Goal: Task Accomplishment & Management: Manage account settings

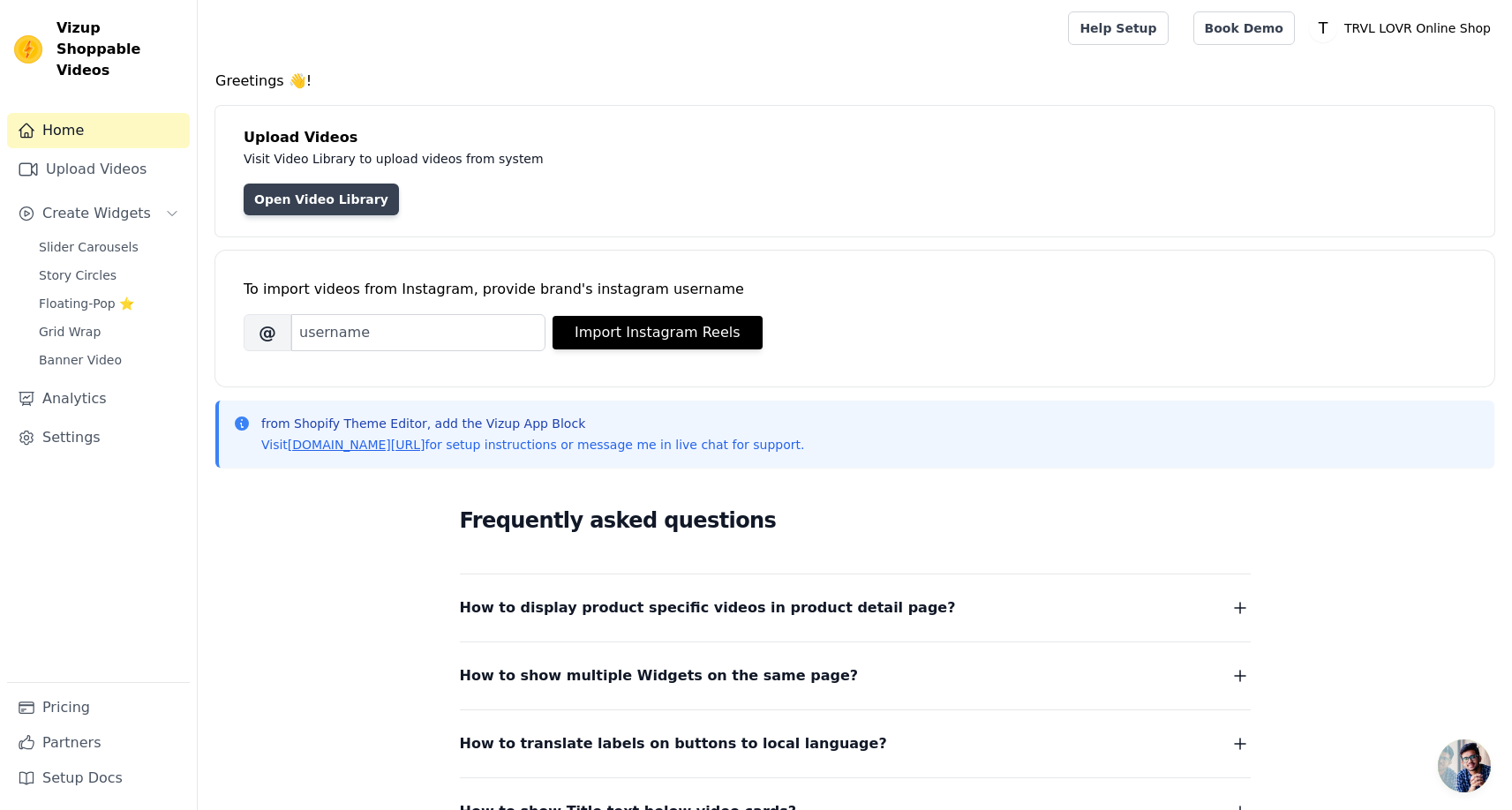
click at [346, 202] on link "Open Video Library" at bounding box center [321, 199] width 156 height 32
click at [90, 24] on span "Vizup Shoppable Videos" at bounding box center [120, 50] width 126 height 64
click at [112, 158] on link "Upload Videos" at bounding box center [98, 169] width 183 height 35
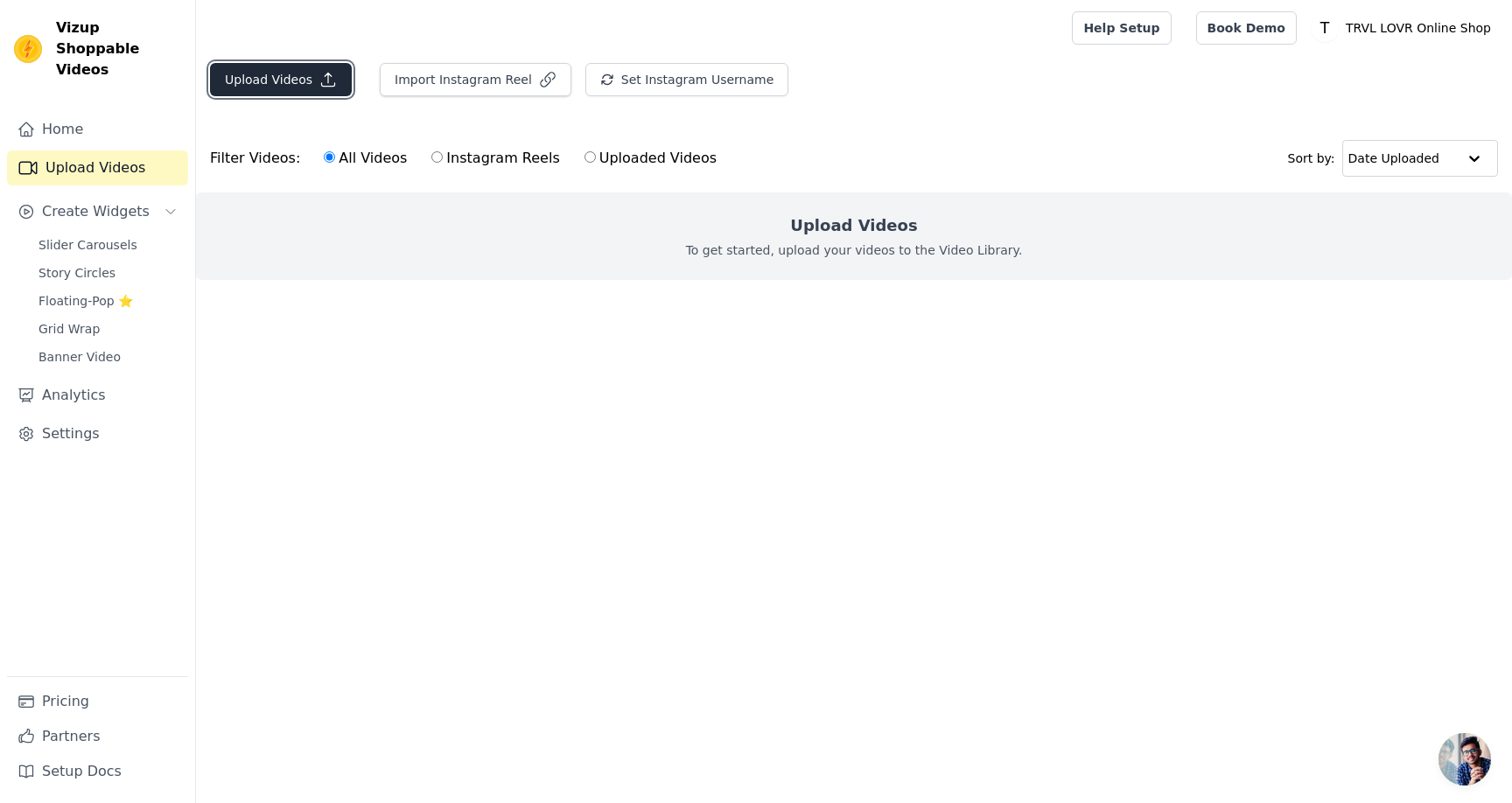
click at [300, 81] on button "Upload Videos" at bounding box center [280, 79] width 142 height 33
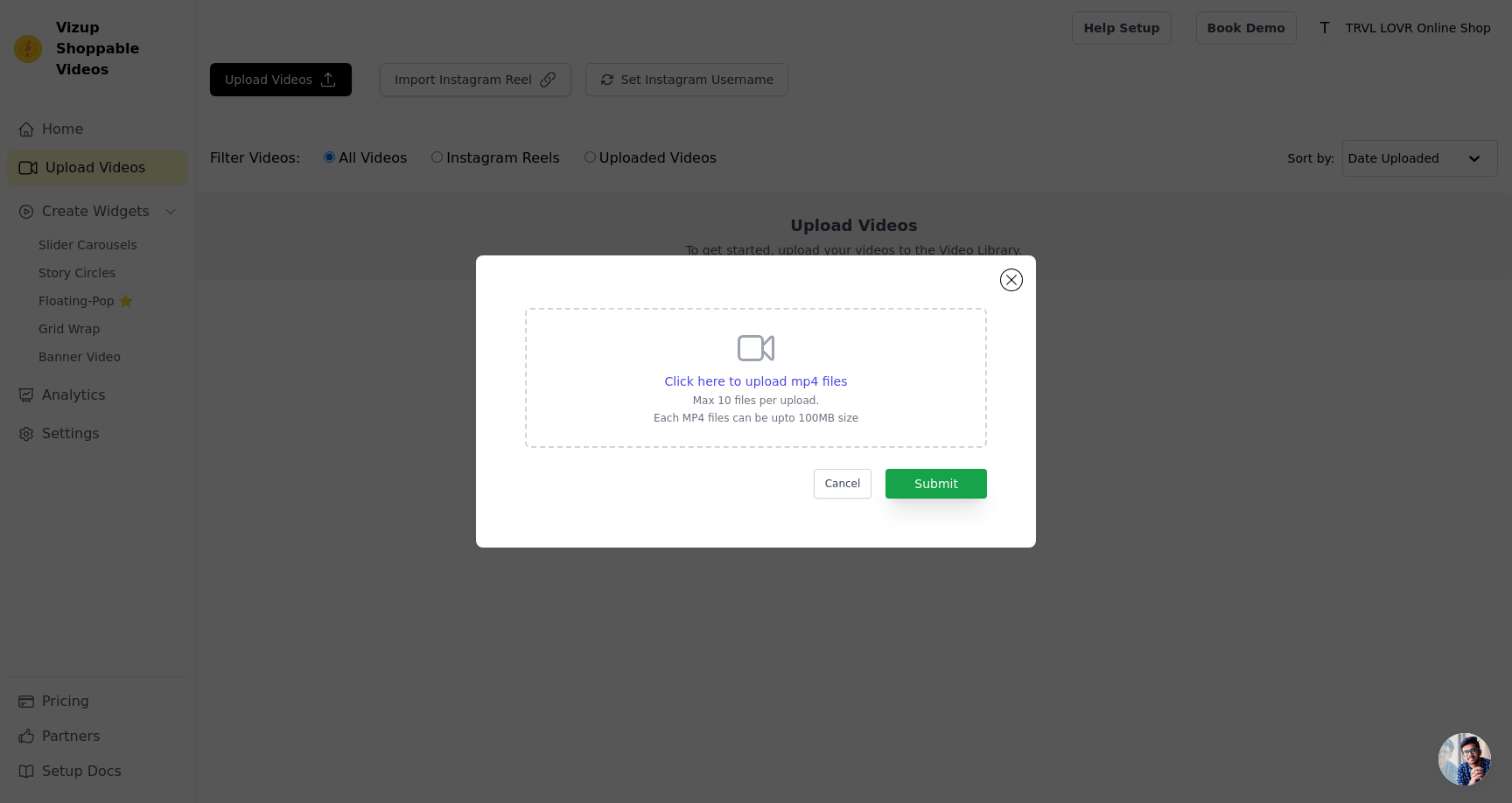
click at [733, 346] on div "Click here to upload mp4 files Max 10 files per upload. Each MP4 files can be u…" at bounding box center [756, 377] width 204 height 98
click at [846, 372] on input "Click here to upload mp4 files Max 10 files per upload. Each MP4 files can be u…" at bounding box center [846, 372] width 1 height 1
type input "C:\fakepath\TLxMAONO2025-CLIP_1080p.mp4"
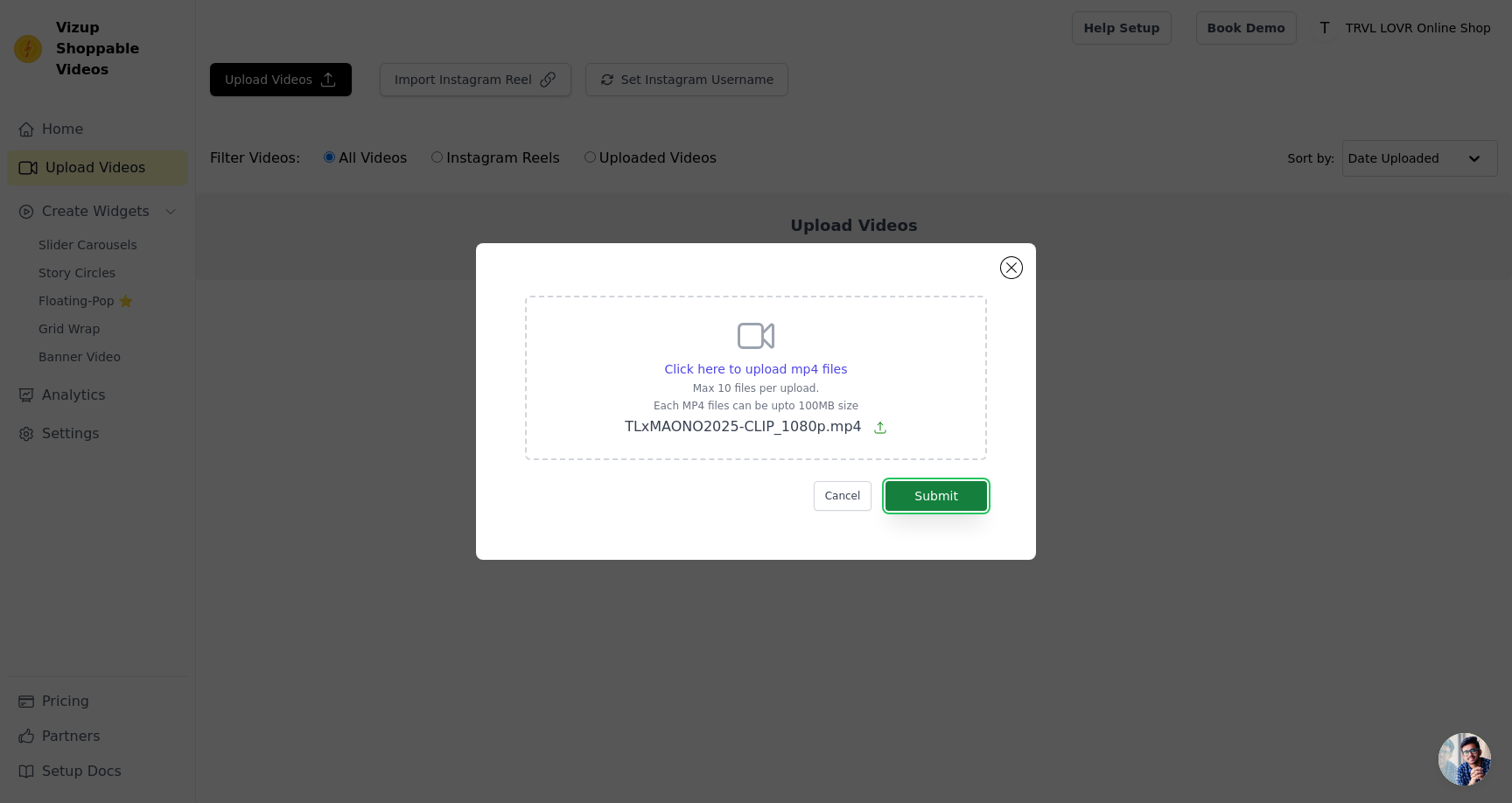
click at [929, 491] on button "Submit" at bounding box center [936, 495] width 102 height 29
click at [954, 501] on button "Submit" at bounding box center [936, 495] width 102 height 29
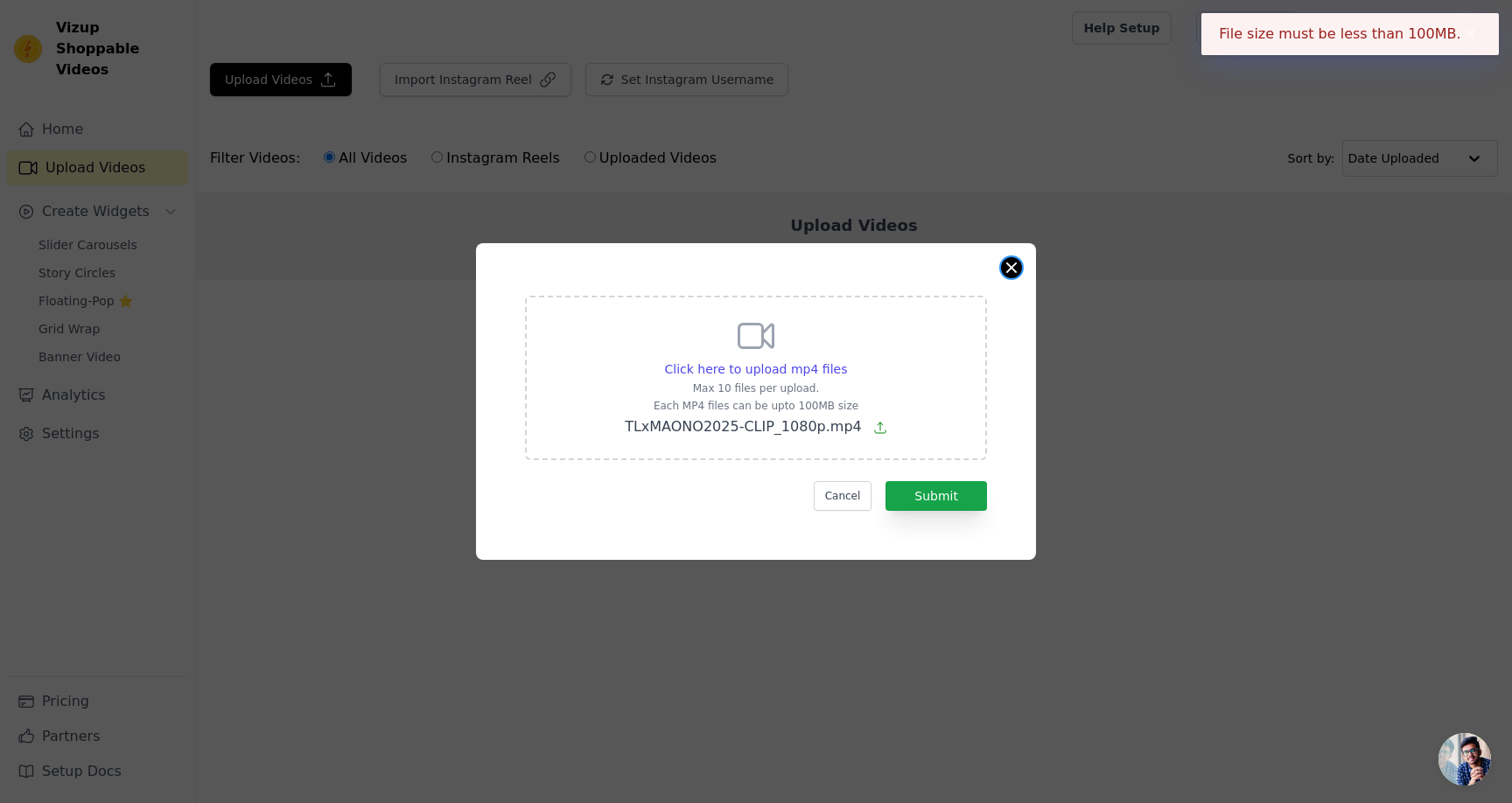
click at [1012, 267] on button "Close modal" at bounding box center [1012, 268] width 21 height 21
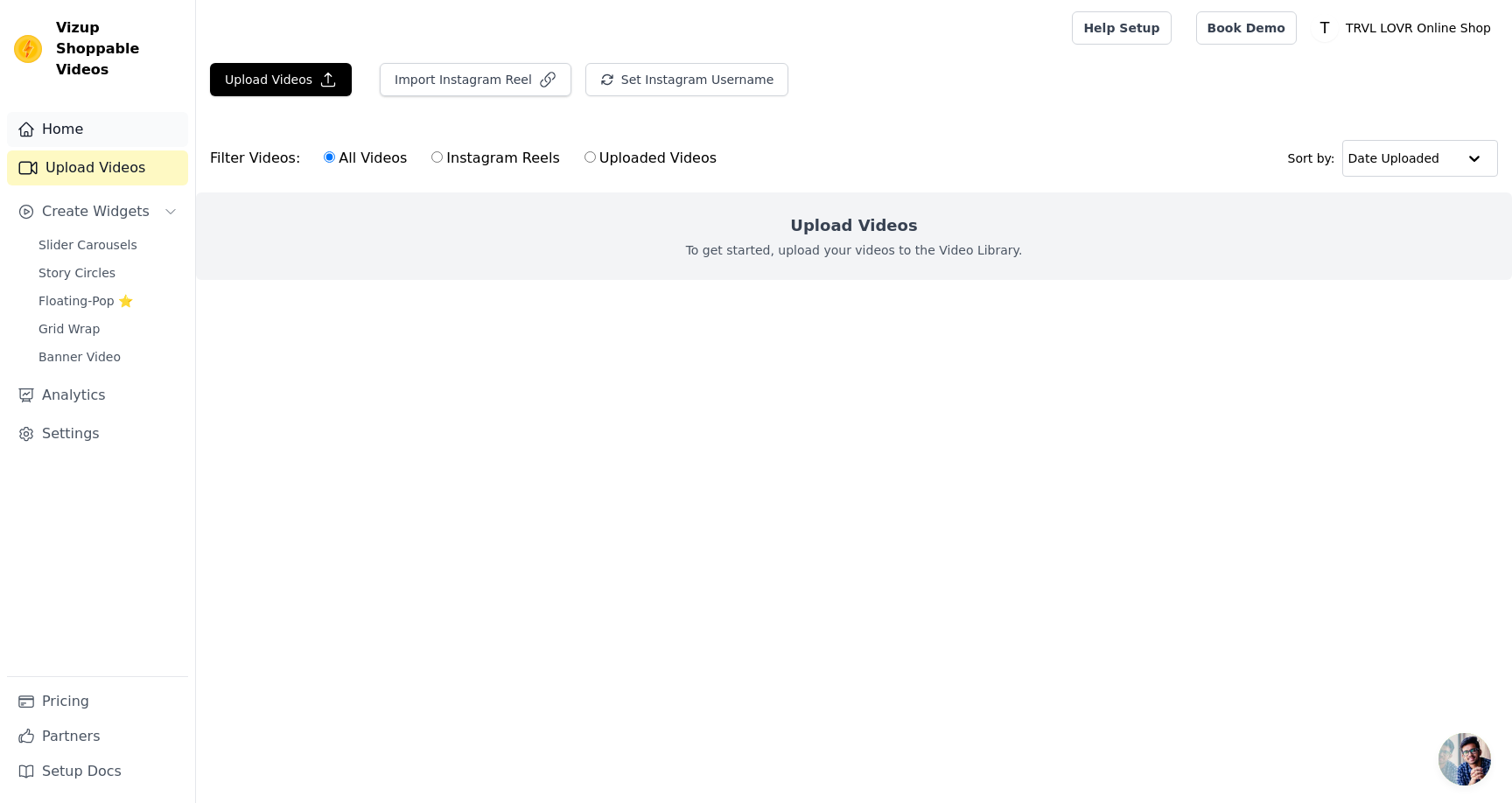
click at [91, 113] on link "Home" at bounding box center [97, 129] width 181 height 35
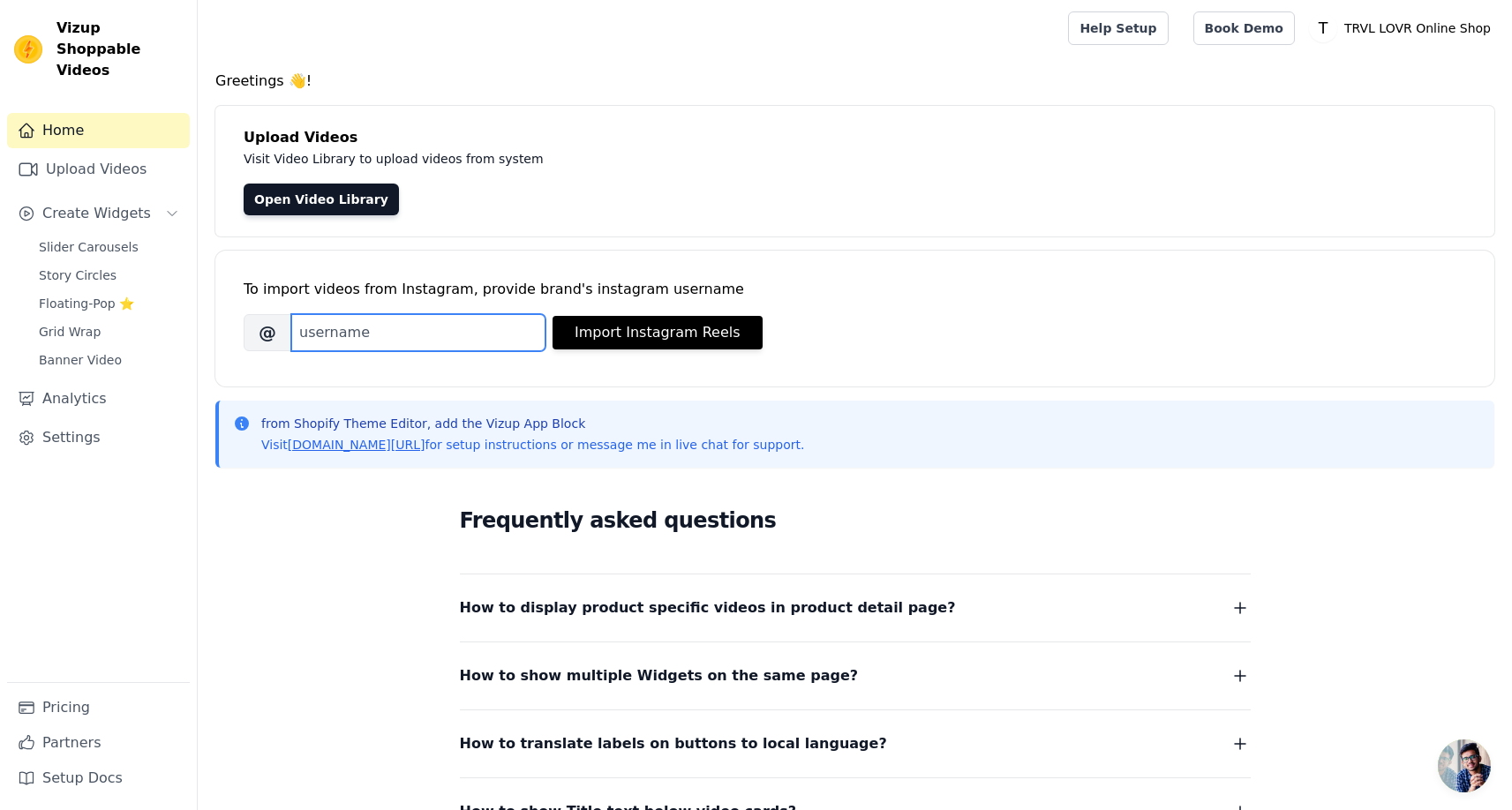
click at [459, 338] on input "Brand's Instagram Username" at bounding box center [418, 332] width 254 height 37
type input "trvl_lovr_online_shop"
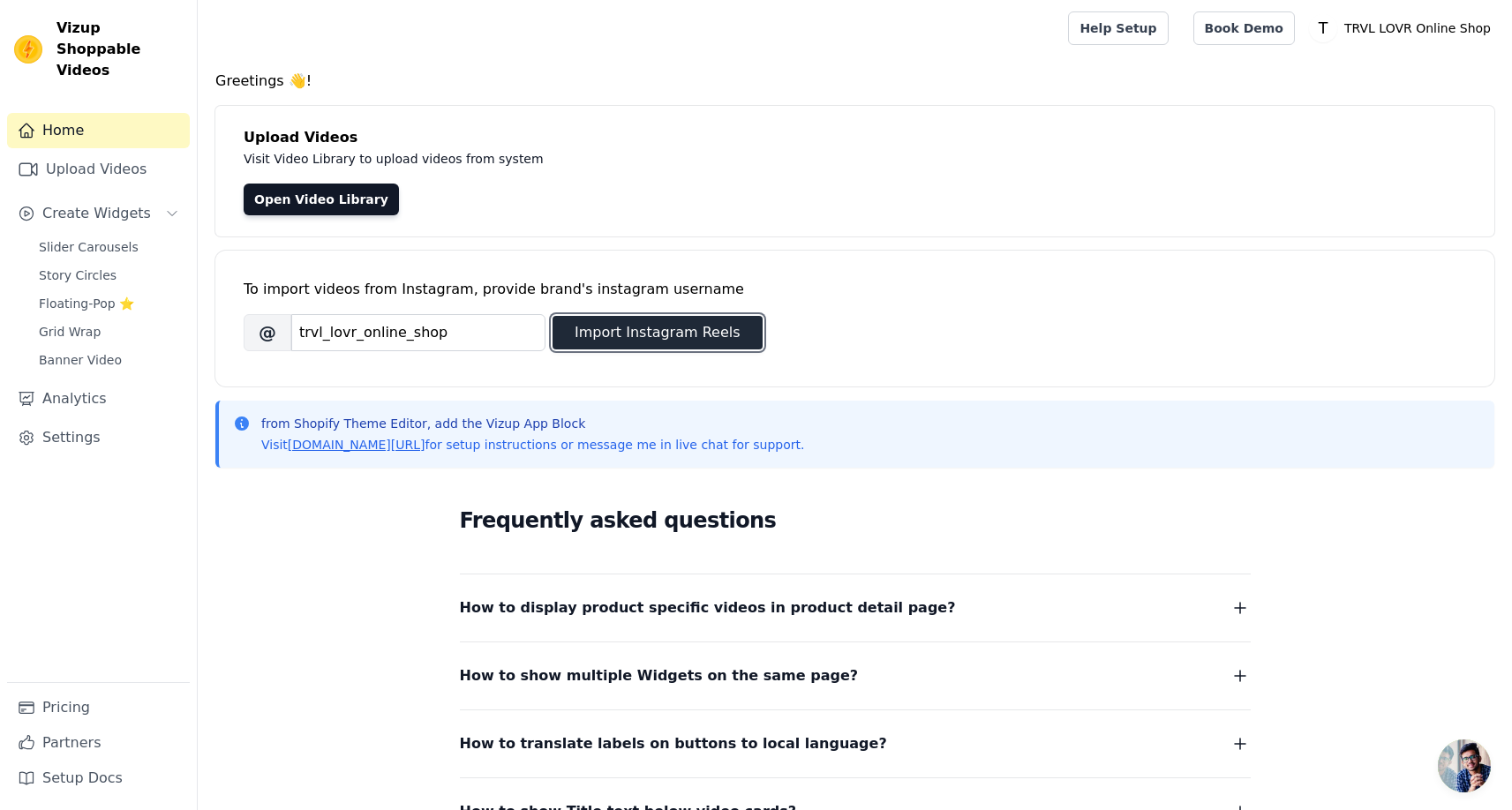
click at [616, 334] on button "Import Instagram Reels" at bounding box center [657, 332] width 210 height 33
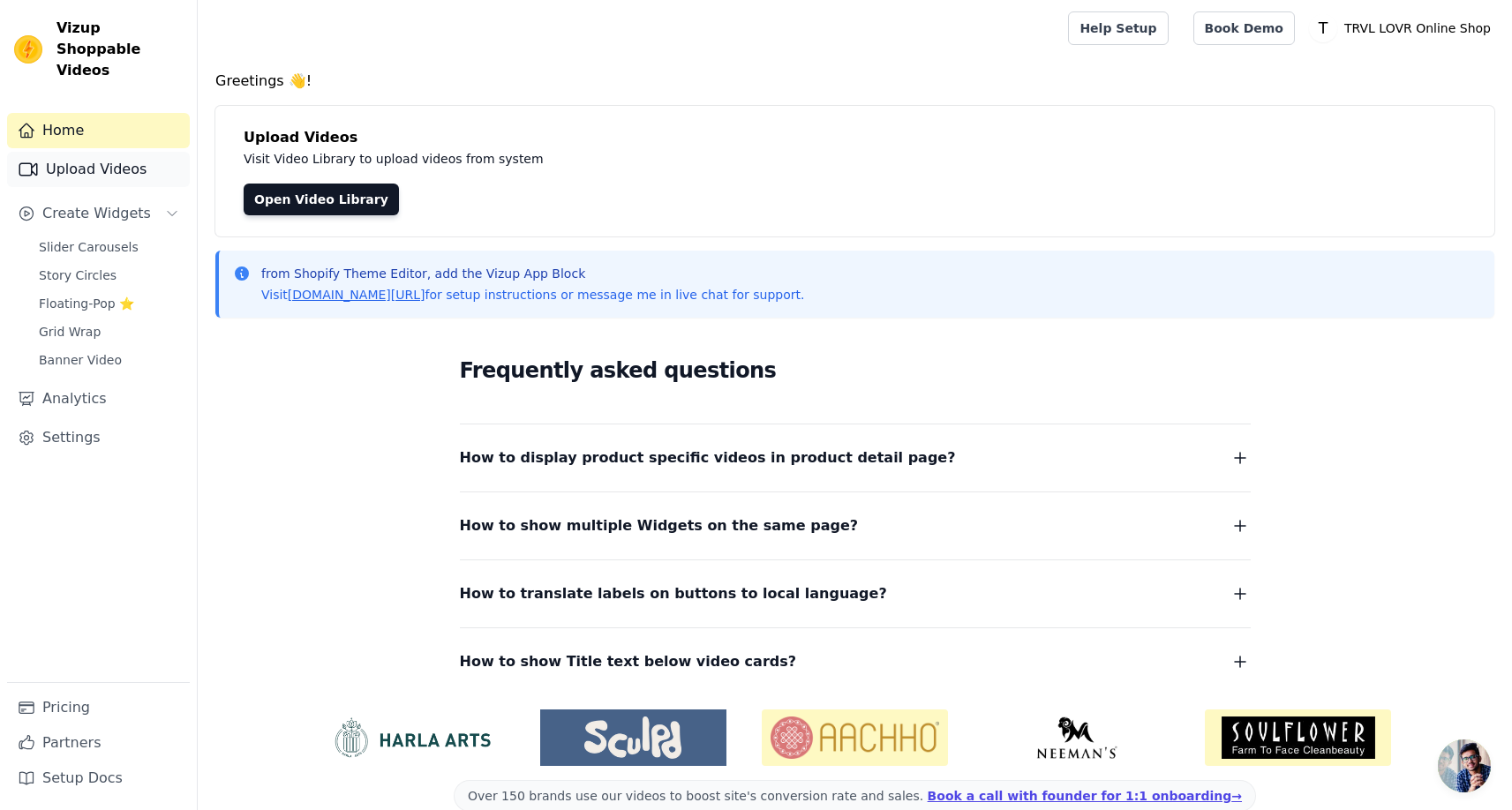
click at [121, 152] on link "Upload Videos" at bounding box center [98, 169] width 183 height 35
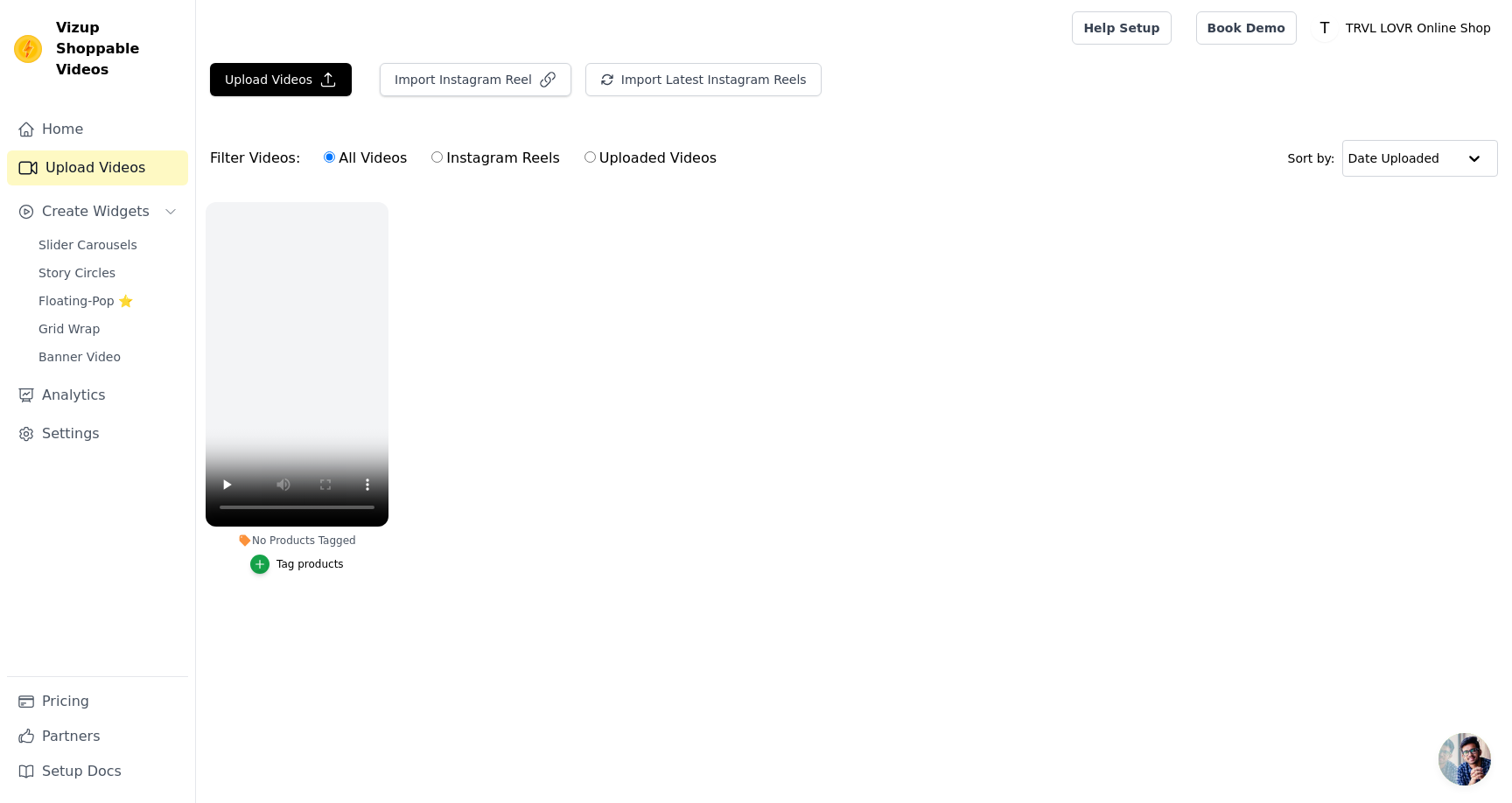
click at [450, 152] on label "Instagram Reels" at bounding box center [495, 158] width 129 height 22
click at [442, 152] on input "Instagram Reels" at bounding box center [436, 157] width 12 height 12
radio input "true"
click at [368, 156] on label "All Videos" at bounding box center [365, 158] width 85 height 22
click at [335, 156] on input "All Videos" at bounding box center [329, 157] width 12 height 12
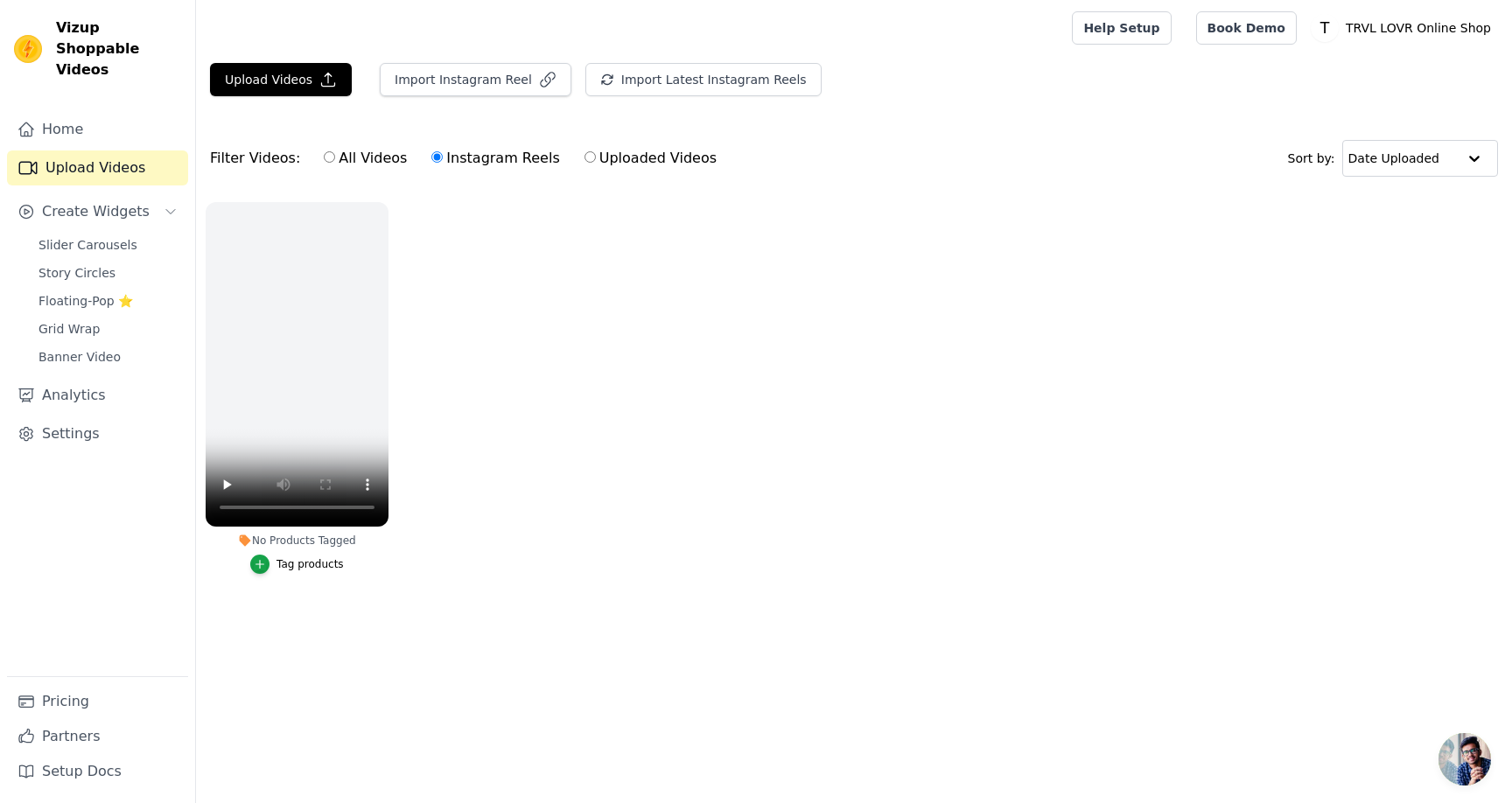
radio input "true"
click at [383, 204] on icon "button" at bounding box center [385, 206] width 7 height 7
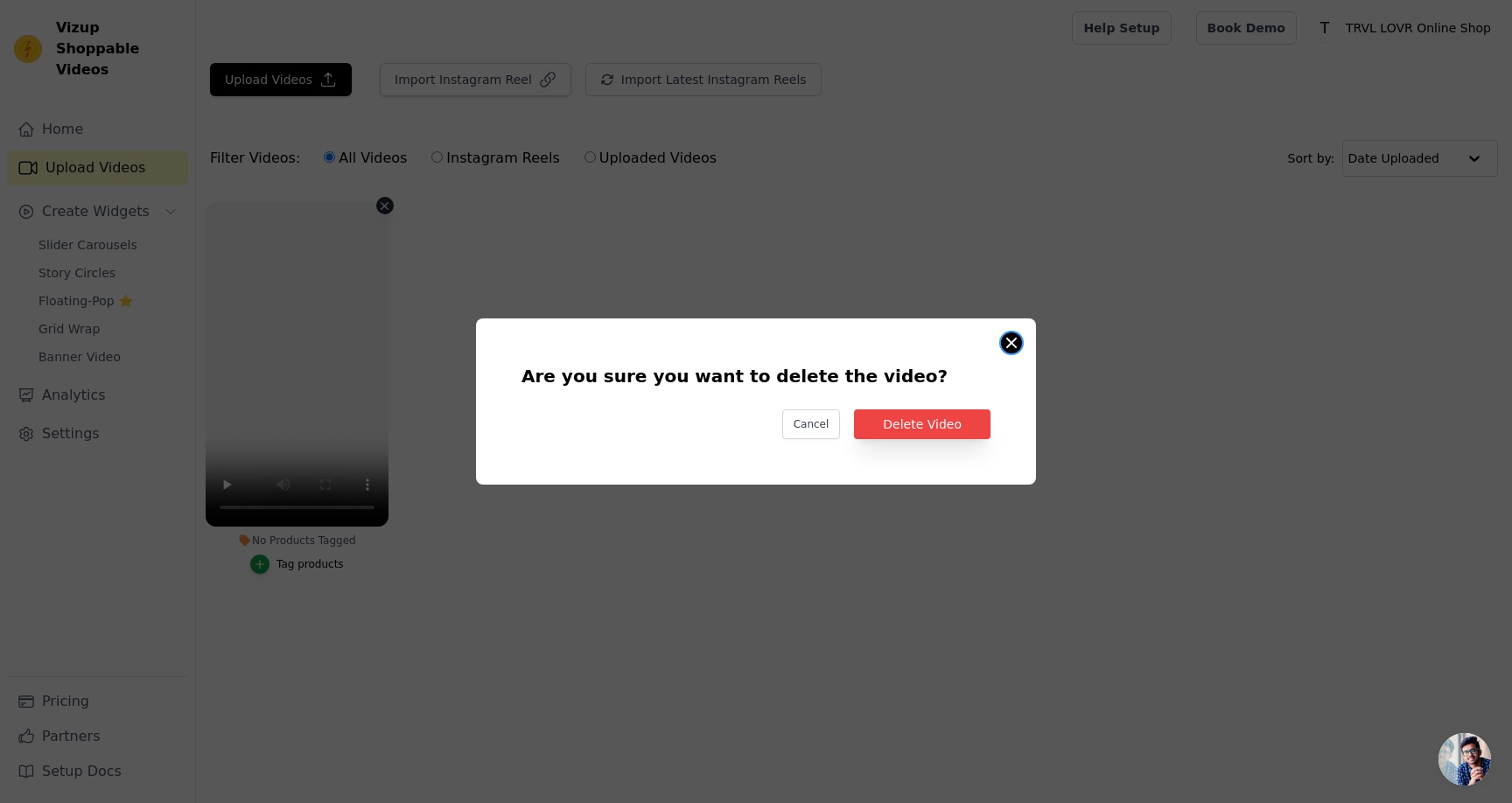
click at [1014, 339] on button "Are you sure you want to delete the video? Cancel Delete Video No Products Tagg…" at bounding box center [1012, 344] width 21 height 21
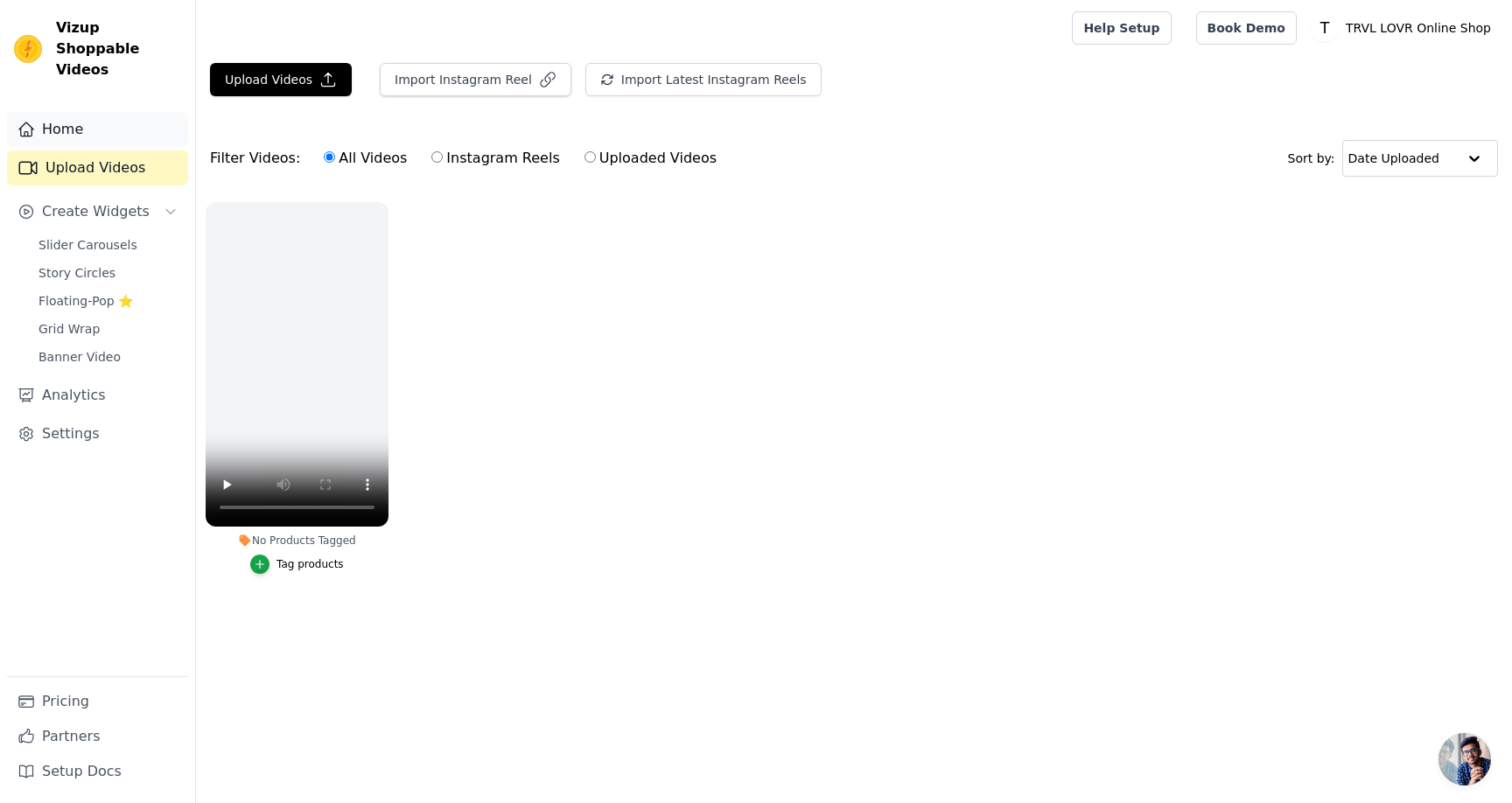
click at [122, 112] on link "Home" at bounding box center [97, 129] width 181 height 35
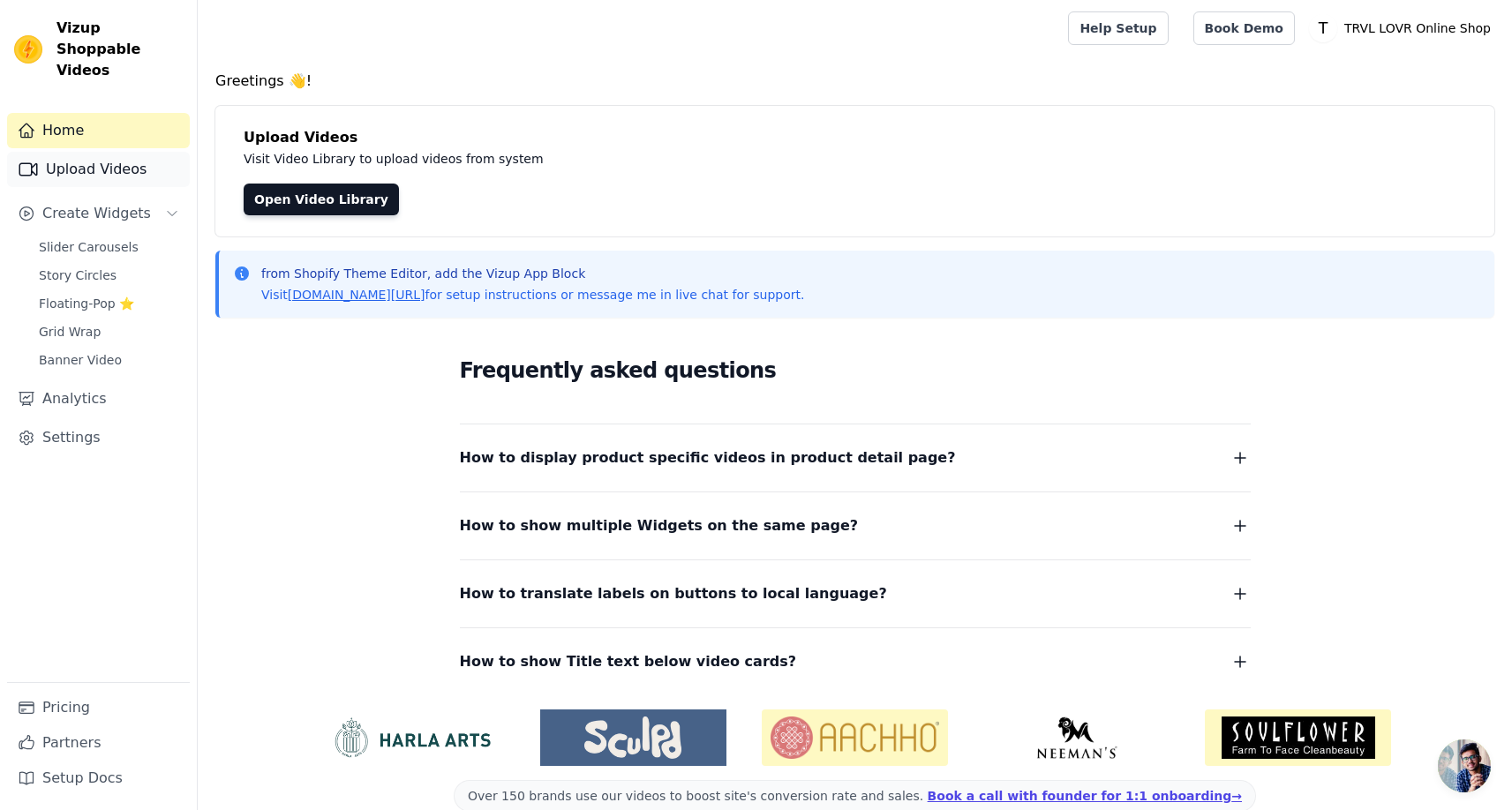
click at [79, 152] on link "Upload Videos" at bounding box center [98, 169] width 183 height 35
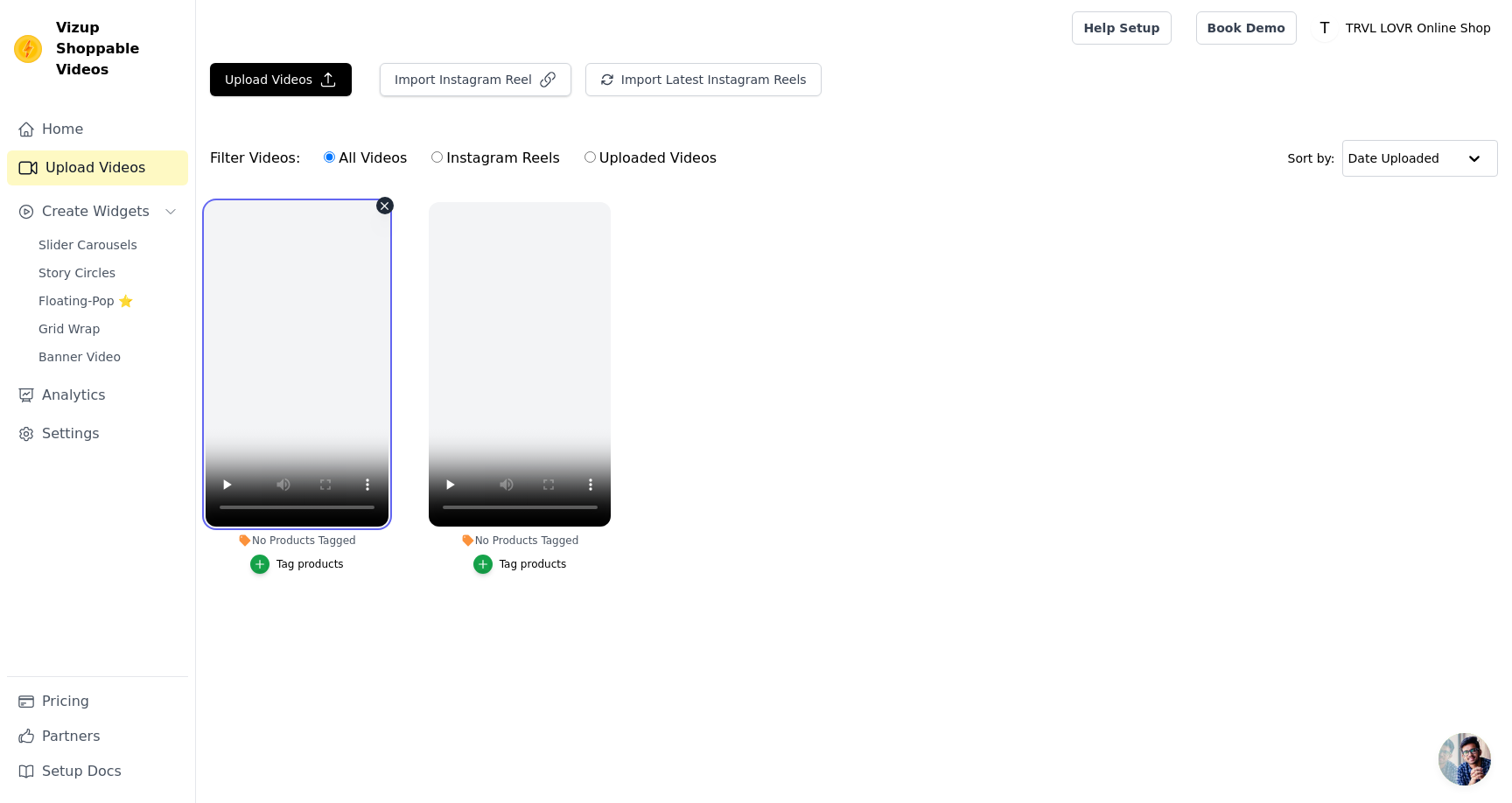
click at [357, 316] on video at bounding box center [296, 365] width 183 height 325
click at [317, 308] on video at bounding box center [296, 365] width 183 height 325
click at [315, 342] on video at bounding box center [296, 365] width 183 height 325
click at [297, 422] on video at bounding box center [296, 365] width 183 height 325
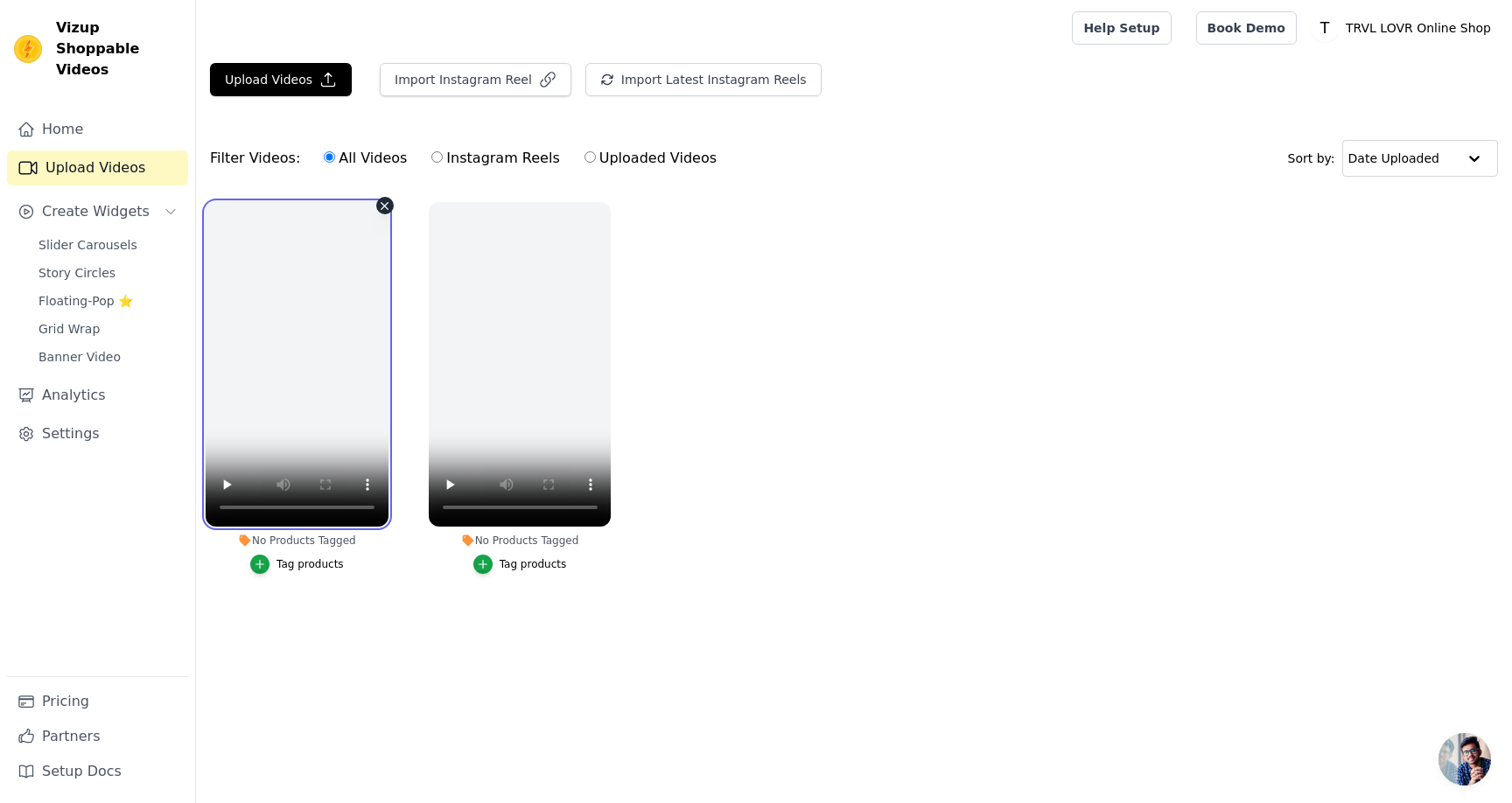
click at [328, 331] on video at bounding box center [296, 365] width 183 height 325
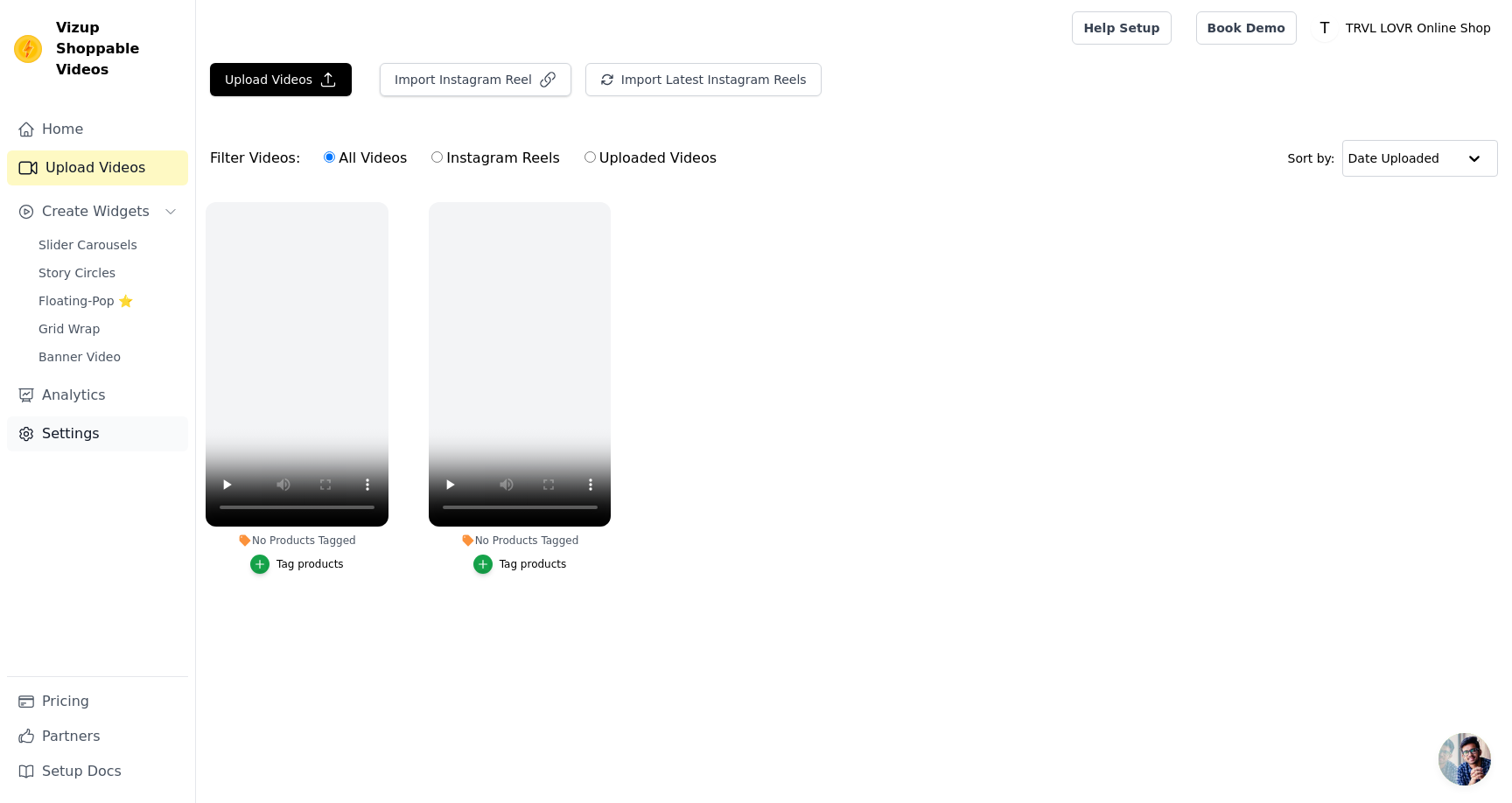
click at [113, 417] on link "Settings" at bounding box center [97, 434] width 181 height 35
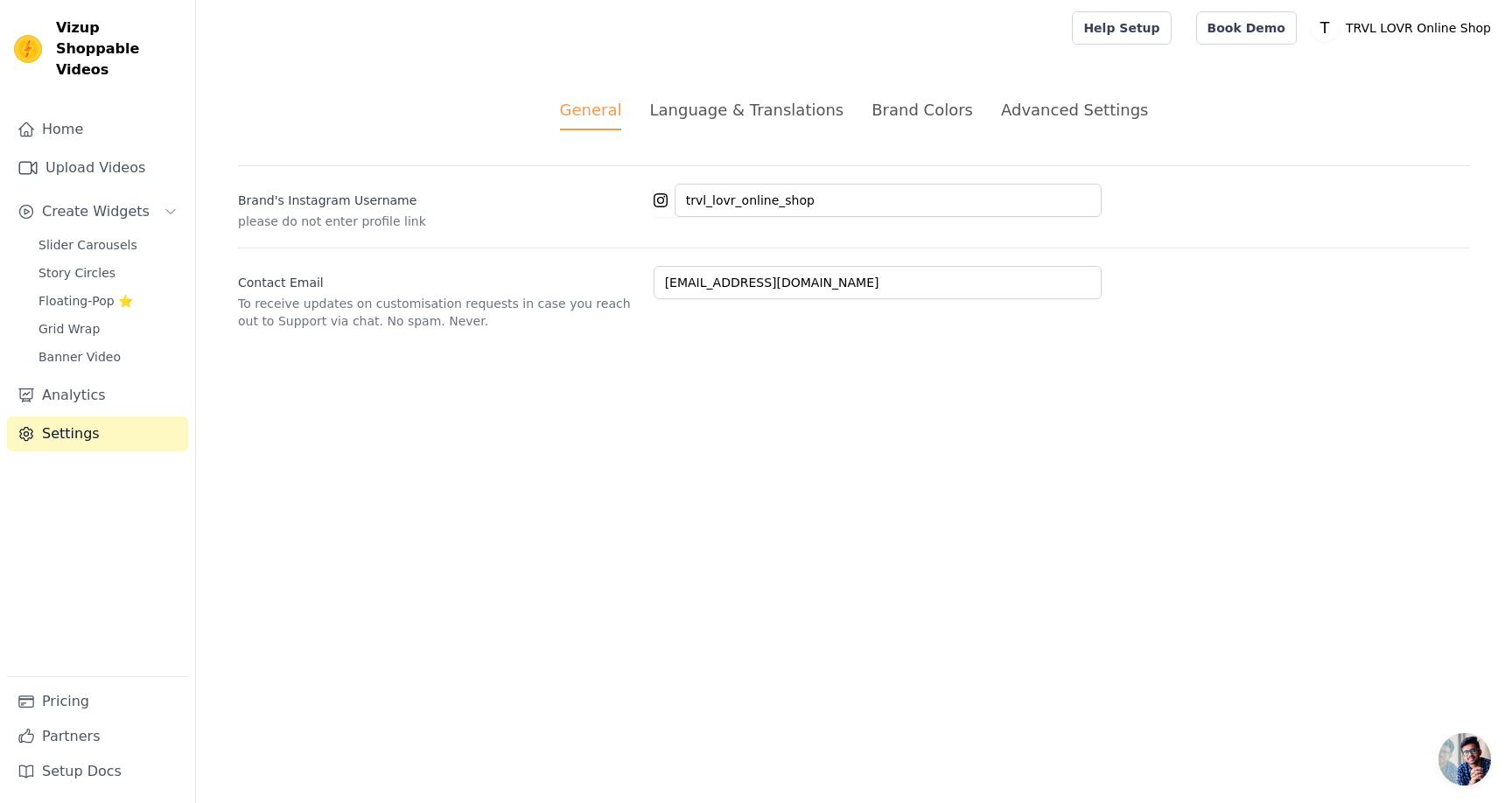
click at [756, 104] on div "Language & Translations" at bounding box center [747, 110] width 194 height 23
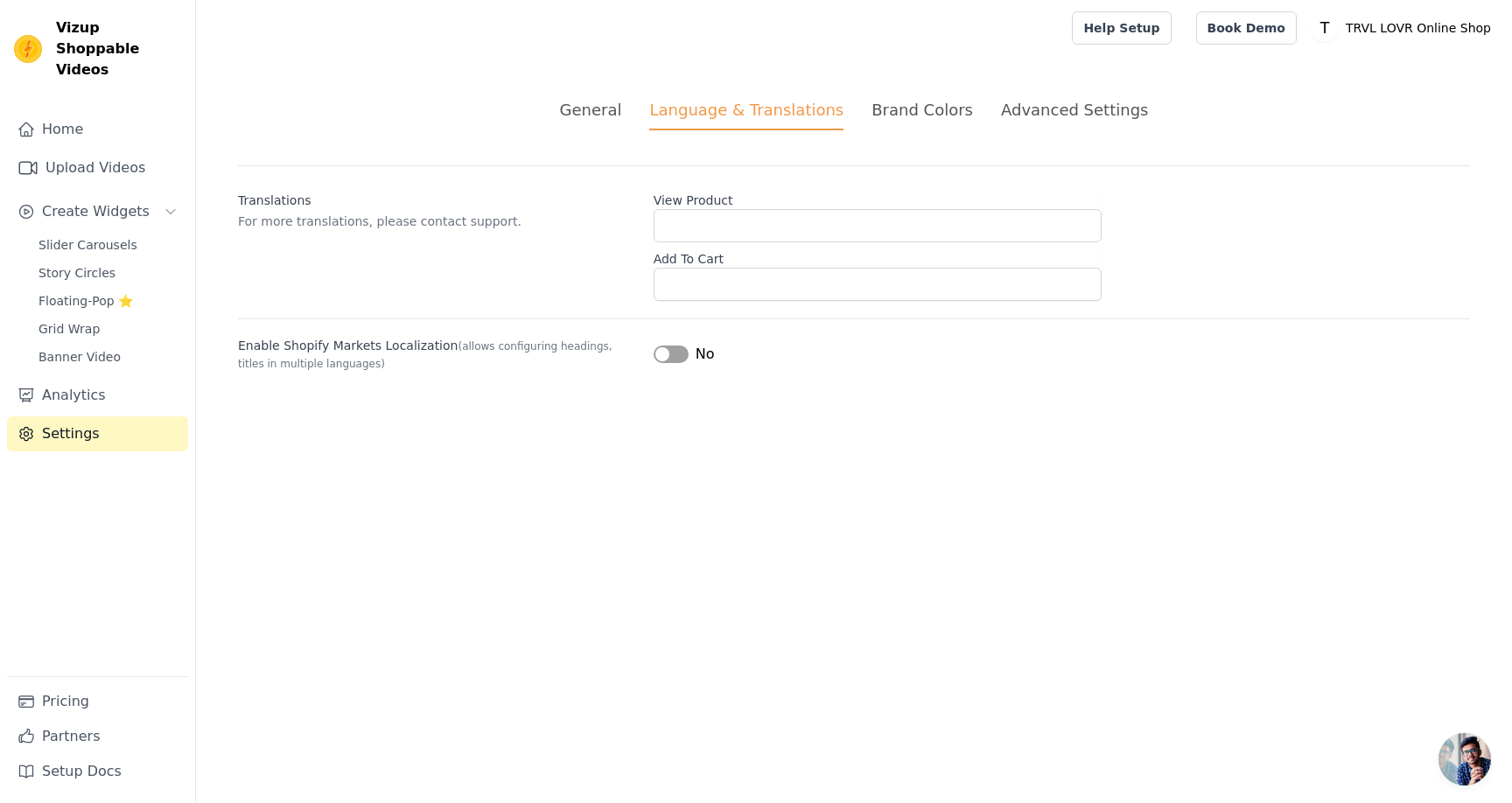
click at [908, 99] on div "Brand Colors" at bounding box center [922, 110] width 102 height 23
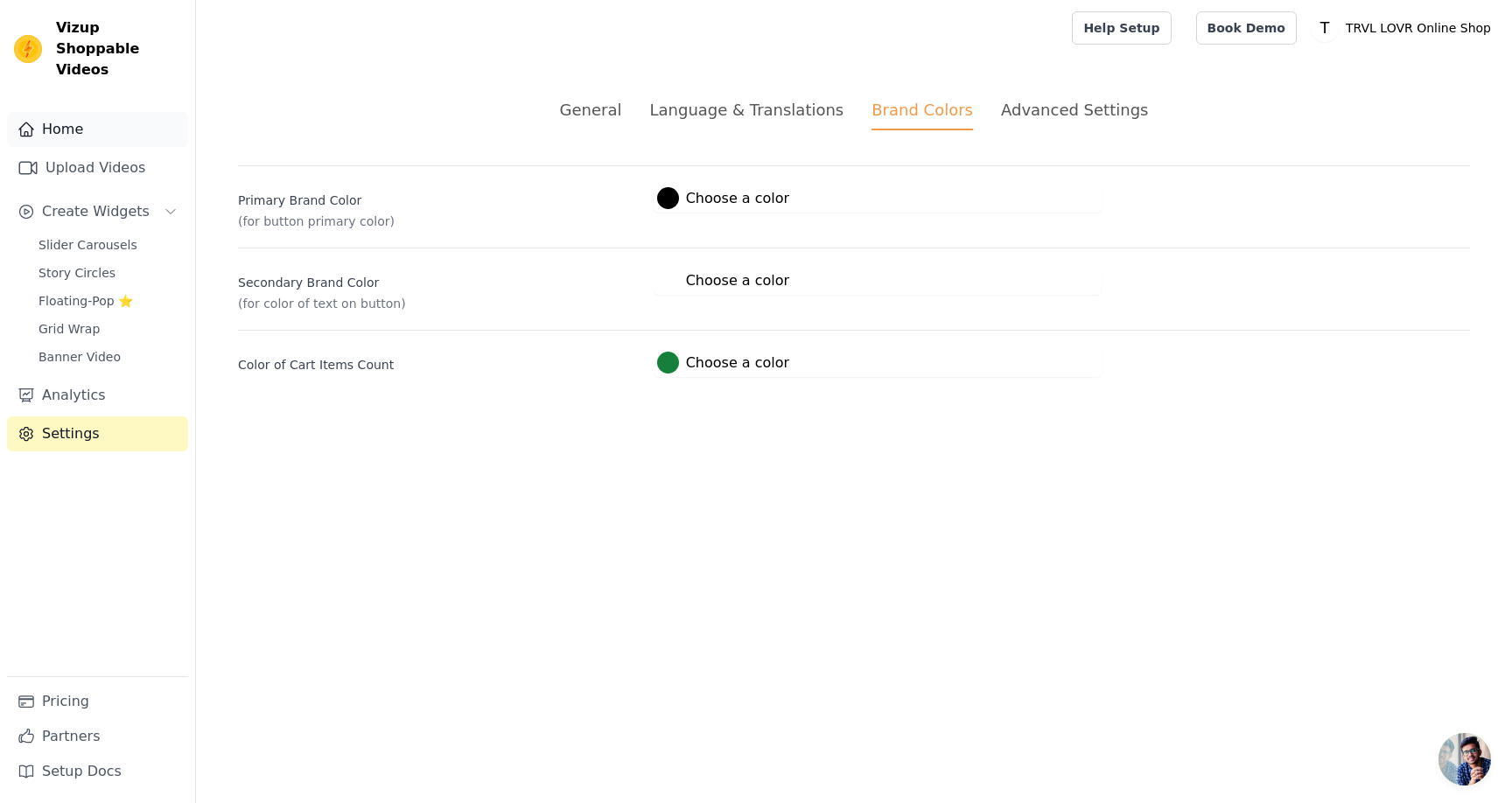
click at [69, 115] on link "Home" at bounding box center [97, 129] width 181 height 35
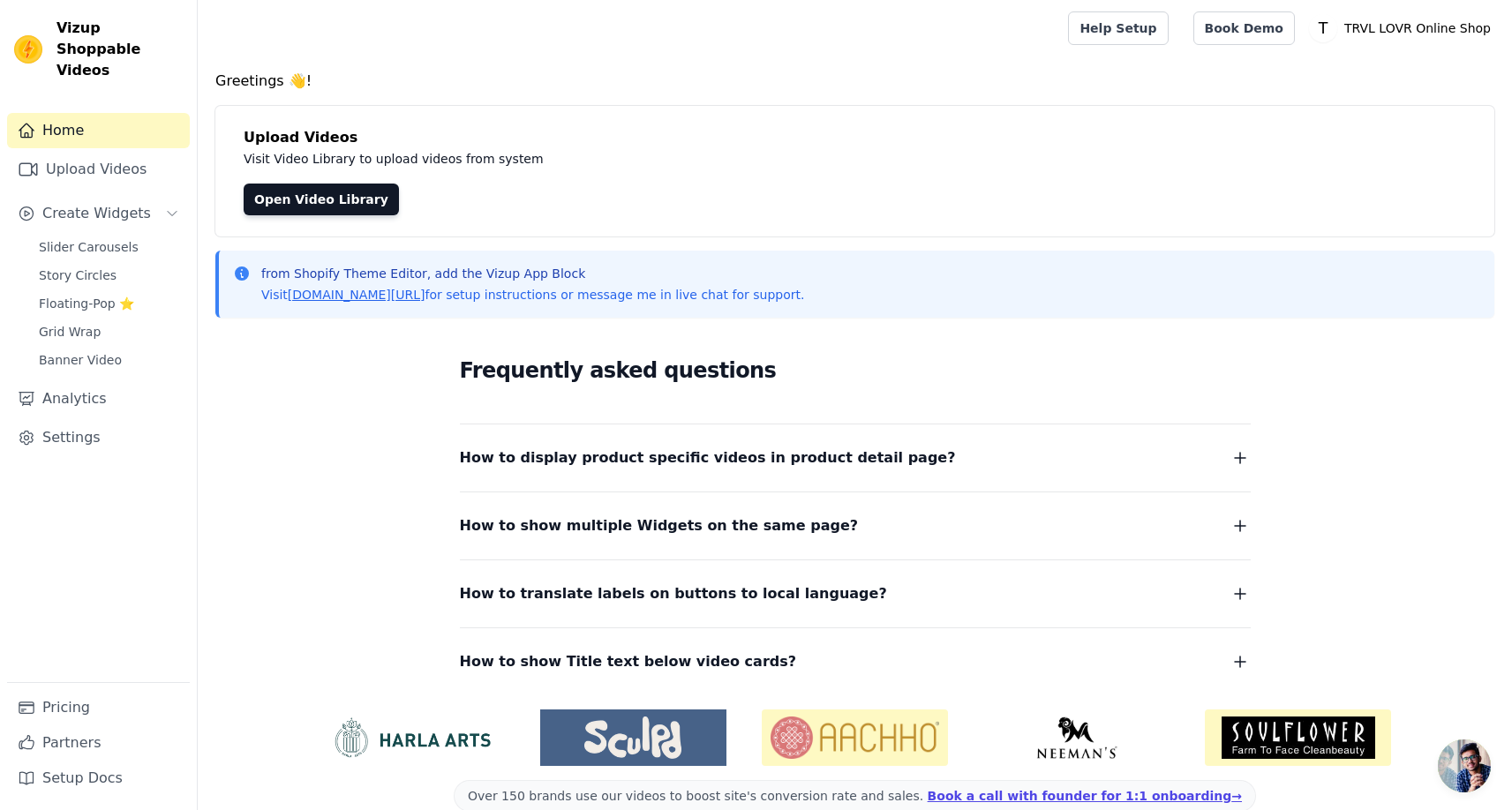
click at [73, 47] on span "Vizup Shoppable Videos" at bounding box center [120, 50] width 126 height 64
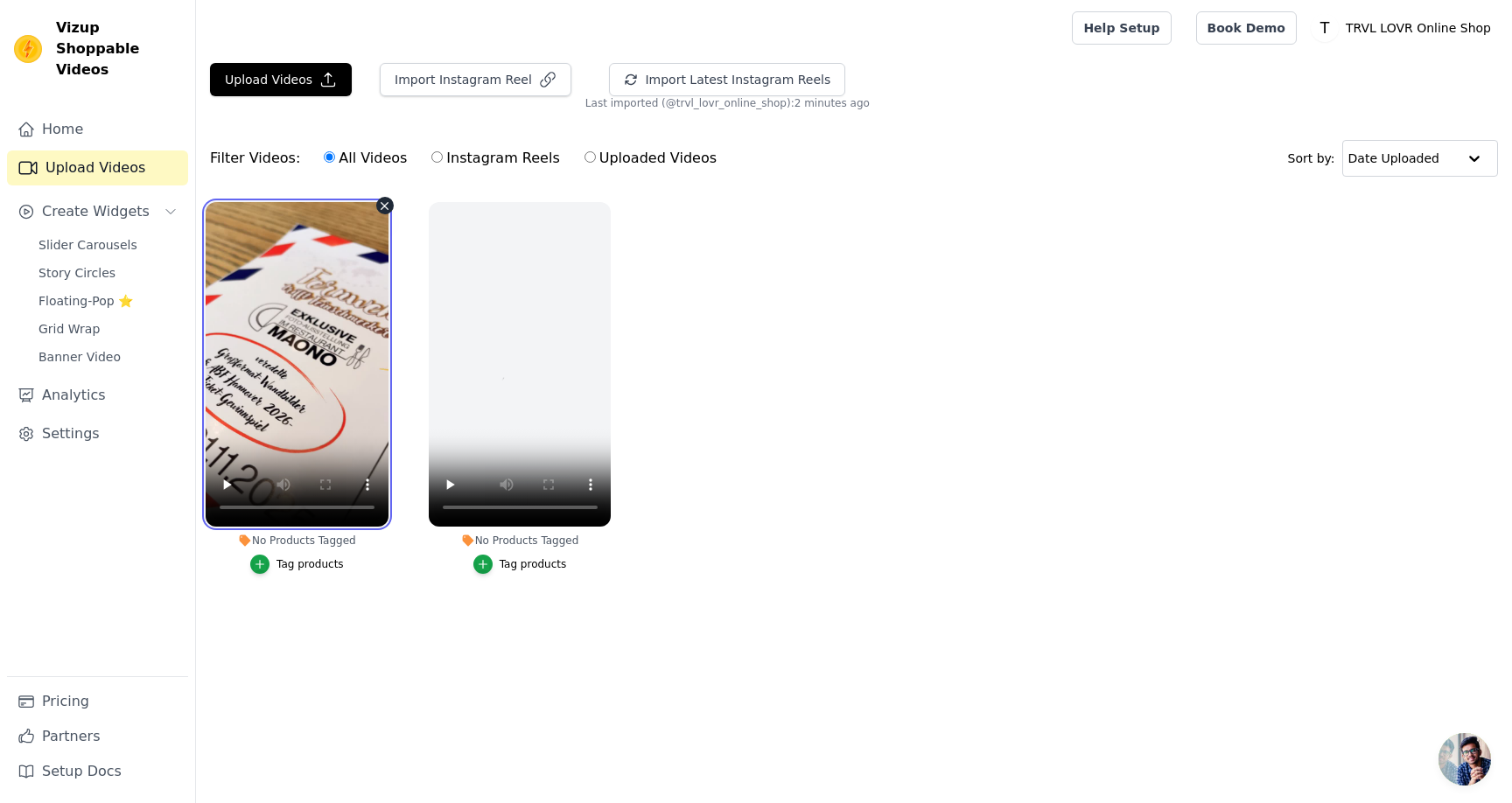
click at [332, 310] on video at bounding box center [296, 365] width 183 height 325
click at [402, 371] on ul "No Products Tagged Tag products No Products Tagged Tag products" at bounding box center [854, 406] width 1316 height 426
click at [373, 591] on ul "No Products Tagged Tag products No Products Tagged Tag products" at bounding box center [854, 406] width 1316 height 426
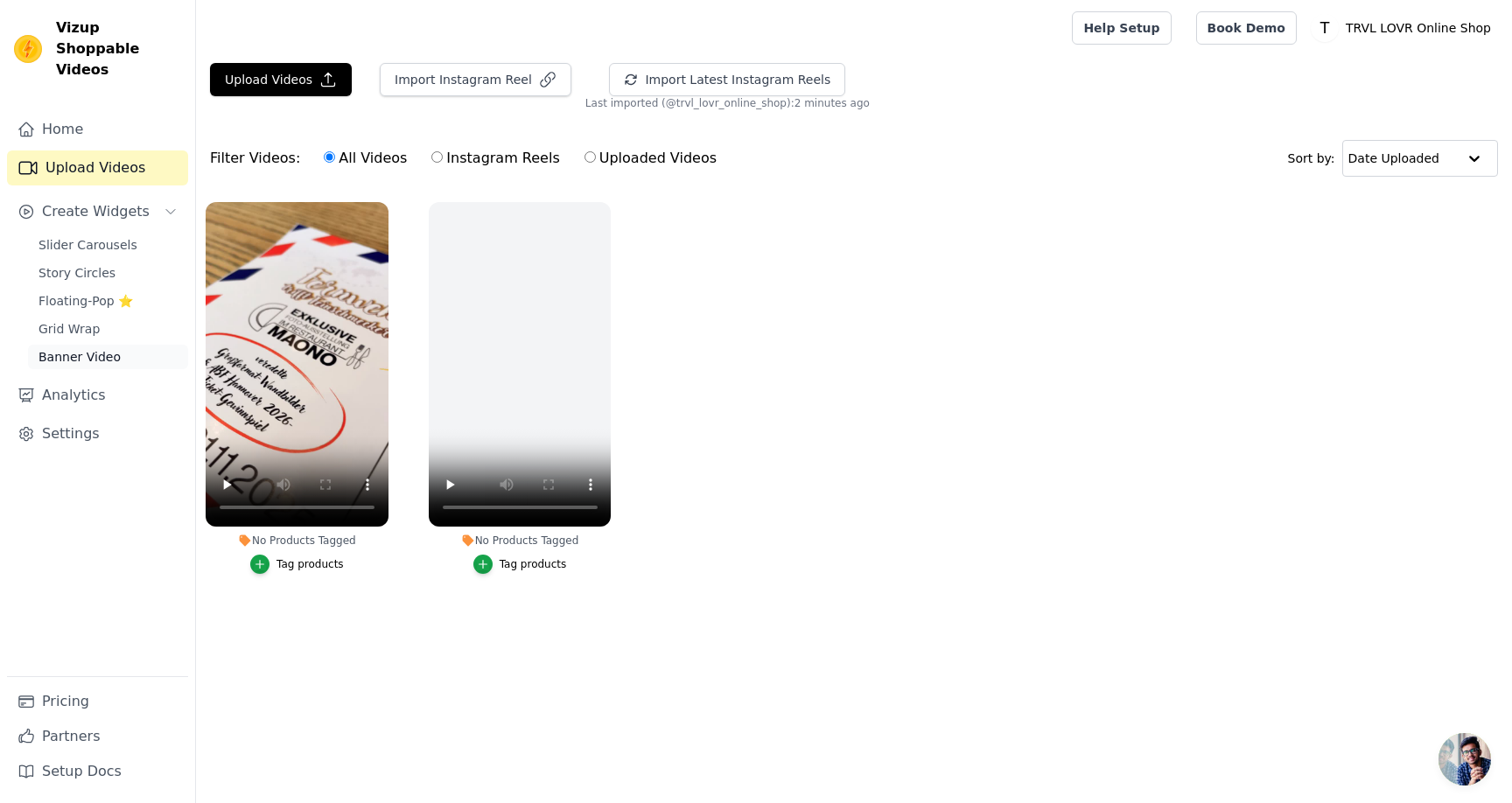
click at [98, 348] on span "Banner Video" at bounding box center [79, 357] width 82 height 18
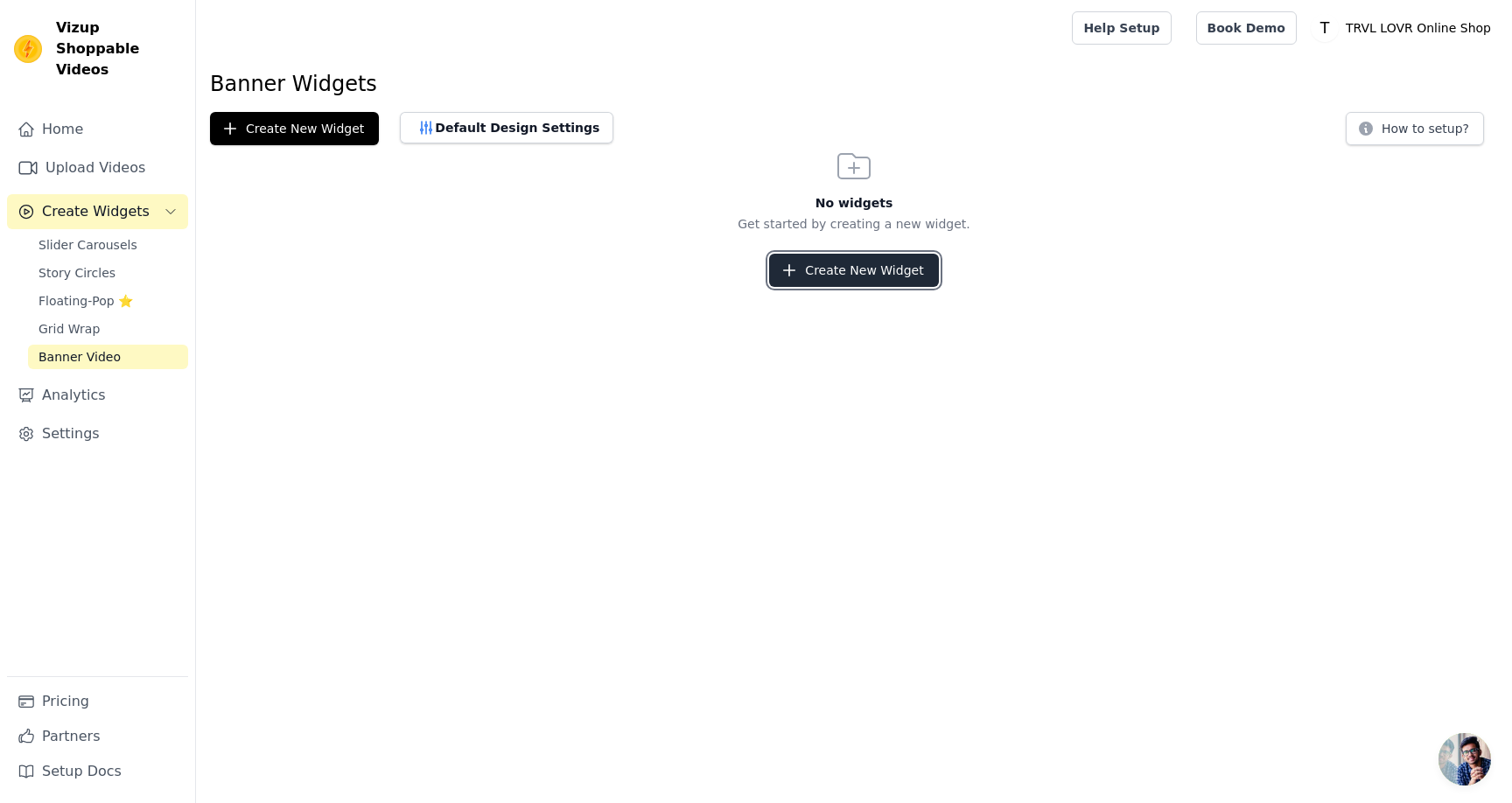
click at [862, 268] on button "Create New Widget" at bounding box center [853, 269] width 169 height 33
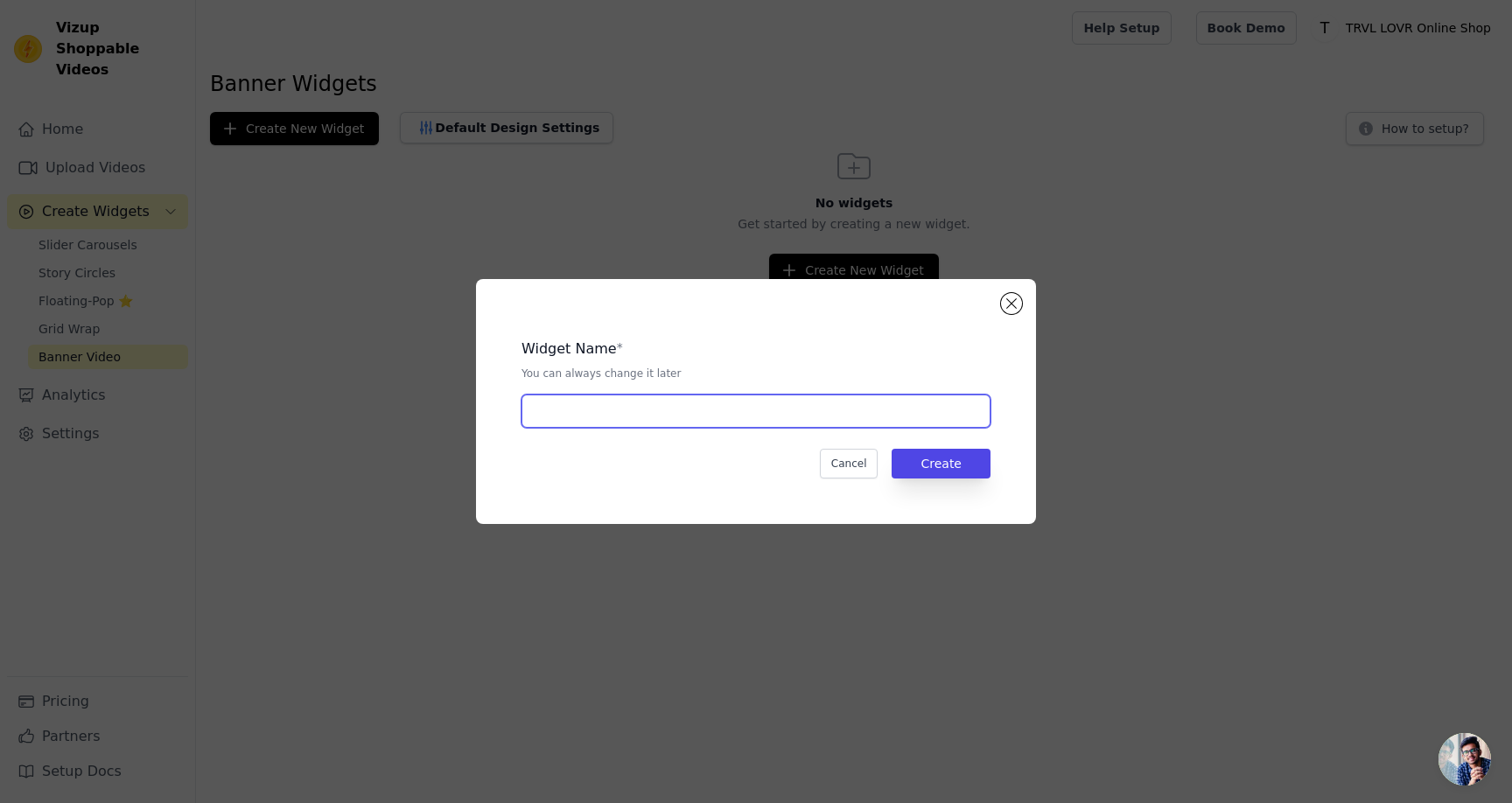
click at [694, 417] on input "text" at bounding box center [756, 410] width 469 height 33
paste input "trvl_lovr_online_shop"
type input "trvl_lovr_online_shop"
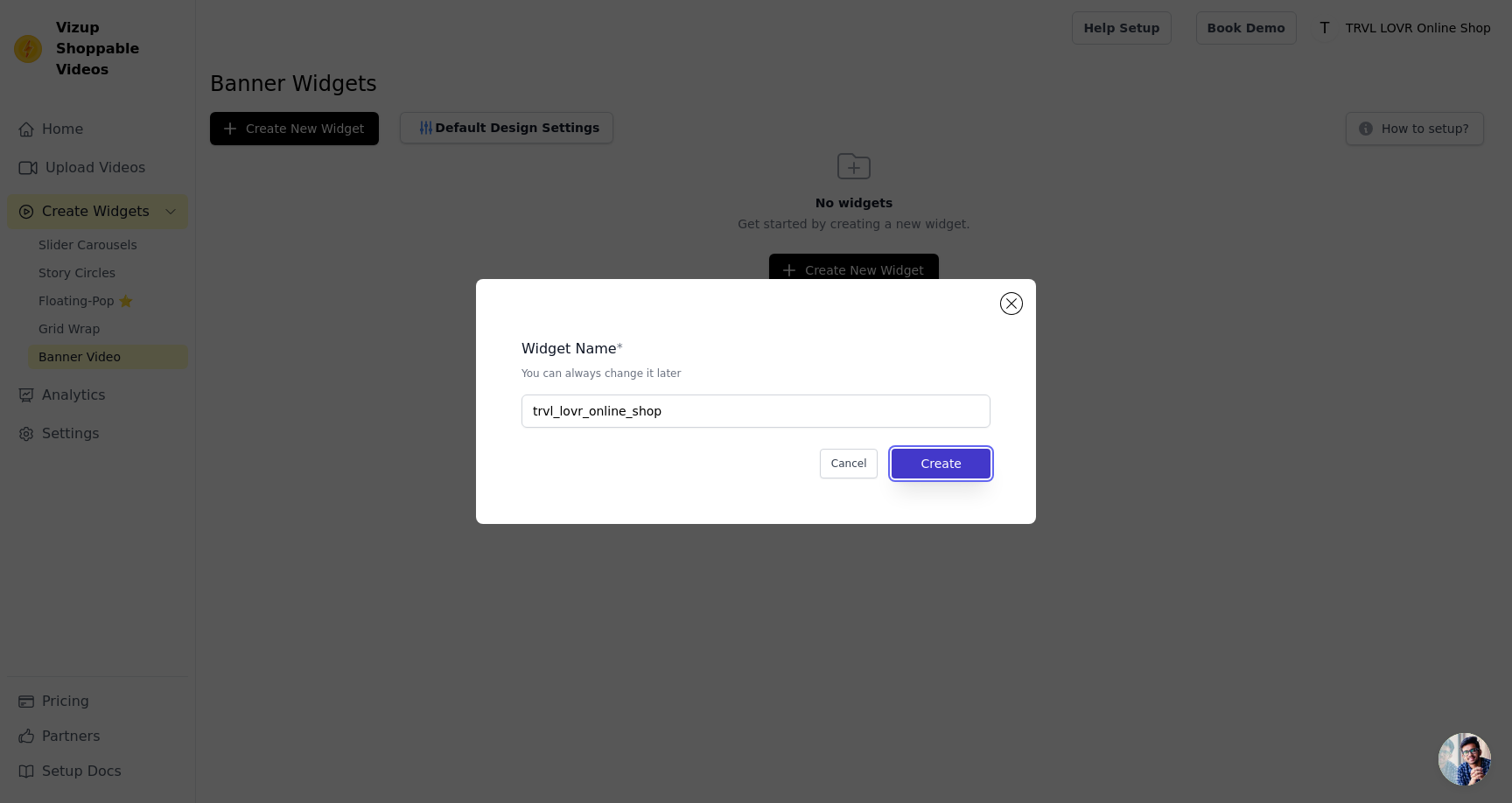
click at [954, 468] on button "Create" at bounding box center [940, 463] width 99 height 29
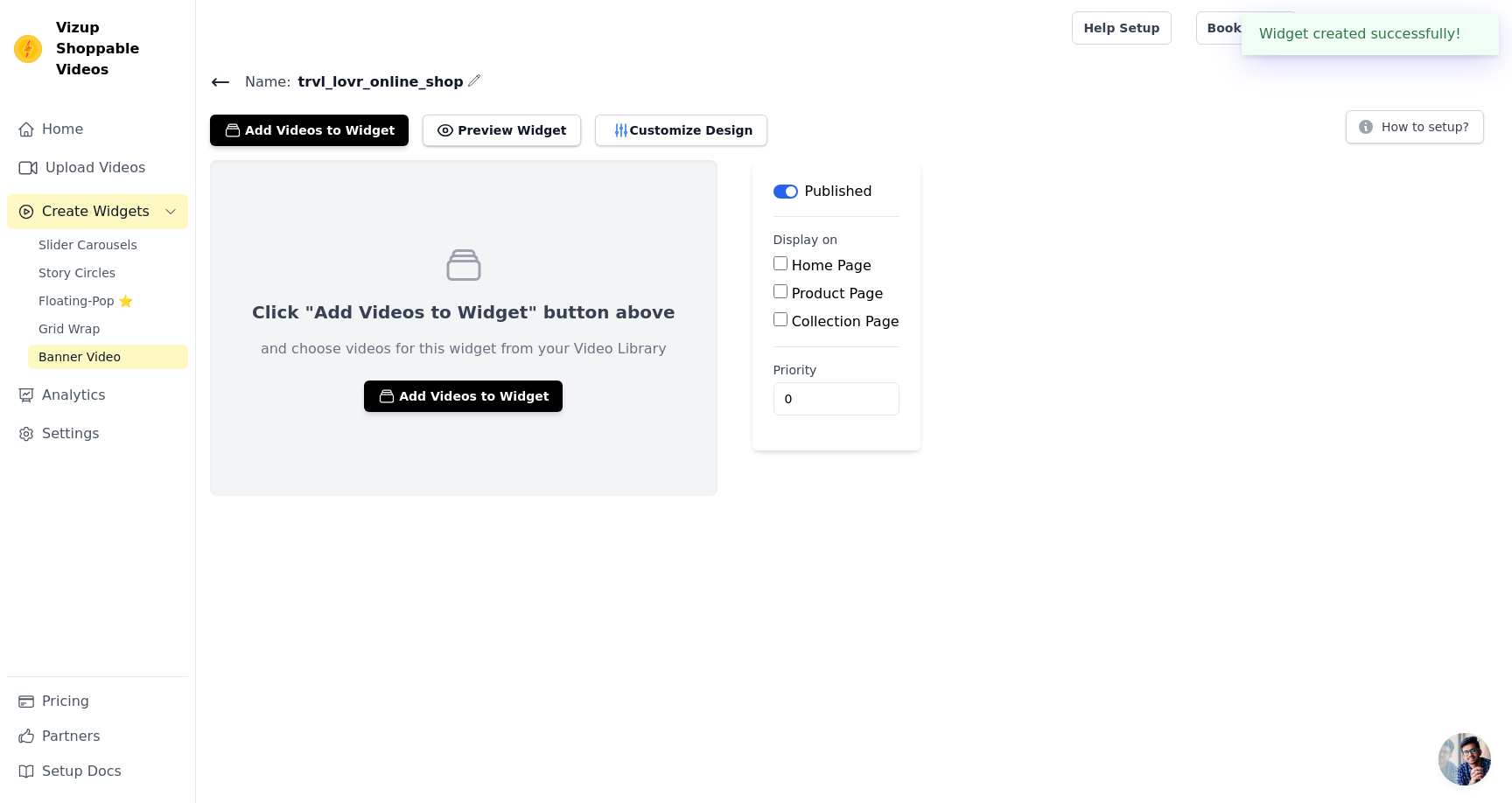
click at [792, 269] on label "Home Page" at bounding box center [831, 265] width 79 height 17
click at [773, 269] on input "Home Page" at bounding box center [781, 263] width 14 height 14
checkbox input "true"
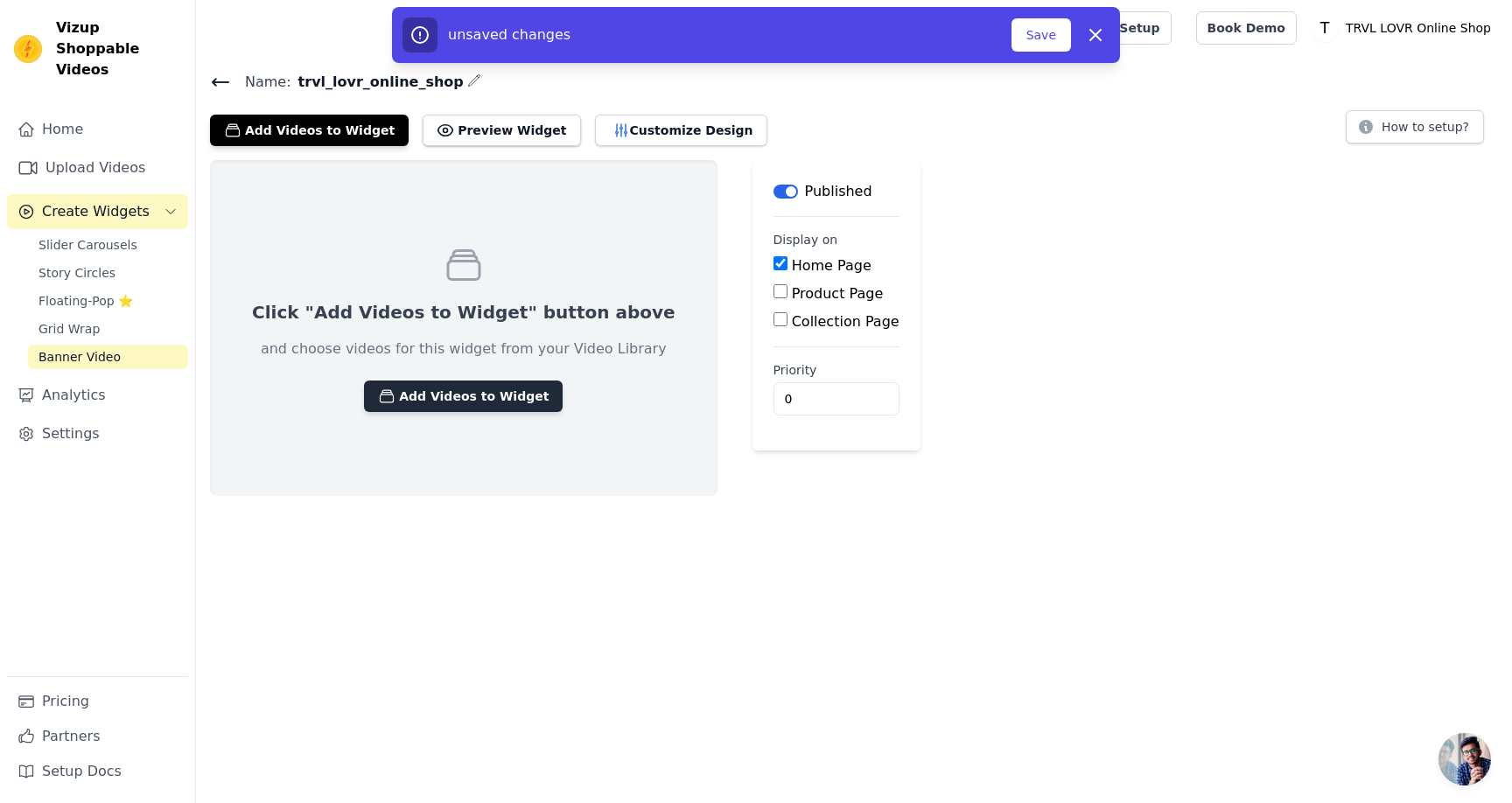
click at [464, 402] on button "Add Videos to Widget" at bounding box center [463, 396] width 199 height 31
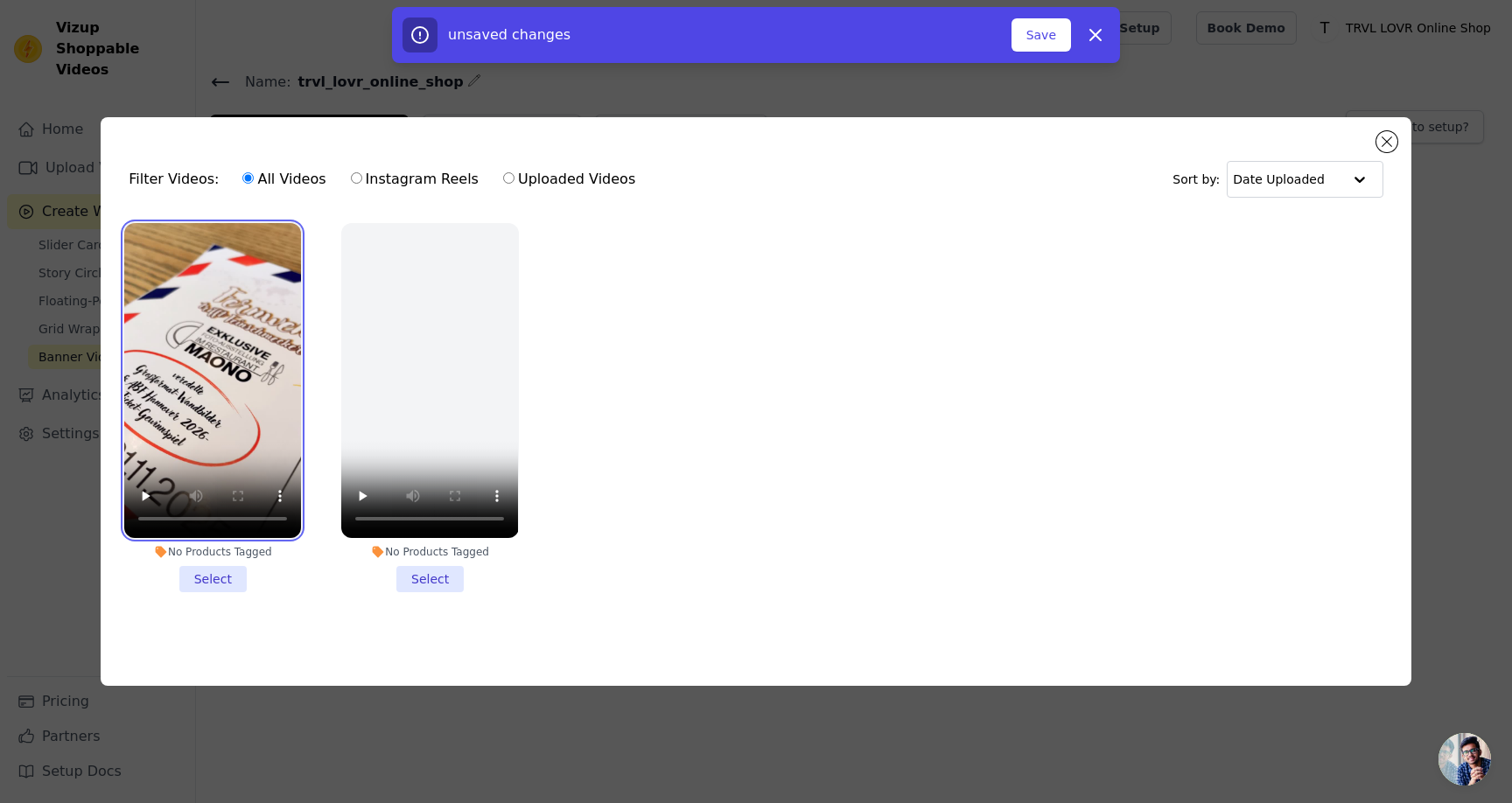
click at [257, 341] on video at bounding box center [212, 380] width 177 height 315
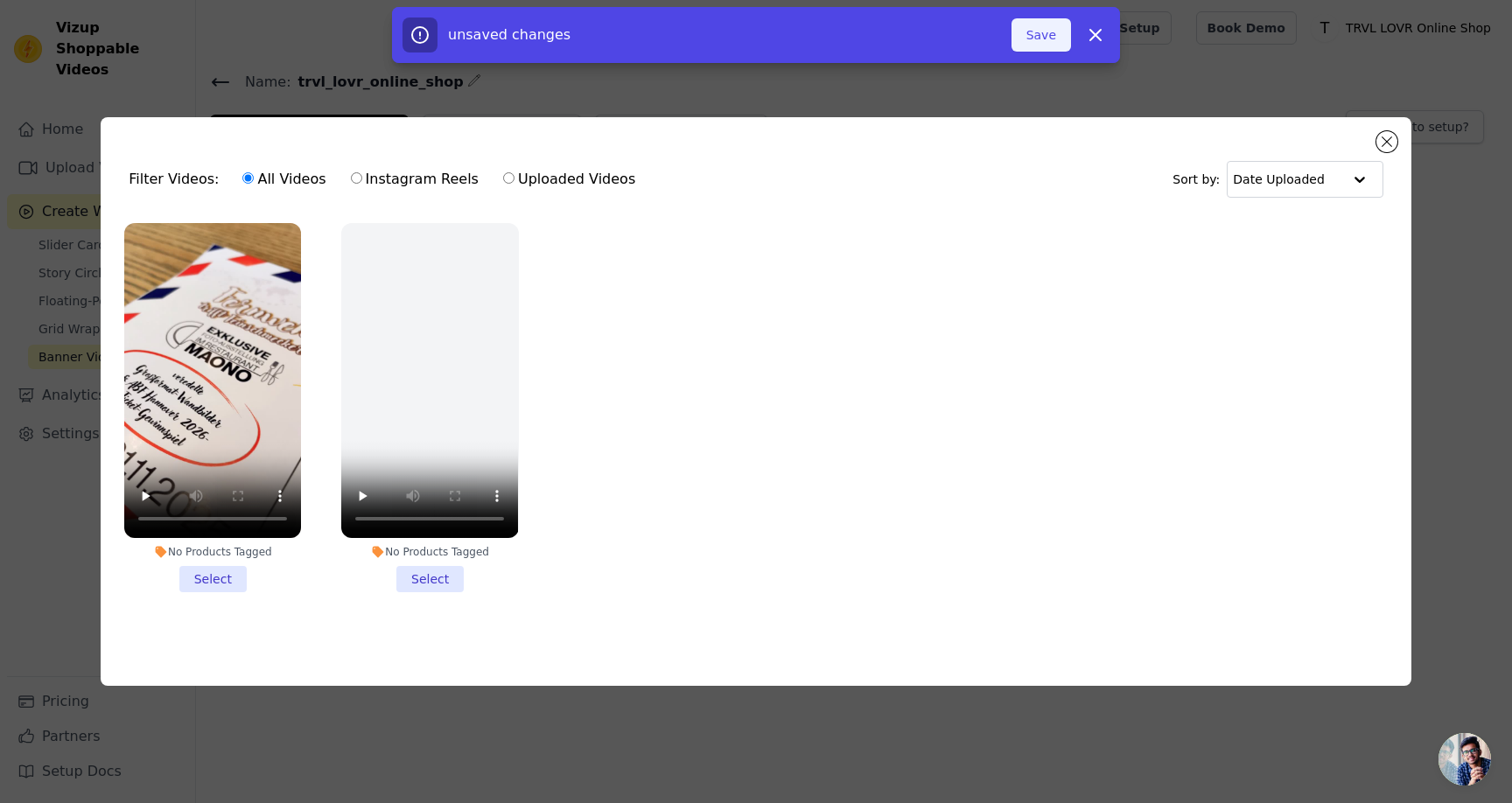
click at [1029, 37] on button "Save" at bounding box center [1041, 35] width 60 height 33
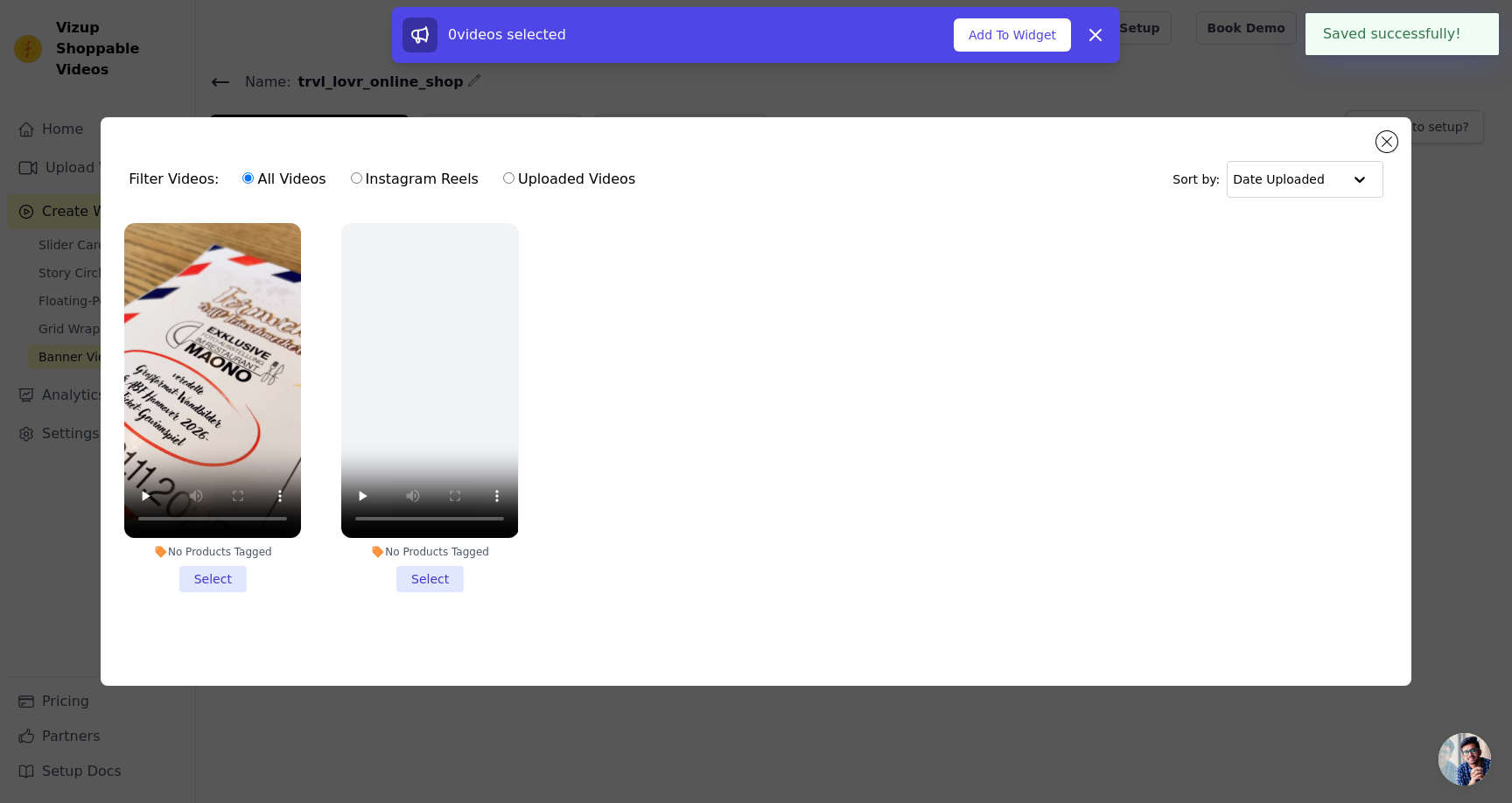
click at [212, 578] on li "No Products Tagged Select" at bounding box center [212, 408] width 177 height 369
click at [0, 0] on input "No Products Tagged Select" at bounding box center [0, 0] width 0 height 0
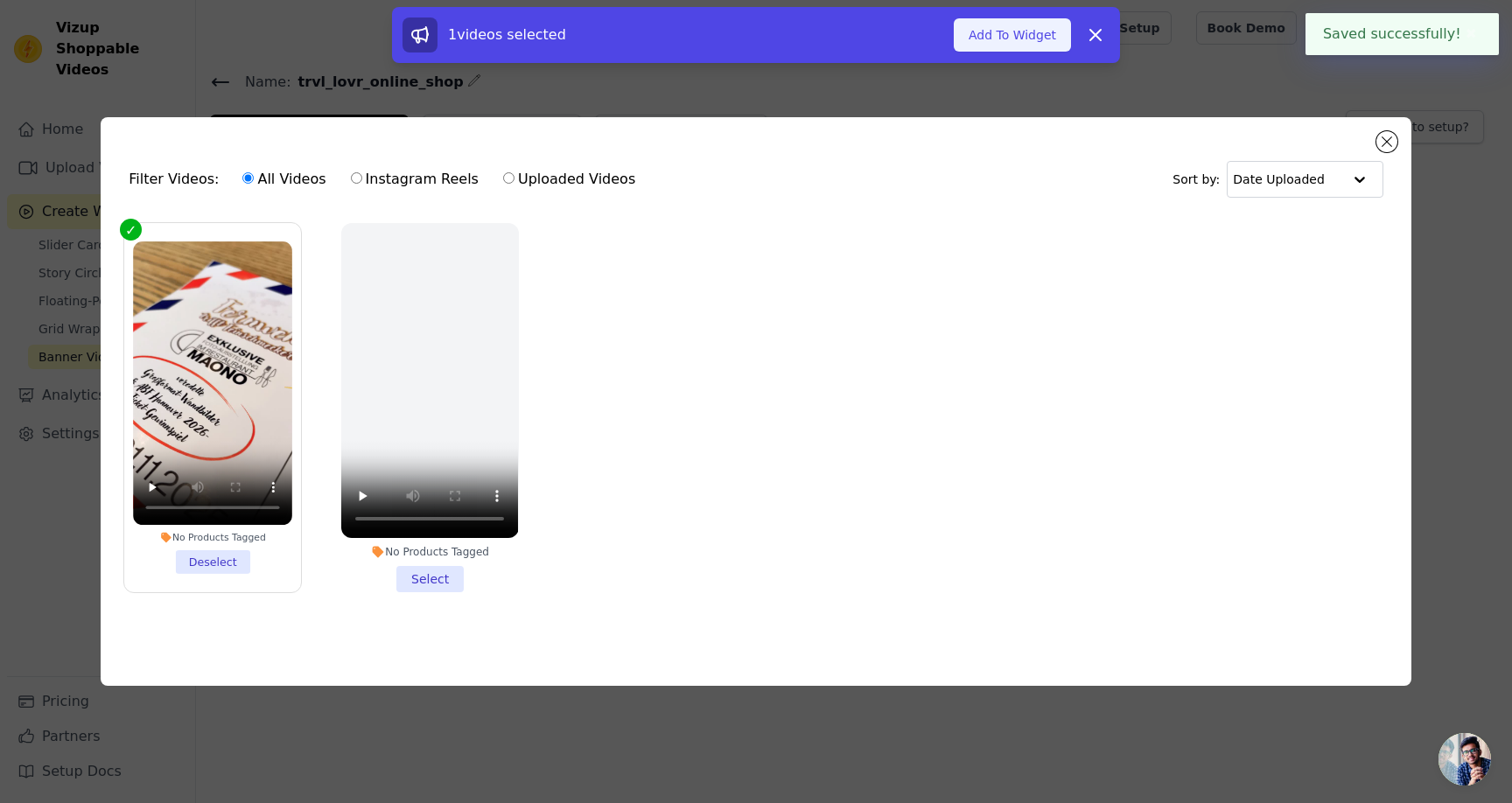
click at [1011, 44] on button "Add To Widget" at bounding box center [1012, 35] width 117 height 33
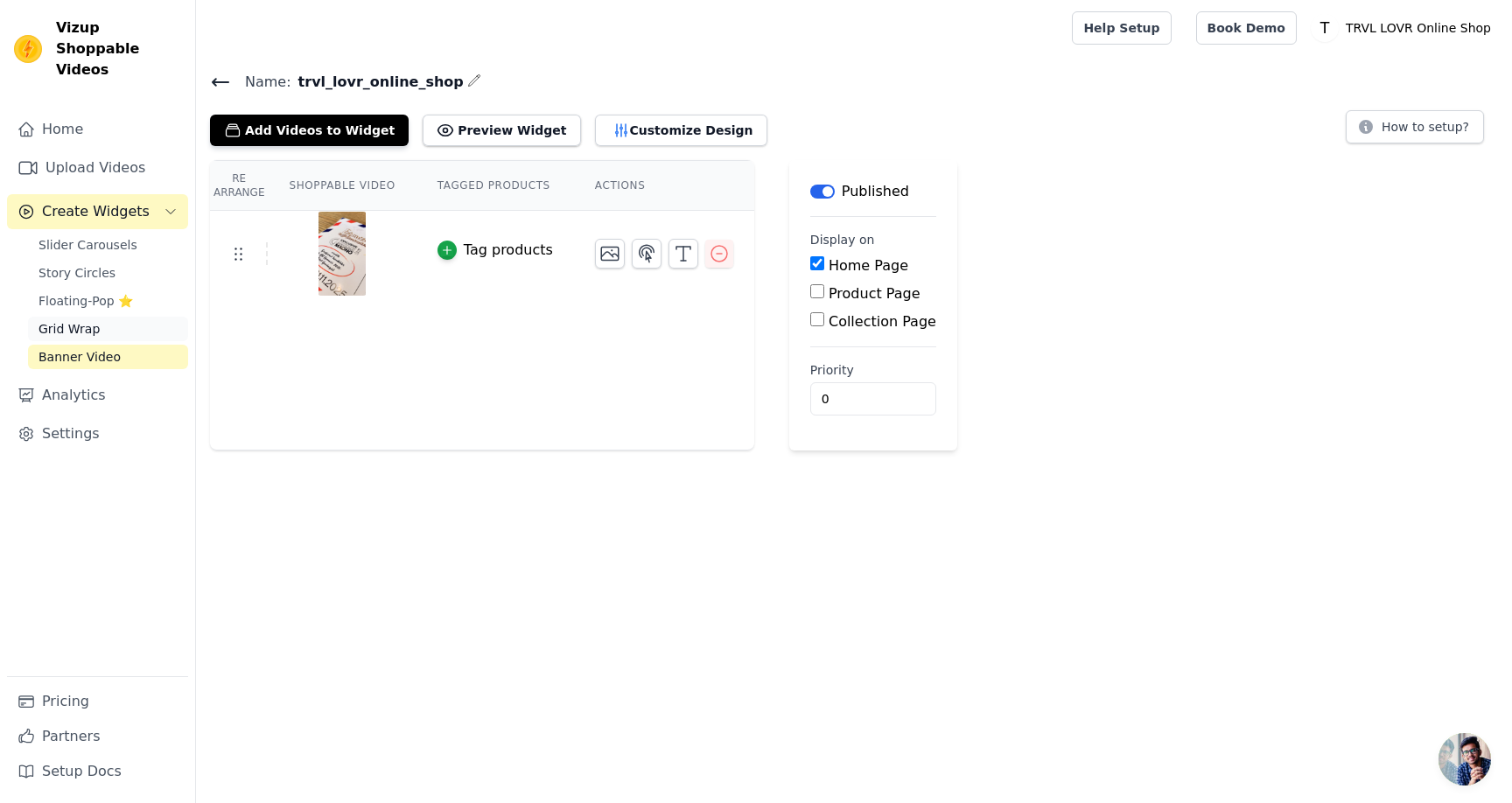
click at [81, 320] on span "Grid Wrap" at bounding box center [69, 329] width 62 height 18
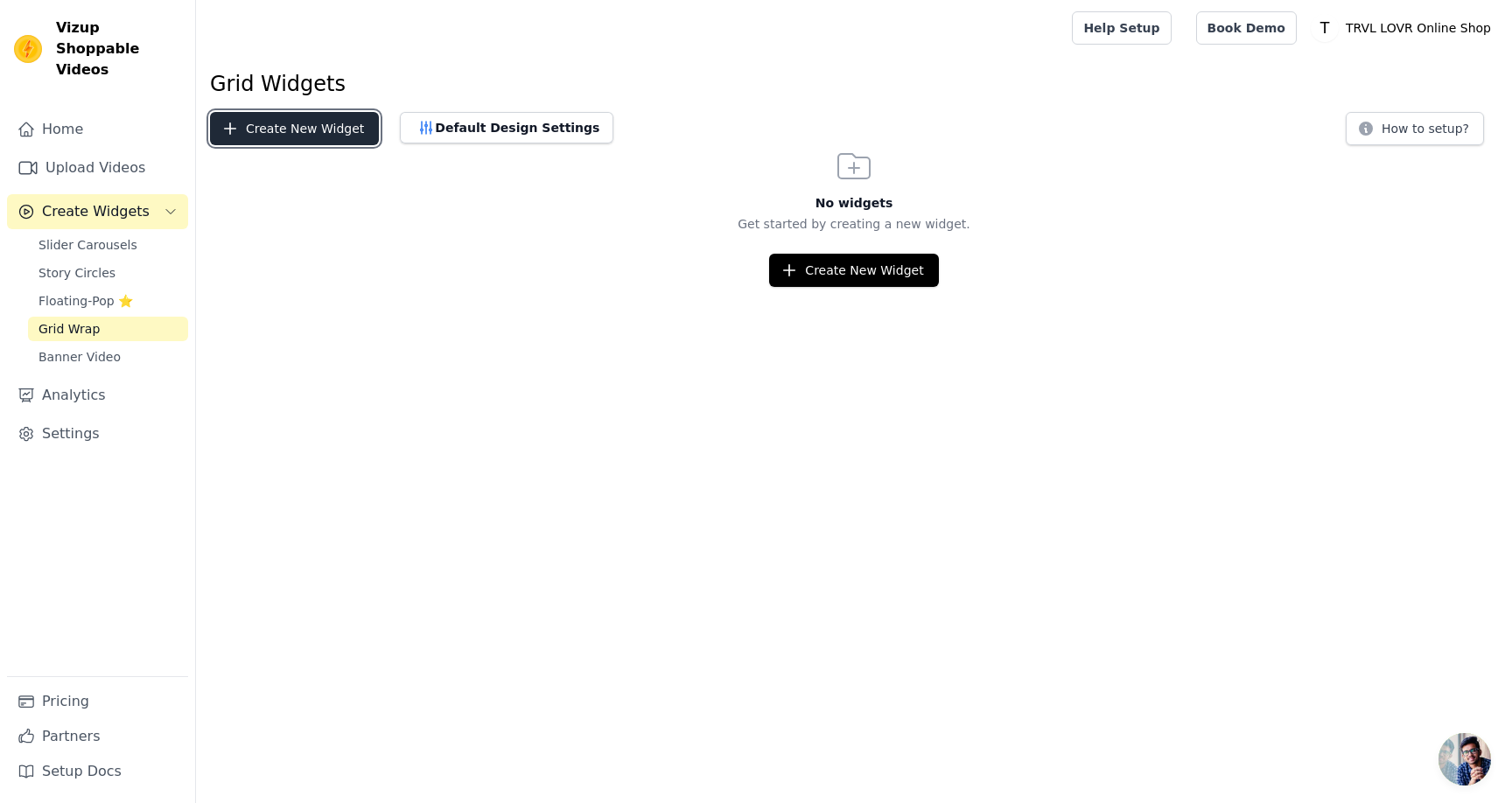
click at [334, 137] on button "Create New Widget" at bounding box center [293, 128] width 169 height 33
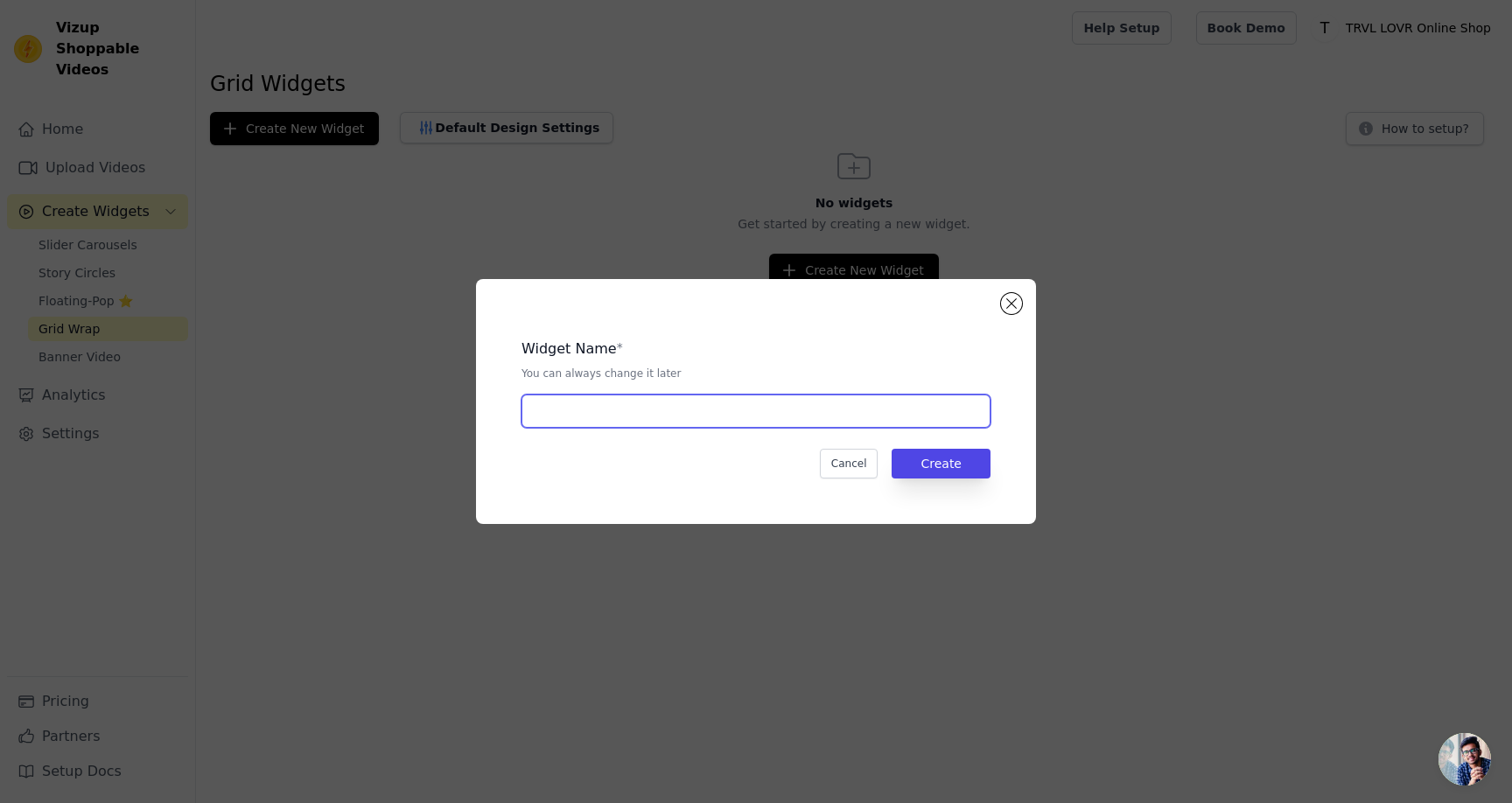
click at [882, 414] on input "text" at bounding box center [756, 410] width 469 height 33
paste input "trvl_lovr_online_shop"
type input "trvl_lovr_online_shop"
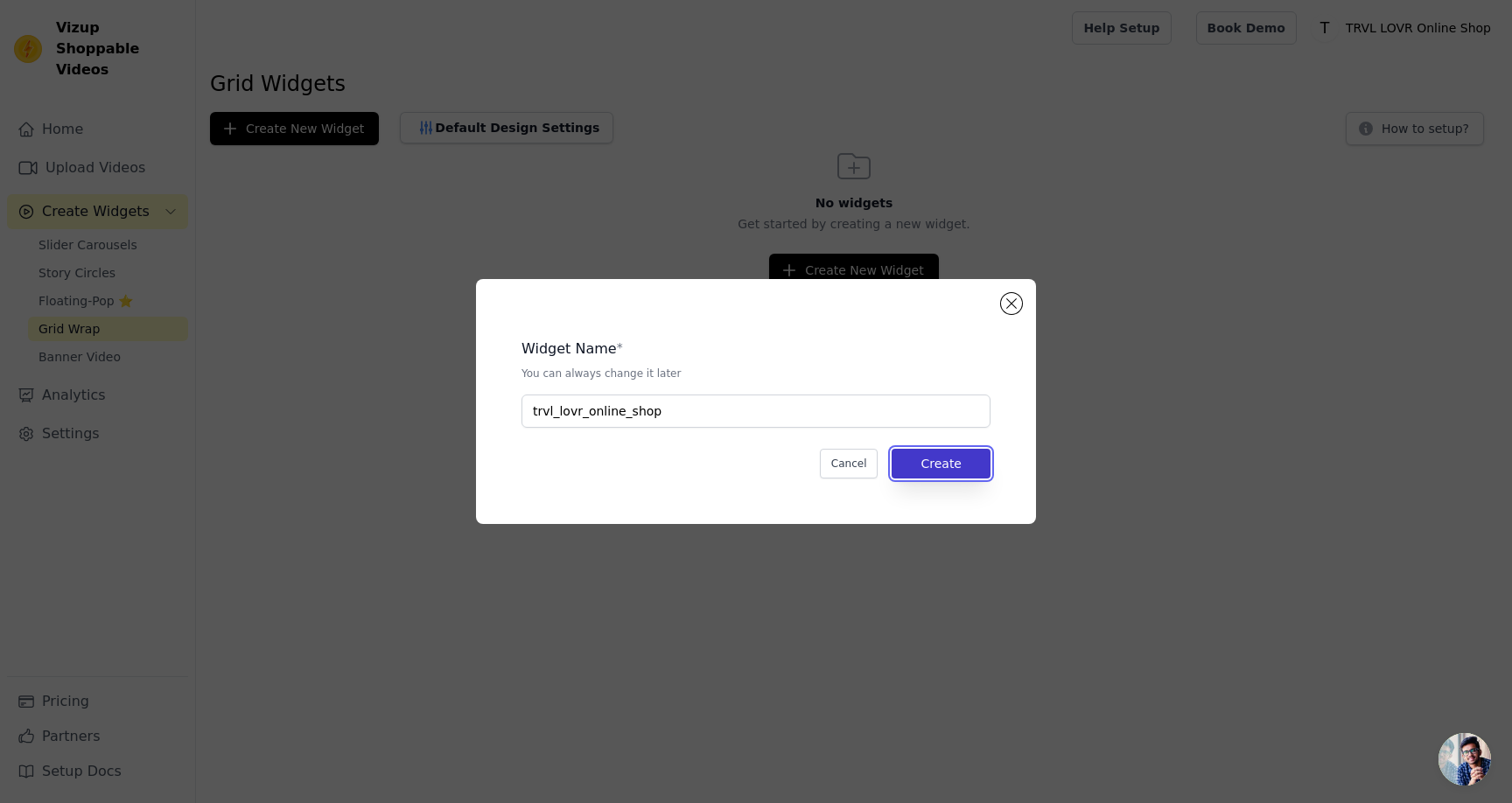
click at [957, 473] on button "Create" at bounding box center [940, 463] width 99 height 29
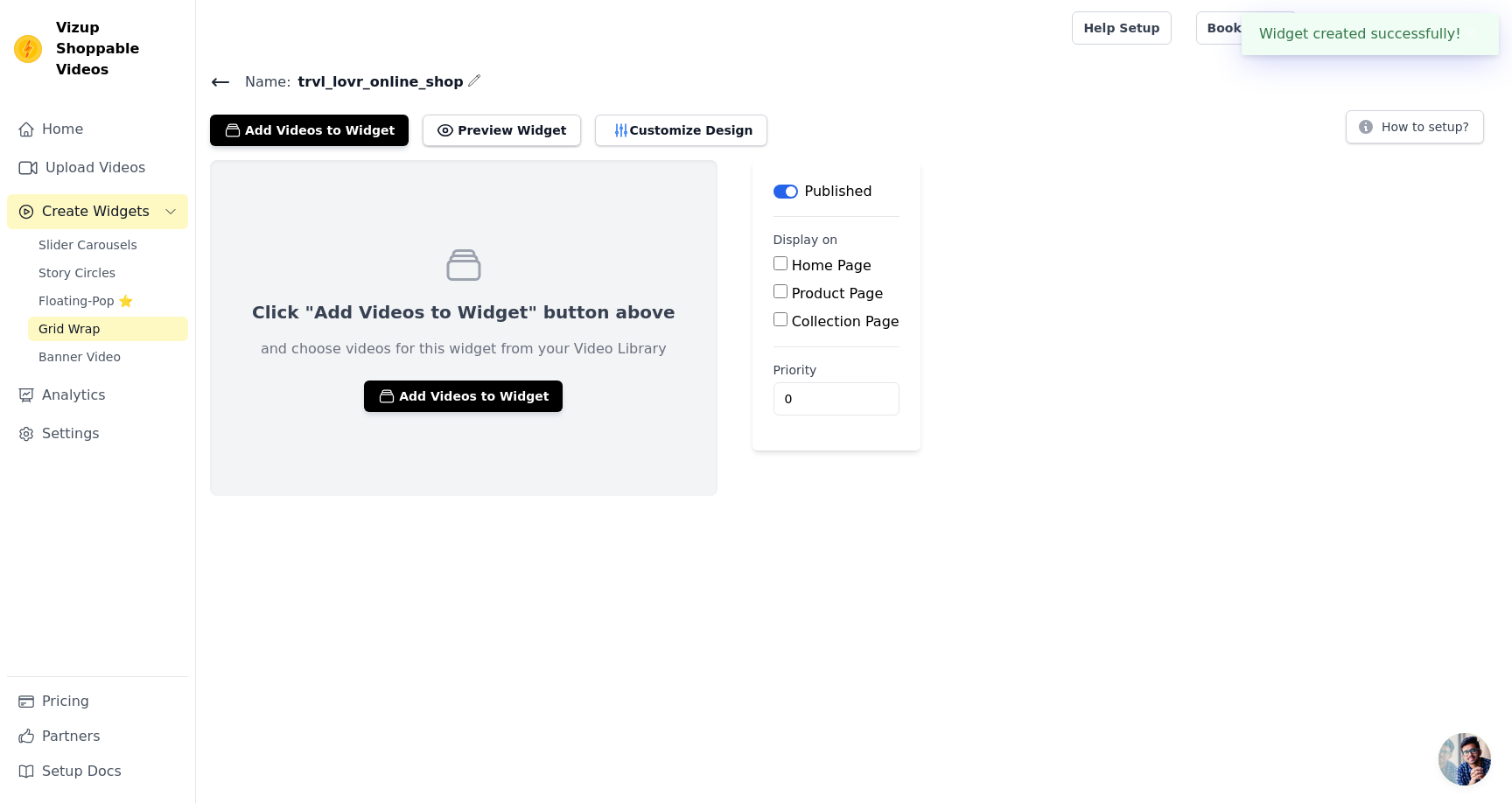
click at [773, 262] on input "Home Page" at bounding box center [781, 263] width 14 height 14
checkbox input "true"
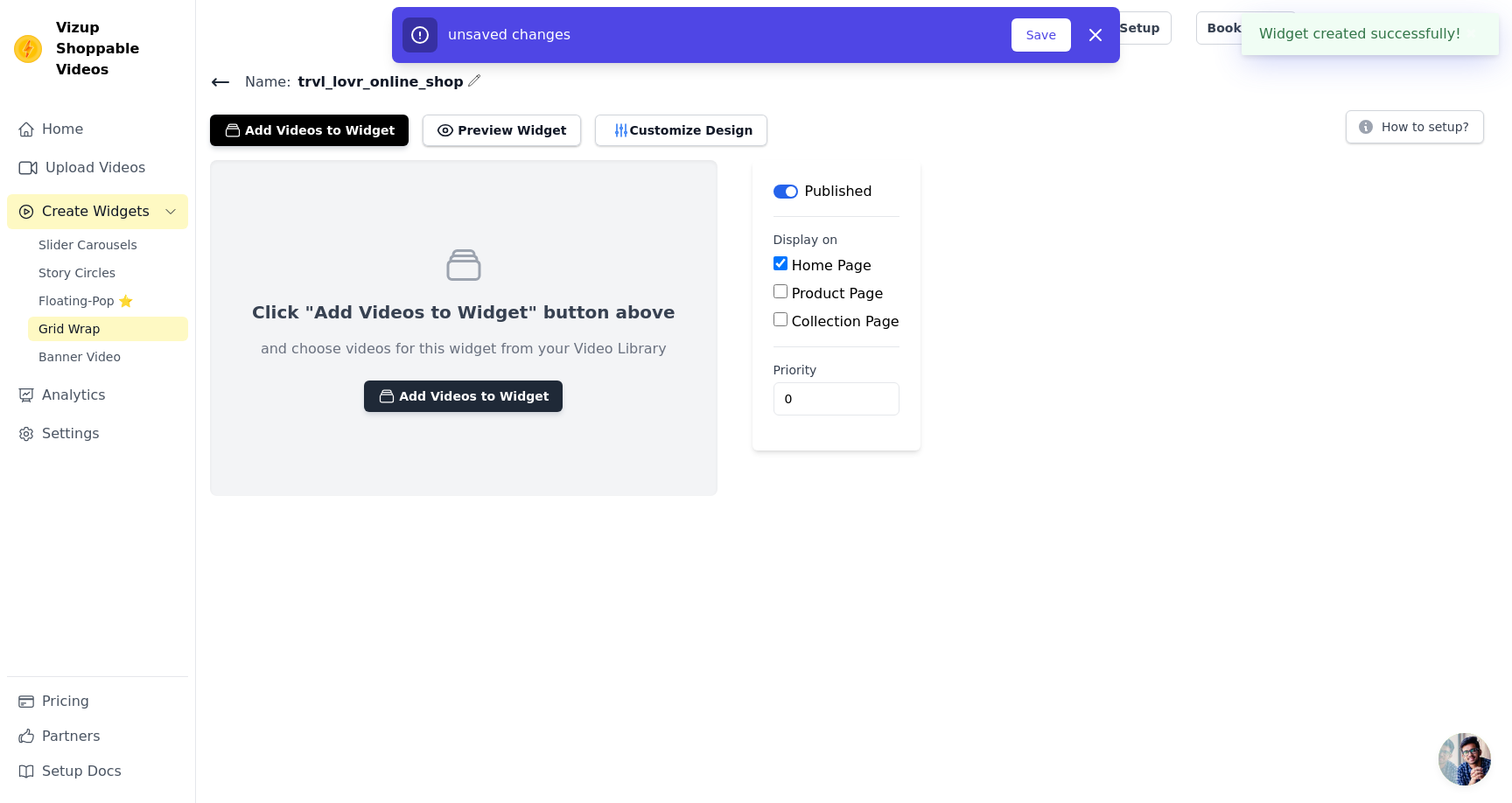
click at [490, 405] on button "Add Videos to Widget" at bounding box center [463, 396] width 199 height 31
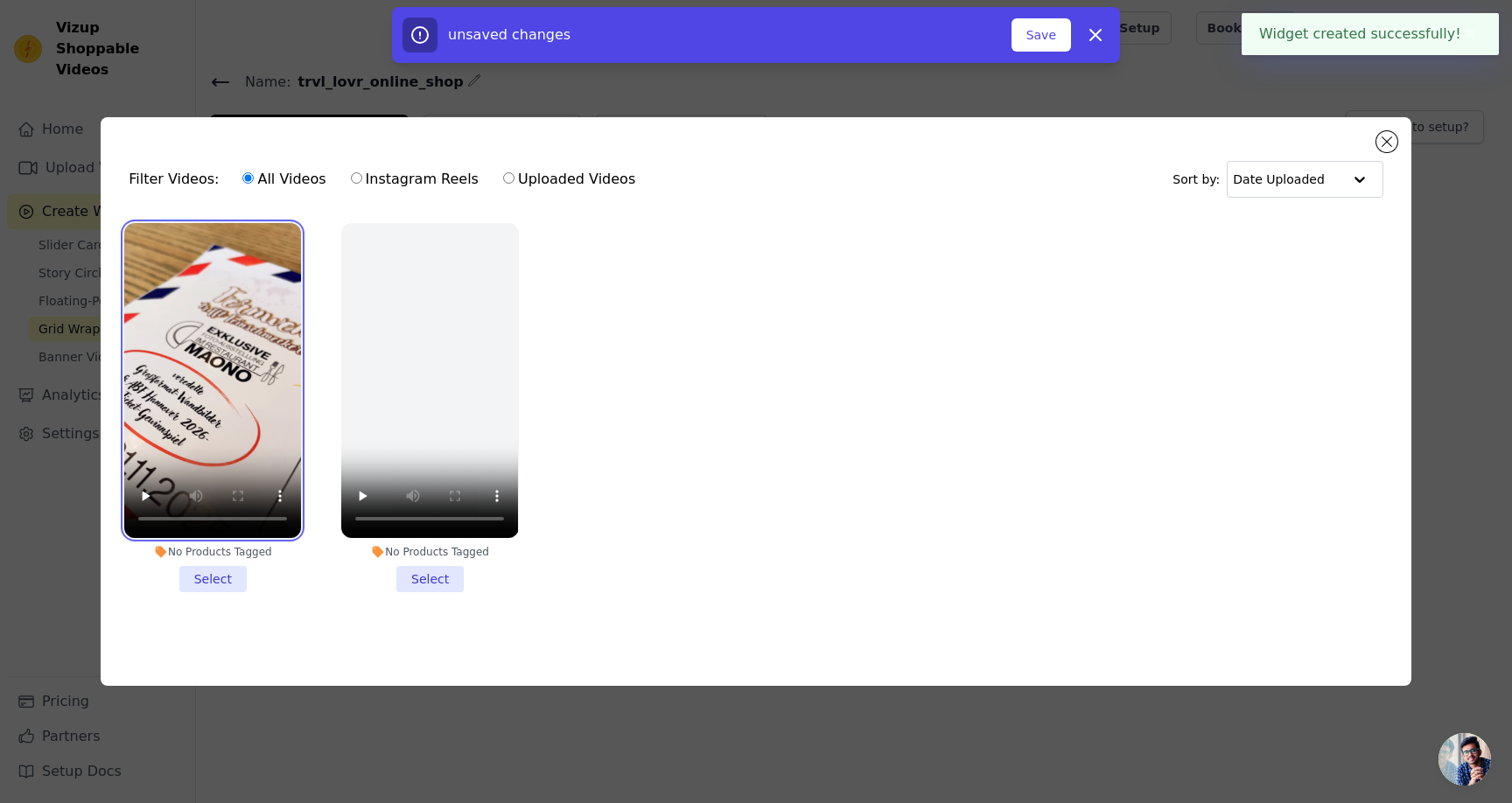
click at [241, 318] on video at bounding box center [212, 380] width 177 height 315
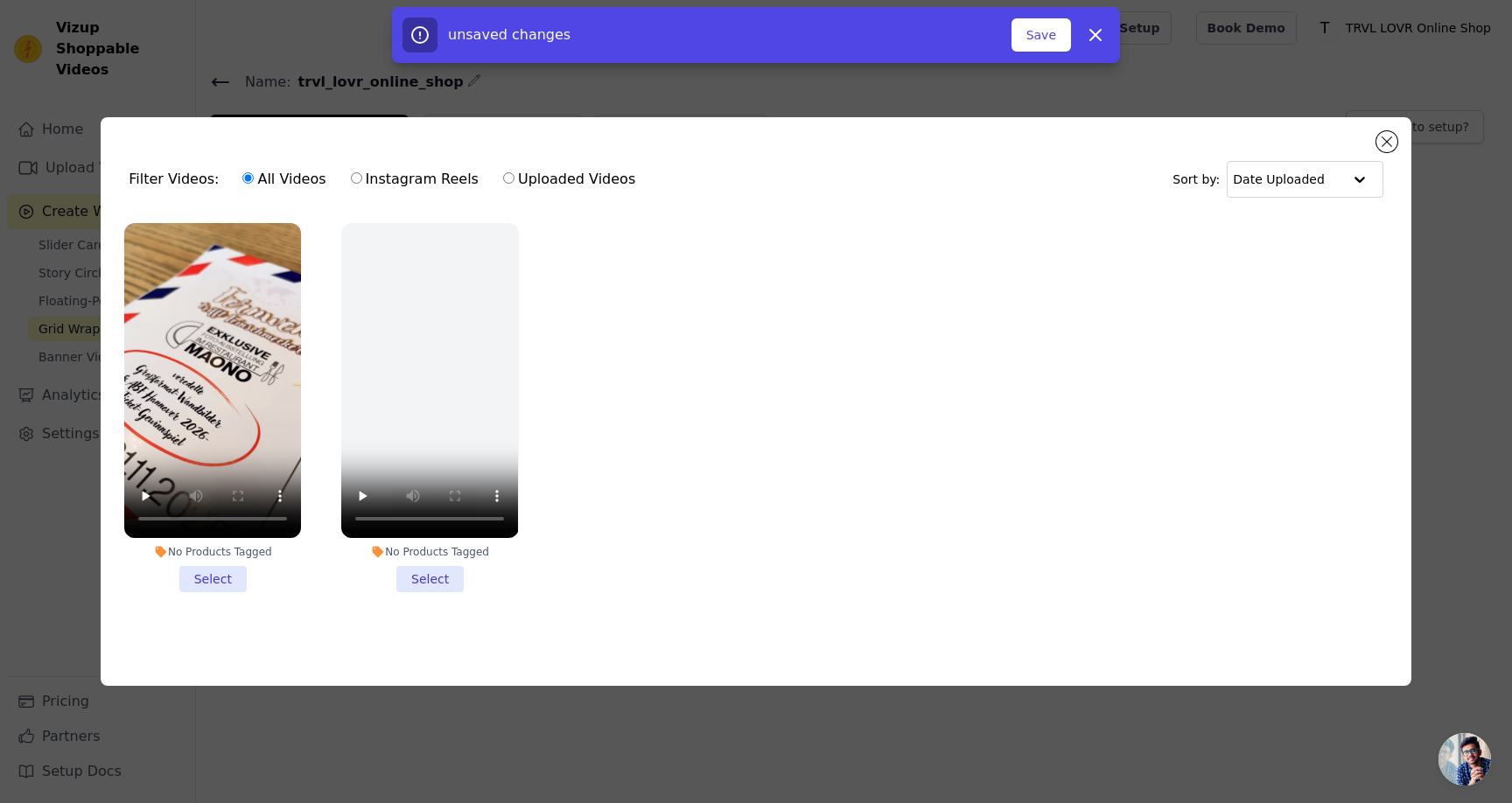
click at [234, 568] on li "No Products Tagged Select" at bounding box center [212, 408] width 177 height 369
click at [0, 0] on input "No Products Tagged Select" at bounding box center [0, 0] width 0 height 0
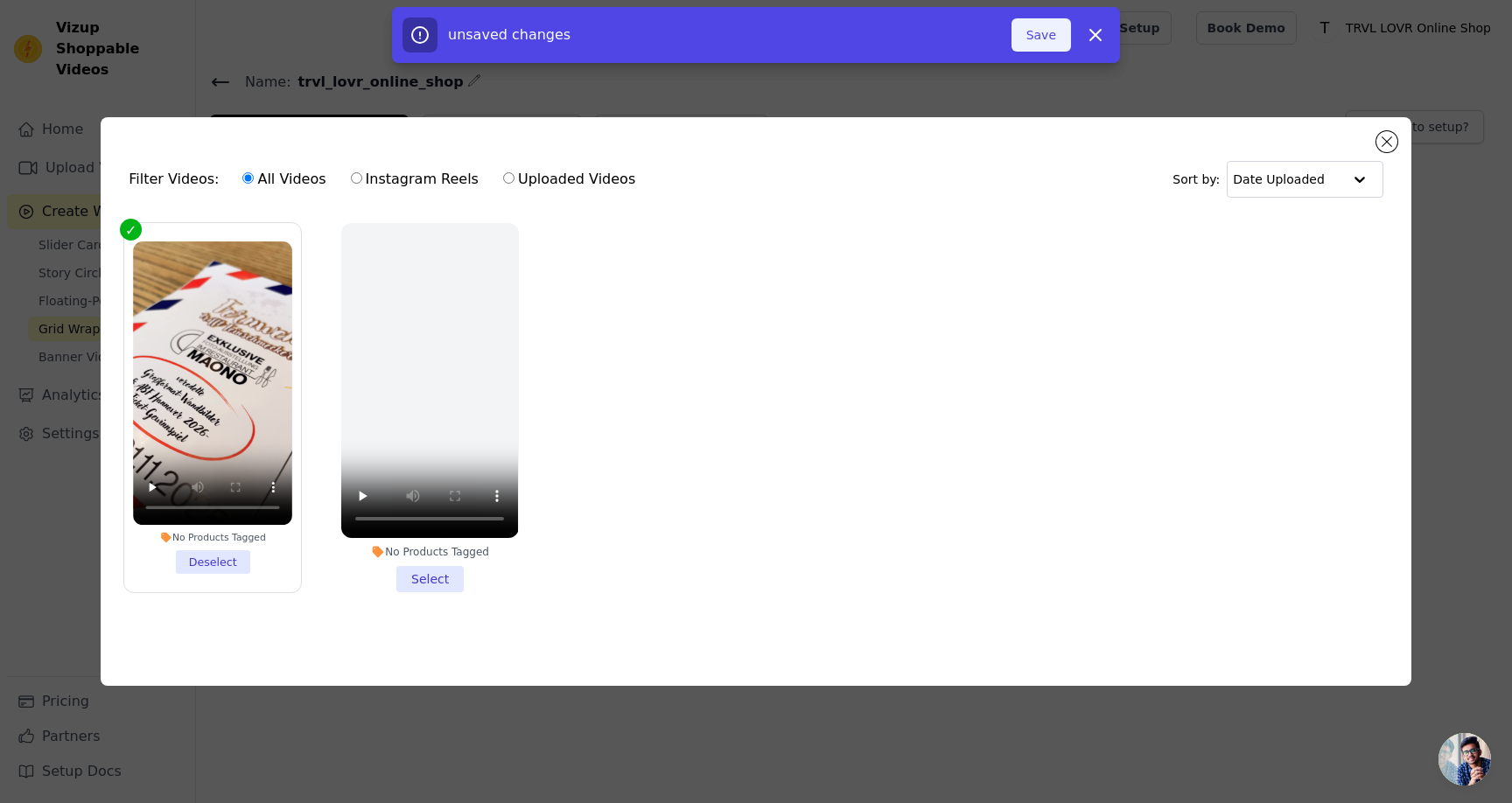
click at [1046, 38] on button "Save" at bounding box center [1041, 35] width 60 height 33
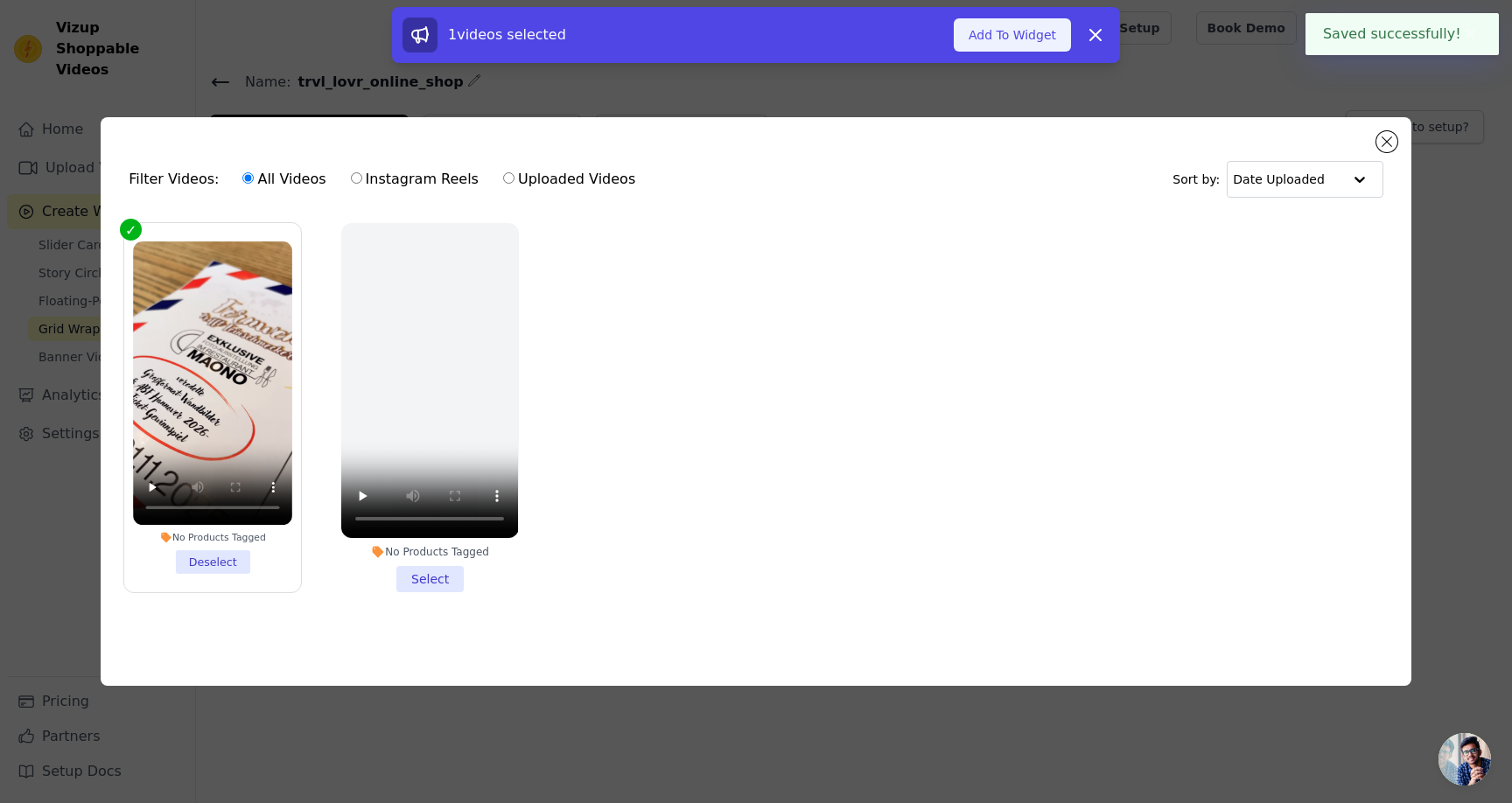
click at [1041, 34] on button "Add To Widget" at bounding box center [1012, 35] width 117 height 33
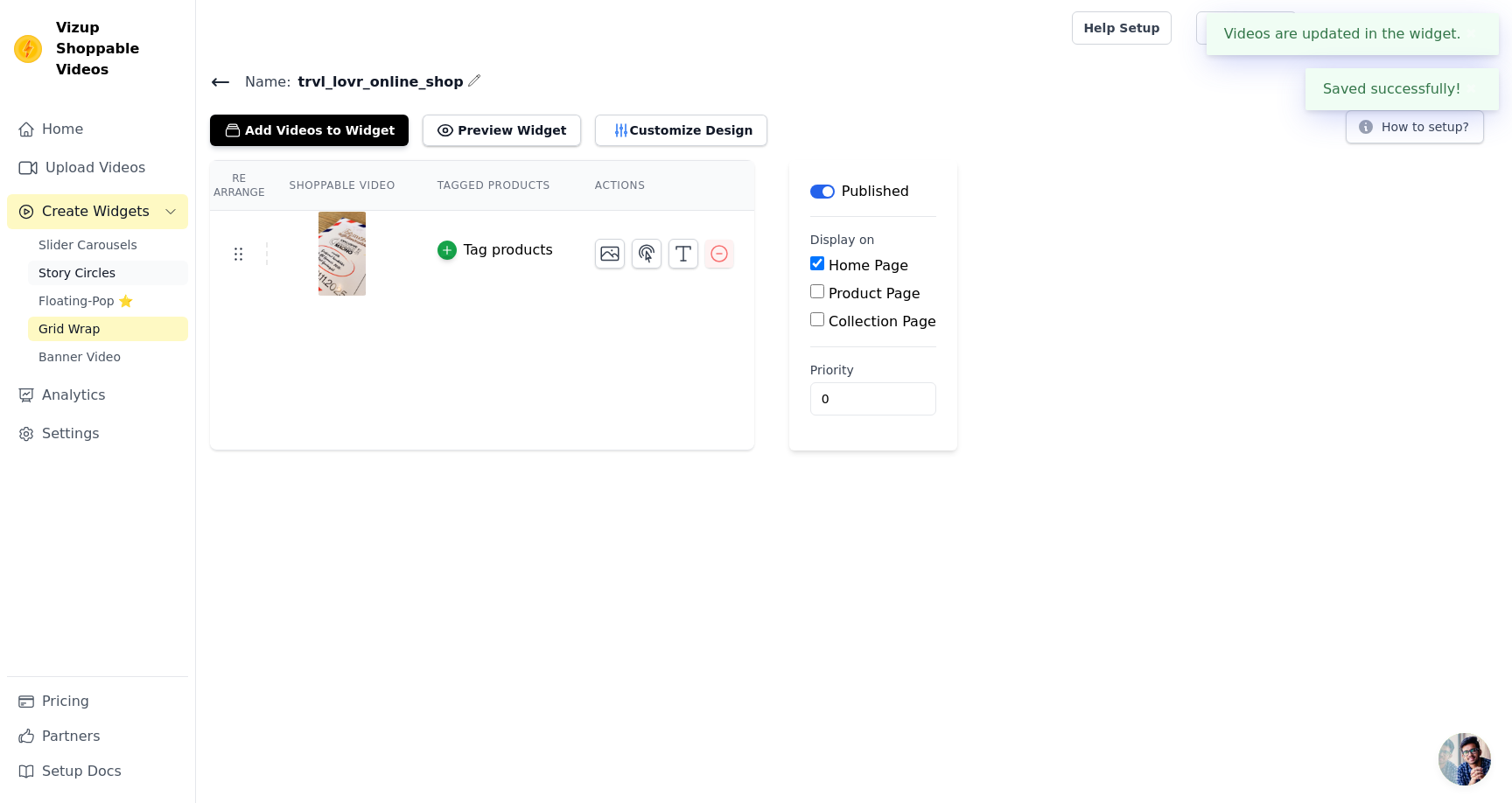
click at [89, 264] on span "Story Circles" at bounding box center [77, 273] width 77 height 18
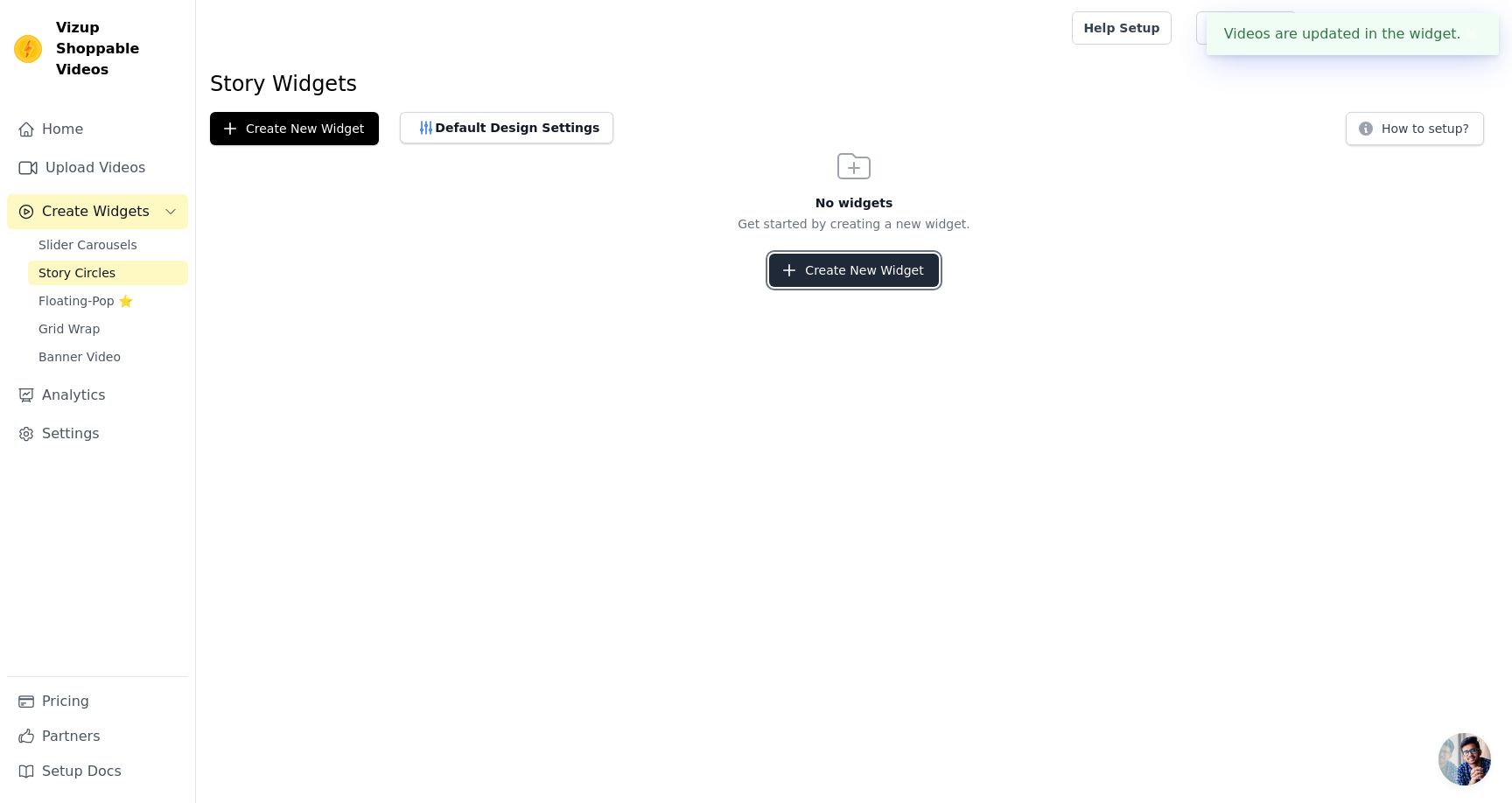
click at [896, 267] on button "Create New Widget" at bounding box center [853, 269] width 169 height 33
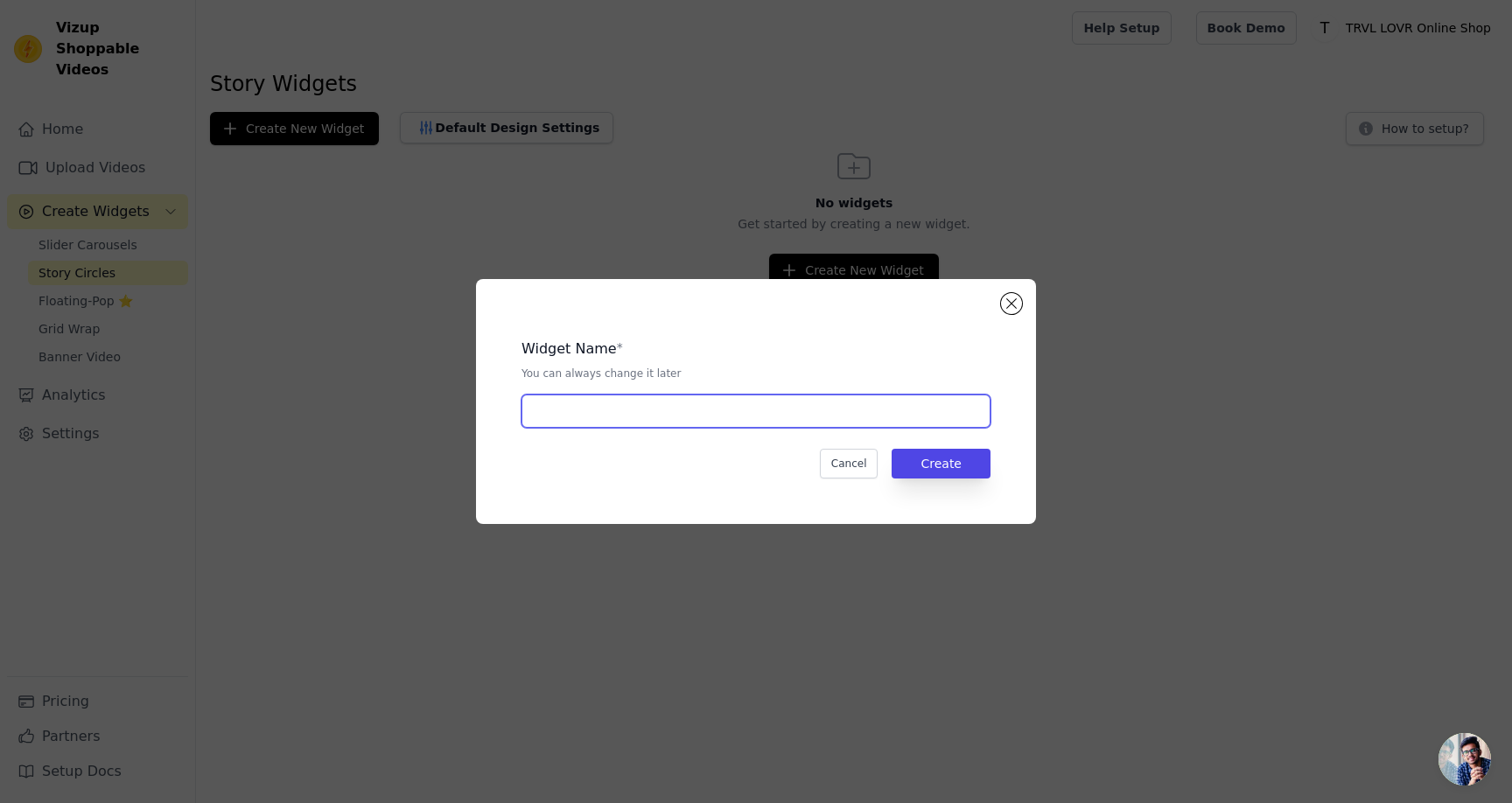
click at [850, 418] on input "text" at bounding box center [756, 410] width 469 height 33
paste input "trvl_lovr_online_shop"
type input "trvl_lovr_online_shop"
click at [981, 487] on div "Widget Name * You can always change it later trvl_lovr_online_shop Cancel Create" at bounding box center [756, 402] width 504 height 189
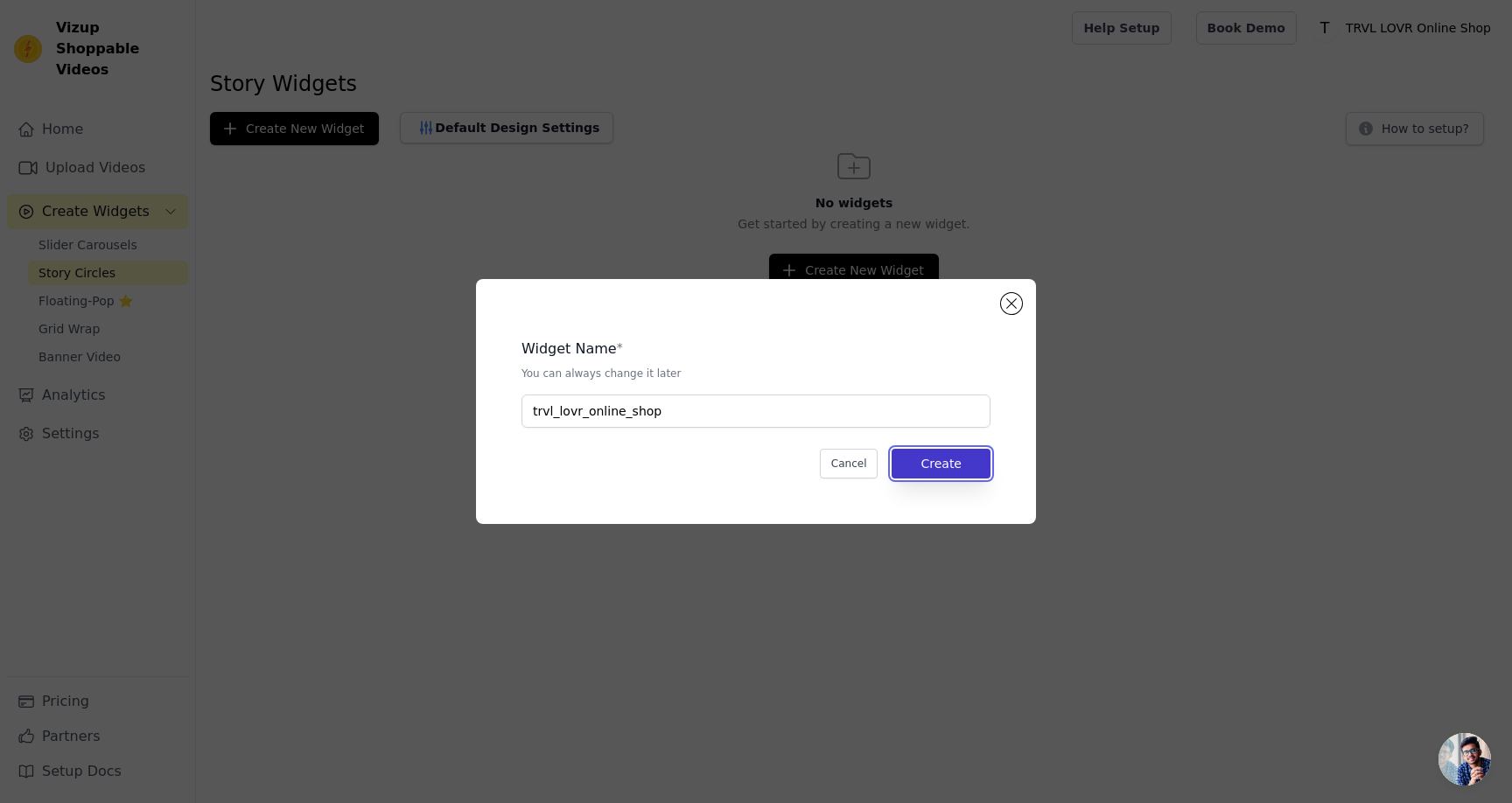
click at [972, 470] on button "Create" at bounding box center [940, 463] width 99 height 29
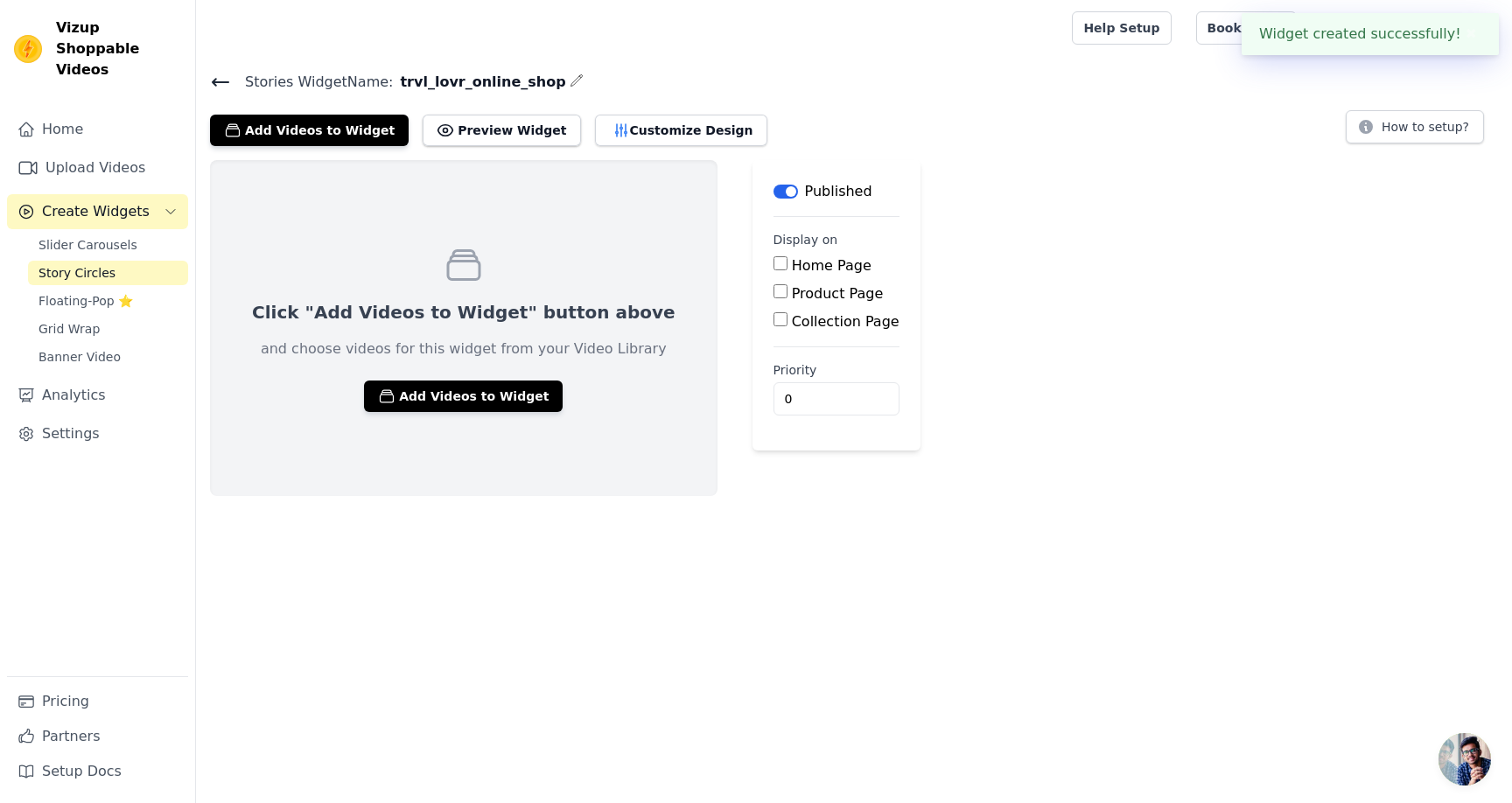
click at [792, 263] on label "Home Page" at bounding box center [831, 265] width 79 height 17
click at [773, 263] on input "Home Page" at bounding box center [781, 263] width 14 height 14
checkbox input "true"
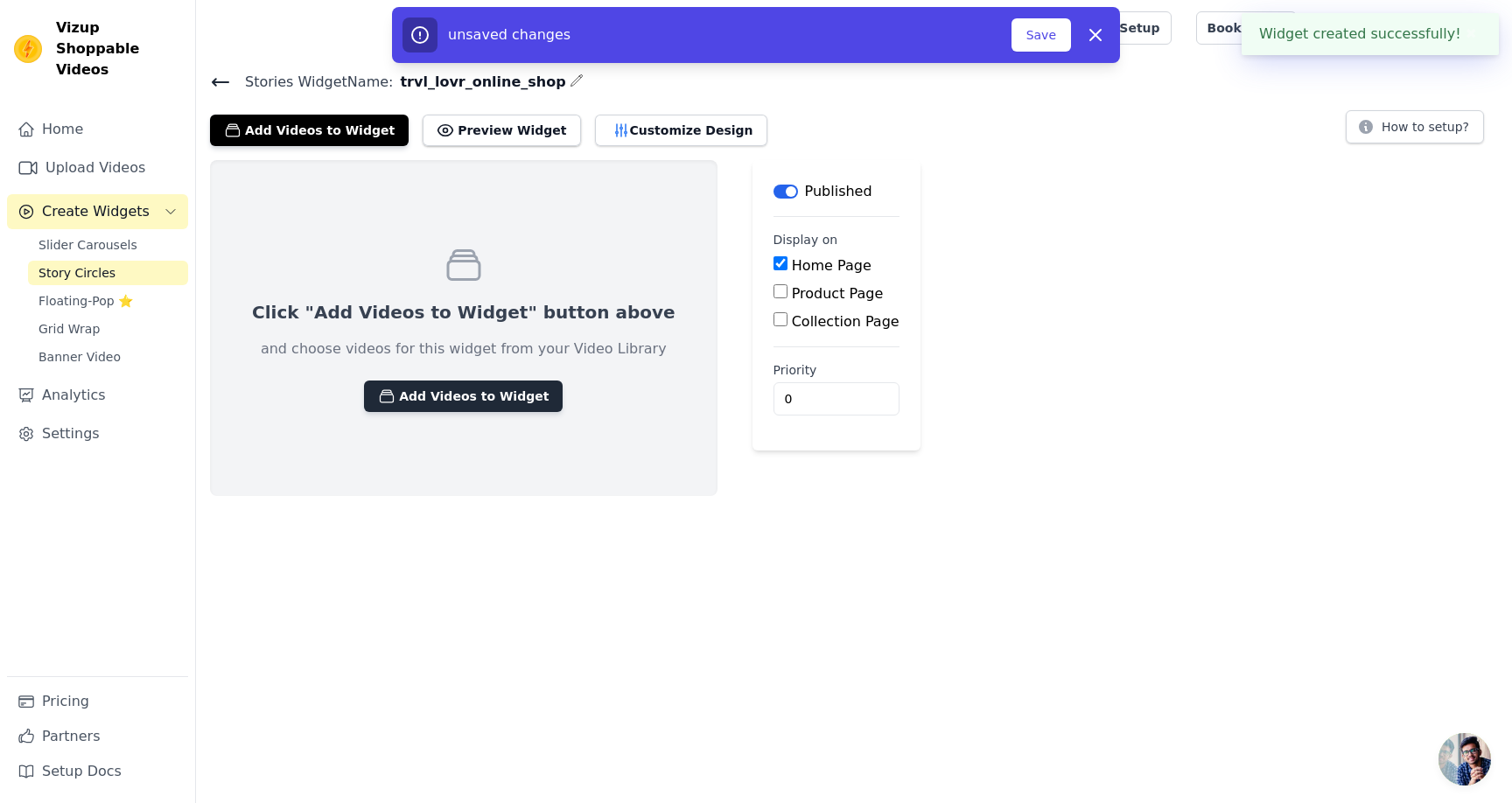
click at [490, 393] on button "Add Videos to Widget" at bounding box center [463, 396] width 199 height 31
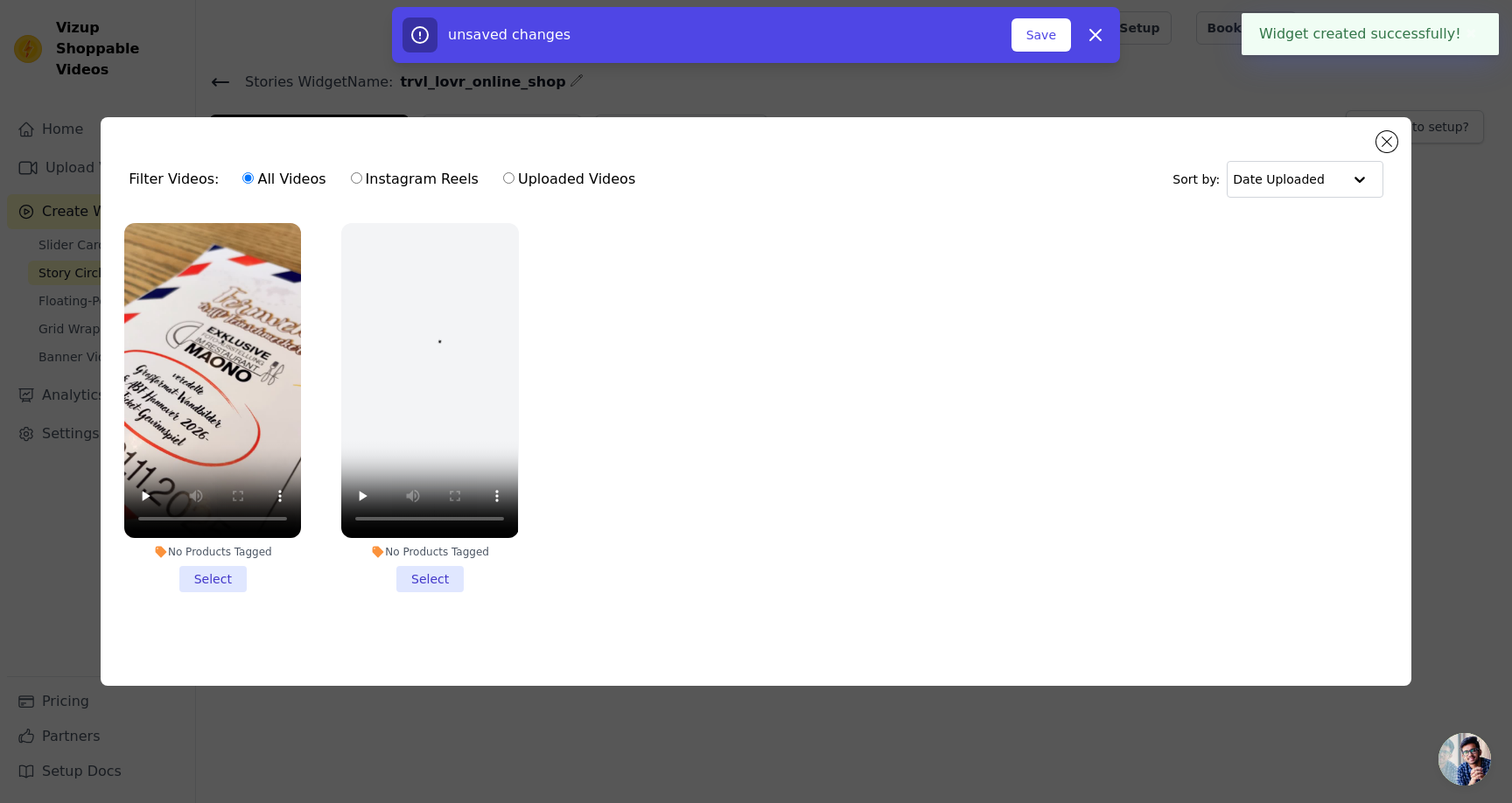
click at [196, 571] on li "No Products Tagged Select" at bounding box center [212, 408] width 177 height 369
click at [0, 0] on input "No Products Tagged Select" at bounding box center [0, 0] width 0 height 0
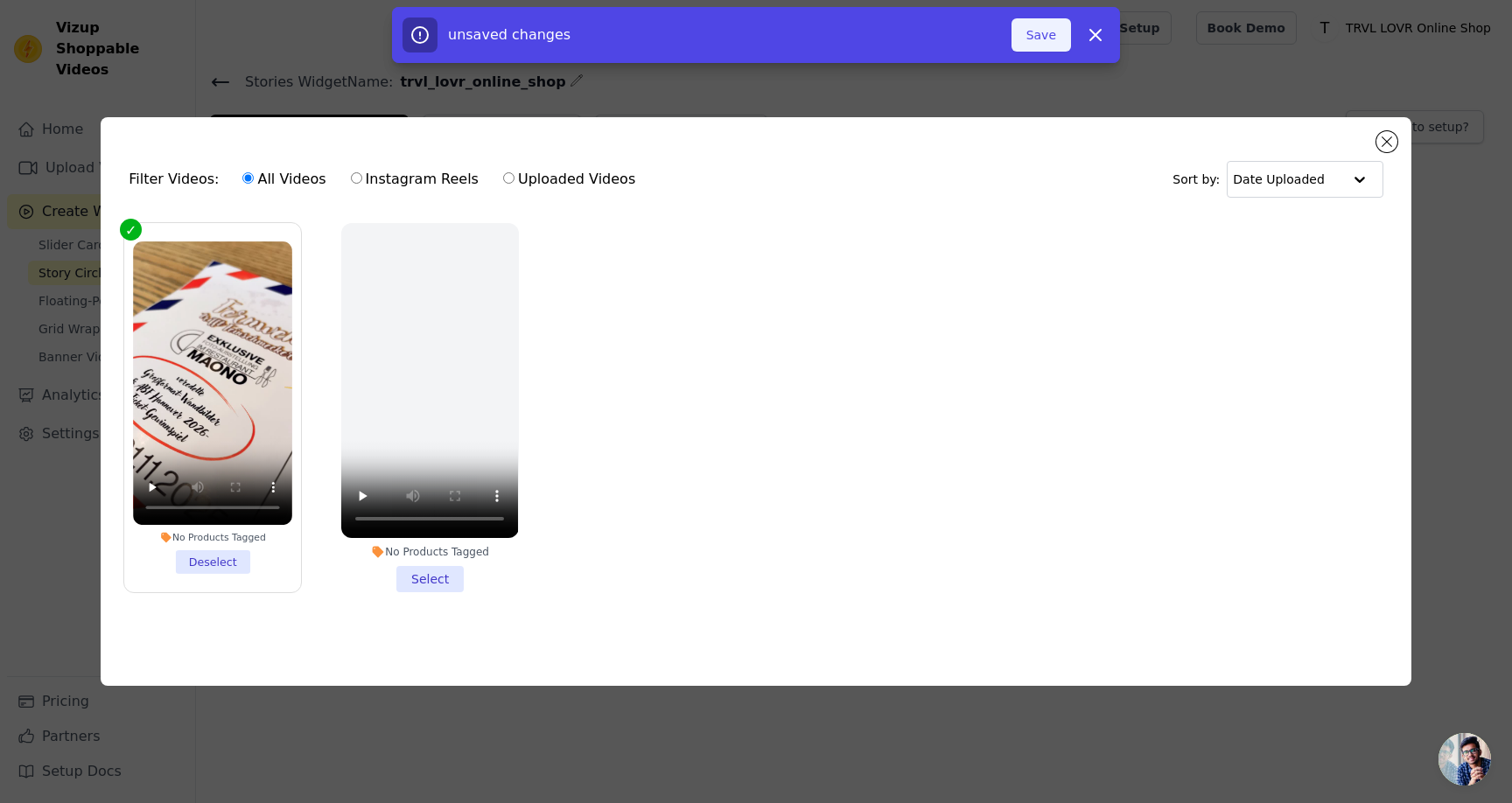
click at [1045, 40] on button "Save" at bounding box center [1041, 35] width 60 height 33
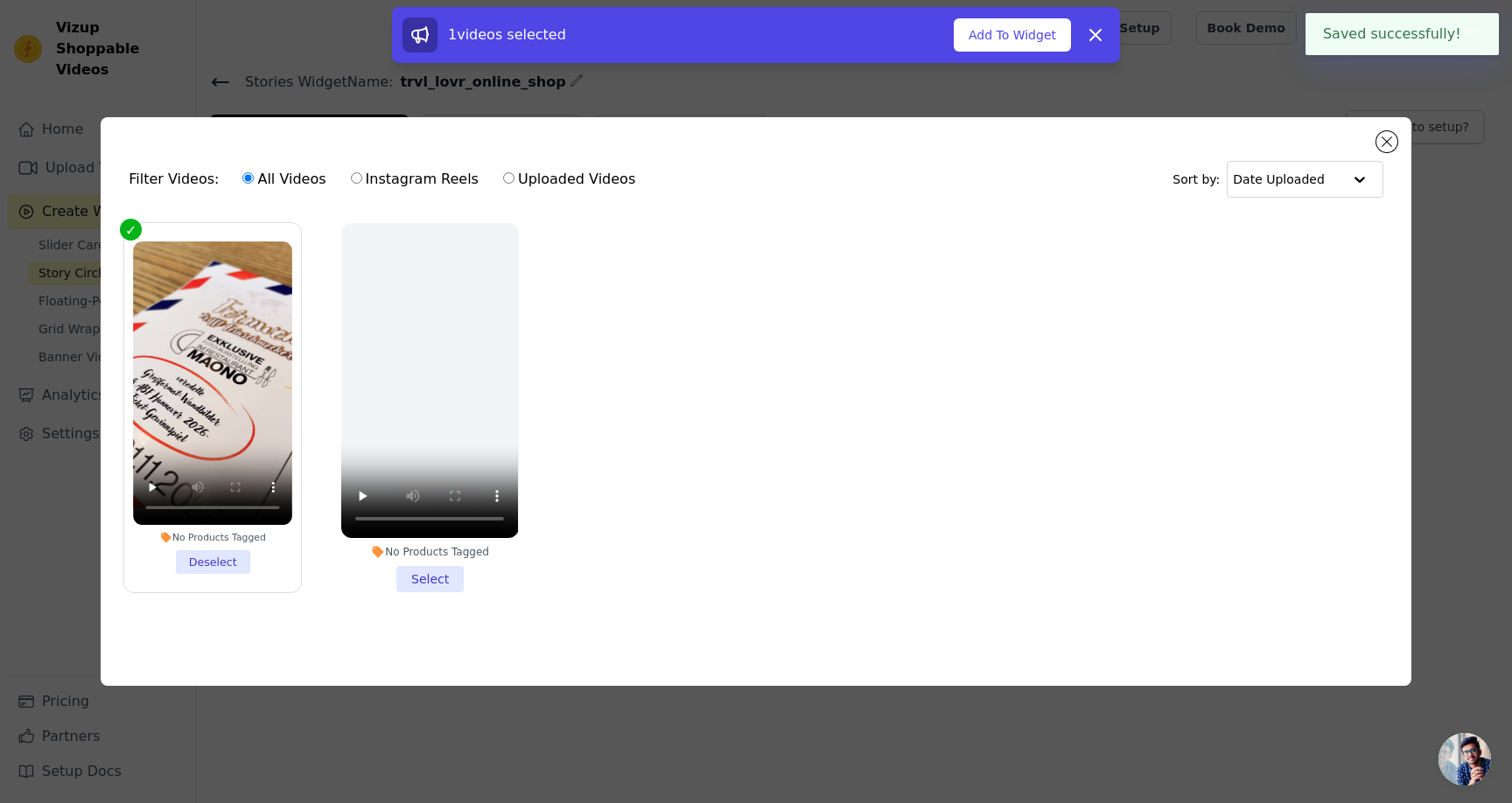
click at [1036, 33] on button "Add To Widget" at bounding box center [1012, 35] width 117 height 33
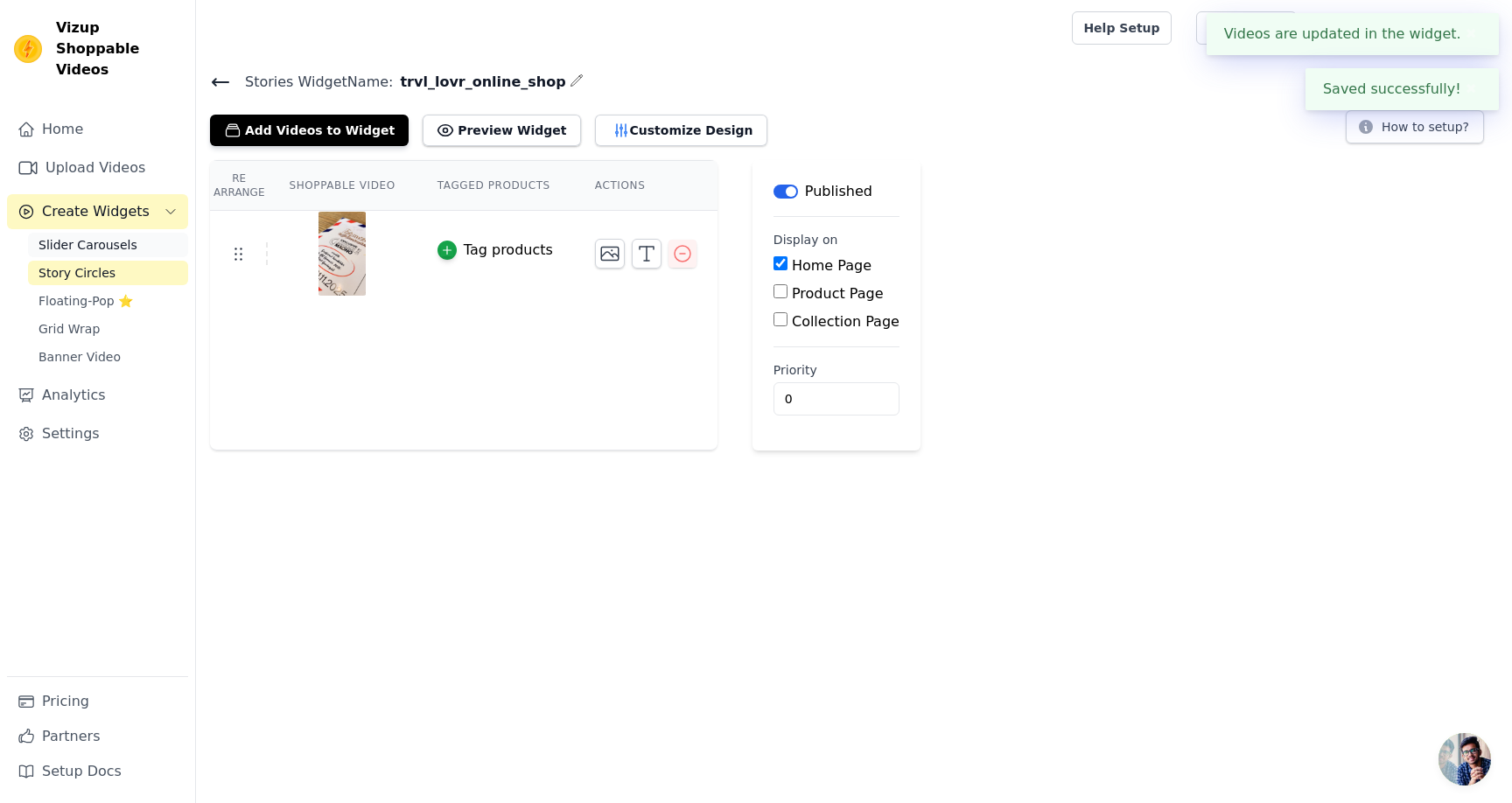
click at [92, 236] on span "Slider Carousels" at bounding box center [87, 245] width 99 height 18
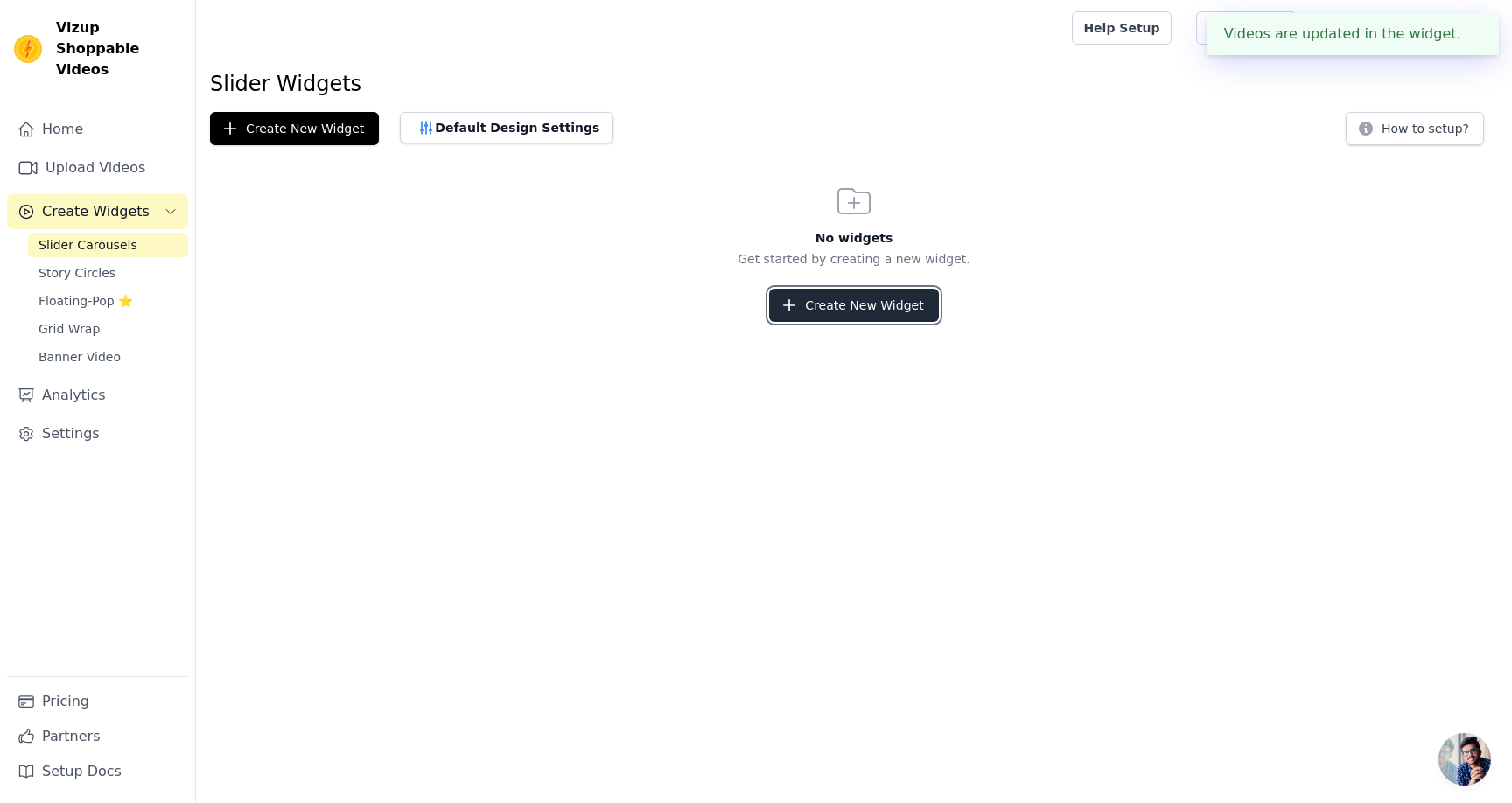
click at [870, 310] on button "Create New Widget" at bounding box center [853, 305] width 169 height 33
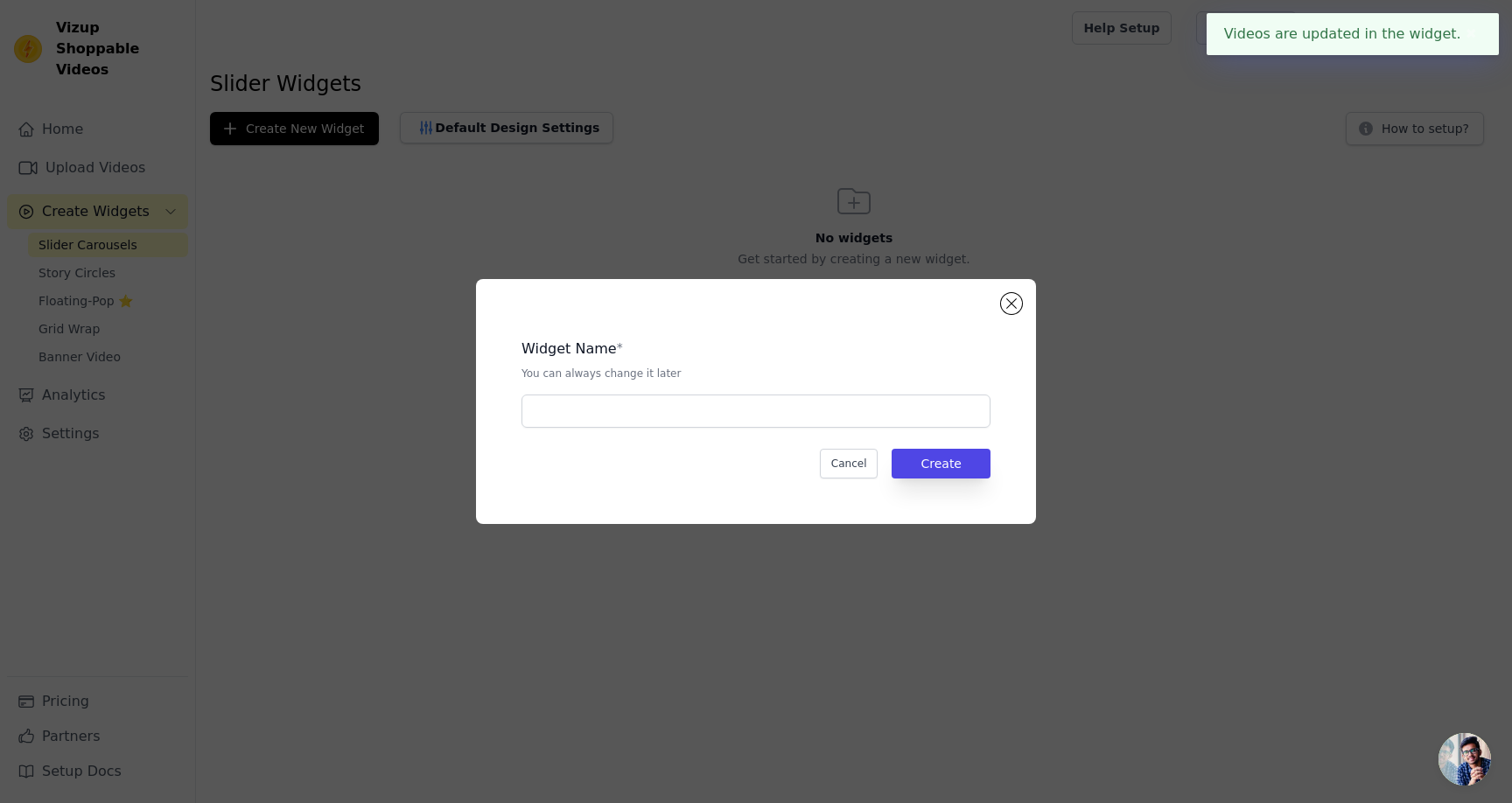
click at [744, 421] on input "text" at bounding box center [756, 410] width 469 height 33
type input "trvl_lovr_online_shop"
click at [957, 454] on button "Create" at bounding box center [940, 463] width 99 height 29
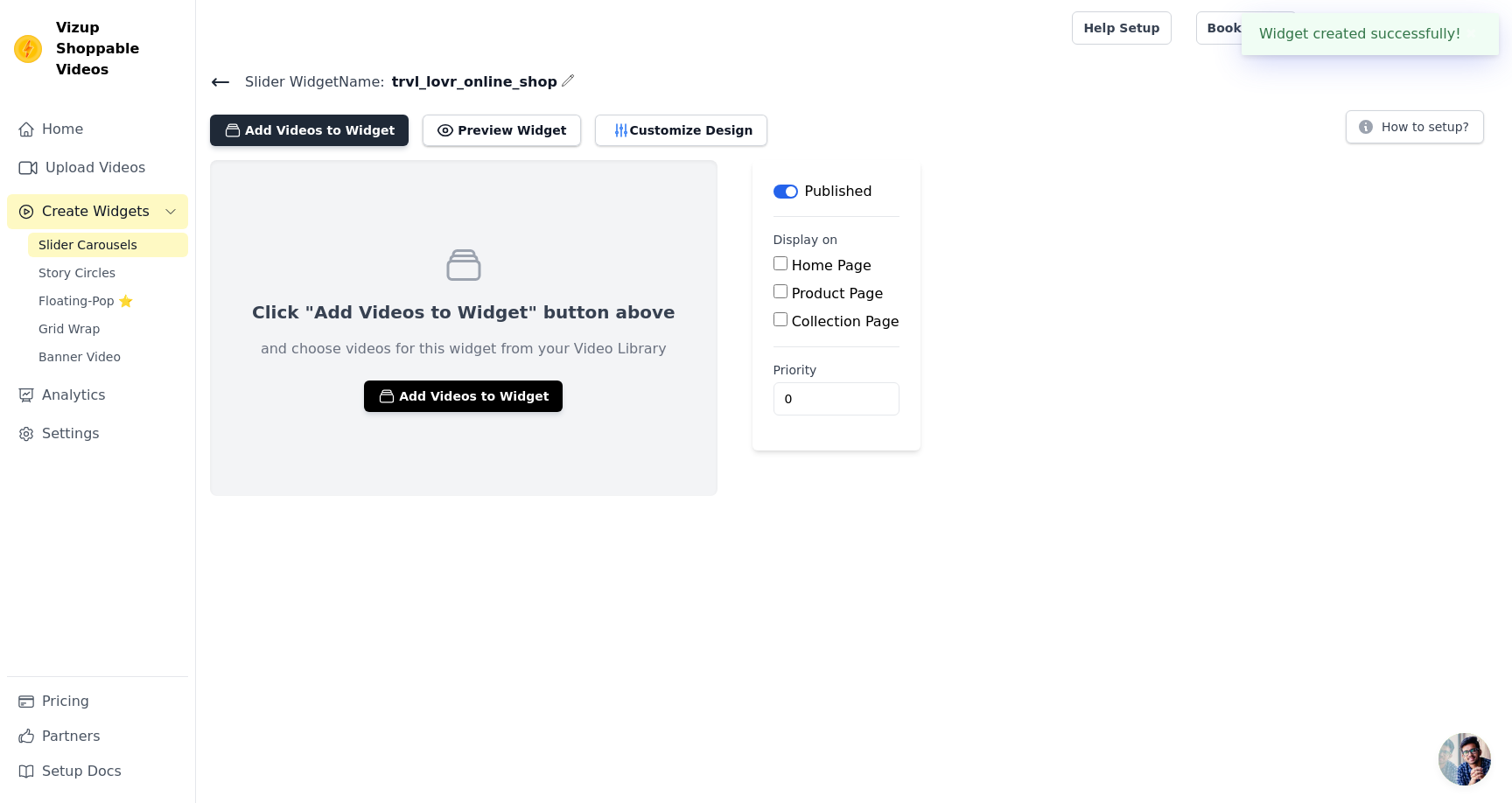
click at [315, 137] on button "Add Videos to Widget" at bounding box center [309, 129] width 199 height 31
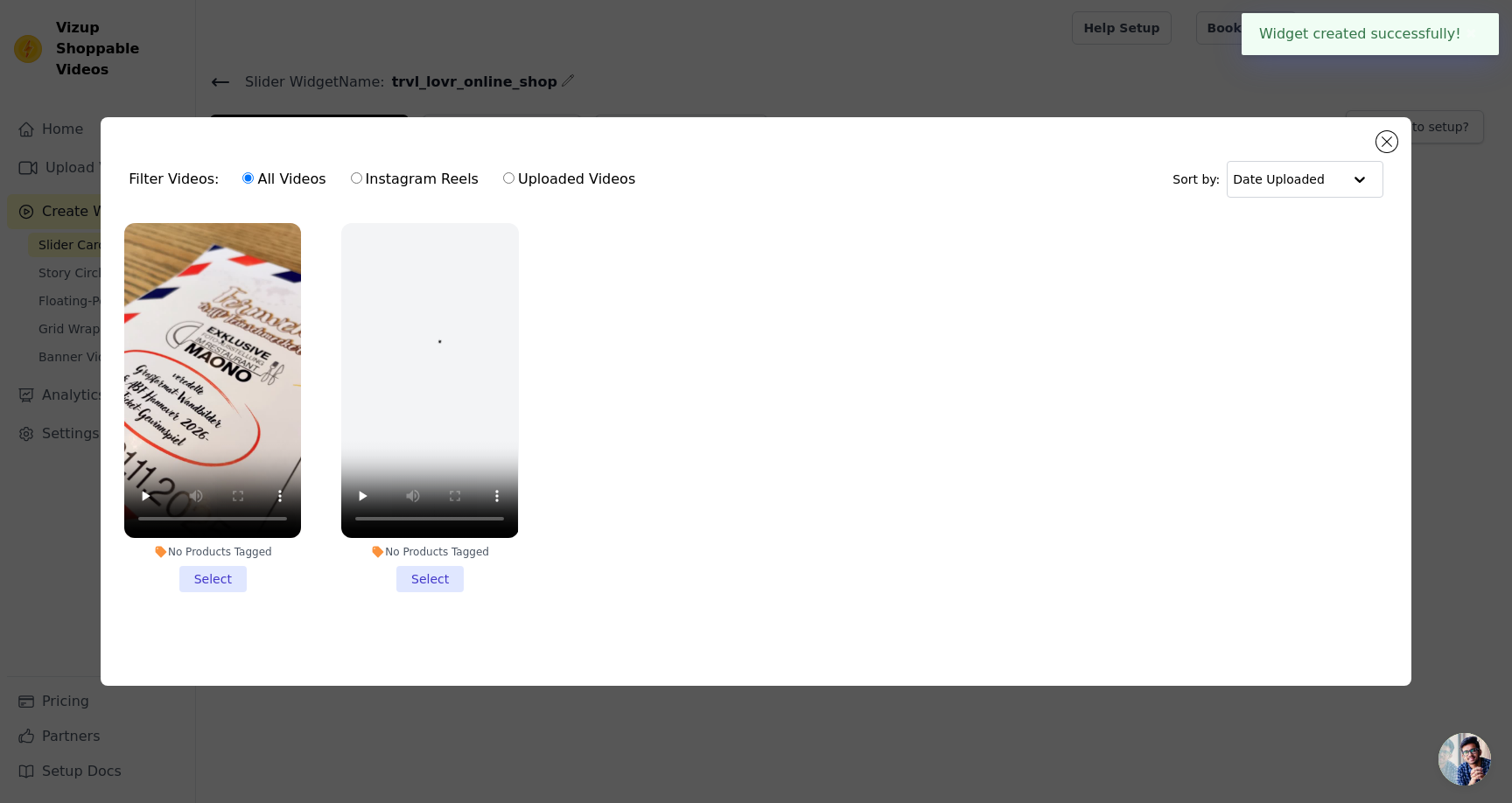
click at [220, 580] on li "No Products Tagged Select" at bounding box center [212, 408] width 177 height 369
click at [0, 0] on input "No Products Tagged Select" at bounding box center [0, 0] width 0 height 0
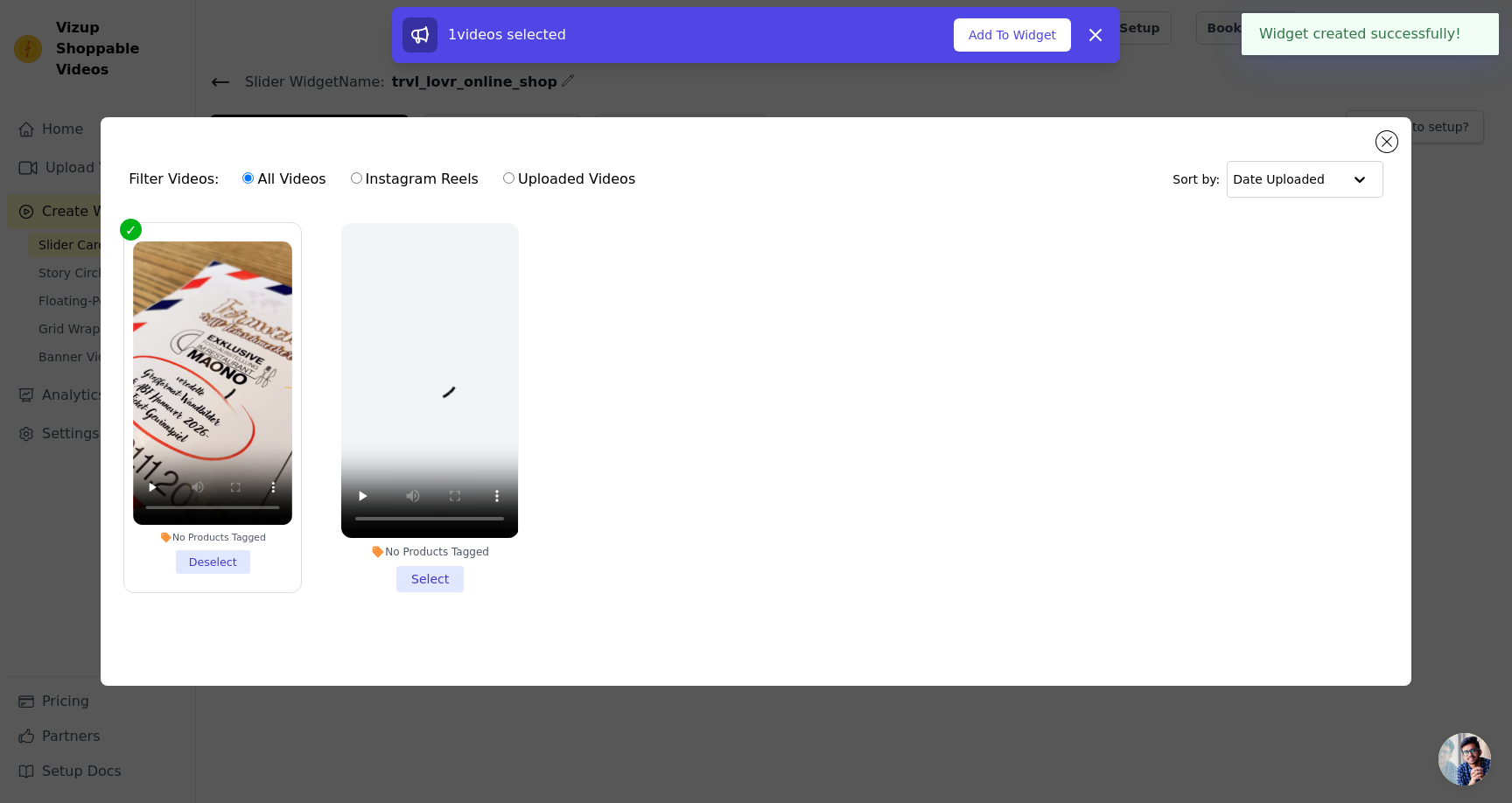
click at [1057, 13] on div "1 videos selected Add To Widget Dismiss" at bounding box center [756, 35] width 728 height 56
click at [1042, 42] on button "Add To Widget" at bounding box center [1012, 35] width 117 height 33
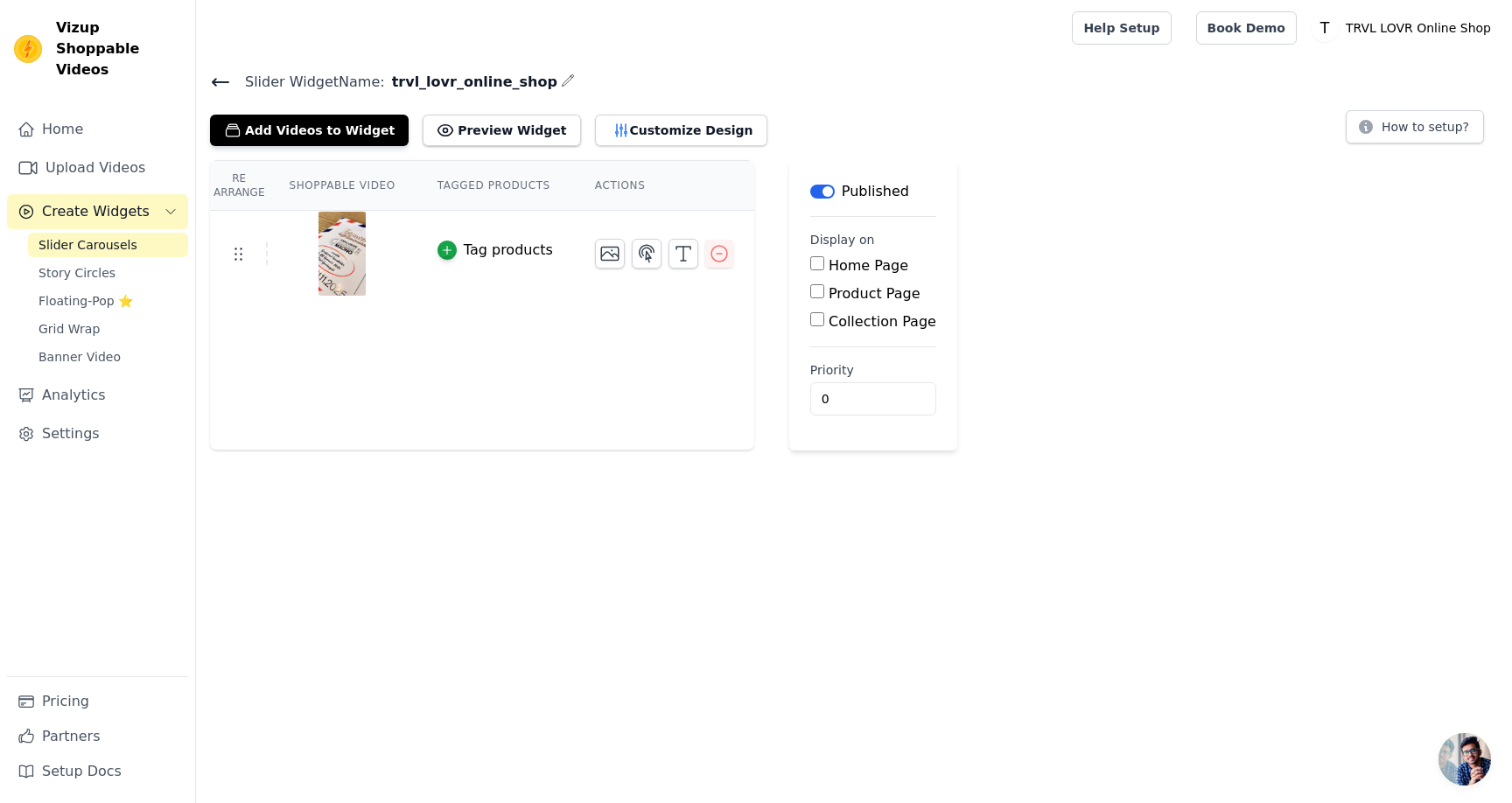
click at [101, 202] on span "Create Widgets" at bounding box center [95, 212] width 108 height 21
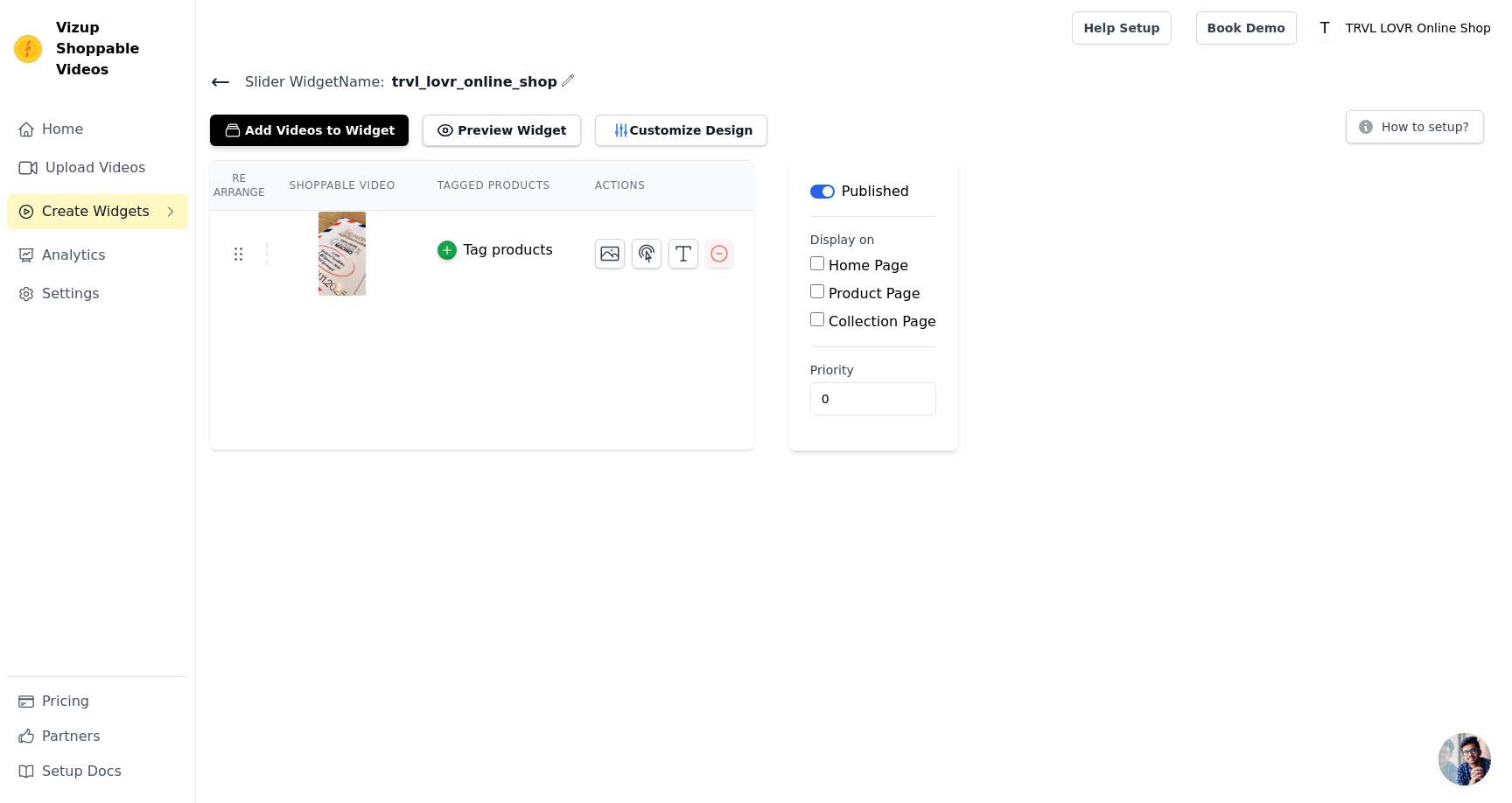
click at [101, 202] on span "Create Widgets" at bounding box center [95, 212] width 108 height 21
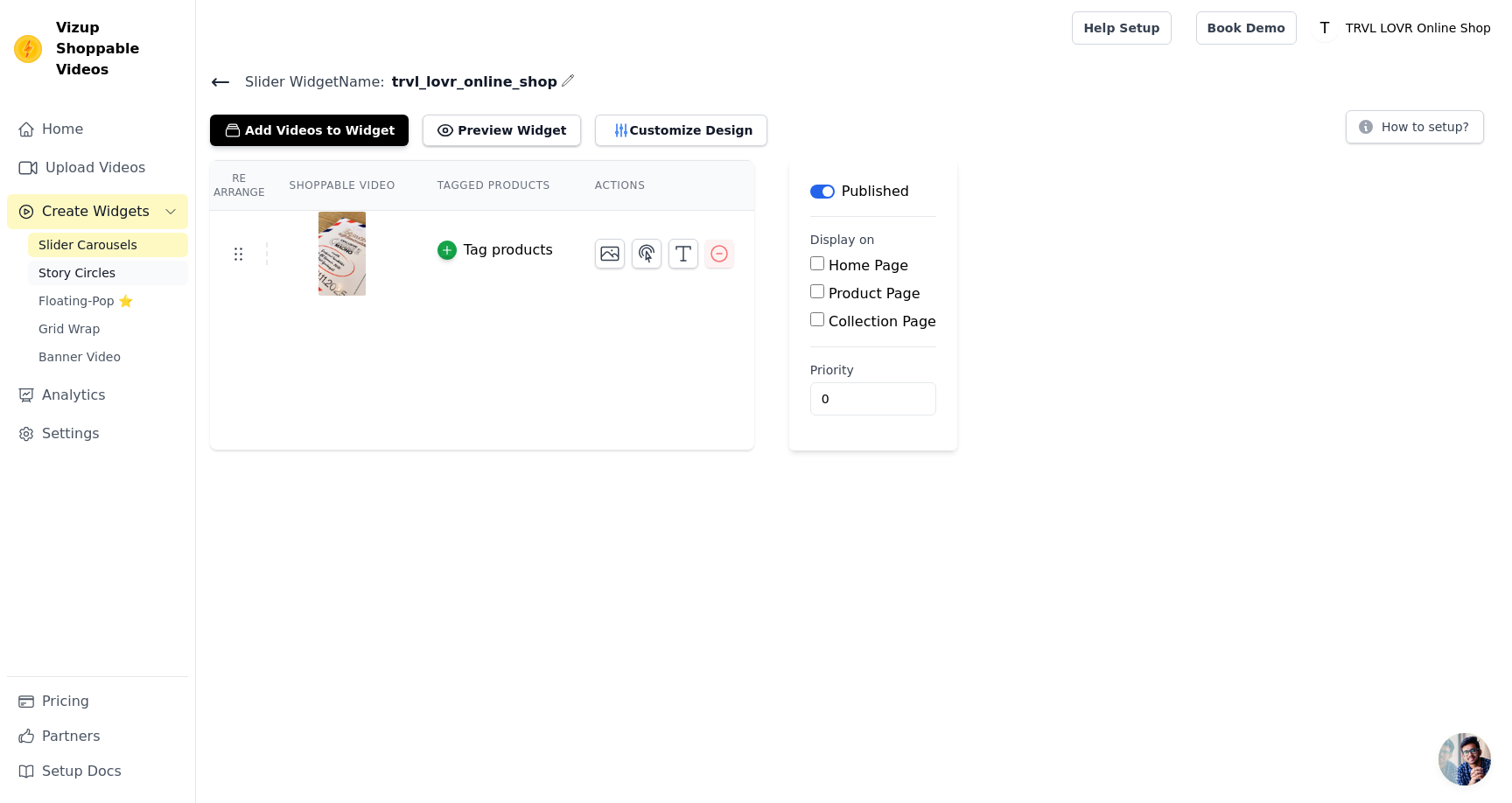
click at [109, 264] on span "Story Circles" at bounding box center [77, 273] width 77 height 18
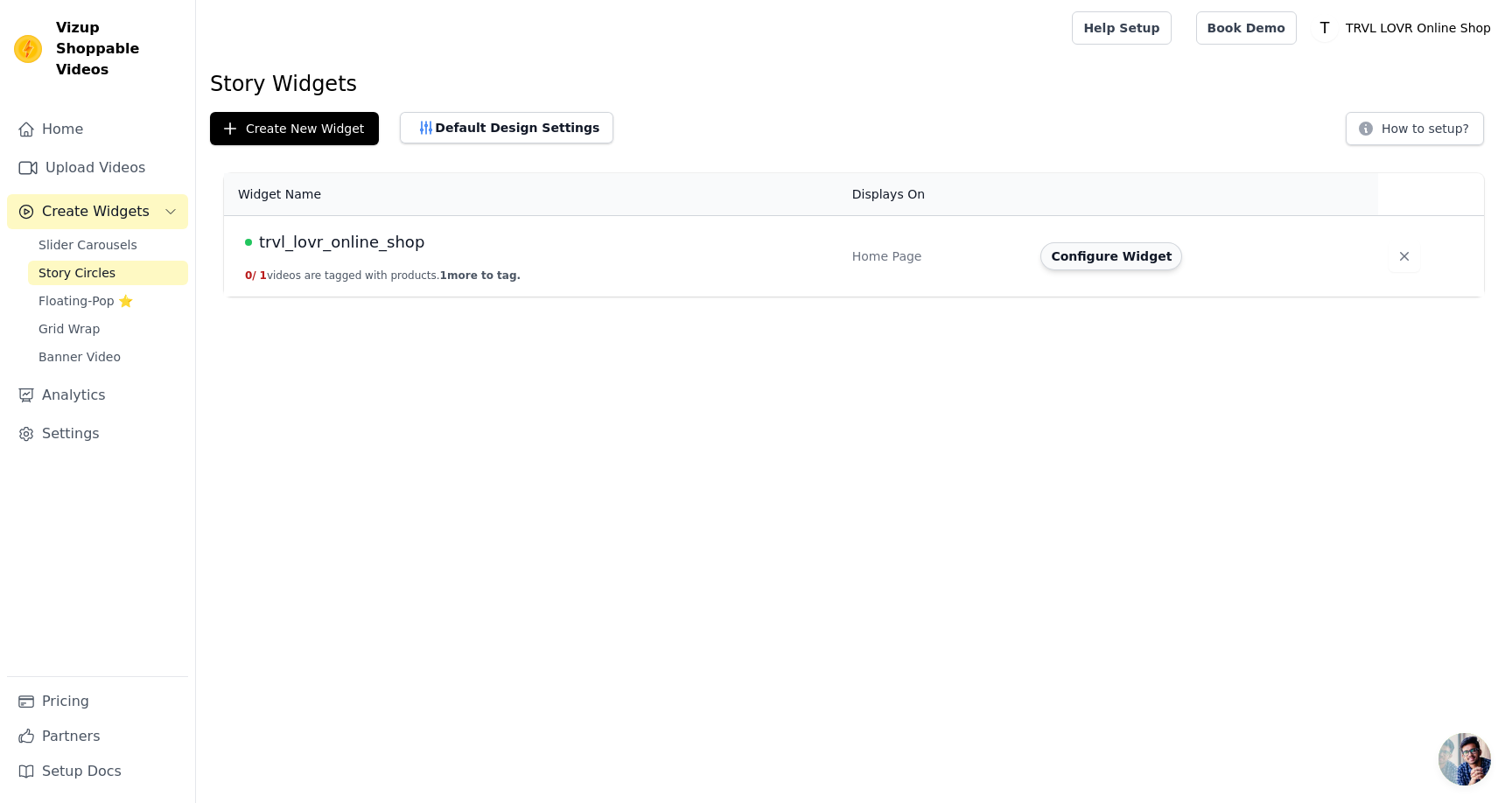
click at [1136, 253] on button "Configure Widget" at bounding box center [1111, 256] width 142 height 28
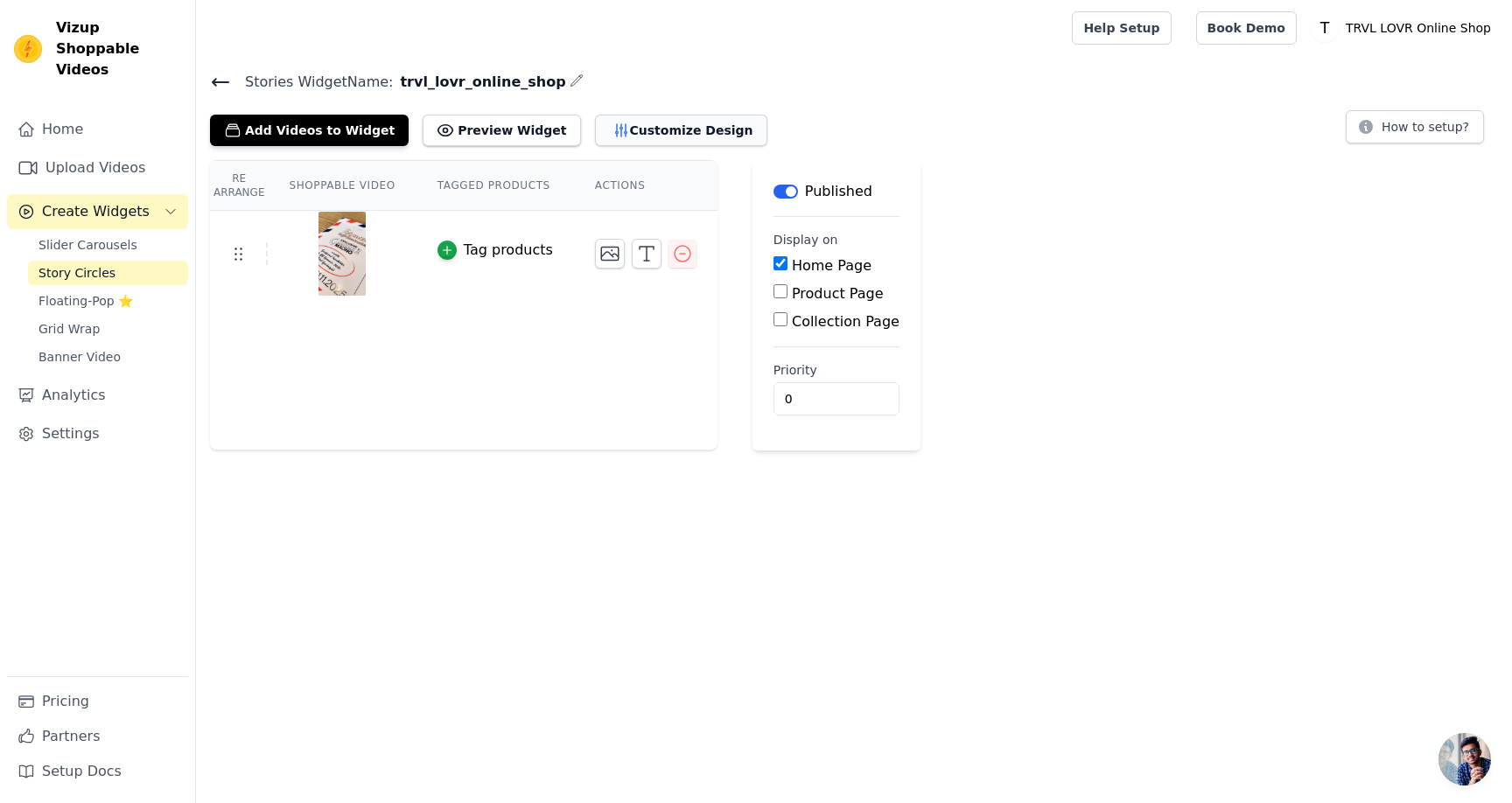
click at [627, 128] on button "Customize Design" at bounding box center [681, 129] width 172 height 31
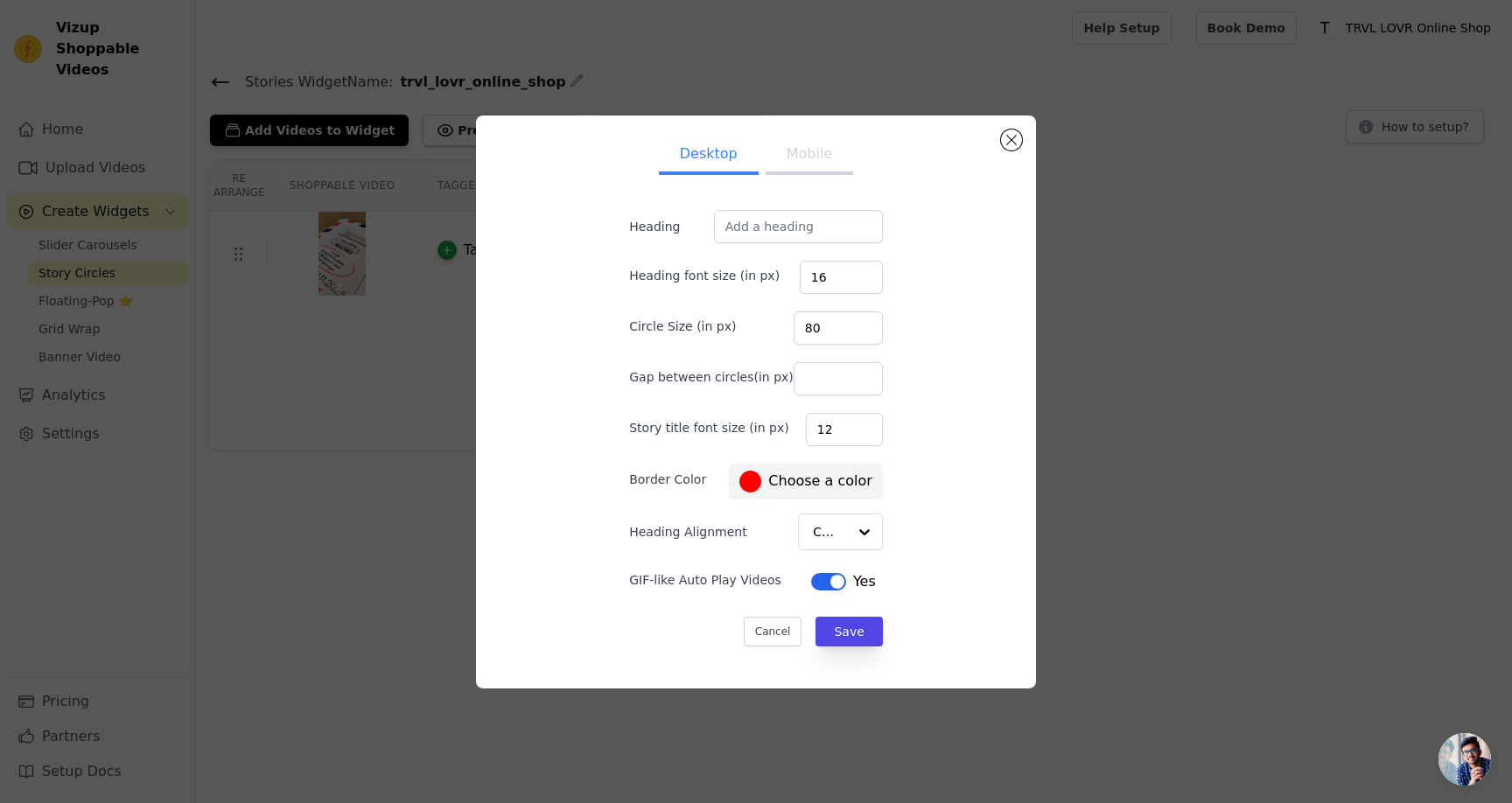
click at [797, 154] on button "Mobile" at bounding box center [809, 155] width 87 height 38
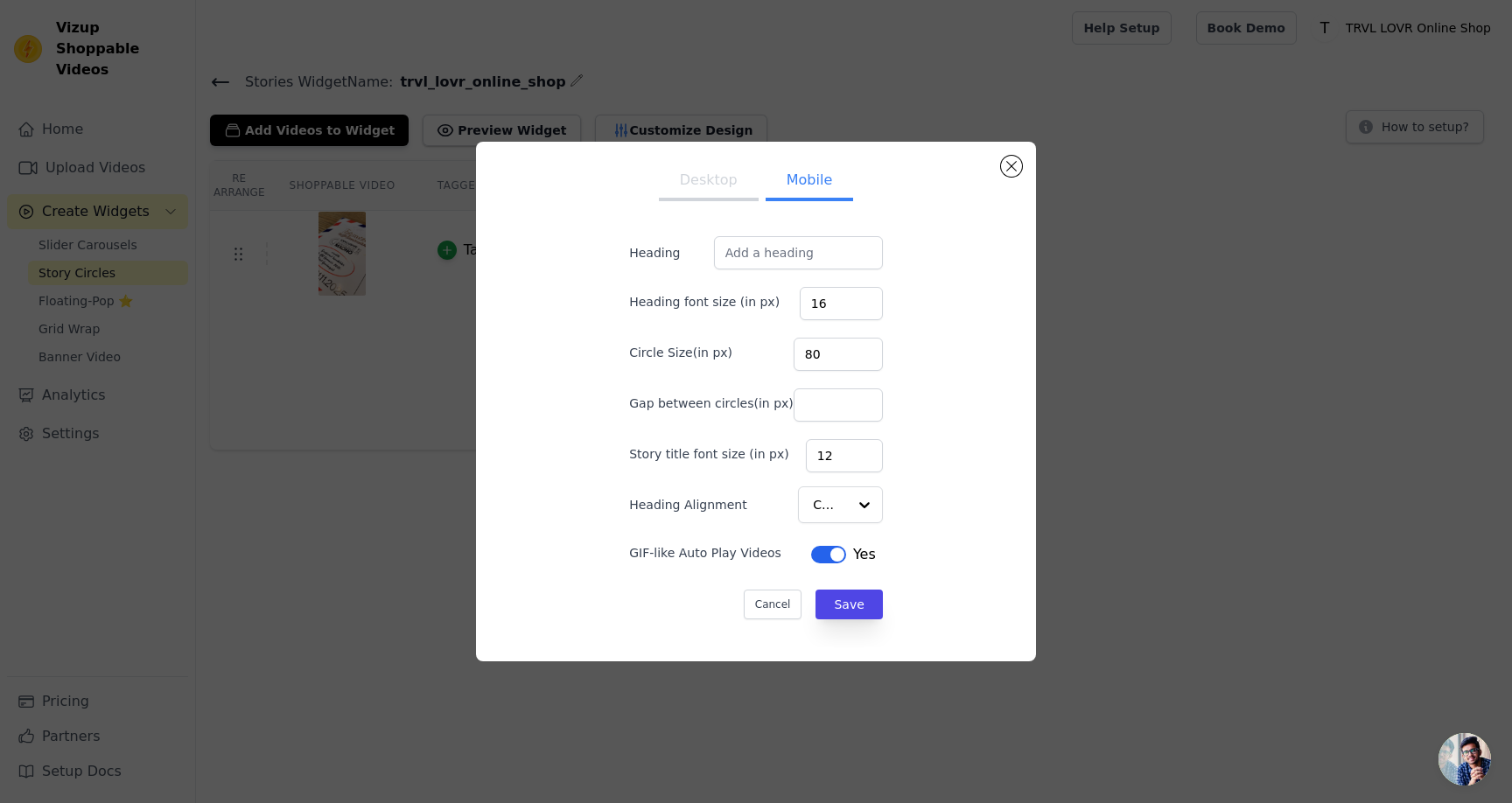
click at [707, 180] on button "Desktop" at bounding box center [708, 181] width 100 height 38
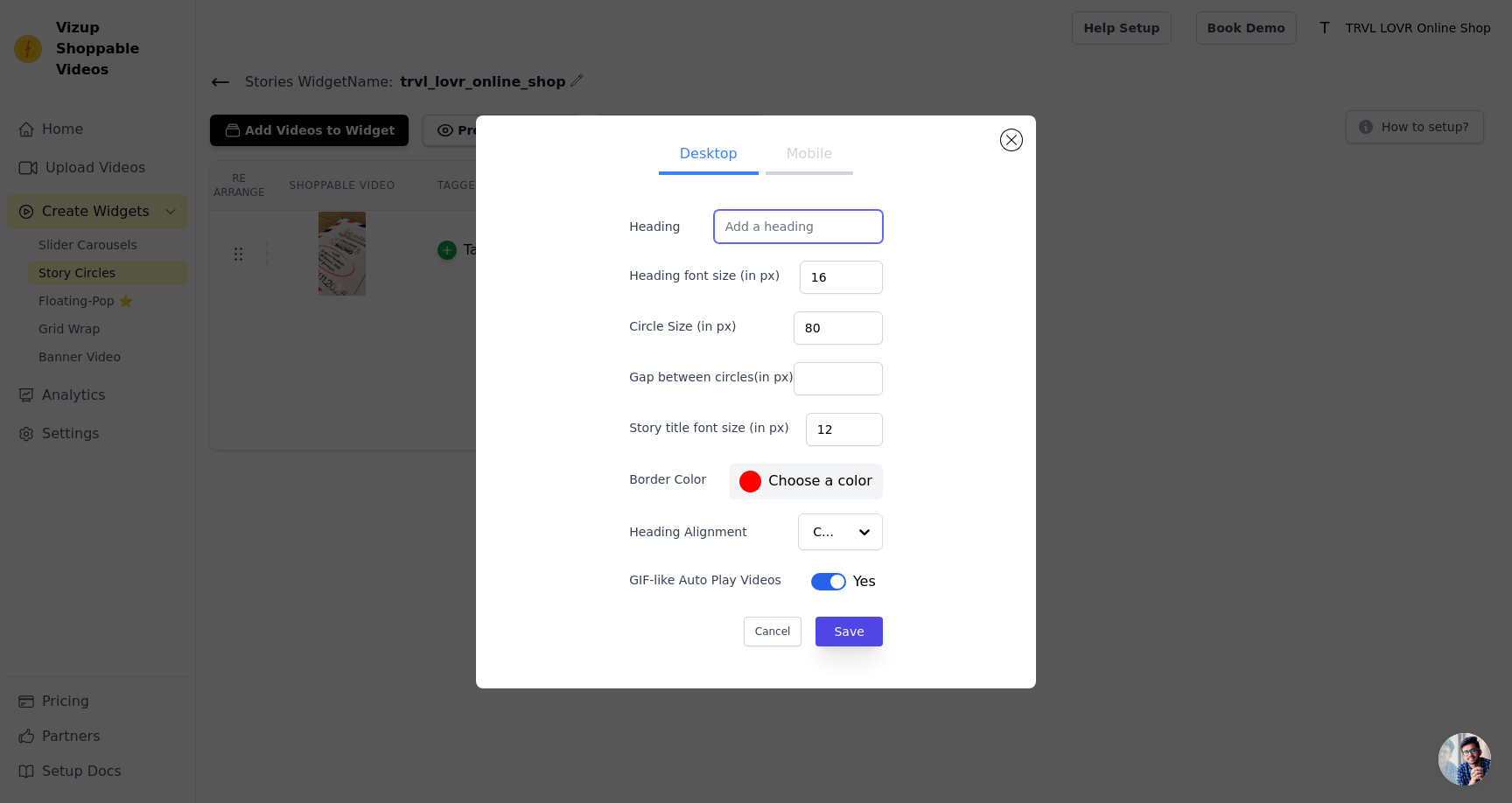
click at [831, 228] on input "Heading" at bounding box center [797, 226] width 169 height 33
click at [749, 484] on label "#ff0000 Choose a color" at bounding box center [806, 482] width 132 height 22
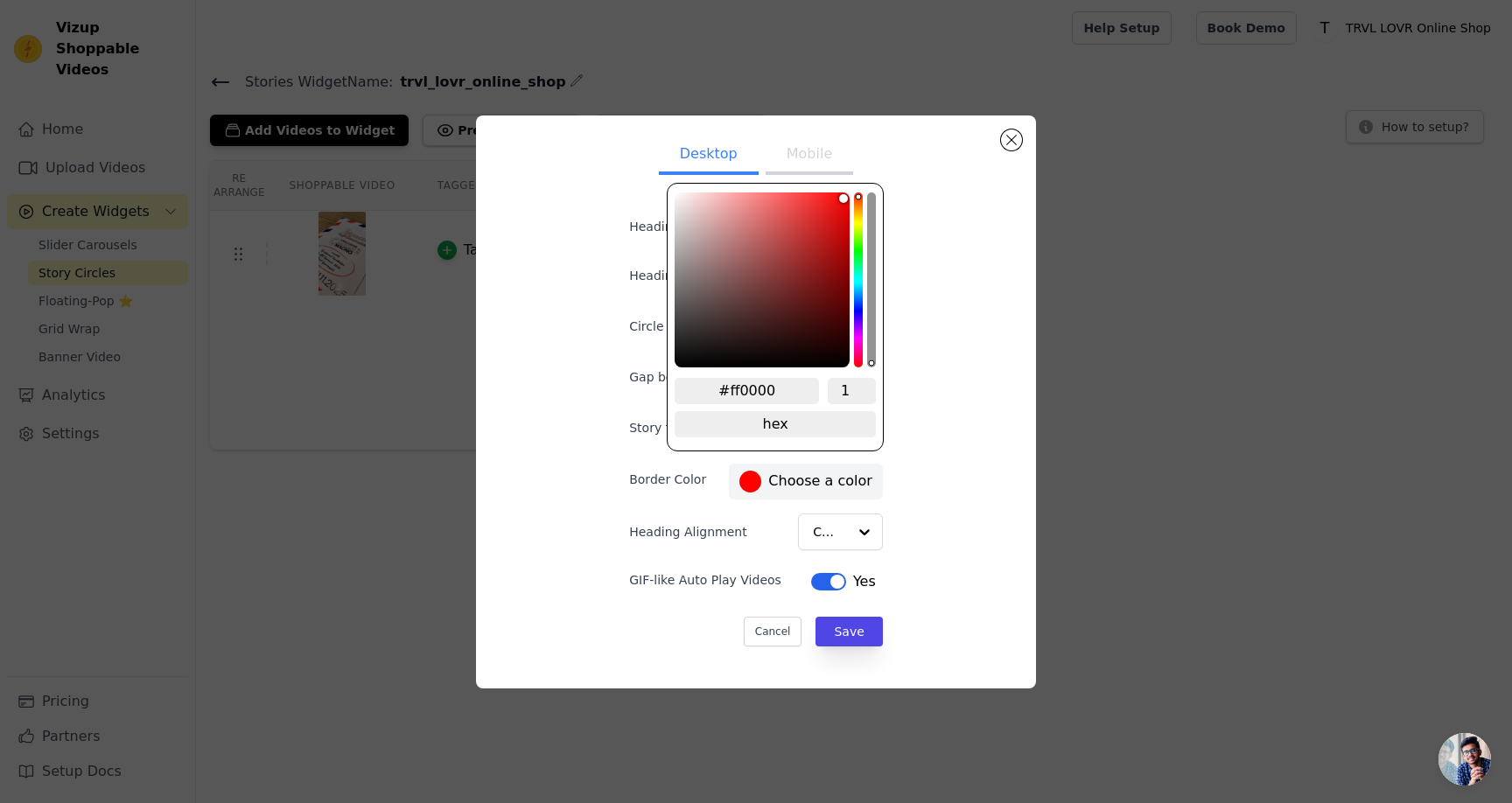
type input "Aktuelle Ausstellung"
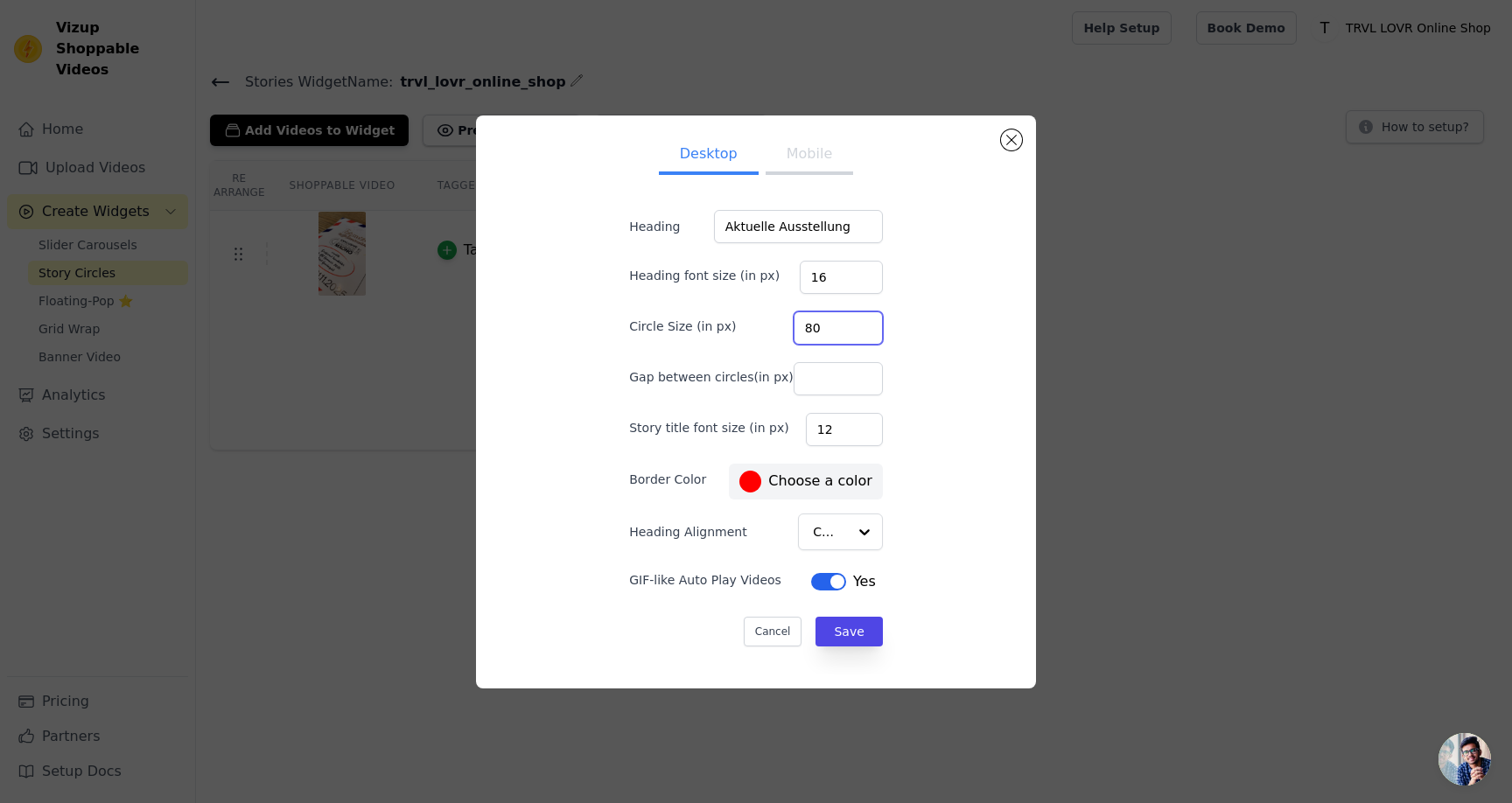
click at [943, 294] on div "Desktop Mobile Heading Aktuelle Ausstellung Heading font size (in px) 16 Circle…" at bounding box center [756, 402] width 532 height 545
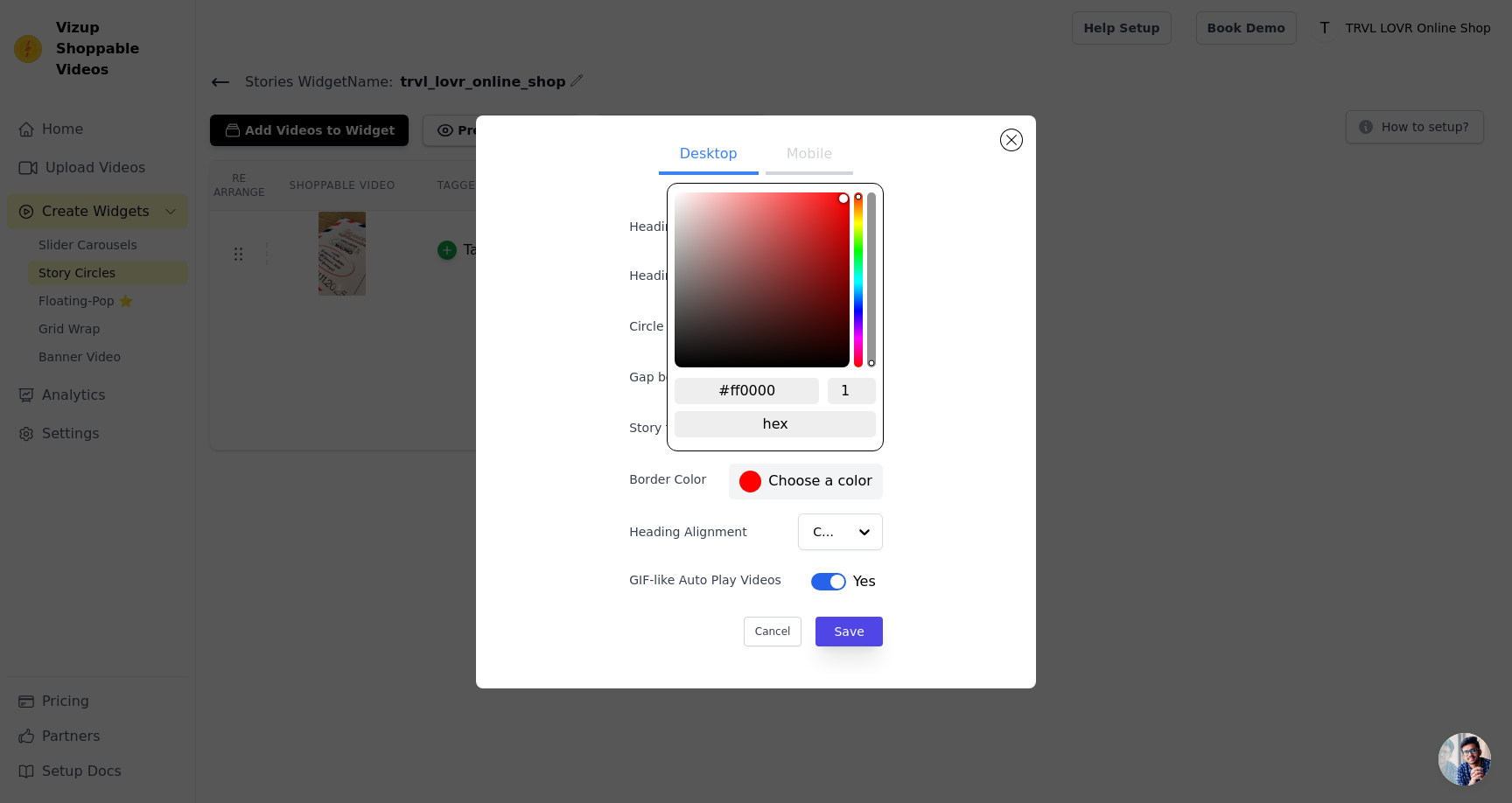
click at [787, 476] on label "#ff0000 Choose a color" at bounding box center [806, 482] width 132 height 22
type input "#4dff00"
click at [858, 242] on div "hue channel" at bounding box center [858, 280] width 9 height 175
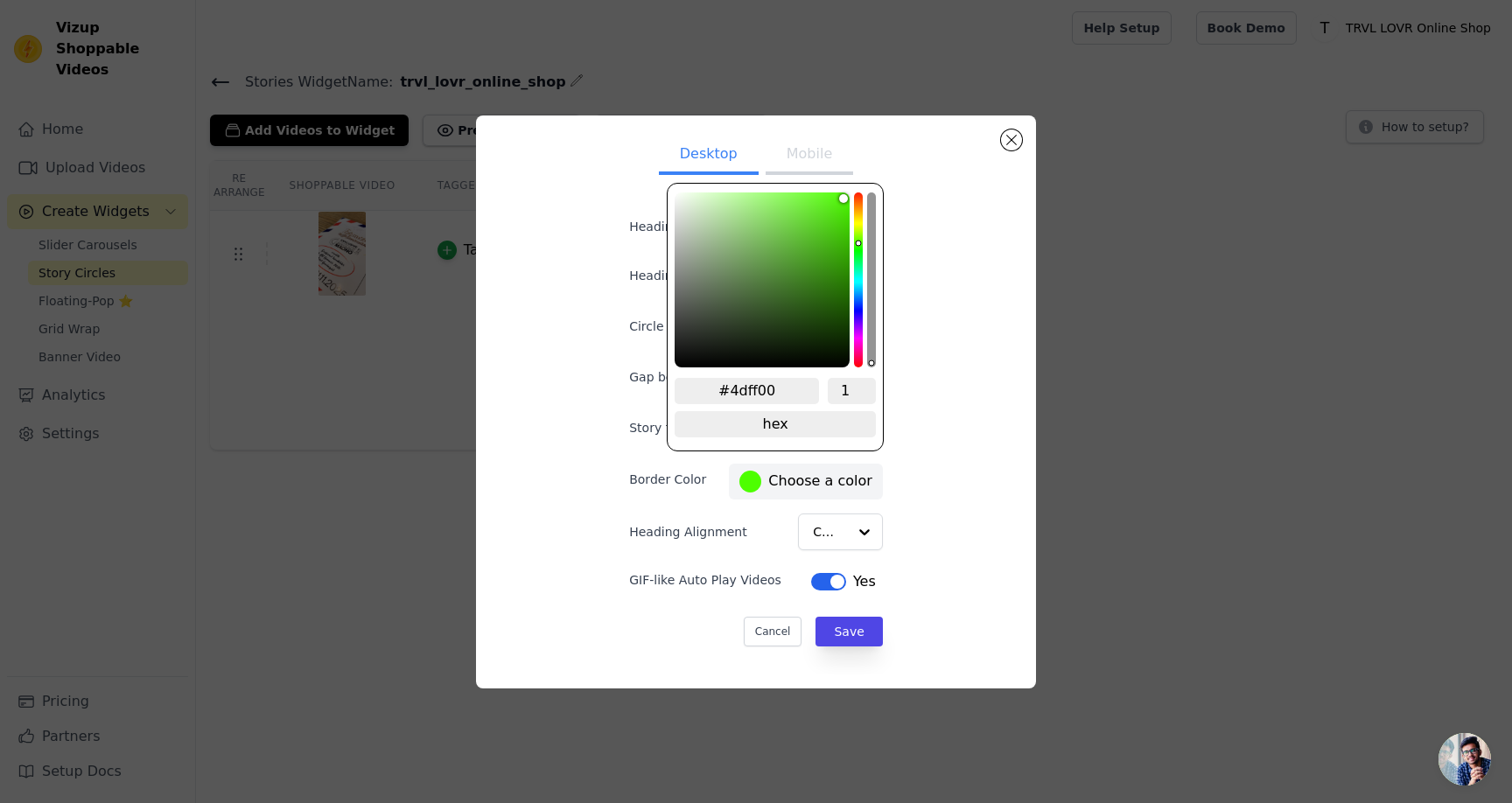
click at [1002, 312] on div "Desktop Mobile Heading Aktuelle Ausstellung Heading font size (in px) 16 Circle…" at bounding box center [756, 402] width 532 height 545
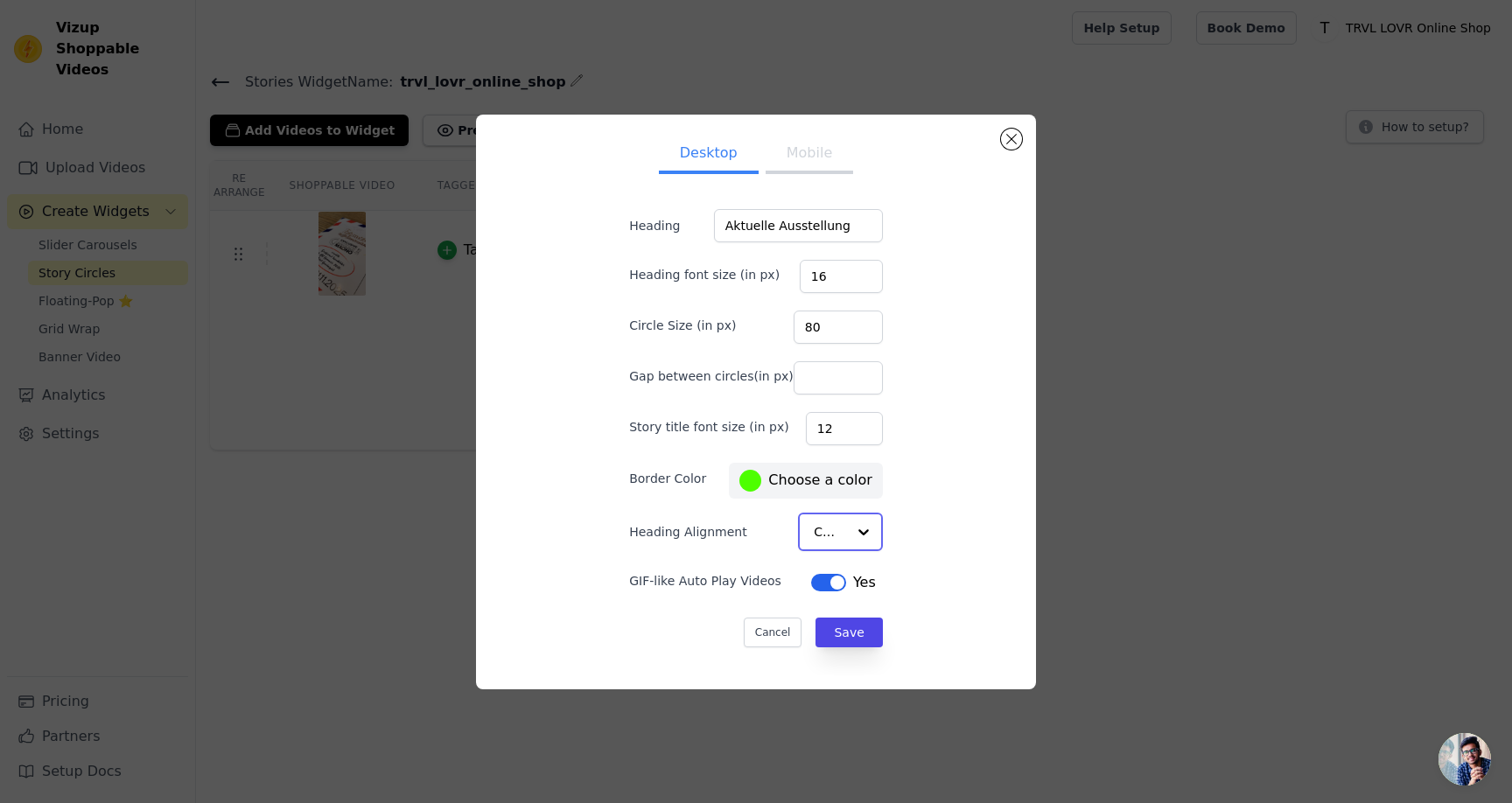
click at [847, 523] on div at bounding box center [863, 532] width 35 height 35
click at [897, 519] on div "Desktop Mobile Heading Aktuelle Ausstellung Heading font size (in px) 16 Circle…" at bounding box center [756, 402] width 532 height 545
click at [831, 627] on button "Save" at bounding box center [848, 631] width 67 height 29
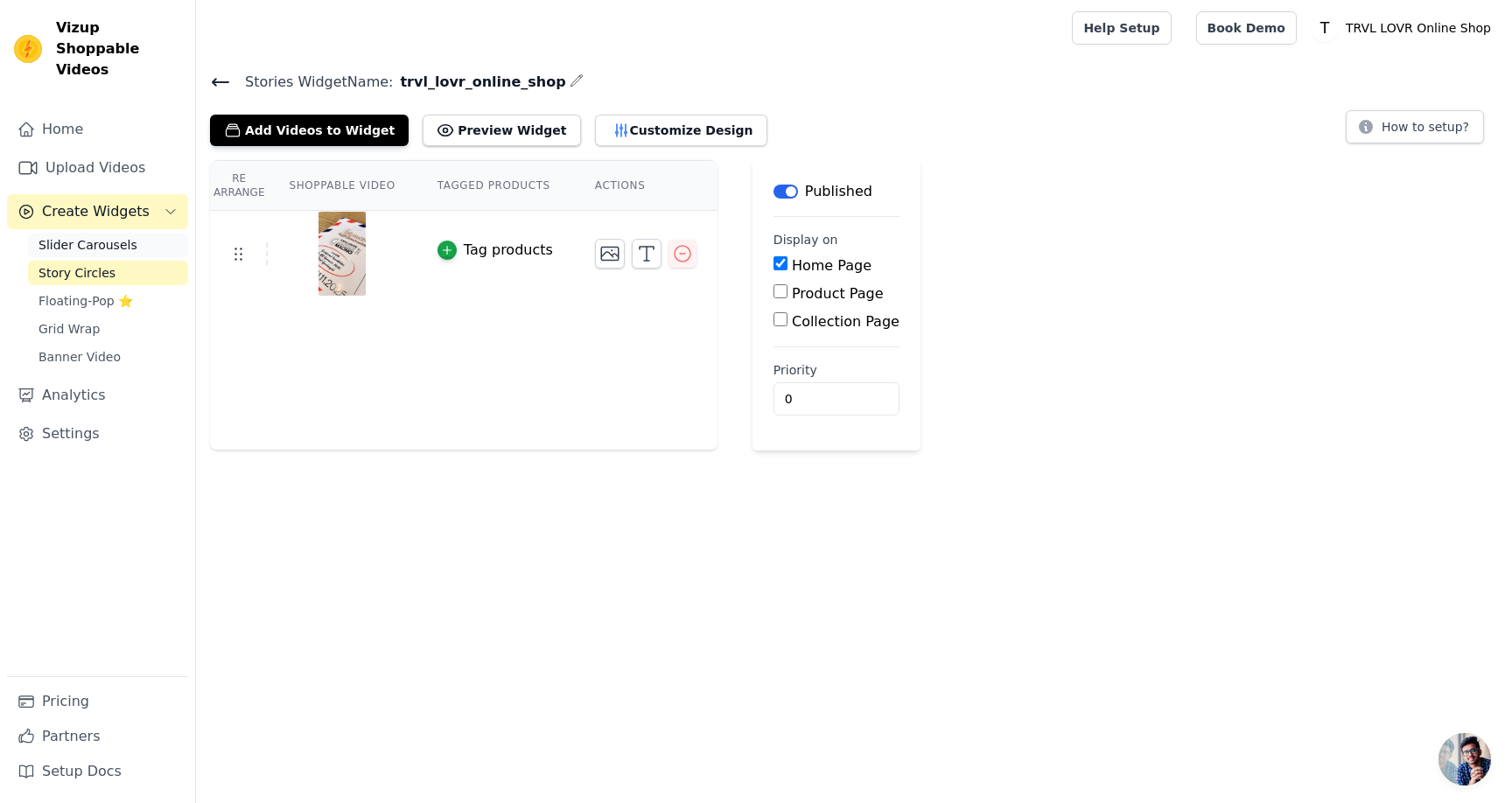
click at [113, 236] on span "Slider Carousels" at bounding box center [87, 245] width 99 height 18
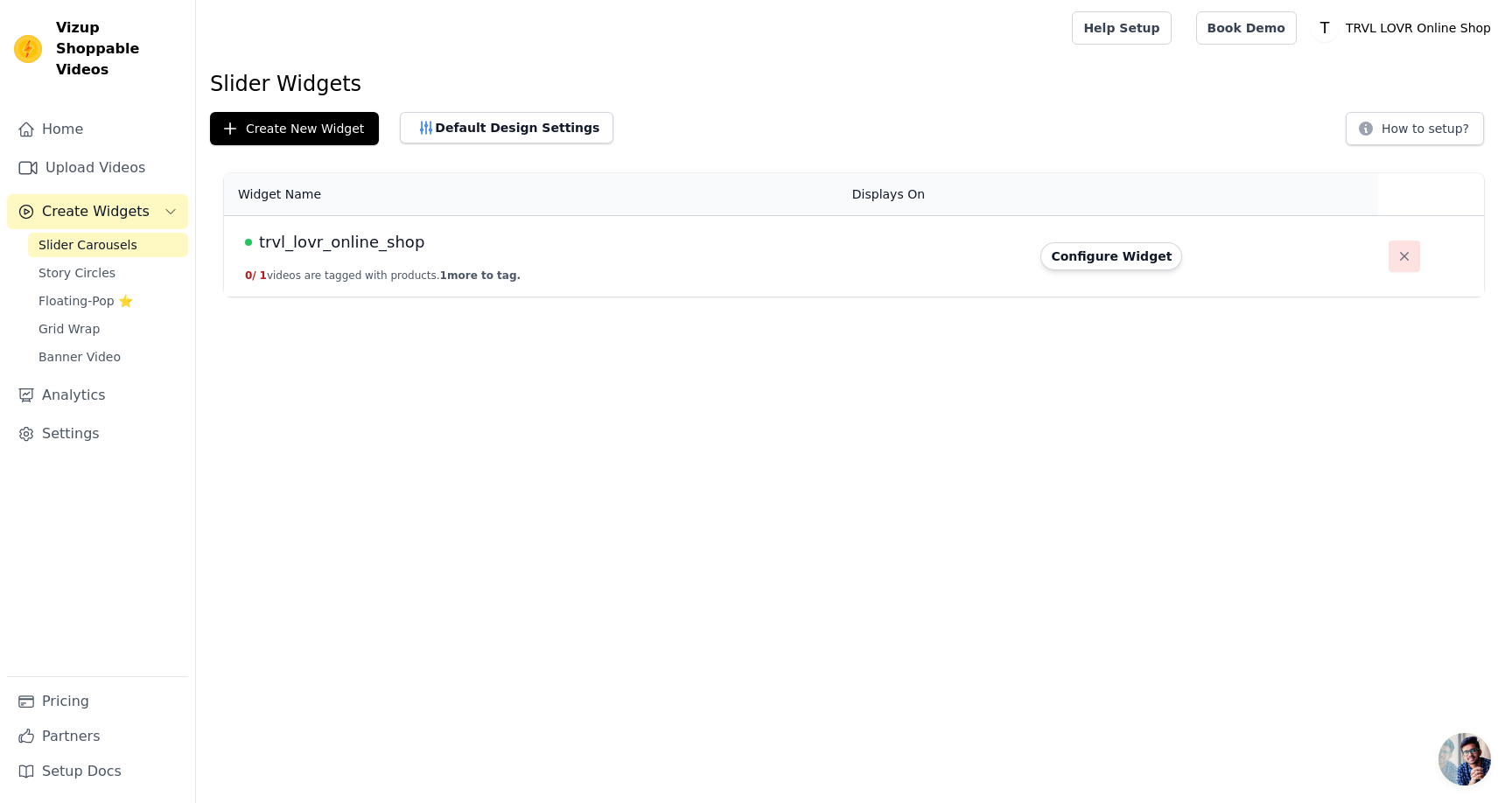
click at [1395, 258] on icon "button" at bounding box center [1404, 257] width 18 height 18
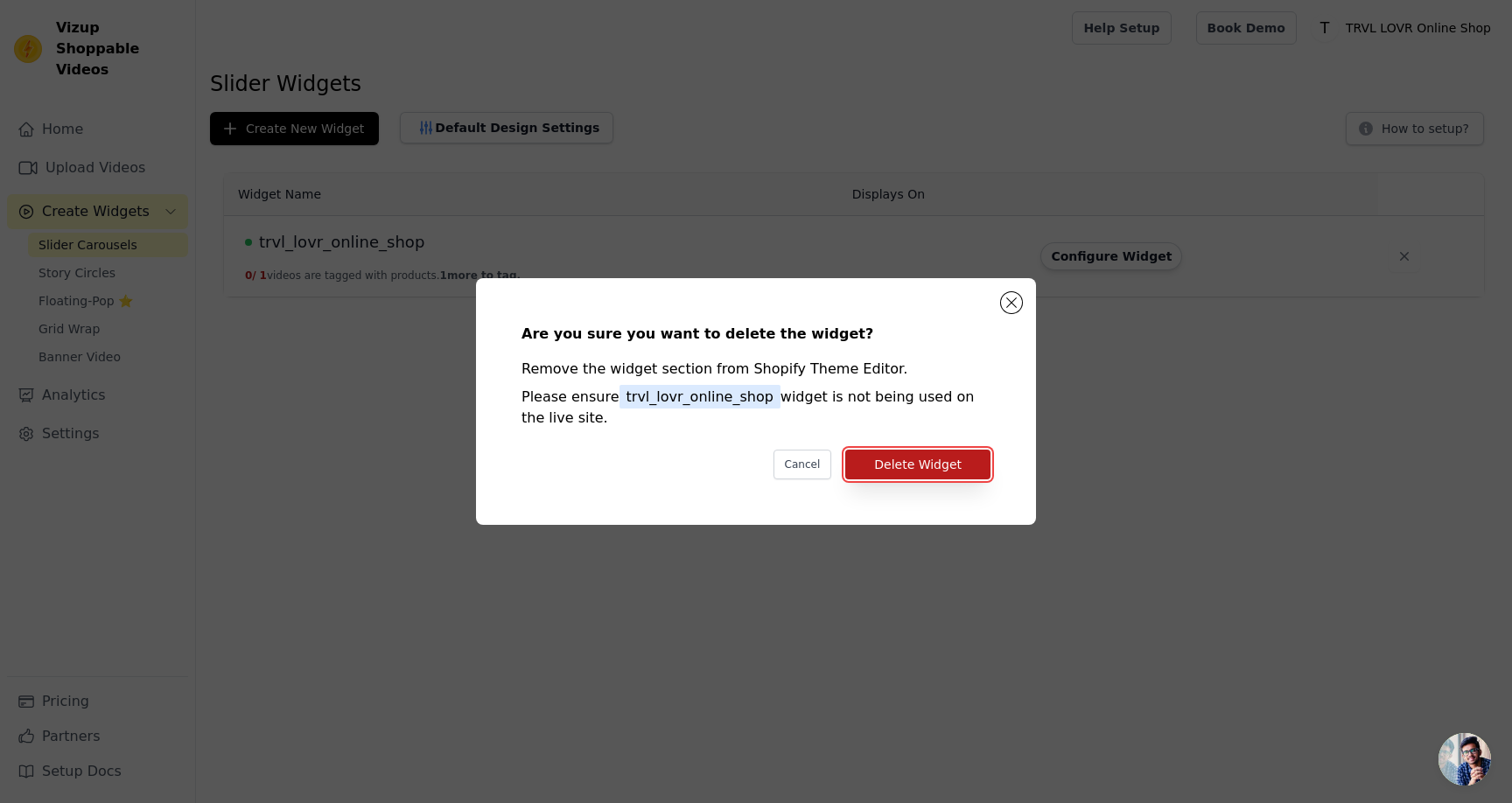
click at [919, 468] on button "Delete Widget" at bounding box center [917, 464] width 145 height 29
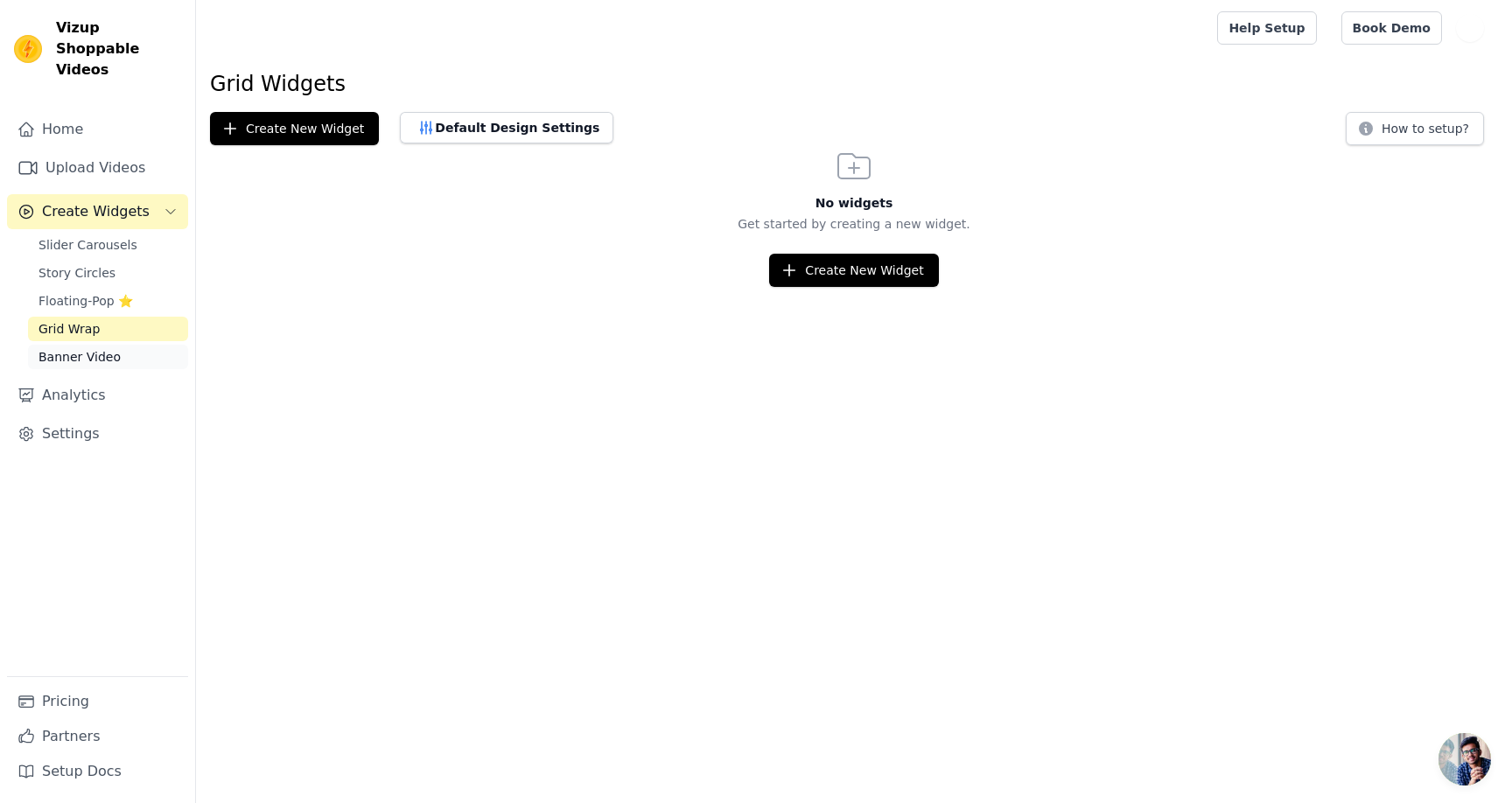
click at [103, 348] on span "Banner Video" at bounding box center [79, 357] width 82 height 18
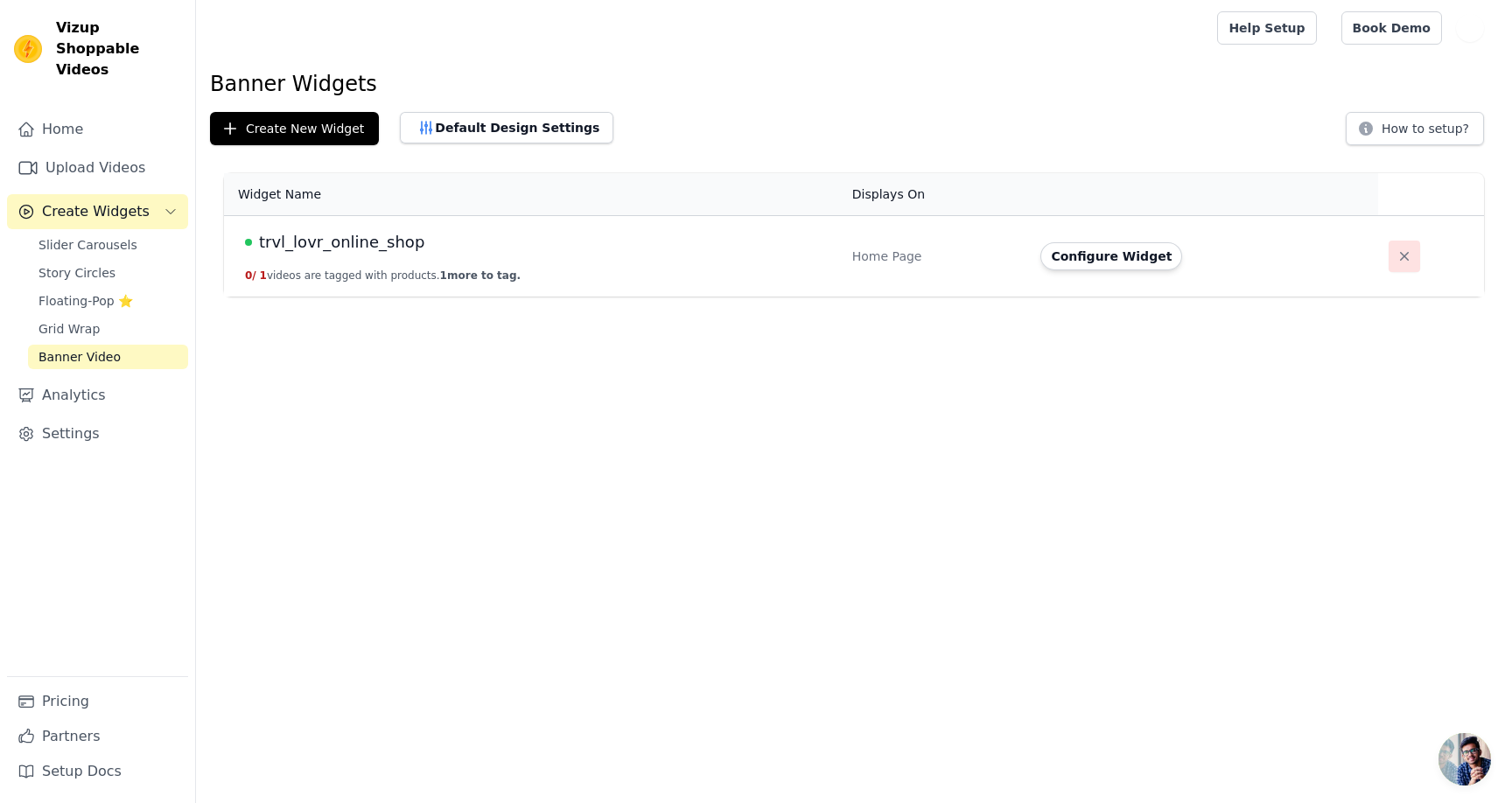
click at [1395, 253] on icon "button" at bounding box center [1404, 257] width 18 height 18
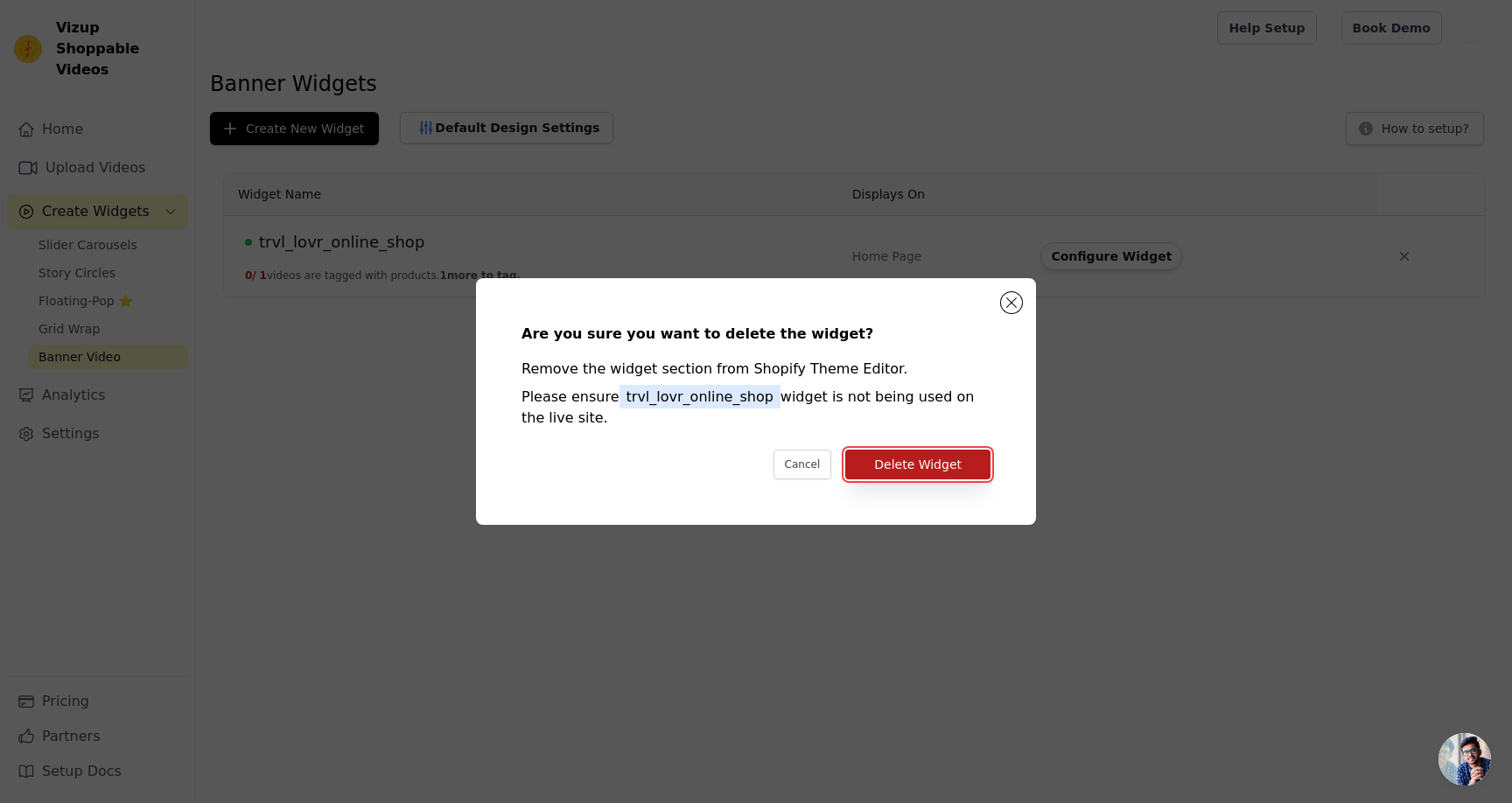
click at [896, 470] on button "Delete Widget" at bounding box center [917, 464] width 145 height 29
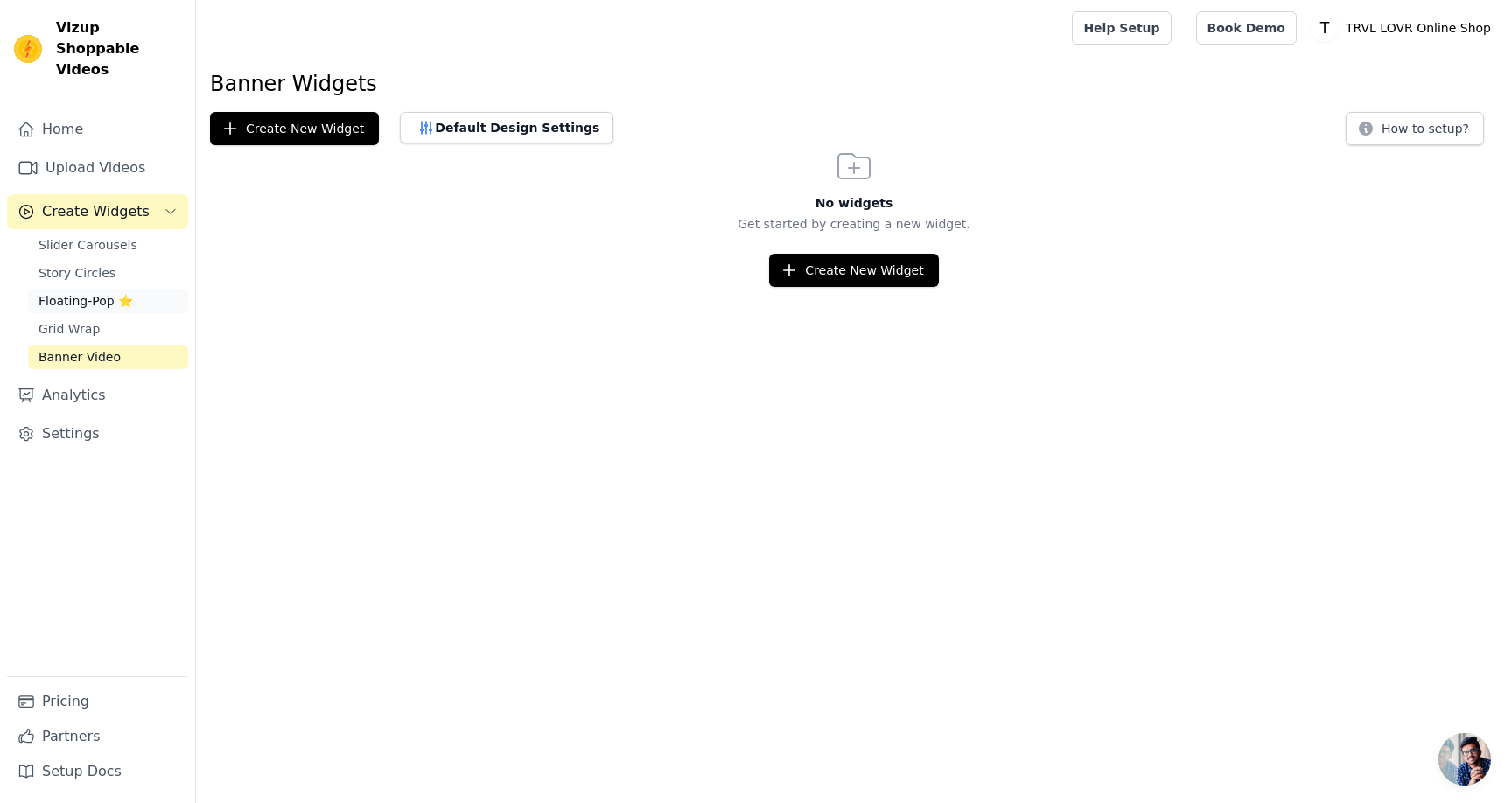
click at [146, 289] on link "Floating-Pop ⭐" at bounding box center [107, 301] width 160 height 24
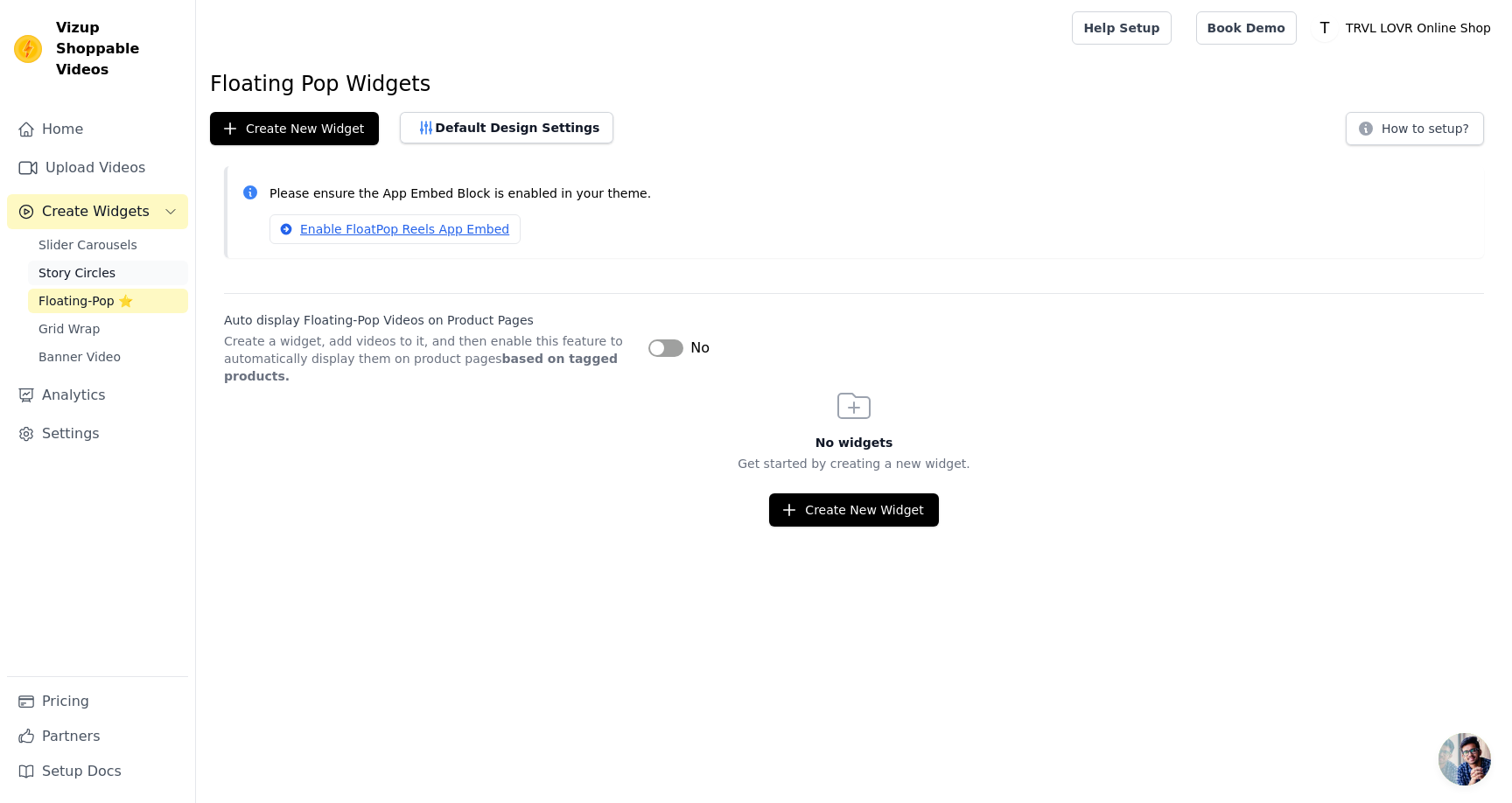
click at [137, 261] on link "Story Circles" at bounding box center [107, 272] width 160 height 24
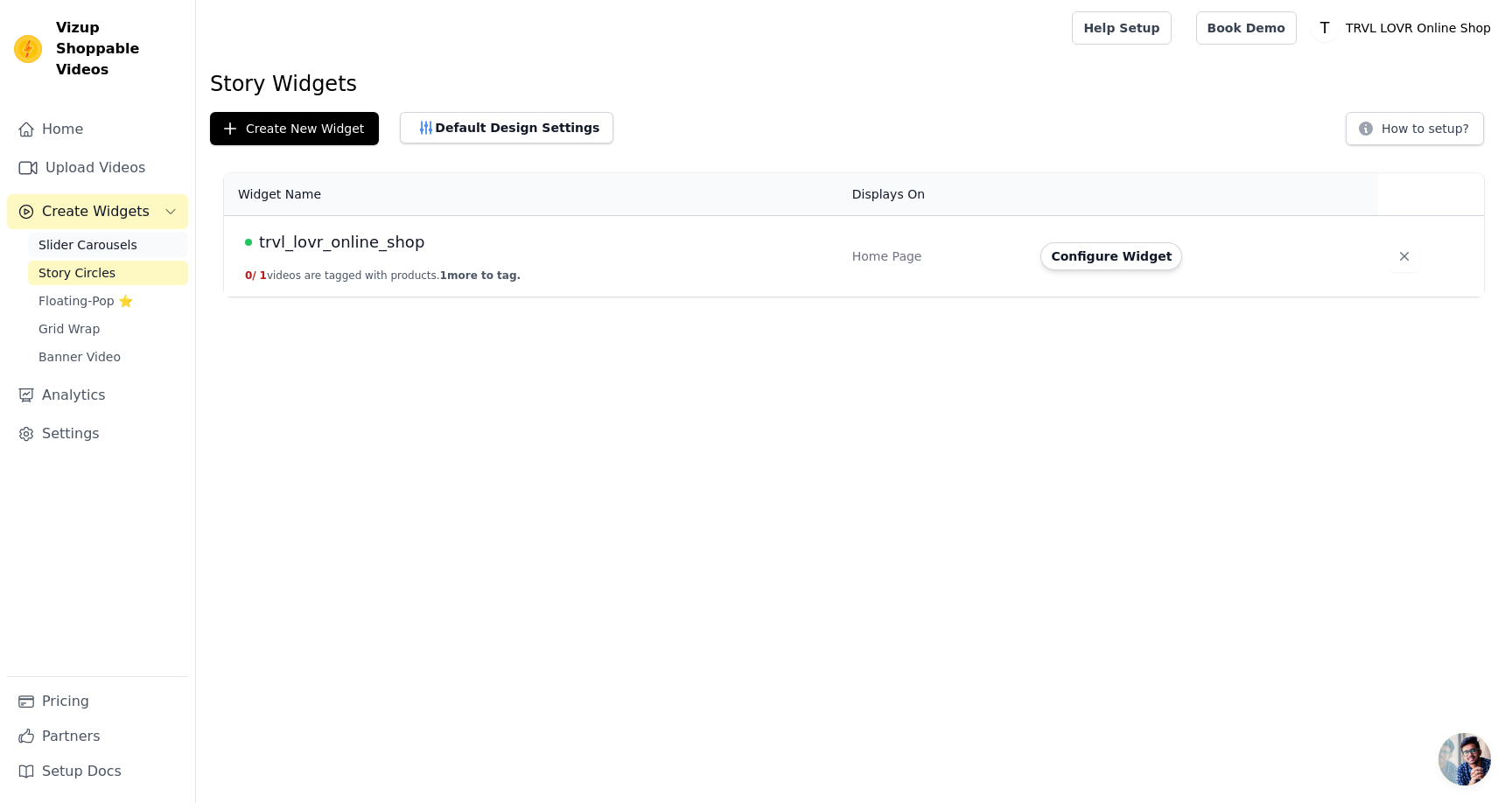
click at [140, 233] on link "Slider Carousels" at bounding box center [107, 244] width 160 height 24
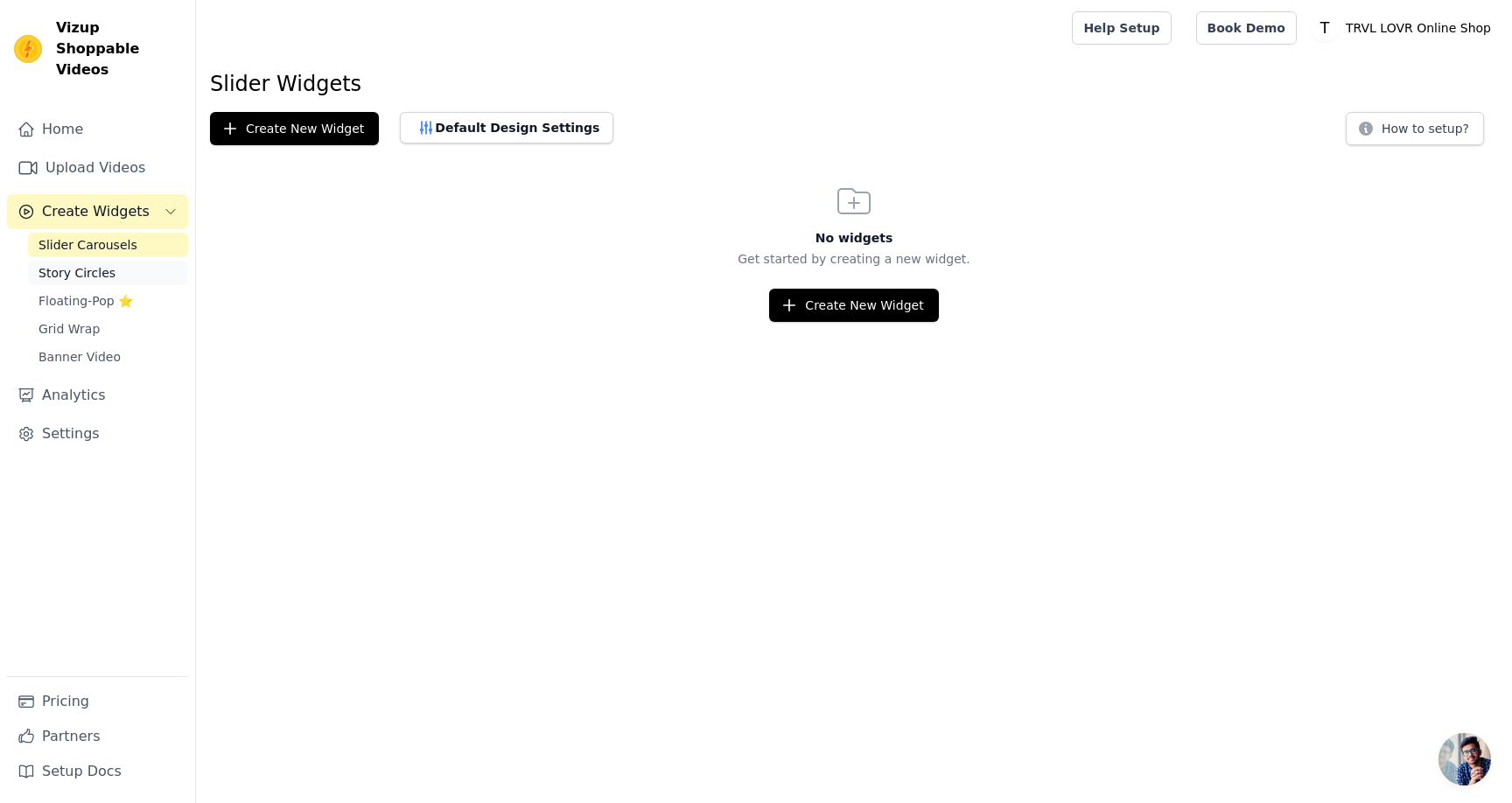
click at [131, 261] on link "Story Circles" at bounding box center [107, 272] width 160 height 24
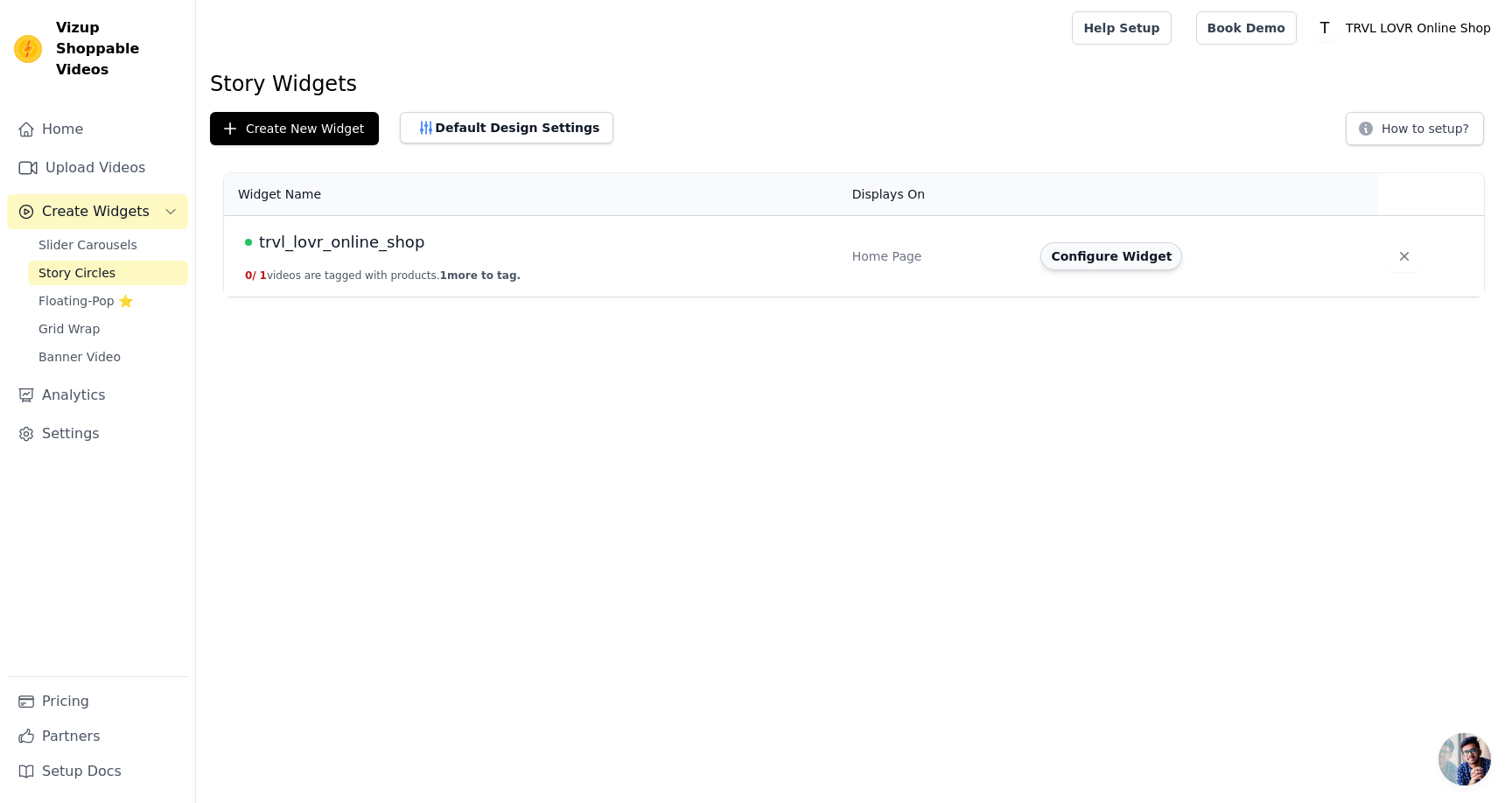
click at [1116, 249] on button "Configure Widget" at bounding box center [1111, 256] width 142 height 28
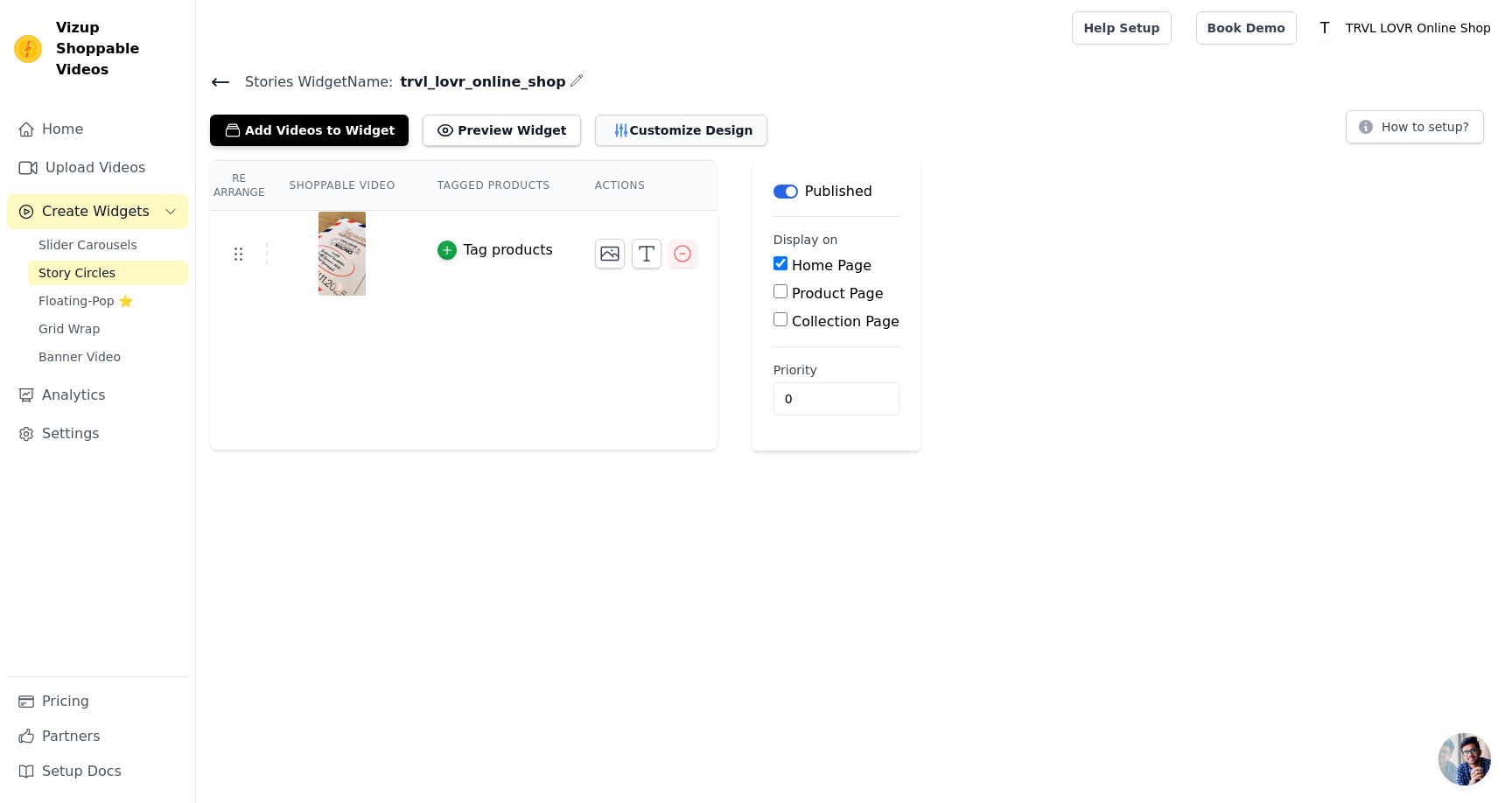
click at [684, 132] on button "Customize Design" at bounding box center [681, 129] width 172 height 31
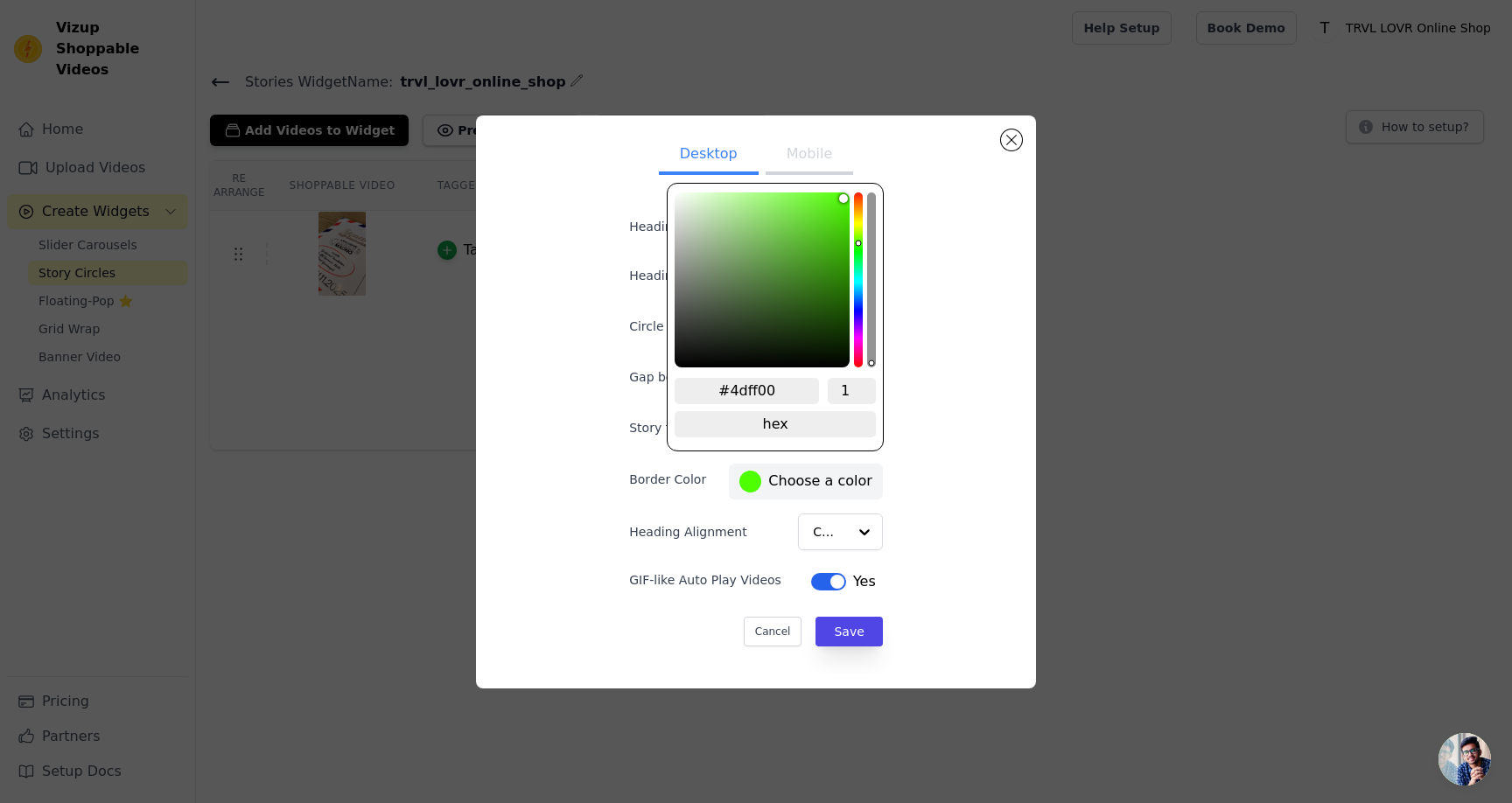
click at [807, 484] on label "#4dff00 Choose a color" at bounding box center [806, 482] width 132 height 22
type input "#55ee13"
type input "#54eb13"
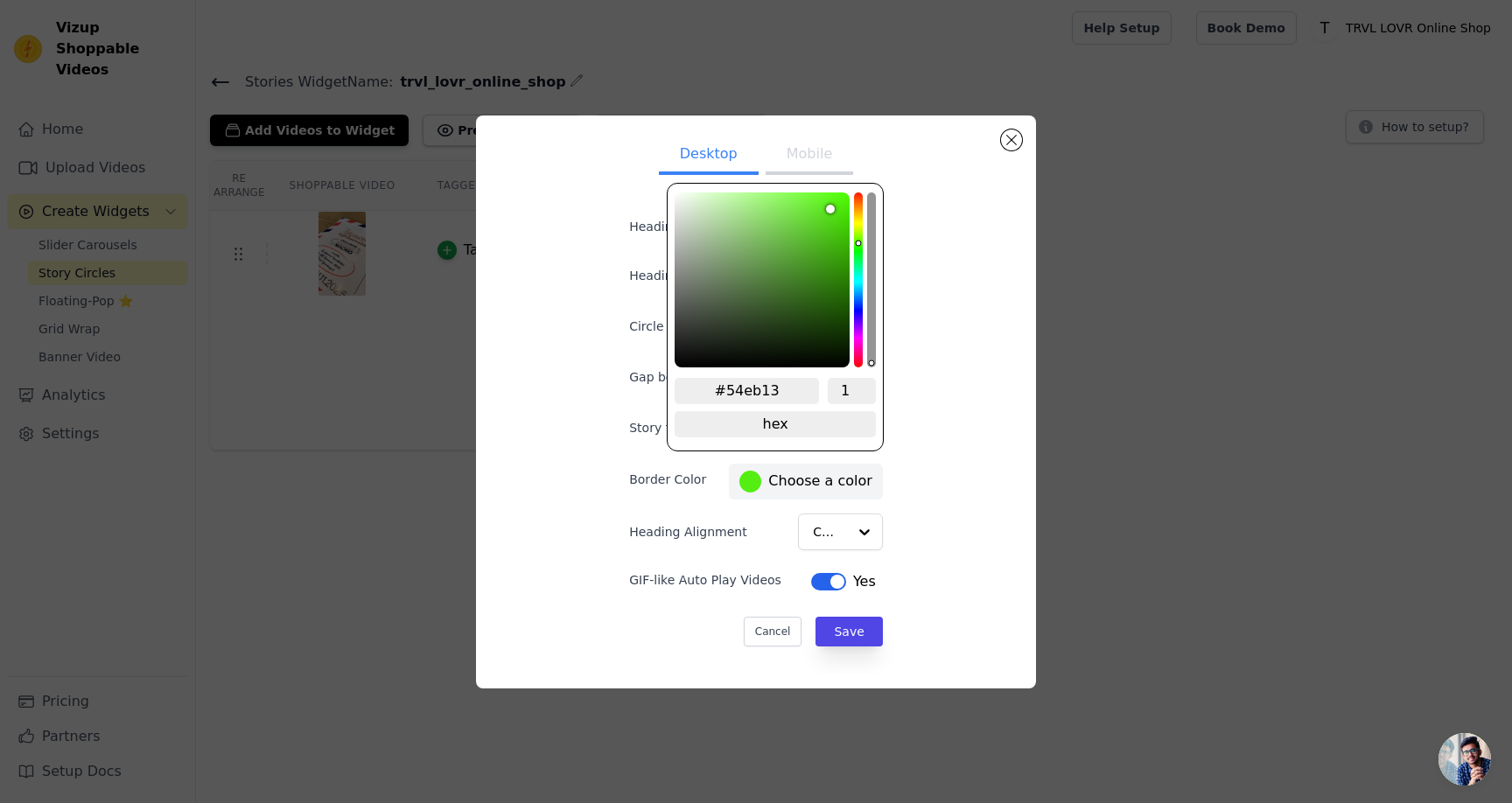
type input "#53ea13"
type input "#51e611"
type input "#50e510"
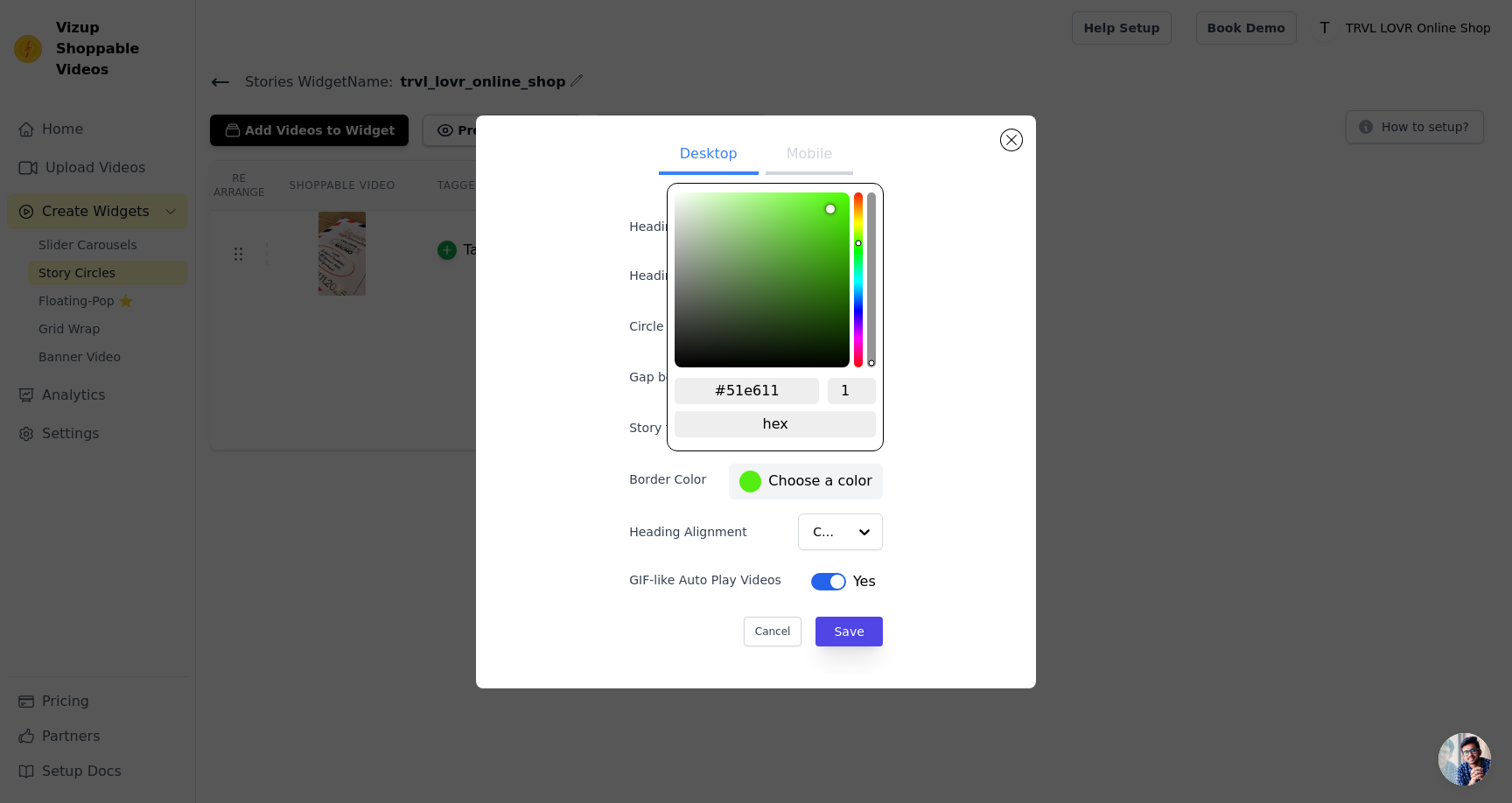
type input "#50e510"
type input "#4de00f"
type input "#4dde0e"
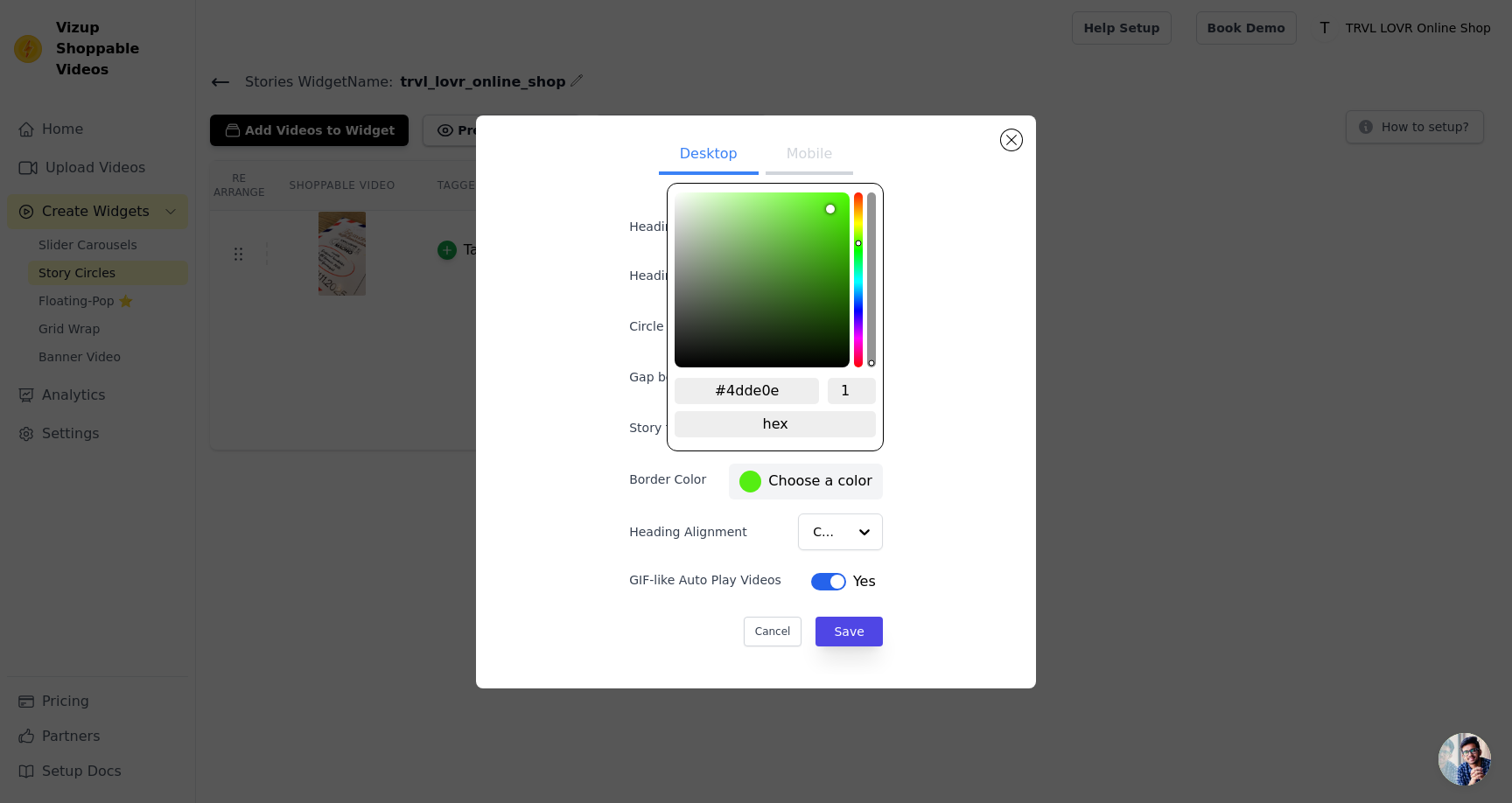
type input "#4bdc0d"
type input "#49d70c"
type input "#48d60c"
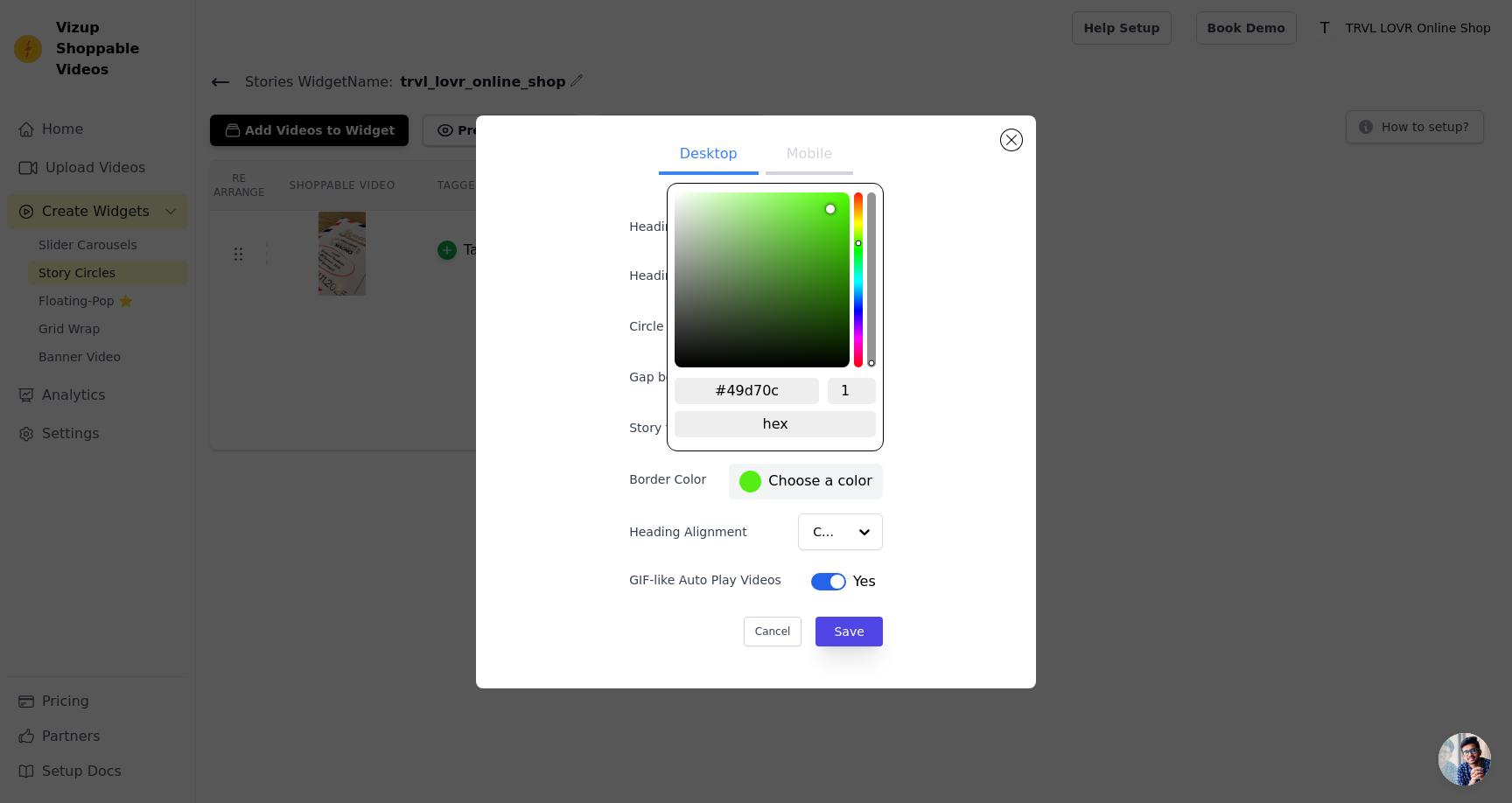
type input "#48d60c"
type input "#47d40b"
type input "#46d20a"
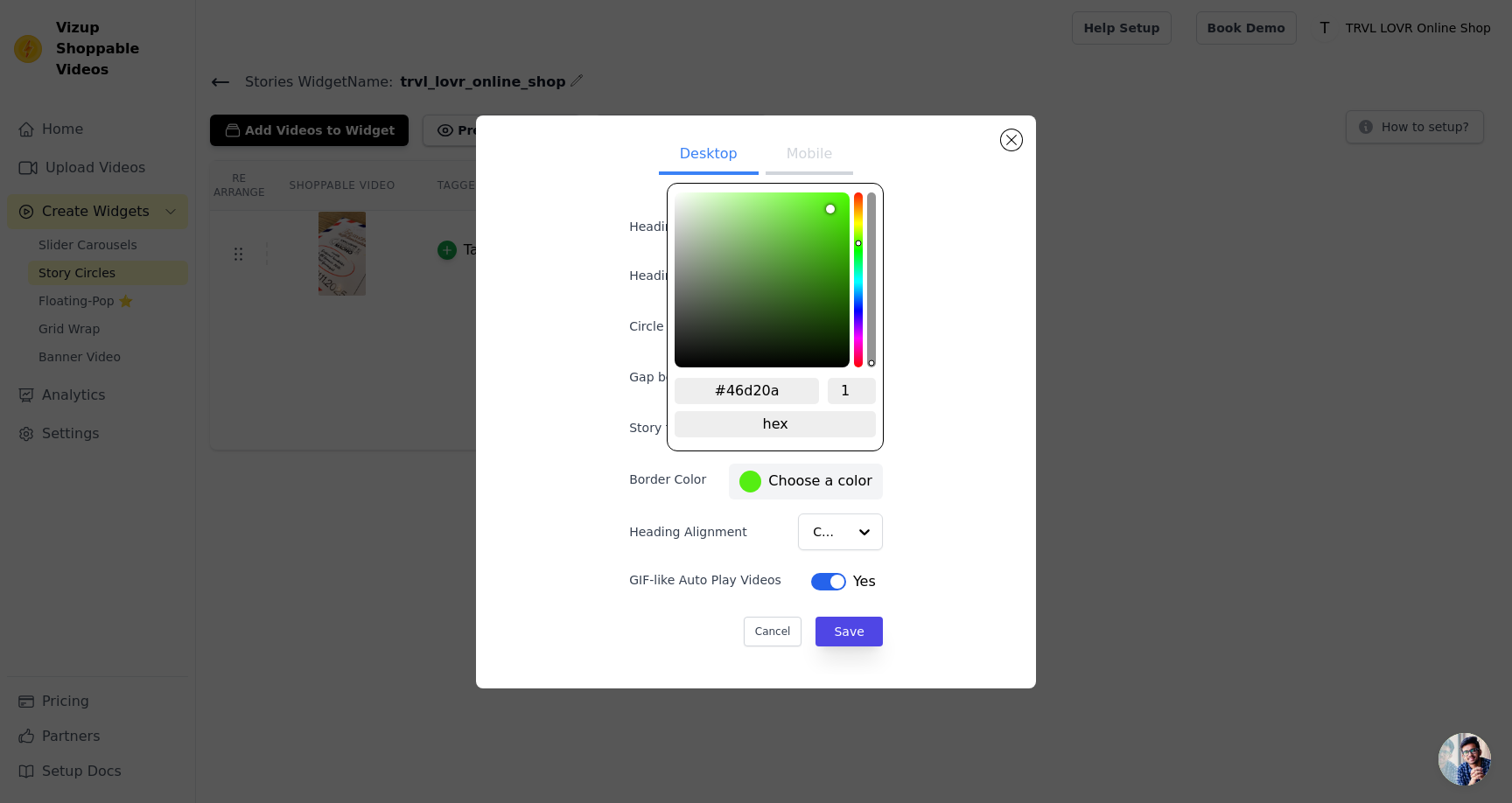
type input "#46d00a"
type input "#45d009"
type input "#45cf09"
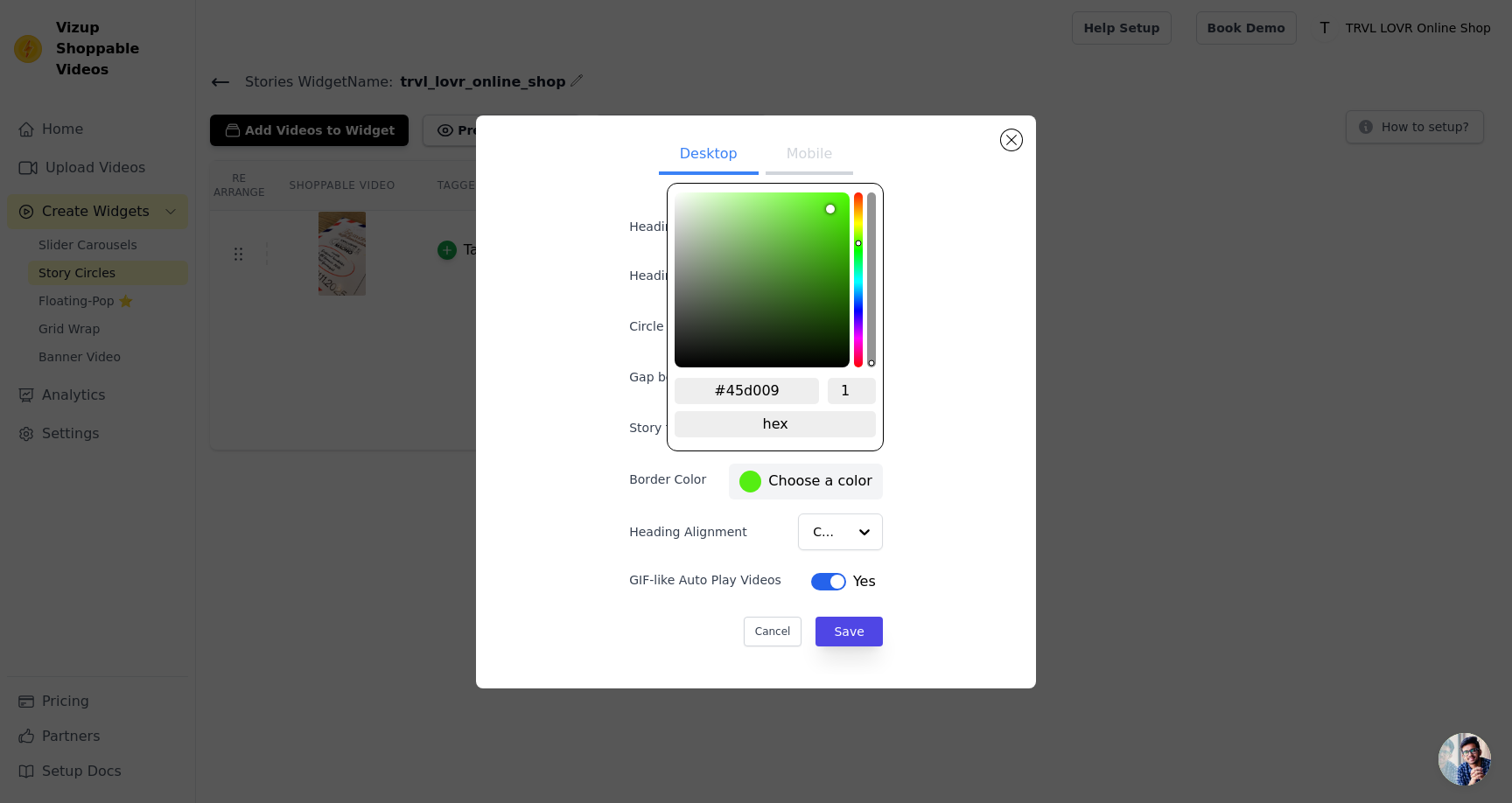
type input "#45cf09"
type input "#44ce09"
type input "#44ce08"
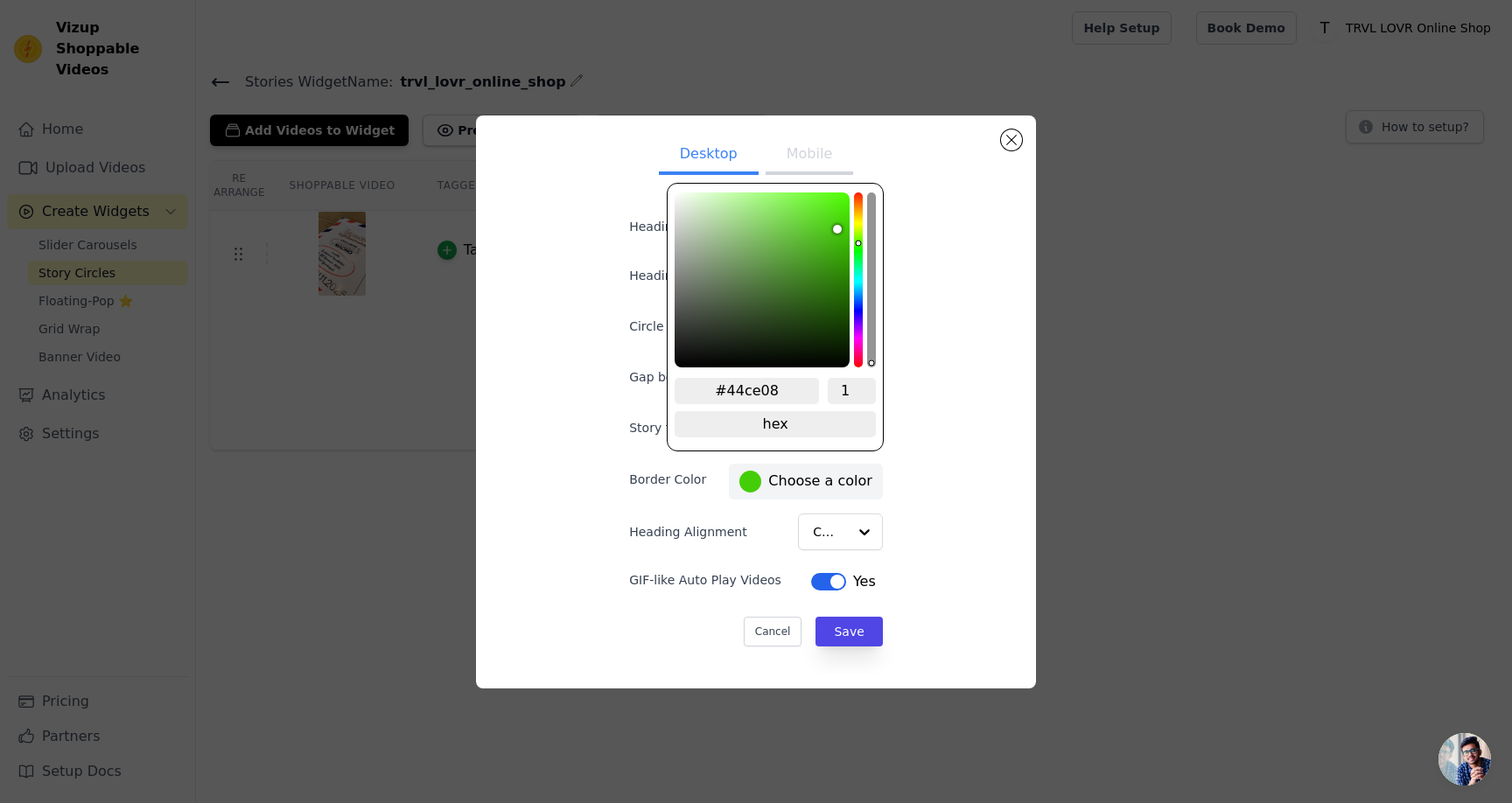
type input "#43cd08"
type input "#42cd07"
type input "#42cb07"
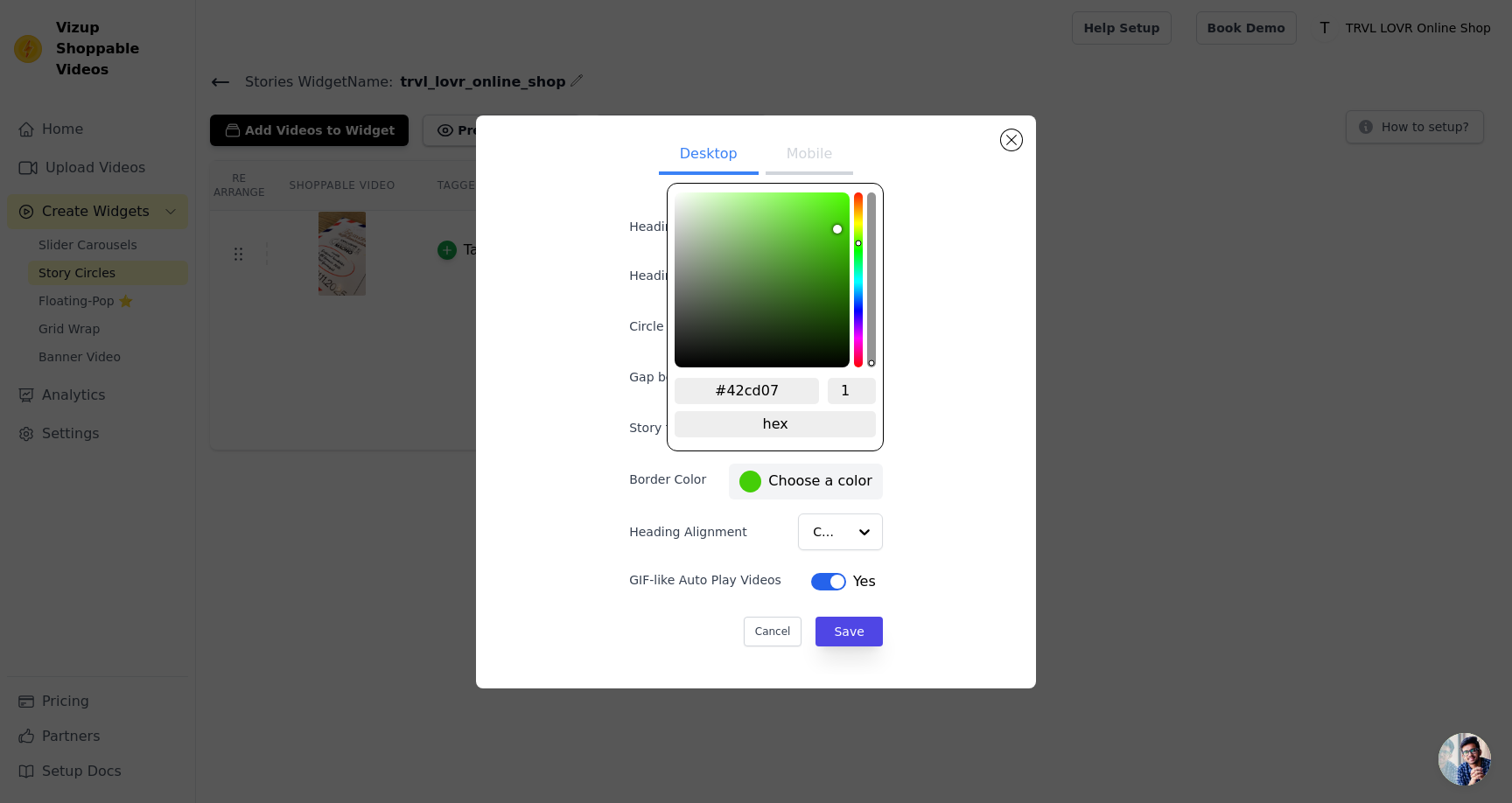
type input "#42cb07"
type input "#41cb06"
type input "#41ca06"
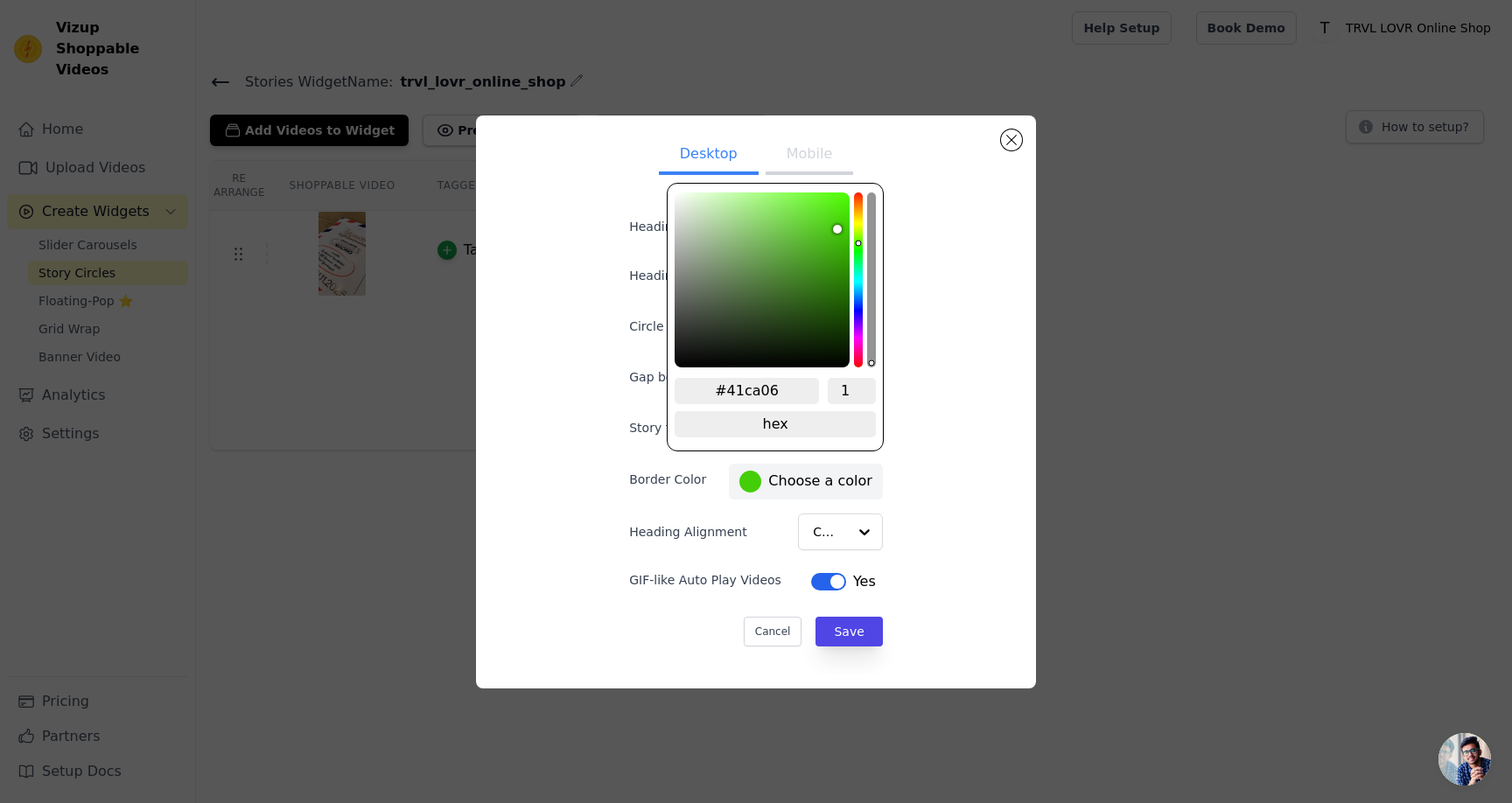
type input "#40ca05"
type input "#3fca04"
type input "#3fca03"
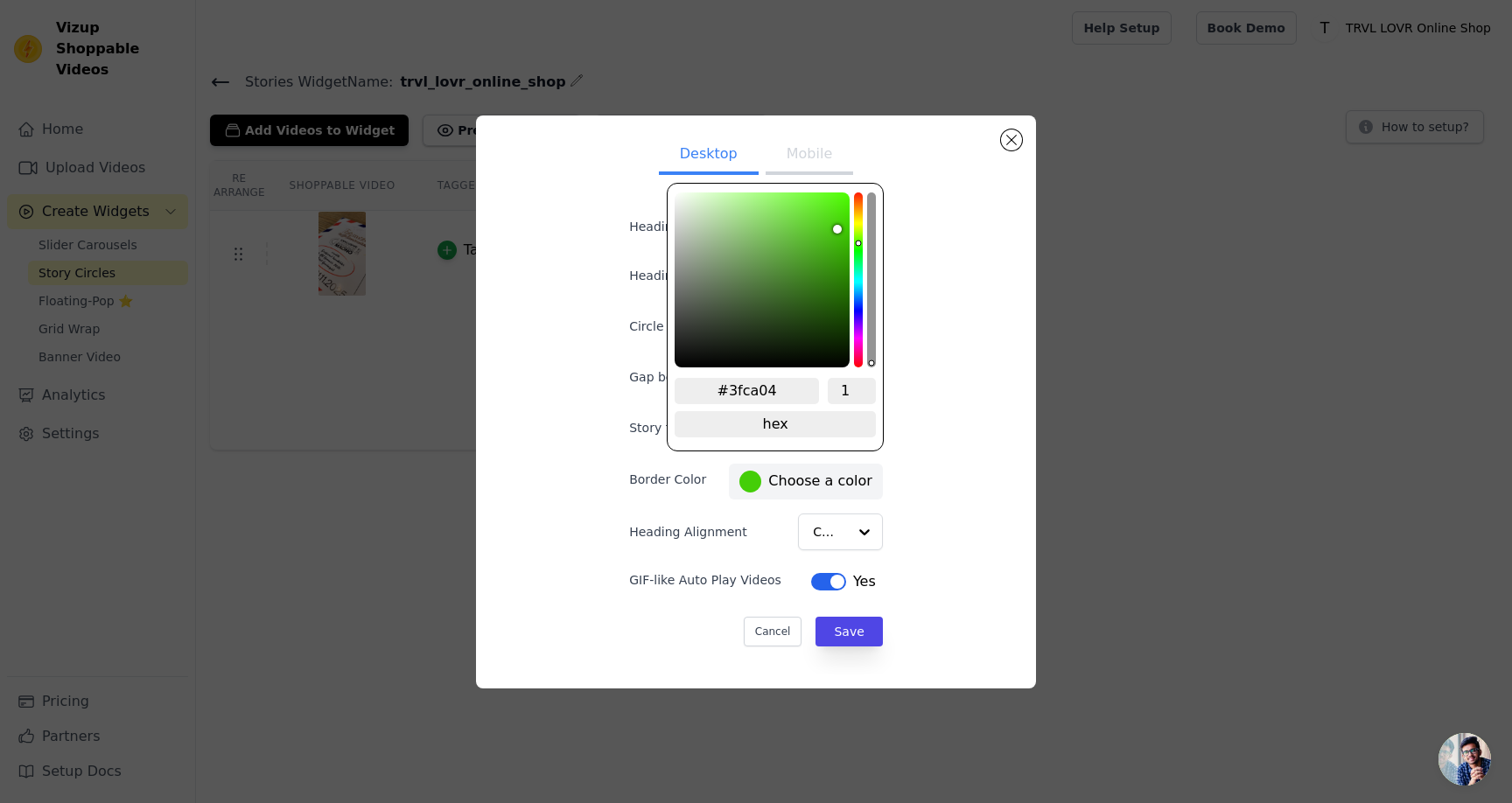
type input "#3fca03"
type input "#3eca02"
type input "#3dca01"
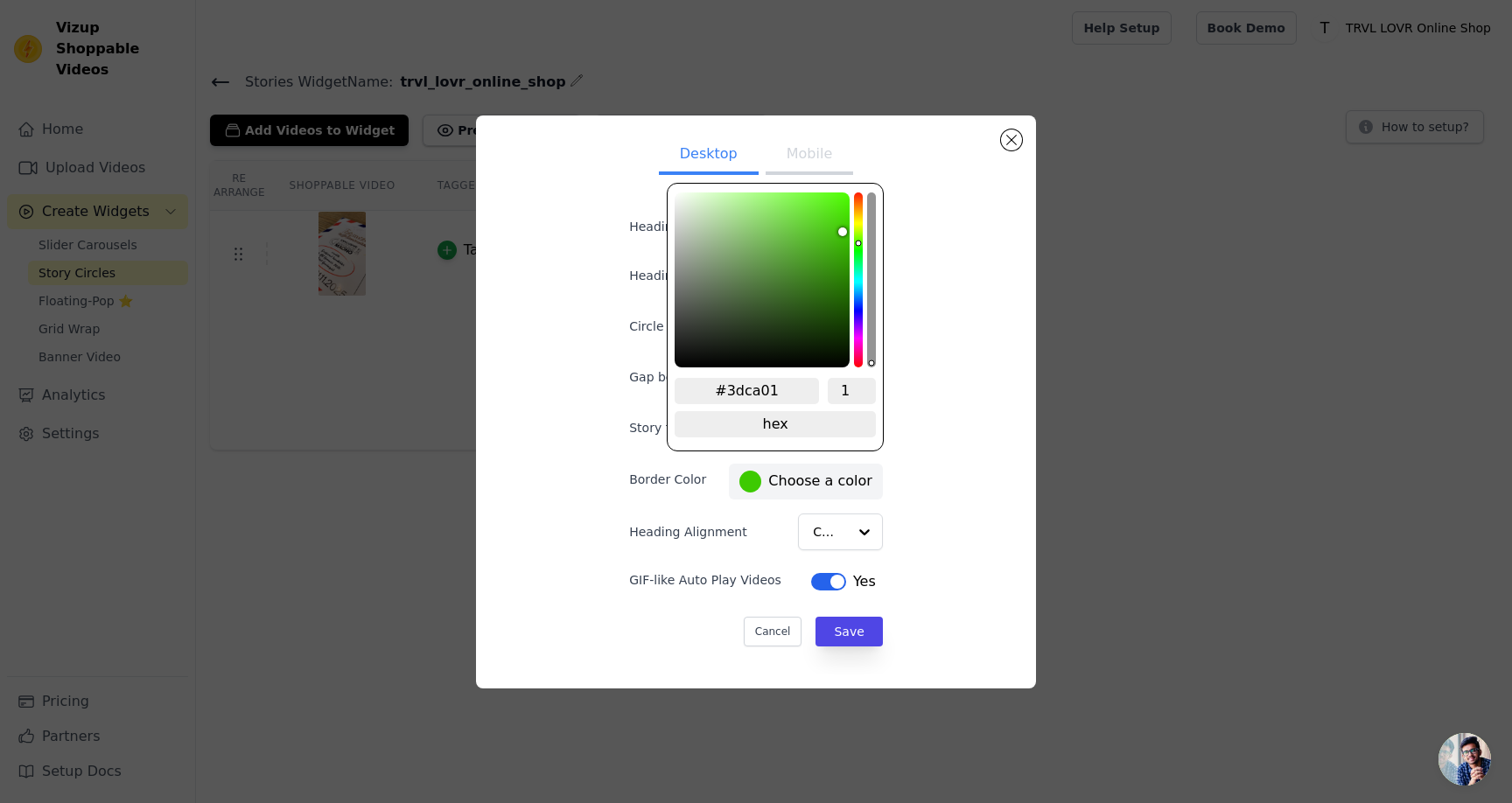
type input "#3dca00"
type input "#3dcb00"
type input "#3dcd00"
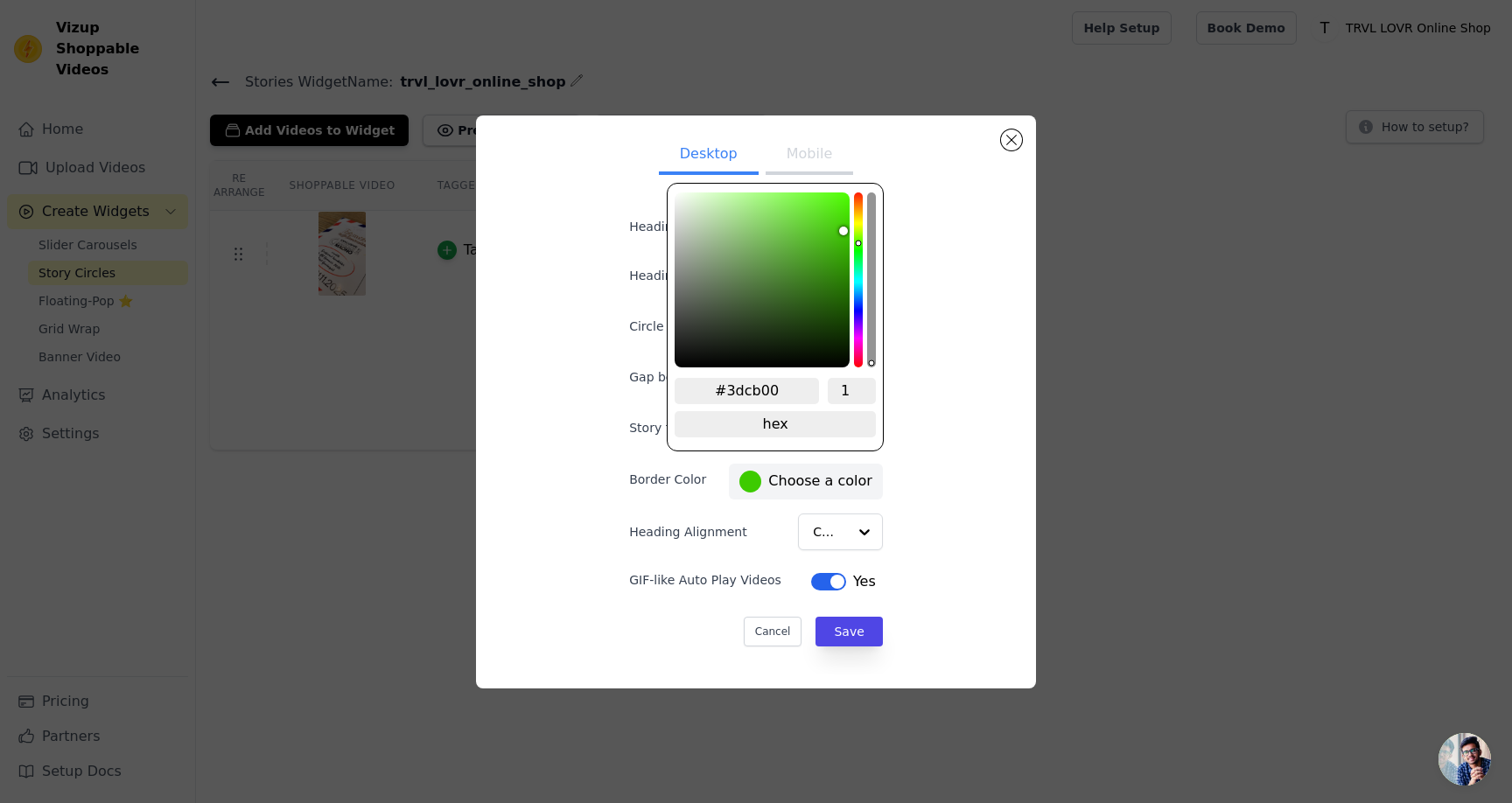
type input "#3dcd00"
type input "#3ece00"
type input "#3ecf00"
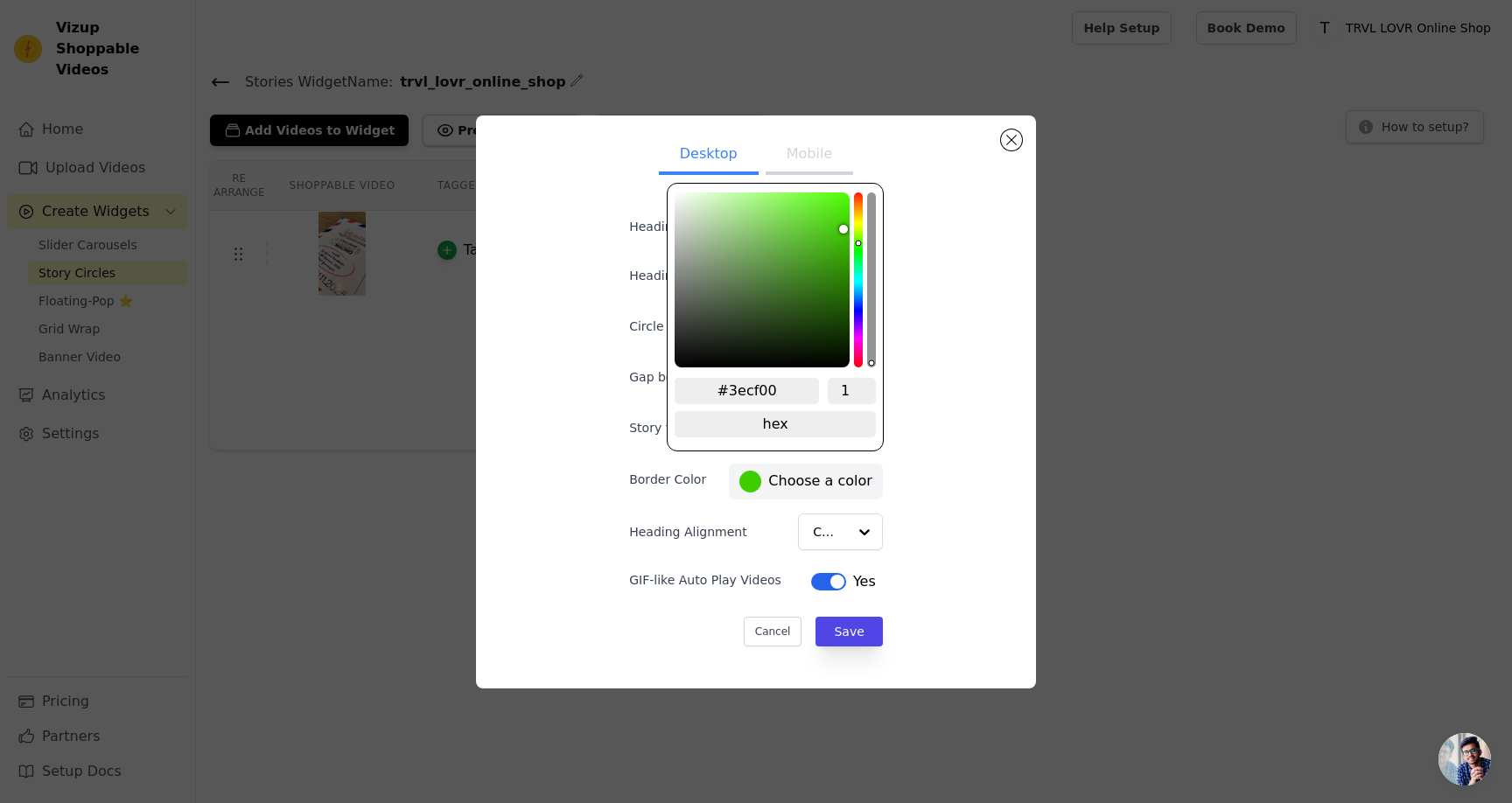
type input "#3fd000"
type input "#3fd200"
type input "#3fd300"
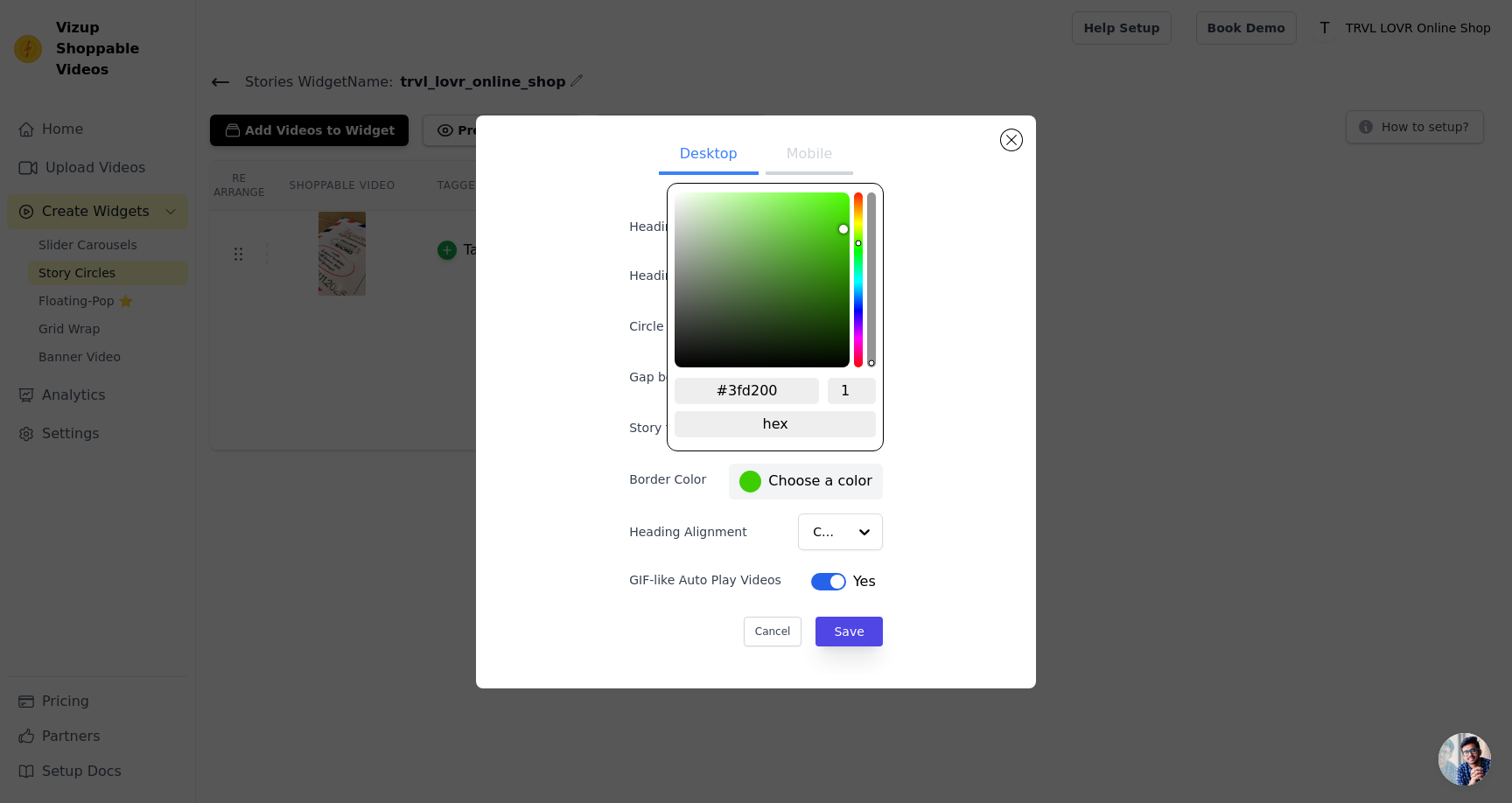
type input "#3fd300"
type input "#40d600"
type input "#41d900"
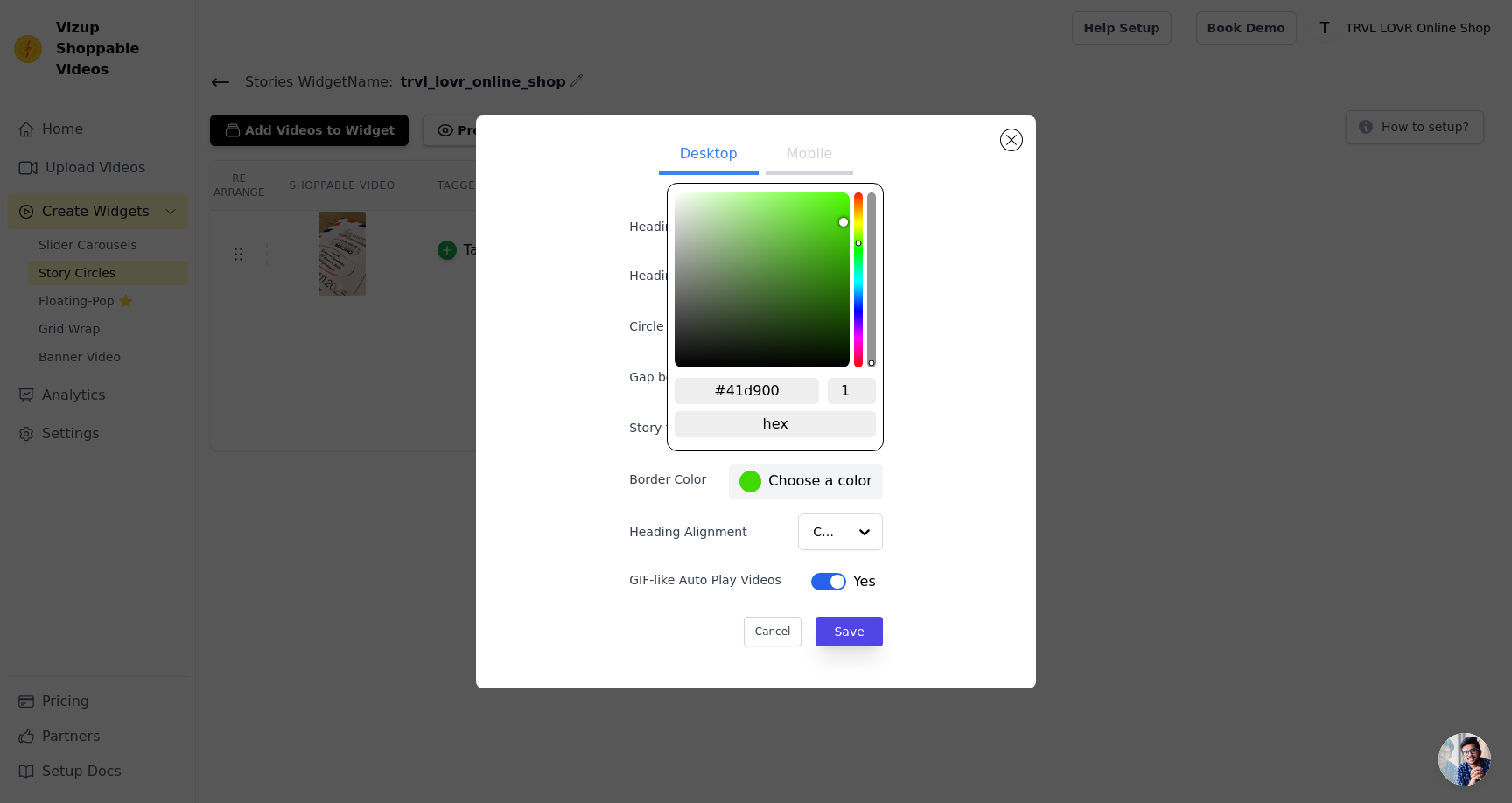
type input "#42dc00"
type input "#42dd00"
type input "#43de00"
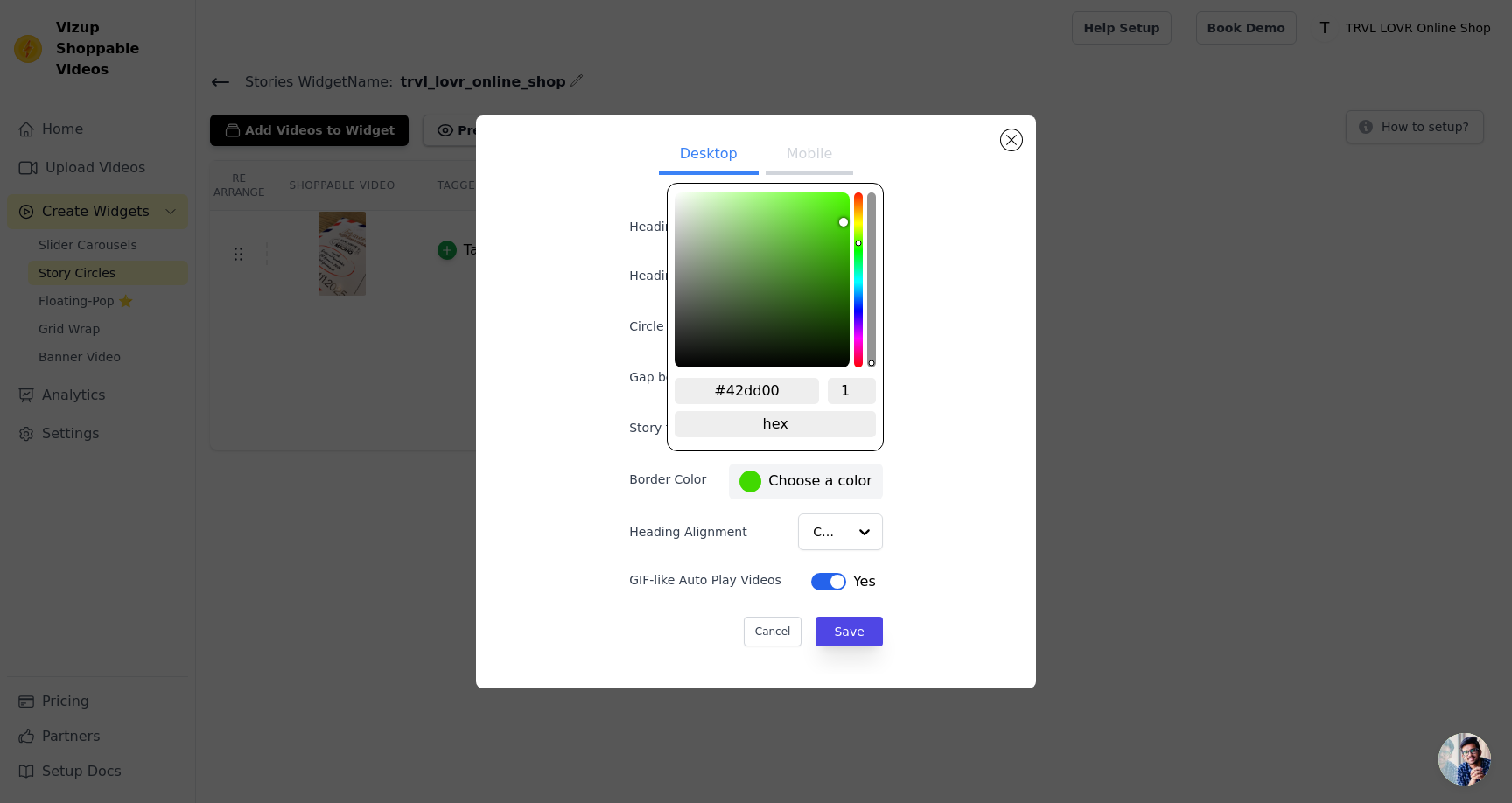
type input "#43de00"
type input "#43e000"
type input "#44e100"
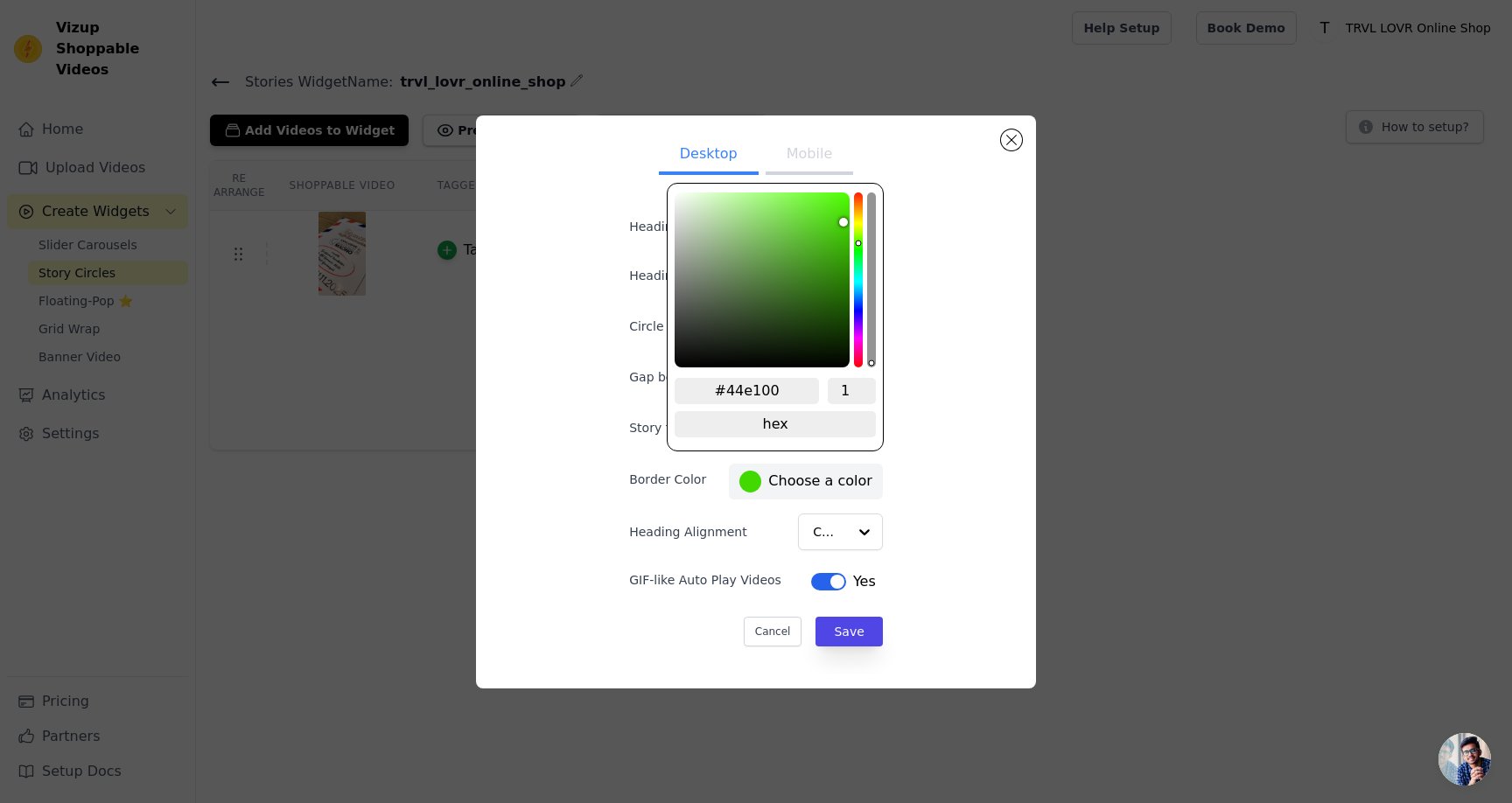
type input "#44e200"
type input "#44e400"
type input "#45e500"
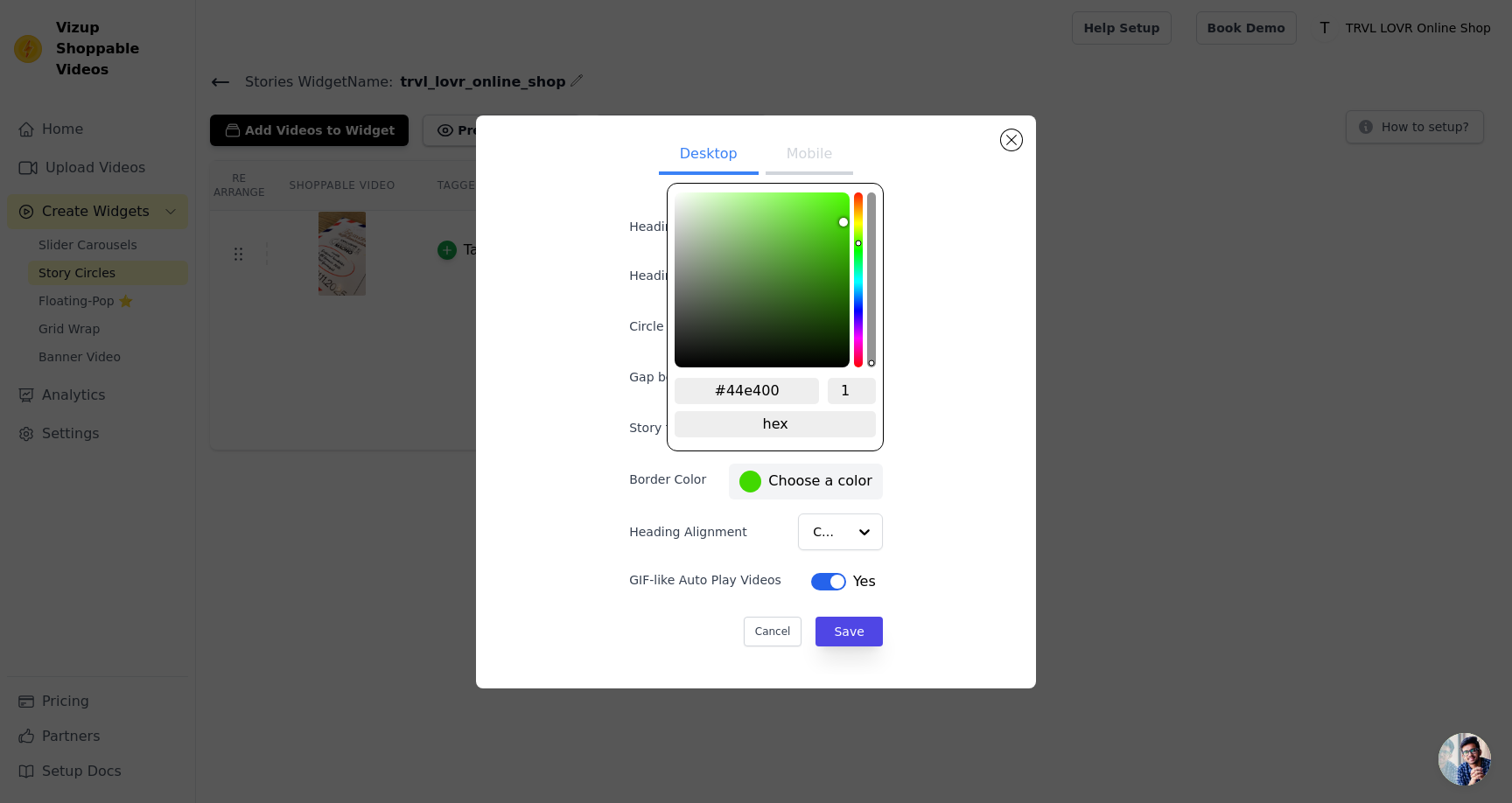
type input "#45e500"
type input "#44e400"
type input "#44e200"
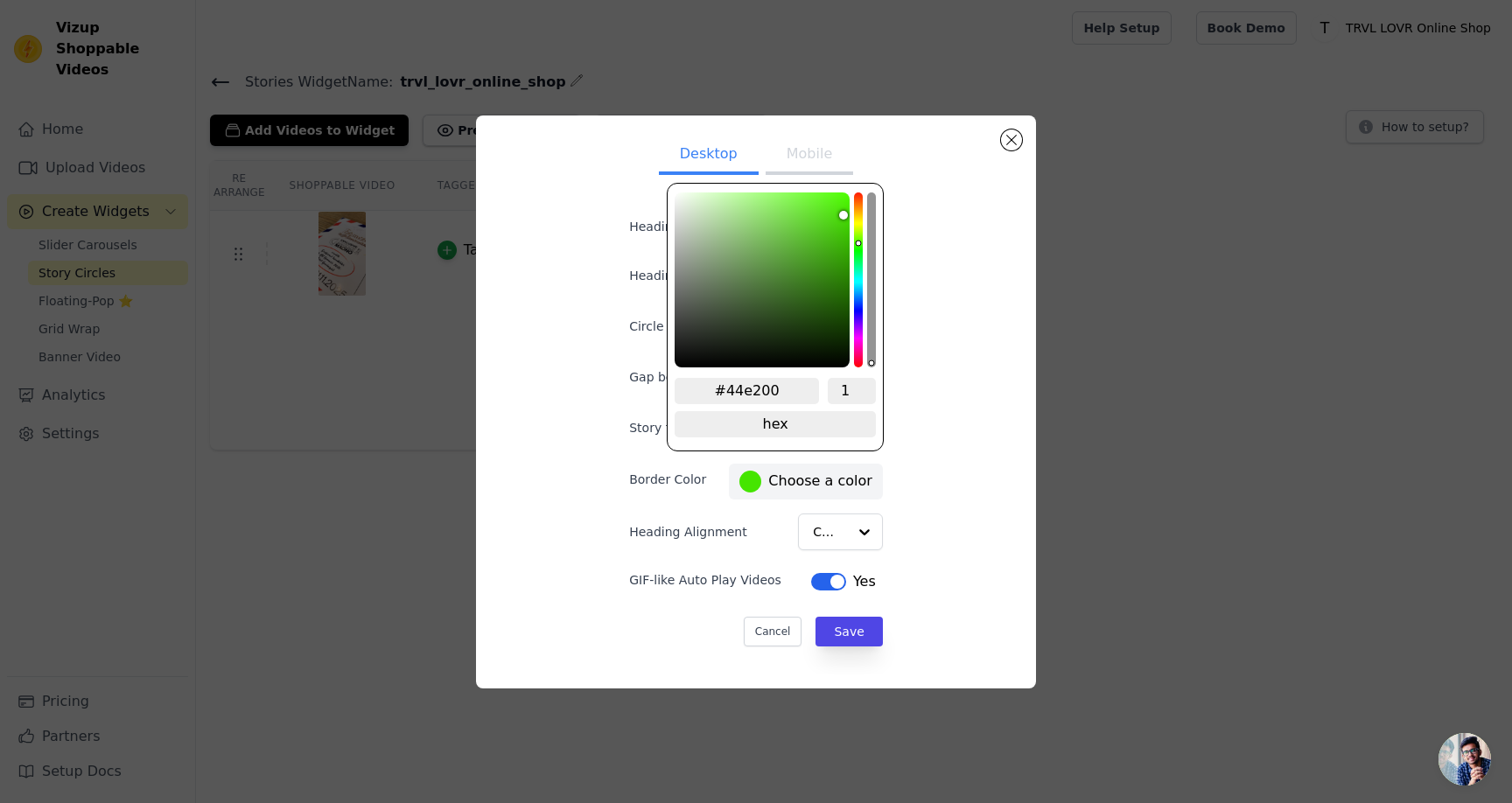
type input "#44e100"
type input "#43e000"
type input "#43de00"
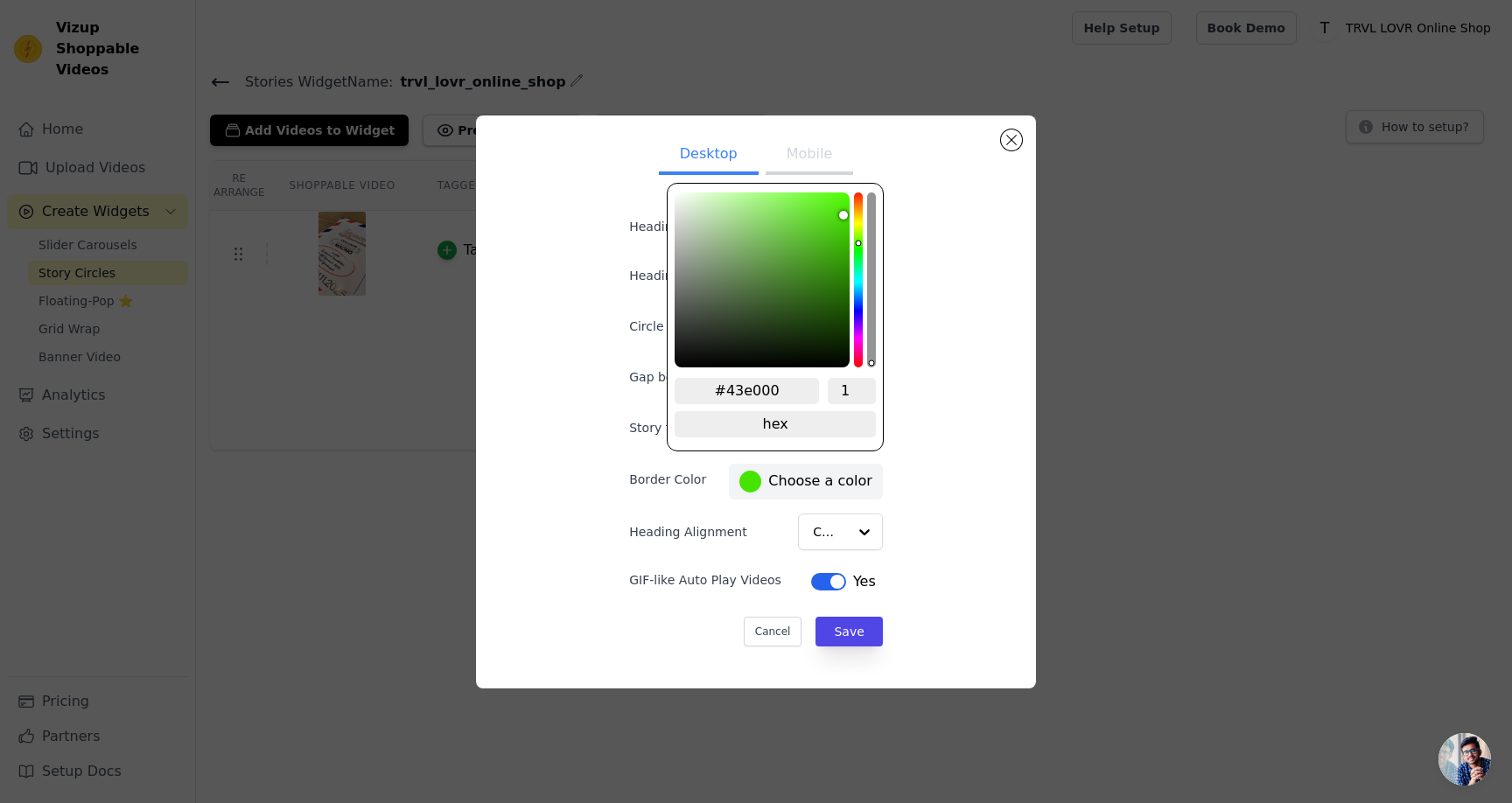
type input "#43de00"
type input "#42dd00"
type input "#42dc00"
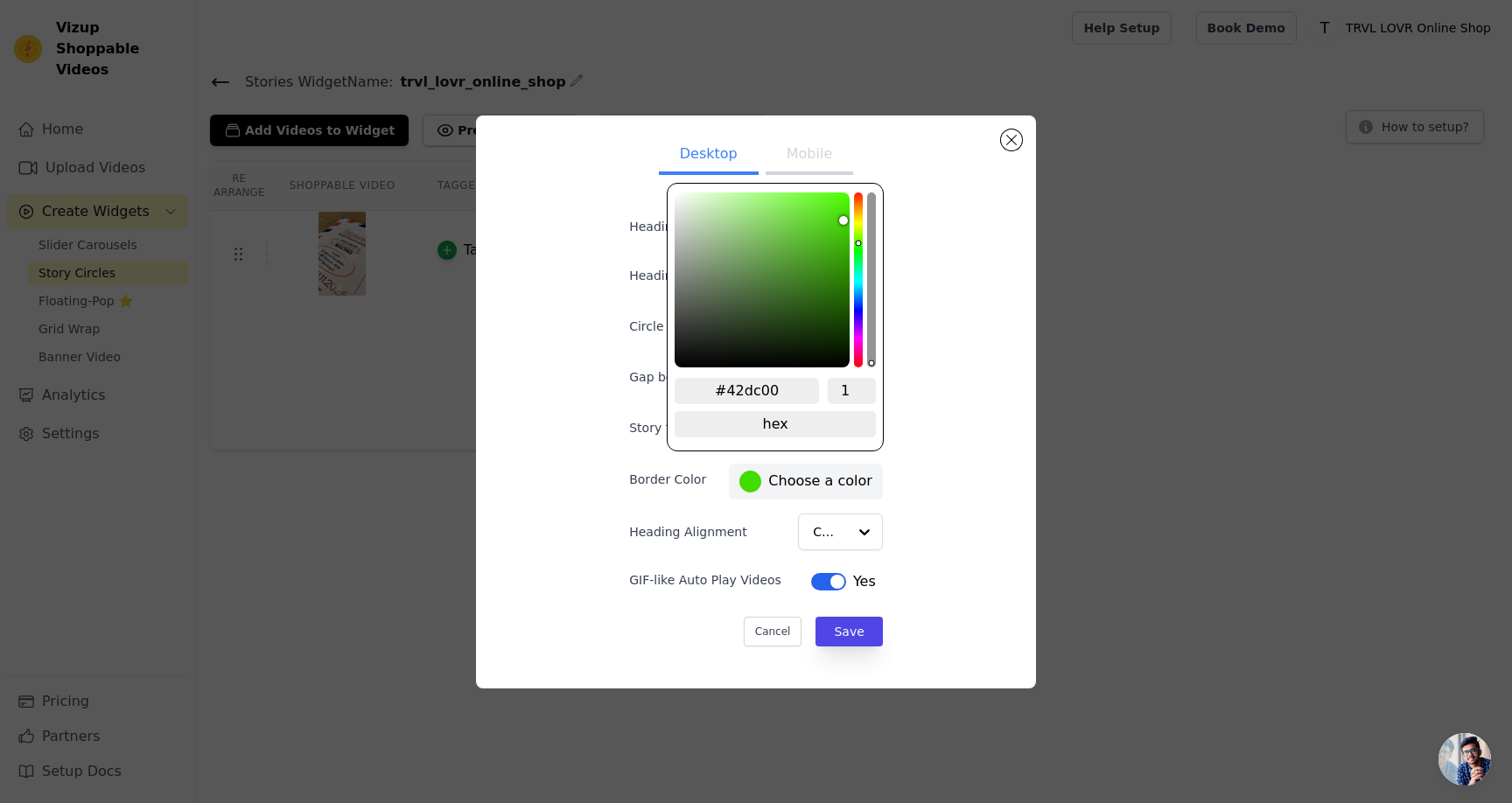
type input "#42db00"
type input "#41d900"
type input "#41d800"
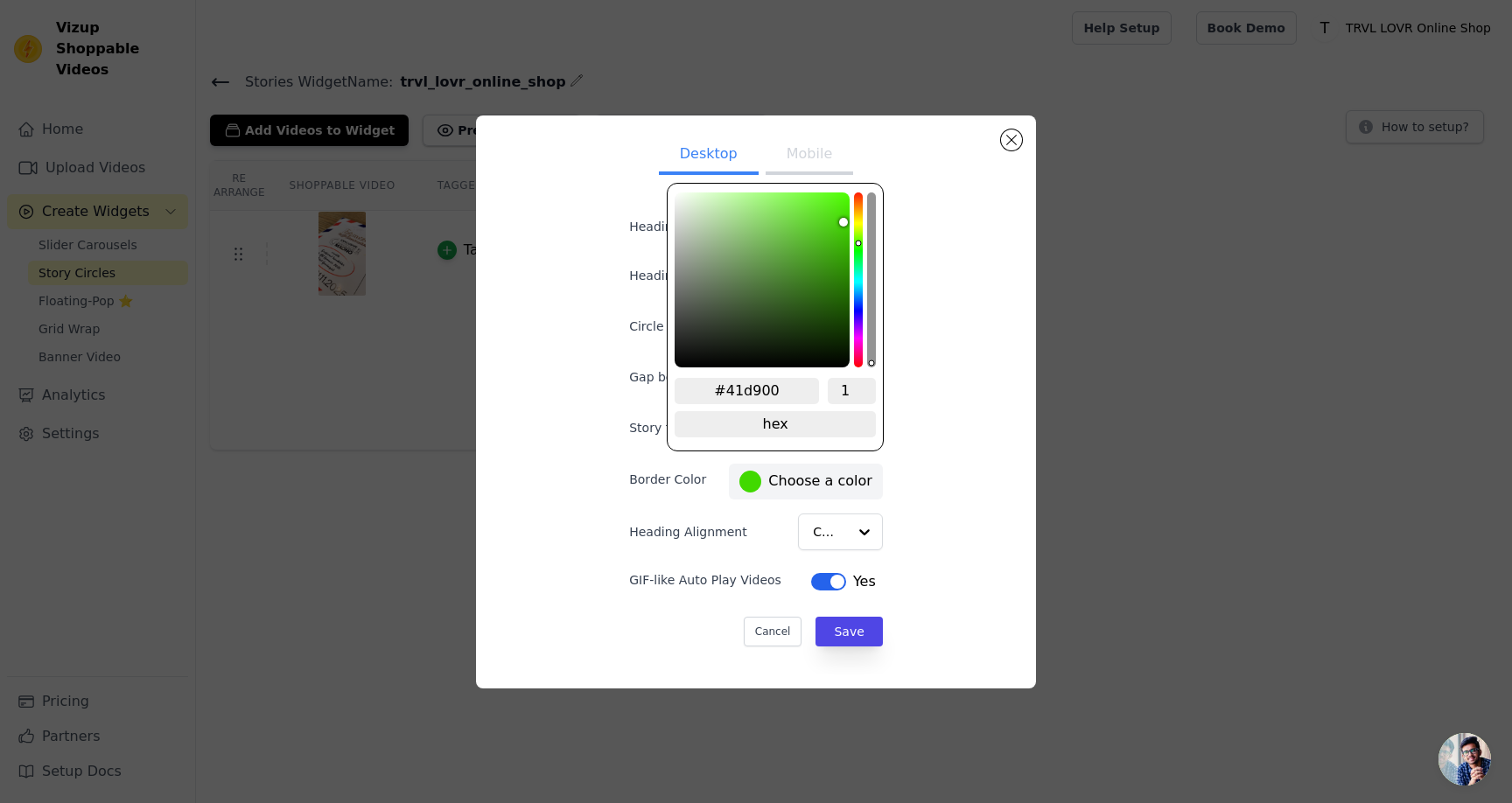
type input "#41d800"
type input "#40d700"
type input "#40d600"
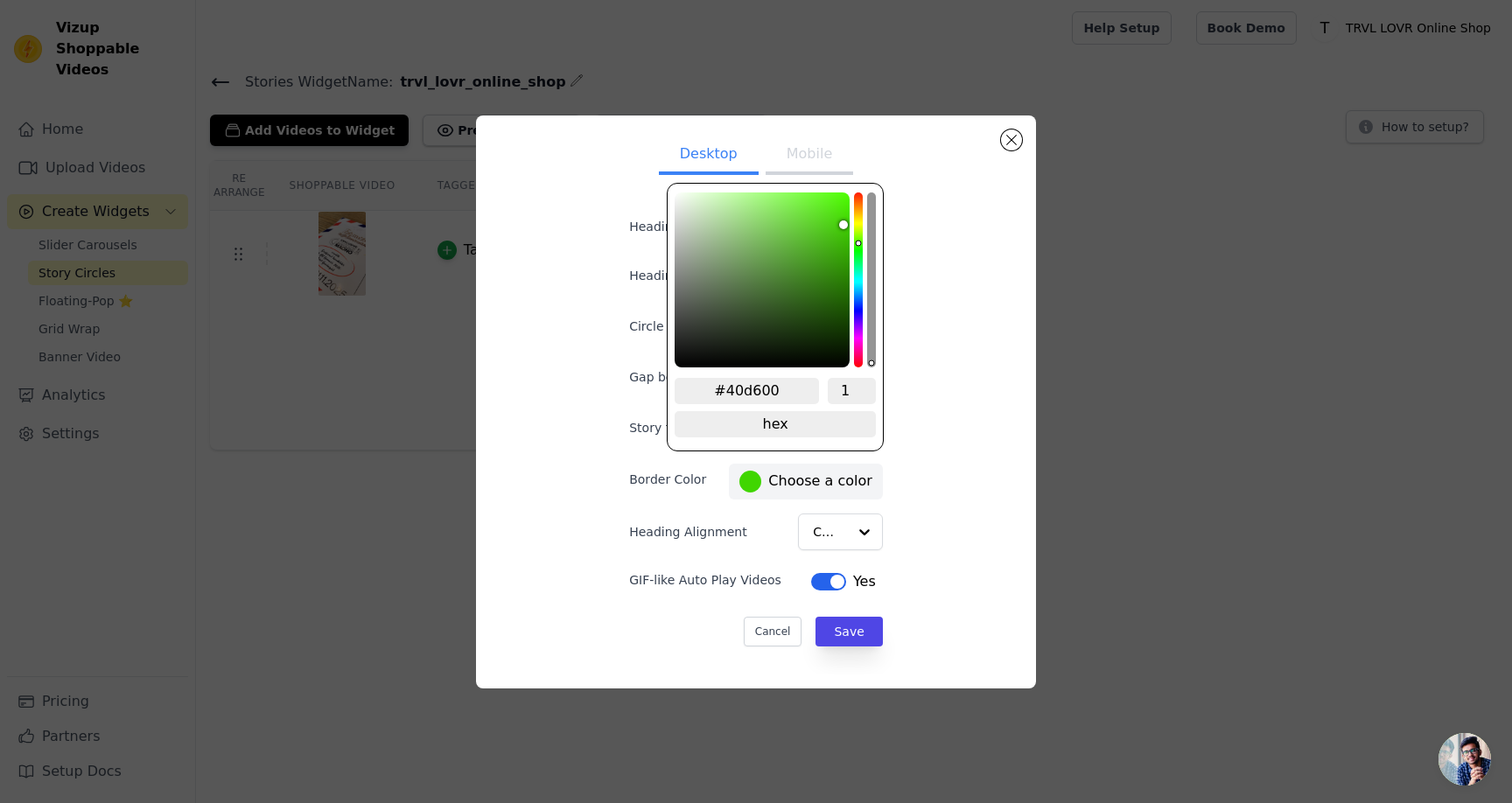
drag, startPoint x: 836, startPoint y: 204, endPoint x: 857, endPoint y: 220, distance: 26.4
click at [857, 220] on div "#40d600 1 hex change to rgb" at bounding box center [774, 317] width 217 height 269
click at [975, 368] on div "Desktop Mobile Heading Aktuelle Ausstellung Heading font size (in px) 16 Circle…" at bounding box center [756, 402] width 532 height 545
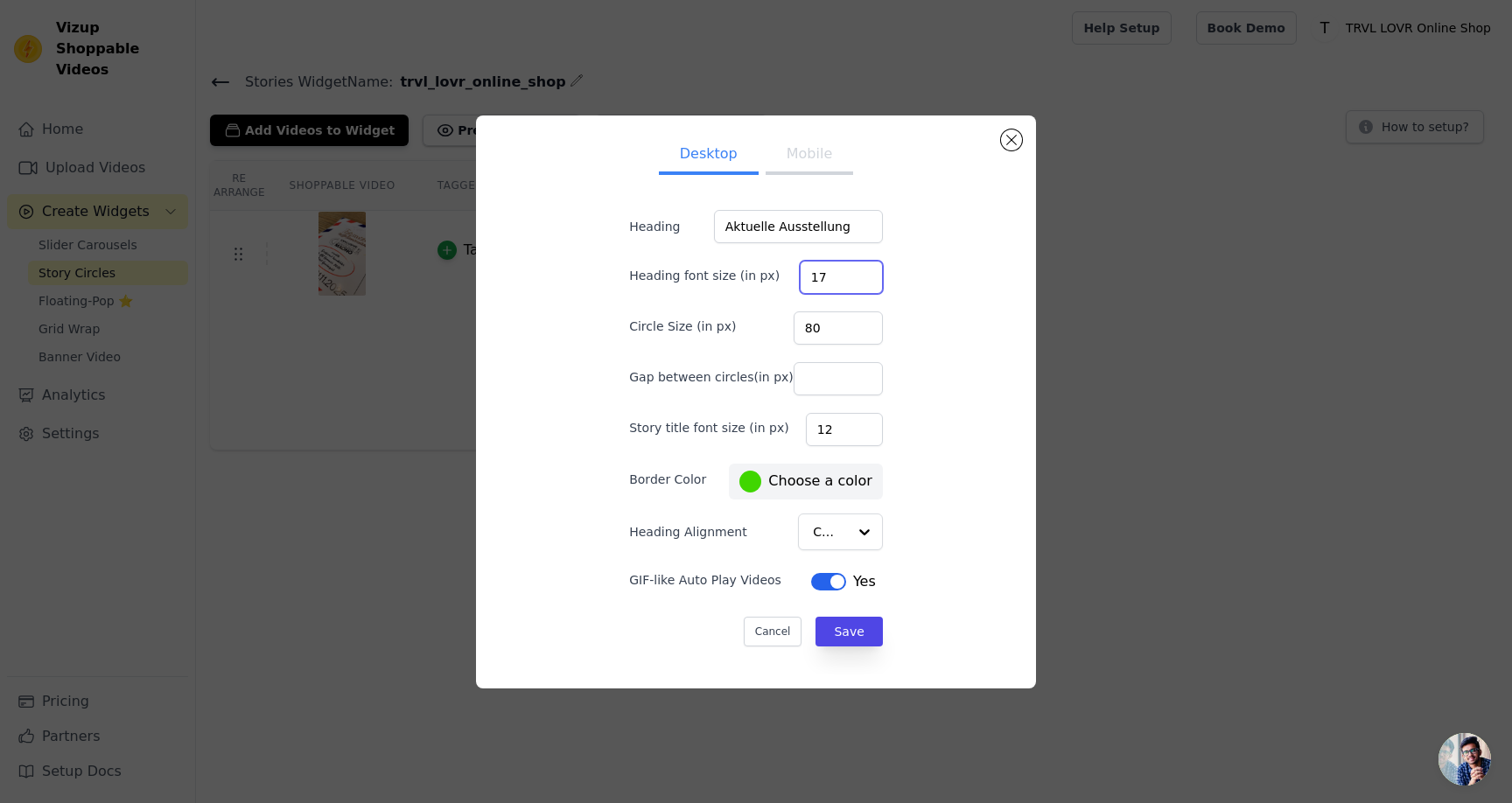
click at [843, 274] on input "17" at bounding box center [840, 277] width 83 height 33
click at [831, 384] on input "Gap between circles(in px)" at bounding box center [838, 378] width 89 height 33
click at [843, 273] on input "37" at bounding box center [840, 277] width 83 height 33
click at [816, 278] on input "37" at bounding box center [840, 277] width 83 height 33
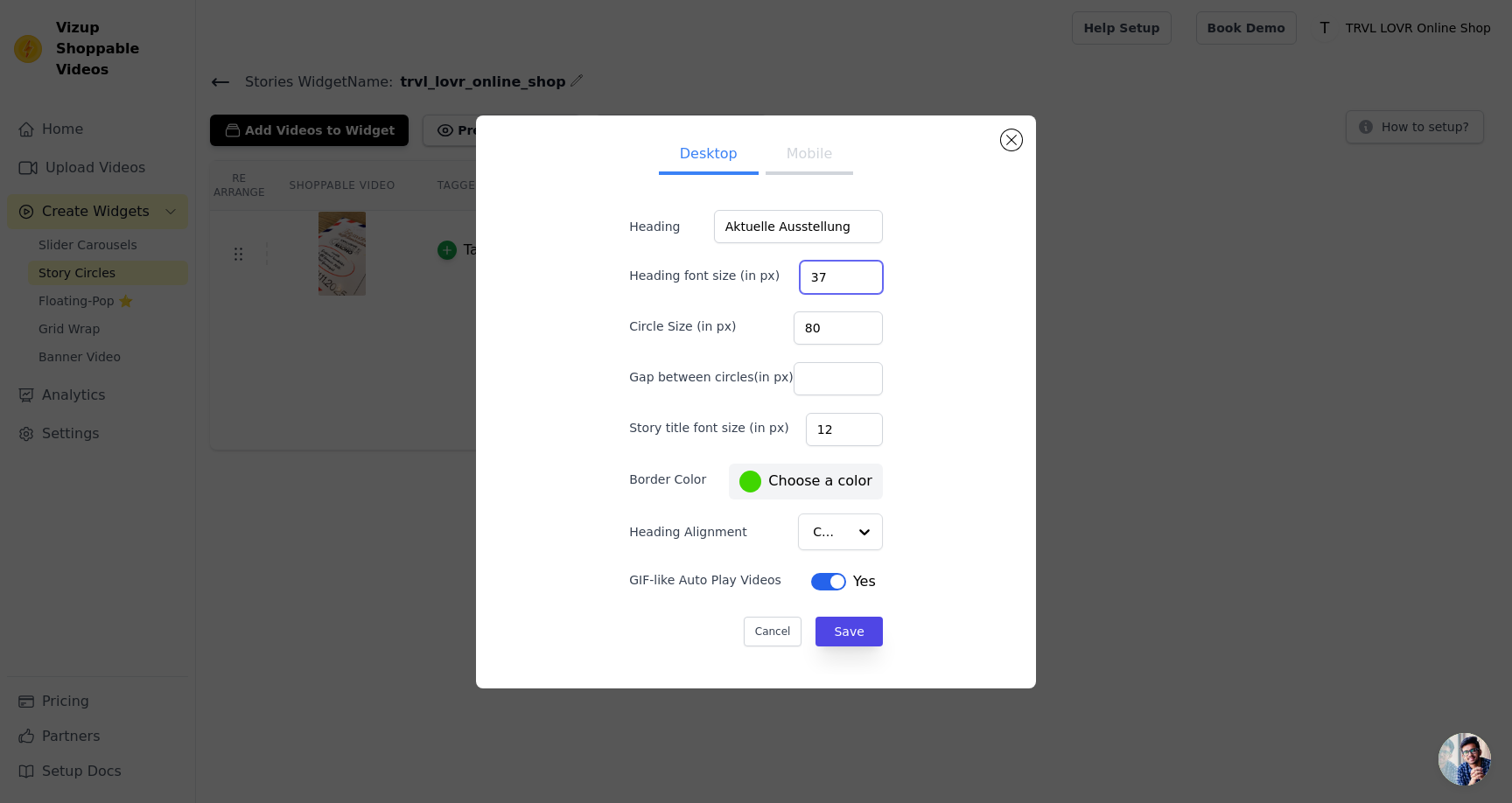
click at [816, 278] on input "37" at bounding box center [840, 277] width 83 height 33
type input "50"
click at [823, 433] on input "12" at bounding box center [844, 429] width 77 height 33
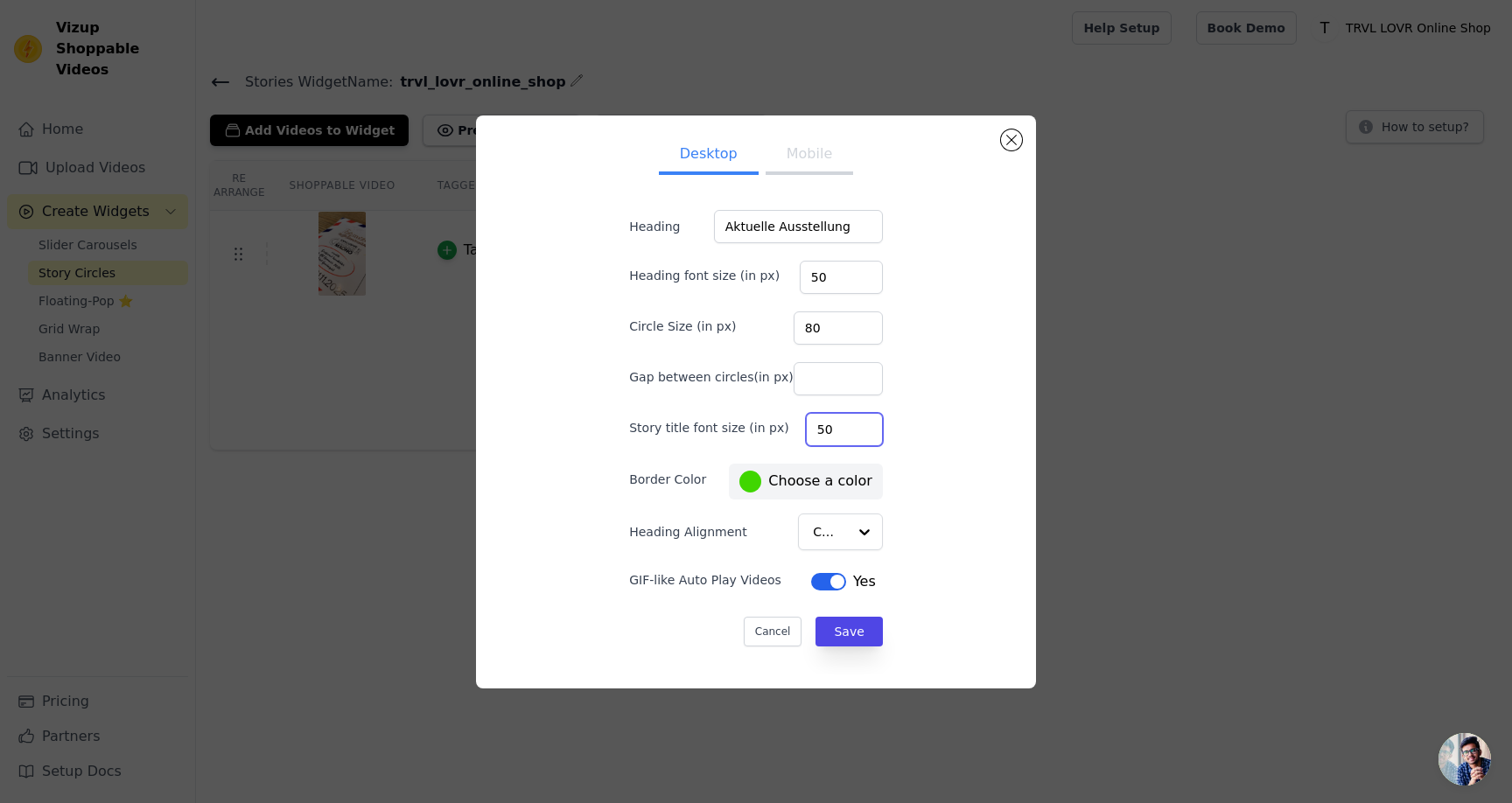
type input "50"
click at [938, 459] on div "Desktop Mobile Heading Aktuelle Ausstellung Heading font size (in px) 50 Circle…" at bounding box center [756, 402] width 532 height 545
click at [830, 638] on button "Save" at bounding box center [848, 631] width 67 height 29
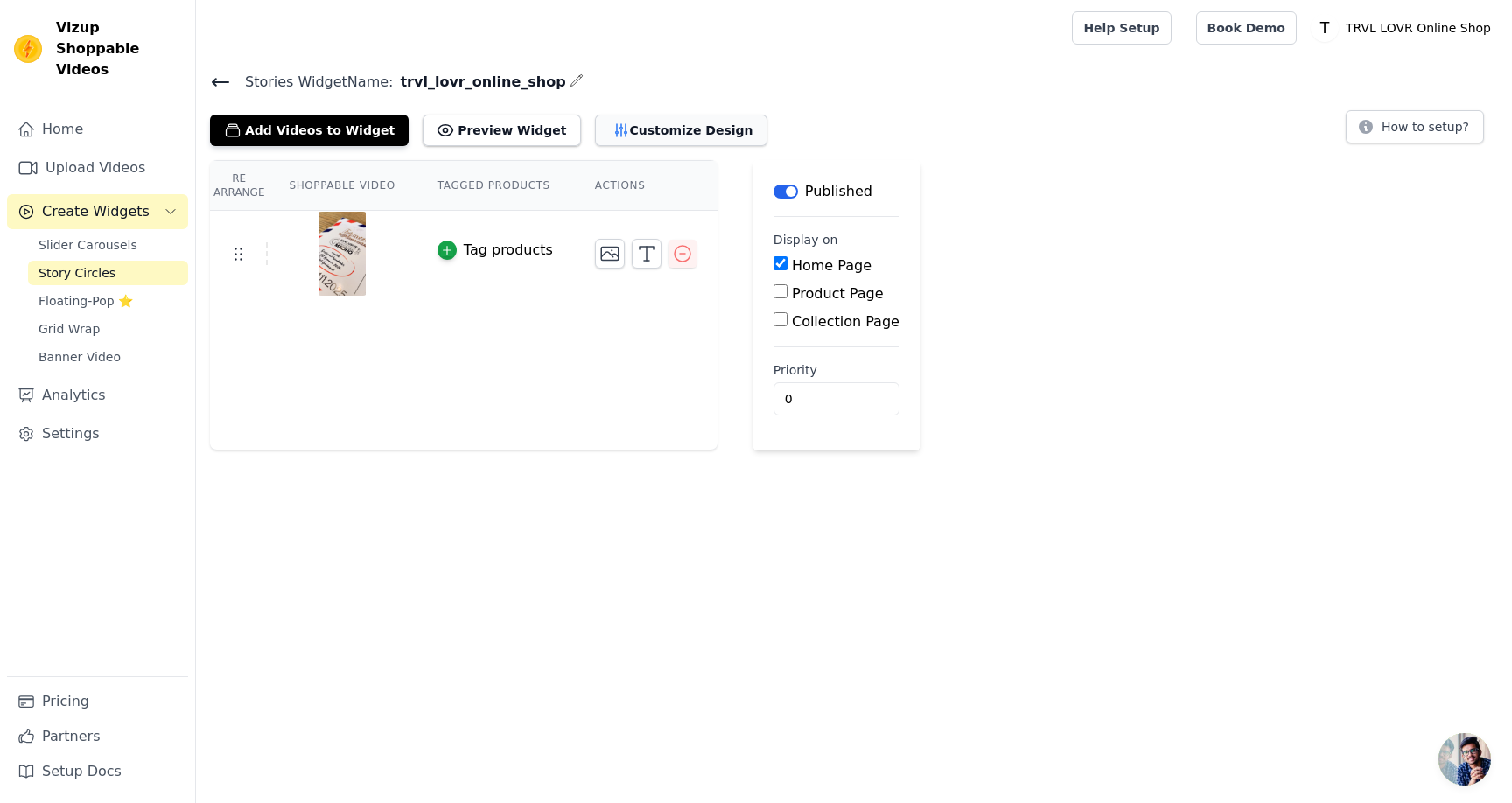
click at [602, 128] on button "Customize Design" at bounding box center [681, 129] width 172 height 31
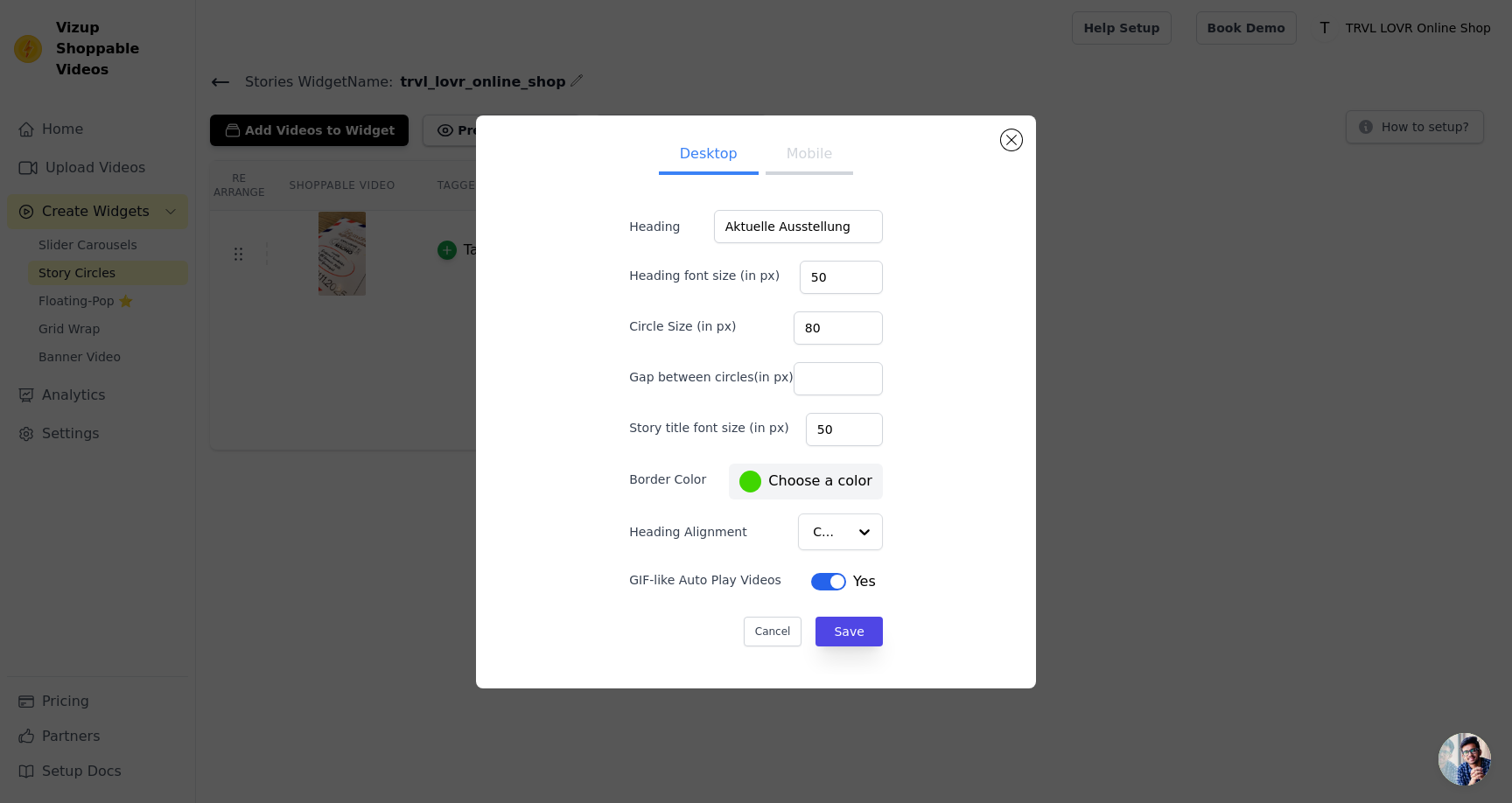
click at [811, 578] on button "Label" at bounding box center [828, 582] width 35 height 18
click at [747, 330] on div "Circle Size (in px) 80" at bounding box center [756, 326] width 253 height 37
click at [785, 151] on button "Mobile" at bounding box center [809, 155] width 87 height 38
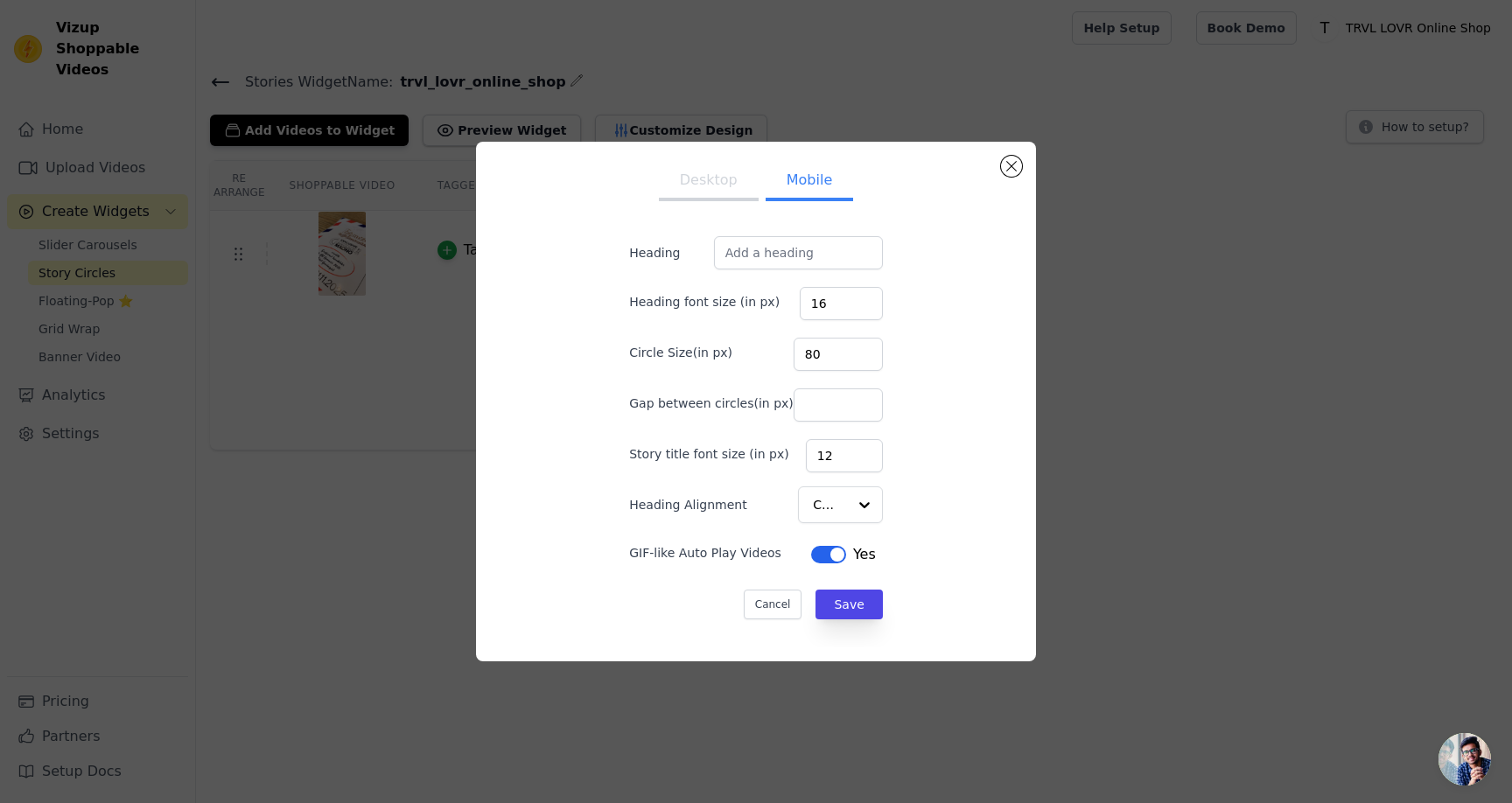
click at [713, 182] on button "Desktop" at bounding box center [708, 181] width 100 height 38
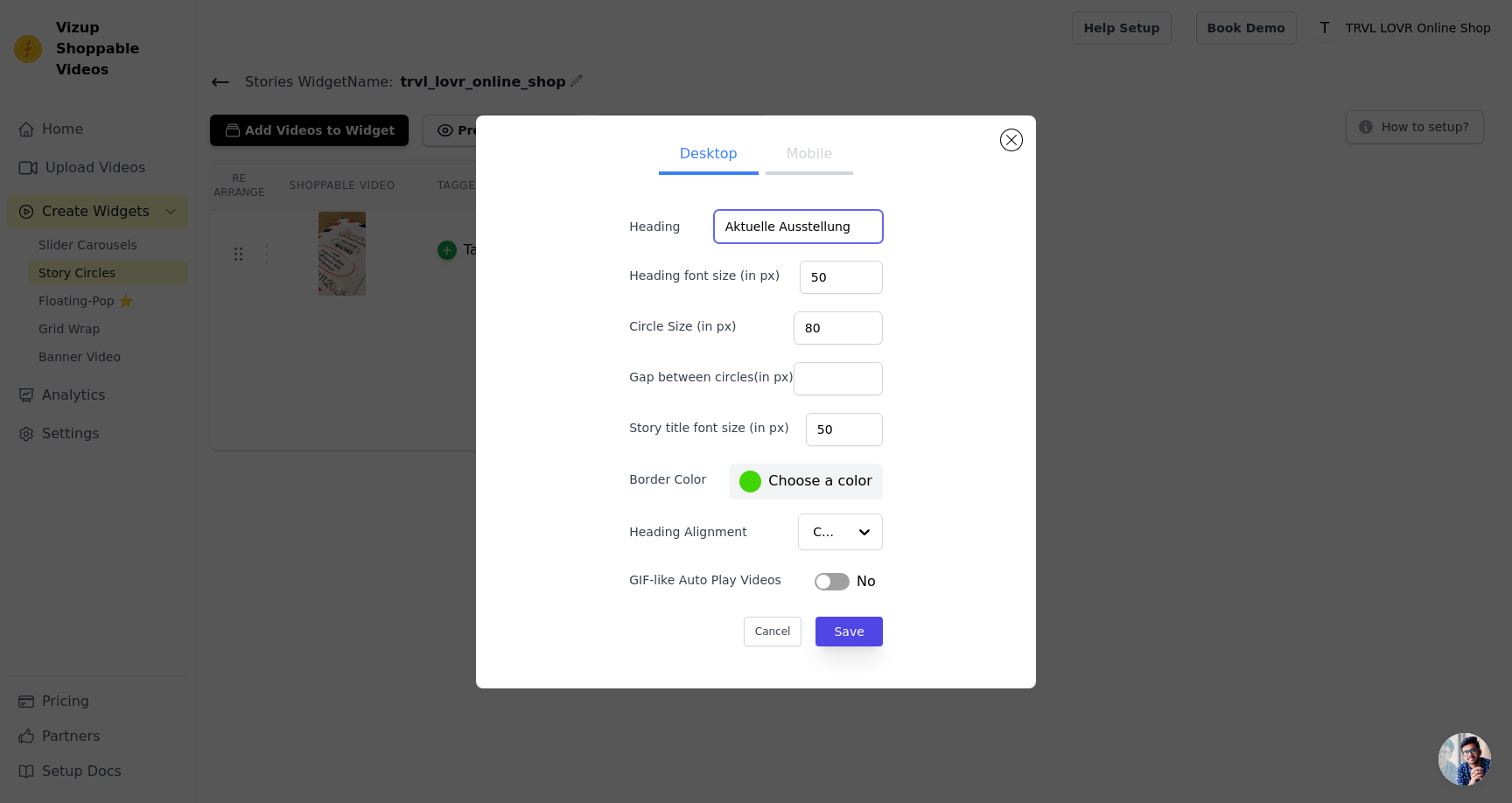
click at [784, 224] on input "Aktuelle Ausstellung" at bounding box center [797, 226] width 169 height 33
click at [794, 159] on button "Mobile" at bounding box center [809, 155] width 87 height 38
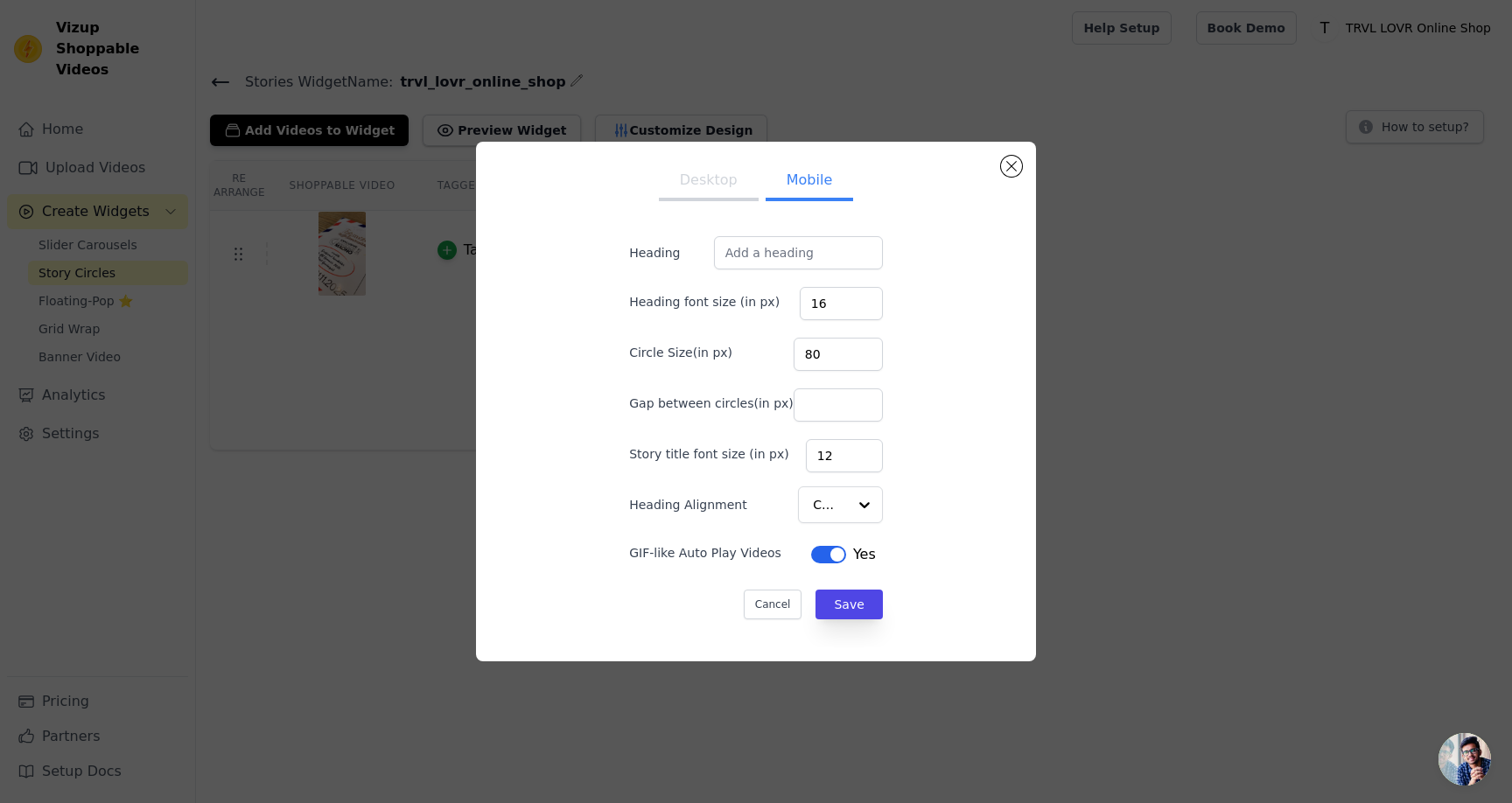
click at [773, 270] on form "Heading Heading font size (in px) 16 Circle Size(in px) 80 Gap between circles(…" at bounding box center [756, 427] width 282 height 411
click at [797, 258] on input "Heading" at bounding box center [797, 252] width 169 height 33
paste input "Aktuelle Ausstellung"
type input "Aktuelle Ausstellung"
click at [731, 188] on button "Desktop" at bounding box center [708, 181] width 100 height 38
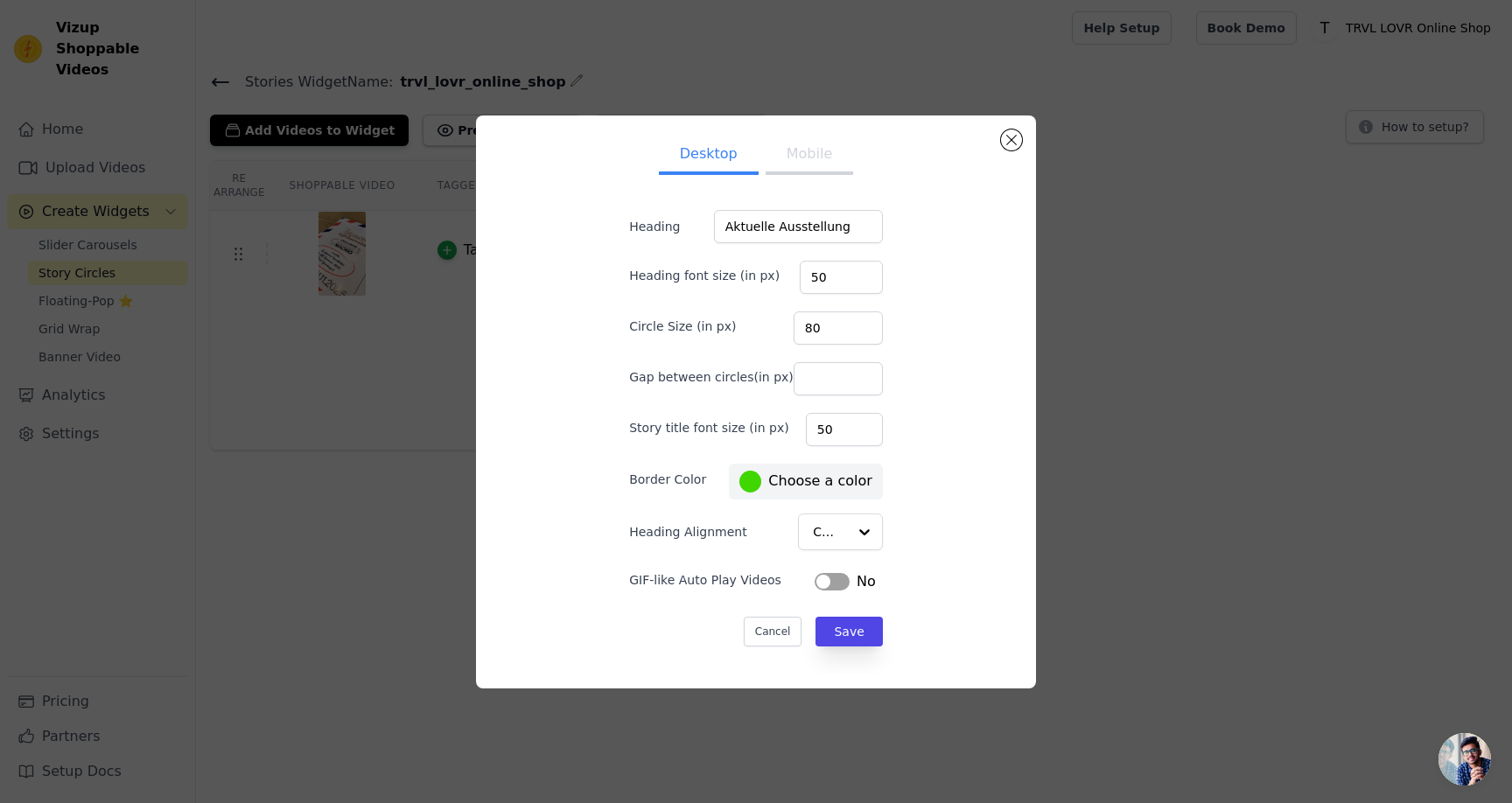
click at [789, 161] on button "Mobile" at bounding box center [809, 155] width 87 height 38
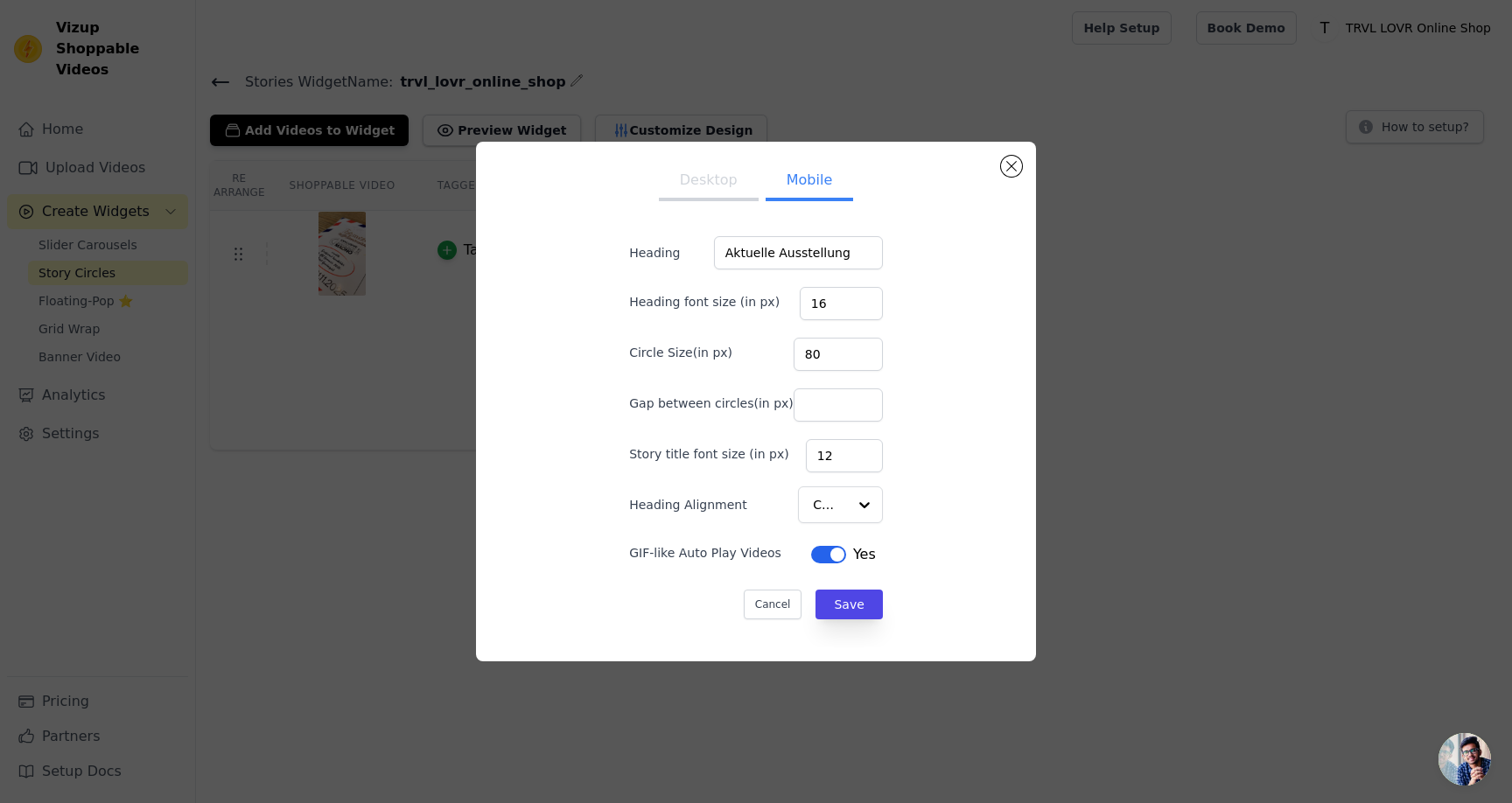
click at [816, 565] on div "Yes" at bounding box center [843, 555] width 65 height 21
click at [732, 172] on button "Desktop" at bounding box center [708, 181] width 100 height 38
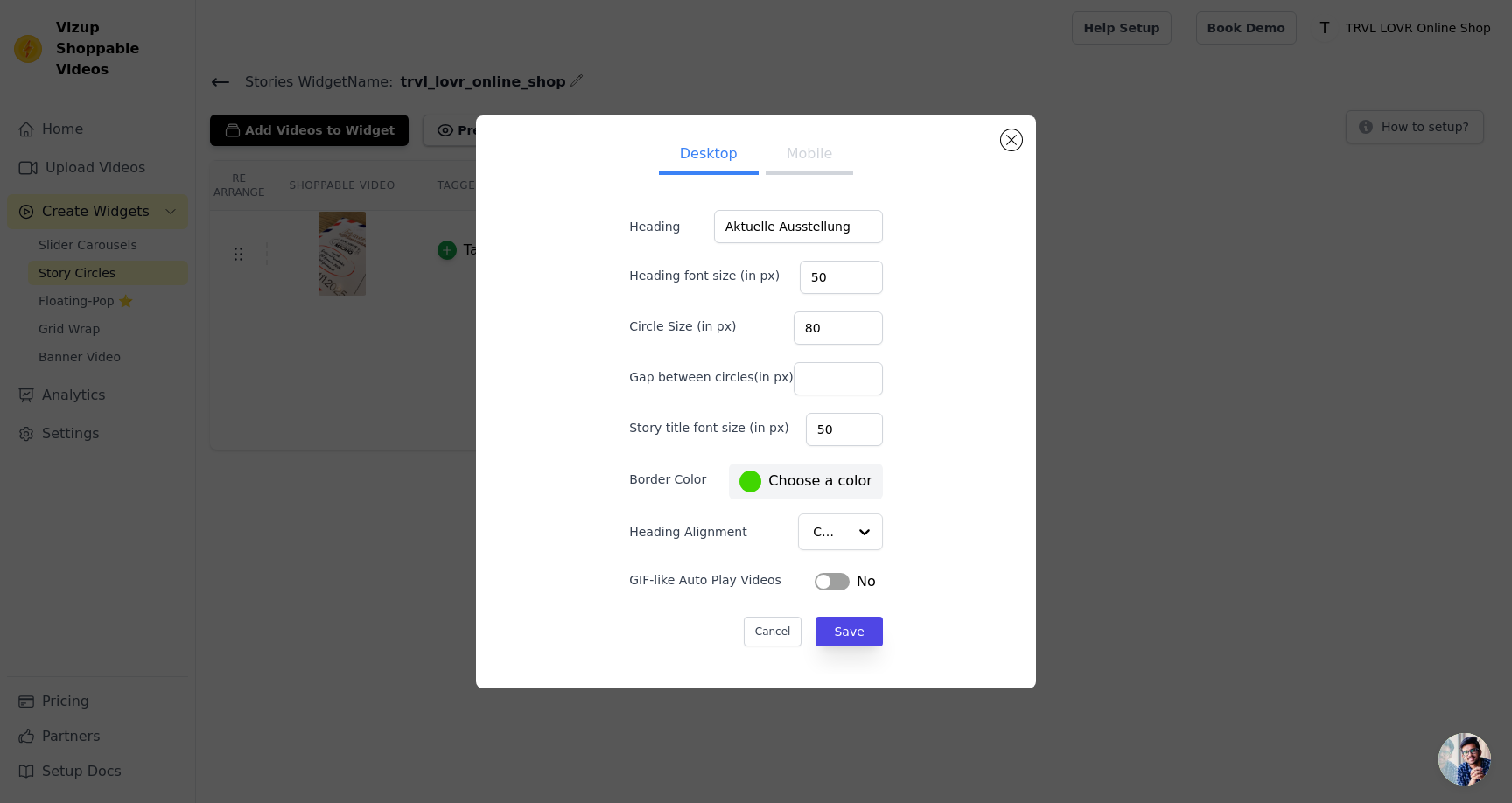
click at [810, 567] on div "Label No" at bounding box center [845, 581] width 75 height 28
click at [814, 573] on button "Label" at bounding box center [831, 582] width 35 height 18
click at [801, 164] on button "Mobile" at bounding box center [809, 155] width 87 height 38
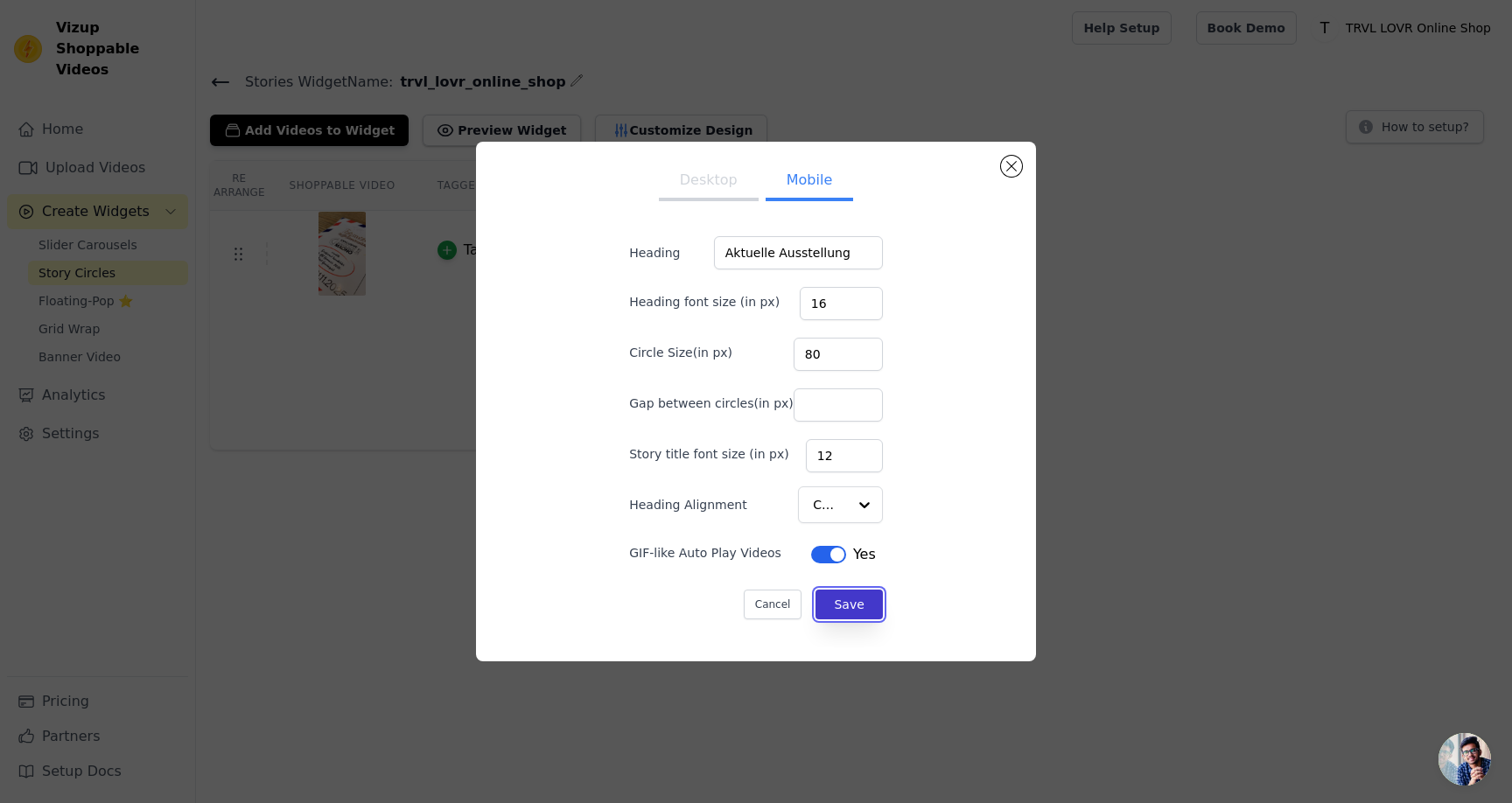
click at [839, 605] on button "Save" at bounding box center [848, 604] width 67 height 29
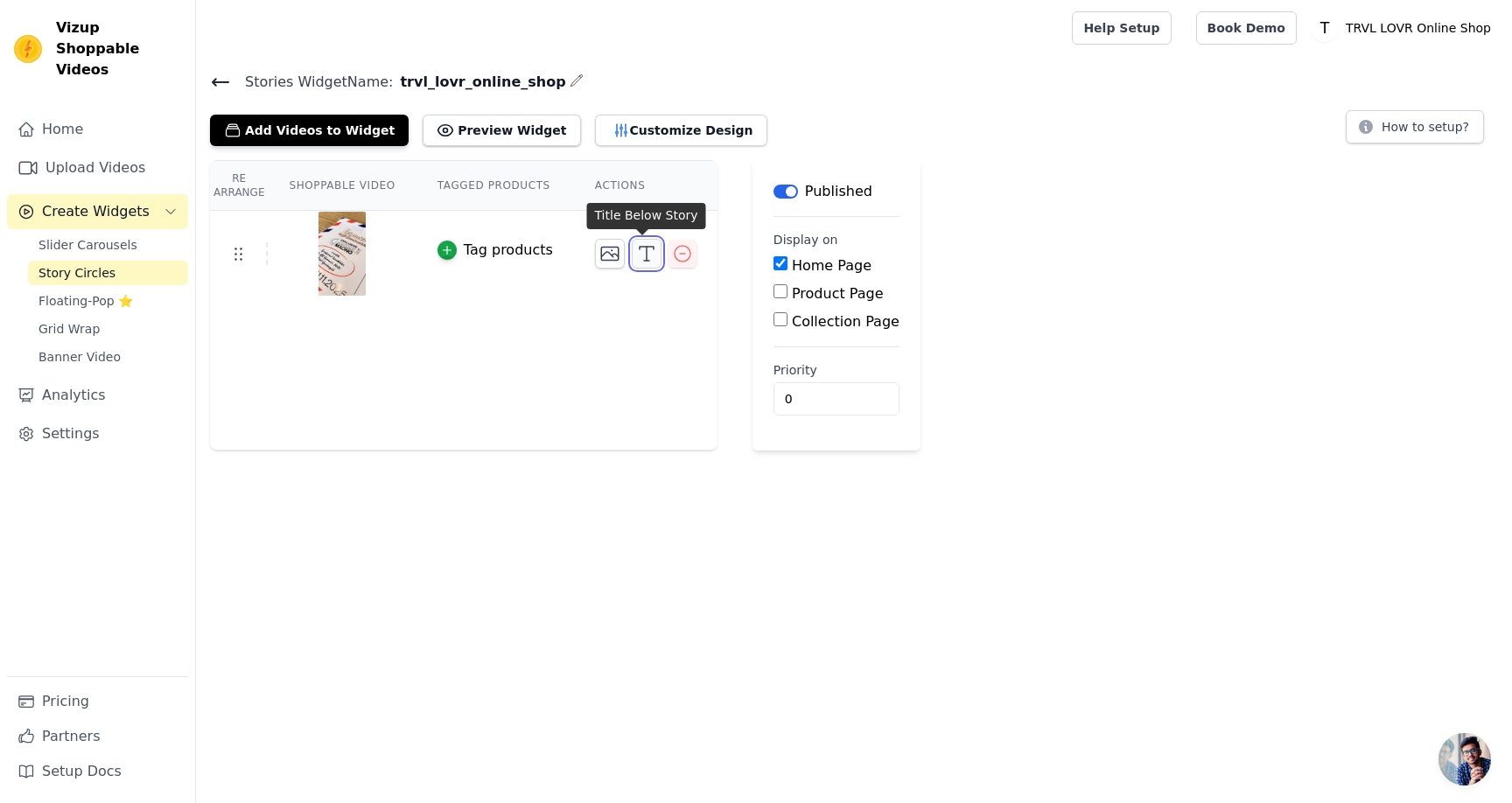
click at [639, 253] on icon "button" at bounding box center [647, 254] width 21 height 21
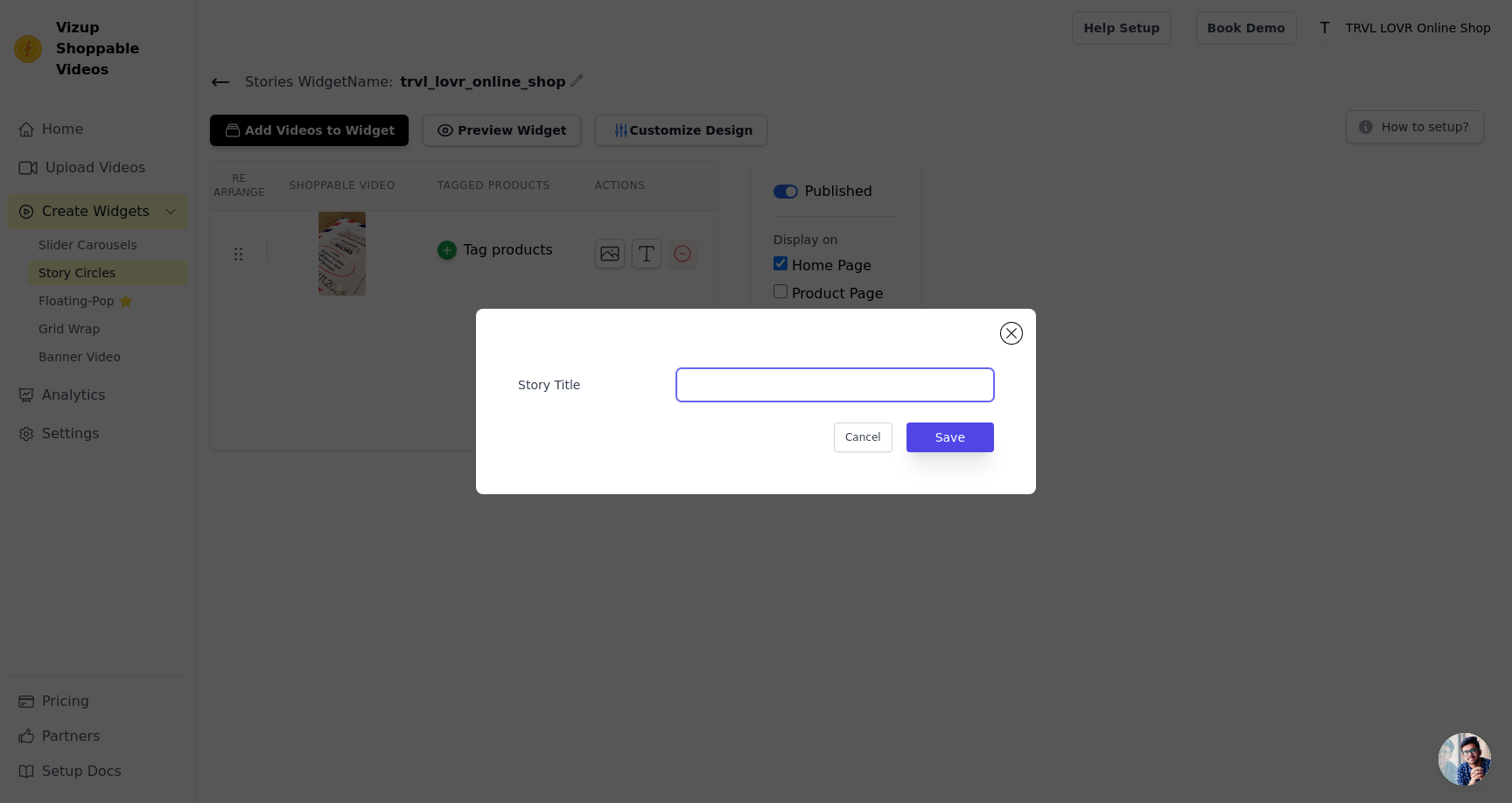
click at [760, 386] on input "Story Title" at bounding box center [835, 385] width 318 height 33
paste input "Aktuelle Ausstellung"
type input "Aktuelle Ausstellung"
click at [941, 440] on button "Save" at bounding box center [950, 437] width 87 height 29
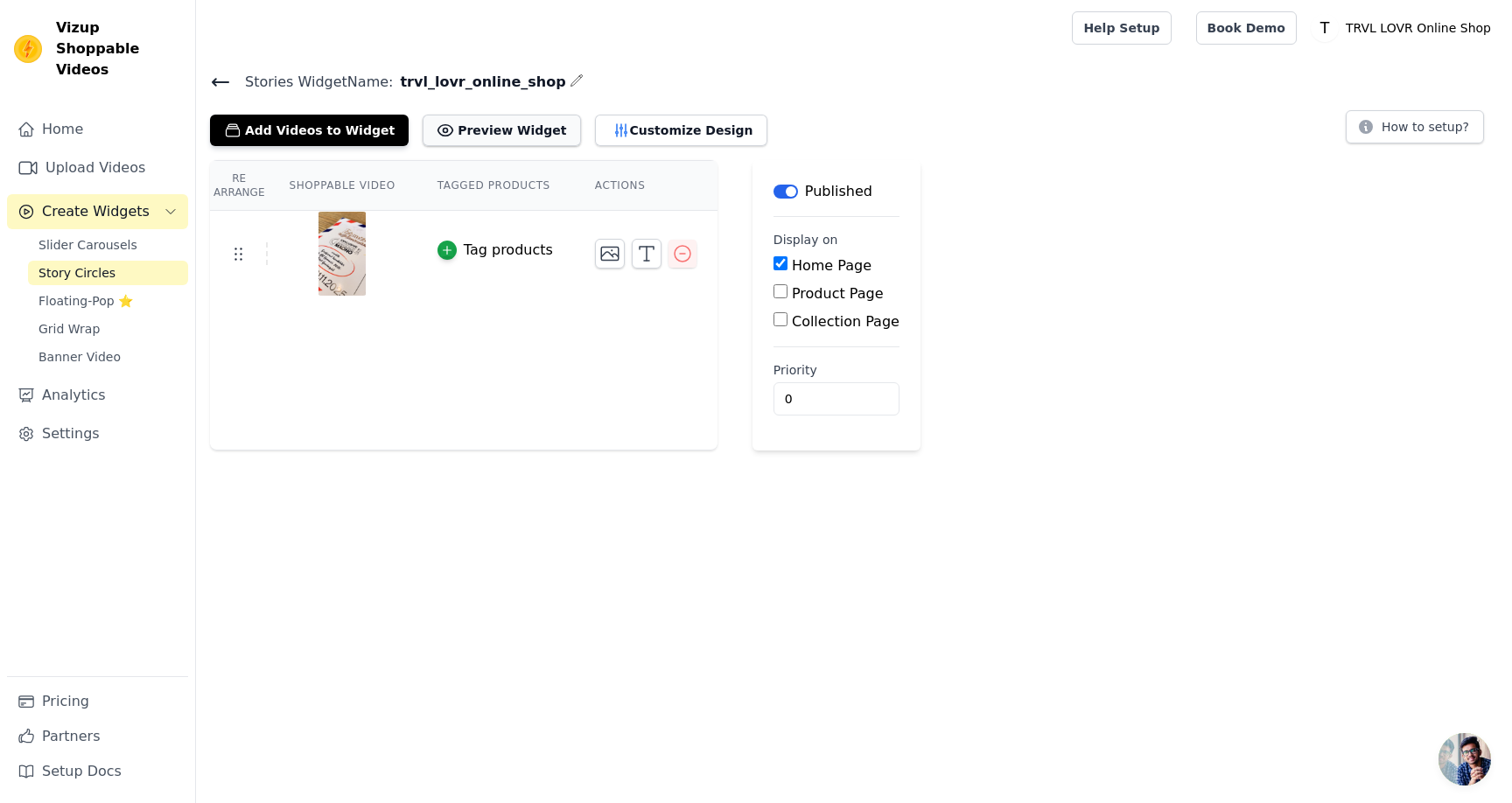
click at [491, 119] on button "Preview Widget" at bounding box center [501, 129] width 158 height 31
click at [82, 418] on link "Settings" at bounding box center [97, 434] width 181 height 35
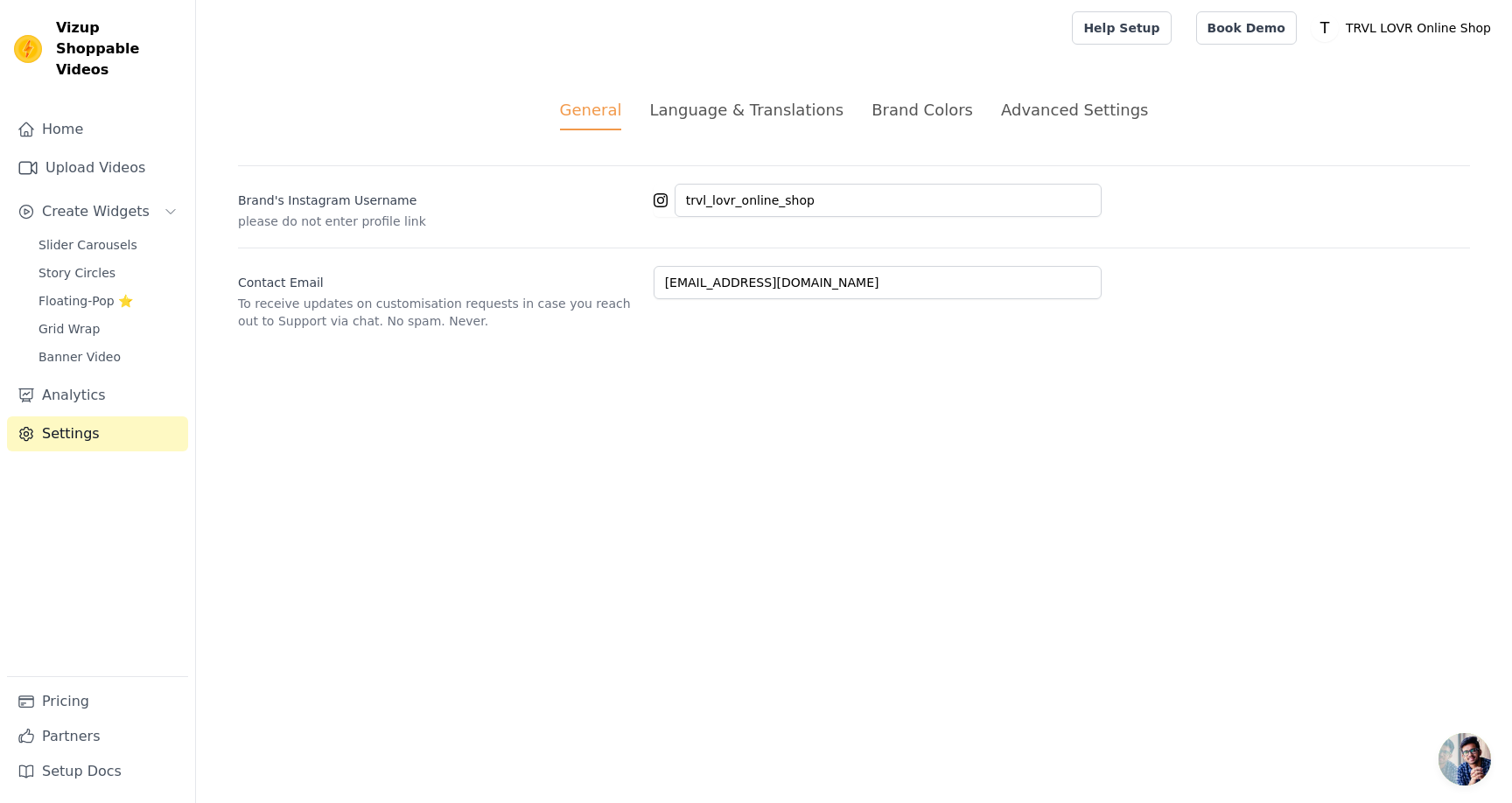
click at [735, 122] on li "Language & Translations" at bounding box center [747, 114] width 194 height 32
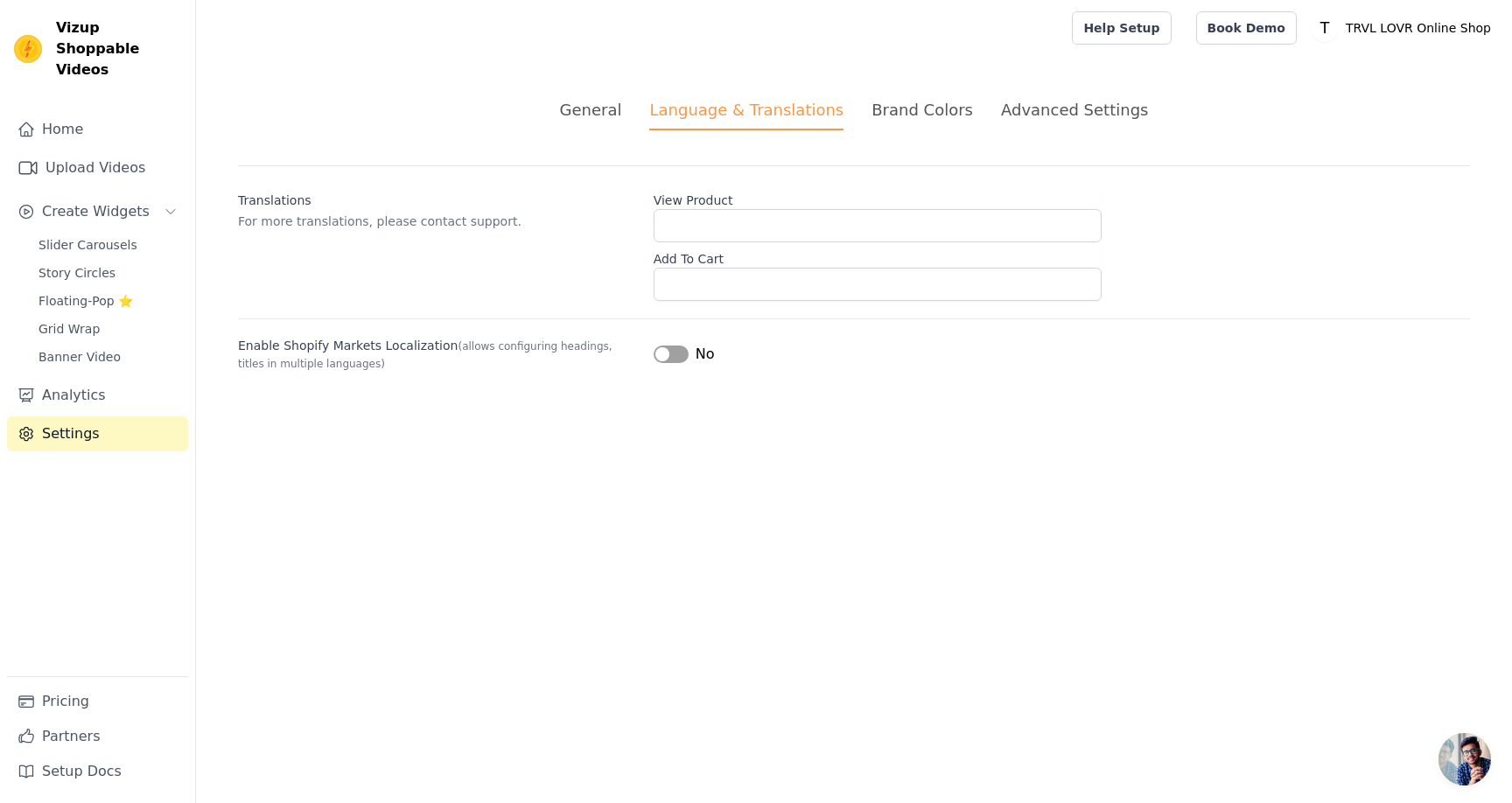
click at [678, 354] on button "Label" at bounding box center [671, 354] width 35 height 18
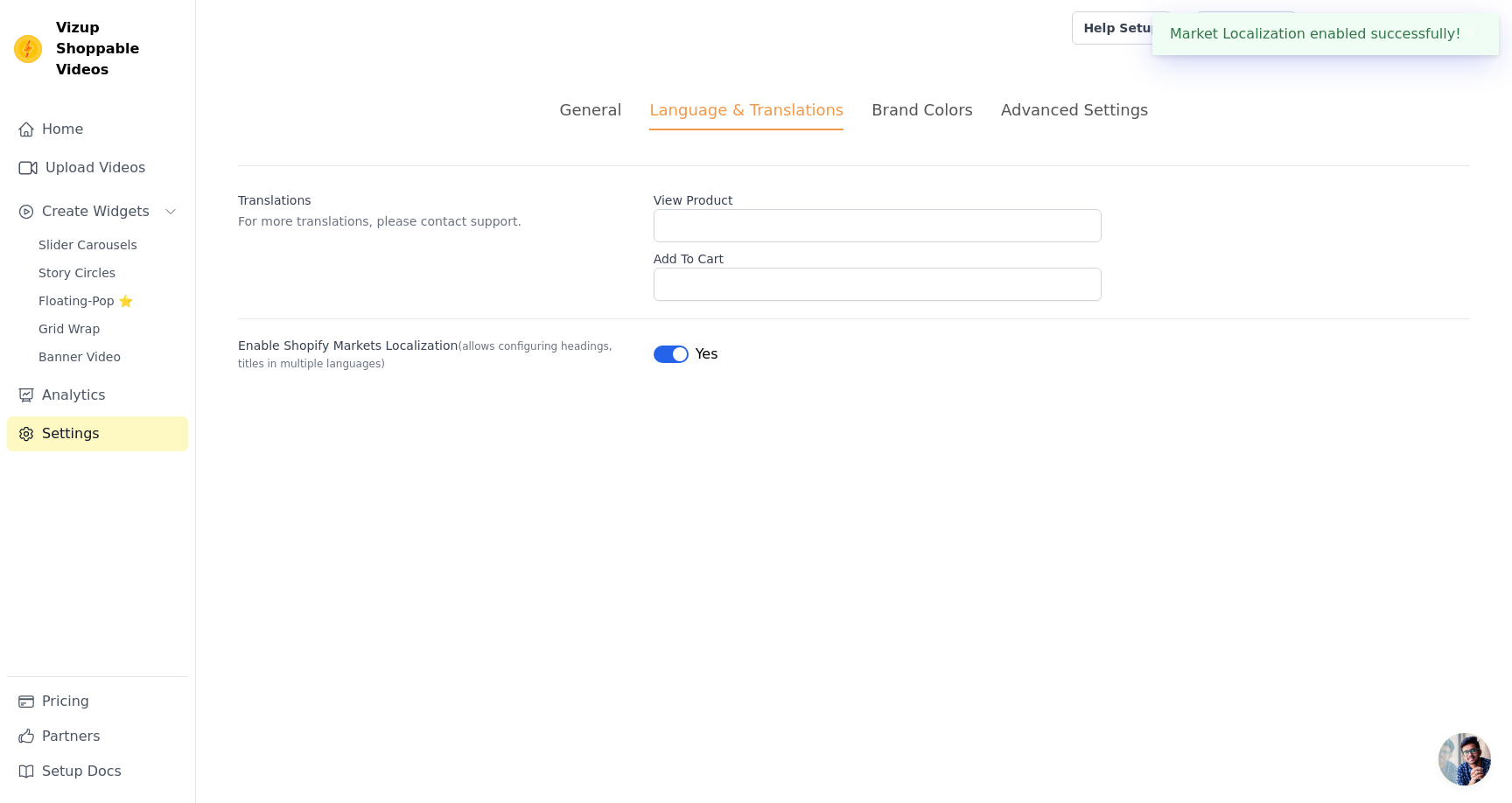
click at [882, 103] on div "Brand Colors" at bounding box center [922, 110] width 102 height 23
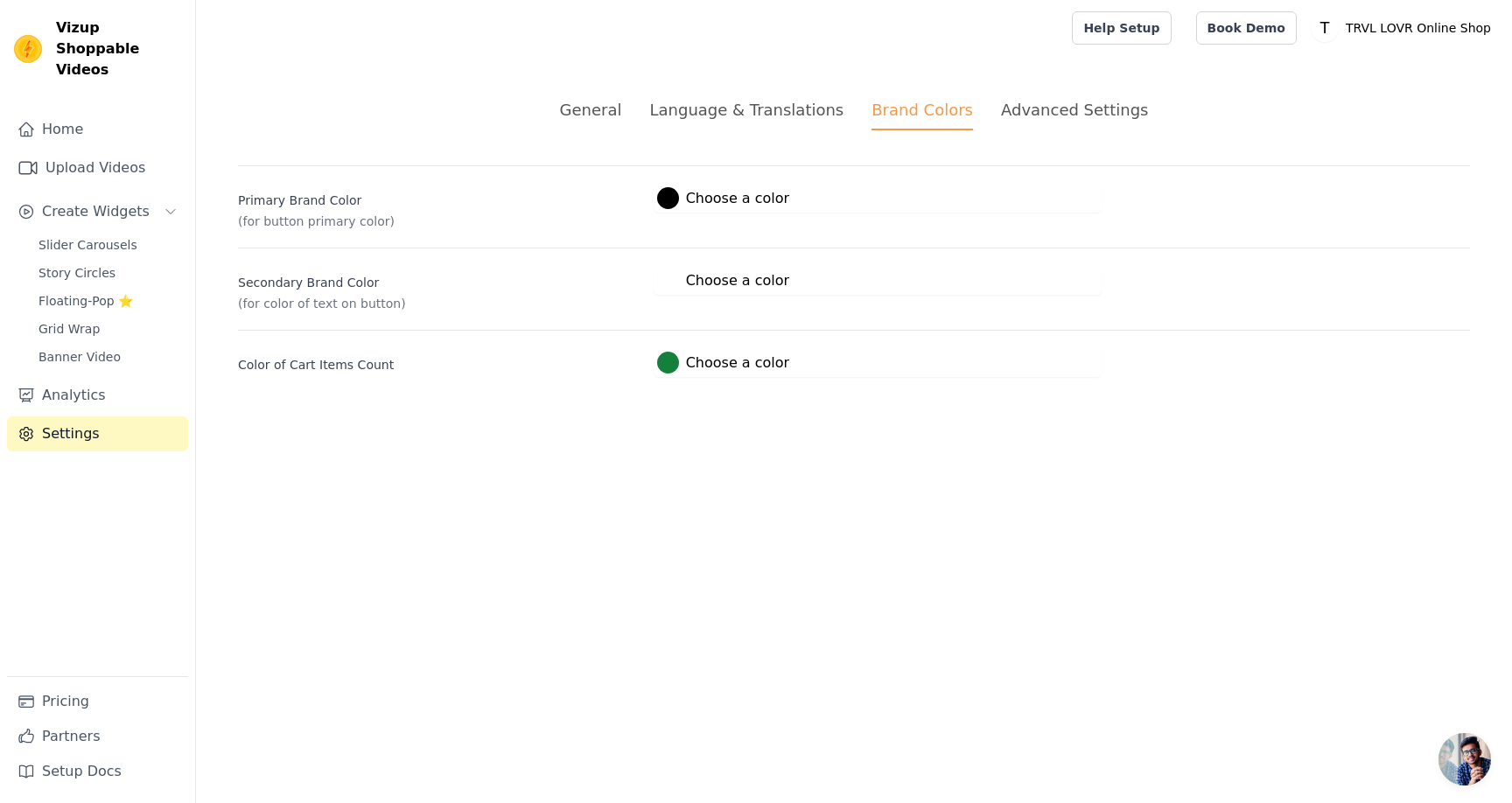
click at [715, 268] on button "#ffffff Choose a color #ffffff 1 hex change to rgb" at bounding box center [723, 280] width 139 height 29
click at [669, 286] on div at bounding box center [668, 280] width 22 height 22
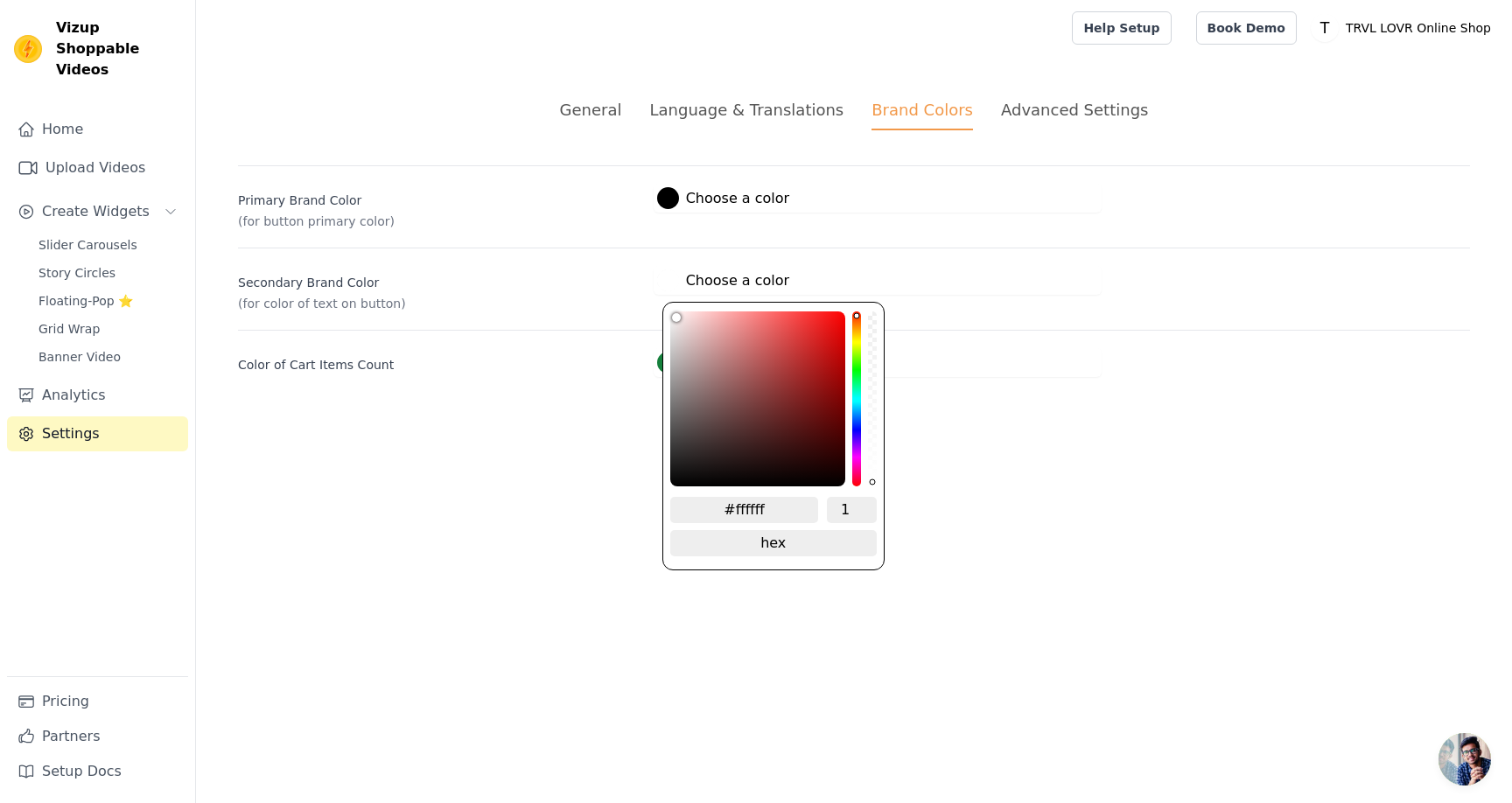
type input "#d2aaaa"
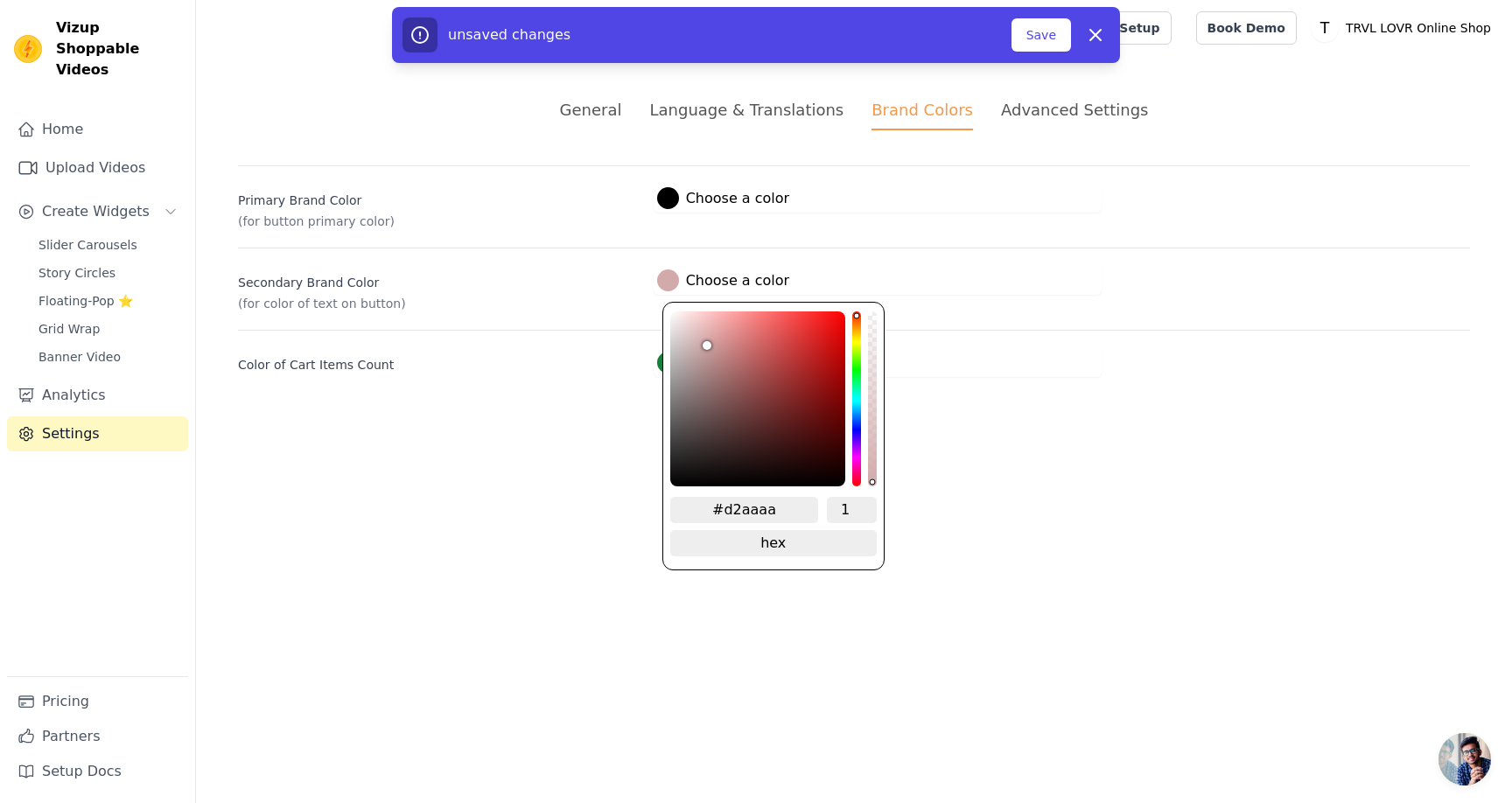
type input "#d4acac"
type input "#d6afaf"
type input "#d7b4b4"
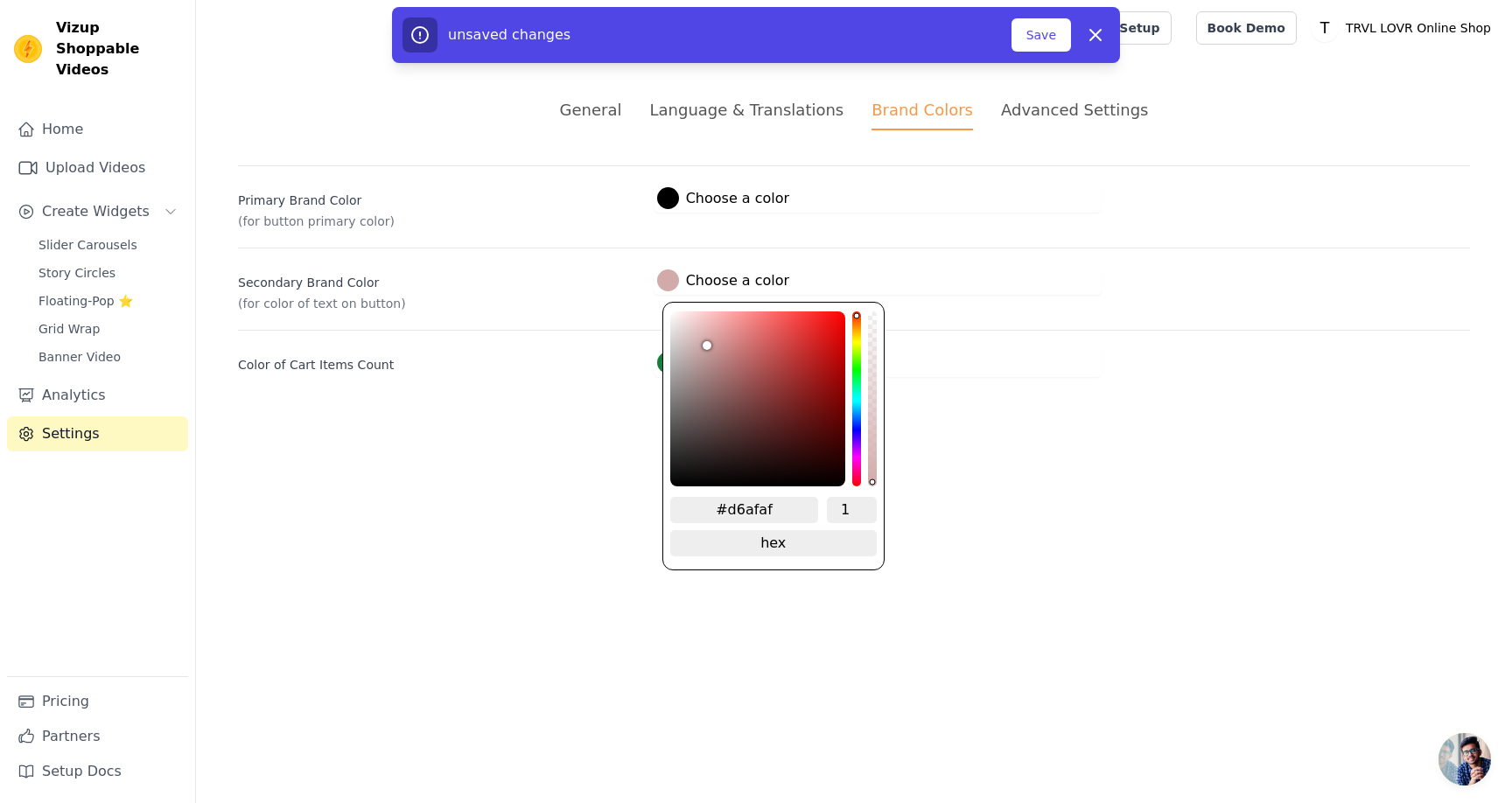
type input "#d7b4b4"
type input "#dbb9b9"
type input "#debebe"
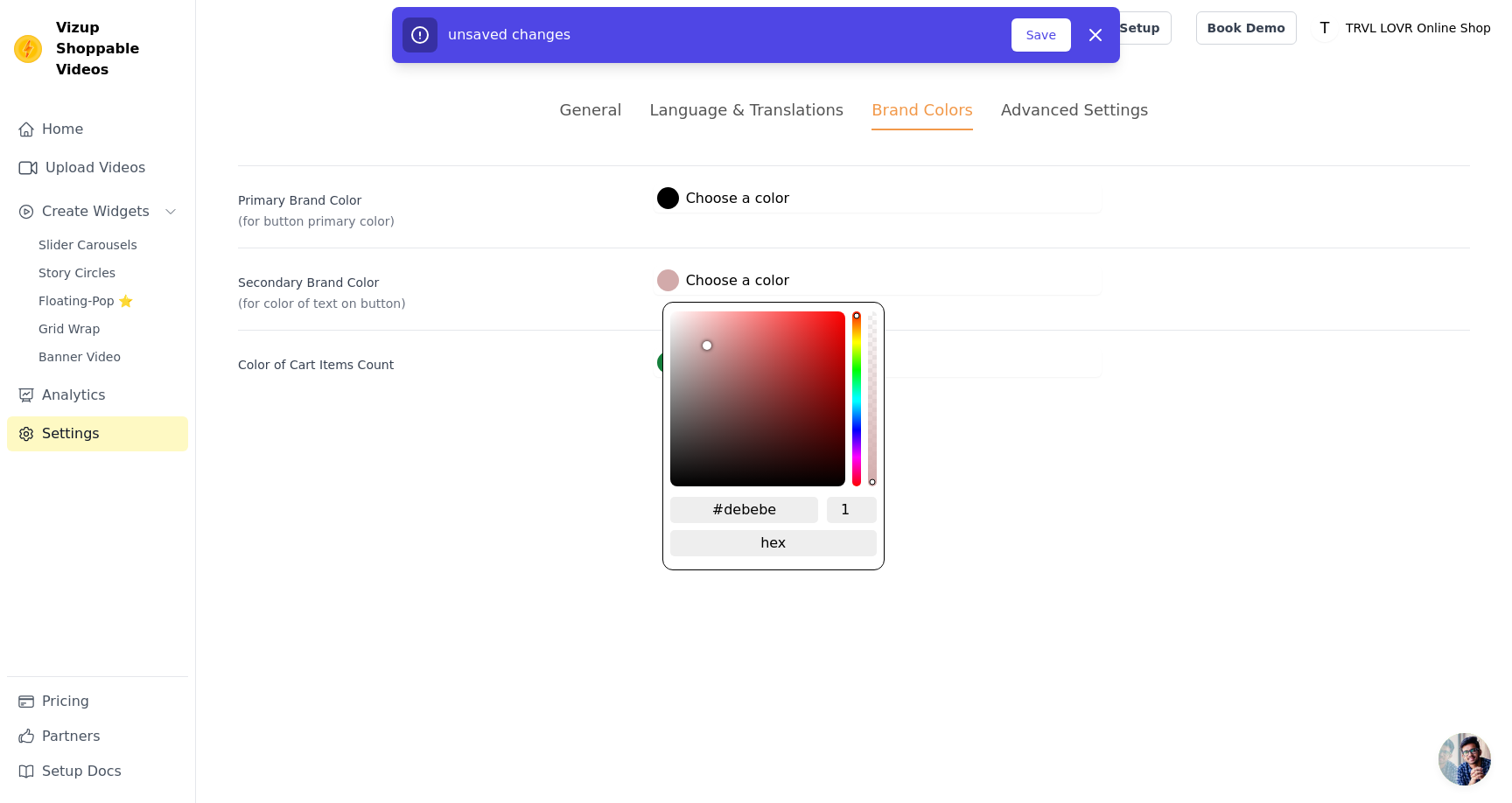
type input "#e2c6c6"
type input "#e7d0d0"
type input "#ebd7d7"
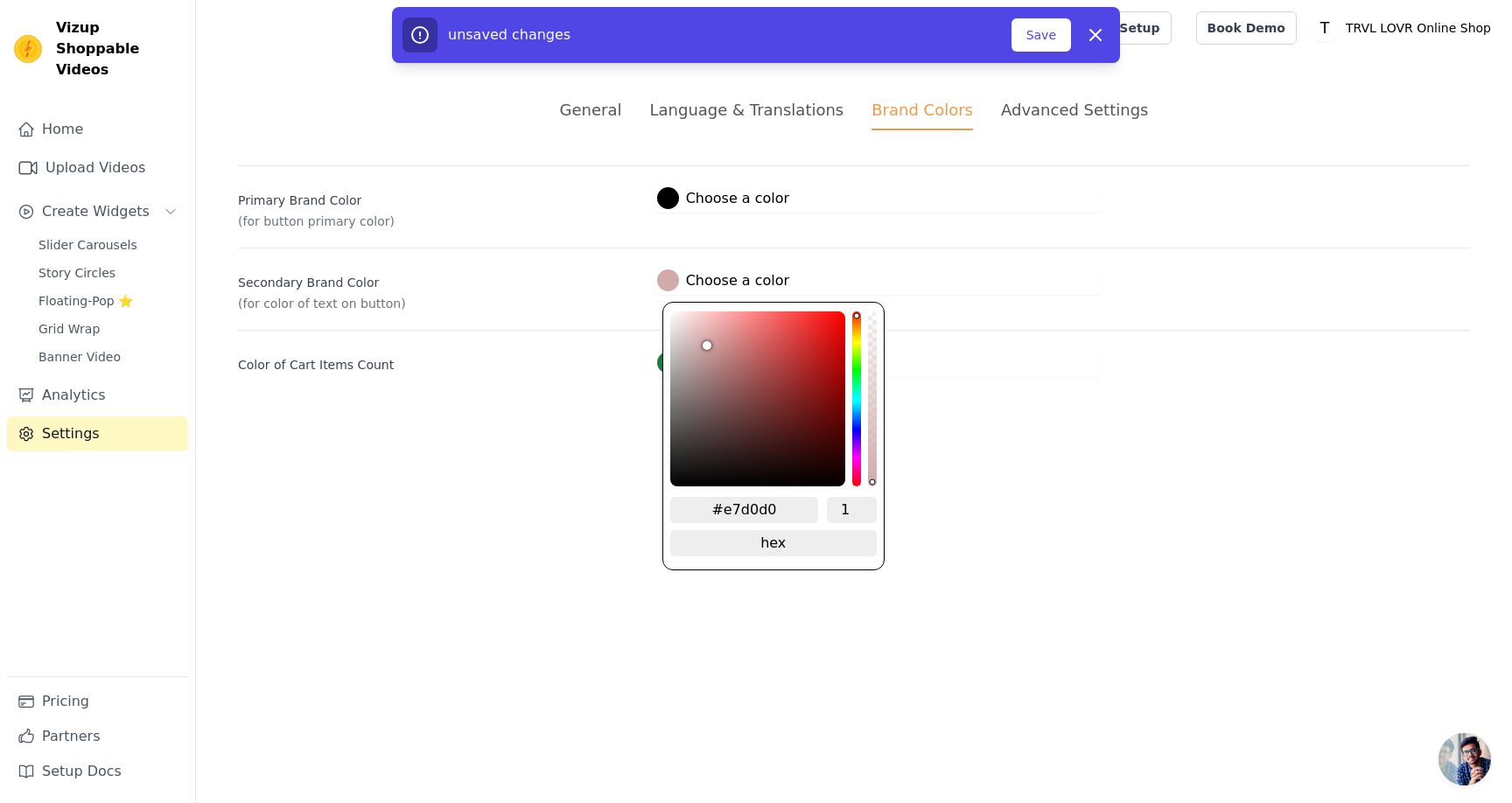
type input "#ebd7d7"
type input "#eee0e0"
type input "#f2e8e8"
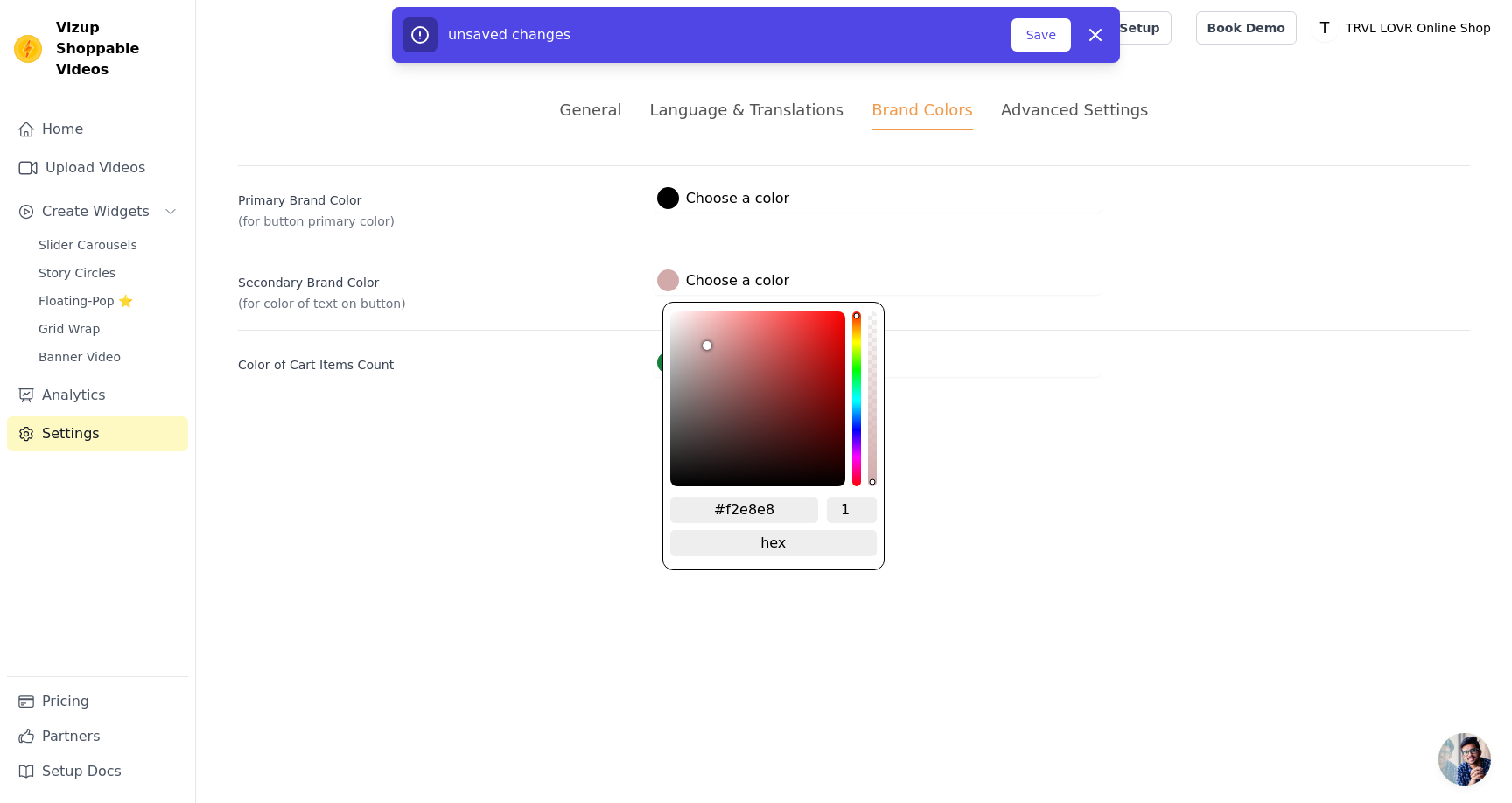
type input "#f7f3f3"
type input "#fcfcfc"
type input "#ffffff"
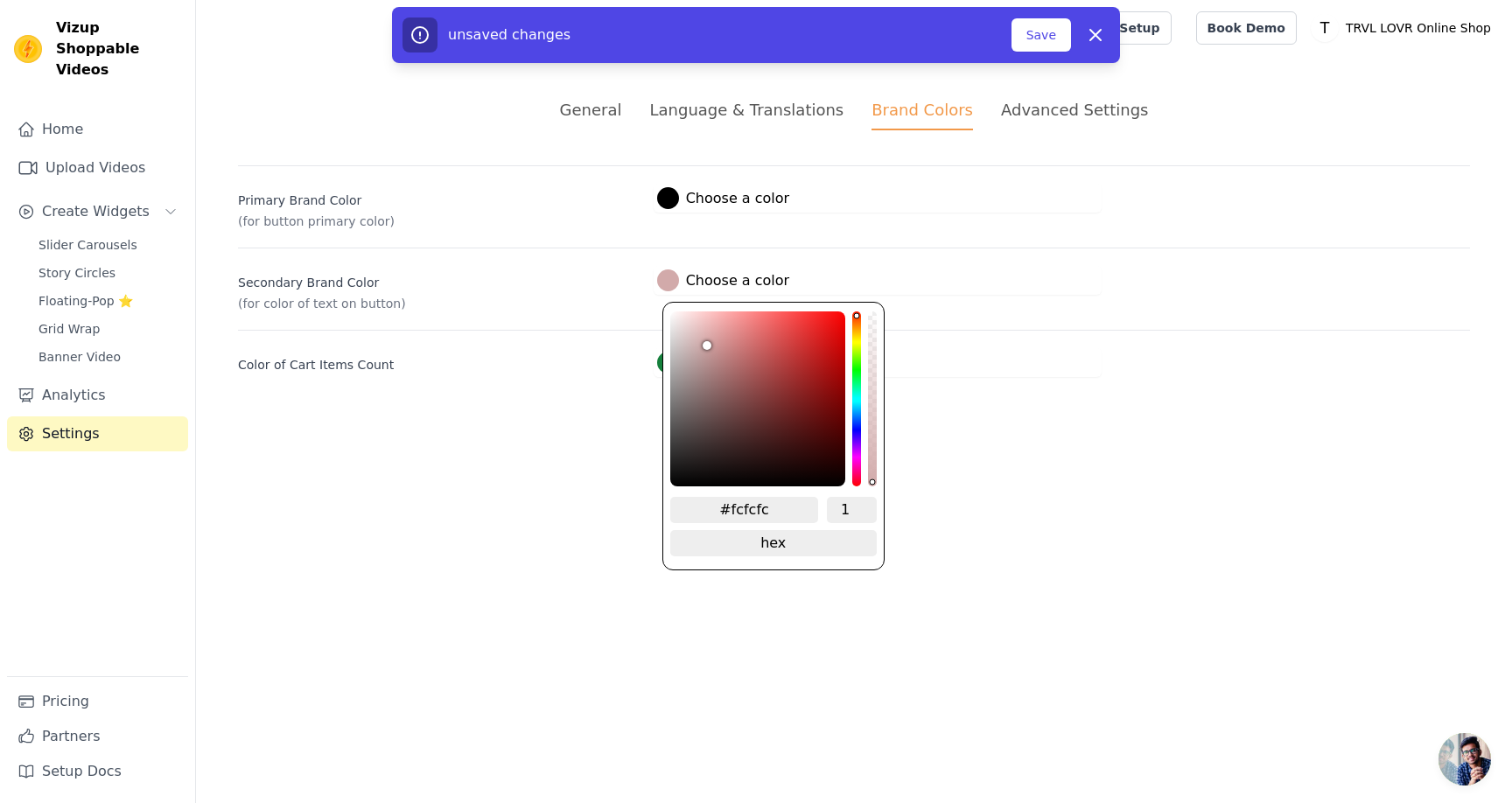
type input "#ffffff"
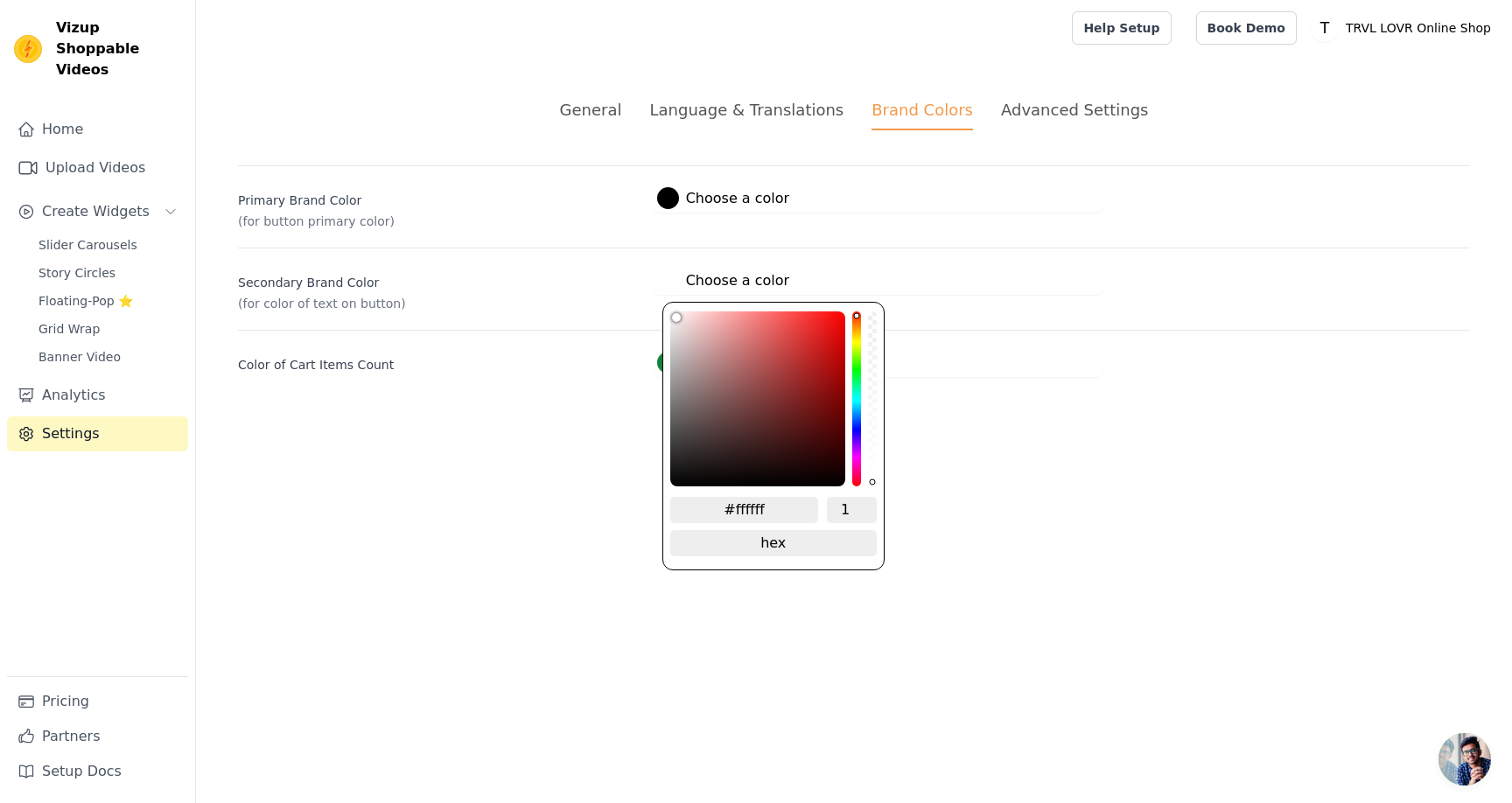
type input "#f4f4f4"
type input "#dddddd"
type input "#c6c6c6"
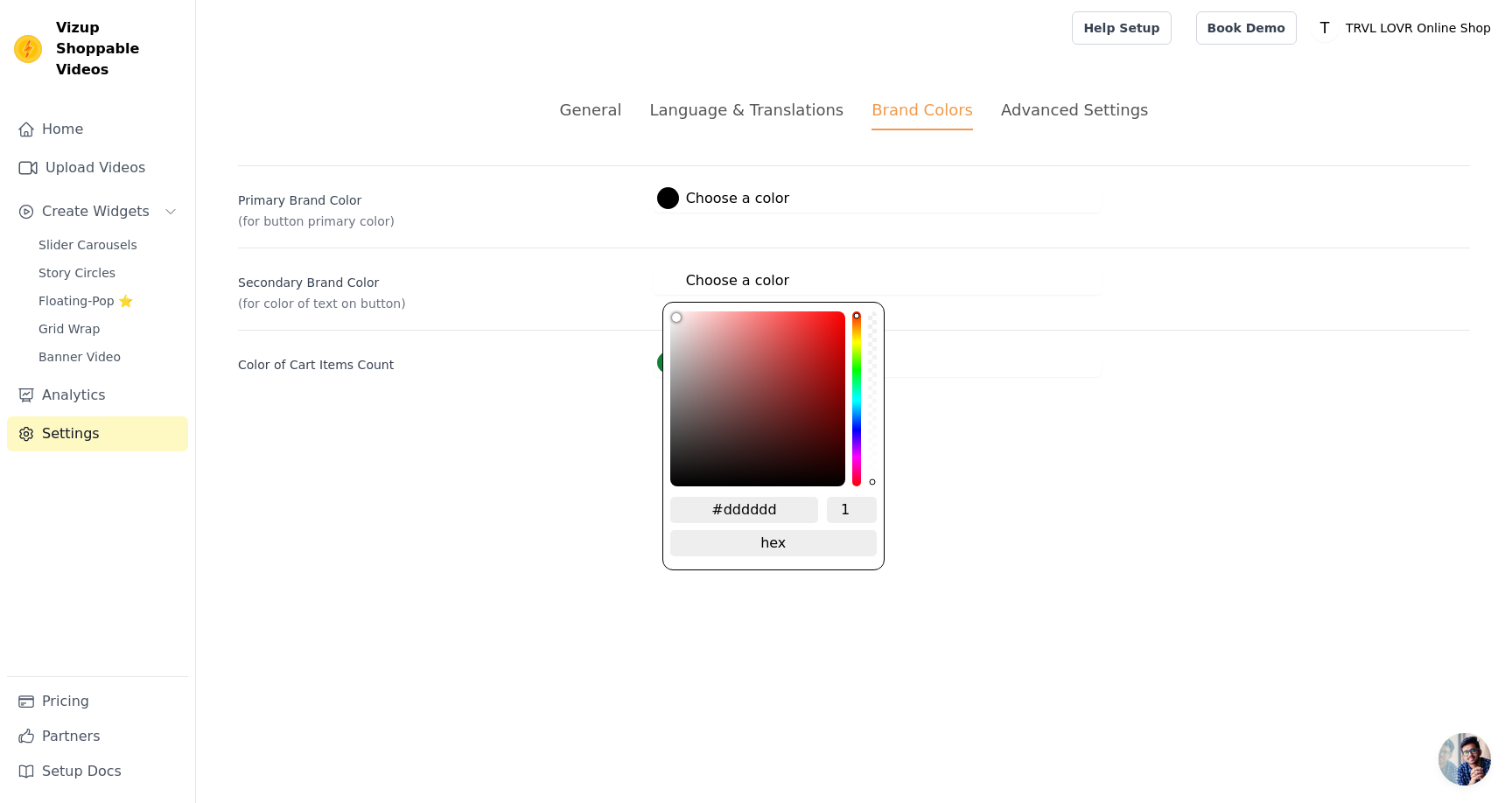
type input "#c6c6c6"
type input "#968989"
type input "#806e6e"
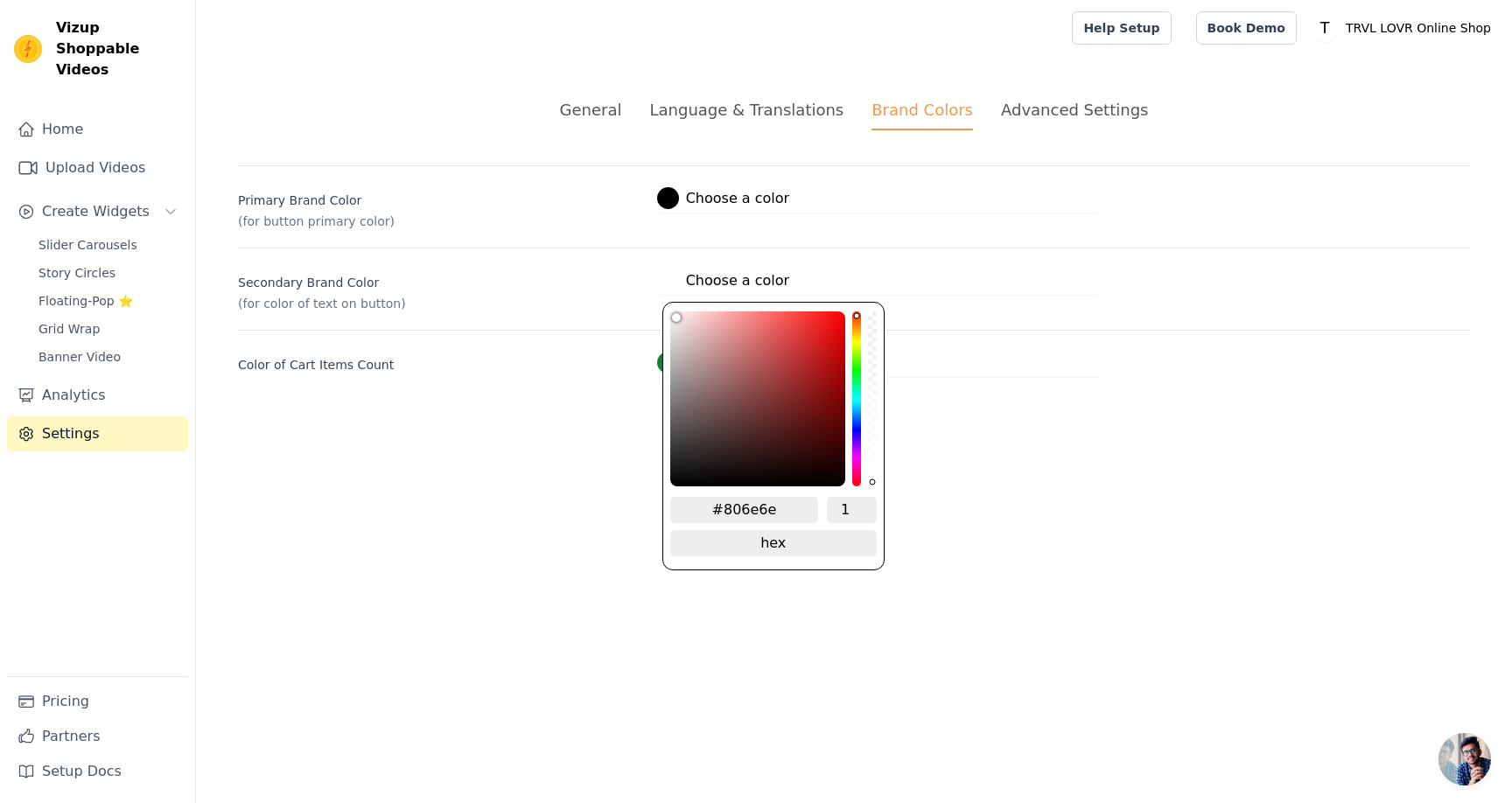
type input "#695656"
type input "#5b4848"
type input "#4d3b3b"
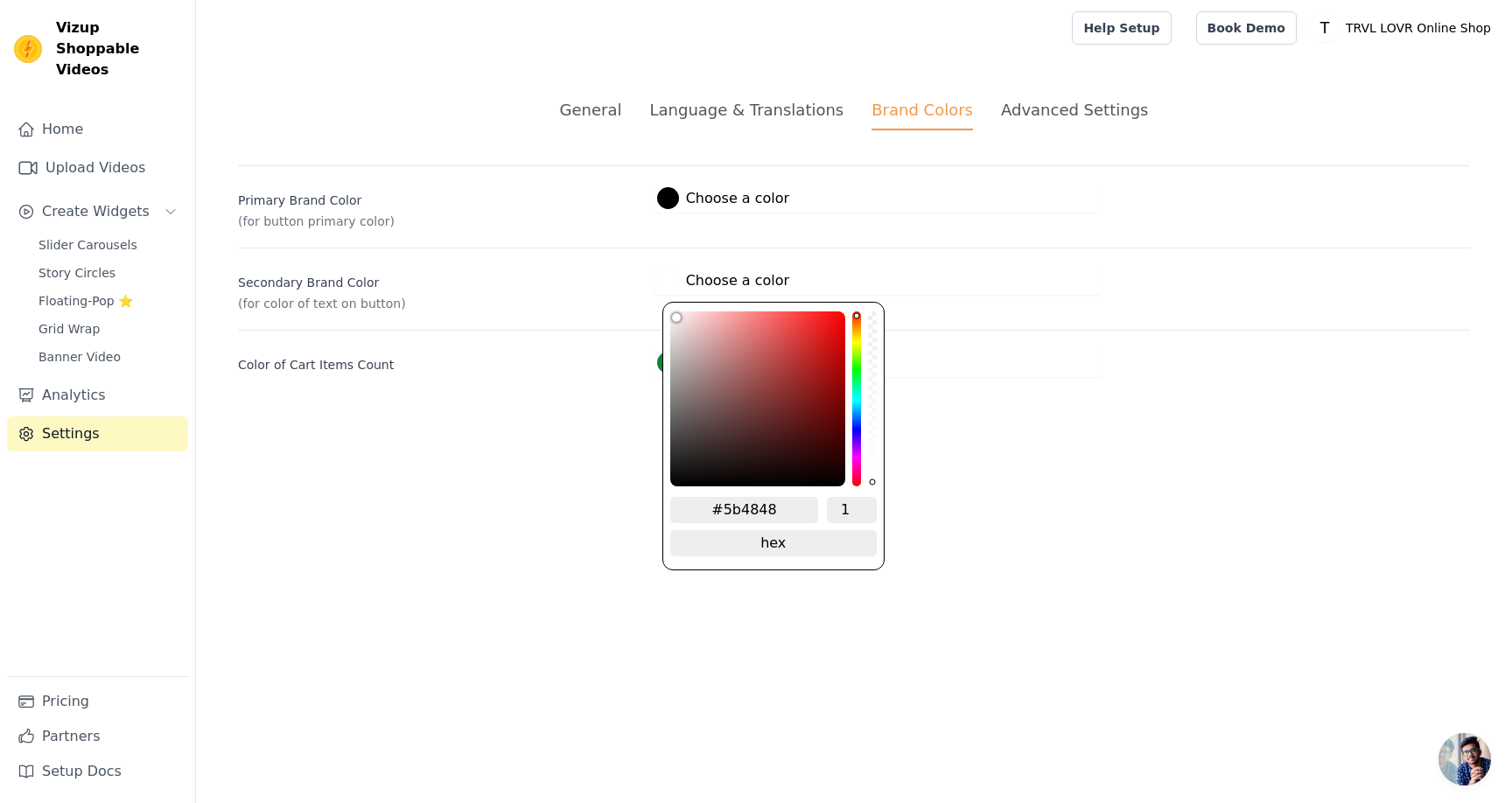
type input "#4d3b3b"
type input "#3b2b2b"
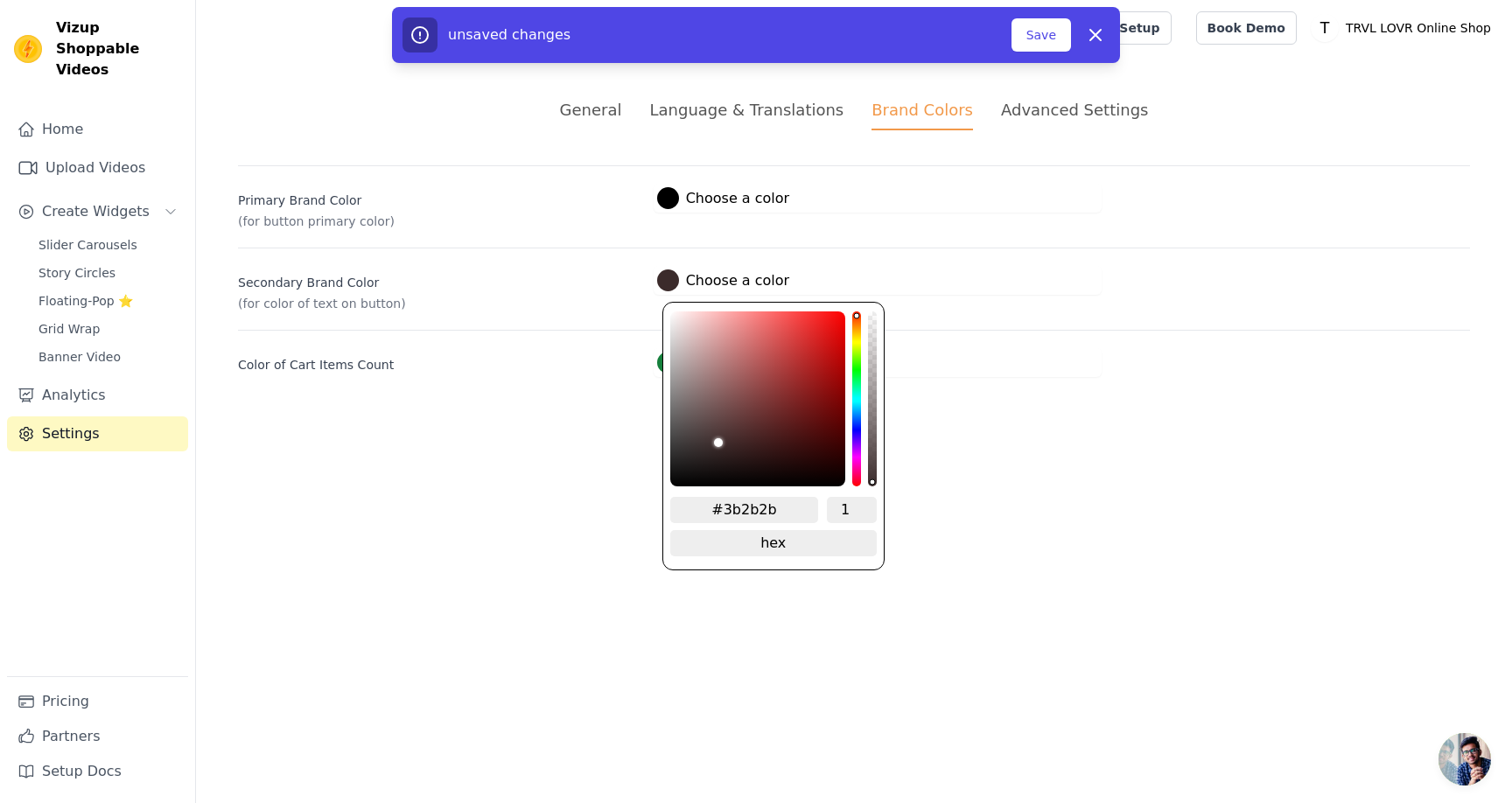
type input "#211717"
type input "#181010"
type input "#120c0c"
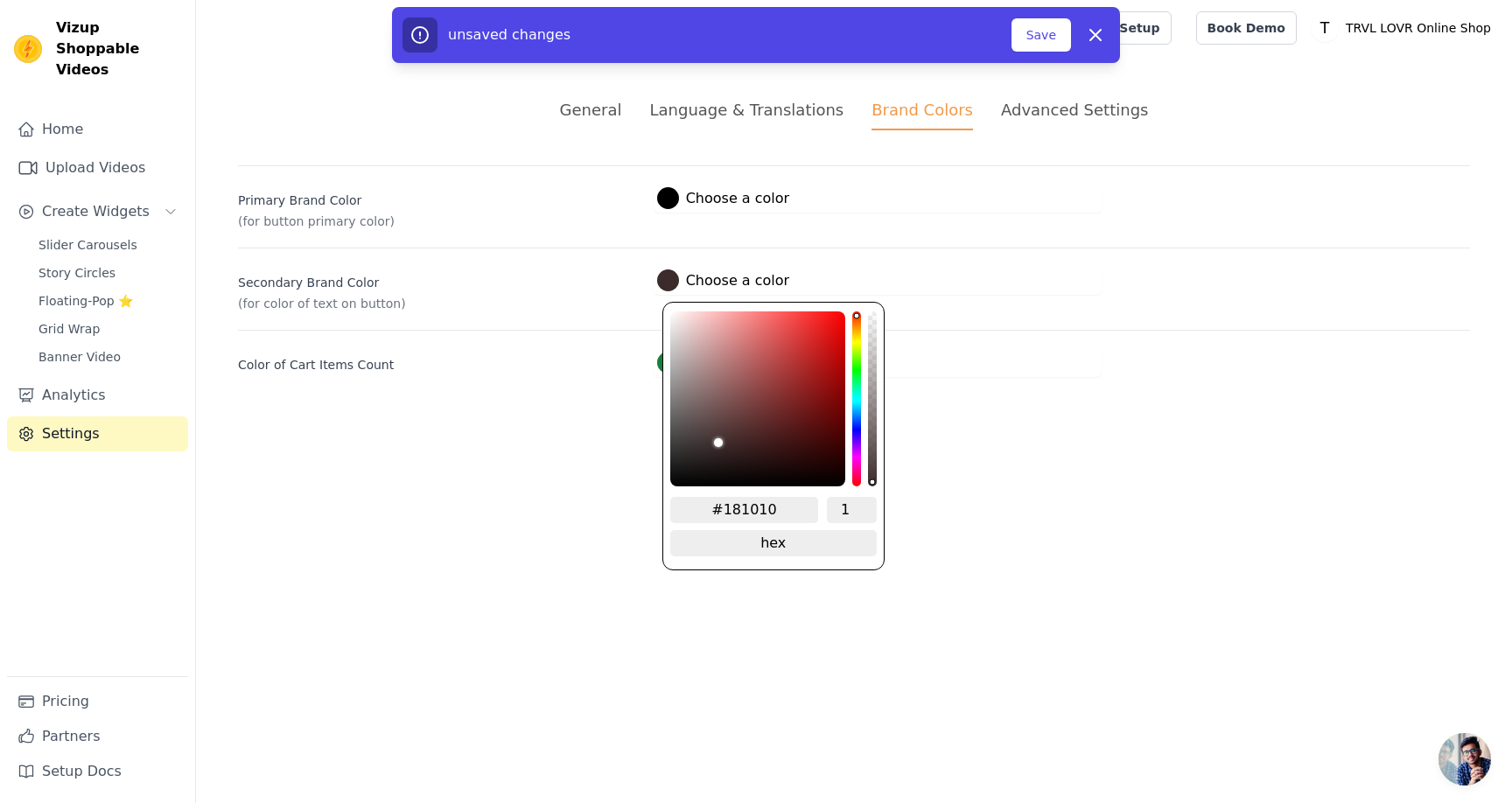
type input "#120c0c"
type input "#0f0a0a"
type input "#0b0707"
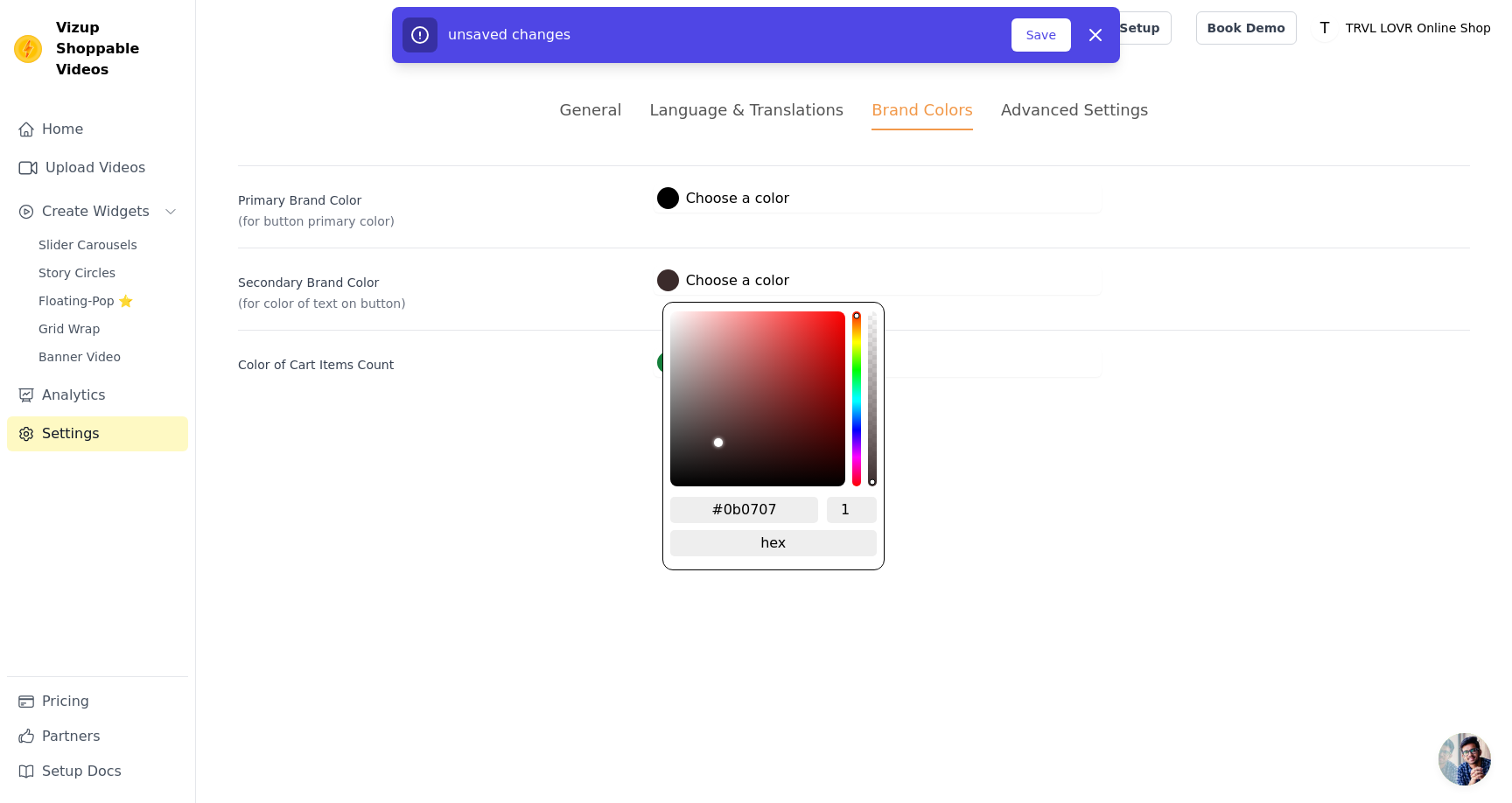
type input "#080505"
type input "#030101"
type input "#010101"
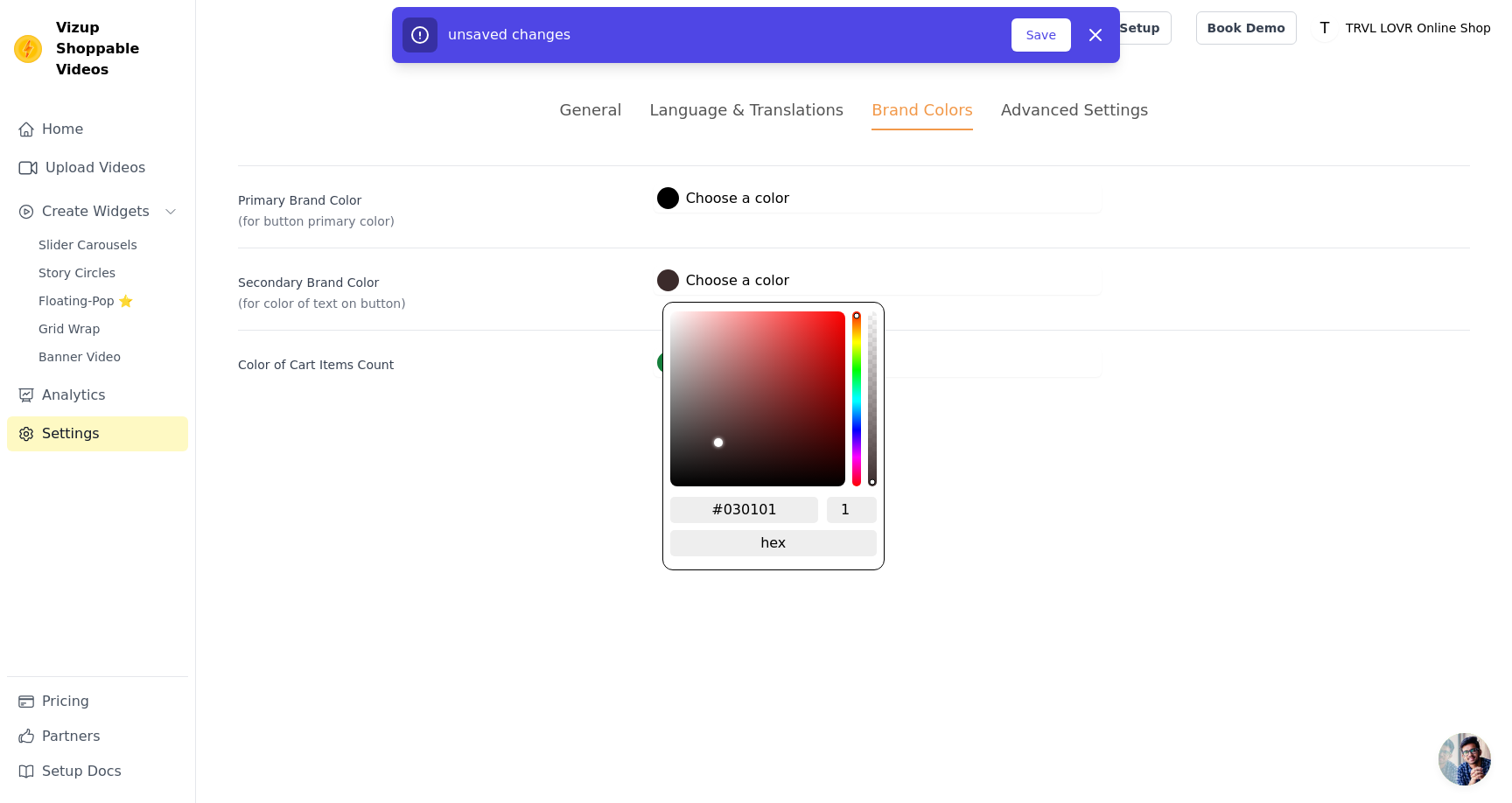
type input "#010101"
type input "#000000"
drag, startPoint x: 703, startPoint y: 341, endPoint x: 952, endPoint y: 517, distance: 304.9
click at [952, 419] on html "Vizup Shoppable Videos Home Upload Videos Create Widgets Slider Carousels Story…" at bounding box center [756, 210] width 1512 height 419
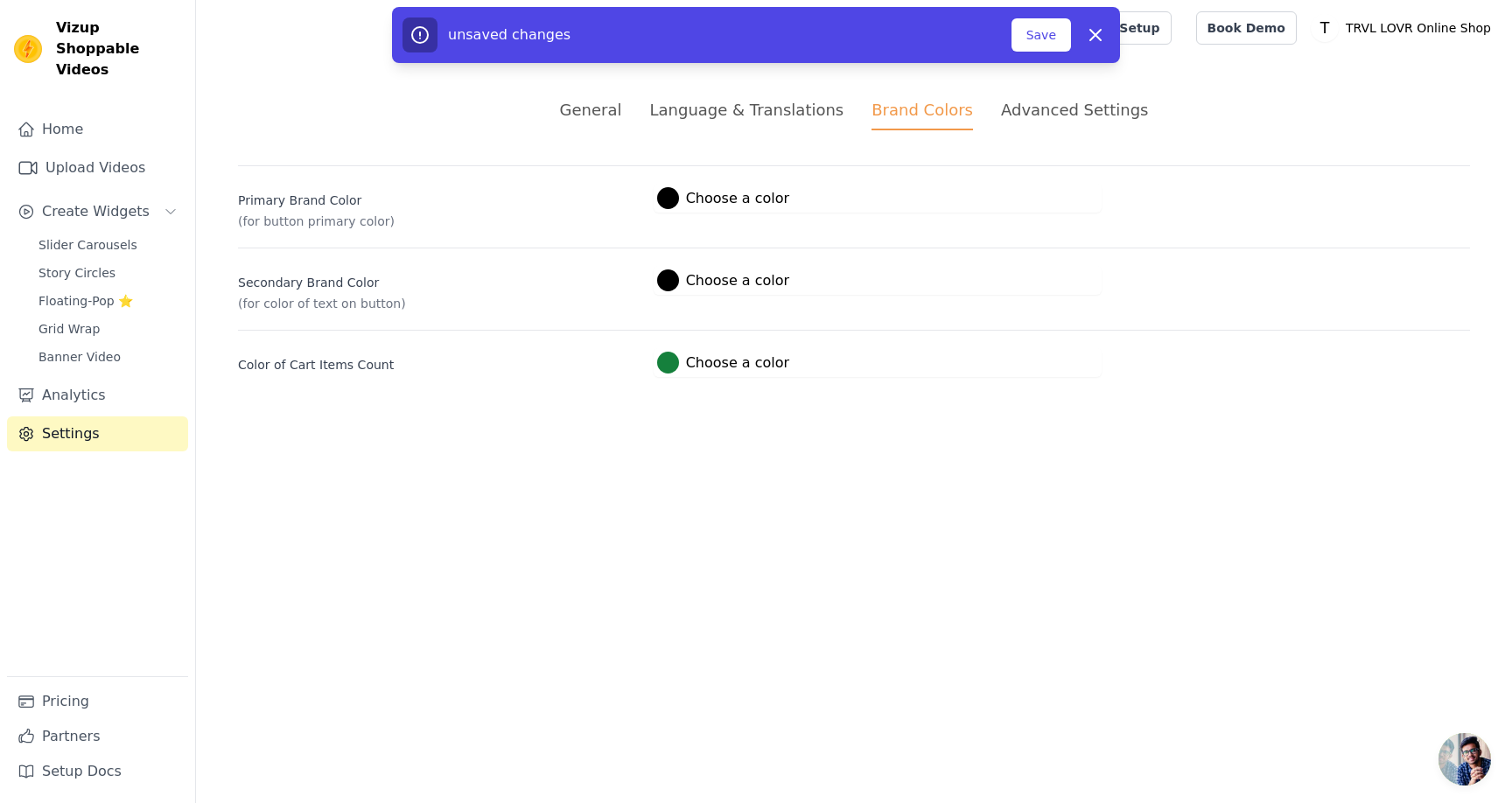
click at [1001, 419] on html "Vizup Shoppable Videos Home Upload Videos Create Widgets Slider Carousels Story…" at bounding box center [756, 210] width 1512 height 419
click at [729, 367] on label "#15803c Choose a color" at bounding box center [723, 362] width 132 height 22
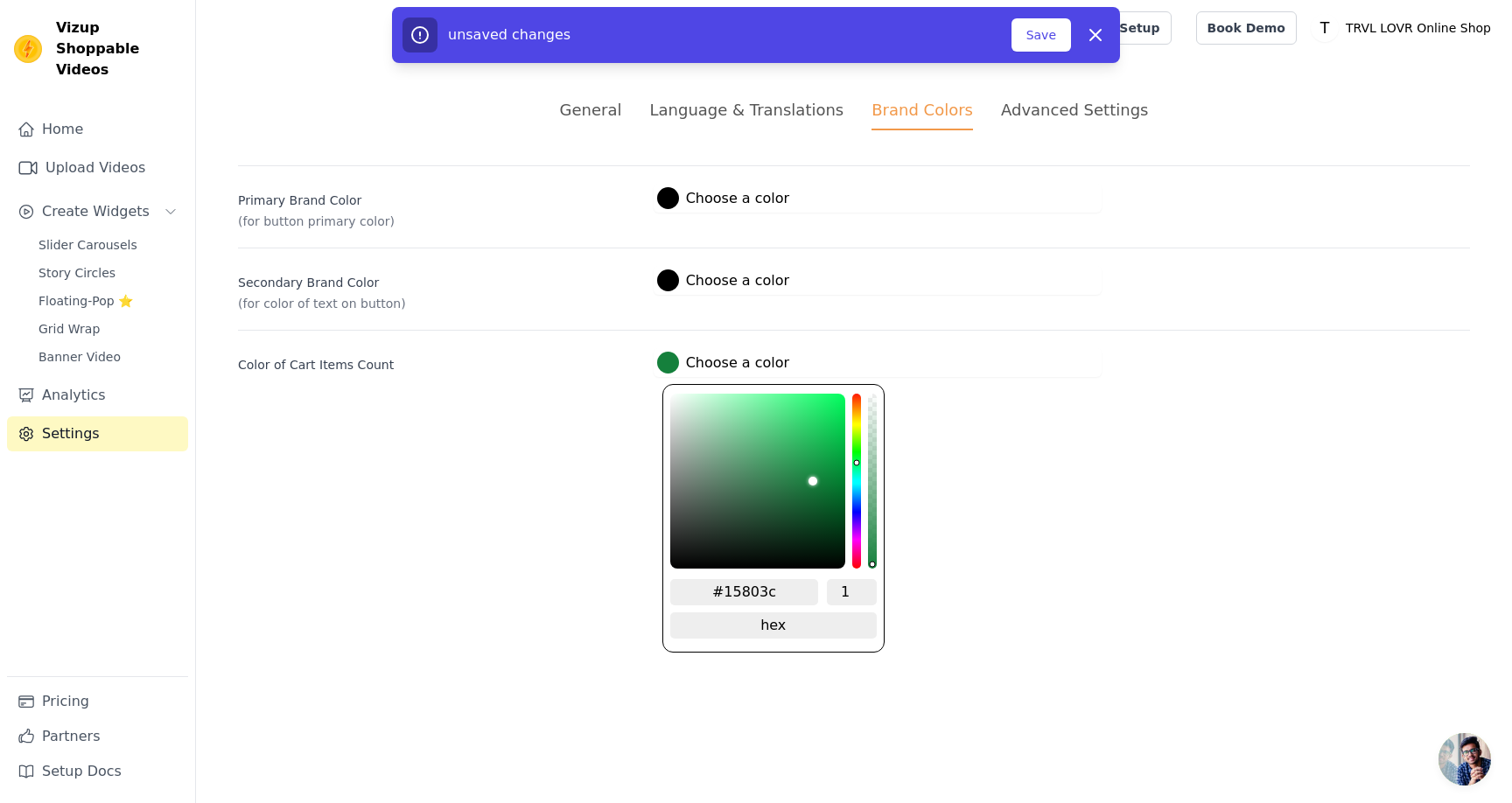
type input "#803c14"
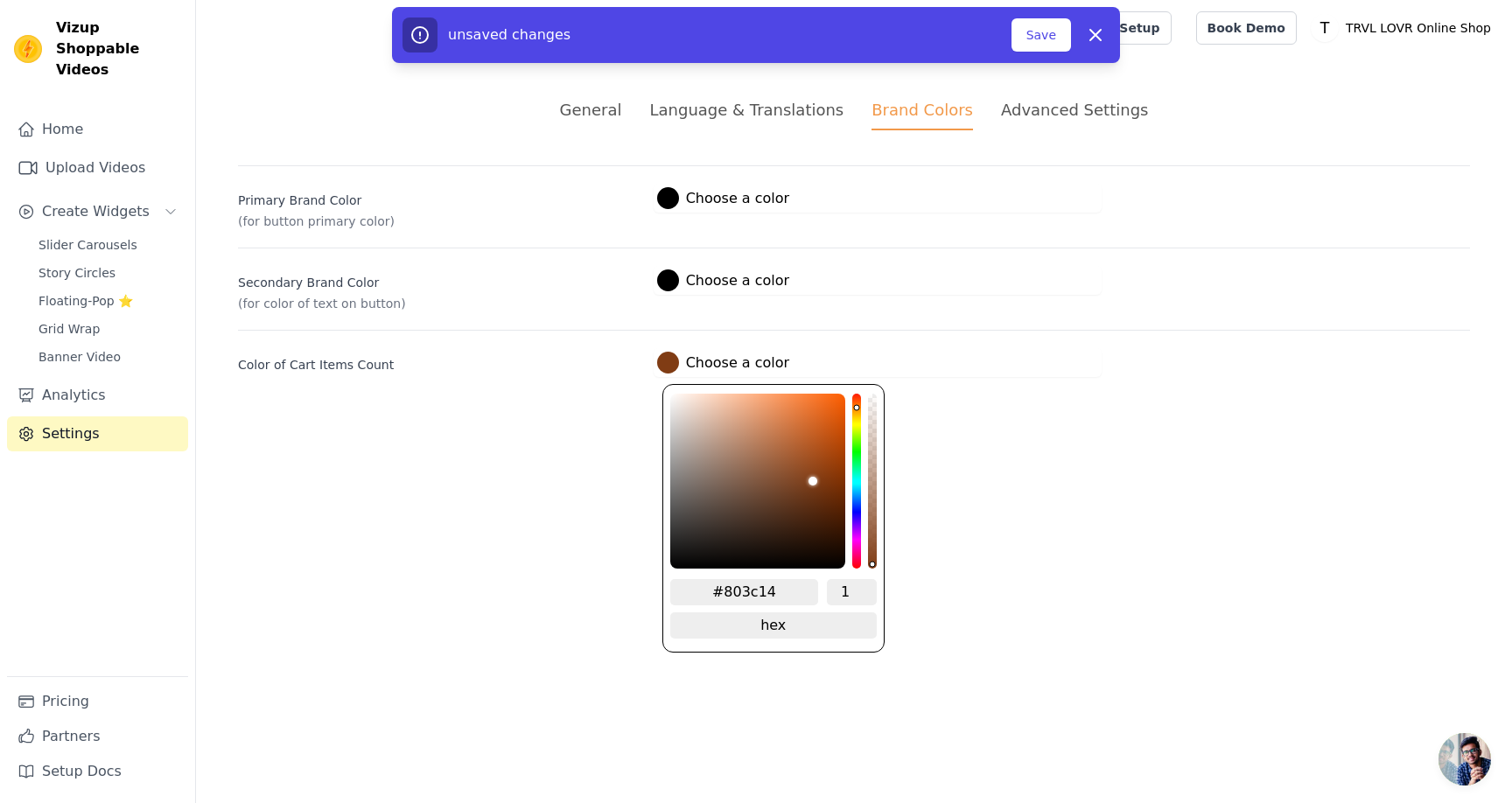
type input "#803514"
type input "#802d14"
type input "#802814"
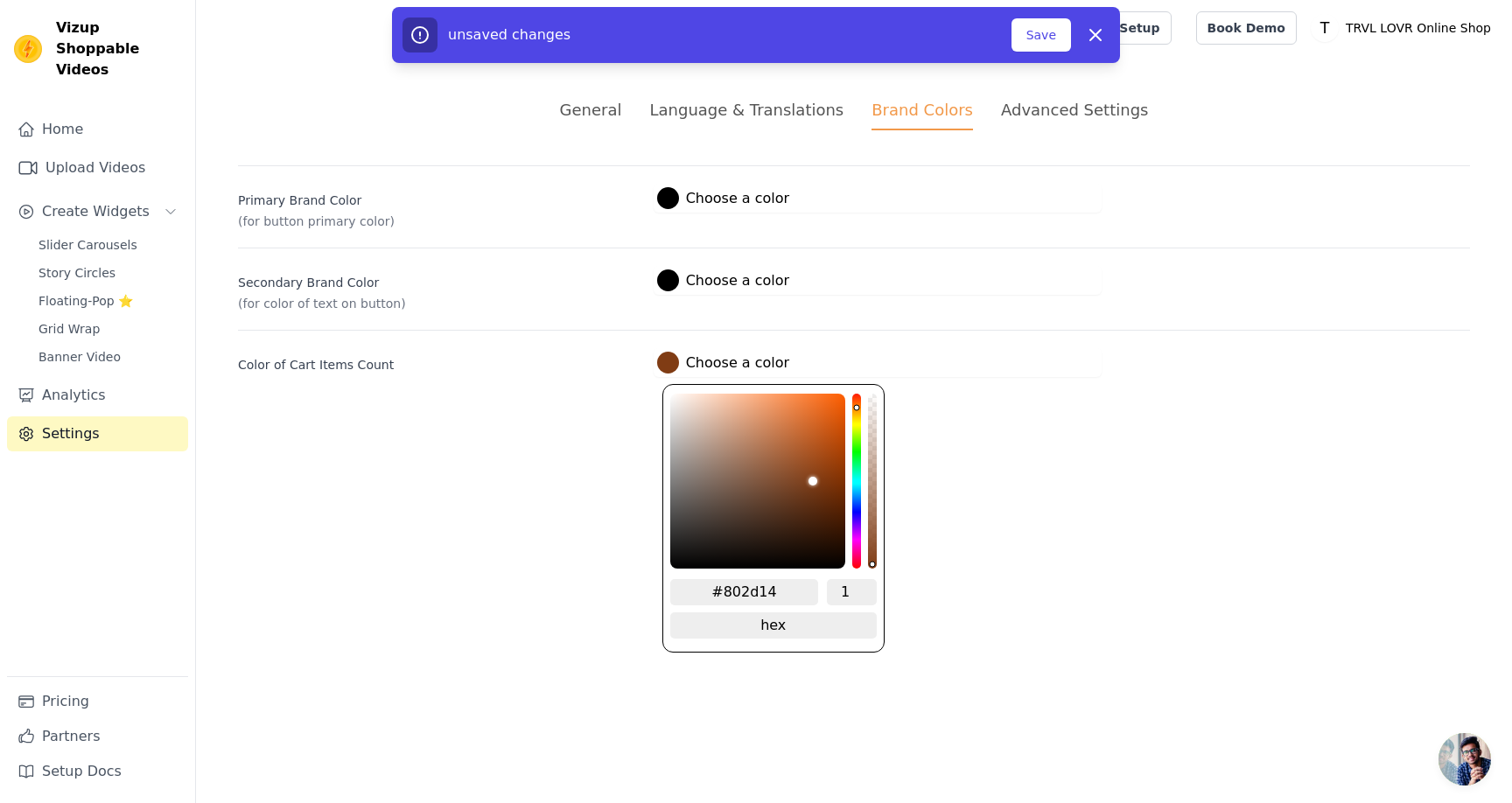
type input "#802814"
type input "#801d14"
type input "#801414"
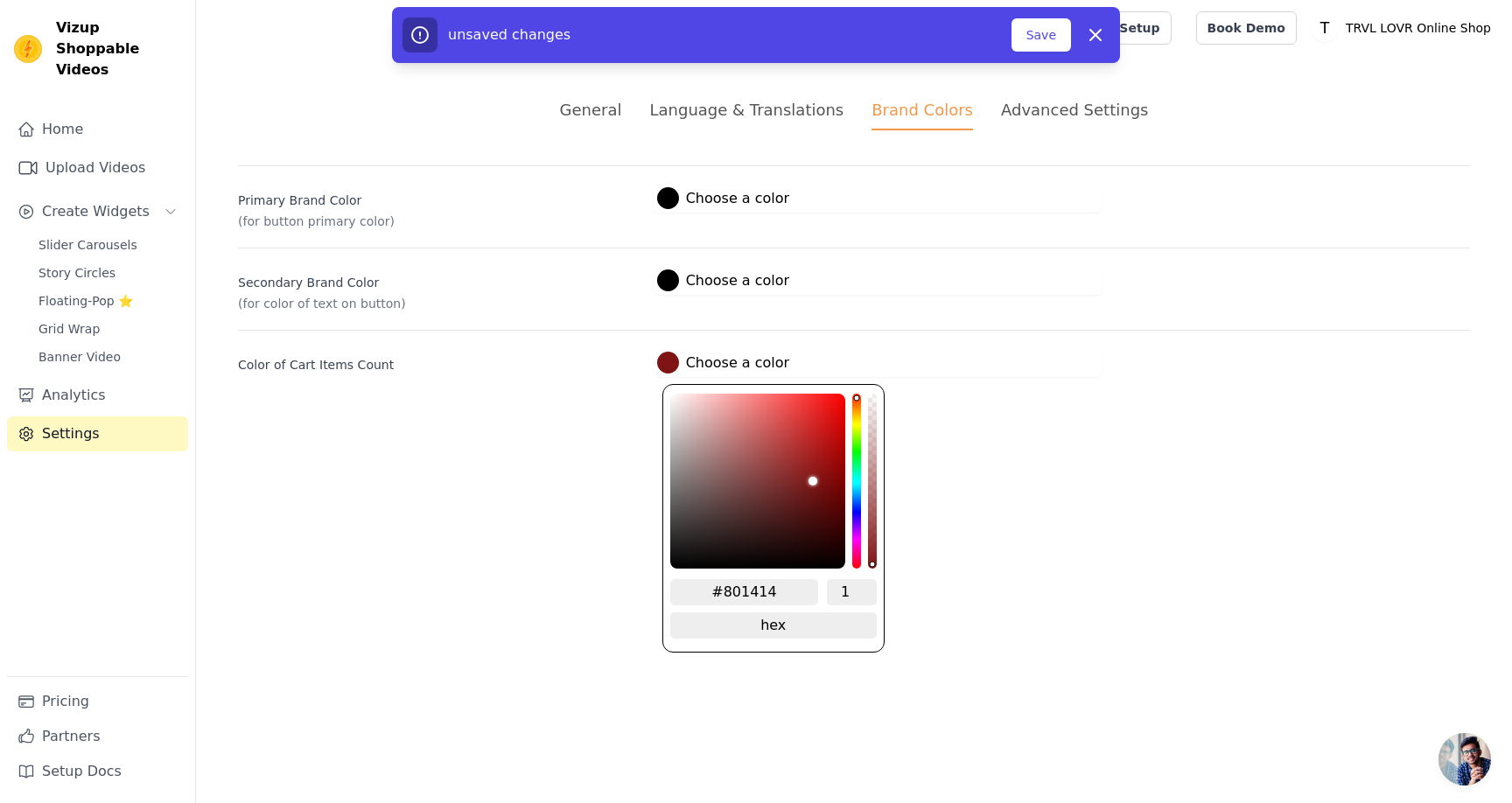
drag, startPoint x: 855, startPoint y: 403, endPoint x: 856, endPoint y: 375, distance: 28.0
click at [856, 375] on div "#801414 Choose a color #801414 1 hex change to rgb" at bounding box center [878, 362] width 448 height 29
type input "#d62626"
type input "#d72626"
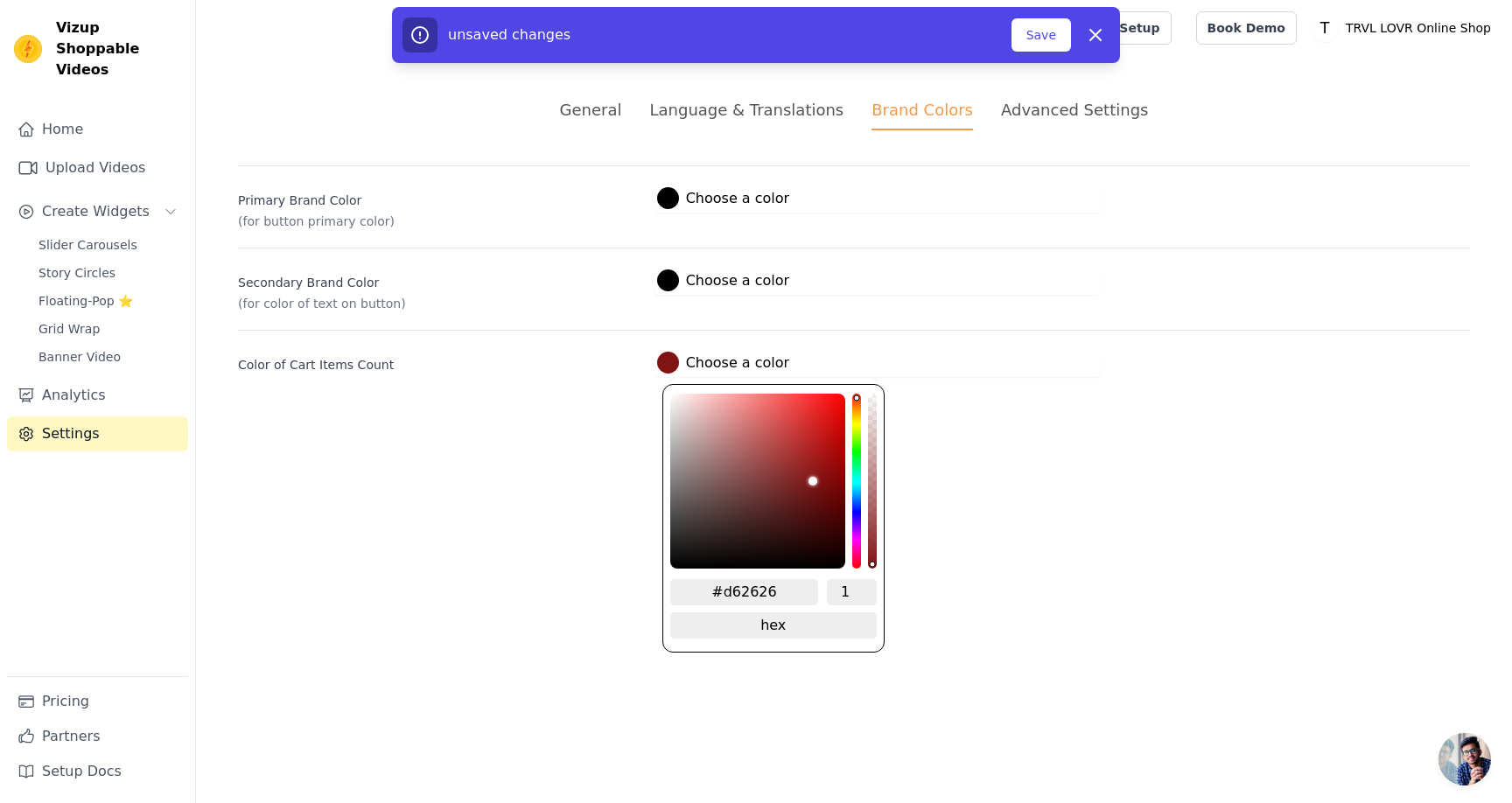
type input "#d72626"
drag, startPoint x: 814, startPoint y: 421, endPoint x: 831, endPoint y: 433, distance: 20.8
click at [831, 433] on div "color picker" at bounding box center [757, 481] width 175 height 175
click at [988, 419] on html "Vizup Shoppable Videos Home Upload Videos Create Widgets Slider Carousels Story…" at bounding box center [756, 210] width 1512 height 419
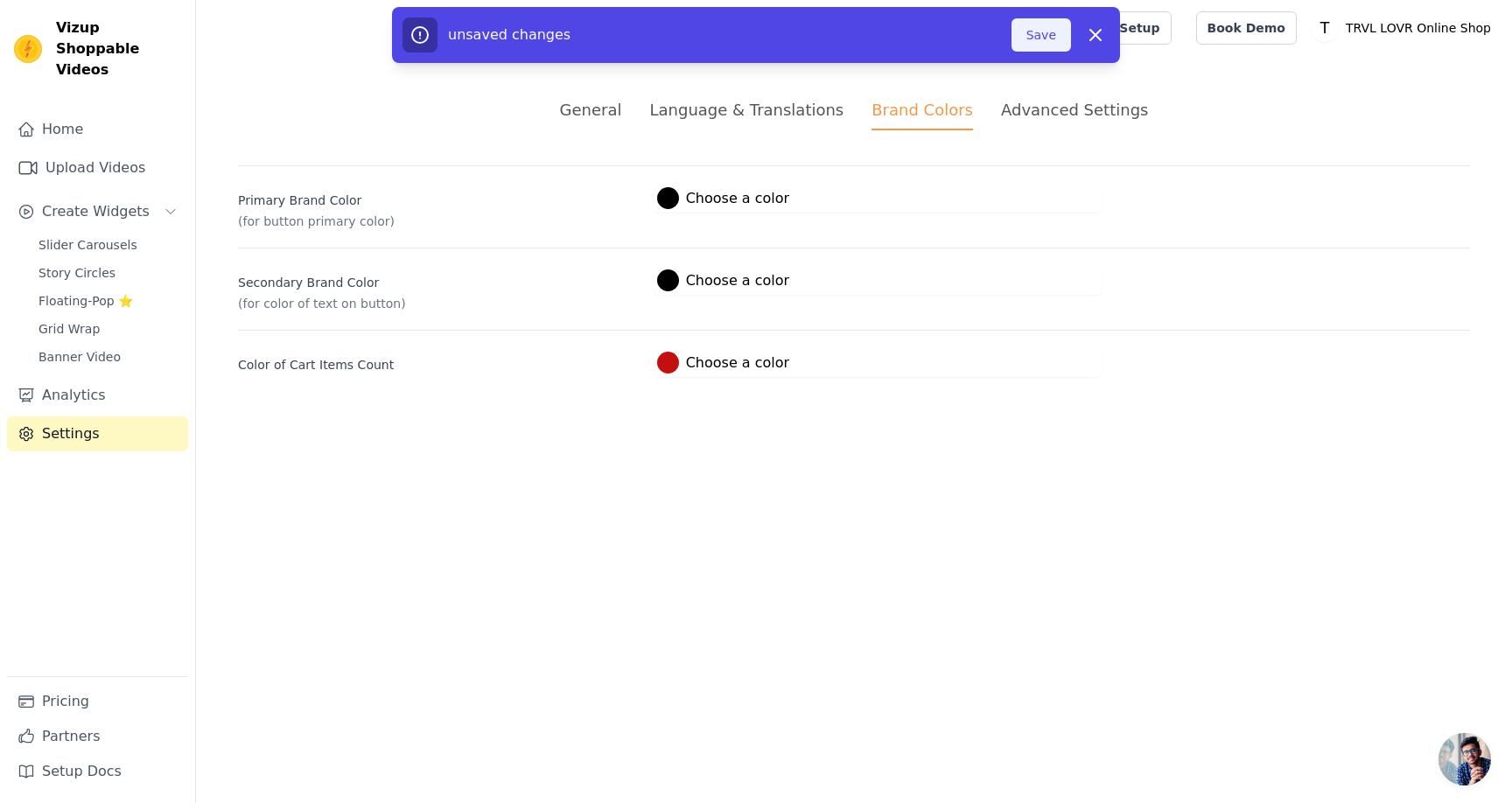
click at [1041, 33] on button "Save" at bounding box center [1041, 35] width 60 height 33
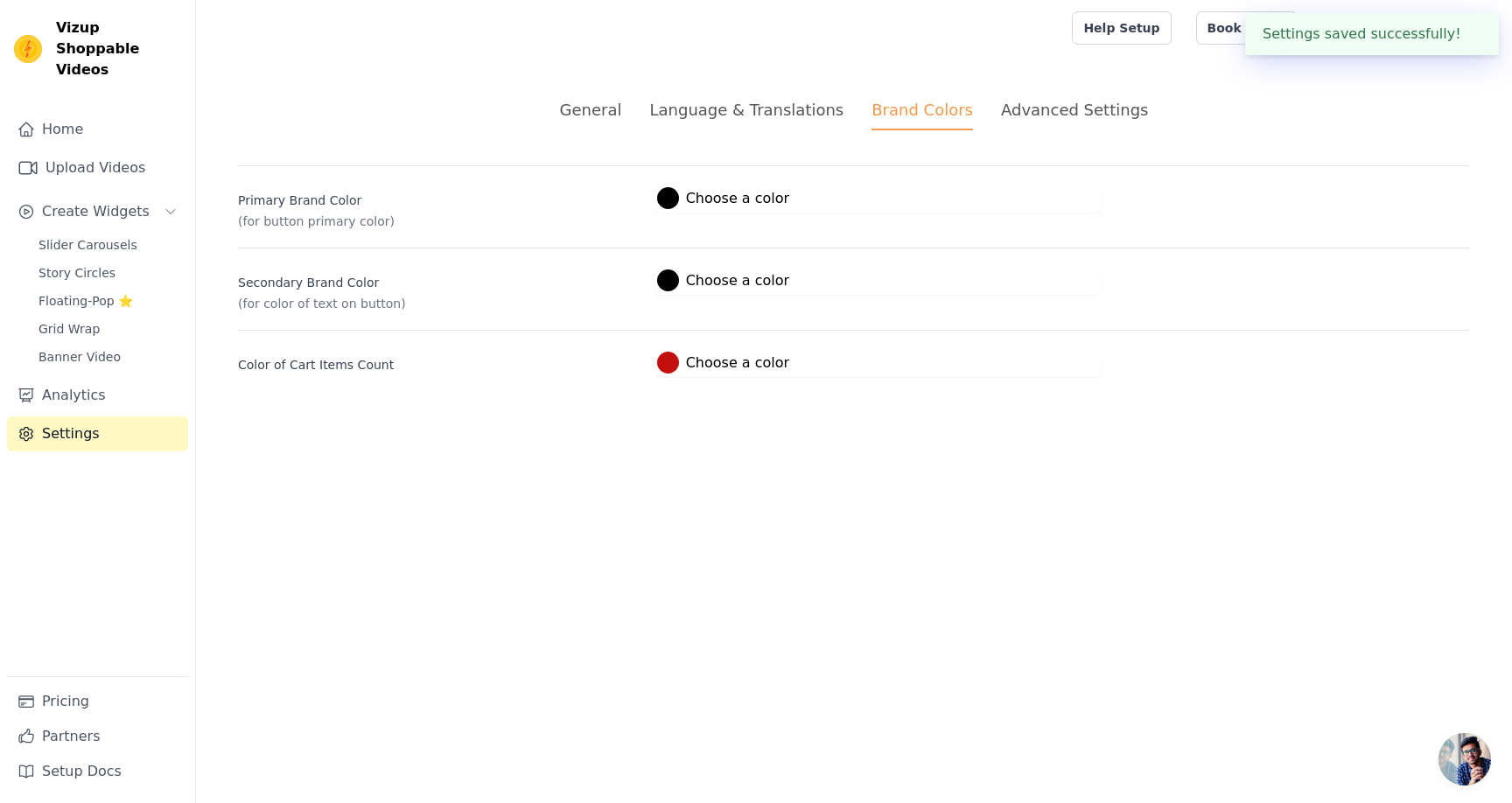
click at [1037, 113] on div "Advanced Settings" at bounding box center [1074, 110] width 147 height 23
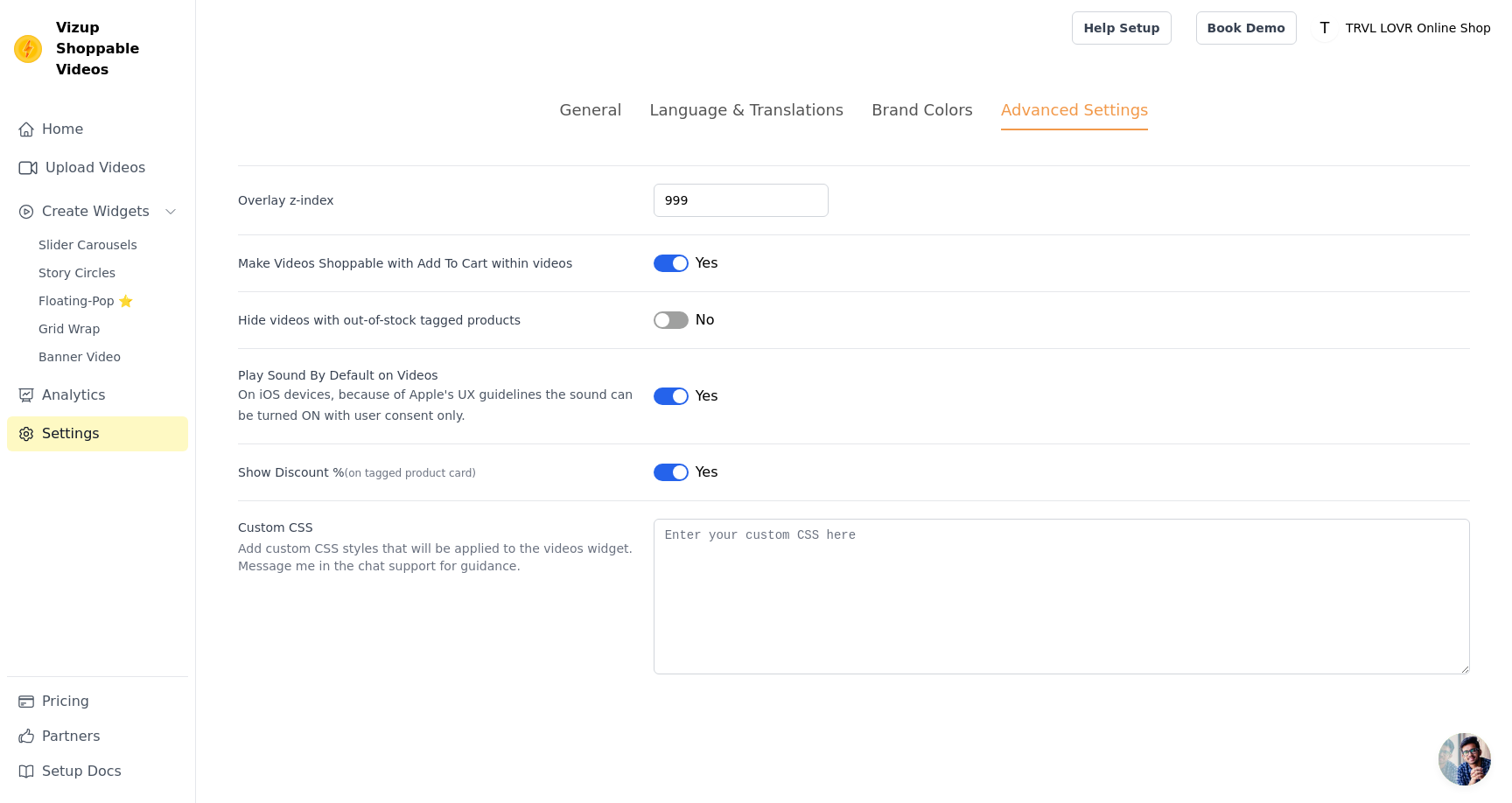
click at [655, 265] on button "Label" at bounding box center [671, 263] width 35 height 18
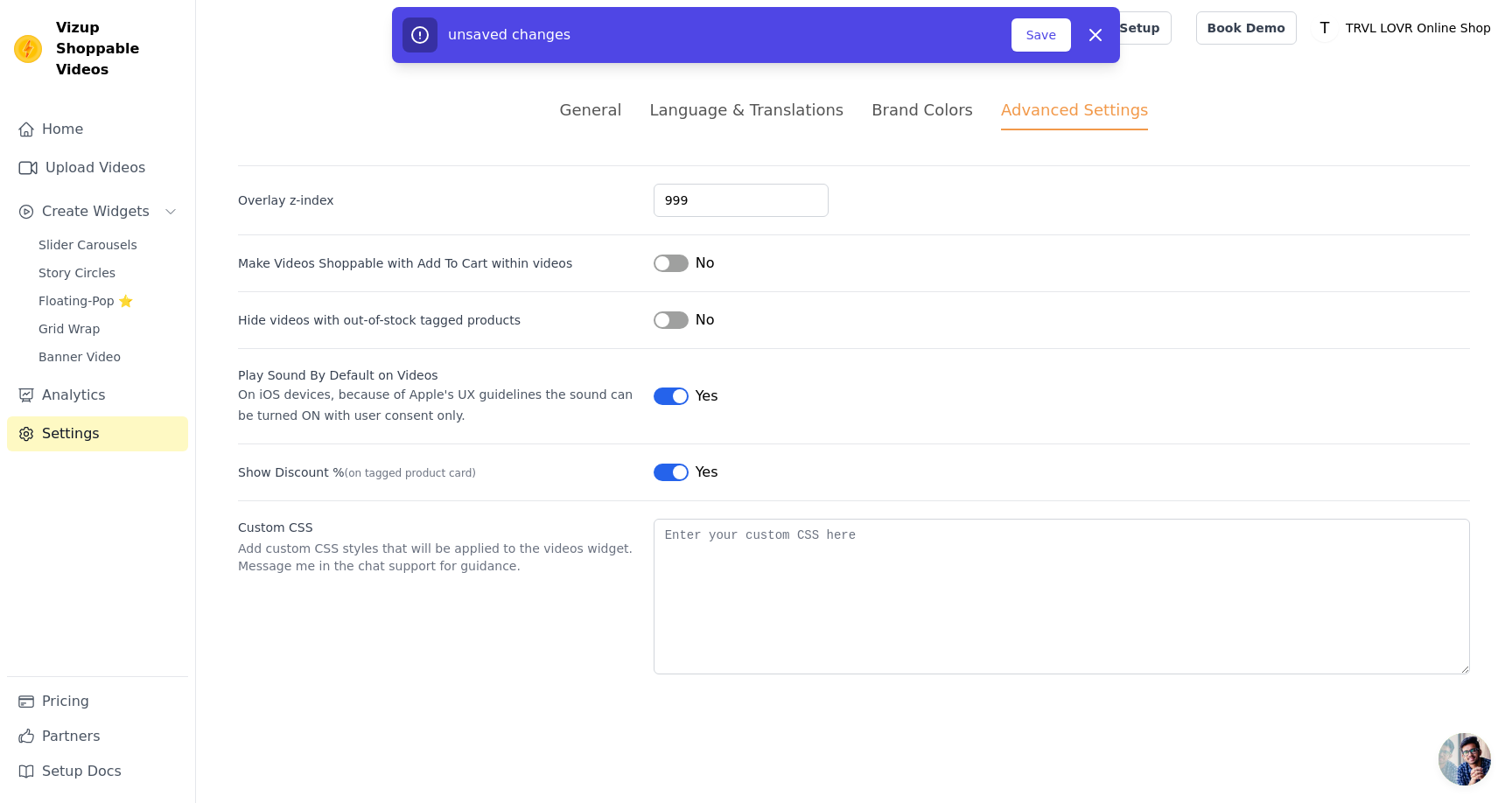
click at [672, 462] on div "Yes" at bounding box center [686, 473] width 65 height 21
click at [679, 474] on button "Label" at bounding box center [671, 473] width 35 height 18
click at [1040, 37] on button "Save" at bounding box center [1041, 35] width 60 height 33
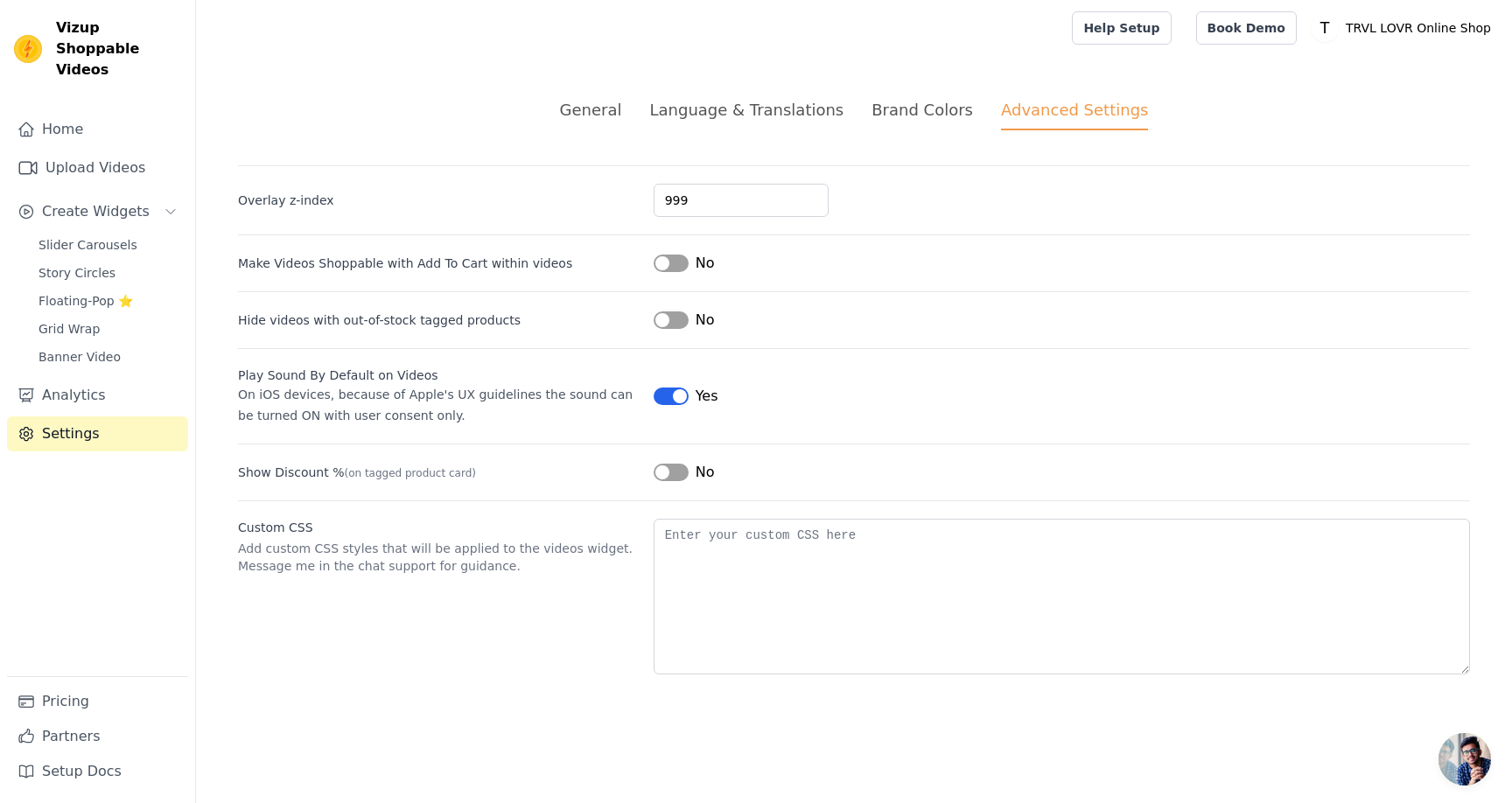
click at [596, 93] on div "General Language & Translations Brand Colors Advanced Settings unsaved changes …" at bounding box center [854, 386] width 1316 height 660
click at [622, 108] on div "General" at bounding box center [591, 110] width 62 height 23
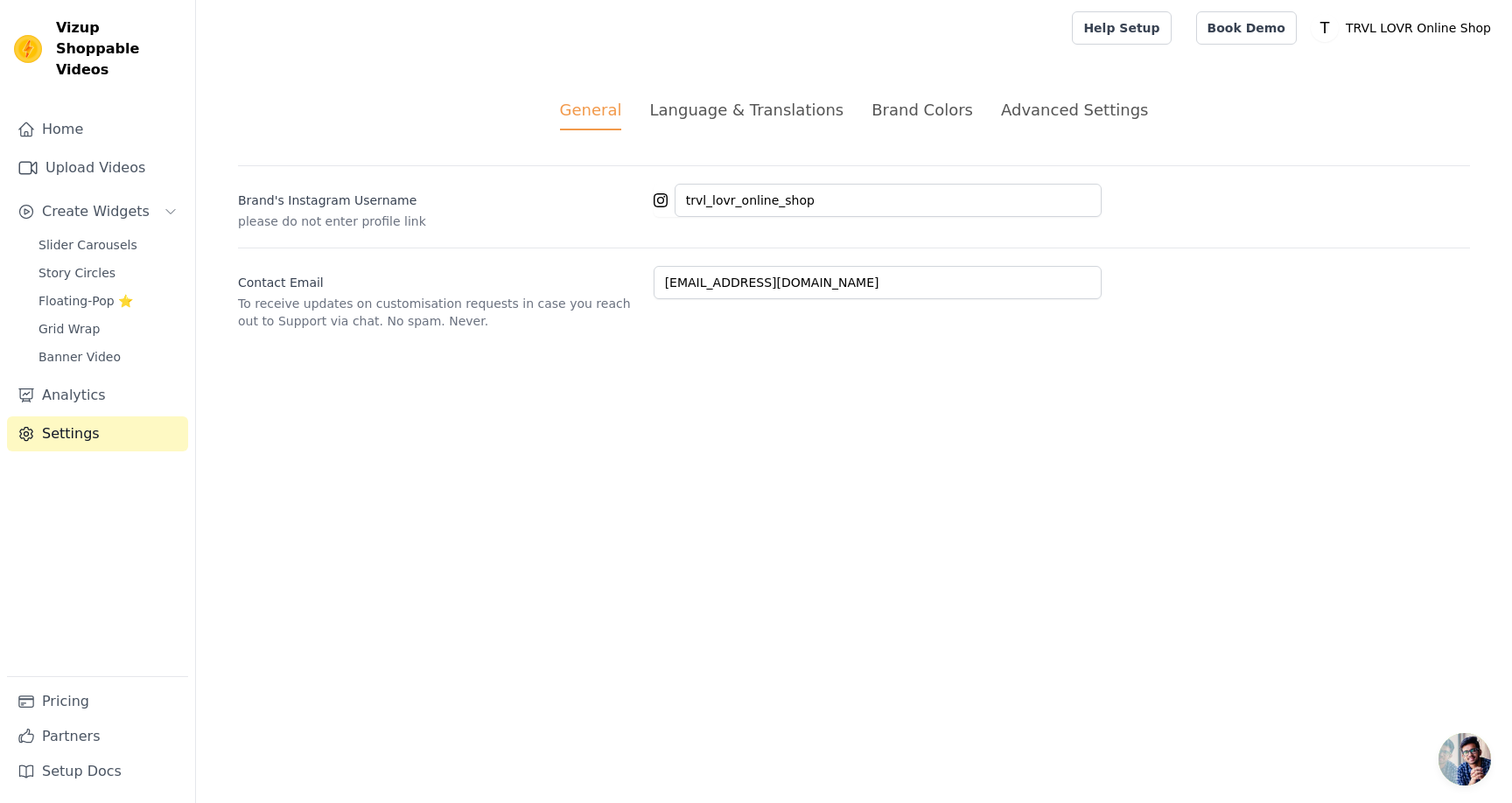
click at [737, 110] on div "Language & Translations" at bounding box center [747, 110] width 194 height 23
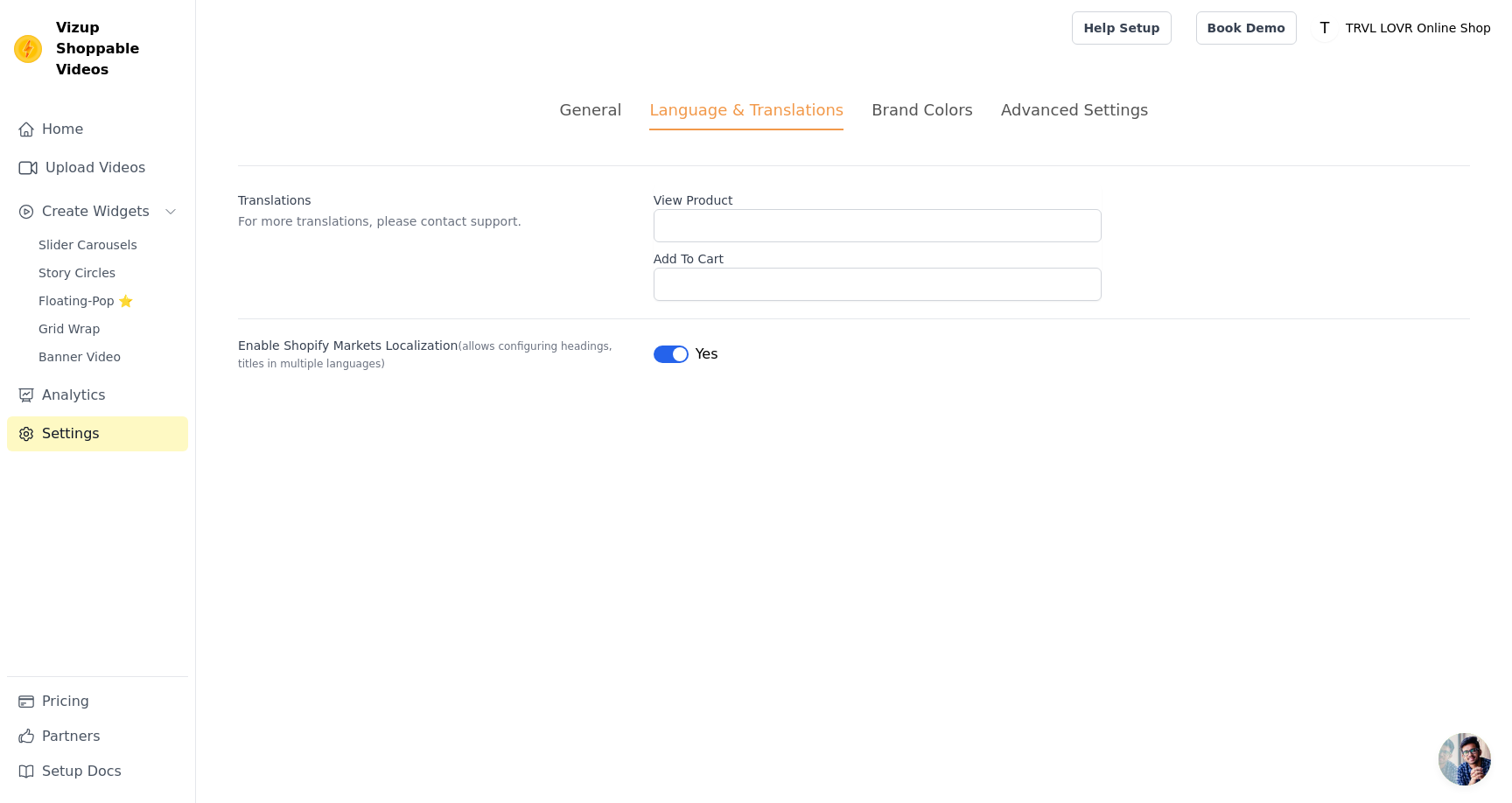
click at [916, 108] on div "Brand Colors" at bounding box center [922, 110] width 102 height 23
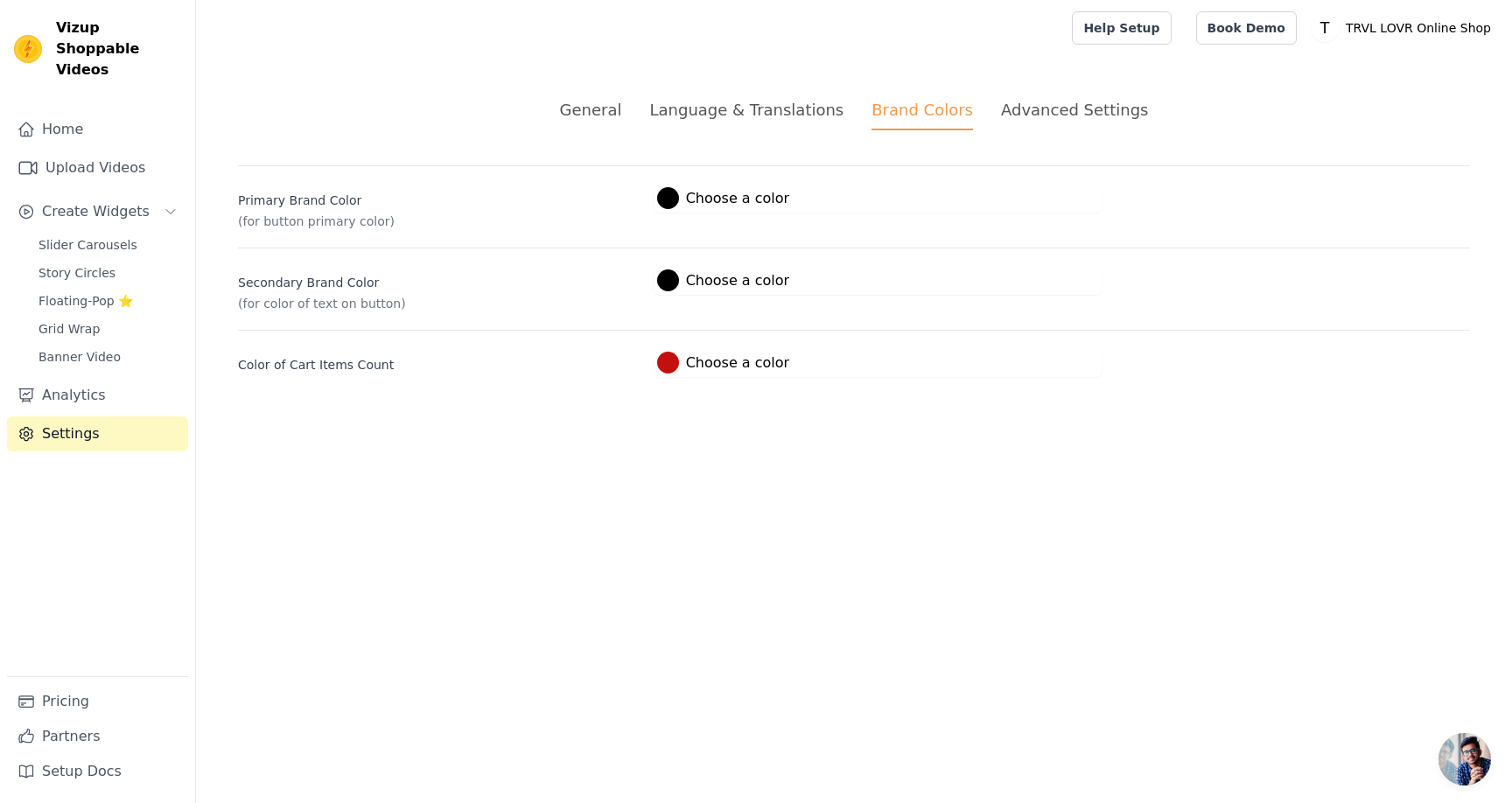
click at [615, 104] on div "General" at bounding box center [591, 110] width 62 height 23
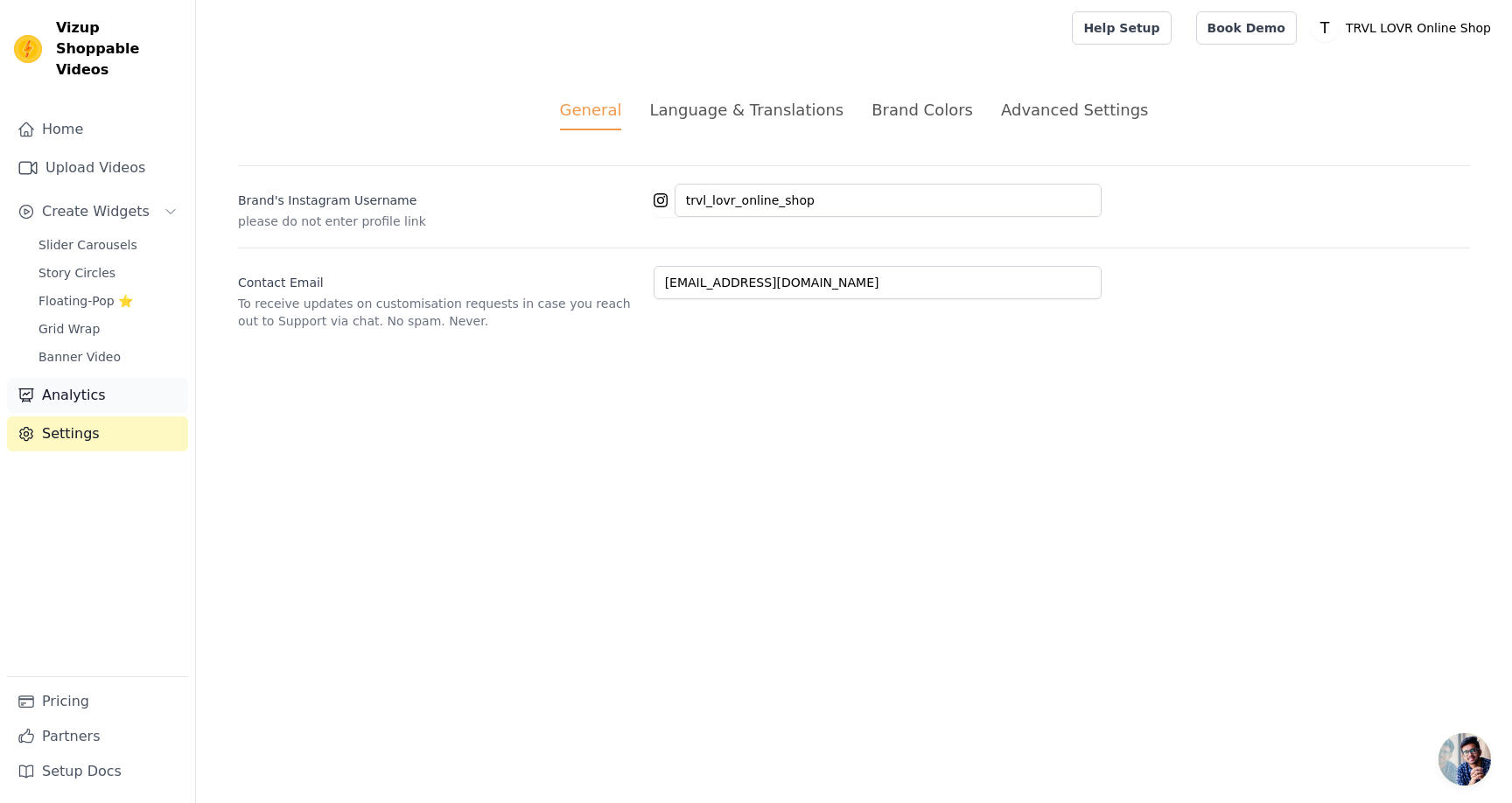
click at [87, 384] on link "Analytics" at bounding box center [97, 395] width 181 height 35
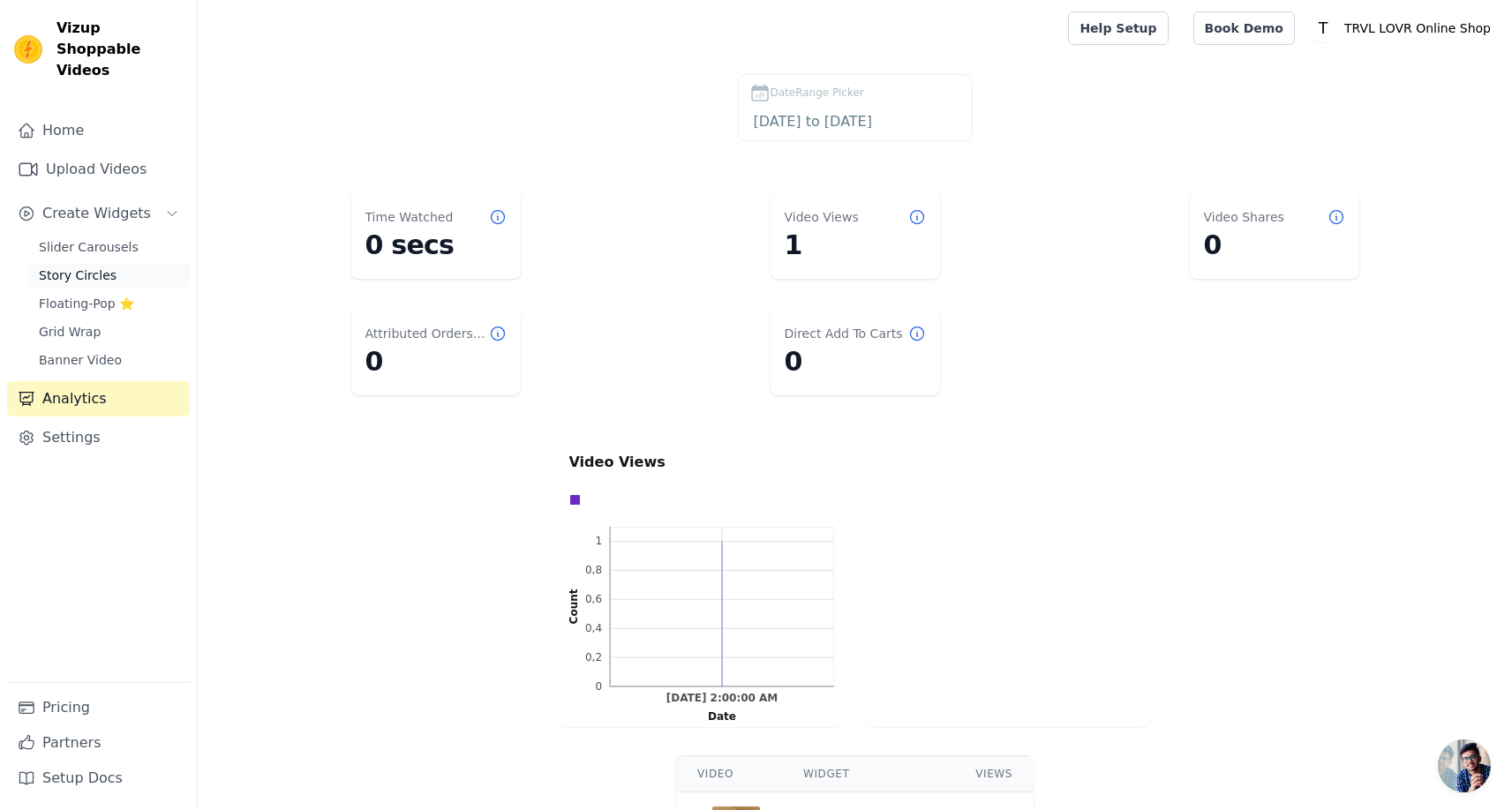
click at [114, 263] on link "Story Circles" at bounding box center [108, 274] width 161 height 24
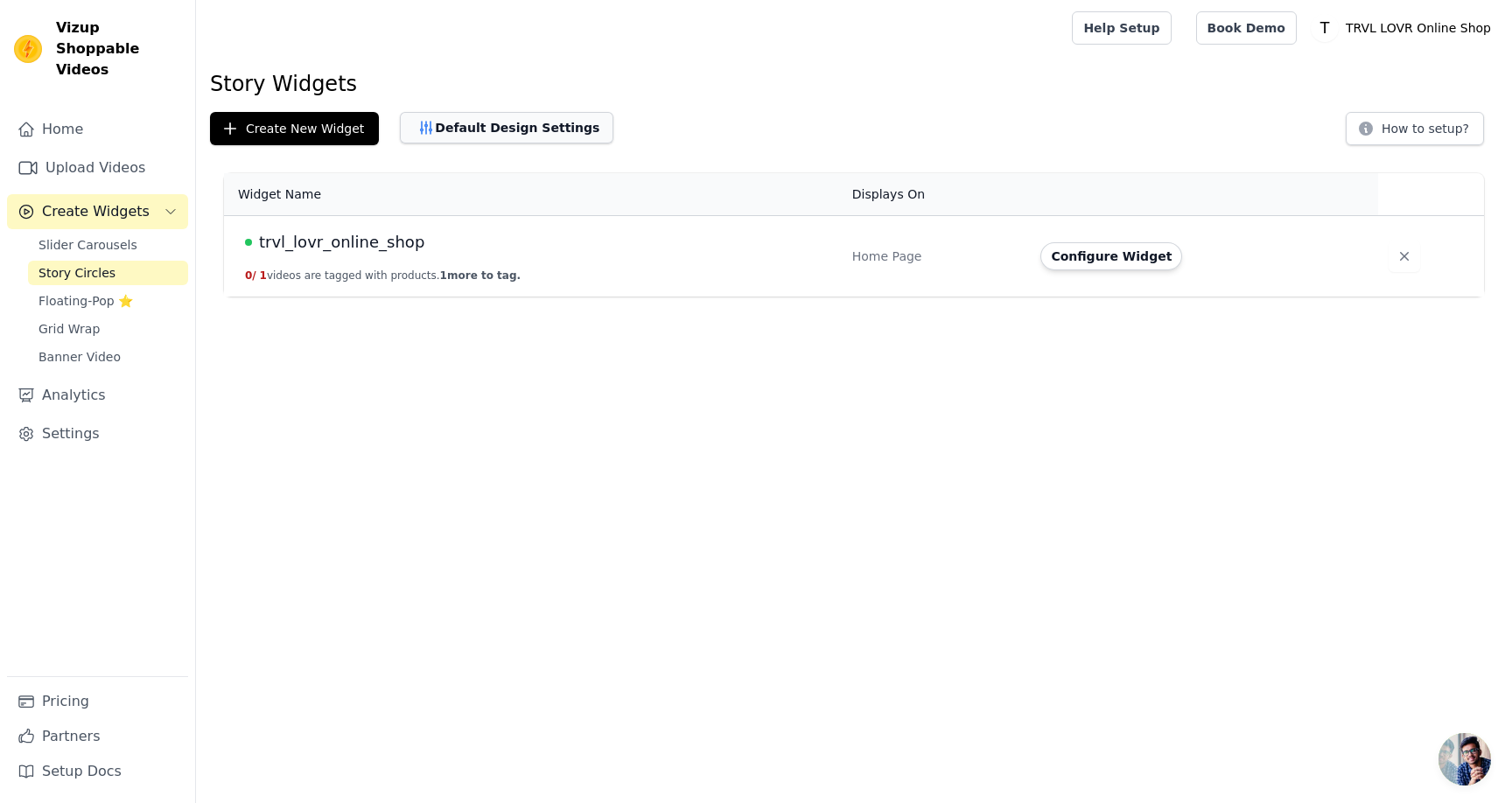
click at [478, 135] on button "Default Design Settings" at bounding box center [506, 128] width 213 height 31
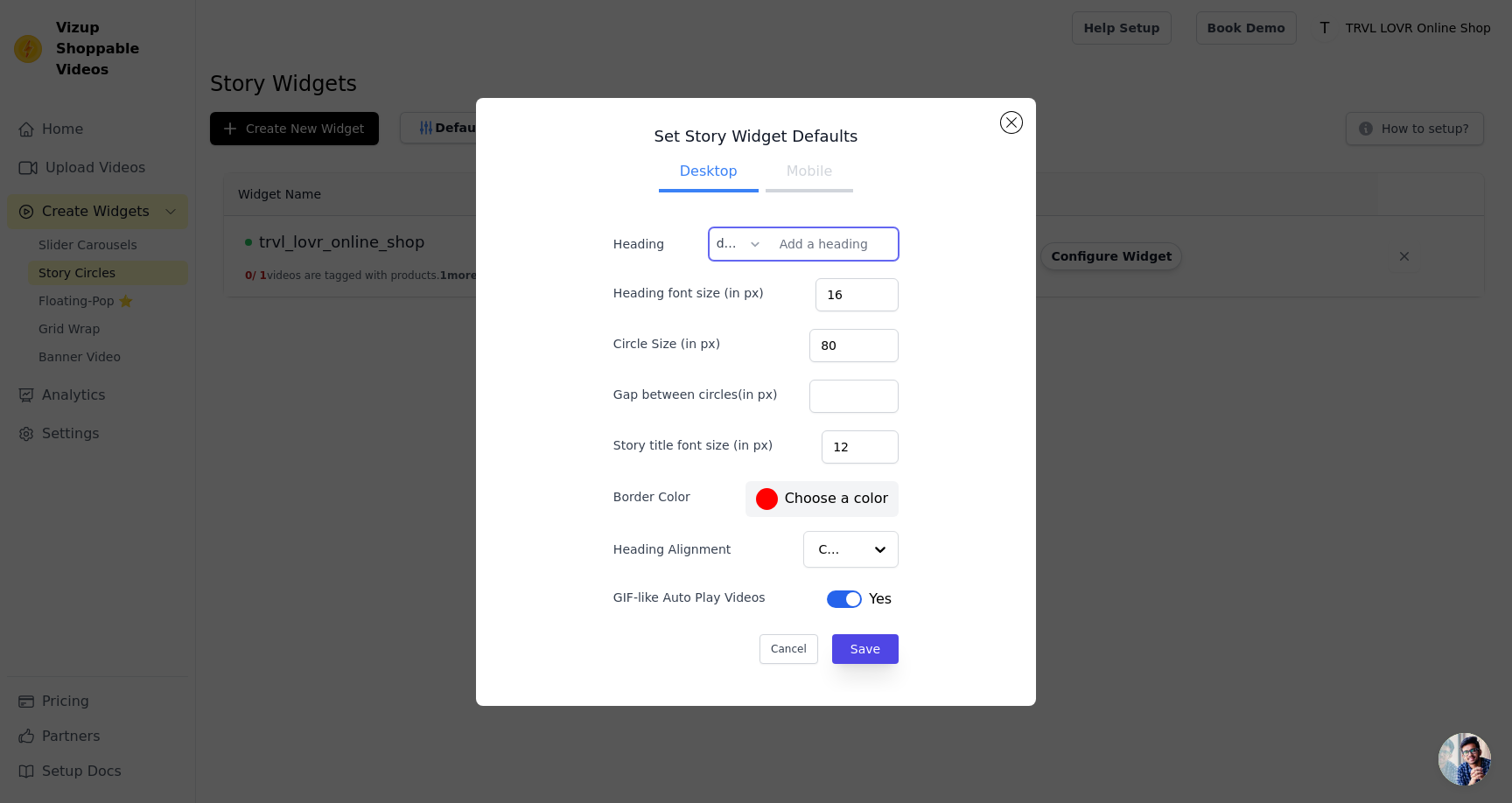
click at [816, 245] on input "Heading" at bounding box center [804, 244] width 191 height 33
click at [740, 242] on input "text" at bounding box center [731, 244] width 29 height 31
click at [741, 244] on input "text" at bounding box center [731, 244] width 29 height 31
click at [823, 237] on input "Heading" at bounding box center [804, 244] width 191 height 33
paste input "Aktuelle Ausstellung"
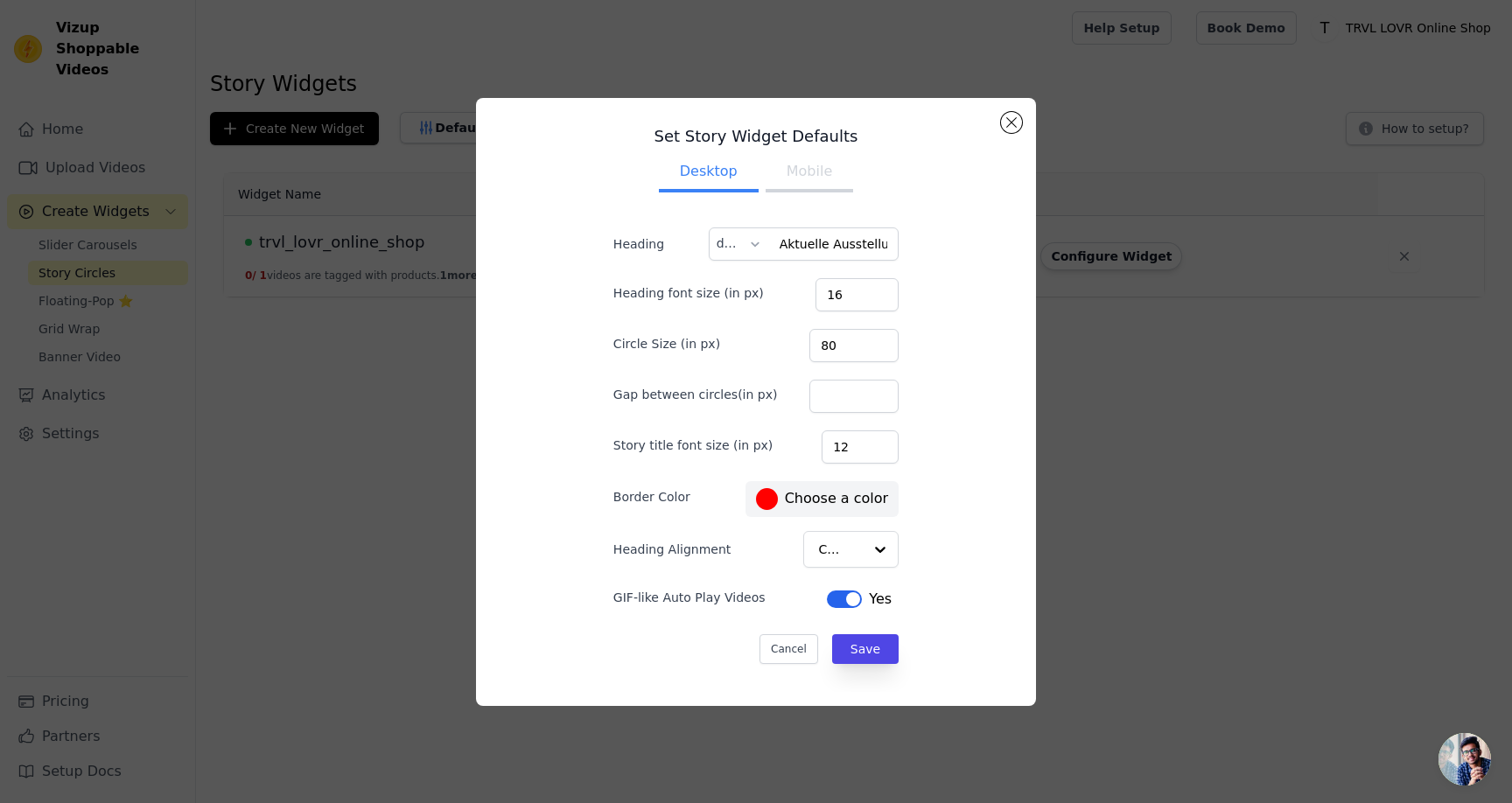
click at [819, 179] on button "Mobile" at bounding box center [809, 173] width 87 height 38
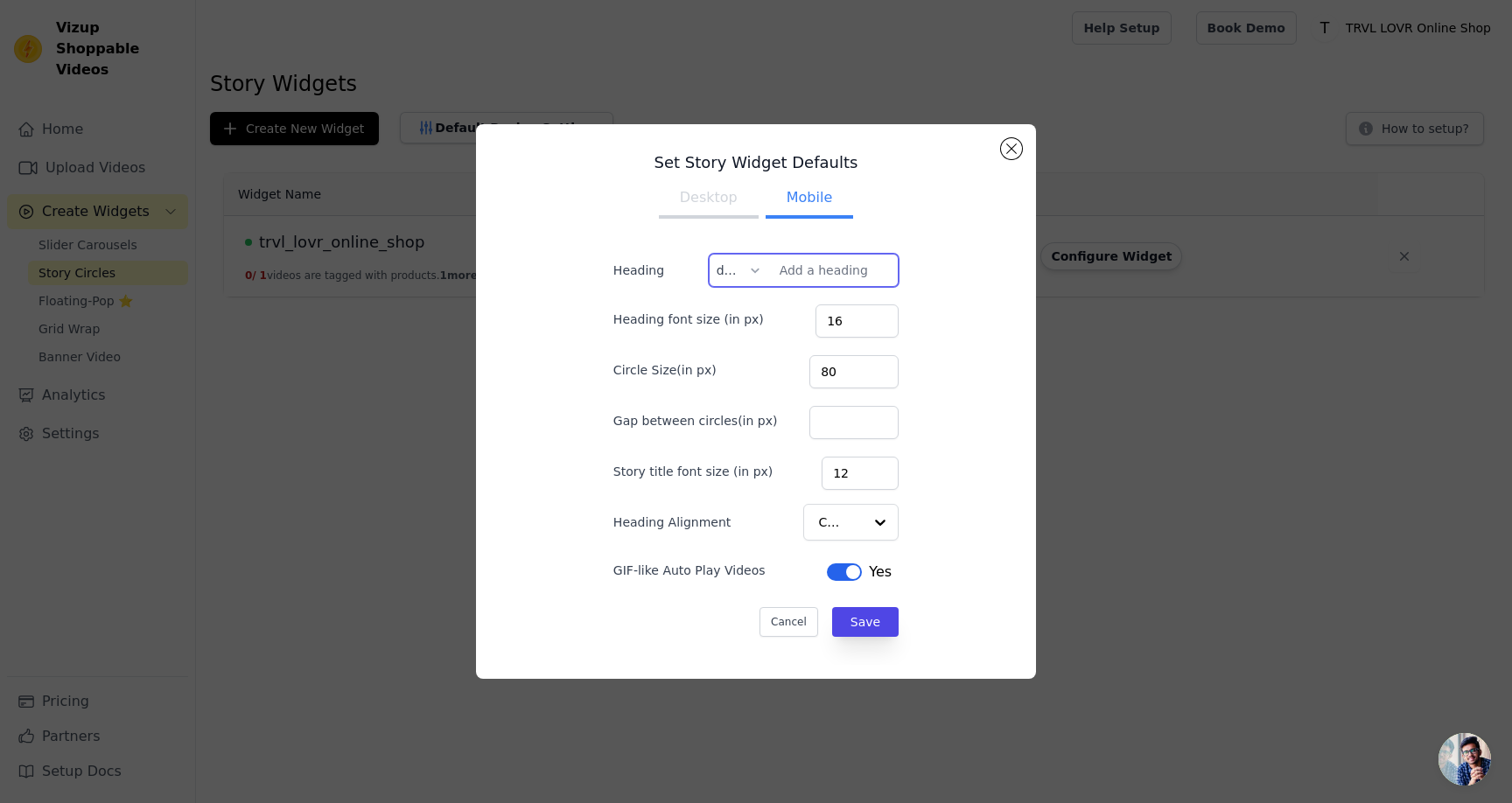
click at [838, 261] on input "Heading" at bounding box center [804, 269] width 191 height 33
paste input "Aktuelle Ausstellung"
click at [722, 202] on button "Desktop" at bounding box center [708, 199] width 100 height 38
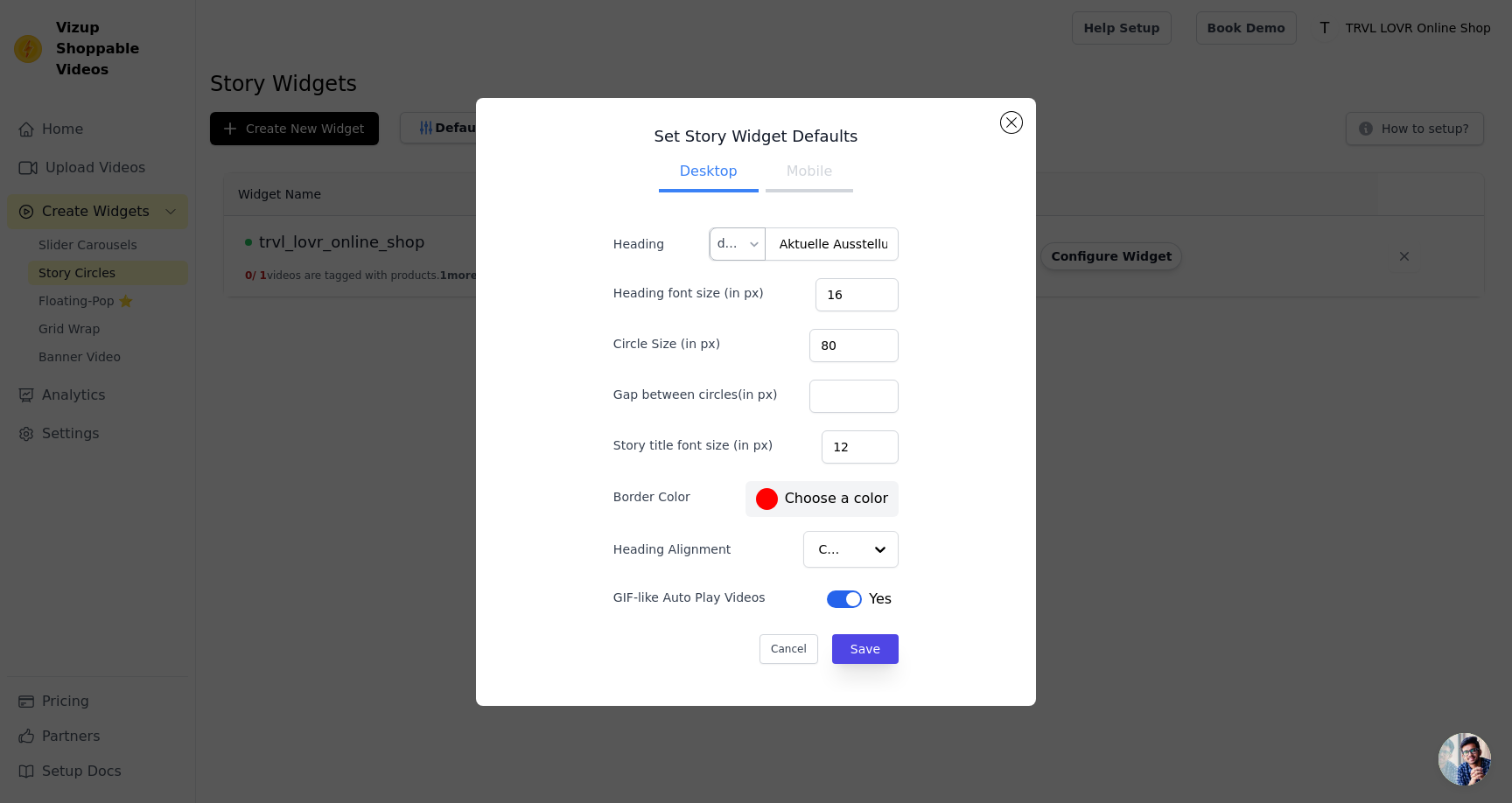
click at [730, 238] on input "text" at bounding box center [731, 244] width 29 height 31
click at [738, 321] on div "en" at bounding box center [737, 326] width 54 height 40
click at [825, 249] on input "Heading" at bounding box center [804, 244] width 191 height 33
paste input "Current exhibition"
click at [813, 183] on button "Mobile" at bounding box center [809, 173] width 87 height 38
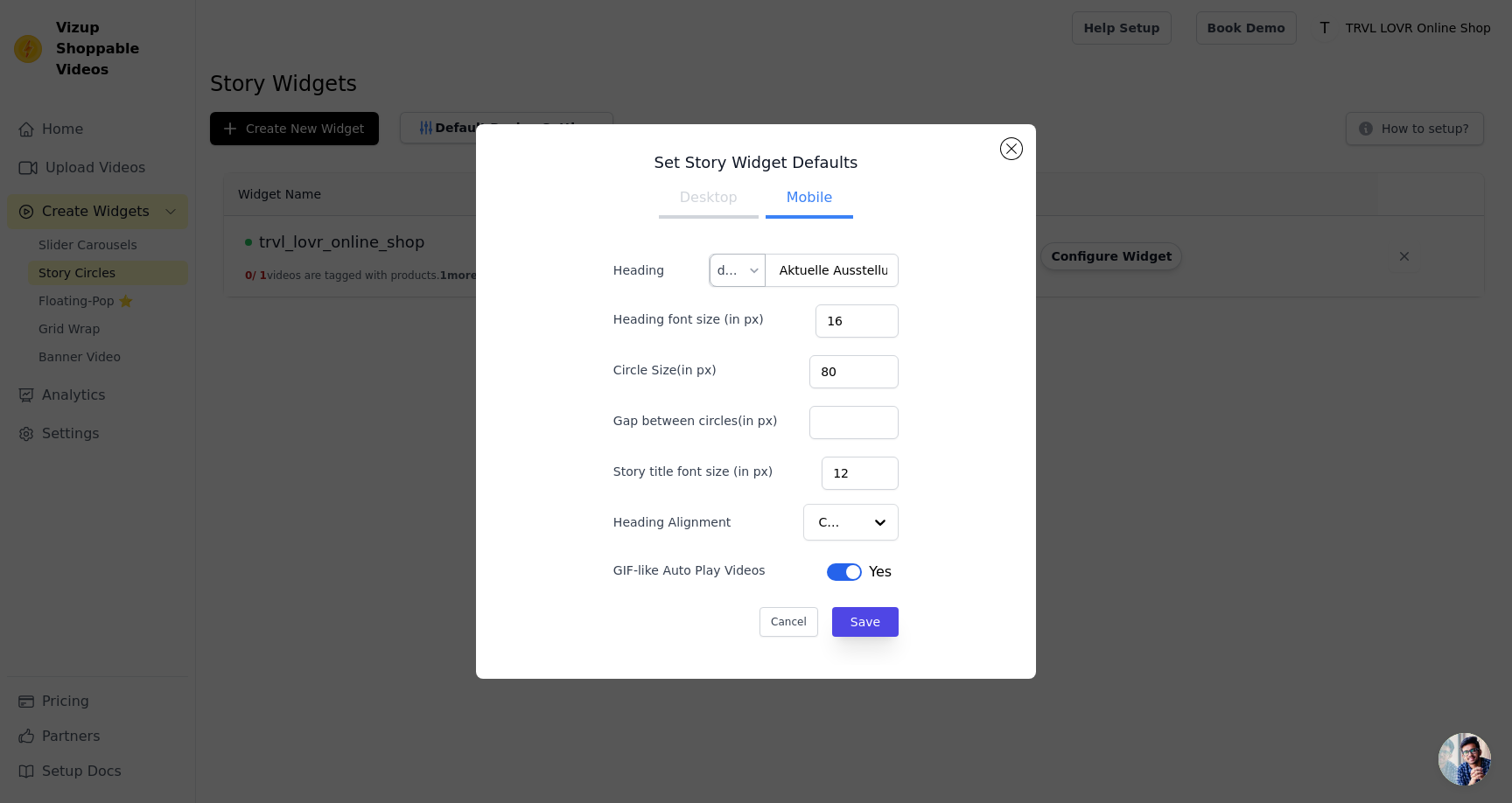
click at [741, 270] on input "text" at bounding box center [731, 269] width 29 height 31
click at [742, 346] on div "en" at bounding box center [737, 352] width 54 height 40
click at [828, 277] on input "Heading" at bounding box center [804, 269] width 191 height 33
paste input "Current exhibition"
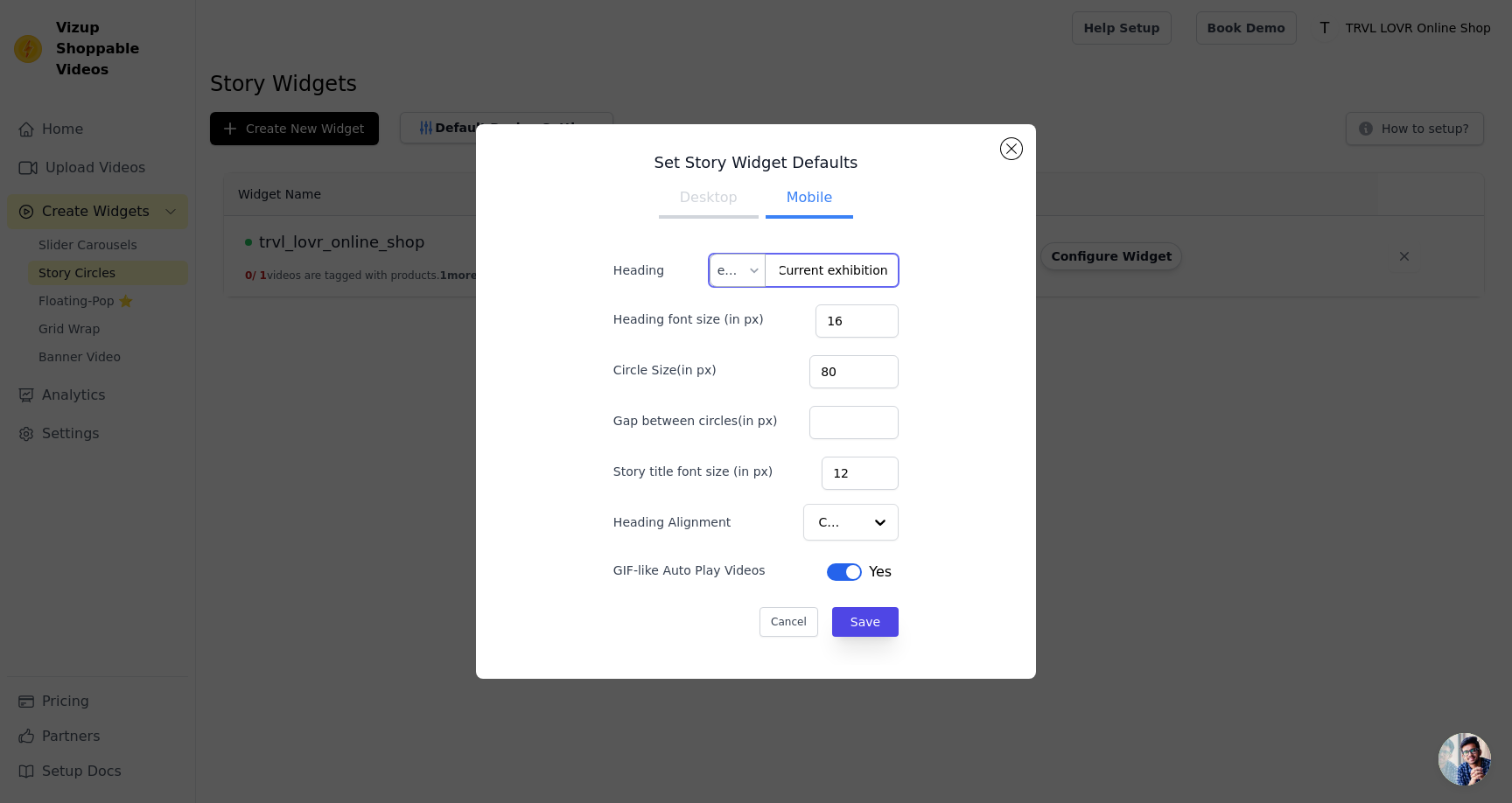
click at [828, 277] on input "Current exhibition" at bounding box center [804, 269] width 191 height 33
click at [729, 196] on button "Desktop" at bounding box center [708, 199] width 100 height 38
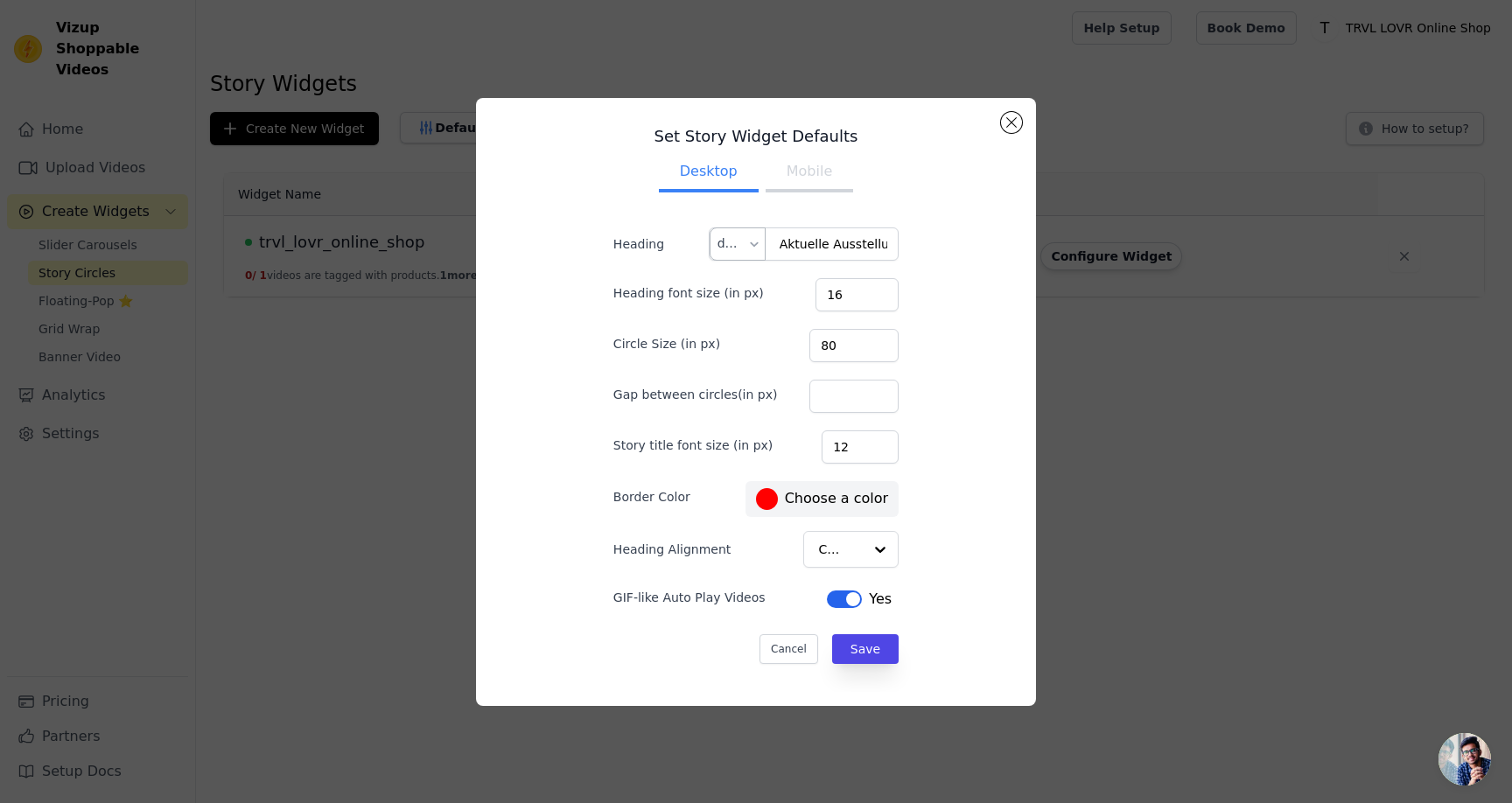
click at [742, 237] on input "text" at bounding box center [731, 244] width 29 height 31
click at [739, 321] on div "en" at bounding box center [737, 326] width 54 height 40
click at [826, 242] on input "Current exhibition" at bounding box center [804, 244] width 191 height 33
click at [929, 378] on div "Set Story Widget Defaults Desktop Mobile Heading Current Exhibition en Heading …" at bounding box center [756, 402] width 532 height 580
click at [798, 168] on button "Mobile" at bounding box center [809, 173] width 87 height 38
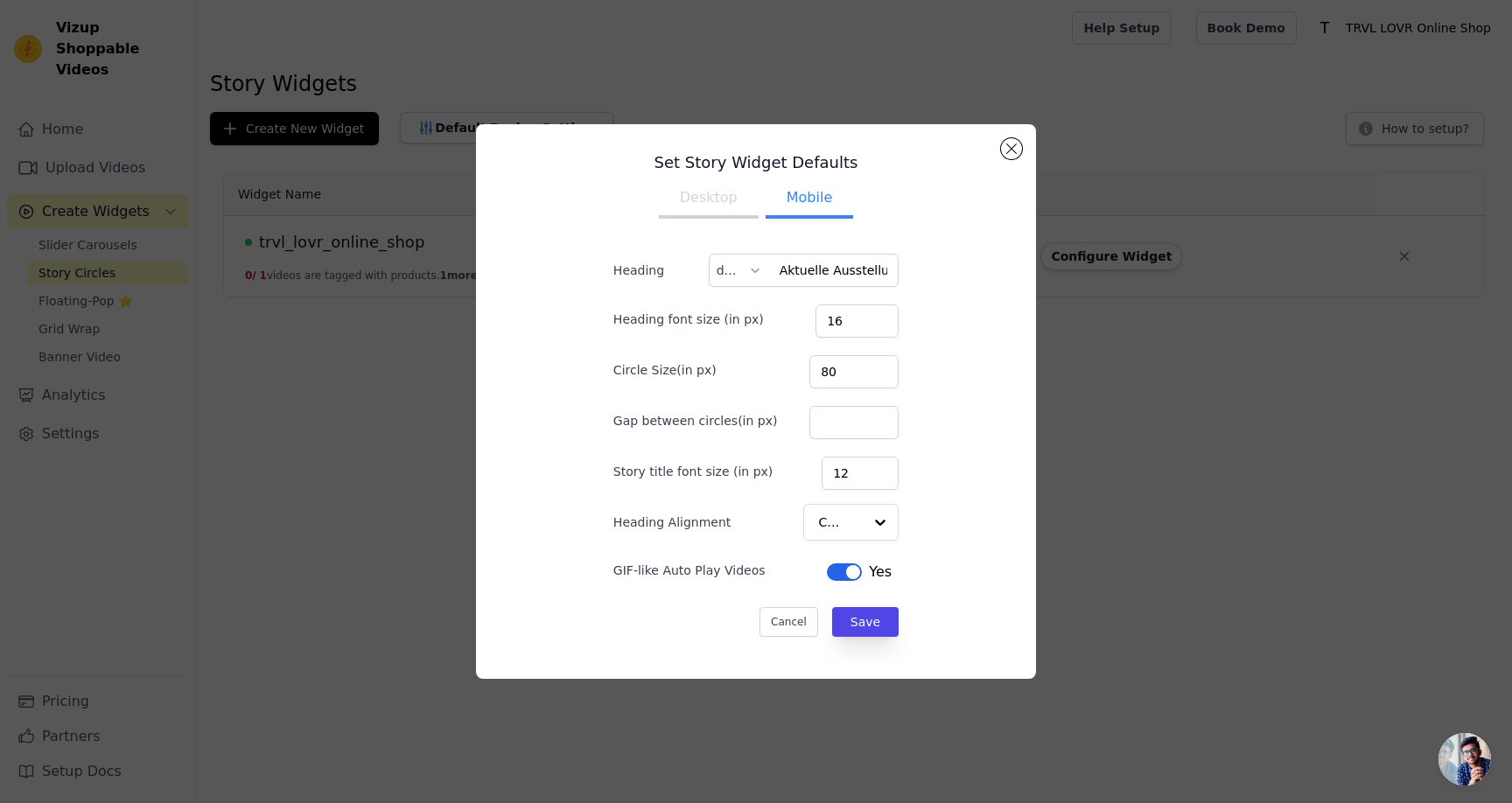
click at [693, 167] on h3 "Set Story Widget Defaults" at bounding box center [756, 163] width 341 height 21
click at [711, 202] on button "Desktop" at bounding box center [708, 199] width 100 height 38
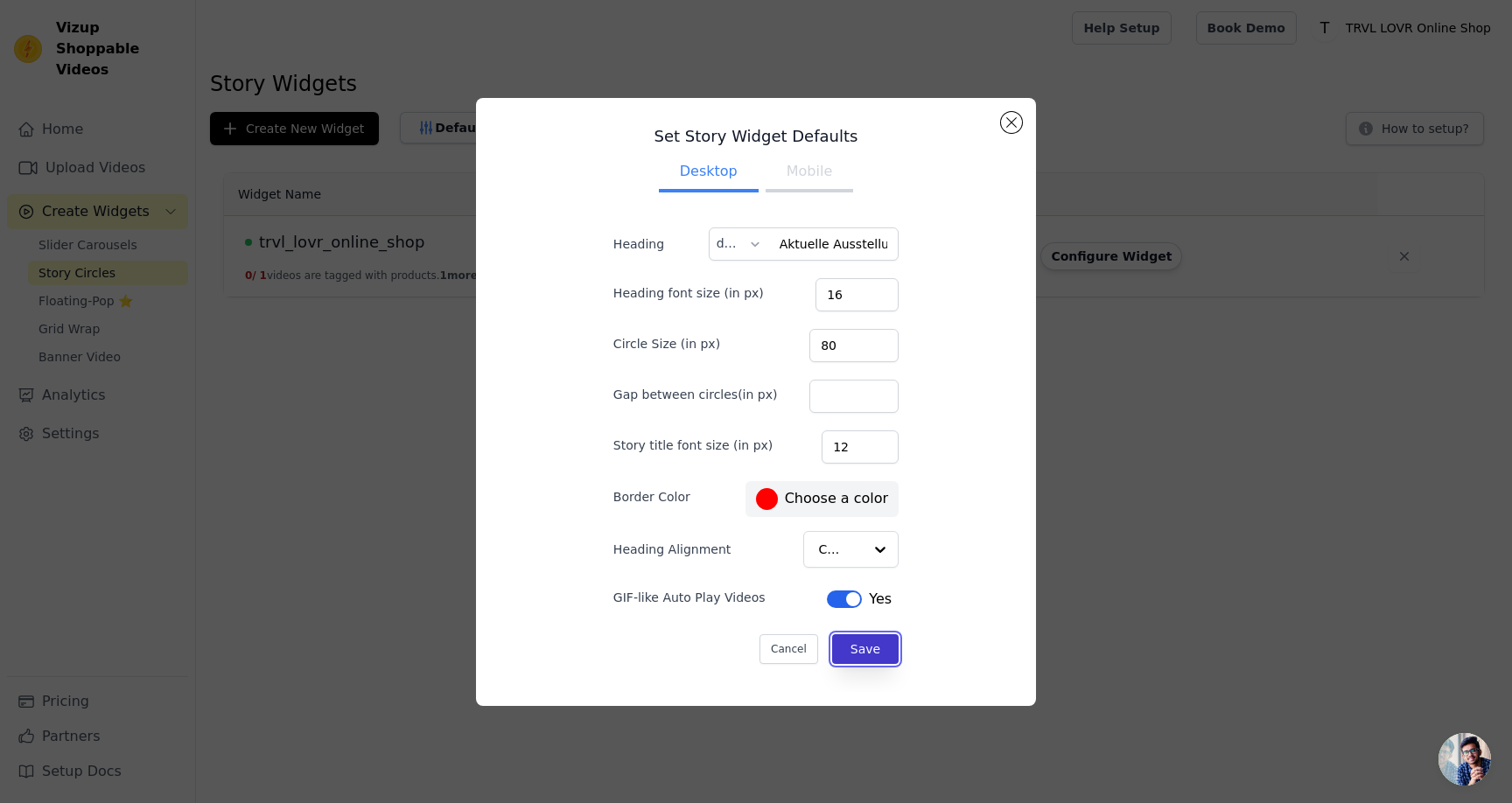
click at [847, 647] on button "Save" at bounding box center [865, 649] width 67 height 29
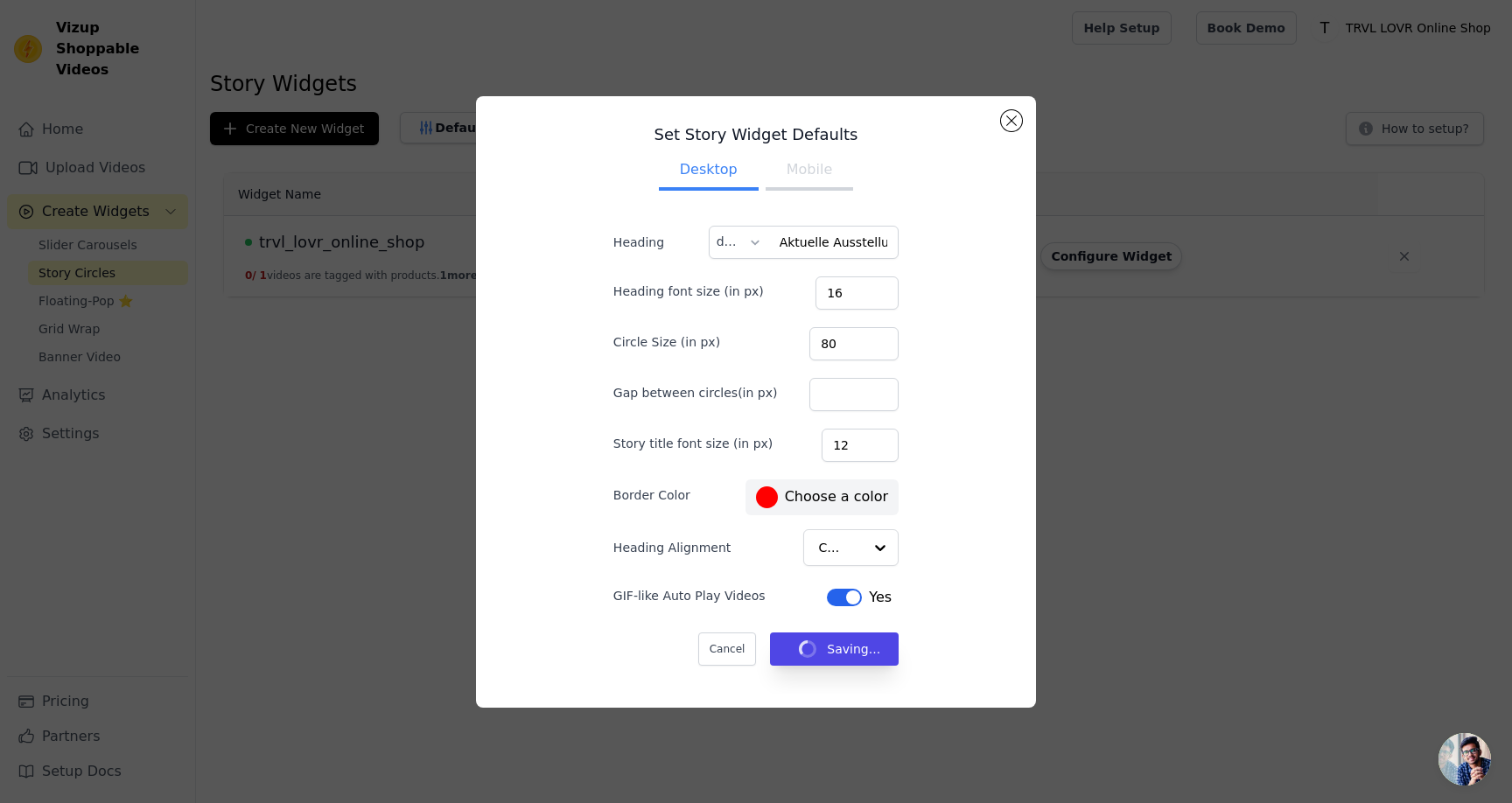
click at [832, 0] on html "Vizup Shoppable Videos Home Upload Videos Create Widgets Slider Carousels Story…" at bounding box center [756, 0] width 1512 height 0
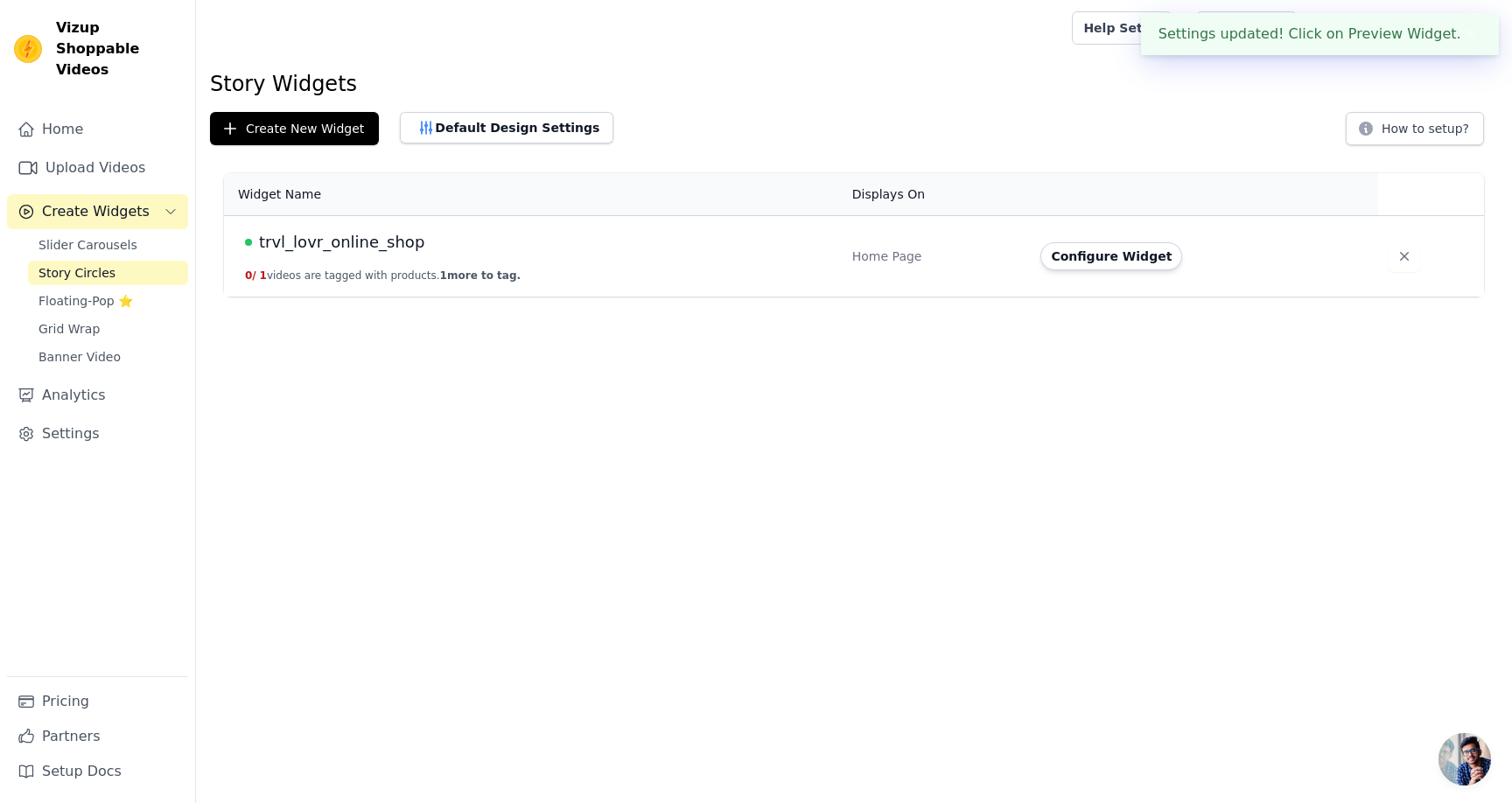
click at [1117, 241] on td "Configure Widget" at bounding box center [1203, 256] width 348 height 81
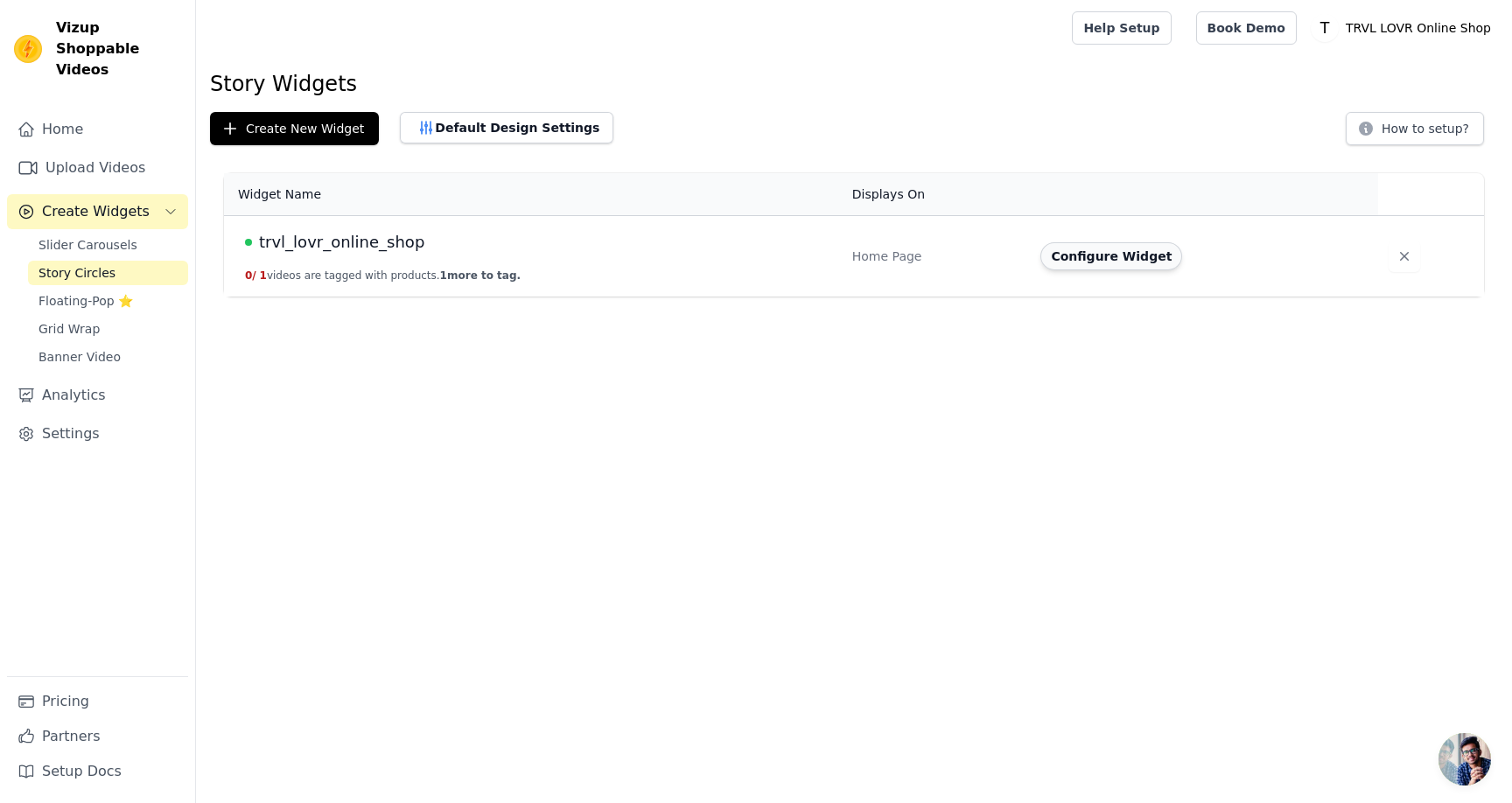
click at [1127, 261] on button "Configure Widget" at bounding box center [1111, 256] width 142 height 28
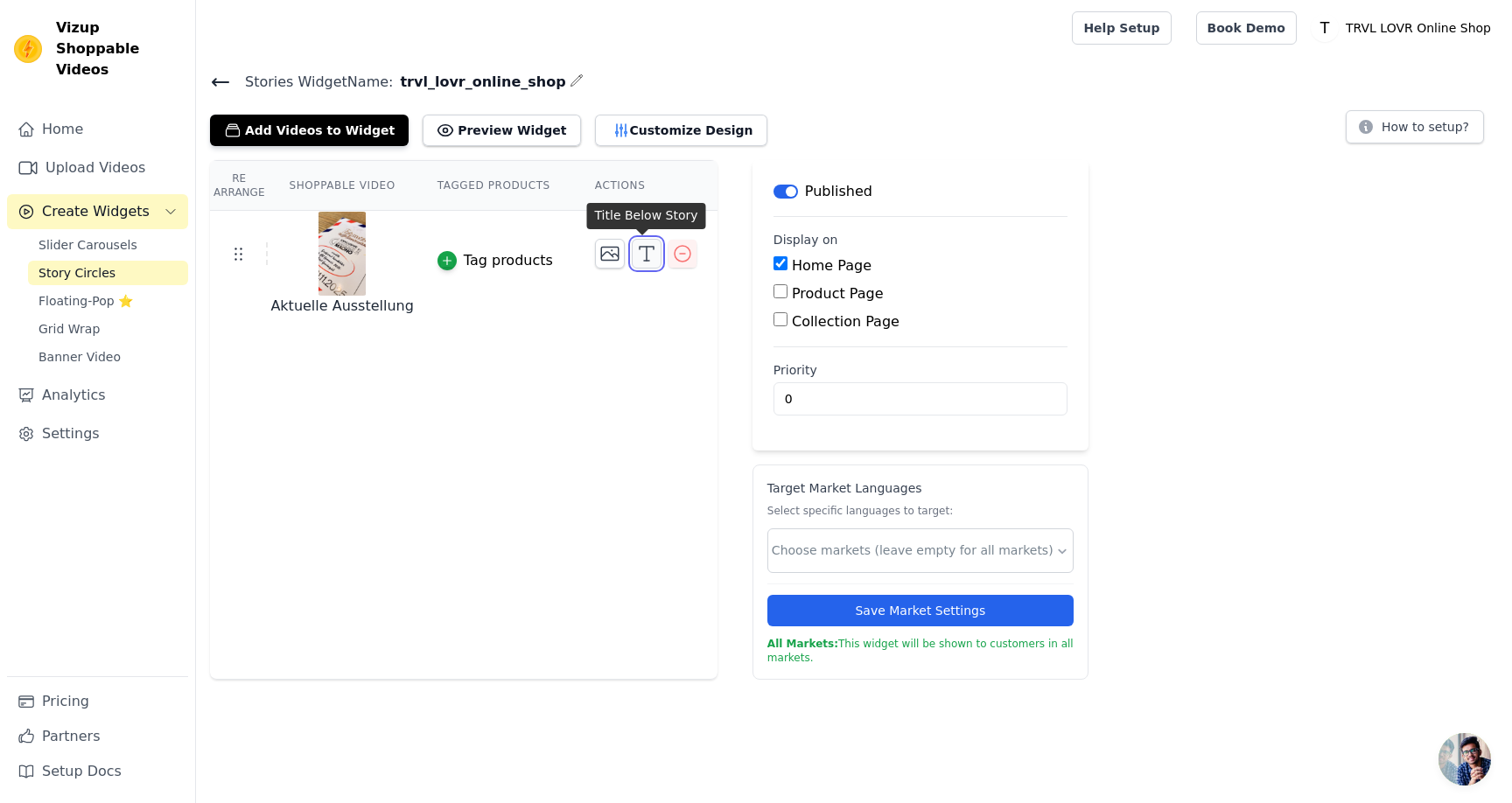
click at [639, 249] on icon "button" at bounding box center [647, 254] width 21 height 21
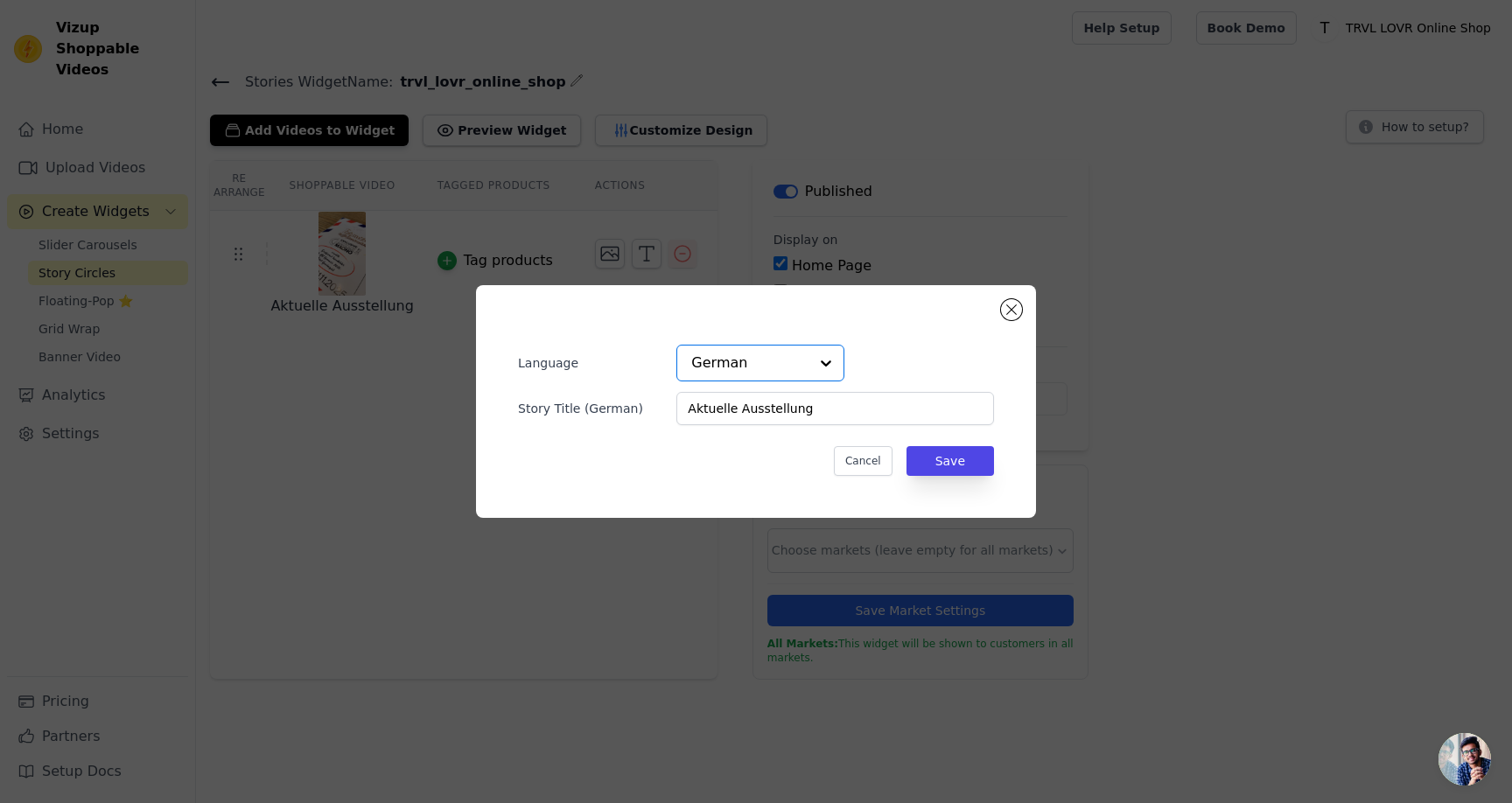
click at [784, 370] on input "text" at bounding box center [749, 362] width 117 height 35
click at [780, 440] on div "English" at bounding box center [760, 441] width 168 height 37
click at [793, 415] on input "Aktuelle Ausstellung" at bounding box center [835, 408] width 318 height 33
click at [847, 412] on input "Aktuelle Ausstellung" at bounding box center [835, 408] width 318 height 33
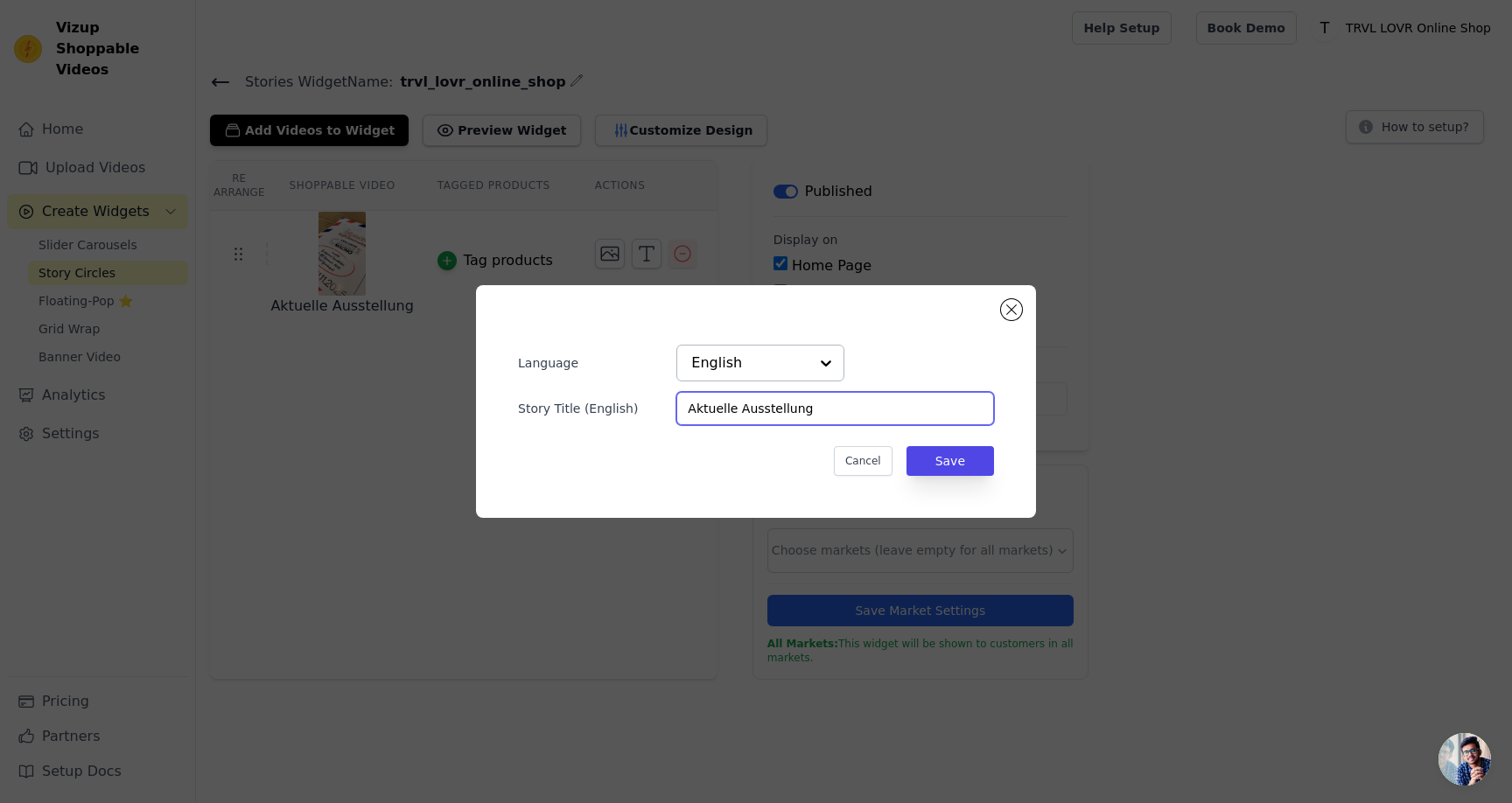
click at [847, 412] on input "Aktuelle Ausstellung" at bounding box center [835, 408] width 318 height 33
paste input "Current exhibition"
click at [741, 408] on input "Current exhibition" at bounding box center [835, 408] width 318 height 33
click at [954, 468] on button "Save" at bounding box center [950, 460] width 87 height 29
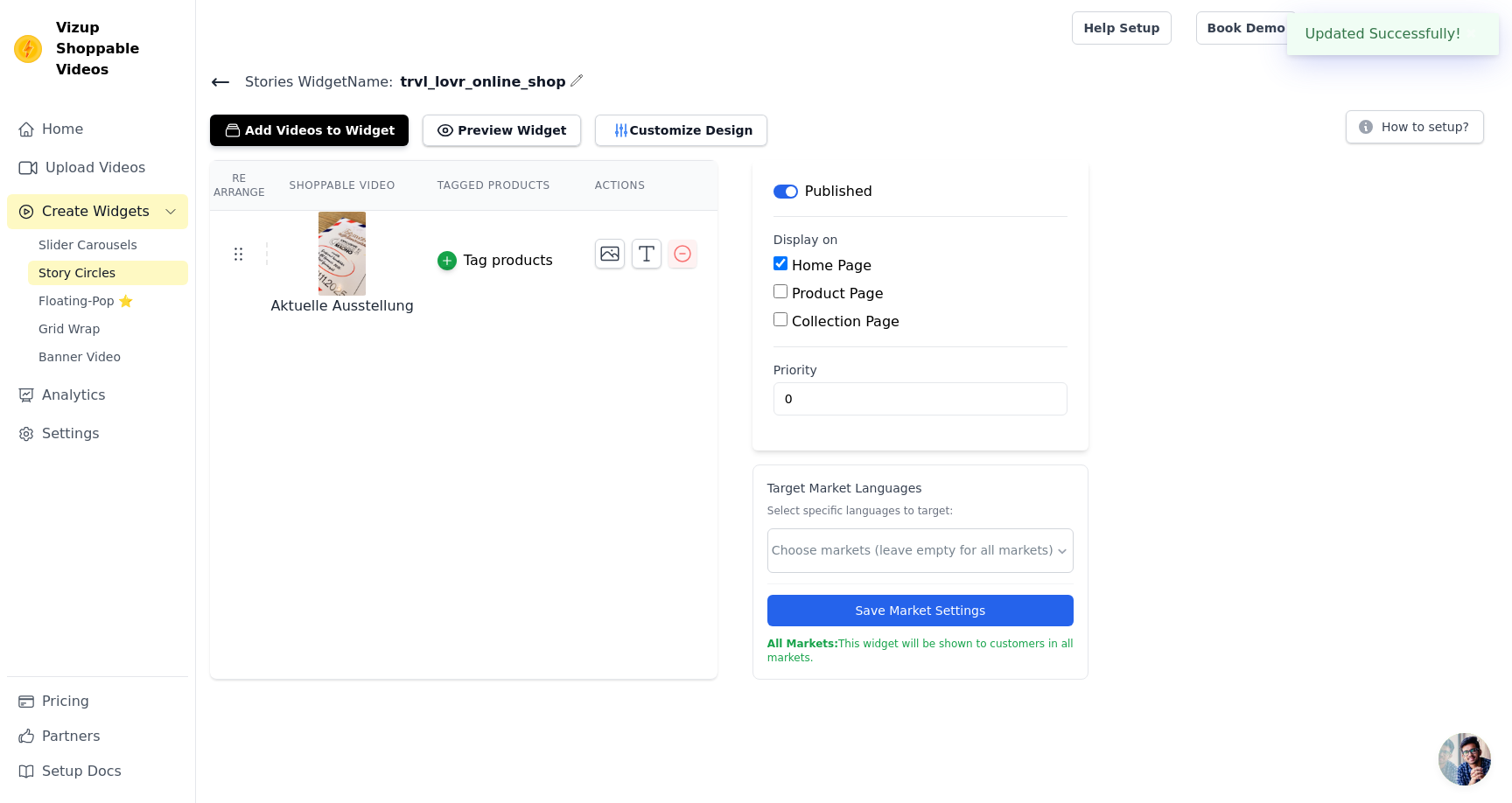
click at [822, 298] on label "Product Page" at bounding box center [838, 294] width 92 height 17
click at [788, 298] on input "Product Page" at bounding box center [781, 292] width 14 height 14
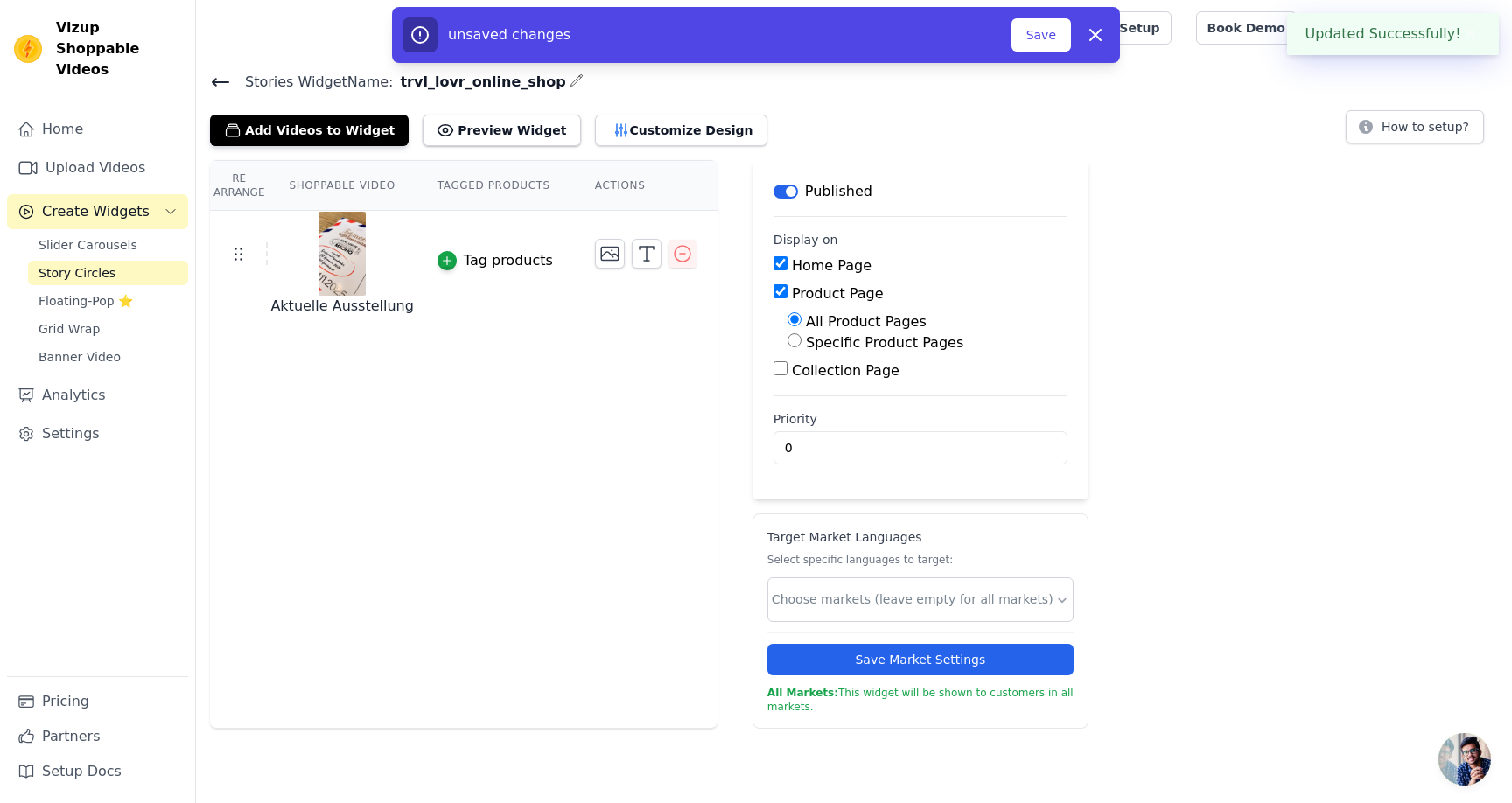
click at [819, 290] on label "Product Page" at bounding box center [838, 294] width 92 height 17
click at [788, 290] on input "Product Page" at bounding box center [781, 292] width 14 height 14
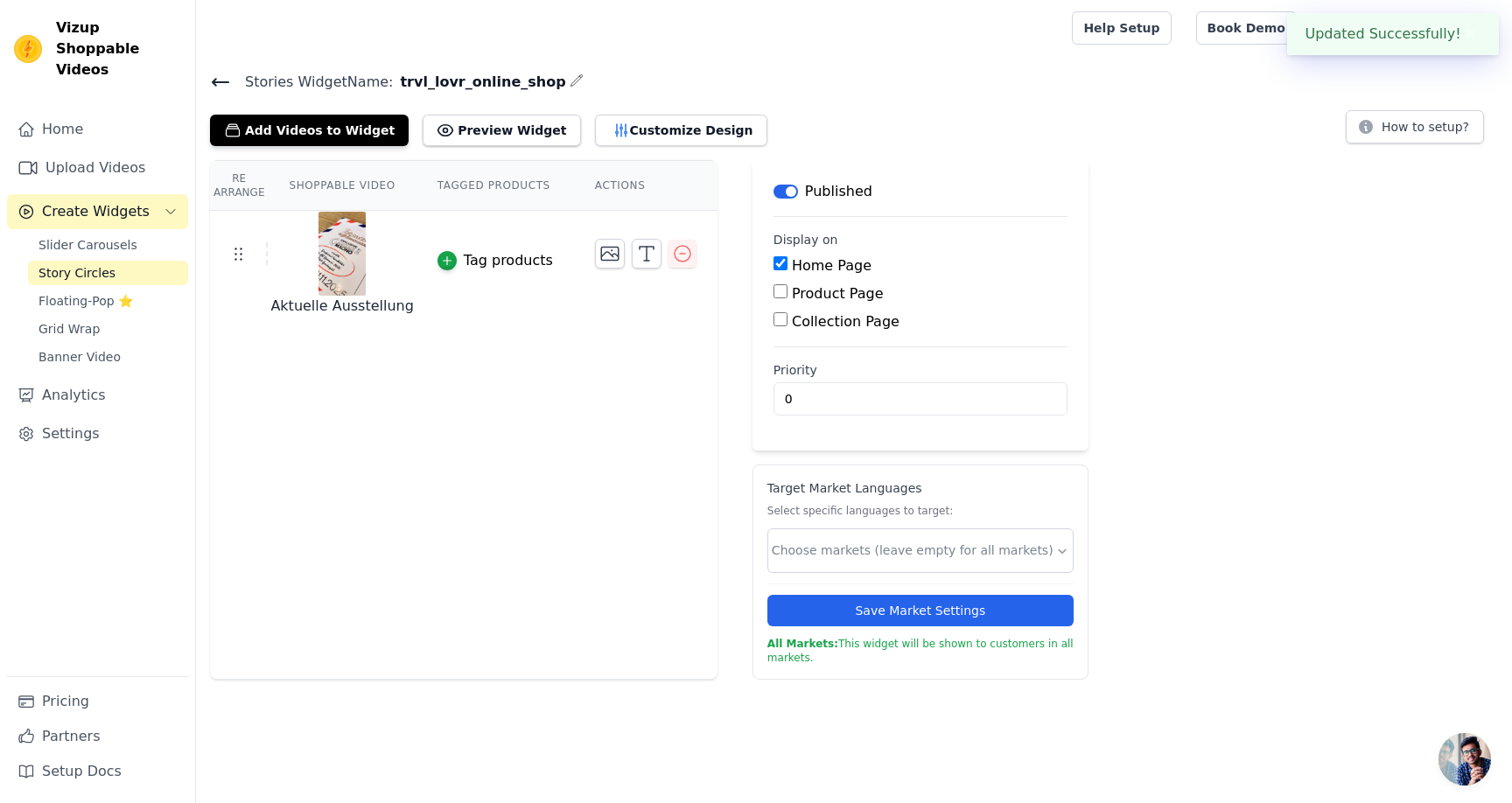
click at [815, 324] on label "Collection Page" at bounding box center [846, 321] width 108 height 17
click at [788, 324] on input "Collection Page" at bounding box center [781, 319] width 14 height 14
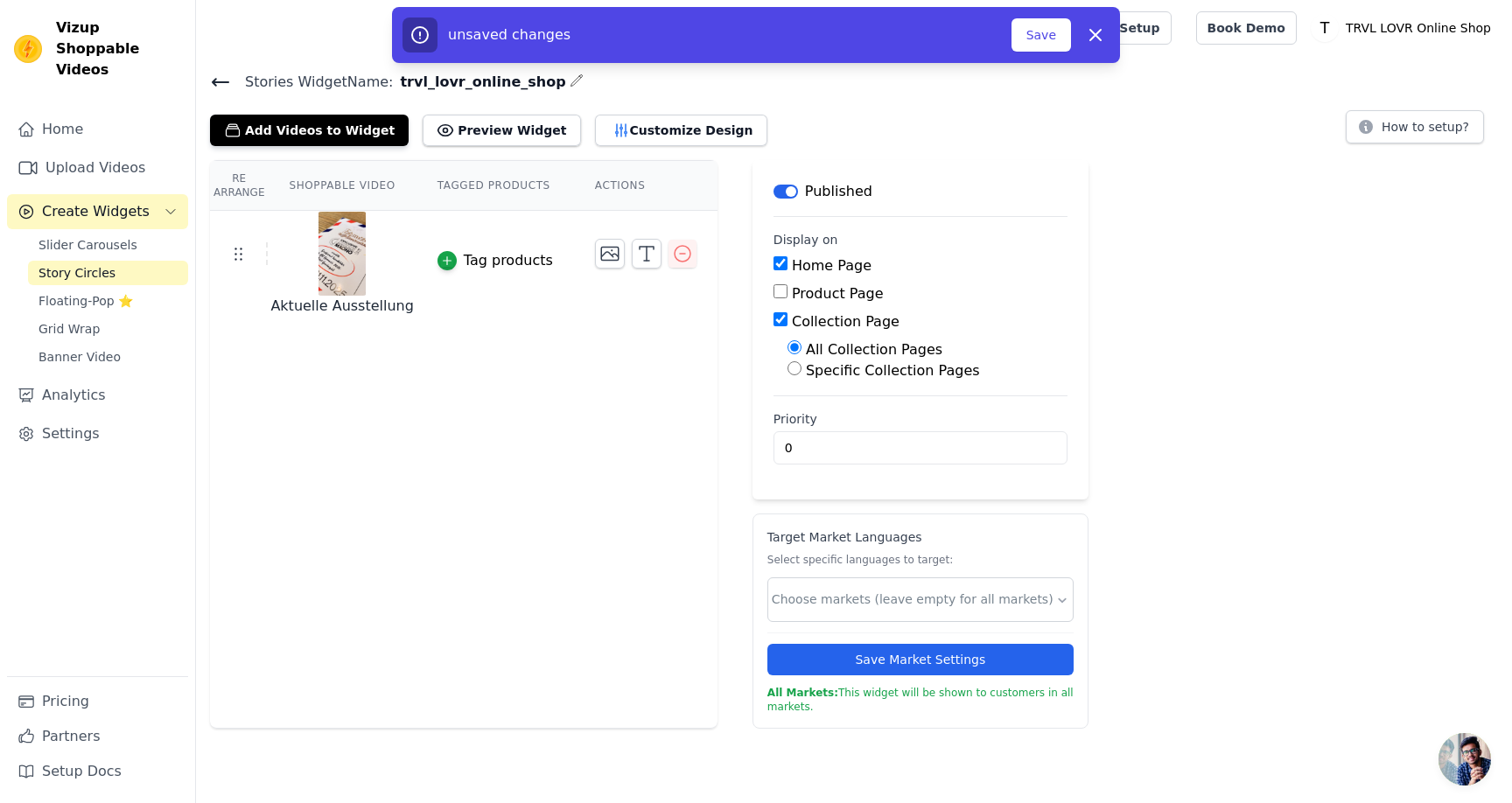
click at [822, 324] on label "Collection Page" at bounding box center [846, 321] width 108 height 17
click at [788, 324] on input "Collection Page" at bounding box center [781, 319] width 14 height 14
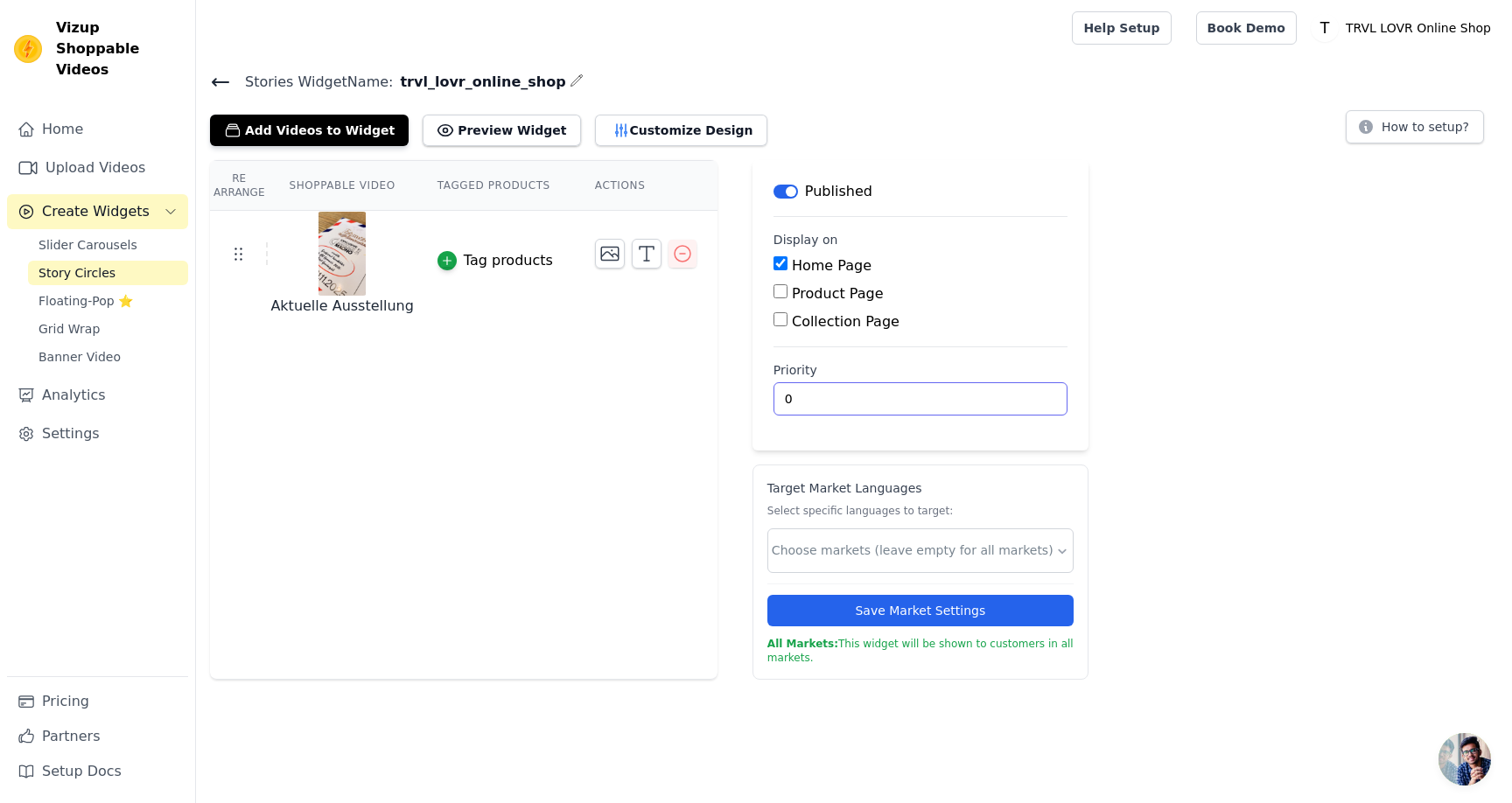
click at [839, 400] on input "0" at bounding box center [921, 399] width 294 height 33
click at [855, 543] on input "text" at bounding box center [913, 551] width 284 height 19
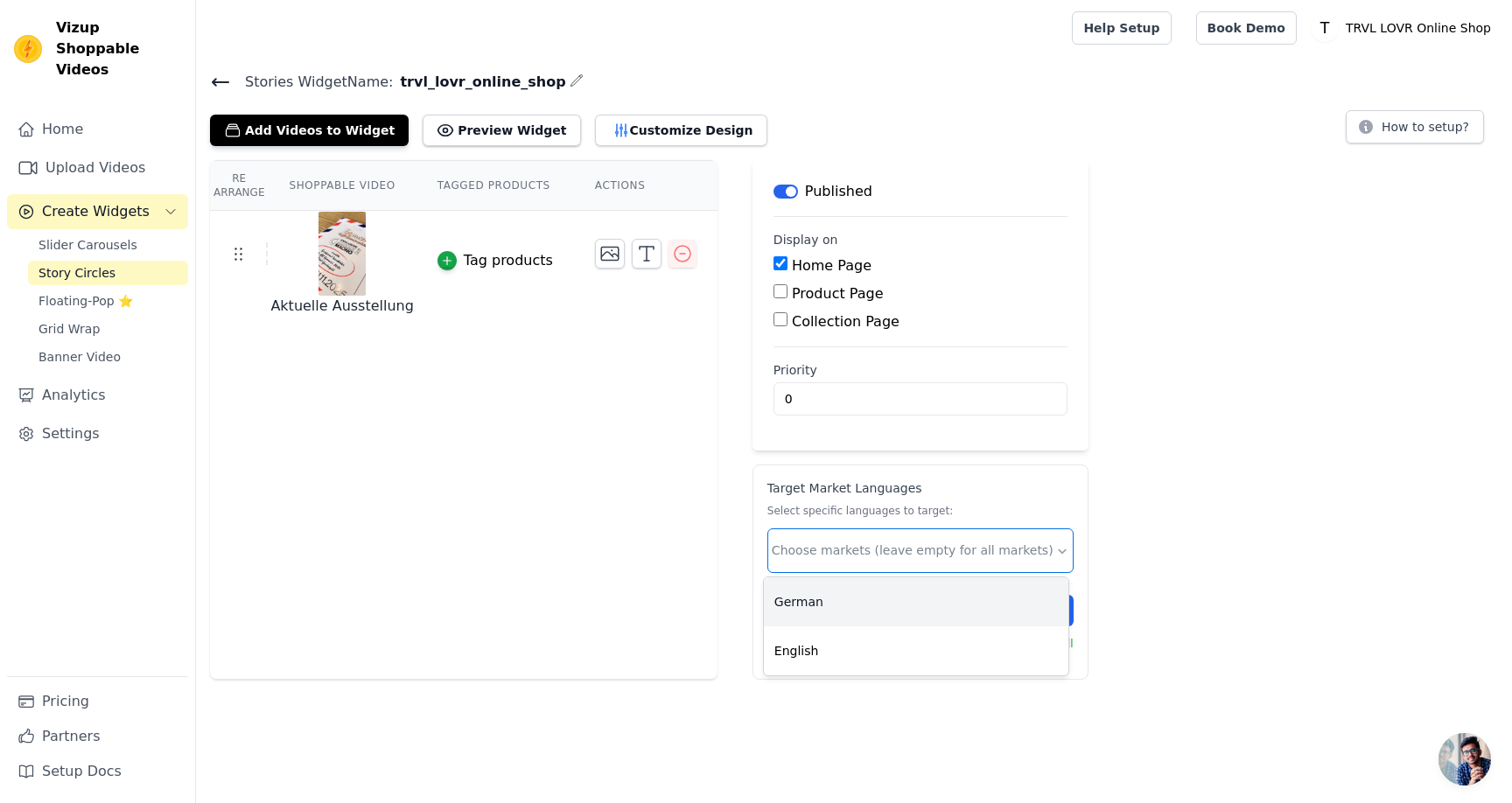
click at [831, 616] on div "German" at bounding box center [915, 601] width 304 height 49
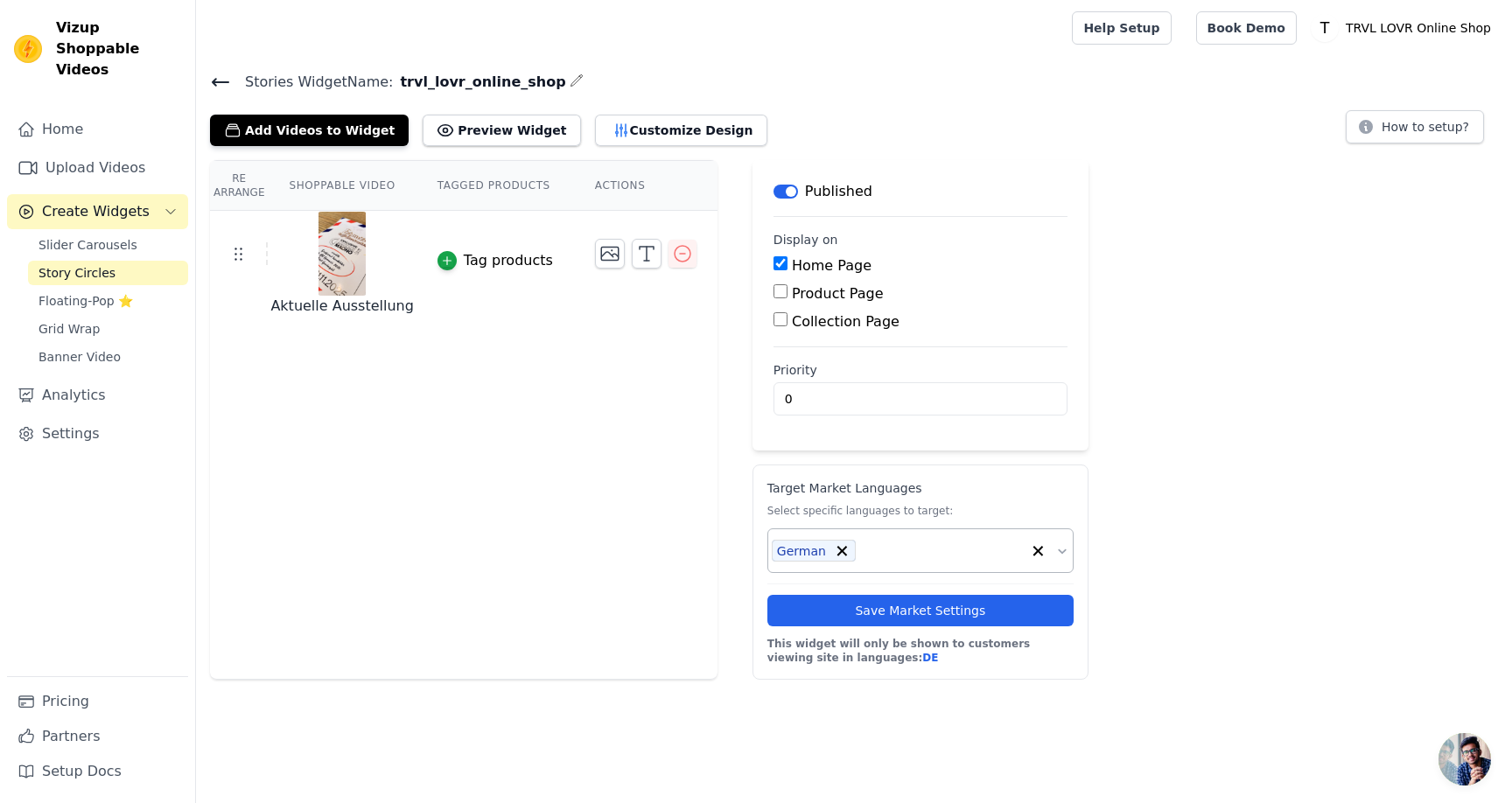
click at [738, 549] on div "Re Arrange Shoppable Video Tagged Products Actions Aktuelle Ausstellung Tag pro…" at bounding box center [854, 419] width 1316 height 520
click at [878, 547] on input "text" at bounding box center [942, 551] width 156 height 19
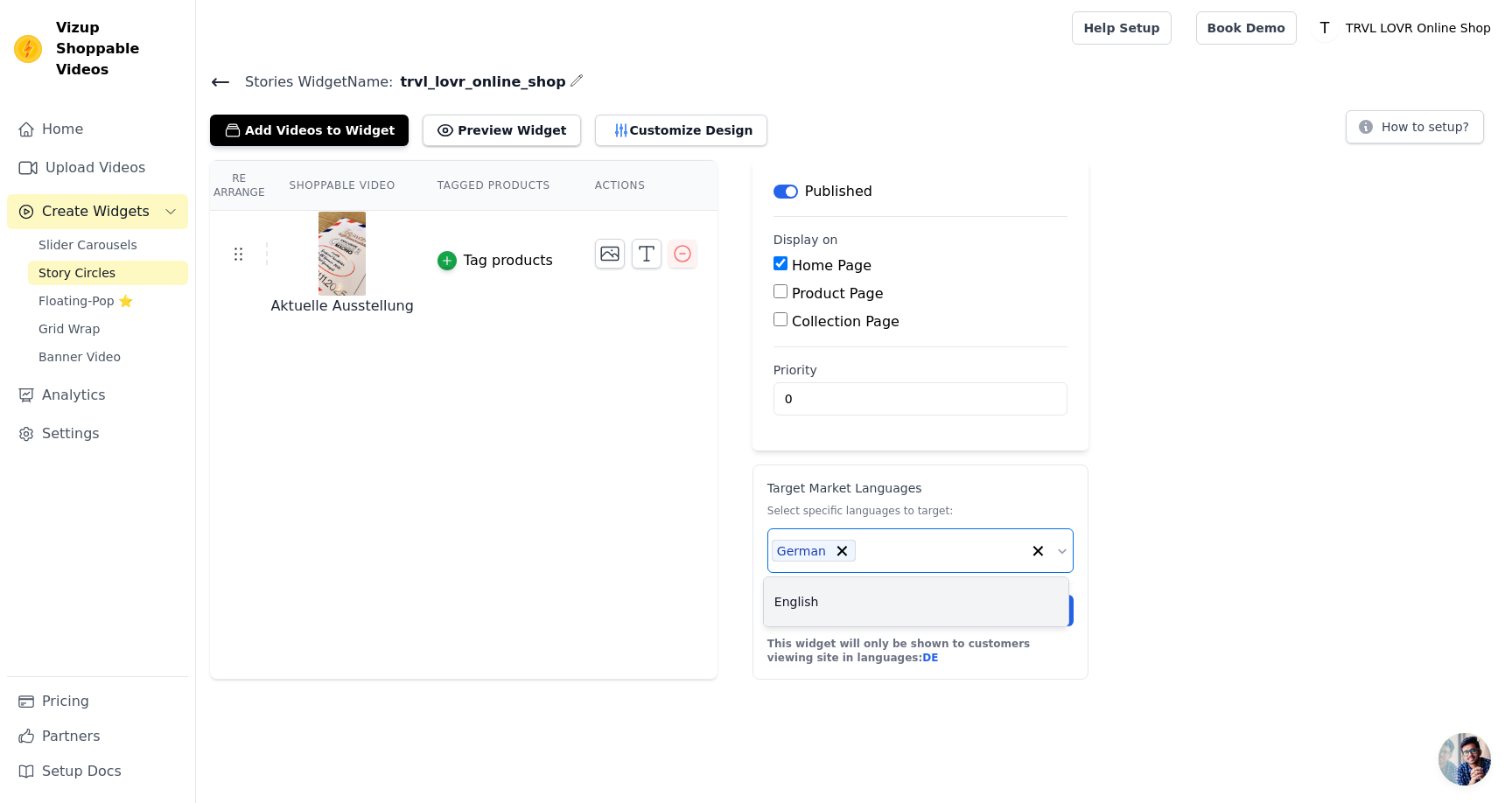
click at [856, 612] on div "English" at bounding box center [915, 601] width 304 height 49
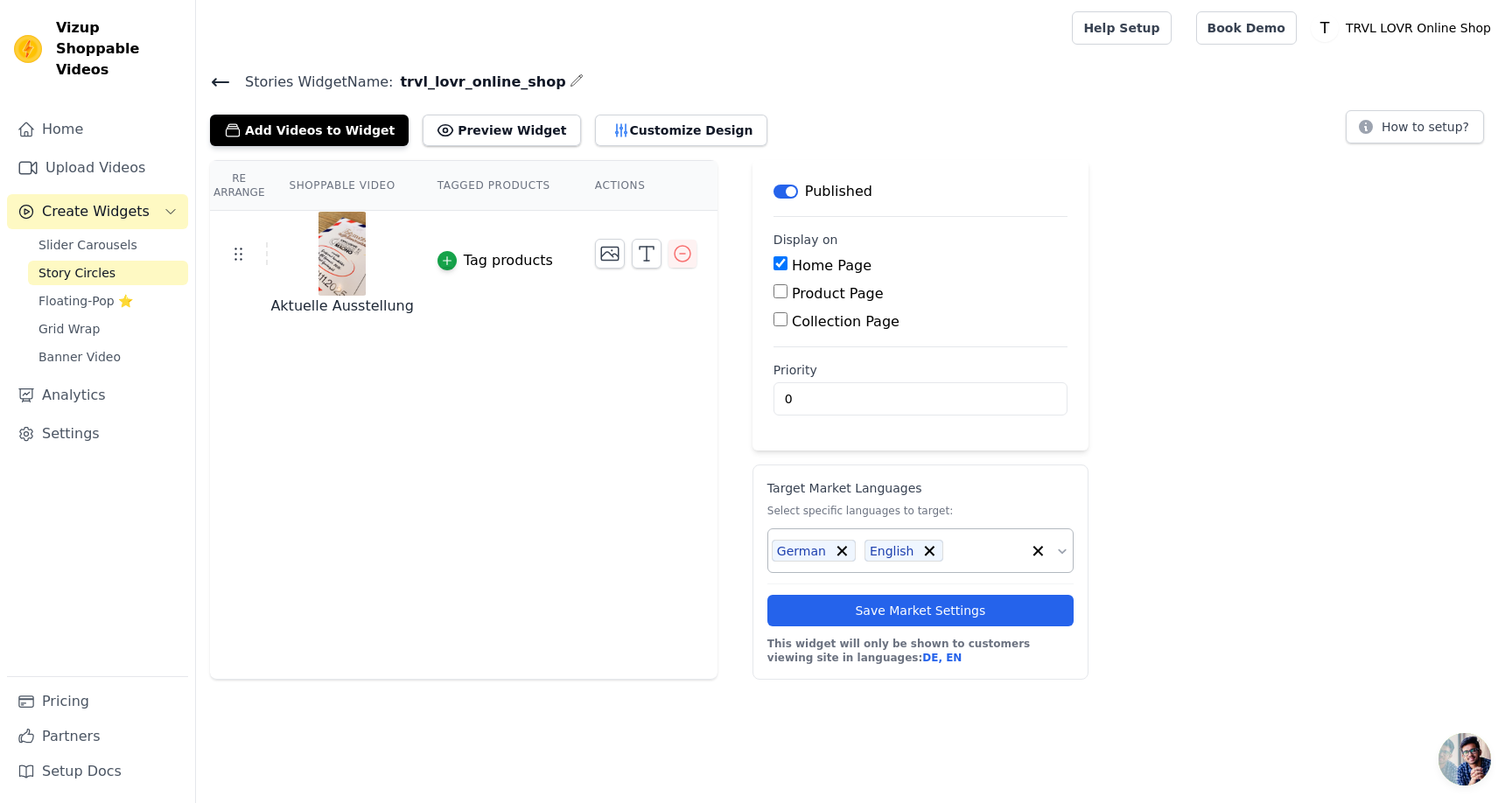
click at [736, 526] on div "Re Arrange Shoppable Video Tagged Products Actions Aktuelle Ausstellung Tag pro…" at bounding box center [854, 419] width 1316 height 520
click at [918, 608] on button "Save Market Settings" at bounding box center [920, 610] width 306 height 31
click at [527, 138] on button "Preview Widget" at bounding box center [501, 129] width 158 height 31
click at [633, 132] on button "Customize Design" at bounding box center [681, 129] width 172 height 31
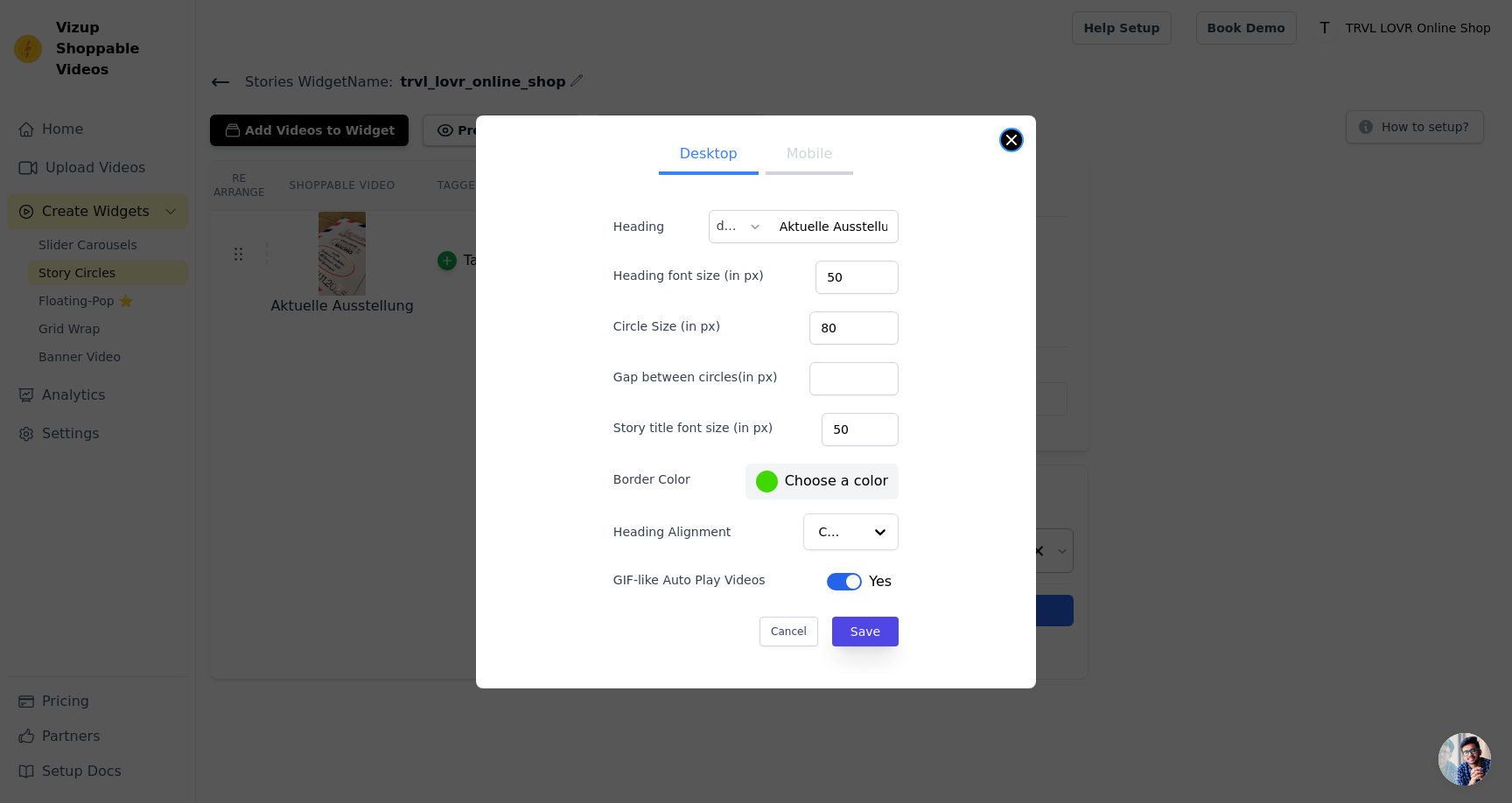
click at [1020, 143] on div "Desktop Mobile Heading Aktuelle Ausstellung de Heading font size (in px) 50 Cir…" at bounding box center [756, 402] width 560 height 573
click at [1009, 137] on button "Close modal" at bounding box center [1012, 140] width 21 height 21
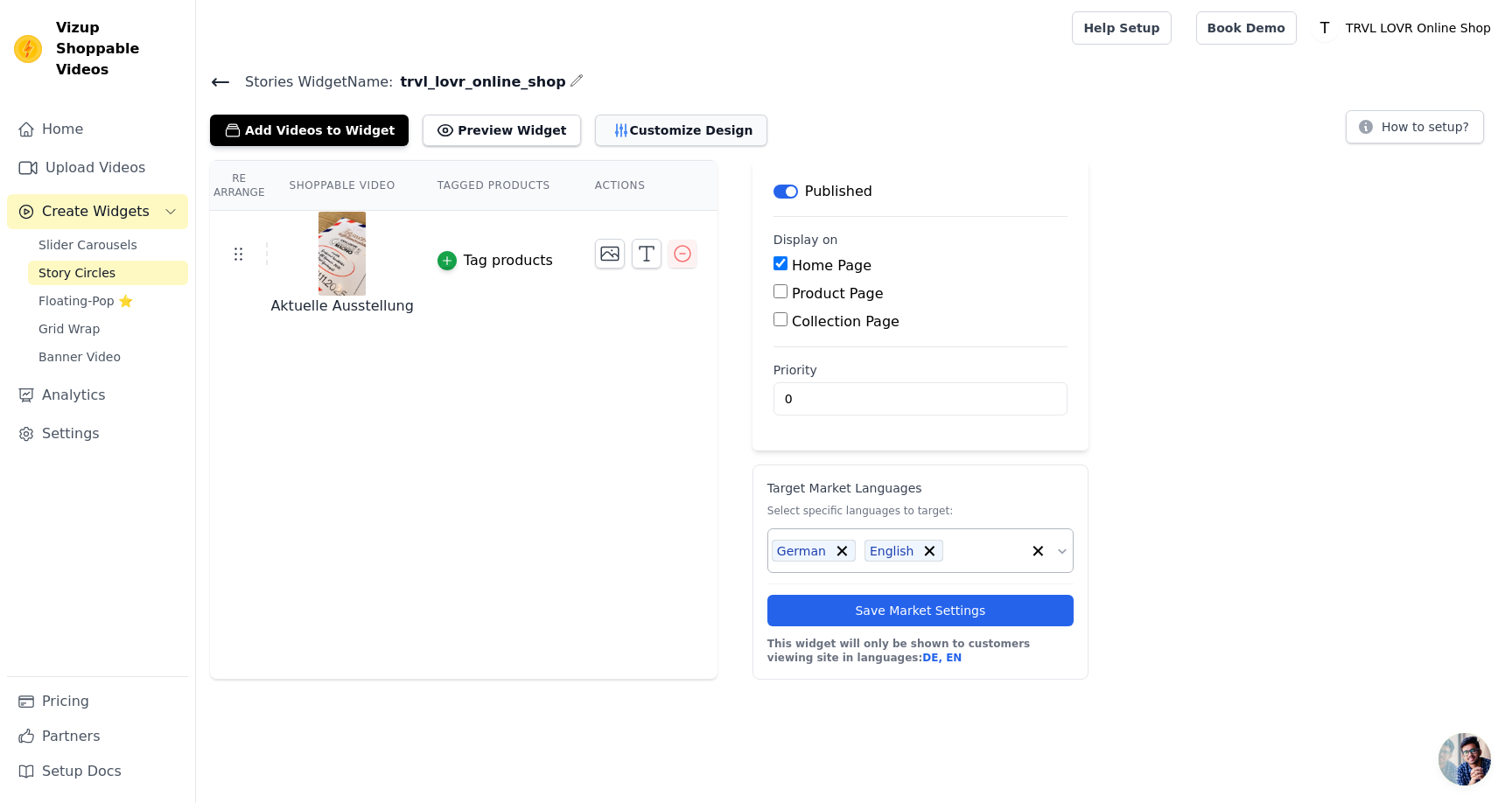
click at [621, 131] on button "Customize Design" at bounding box center [681, 129] width 172 height 31
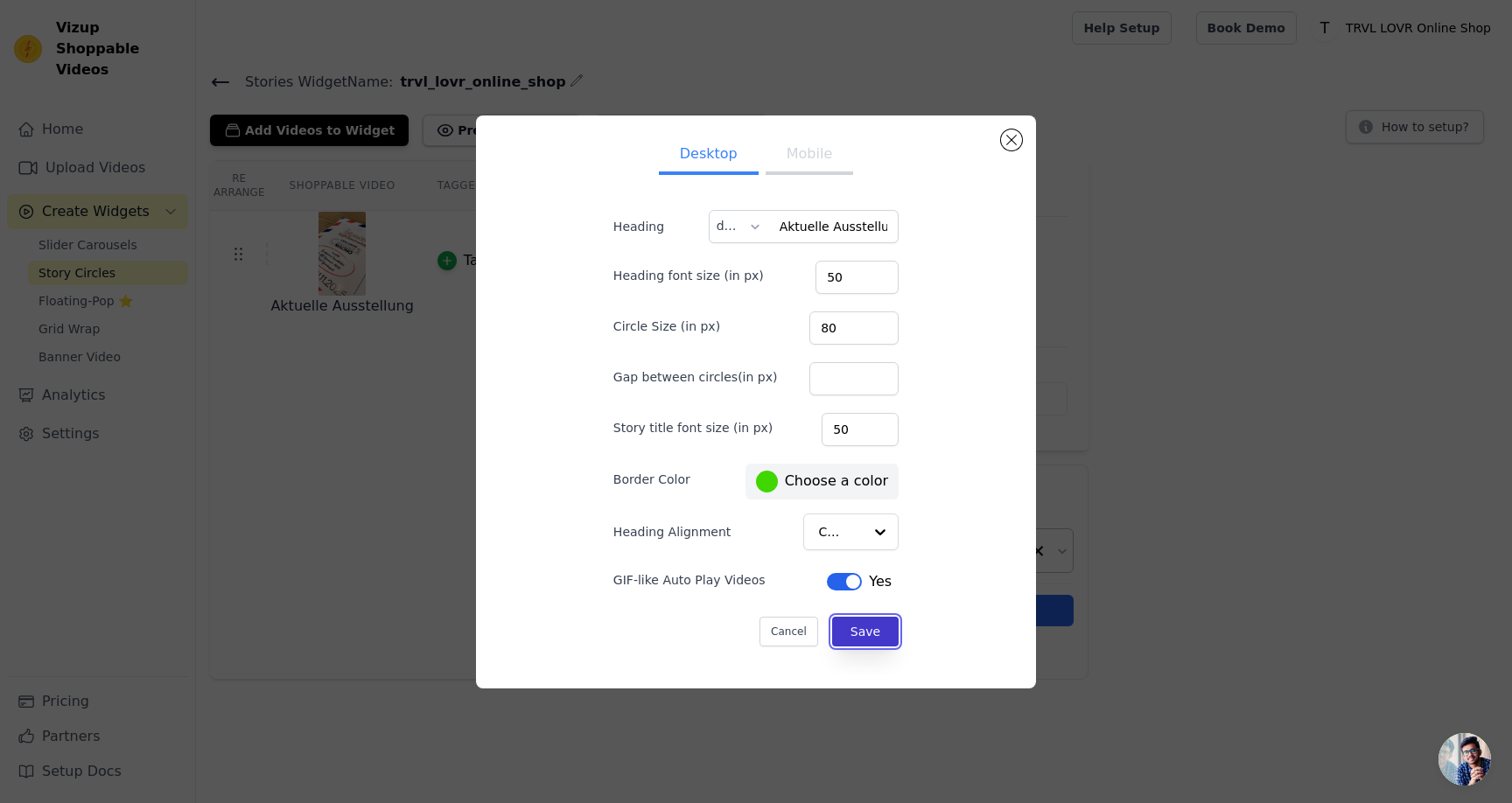
click at [866, 636] on button "Save" at bounding box center [865, 631] width 67 height 29
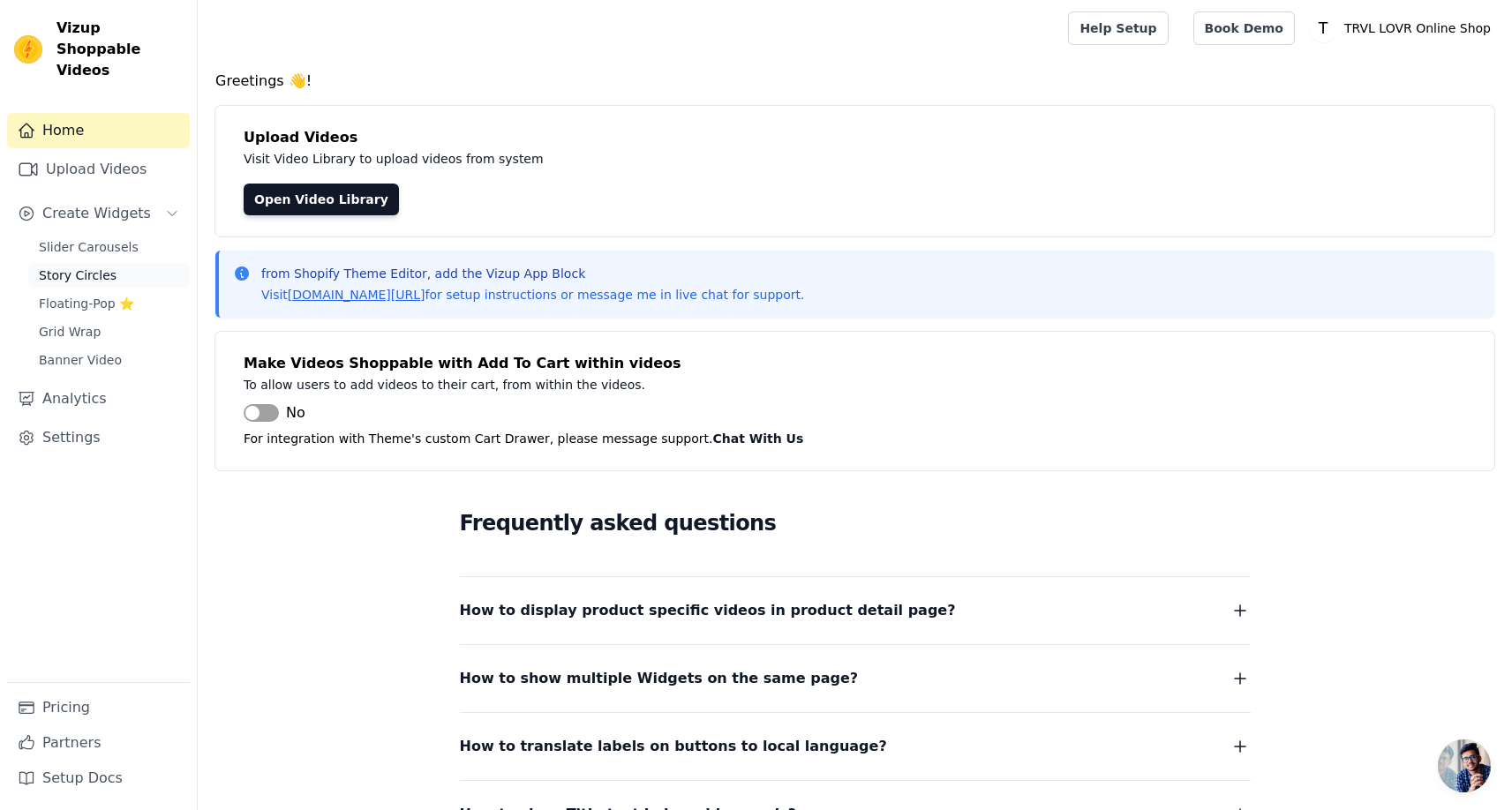
click at [111, 266] on span "Story Circles" at bounding box center [77, 275] width 77 height 18
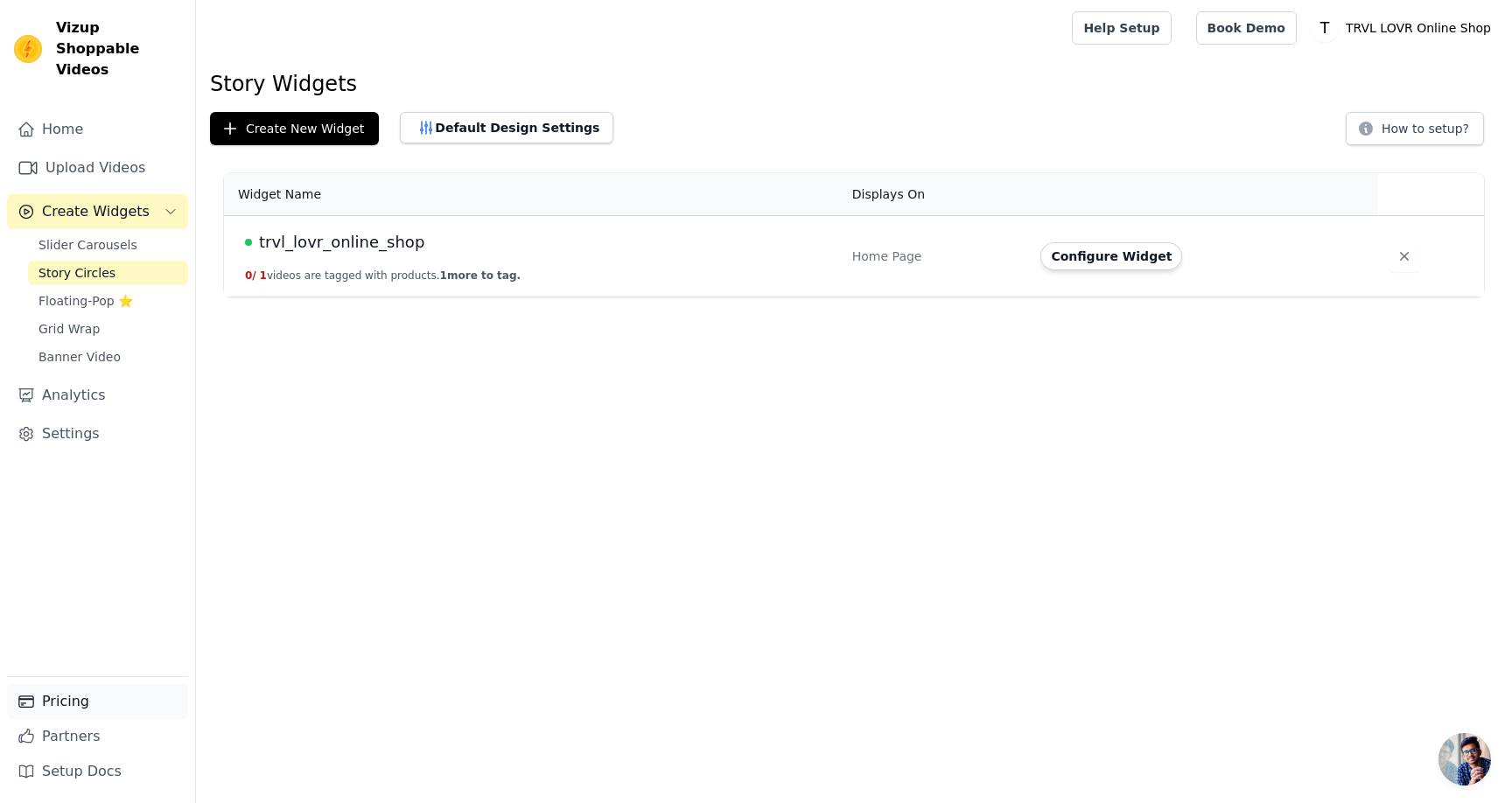
click at [104, 704] on link "Pricing" at bounding box center [97, 701] width 181 height 35
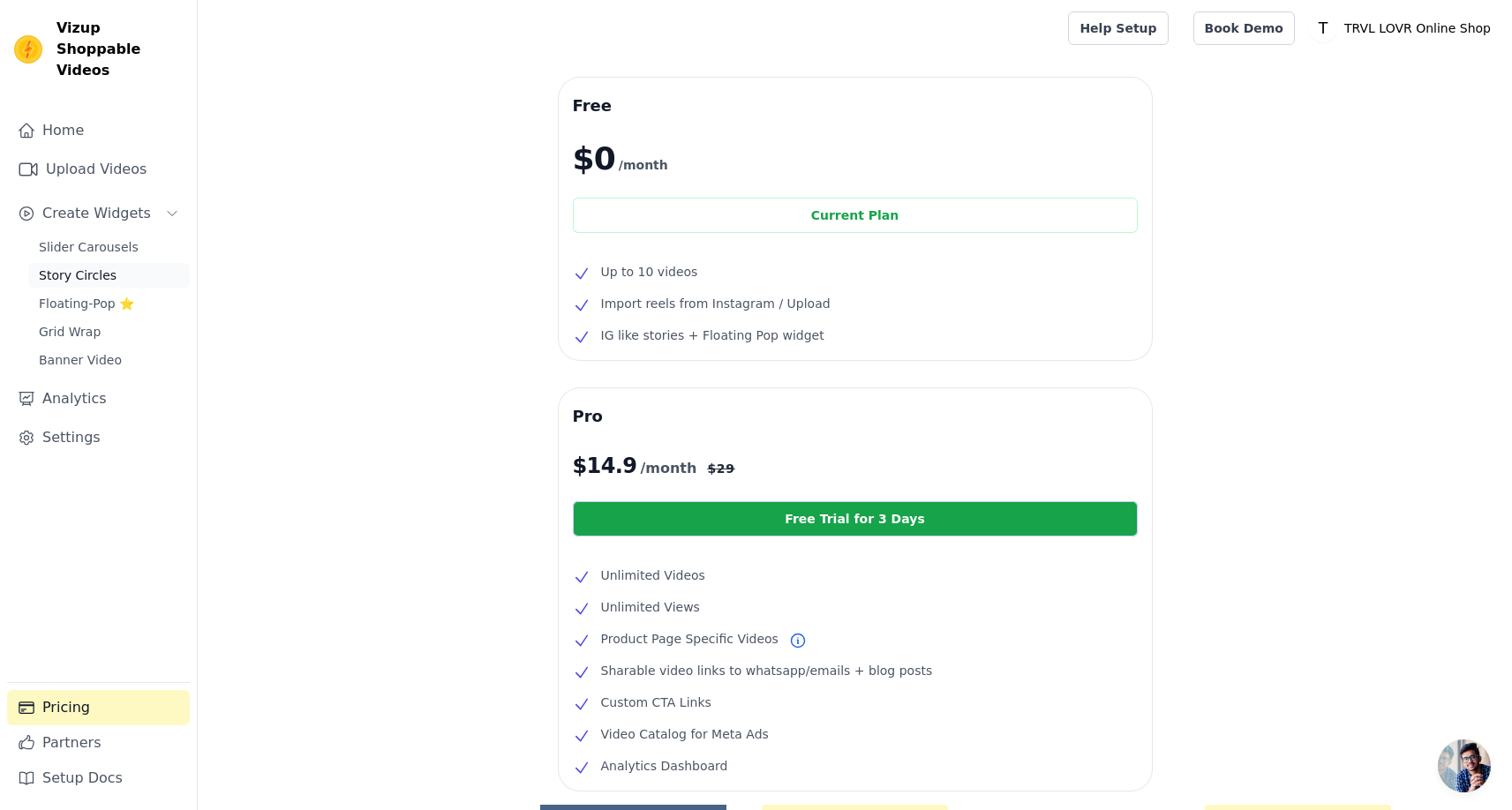
click at [100, 266] on span "Story Circles" at bounding box center [77, 275] width 77 height 18
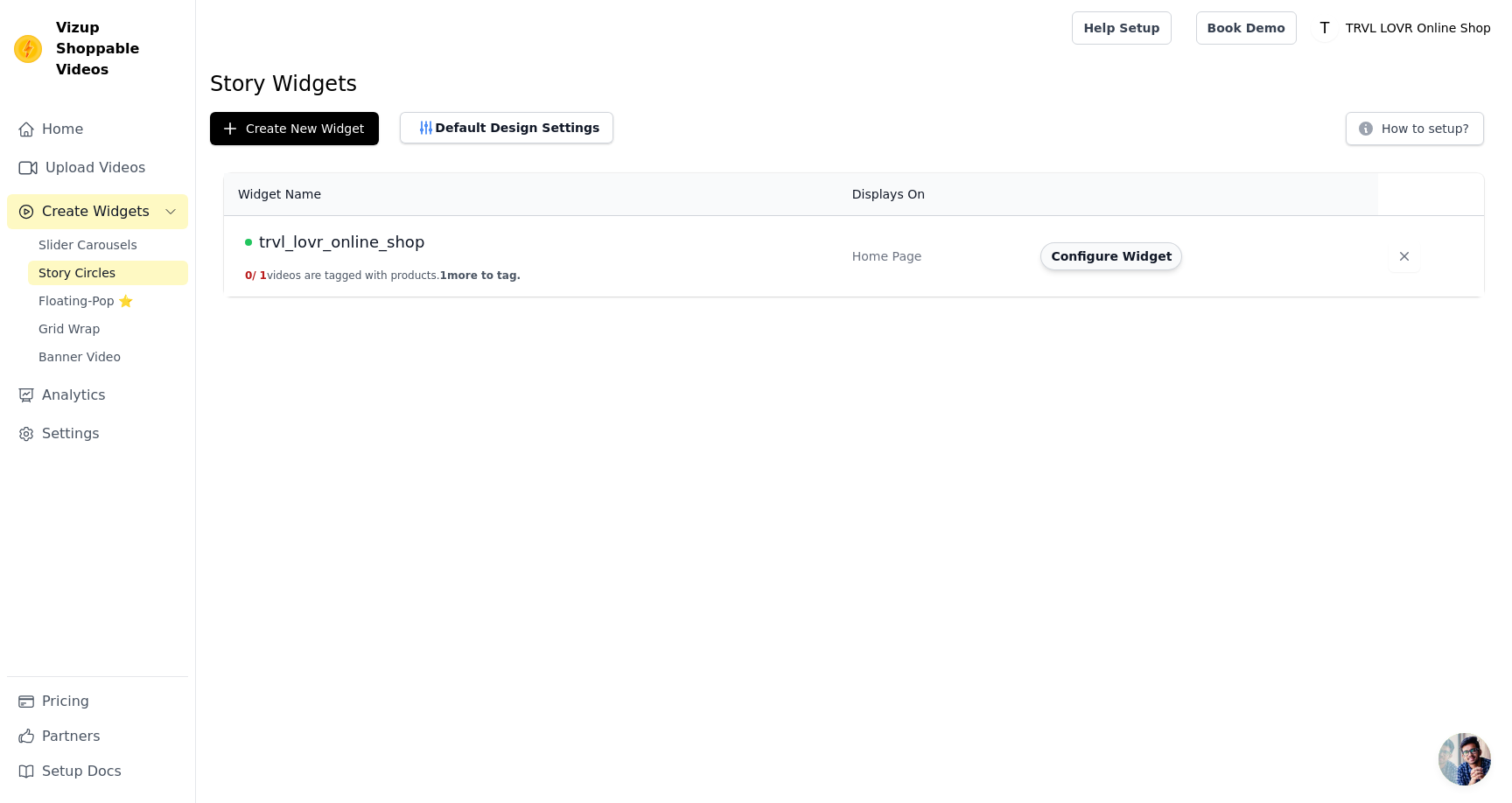
click at [1146, 257] on button "Configure Widget" at bounding box center [1111, 256] width 142 height 28
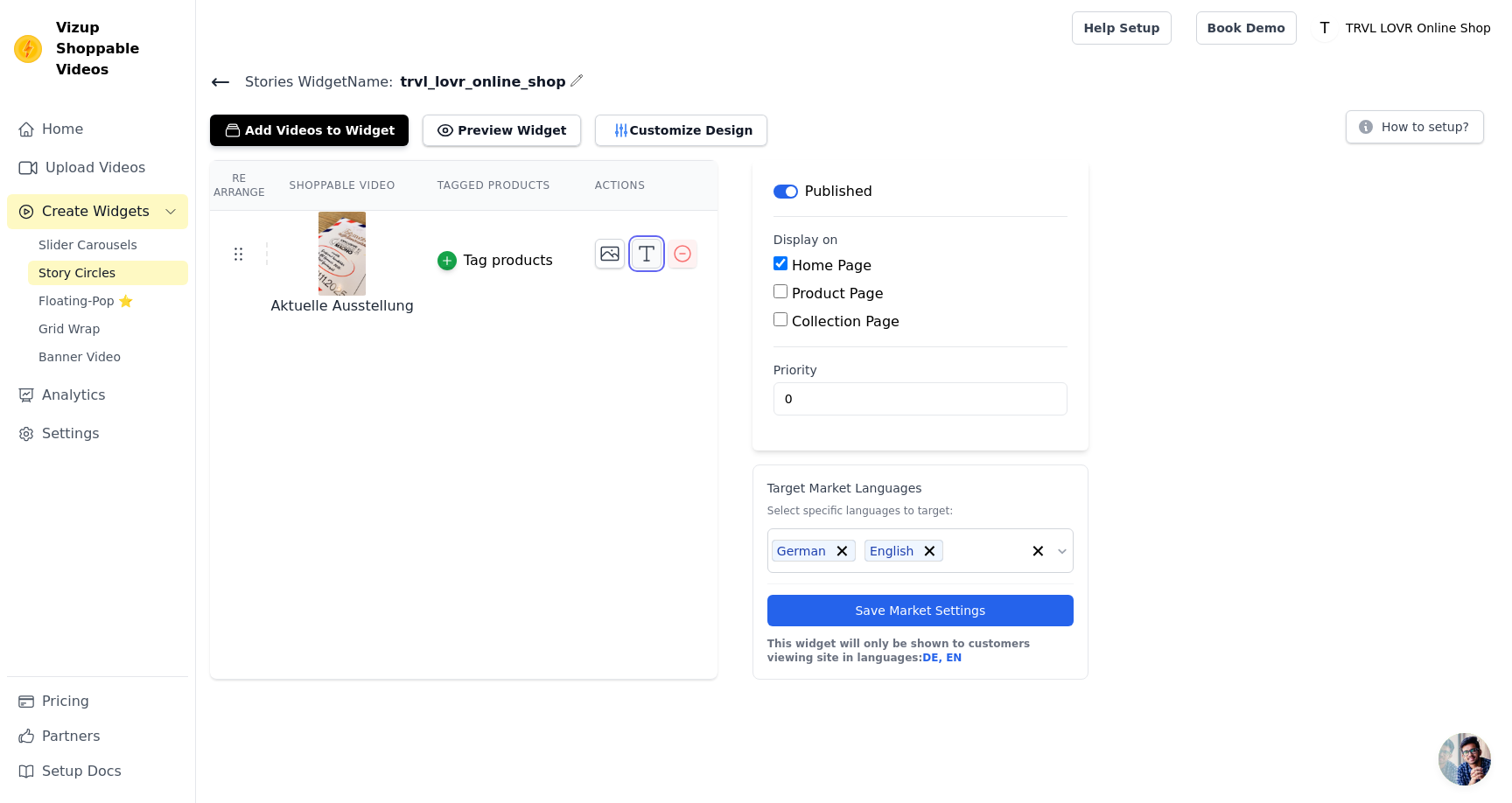
click at [642, 244] on icon "button" at bounding box center [647, 254] width 21 height 21
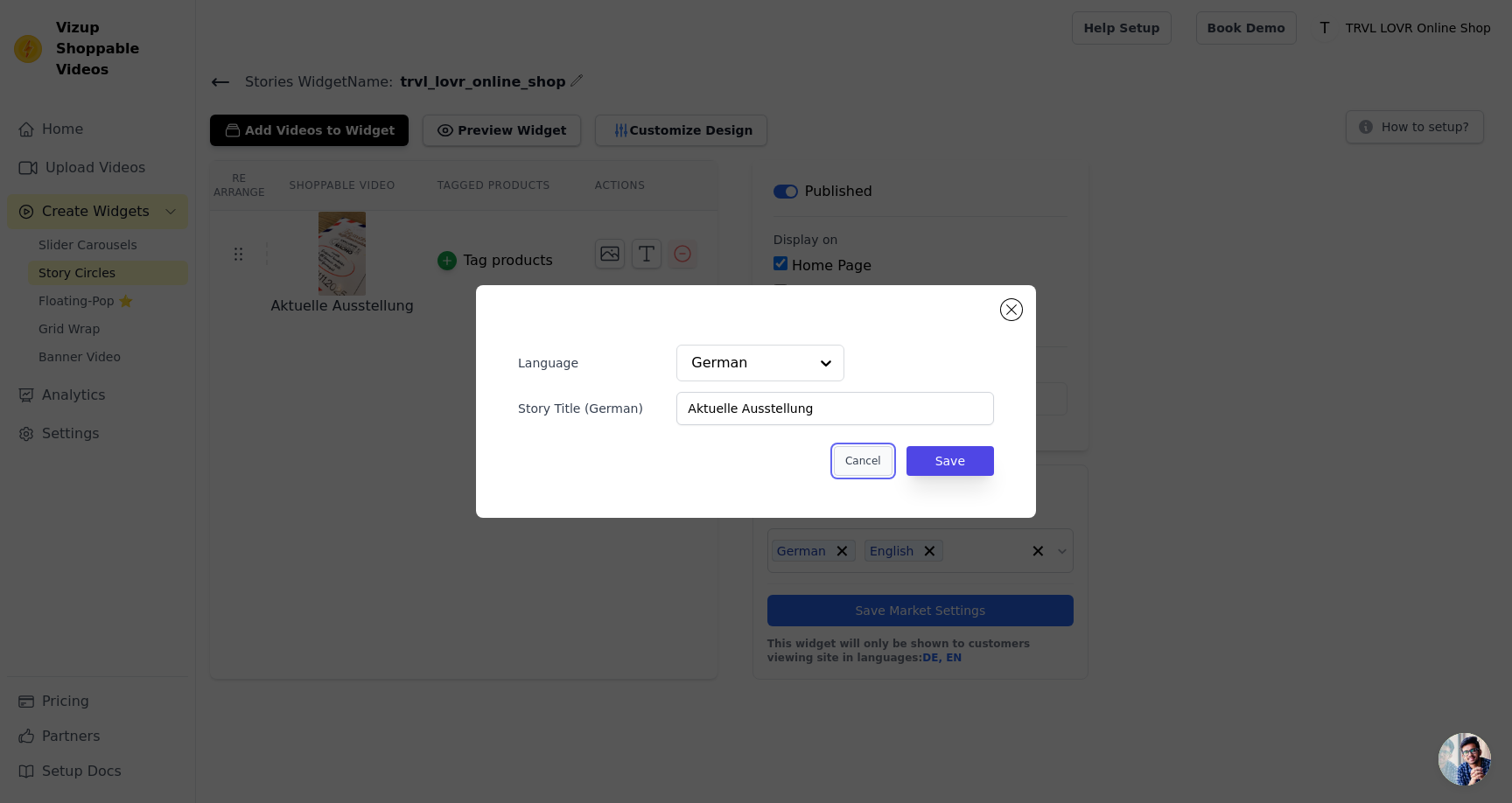
click at [878, 455] on button "Cancel" at bounding box center [863, 460] width 59 height 29
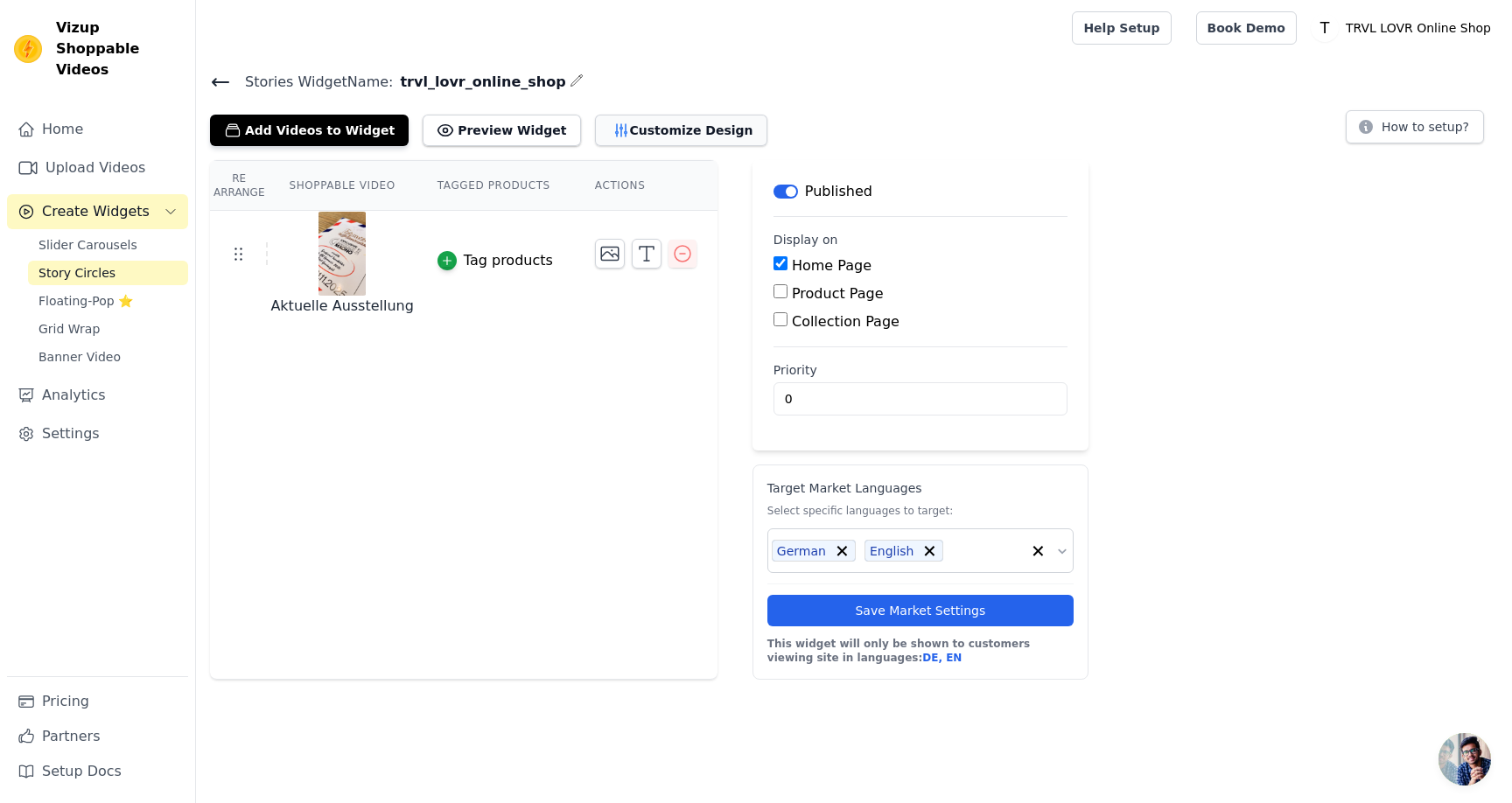
click at [612, 132] on button "Customize Design" at bounding box center [681, 129] width 172 height 31
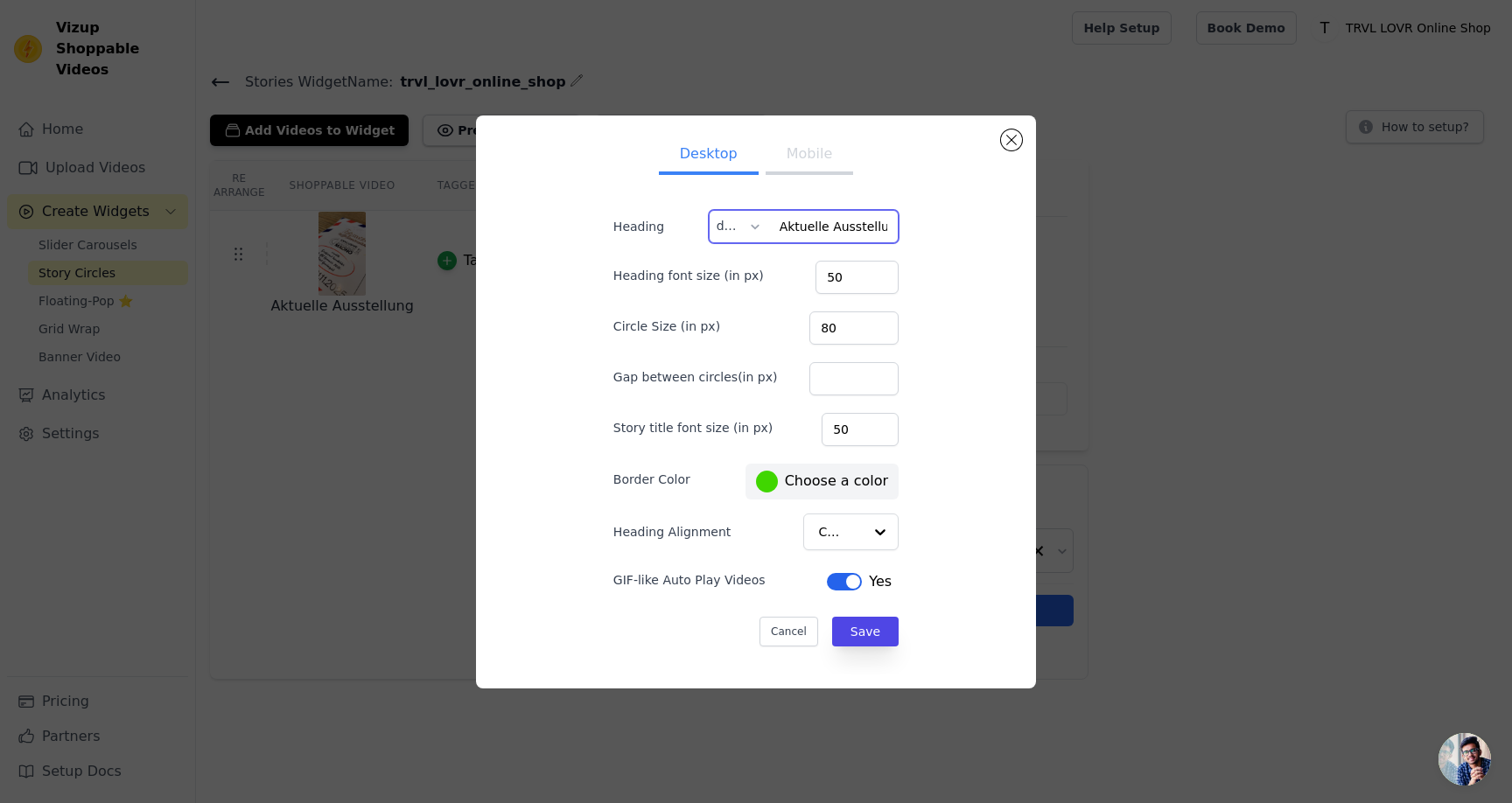
click at [839, 230] on input "Aktuelle Ausstellung" at bounding box center [804, 226] width 191 height 33
click at [866, 271] on input "51" at bounding box center [856, 277] width 83 height 33
click at [843, 271] on input "51" at bounding box center [856, 277] width 83 height 33
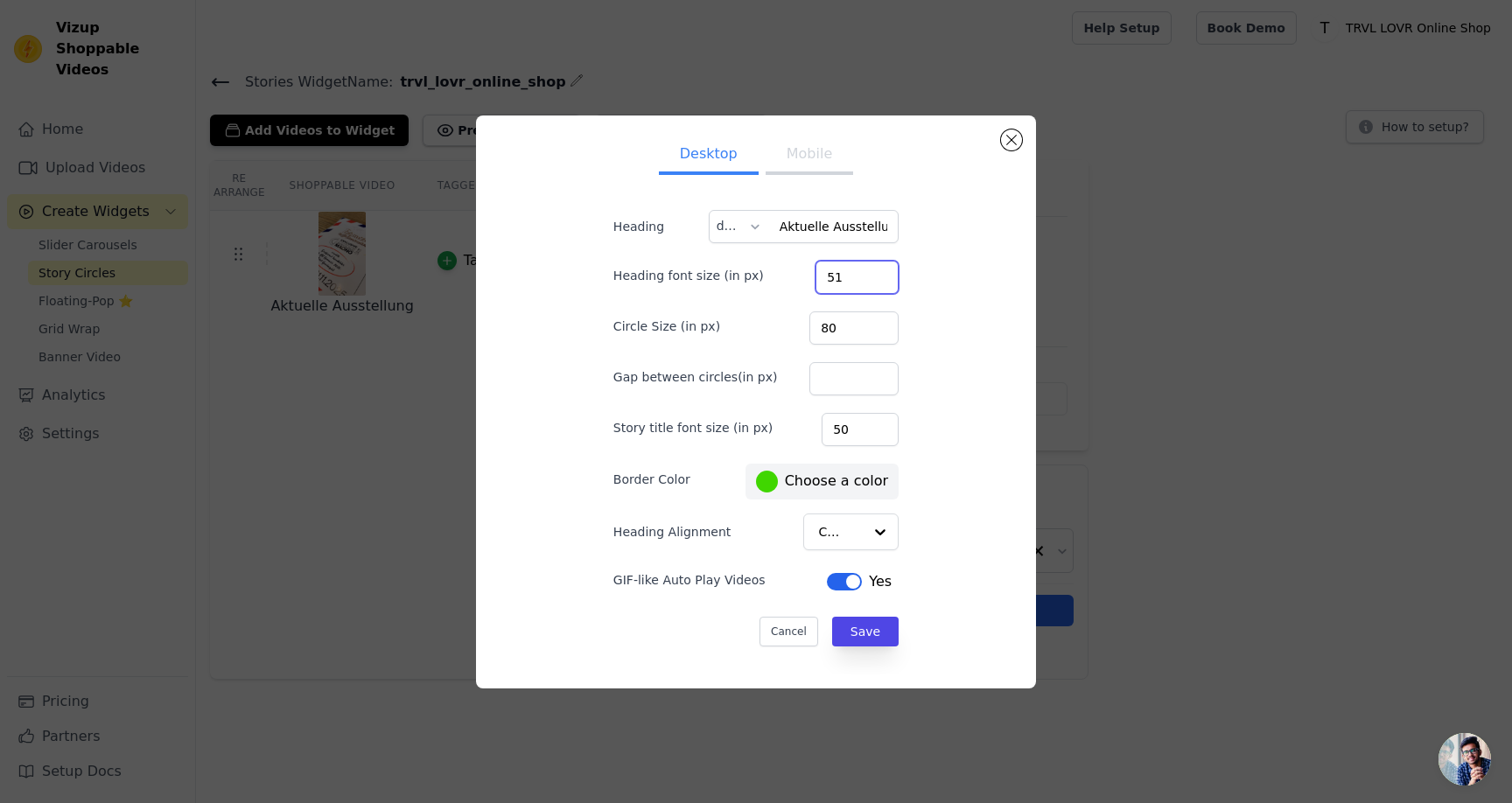
click at [843, 271] on input "51" at bounding box center [856, 277] width 83 height 33
type input "0"
click at [847, 329] on input "80" at bounding box center [854, 327] width 89 height 33
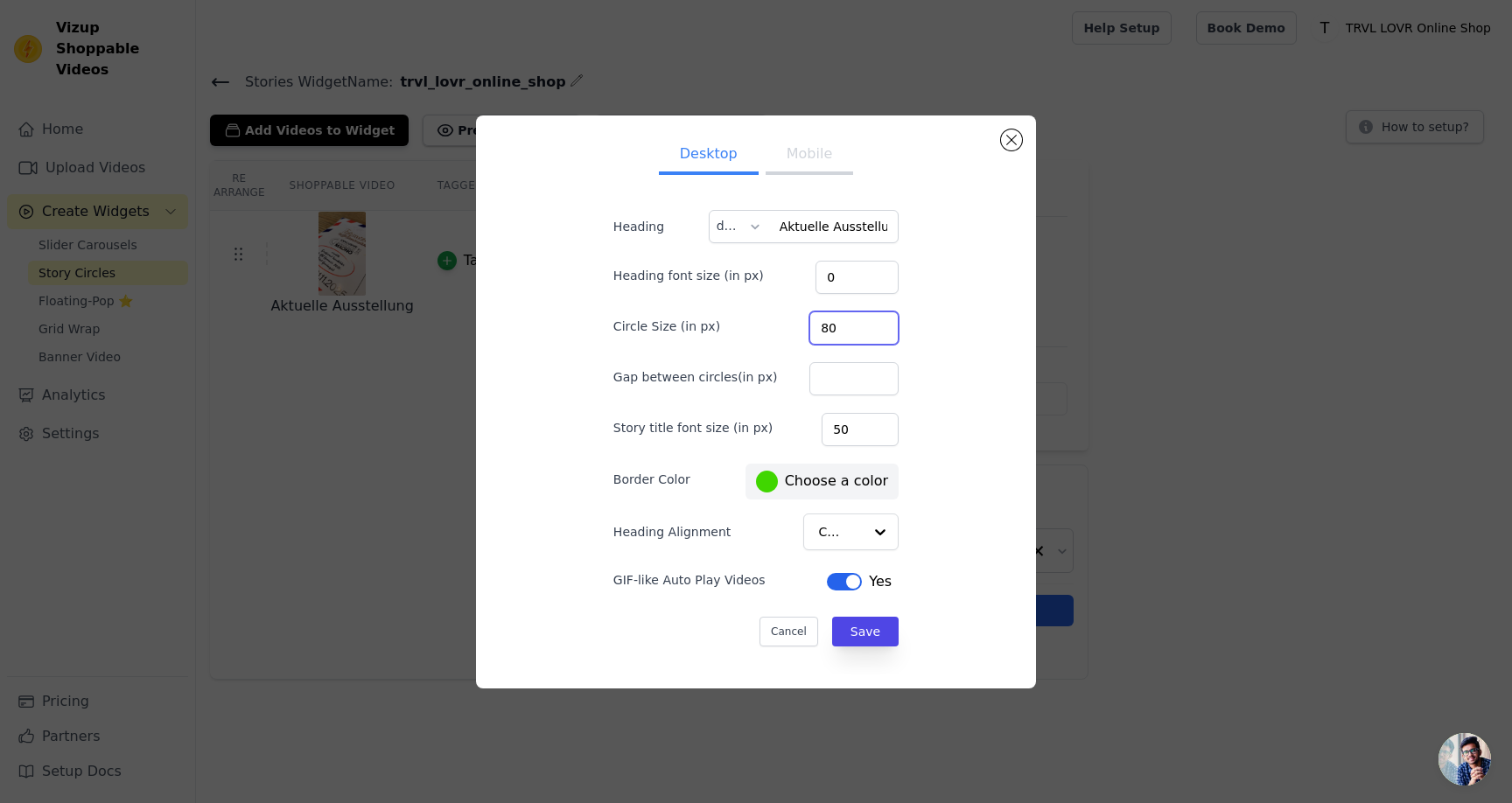
click at [847, 329] on input "80" at bounding box center [854, 327] width 89 height 33
click at [844, 330] on input "80" at bounding box center [854, 327] width 89 height 33
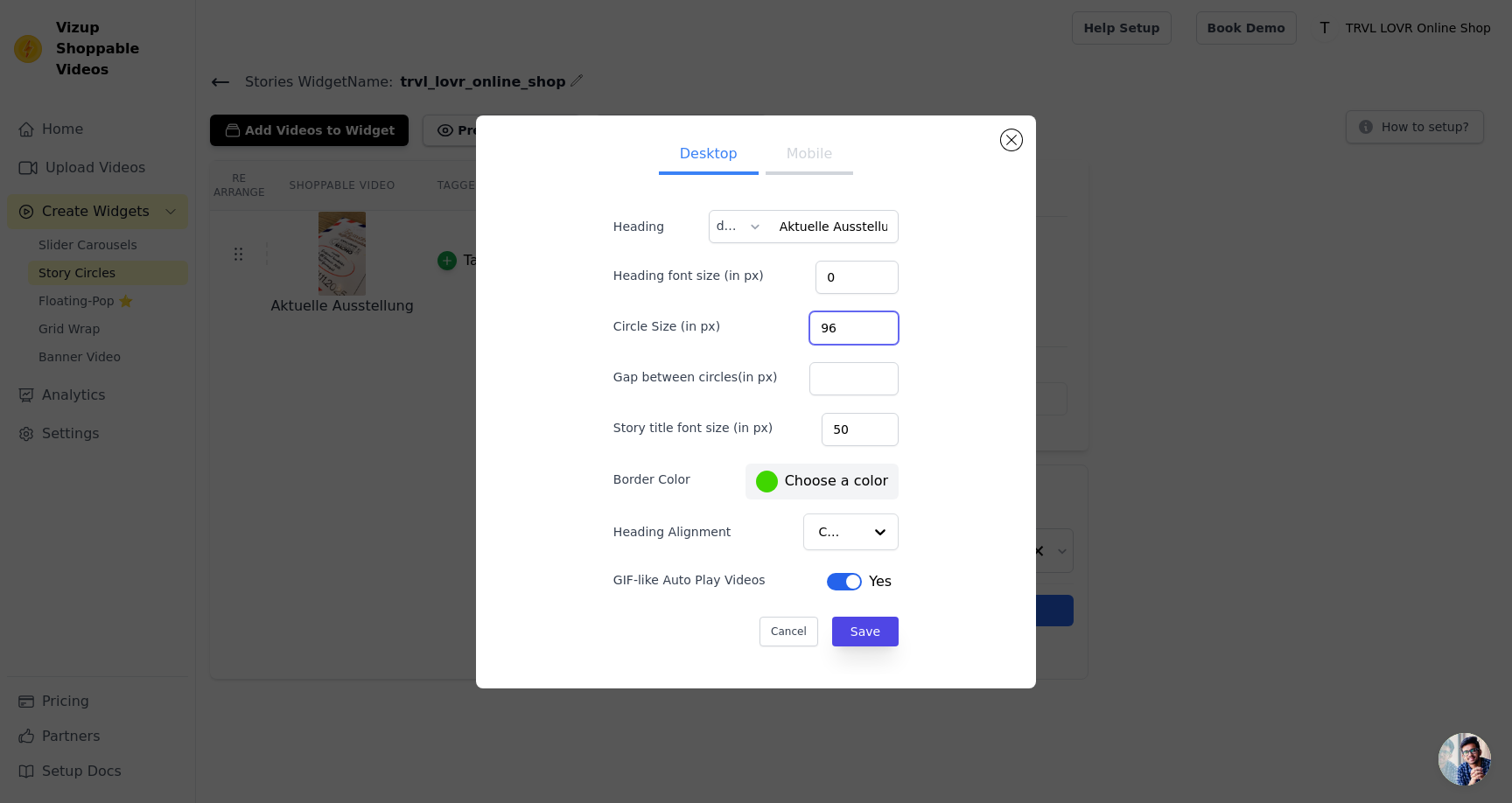
type input "96"
click at [811, 158] on button "Mobile" at bounding box center [809, 155] width 87 height 38
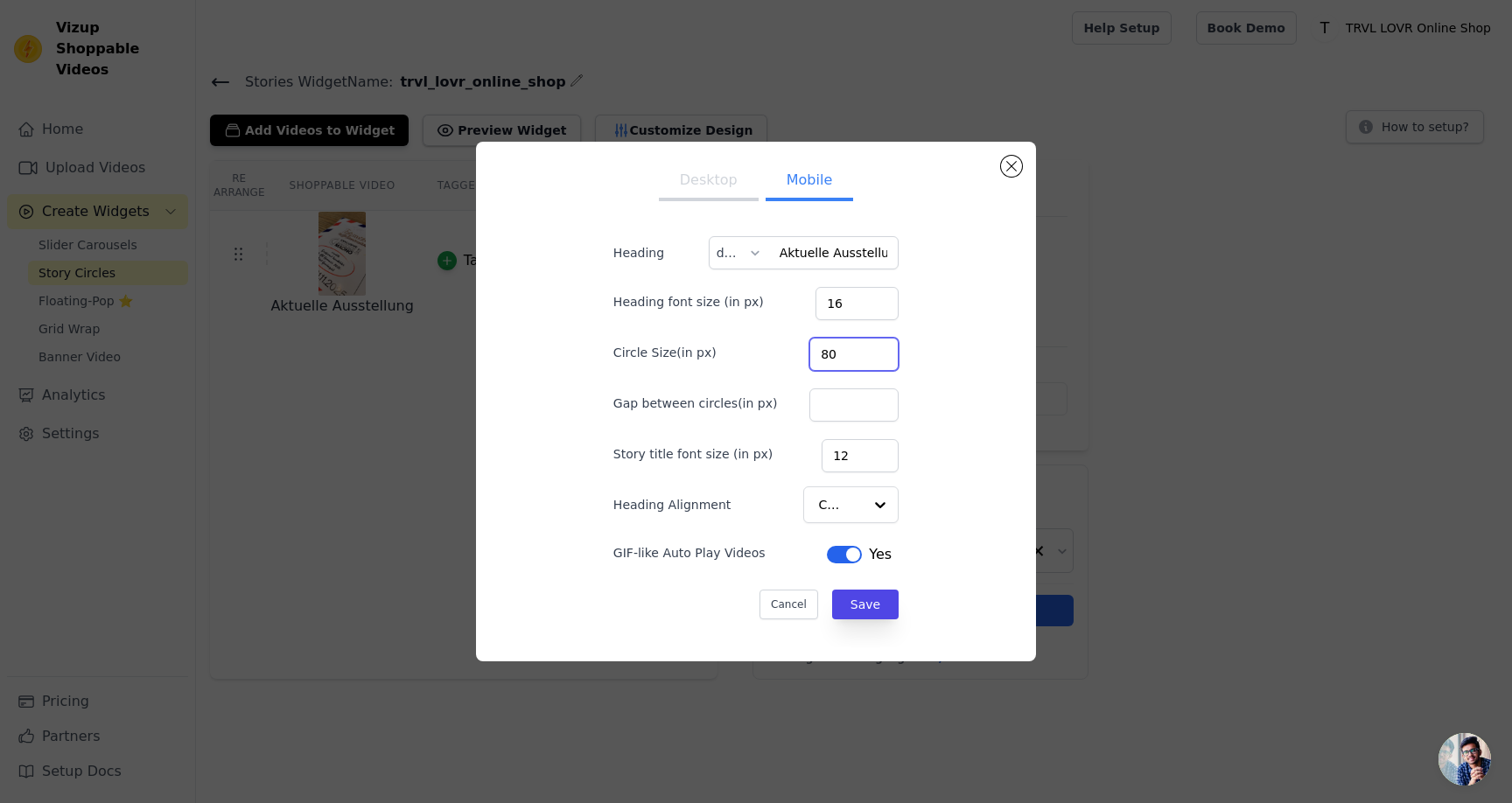
click at [836, 353] on input "80" at bounding box center [854, 354] width 89 height 33
type input "96"
click at [847, 310] on input "16" at bounding box center [856, 303] width 83 height 33
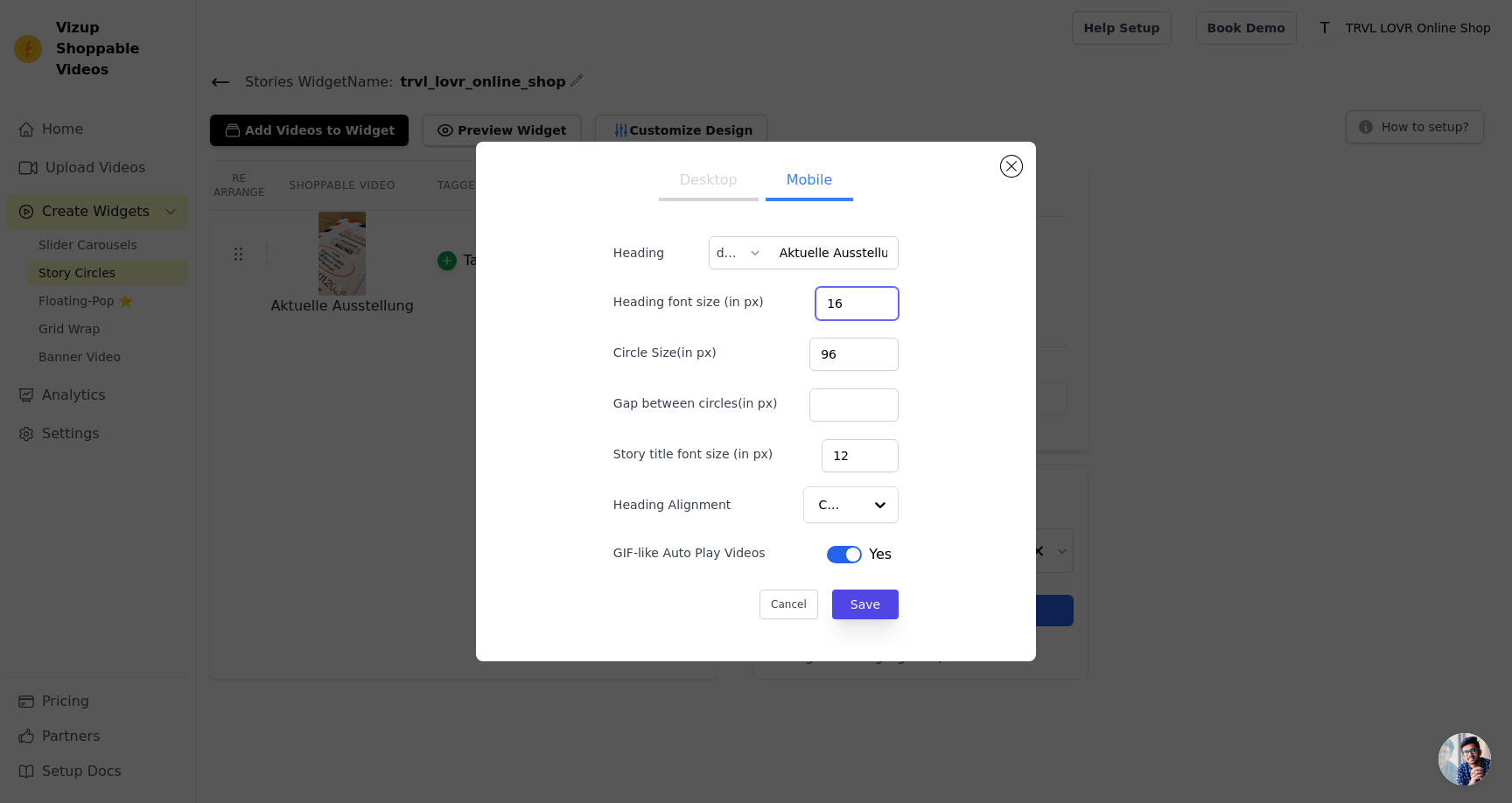
click at [847, 310] on input "16" at bounding box center [856, 303] width 83 height 33
type input "0"
click at [842, 455] on input "12" at bounding box center [860, 455] width 77 height 33
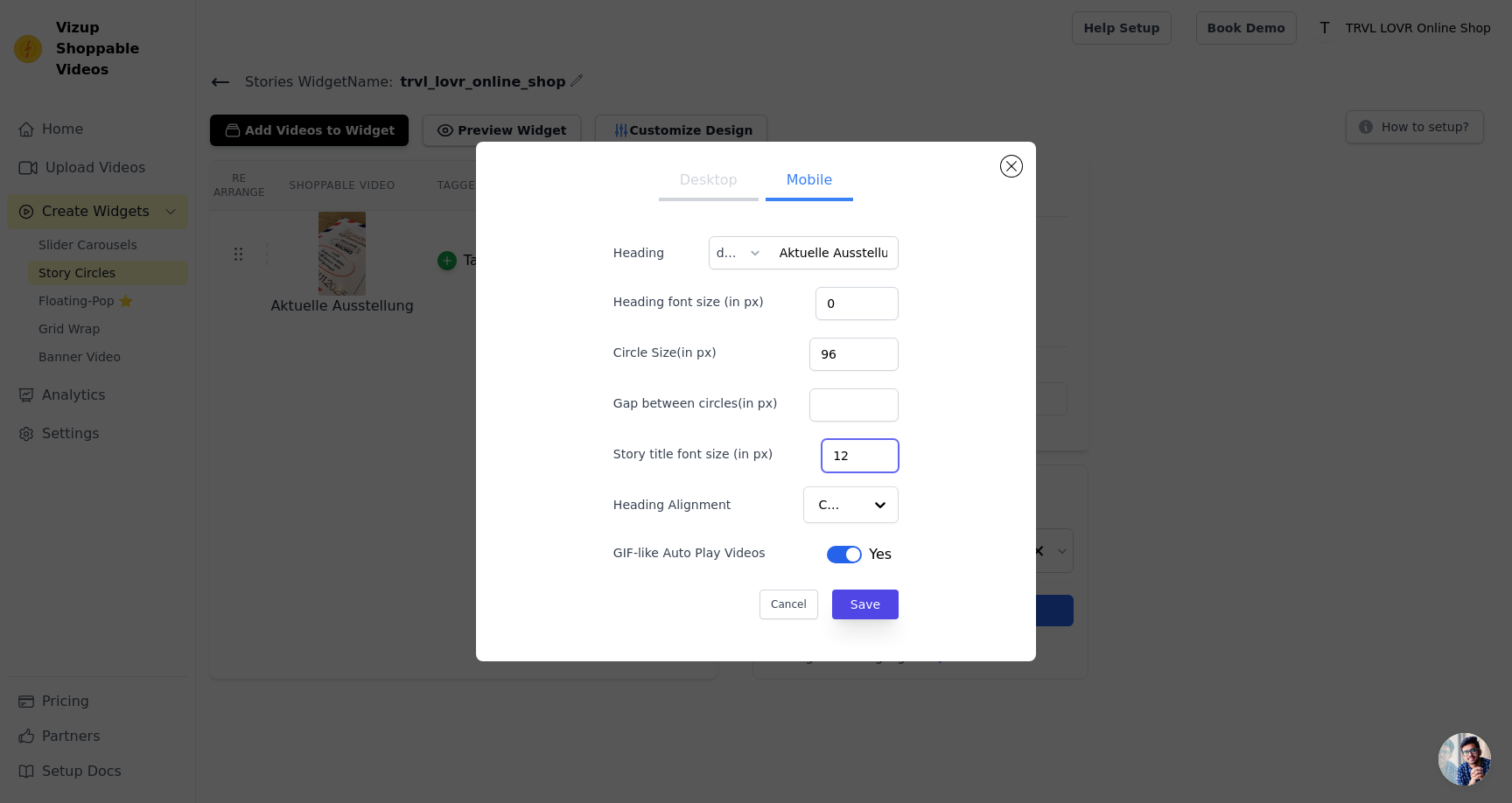
click at [842, 455] on input "12" at bounding box center [860, 455] width 77 height 33
type input "0"
click at [745, 182] on button "Desktop" at bounding box center [708, 181] width 100 height 38
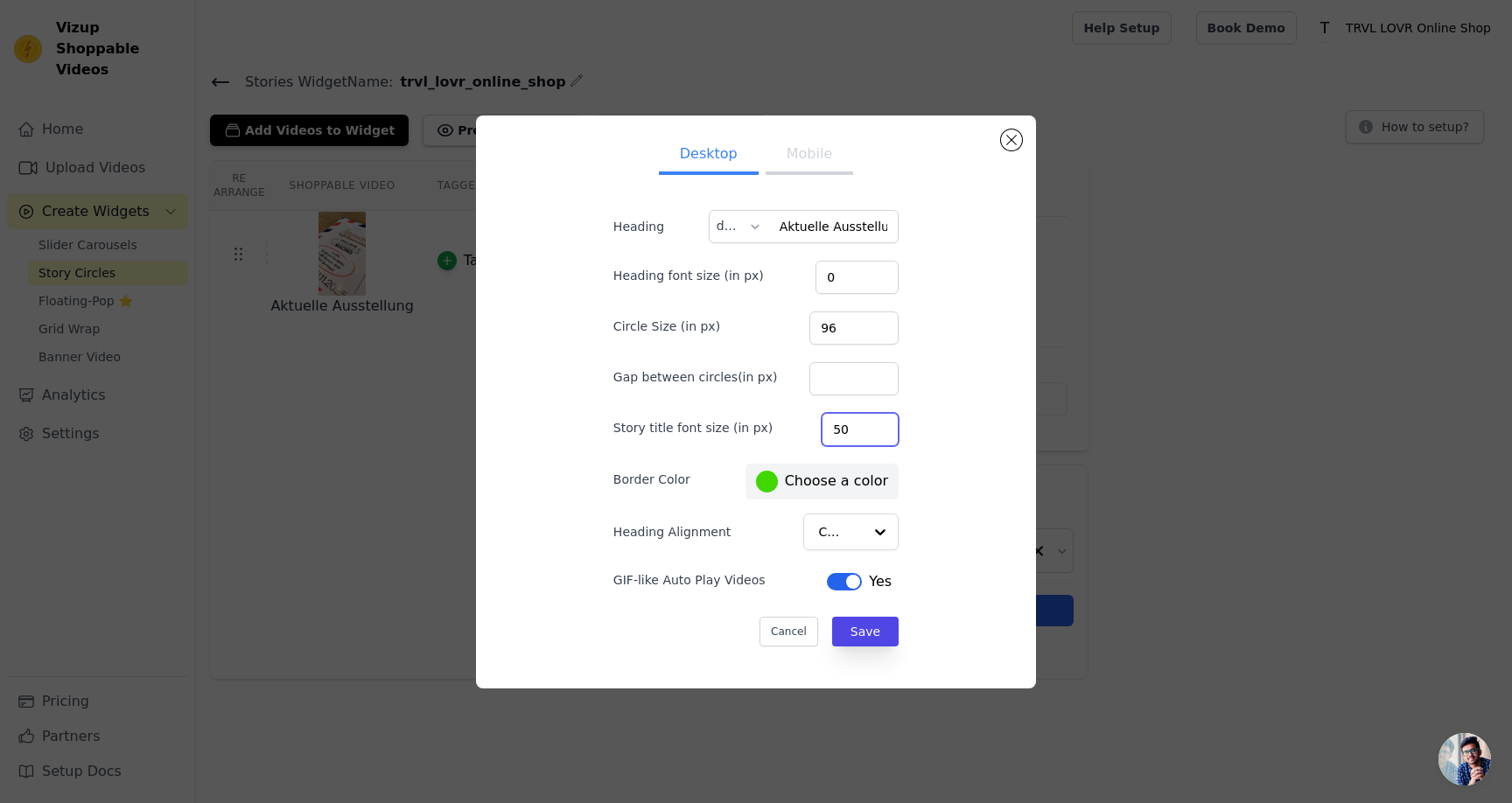
click at [849, 430] on input "50" at bounding box center [860, 429] width 77 height 33
type input "12"
click at [953, 477] on div "Desktop Mobile Heading Aktuelle Ausstellung de Heading font size (in px) 0 Circ…" at bounding box center [756, 402] width 532 height 545
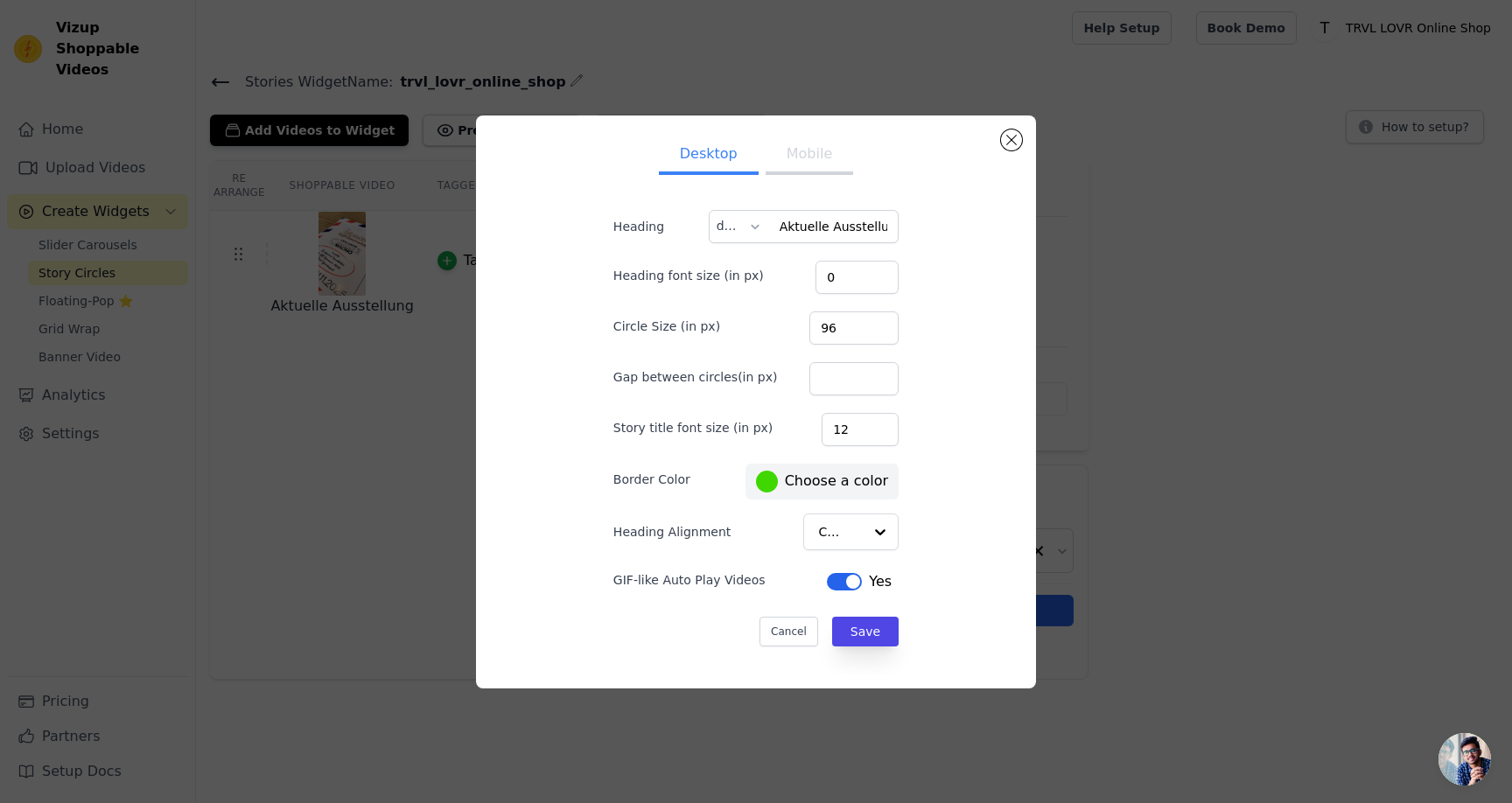
click at [789, 163] on button "Mobile" at bounding box center [809, 155] width 87 height 38
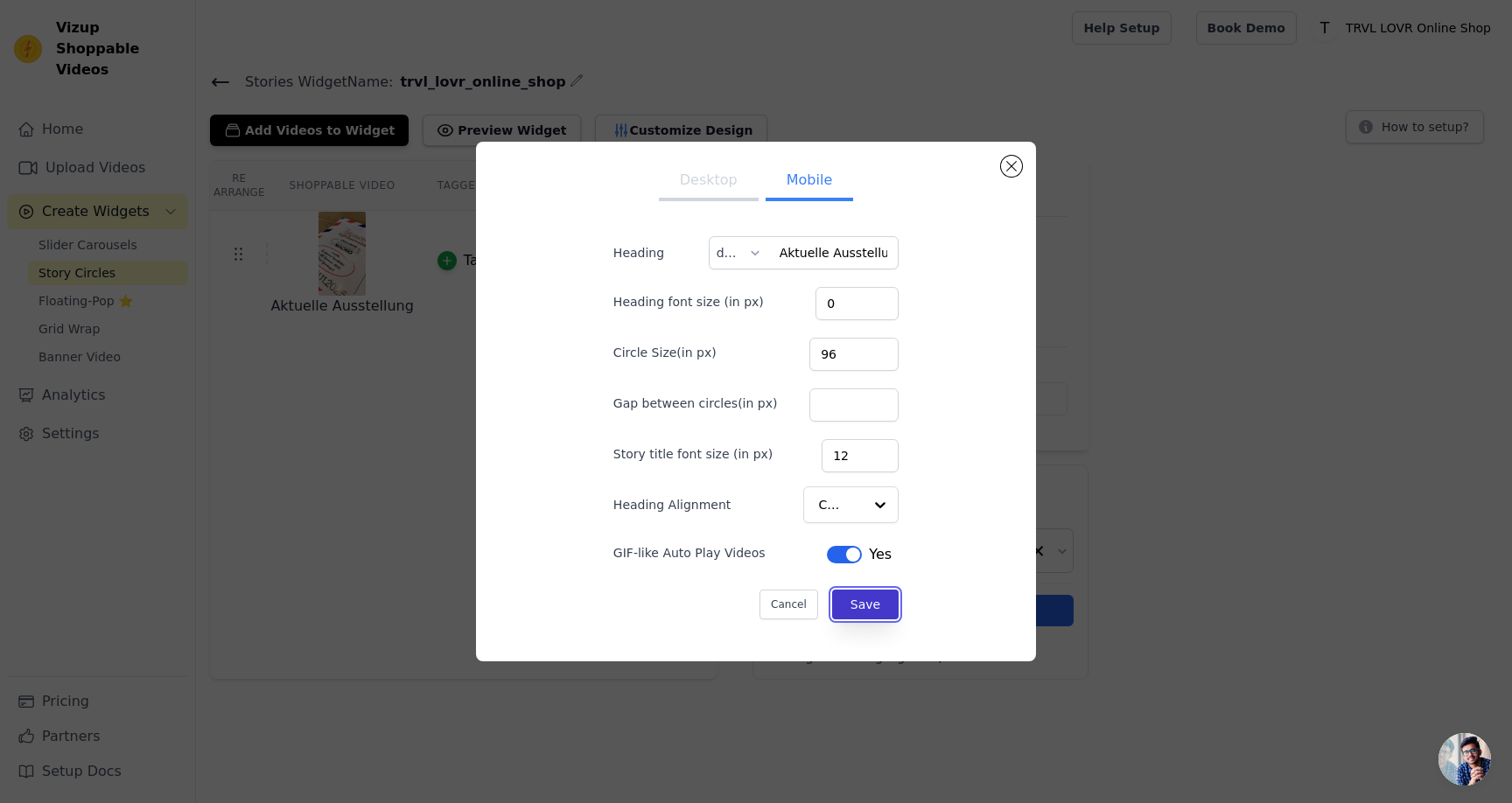
click at [852, 602] on button "Save" at bounding box center [865, 604] width 67 height 29
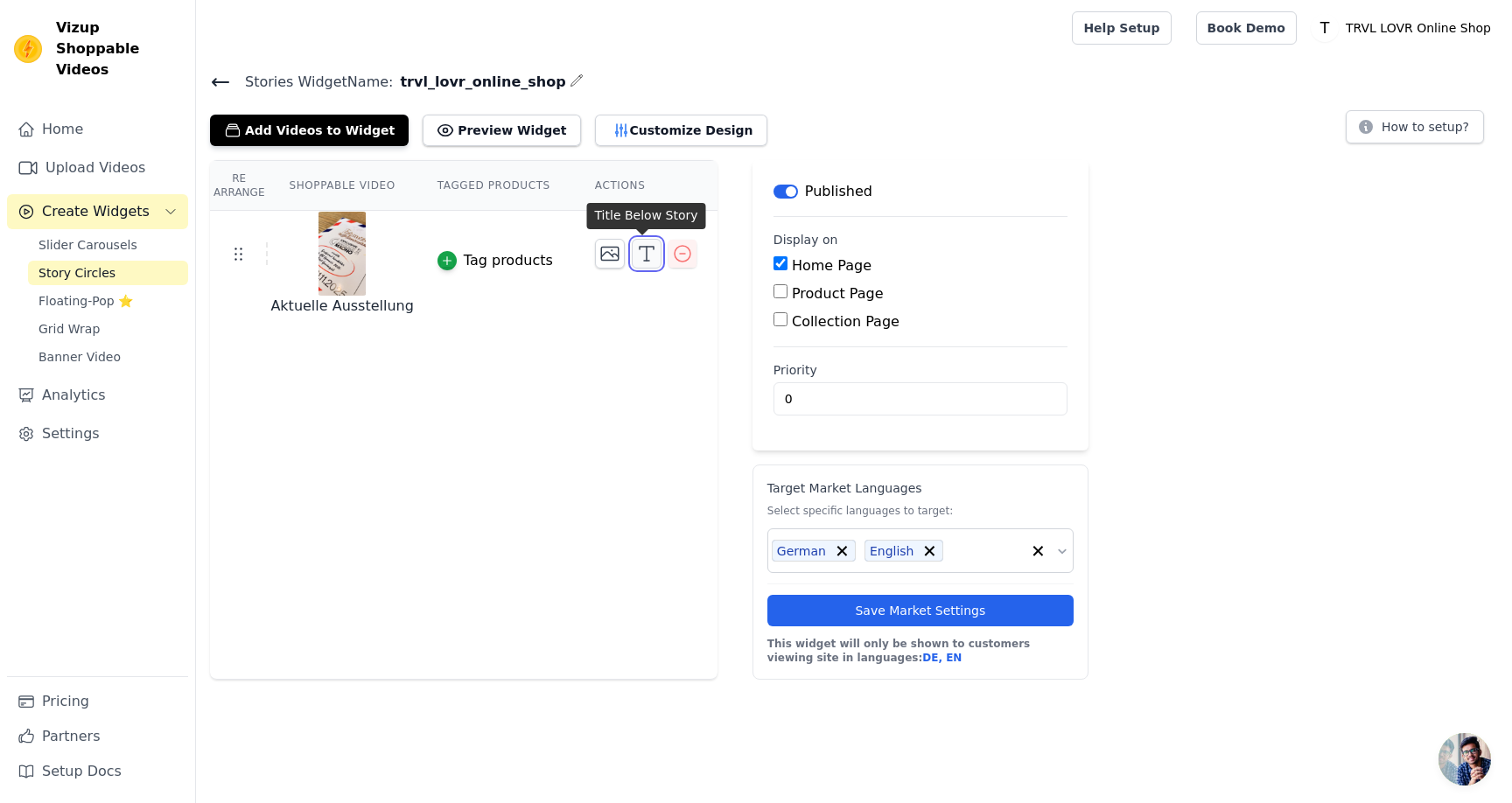
click at [639, 251] on icon "button" at bounding box center [647, 254] width 21 height 21
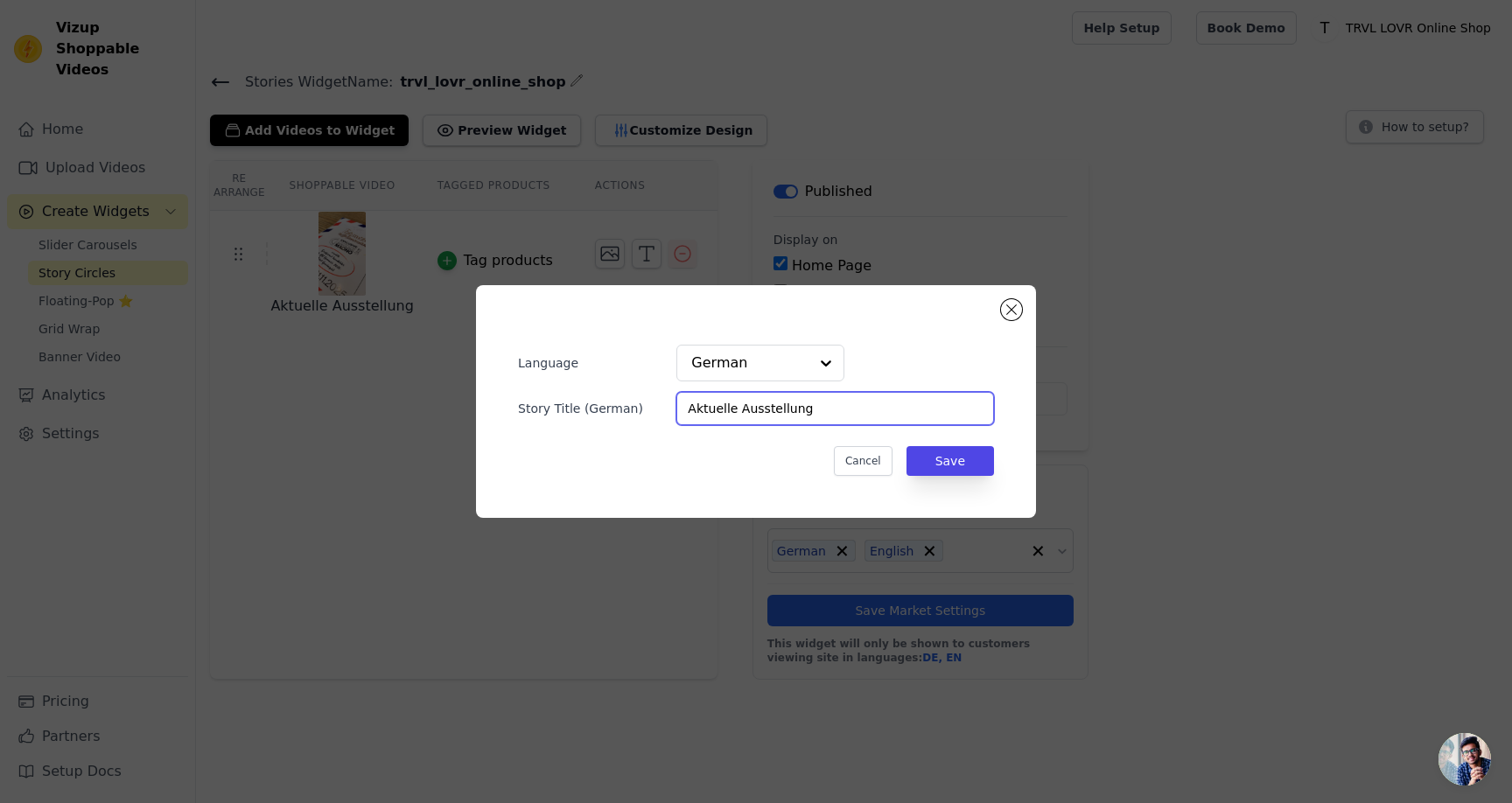
click at [843, 413] on input "Aktuelle Ausstellung" at bounding box center [835, 408] width 318 height 33
click at [810, 361] on div at bounding box center [825, 362] width 35 height 35
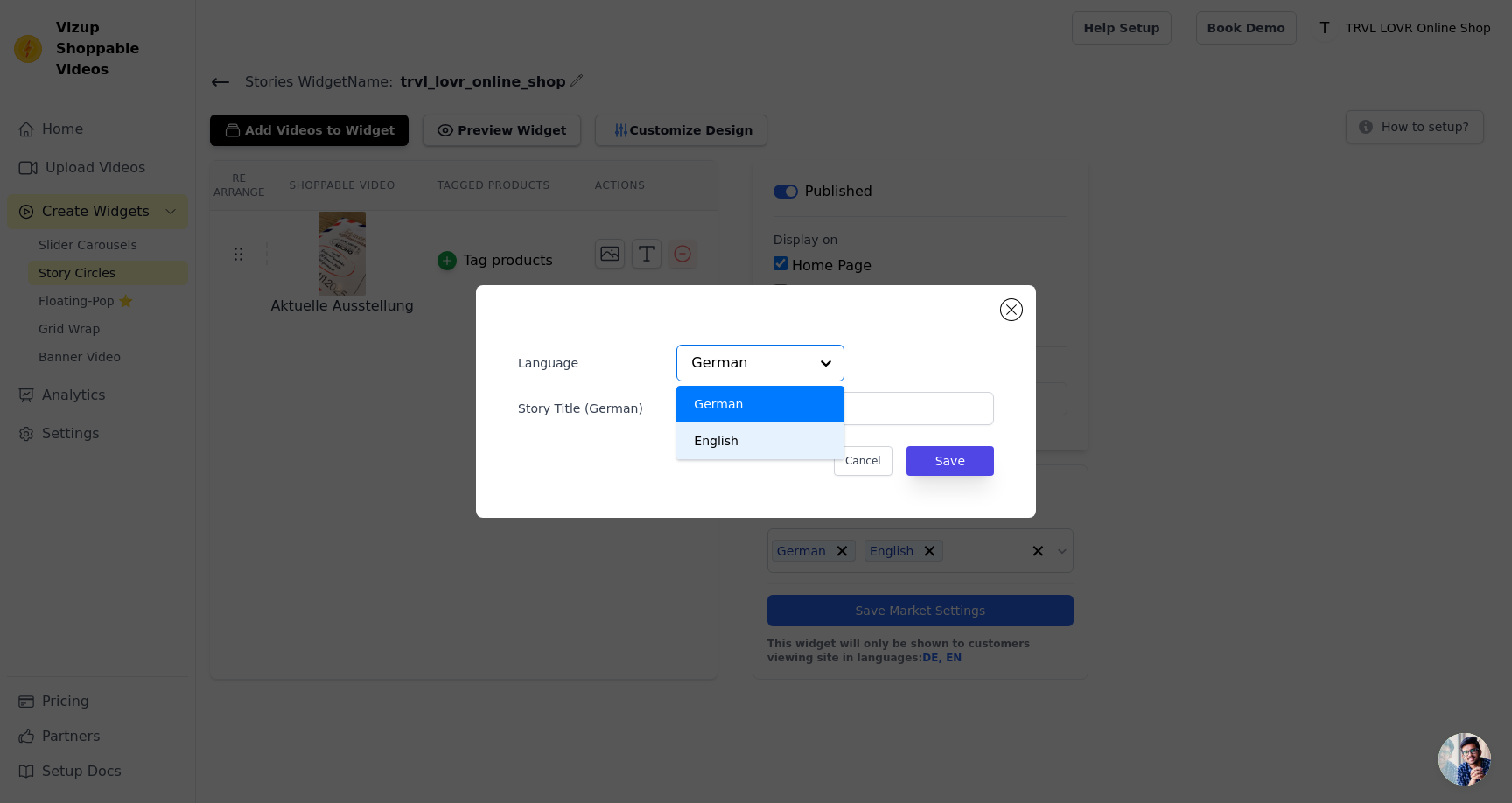
click at [802, 431] on div "English" at bounding box center [760, 441] width 168 height 37
type input "Current Exhibition"
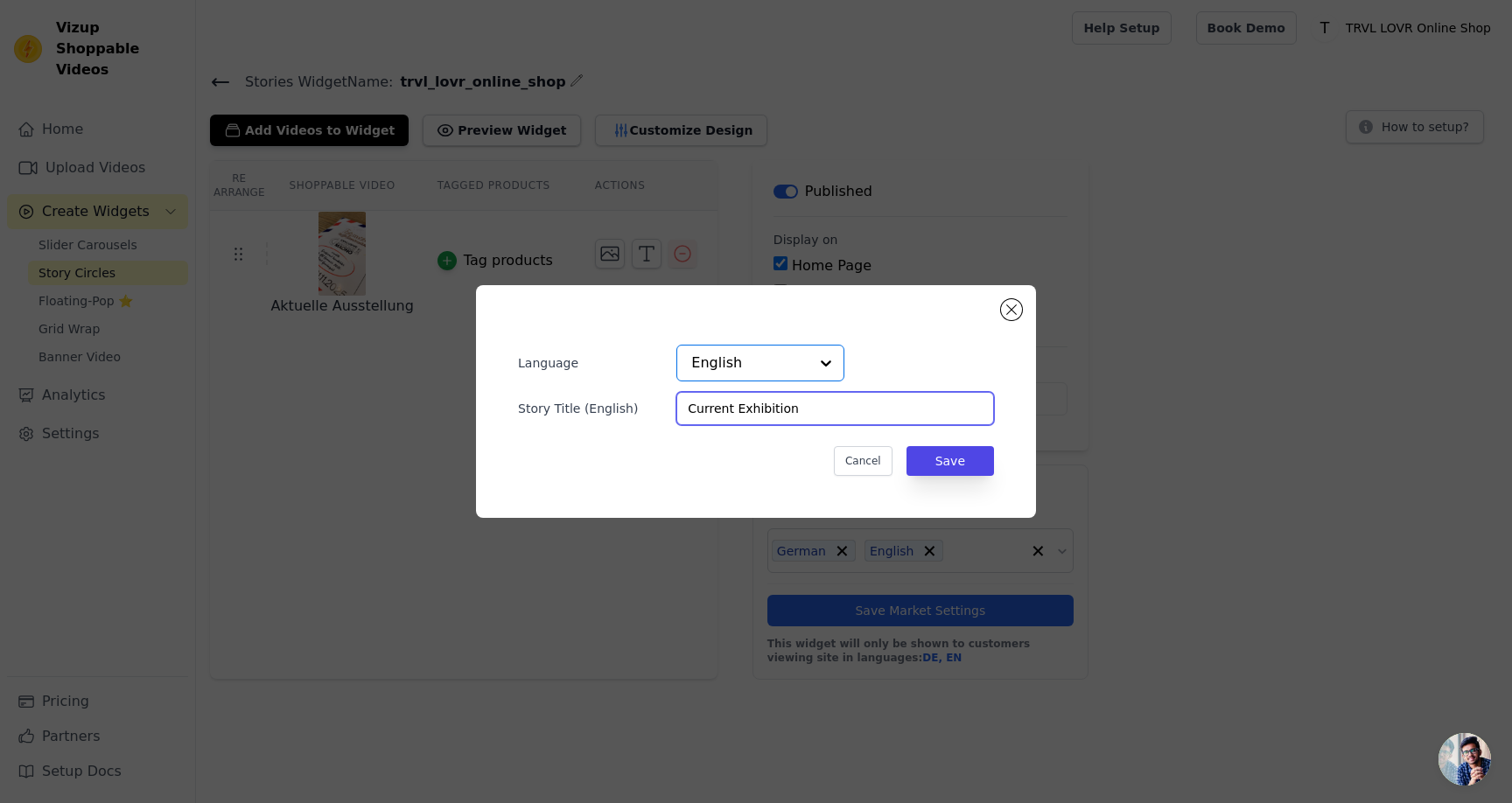
click at [838, 412] on input "Current Exhibition" at bounding box center [835, 408] width 318 height 33
click at [940, 459] on button "Save" at bounding box center [950, 460] width 87 height 29
type input "Aktuelle Ausstellung"
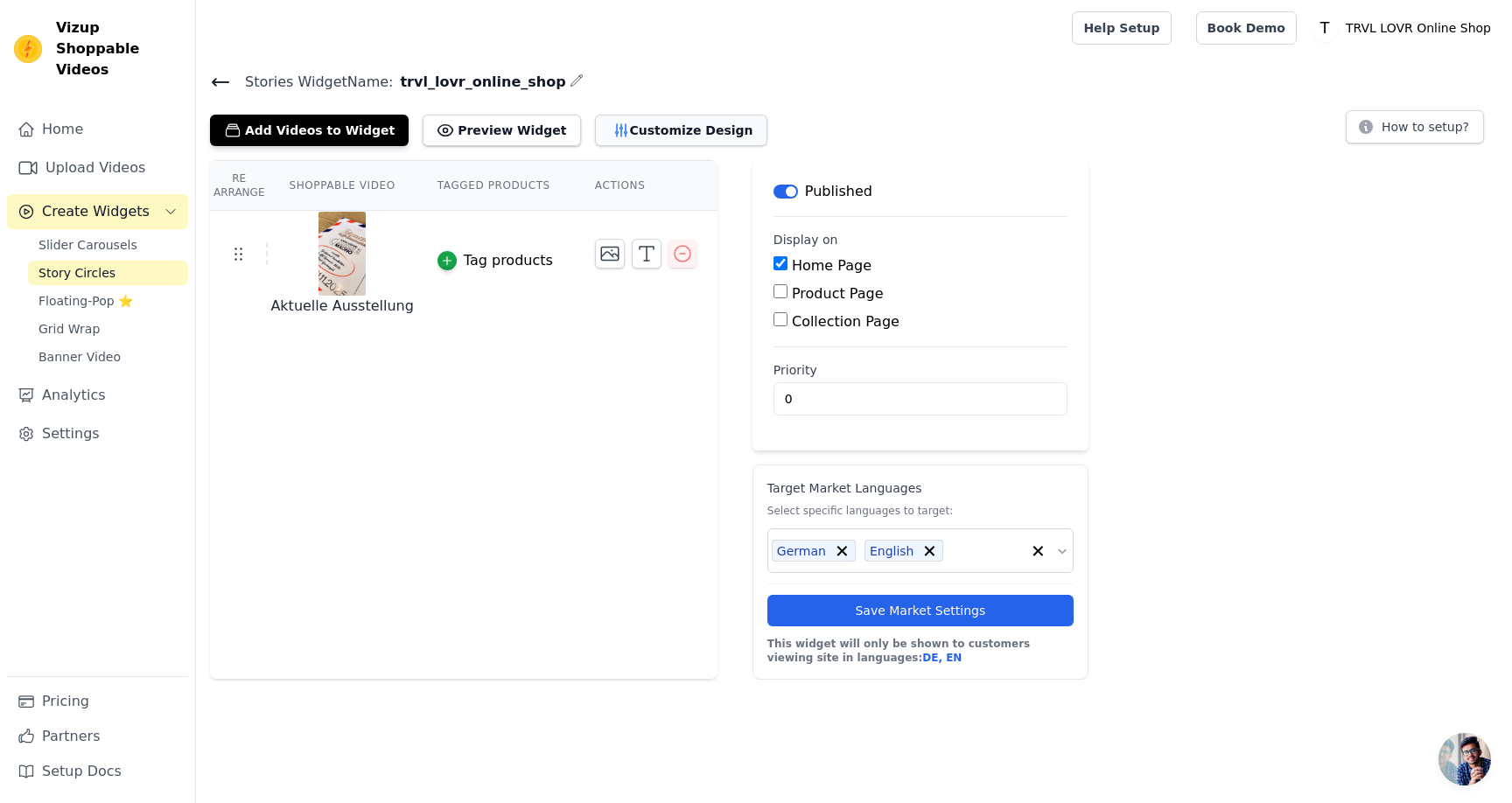
click at [645, 135] on button "Customize Design" at bounding box center [681, 129] width 172 height 31
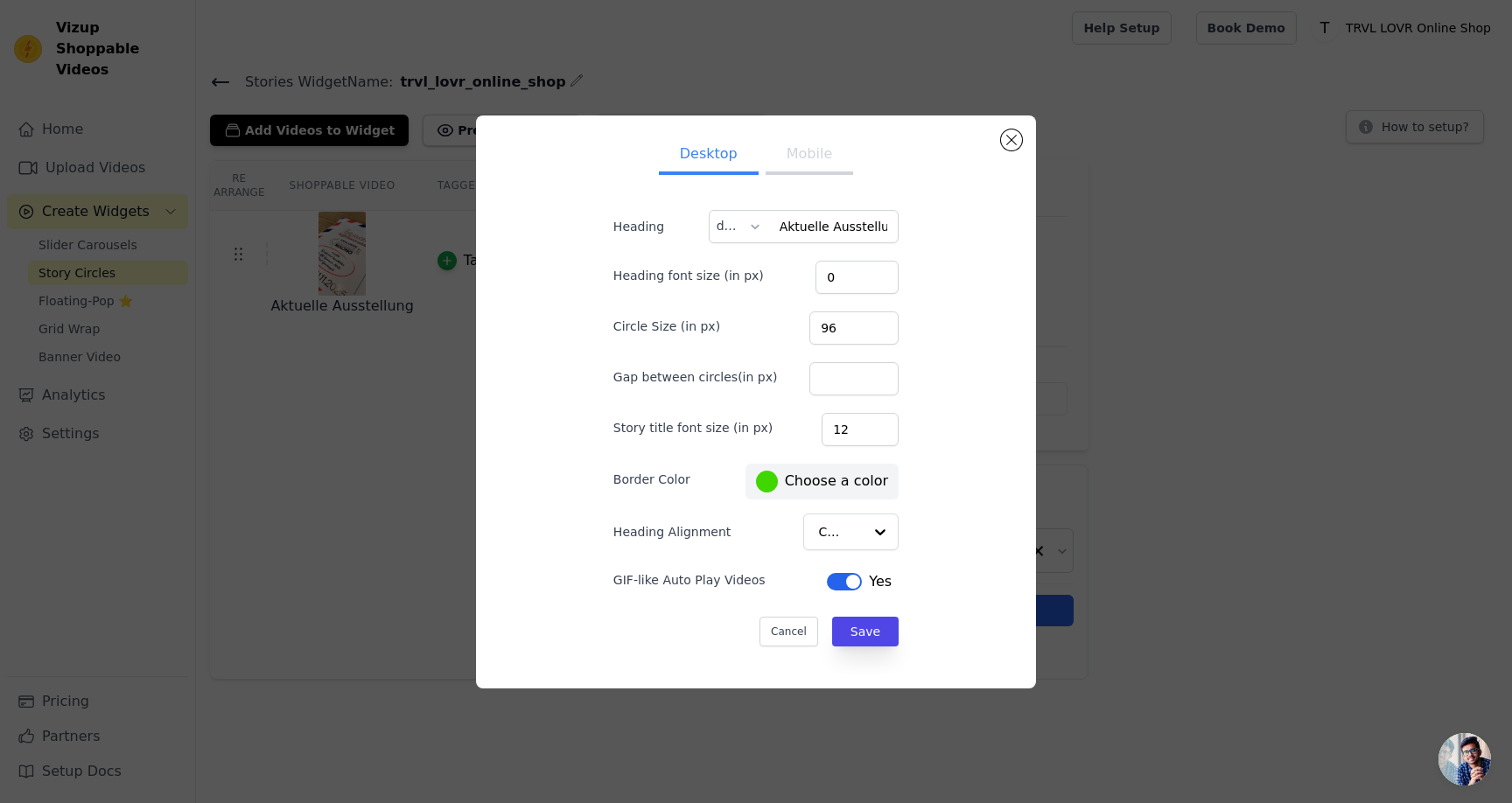
click at [839, 484] on label "#40d600 Choose a color" at bounding box center [822, 482] width 132 height 22
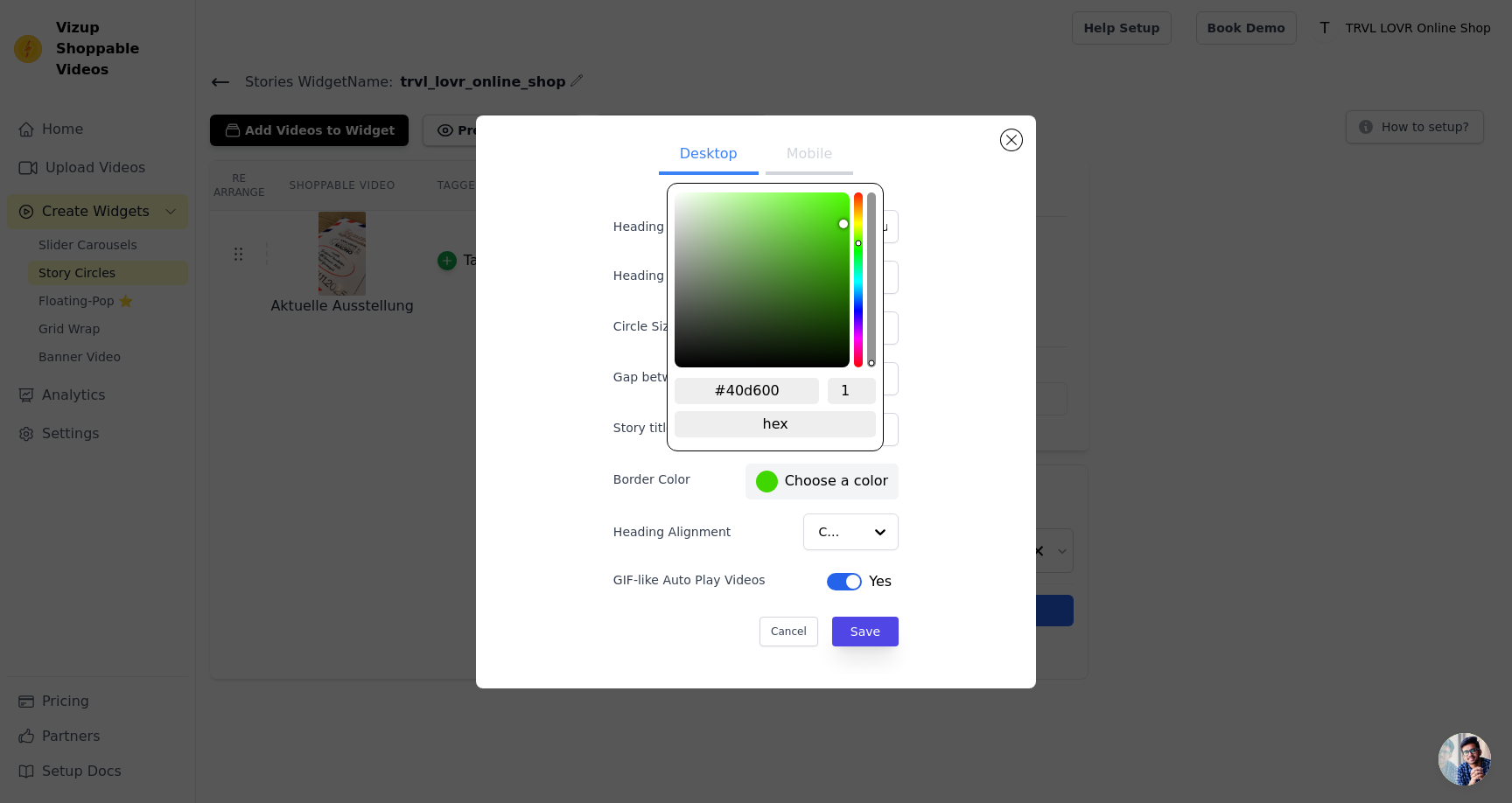
click at [943, 472] on div "Desktop Mobile Heading Aktuelle Ausstellung de Heading font size (in px) 0 Circ…" at bounding box center [756, 402] width 532 height 545
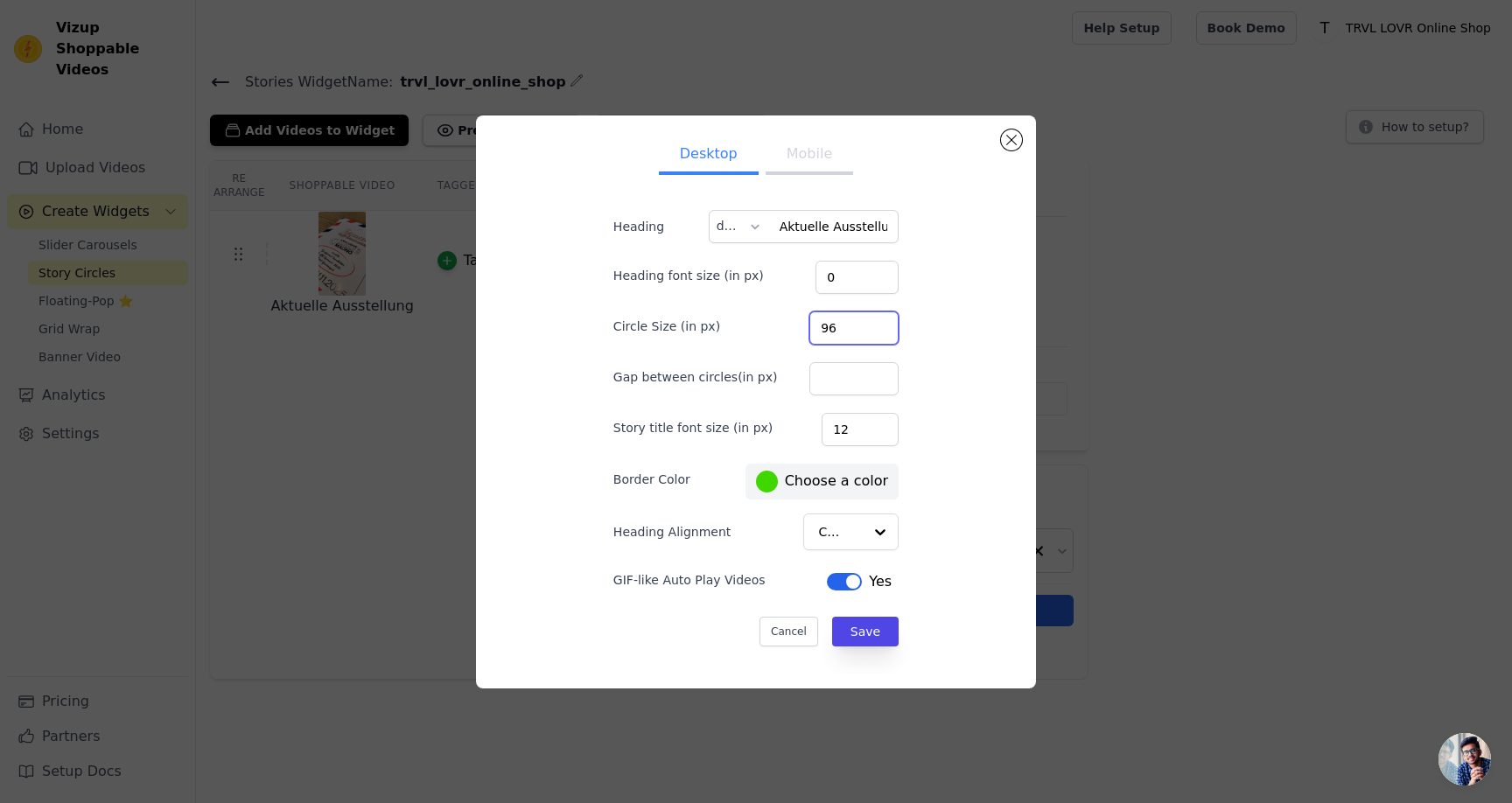
click at [832, 324] on input "96" at bounding box center [854, 327] width 89 height 33
type input "100"
click at [822, 169] on button "Mobile" at bounding box center [809, 155] width 87 height 38
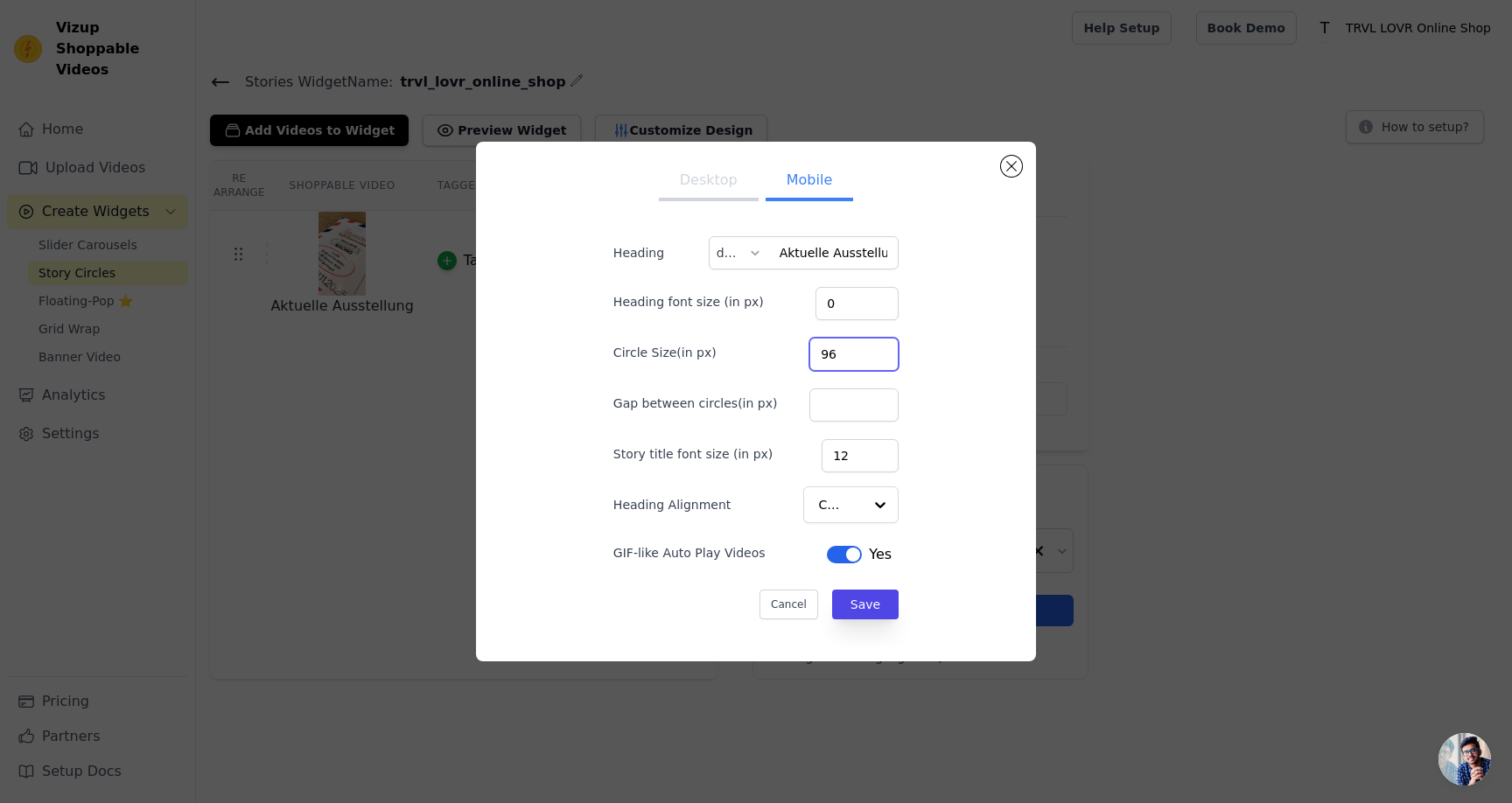
click at [839, 361] on input "96" at bounding box center [854, 354] width 89 height 33
paste input "100"
type input "100"
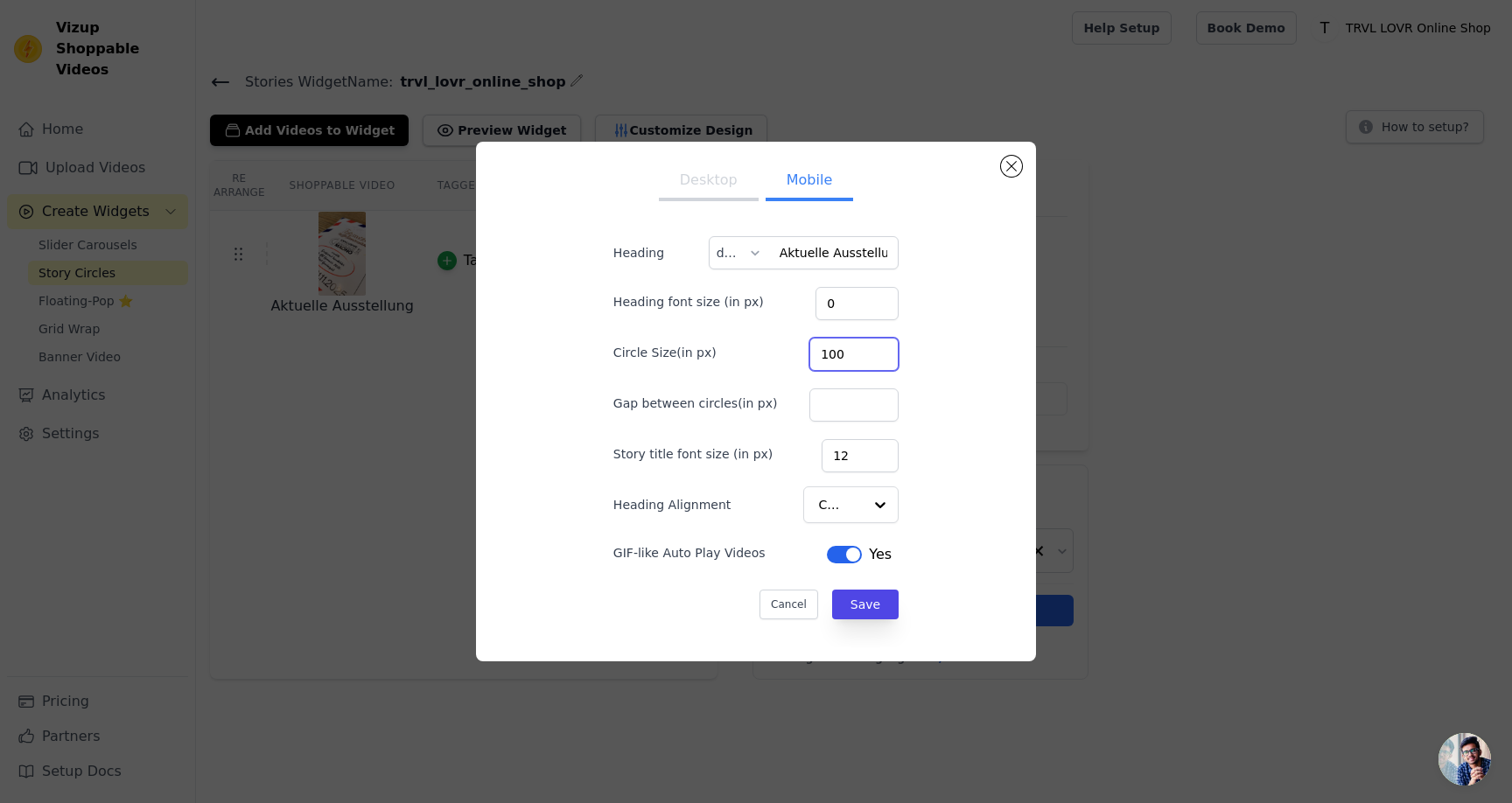
click at [938, 361] on div "Desktop Mobile Heading Aktuelle Ausstellung de Heading font size (in px) 0 Circ…" at bounding box center [756, 402] width 532 height 492
click at [822, 258] on input "Aktuelle Ausstellung" at bounding box center [804, 252] width 191 height 33
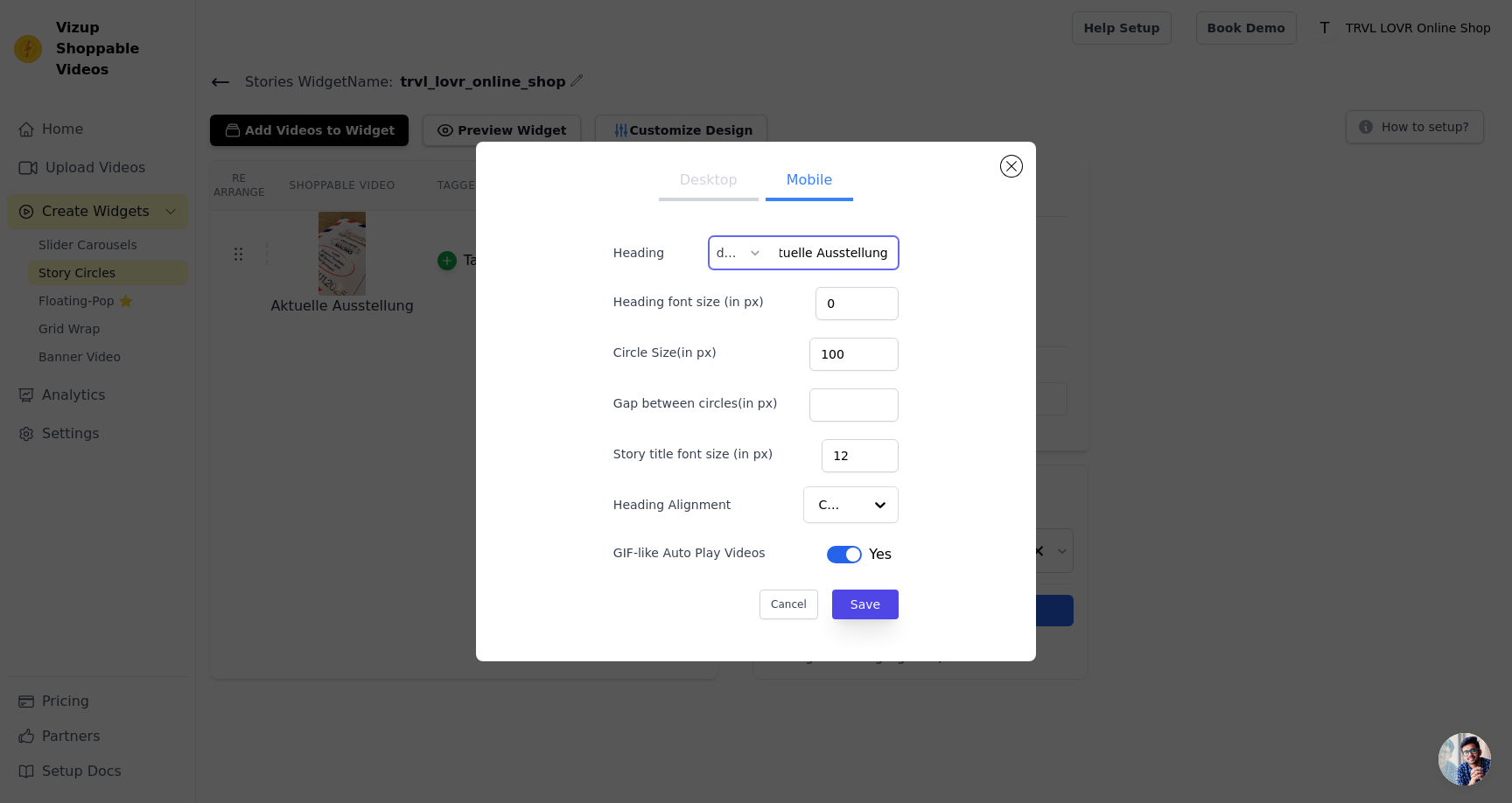
click at [802, 260] on input "Aktuelle Ausstellung" at bounding box center [804, 252] width 191 height 33
click at [748, 254] on div at bounding box center [755, 252] width 14 height 31
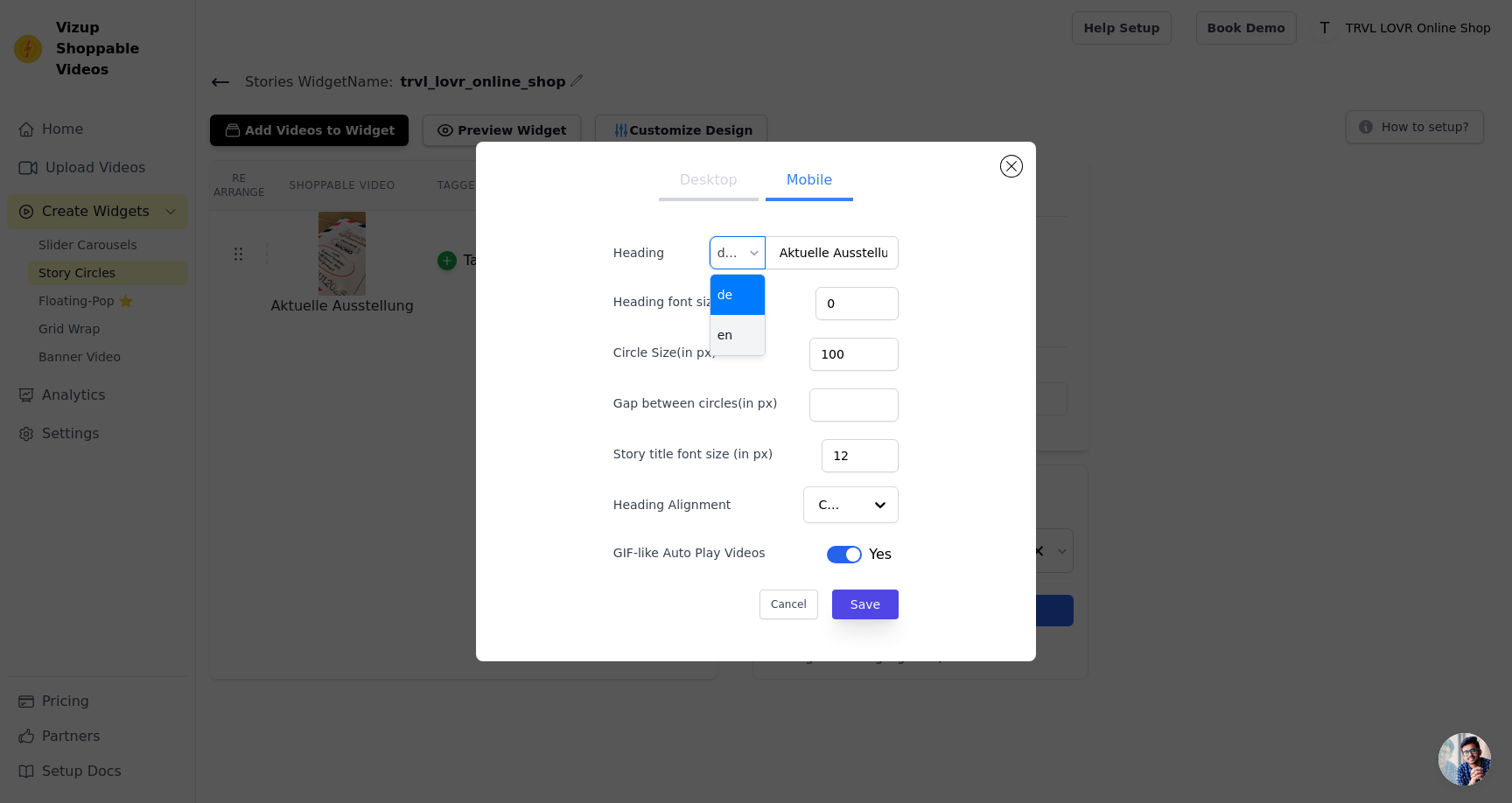
click at [738, 326] on div "en" at bounding box center [737, 335] width 54 height 40
click at [826, 249] on input "Current Exhibition" at bounding box center [804, 252] width 191 height 33
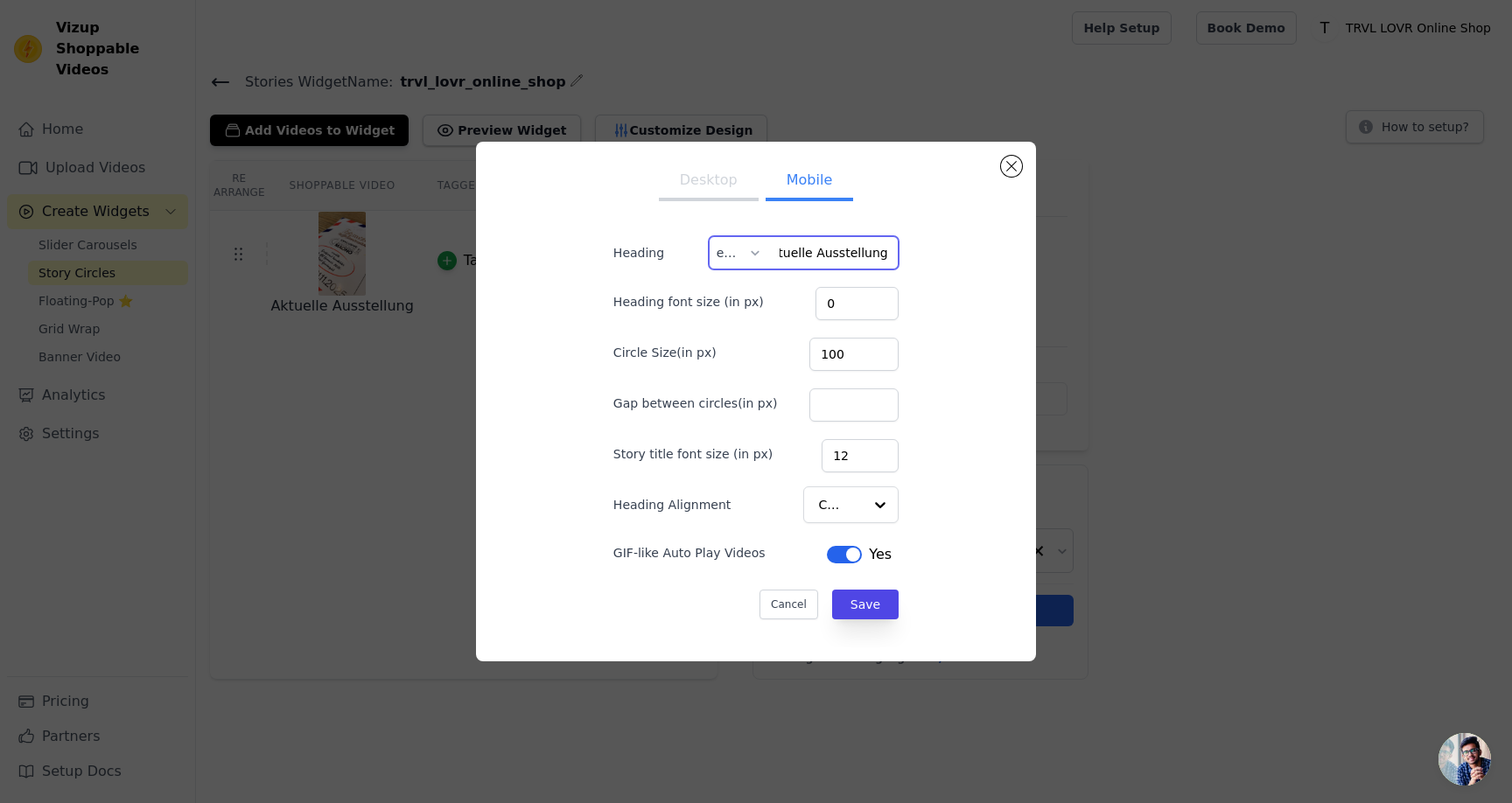
type input "Aktuelle Ausstellung"
click at [973, 306] on div "Desktop Mobile Heading Aktuelle Ausstellung en Heading font size (in px) 0 Circ…" at bounding box center [756, 402] width 532 height 492
click at [728, 247] on input "text" at bounding box center [731, 252] width 29 height 31
click at [731, 292] on div "de" at bounding box center [737, 294] width 54 height 40
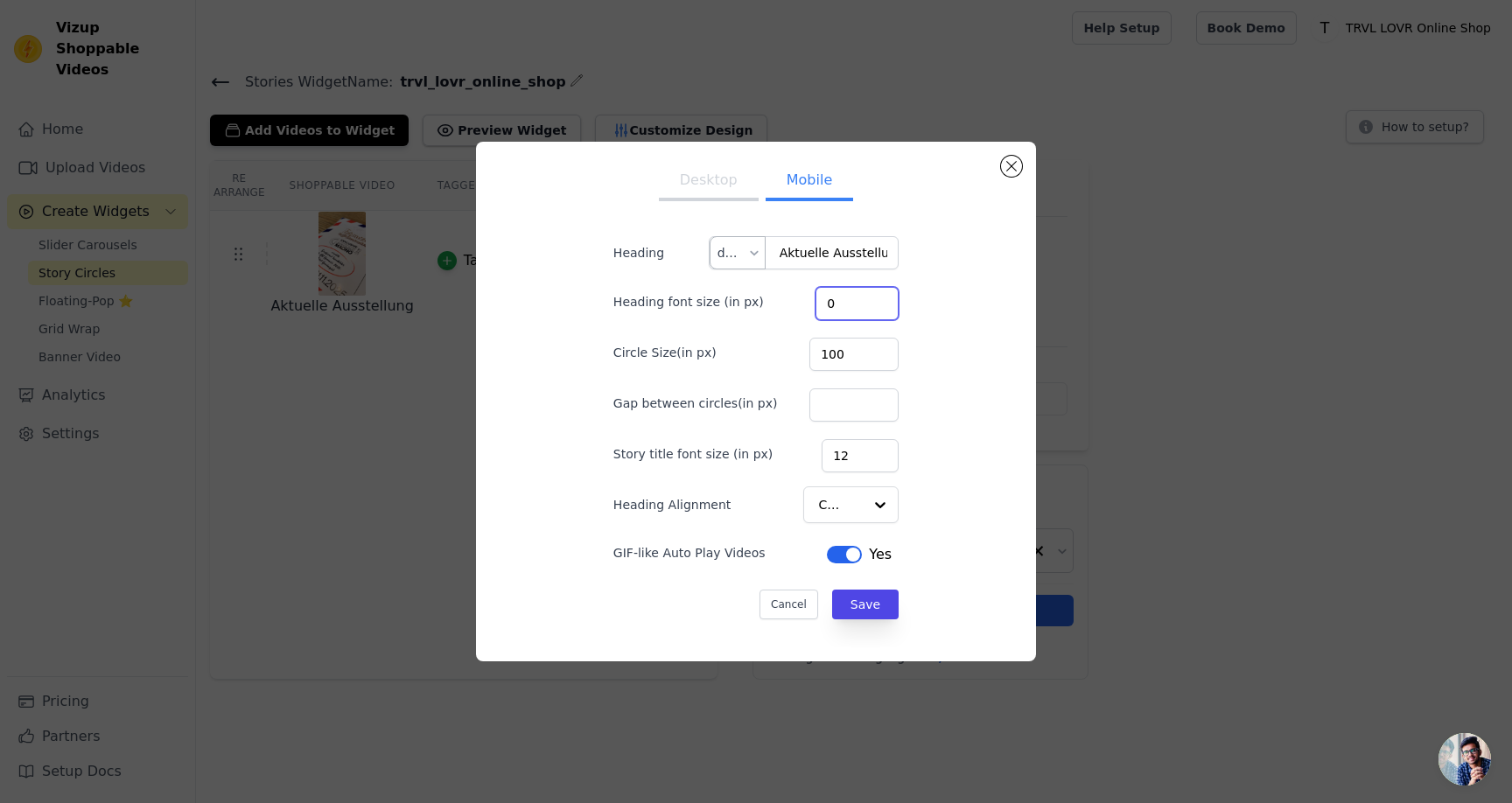
click at [913, 291] on div "Desktop Mobile Heading Aktuelle Ausstellung de Heading font size (in px) 0 Circ…" at bounding box center [756, 402] width 532 height 492
click at [844, 454] on input "12" at bounding box center [860, 455] width 77 height 33
type input "0"
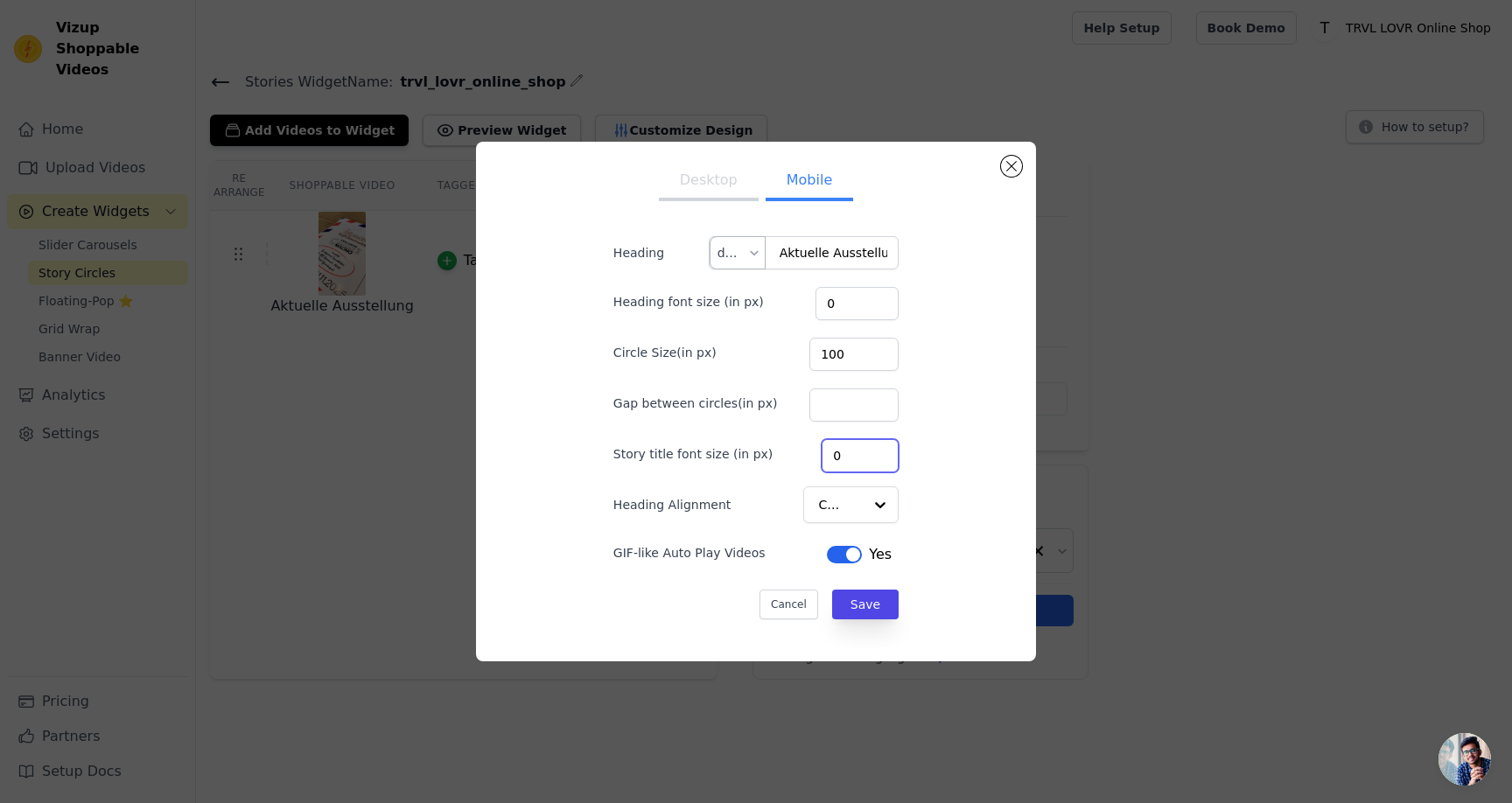
click at [963, 435] on div "Desktop Mobile Heading Aktuelle Ausstellung de Heading font size (in px) 0 Circ…" at bounding box center [756, 402] width 532 height 492
click at [715, 174] on button "Desktop" at bounding box center [708, 181] width 100 height 38
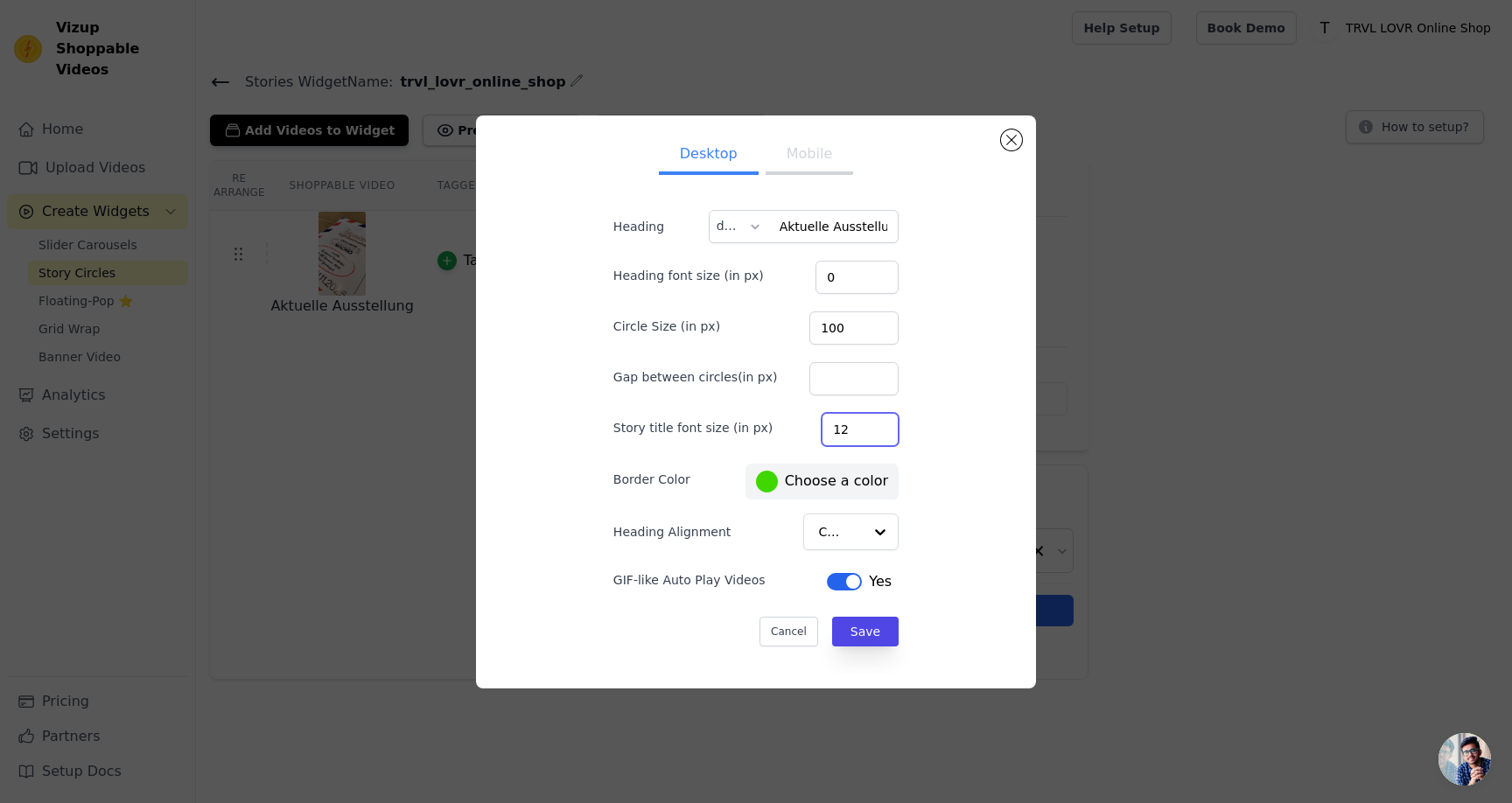
click at [848, 428] on input "12" at bounding box center [860, 429] width 77 height 33
type input "0"
click at [931, 441] on div "Desktop Mobile Heading Aktuelle Ausstellung de Heading font size (in px) 0 Circ…" at bounding box center [756, 402] width 532 height 545
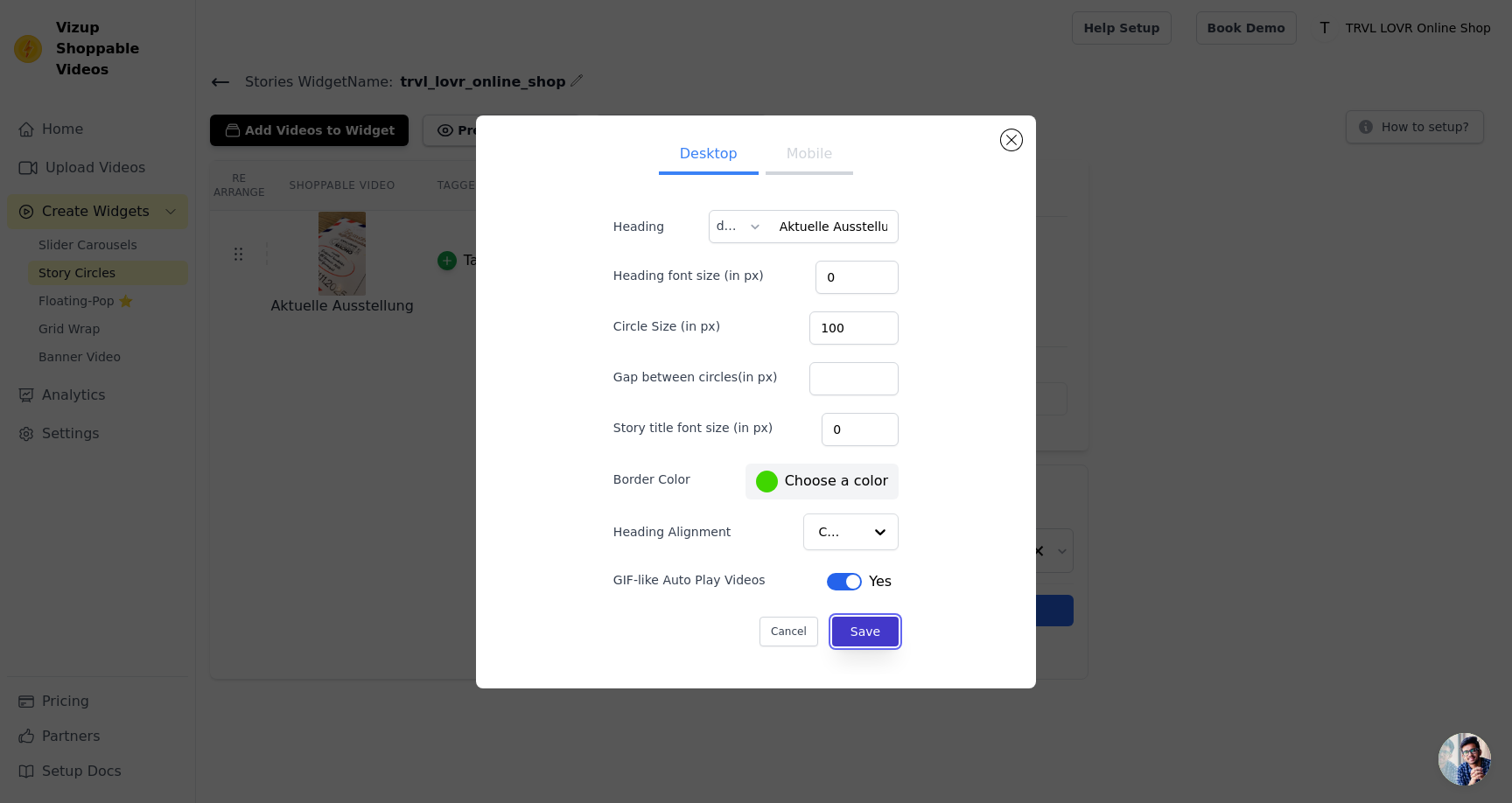
click at [849, 630] on button "Save" at bounding box center [865, 631] width 67 height 29
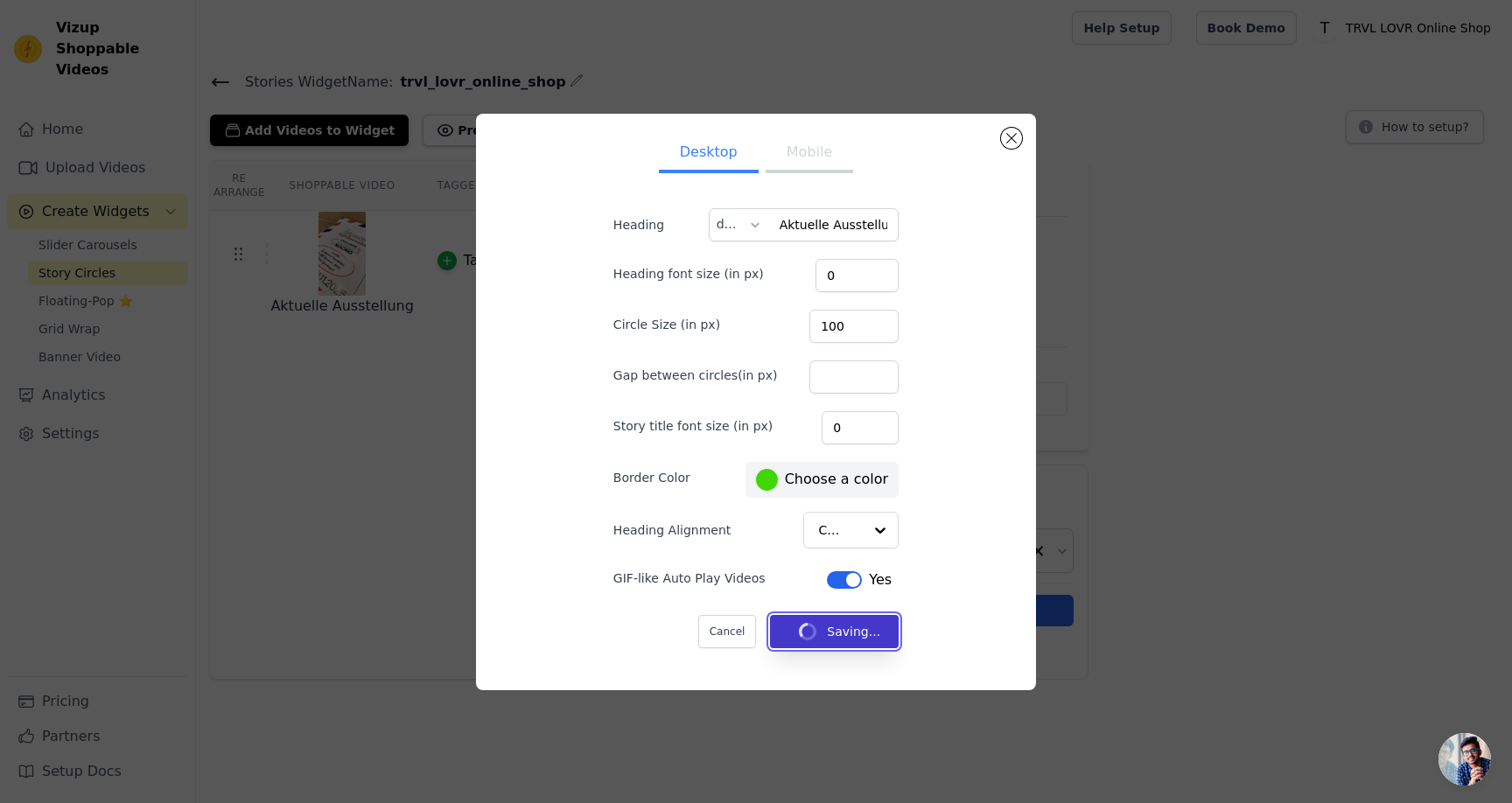
type input "12"
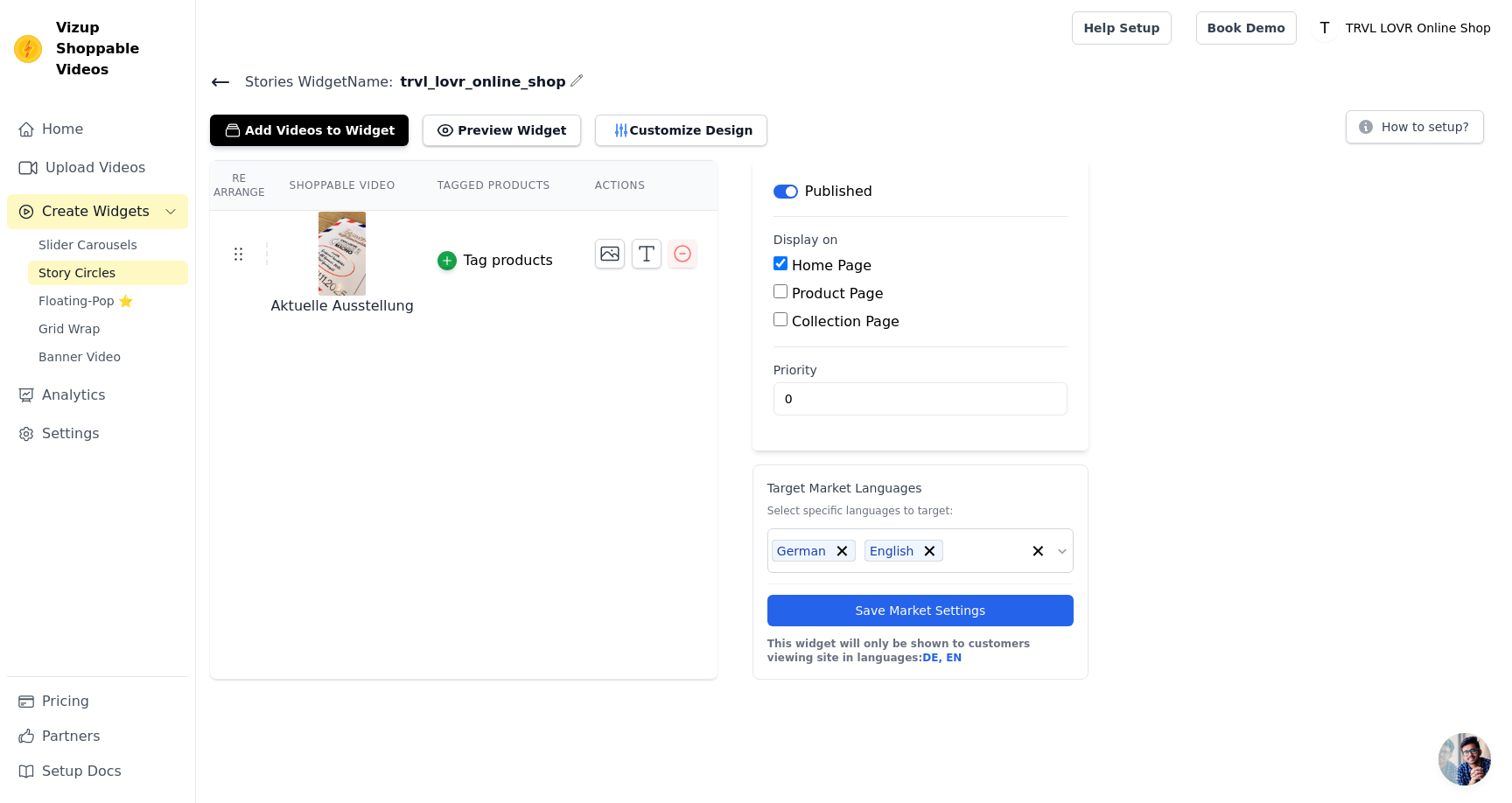
click at [508, 266] on div "Tag products" at bounding box center [508, 261] width 89 height 21
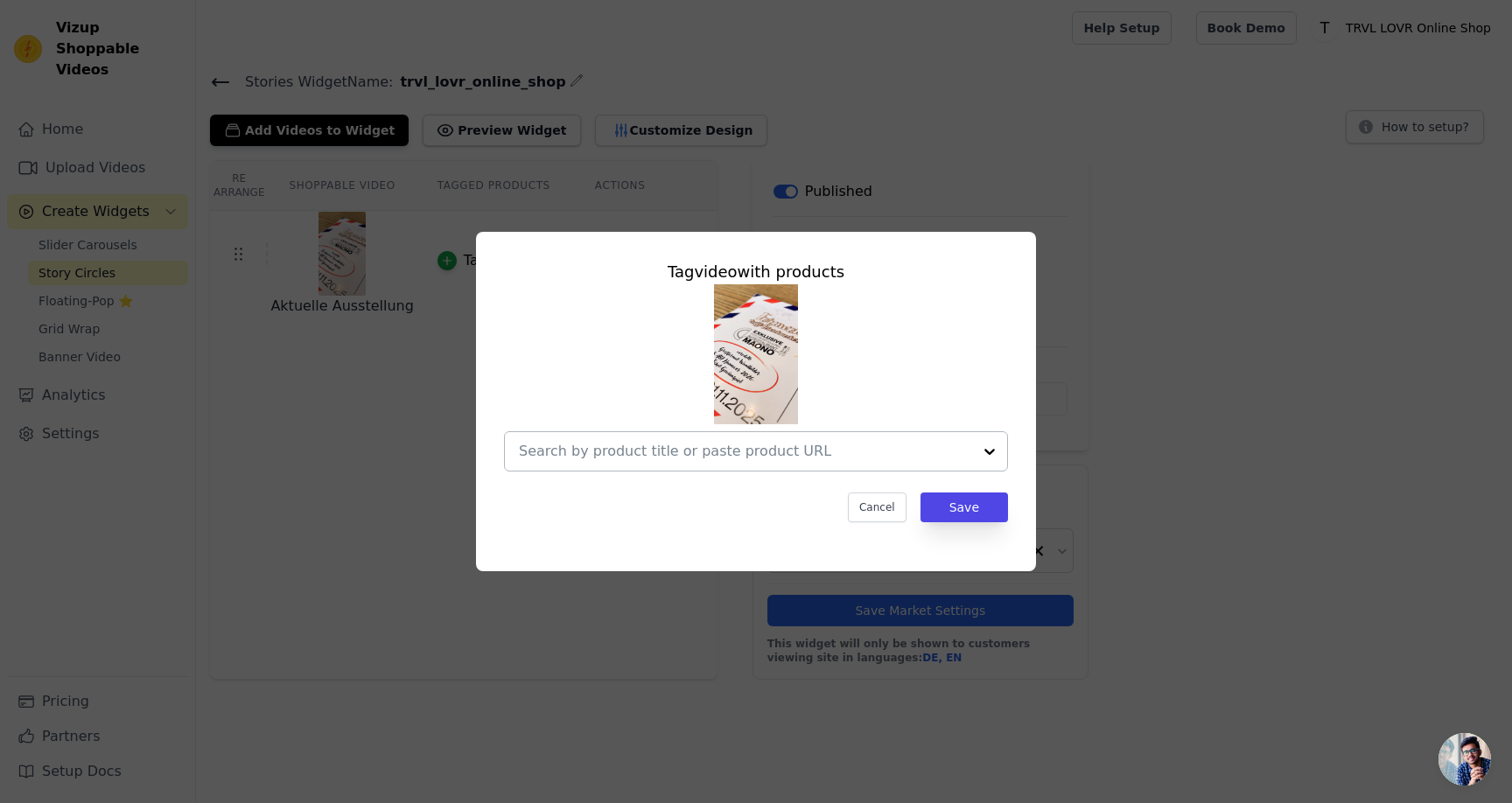
click at [849, 457] on input "text" at bounding box center [746, 451] width 453 height 21
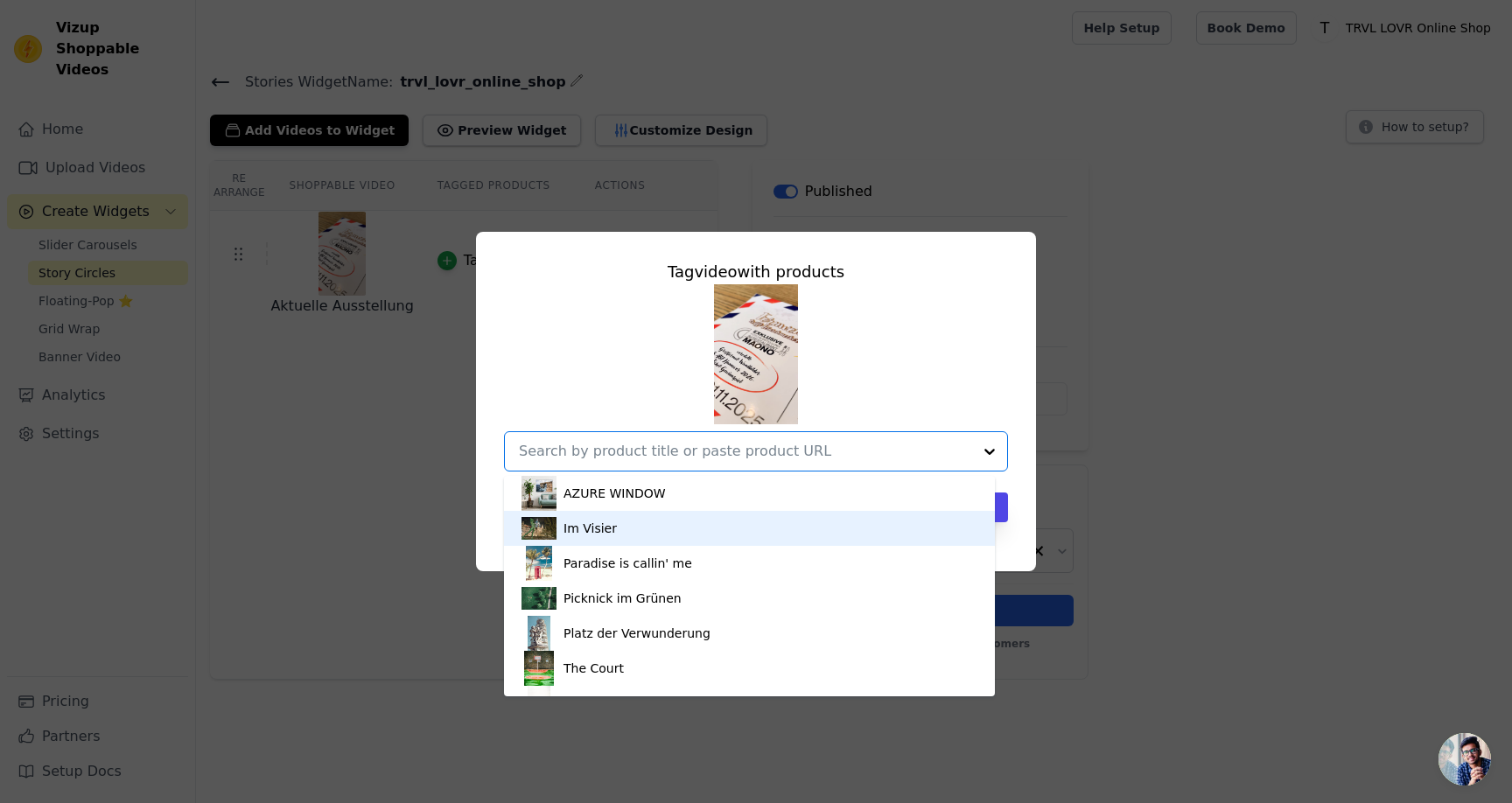
click at [1010, 385] on div "Tag video with products AZURE WINDOW Im Visier Paradise is callin' me Picknick …" at bounding box center [756, 392] width 532 height 291
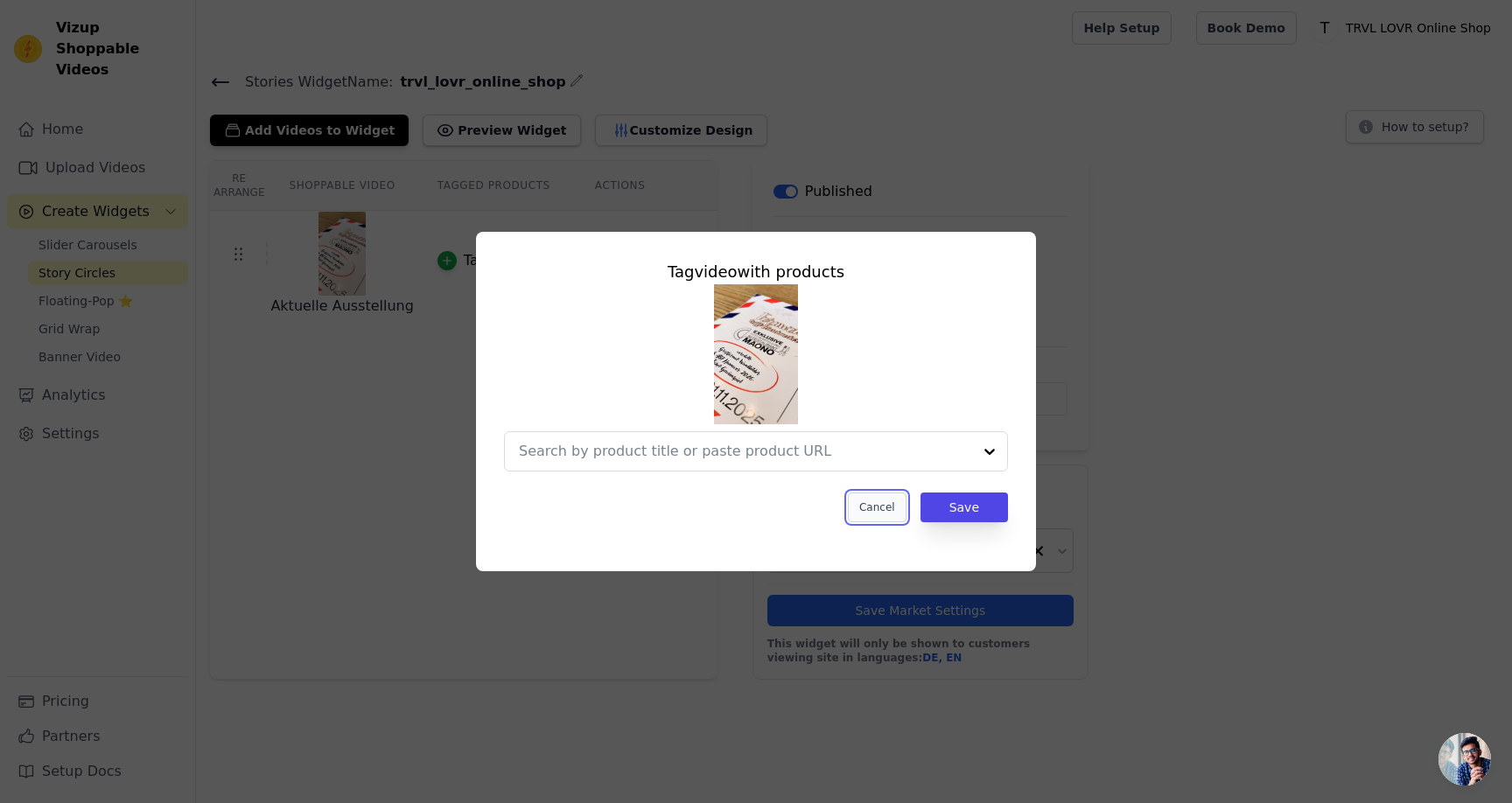
click at [888, 509] on button "Cancel" at bounding box center [877, 507] width 59 height 29
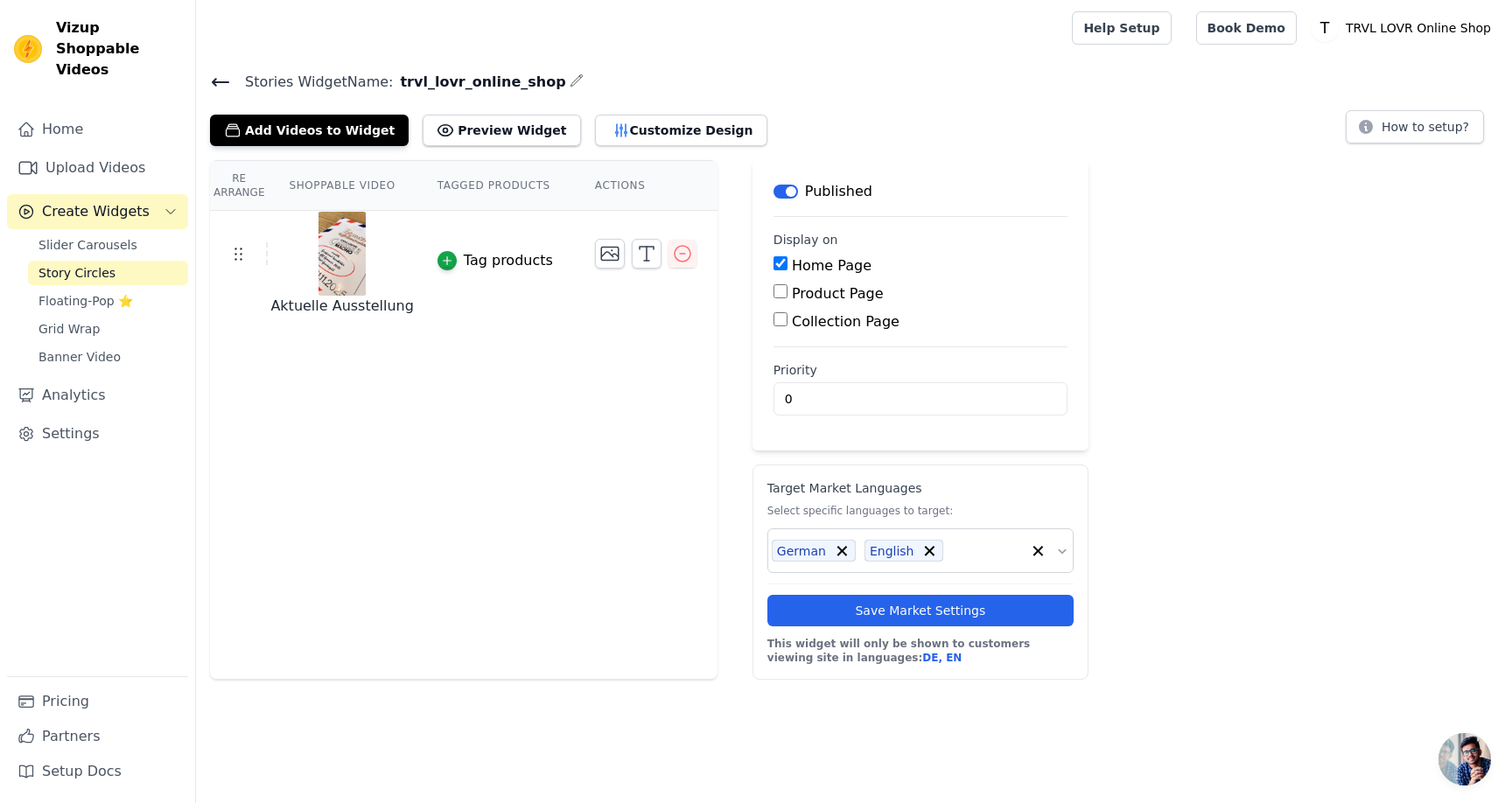
click at [373, 179] on th "Shoppable Video" at bounding box center [342, 186] width 148 height 50
click at [519, 183] on th "Tagged Products" at bounding box center [495, 186] width 158 height 50
click at [602, 133] on button "Customize Design" at bounding box center [681, 129] width 172 height 31
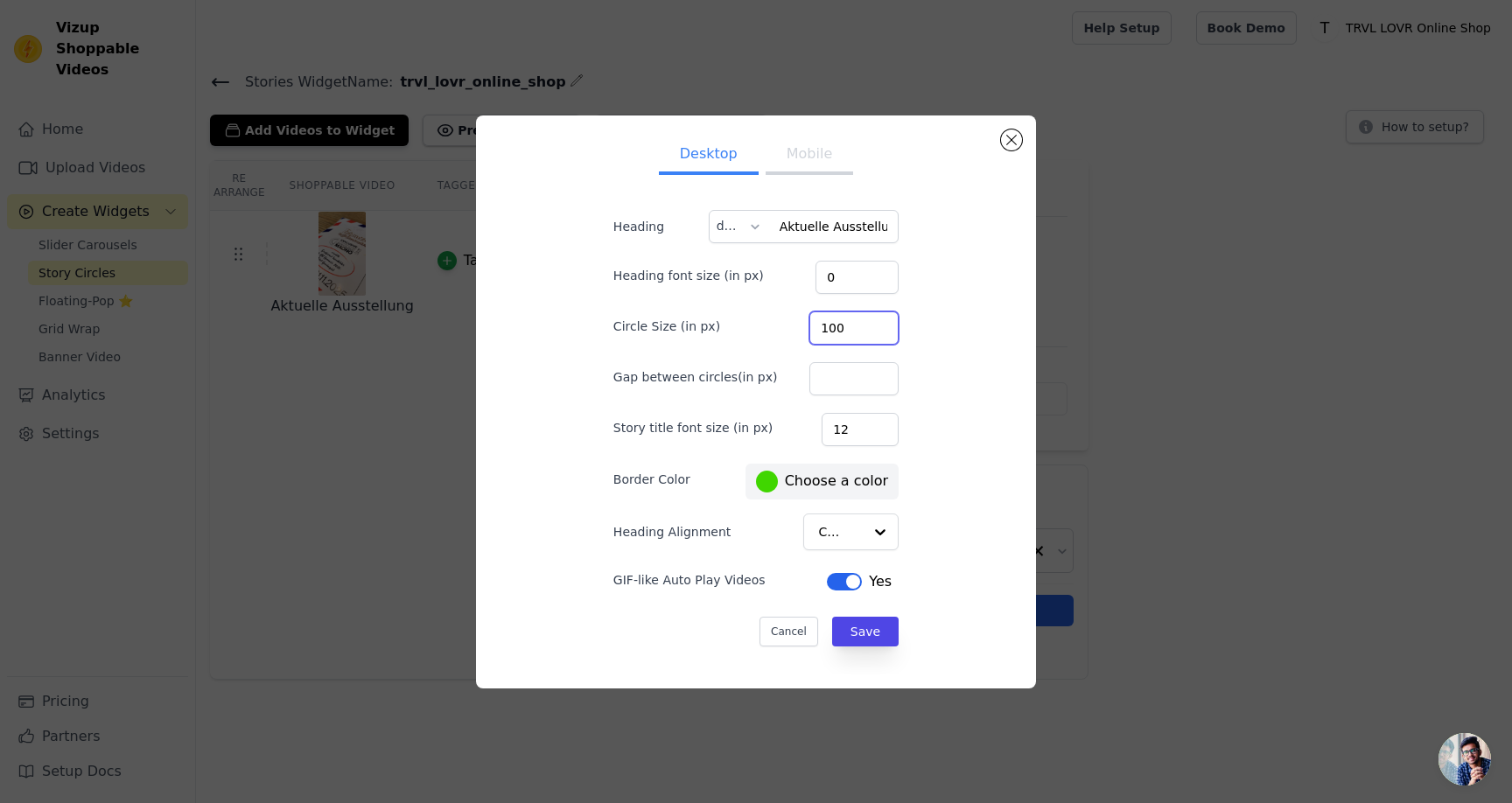
click at [834, 335] on input "100" at bounding box center [854, 327] width 89 height 33
type input "50"
click at [805, 157] on button "Mobile" at bounding box center [809, 155] width 87 height 38
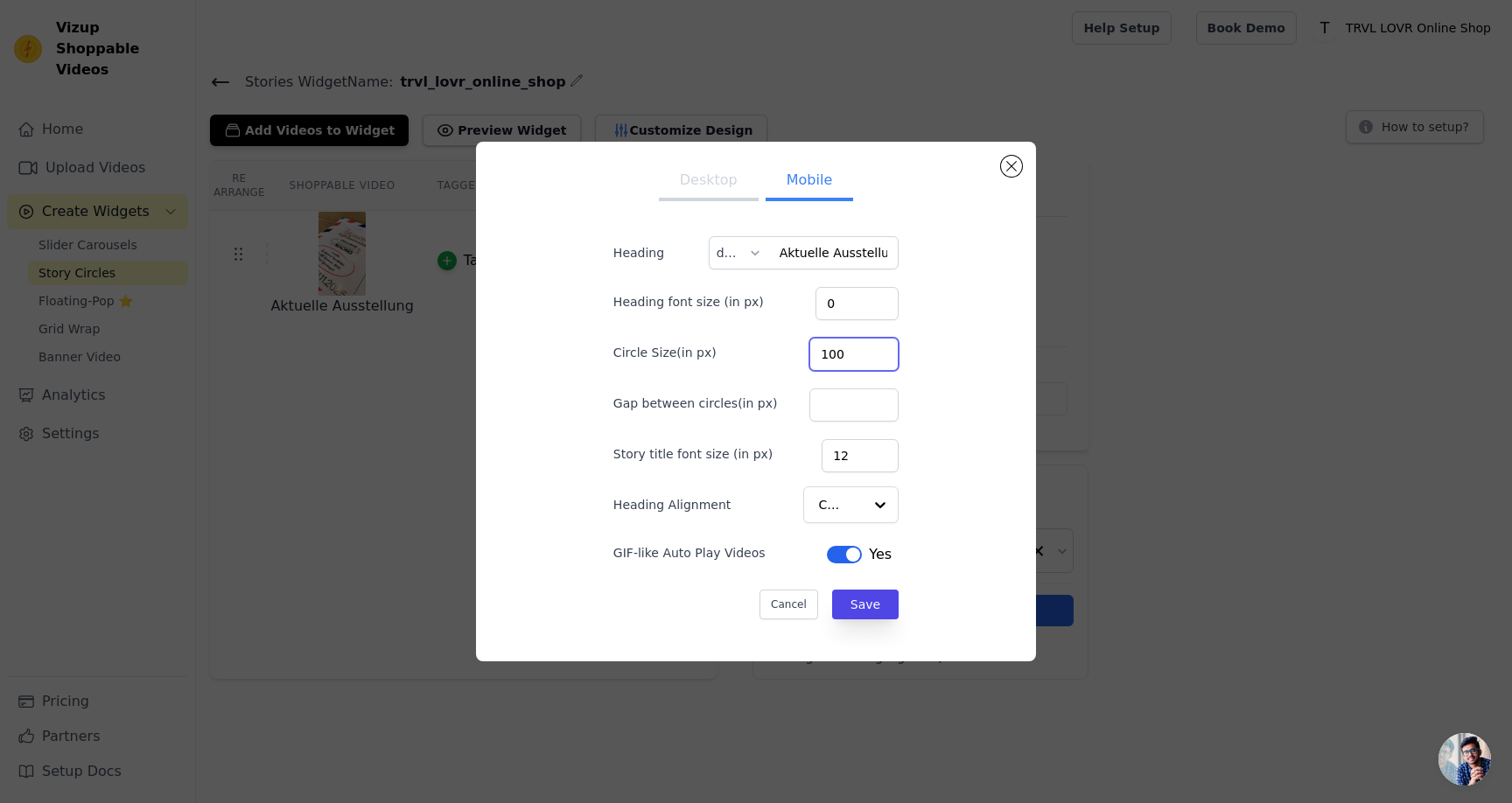
click at [837, 353] on input "100" at bounding box center [854, 354] width 89 height 33
type input "50"
click at [872, 606] on button "Save" at bounding box center [865, 604] width 67 height 29
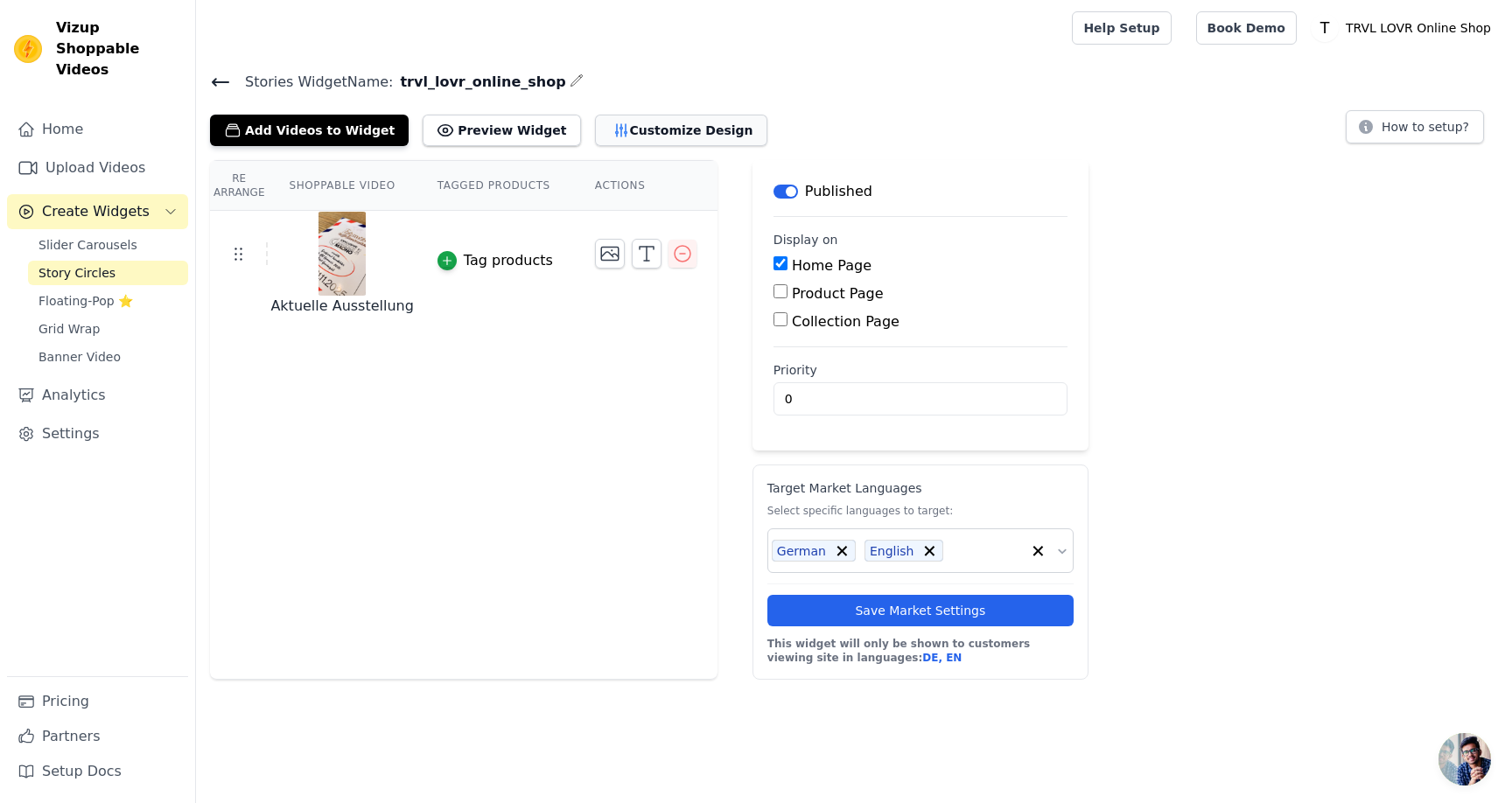
click at [603, 137] on button "Customize Design" at bounding box center [681, 129] width 172 height 31
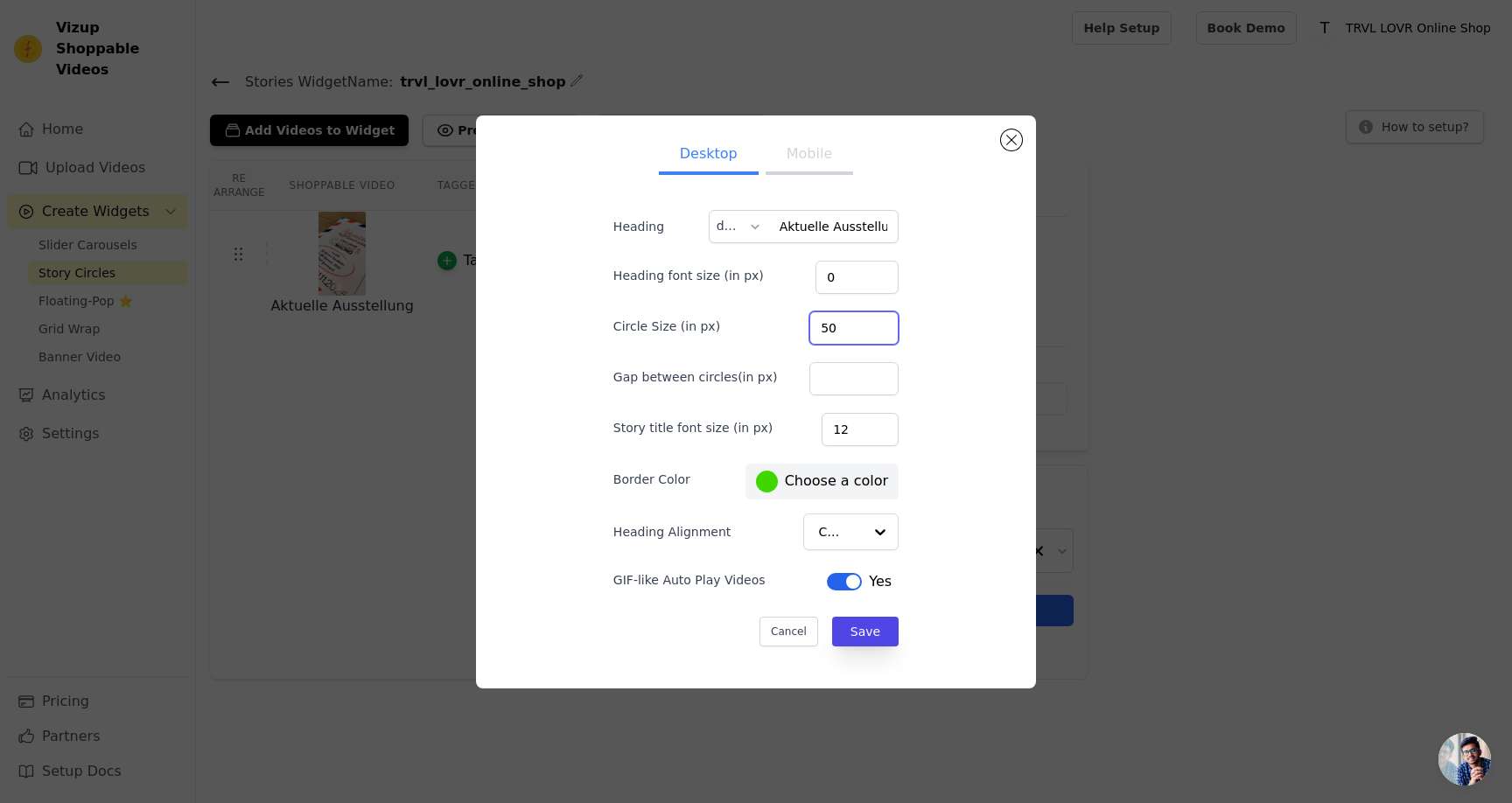
click at [835, 327] on input "50" at bounding box center [854, 327] width 89 height 33
click at [840, 326] on input "100" at bounding box center [854, 327] width 89 height 33
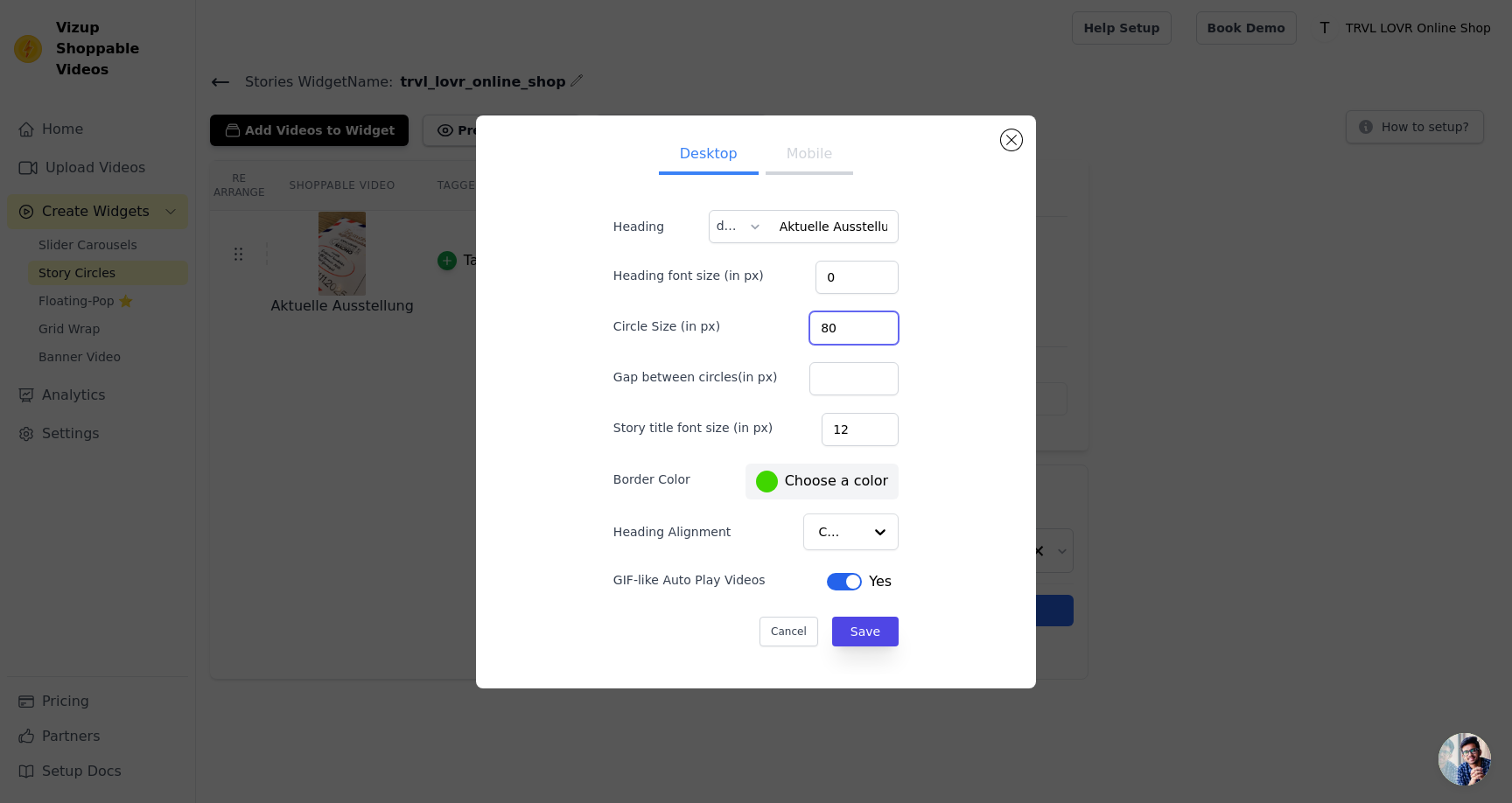
type input "80"
click at [795, 168] on button "Mobile" at bounding box center [809, 155] width 87 height 38
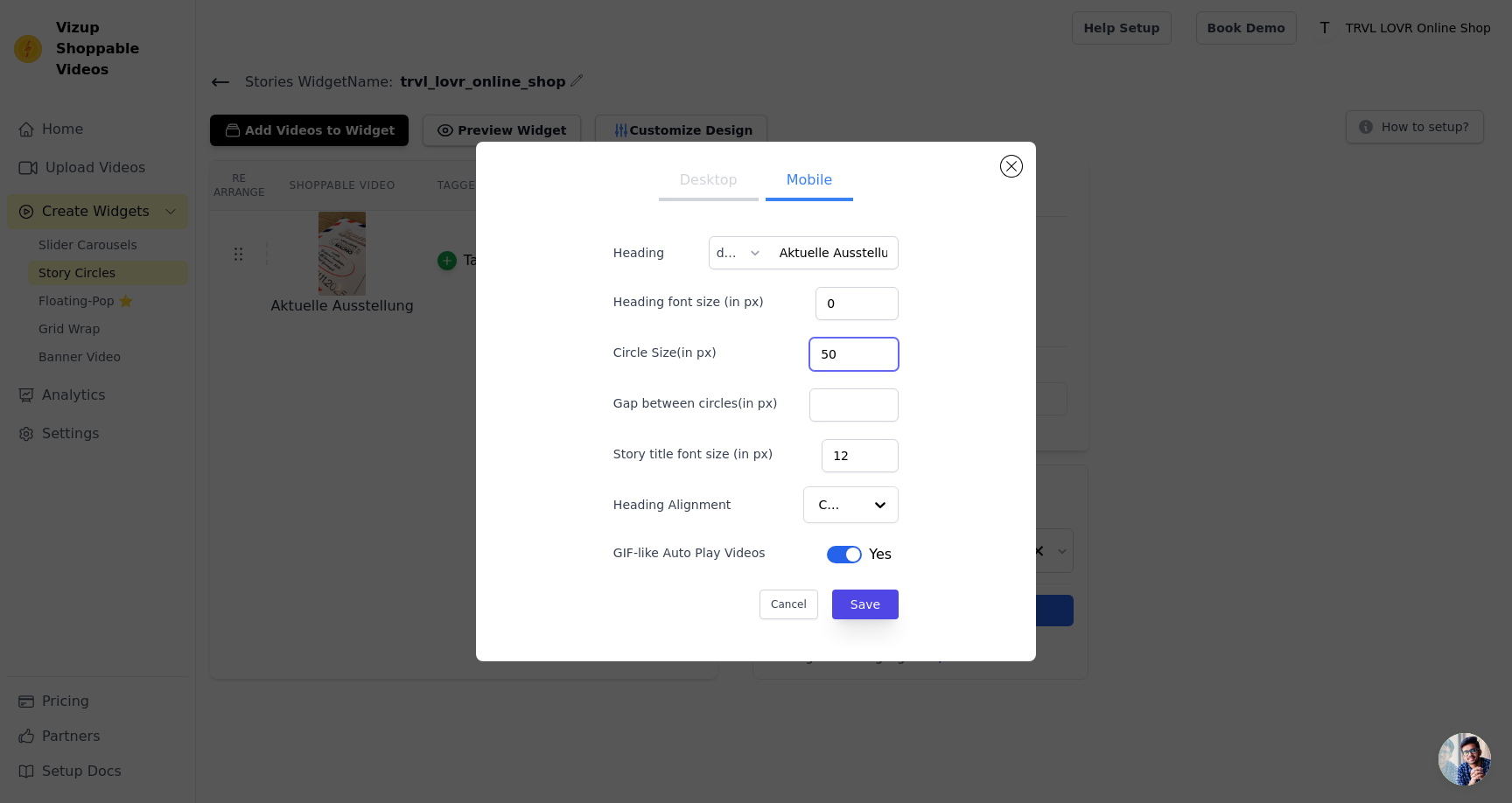
click at [832, 352] on input "50" at bounding box center [854, 354] width 89 height 33
type input "80"
click at [970, 378] on div "Desktop Mobile Heading Aktuelle Ausstellung de Heading font size (in px) 0 Circ…" at bounding box center [756, 402] width 532 height 492
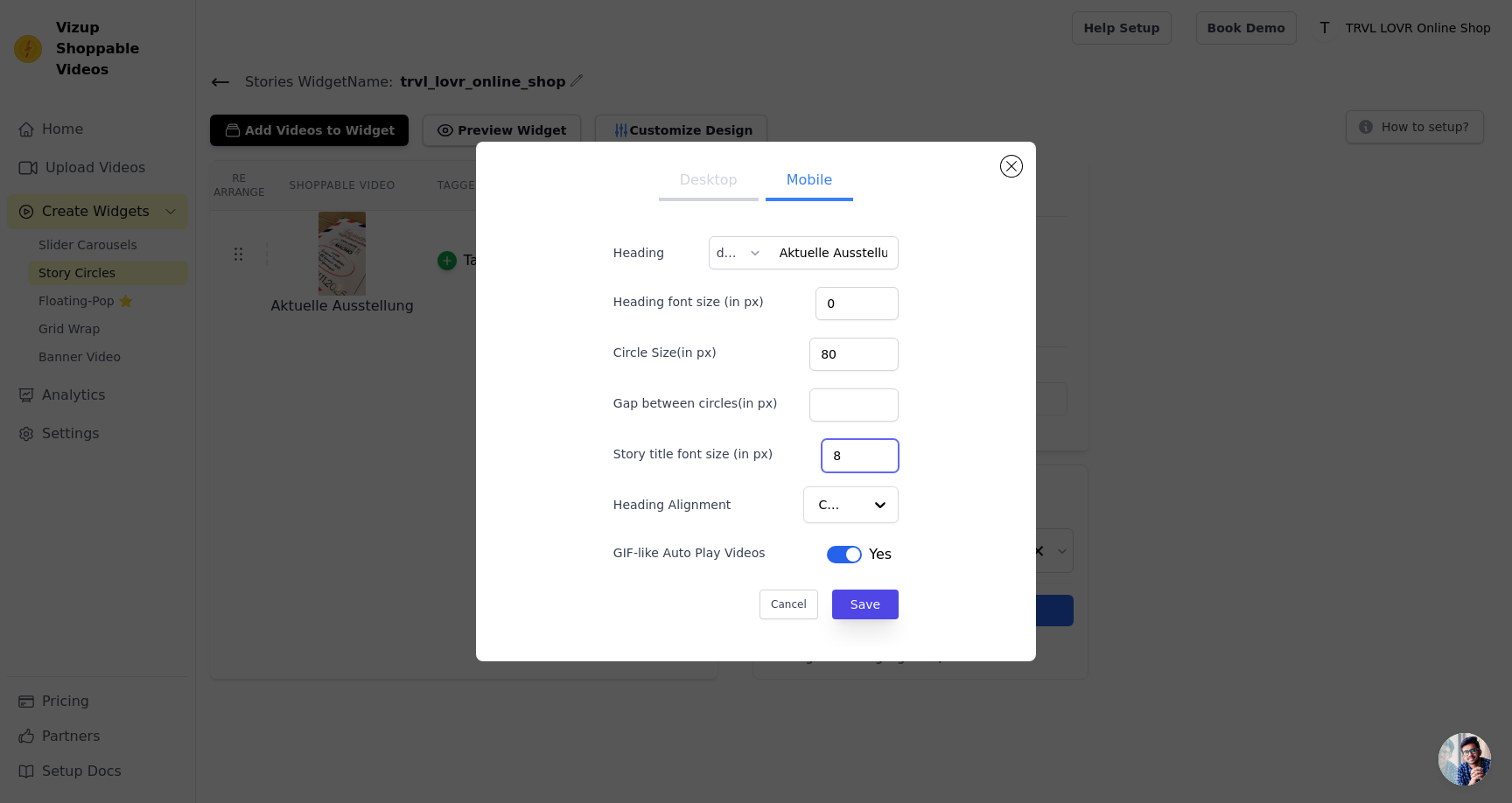
type input "8"
click at [864, 462] on input "8" at bounding box center [860, 455] width 77 height 33
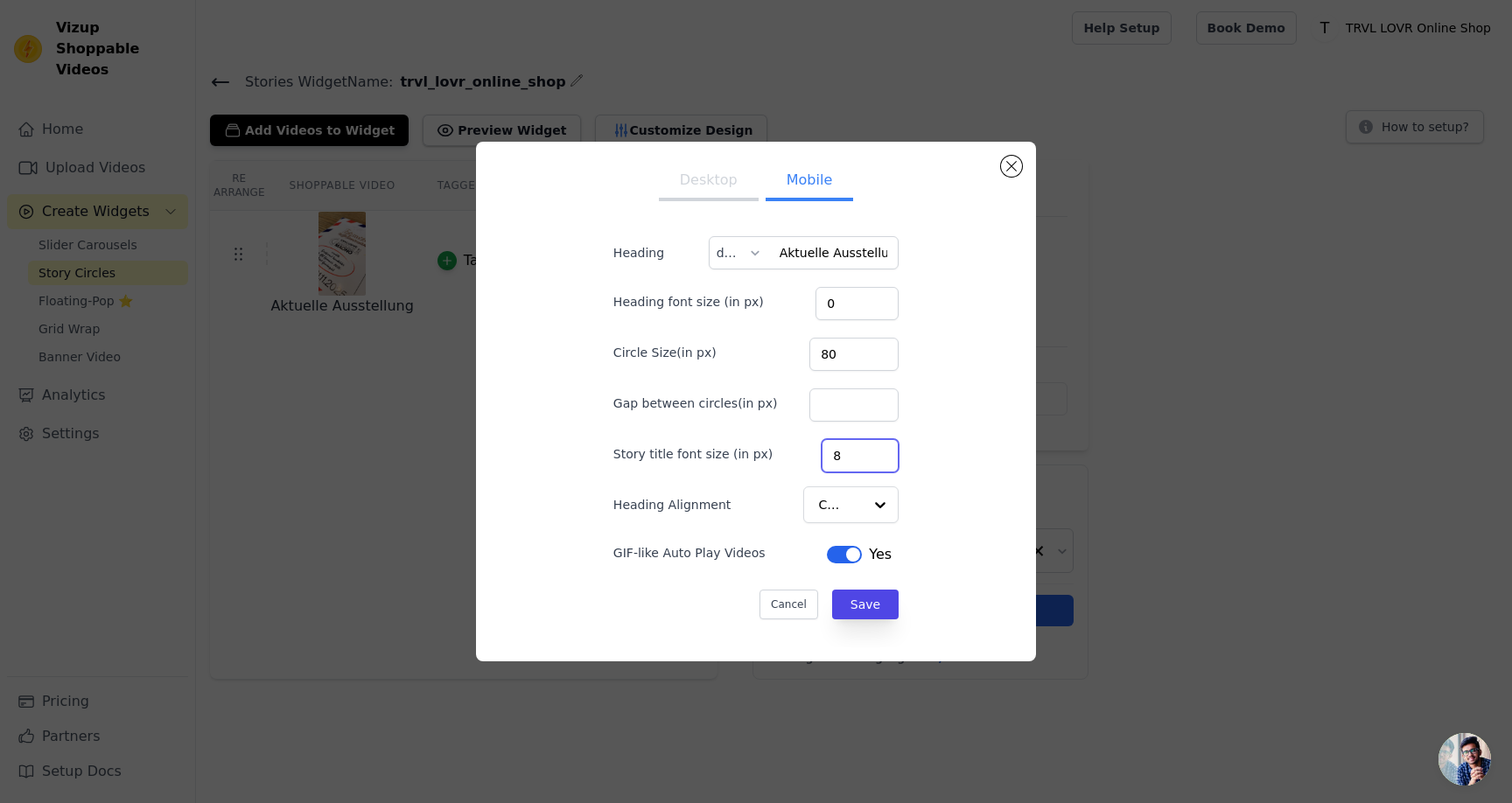
click at [864, 462] on input "8" at bounding box center [860, 455] width 77 height 33
click at [724, 170] on button "Desktop" at bounding box center [708, 181] width 100 height 38
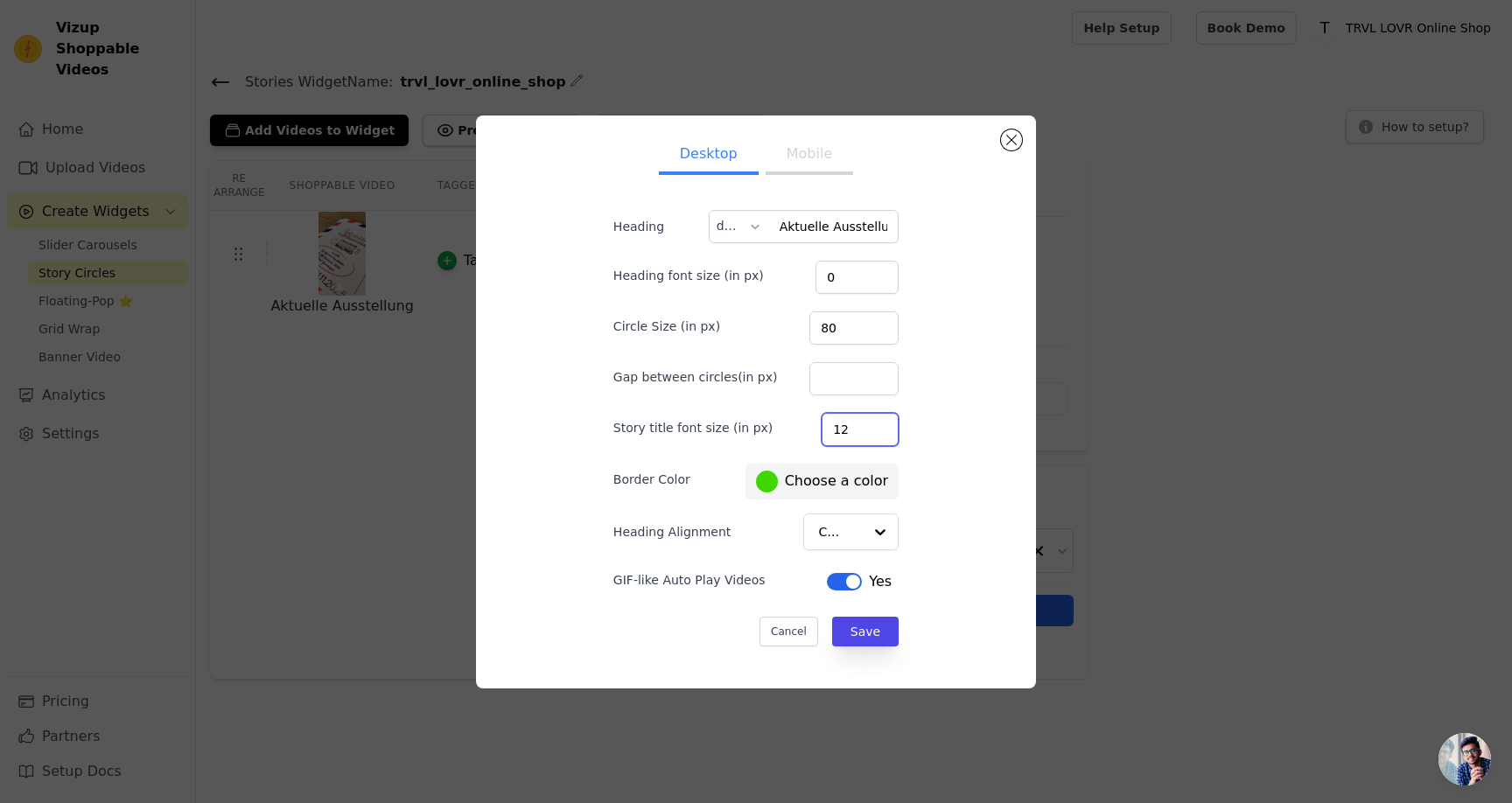
click at [872, 437] on input "12" at bounding box center [860, 429] width 77 height 33
type input "8"
click at [867, 433] on input "8" at bounding box center [860, 429] width 77 height 33
click at [902, 466] on div "Desktop Mobile Heading Aktuelle Ausstellung de Heading font size (in px) 0 Circ…" at bounding box center [756, 402] width 341 height 545
click at [862, 534] on div at bounding box center [879, 532] width 35 height 35
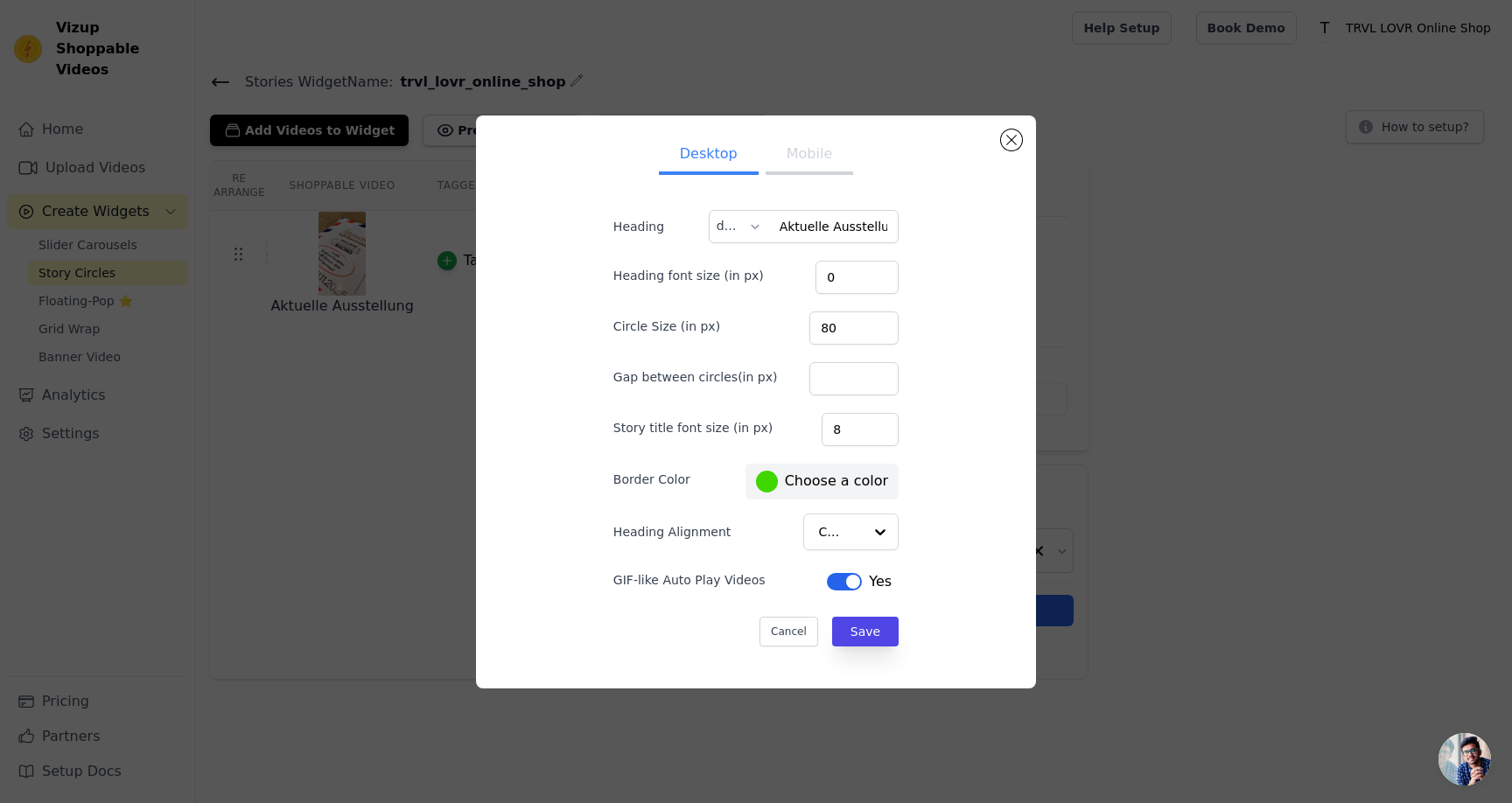
click at [931, 535] on div "Desktop Mobile Heading Aktuelle Ausstellung de Heading font size (in px) 0 Circ…" at bounding box center [756, 402] width 532 height 545
click at [863, 634] on button "Save" at bounding box center [865, 631] width 67 height 29
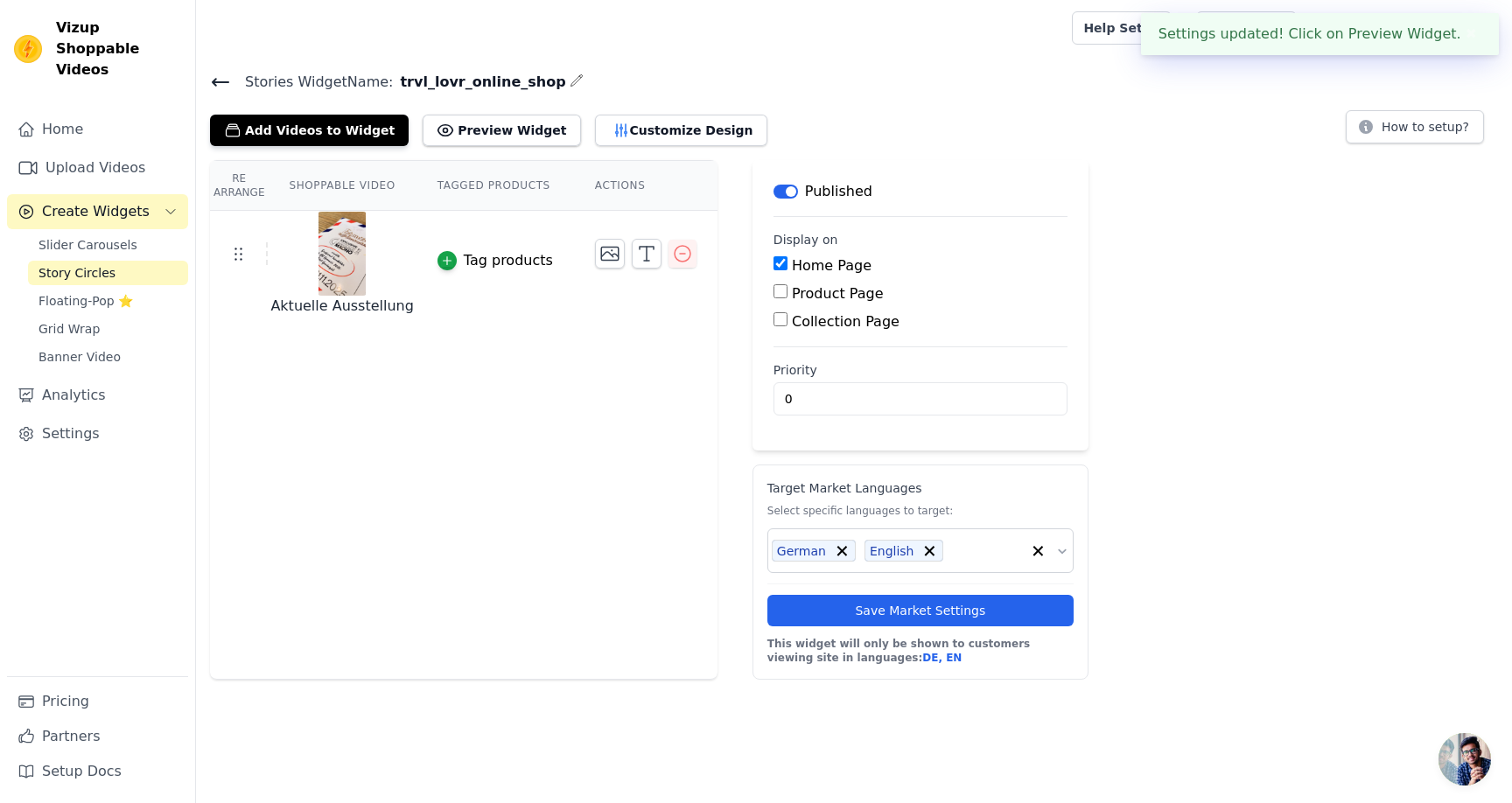
click at [815, 154] on div "Stories Widget Name: trvl_lovr_online_shop Add Videos to Widget Preview Widget …" at bounding box center [854, 375] width 1316 height 610
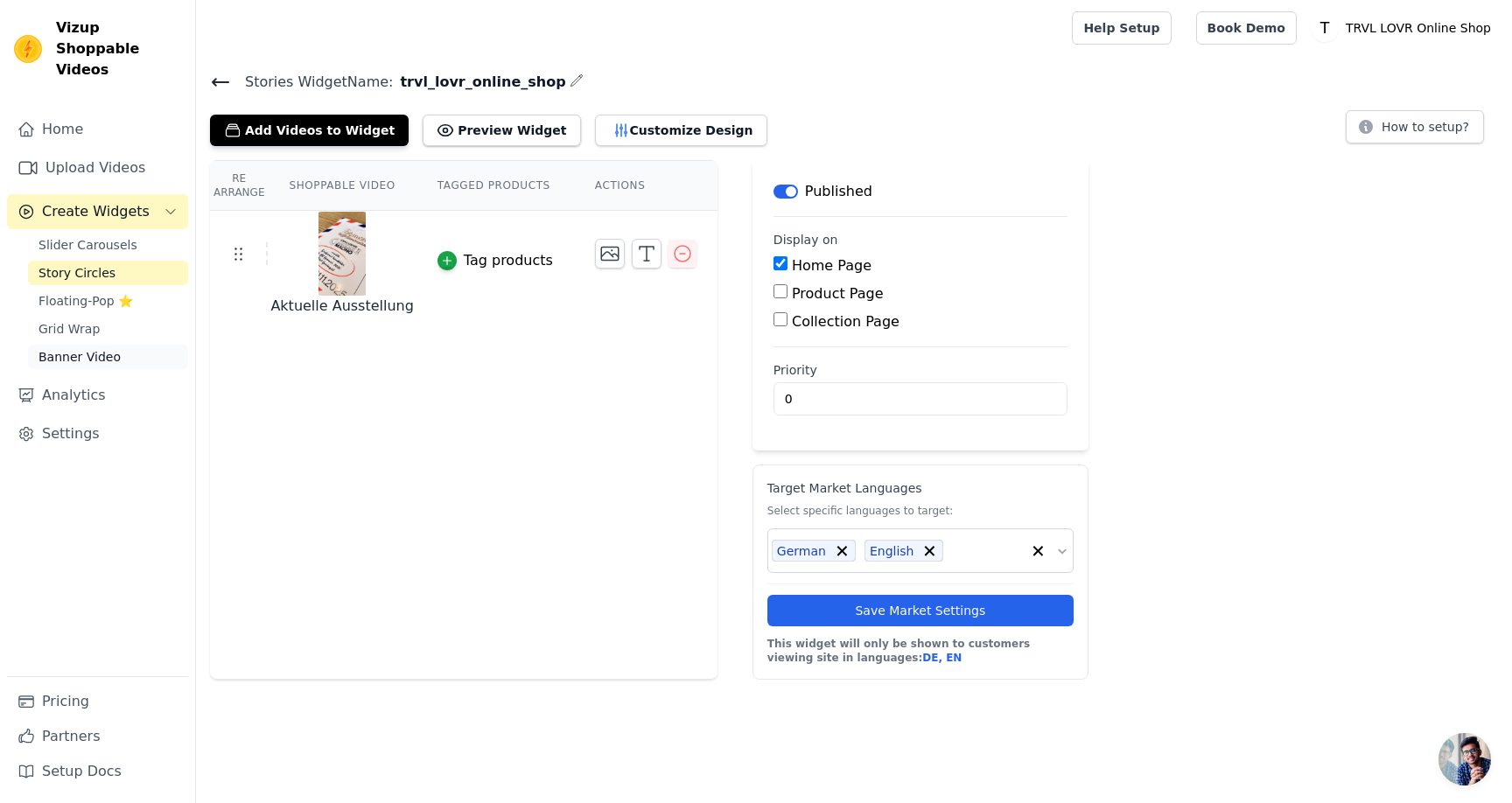
click at [82, 348] on span "Banner Video" at bounding box center [79, 357] width 82 height 18
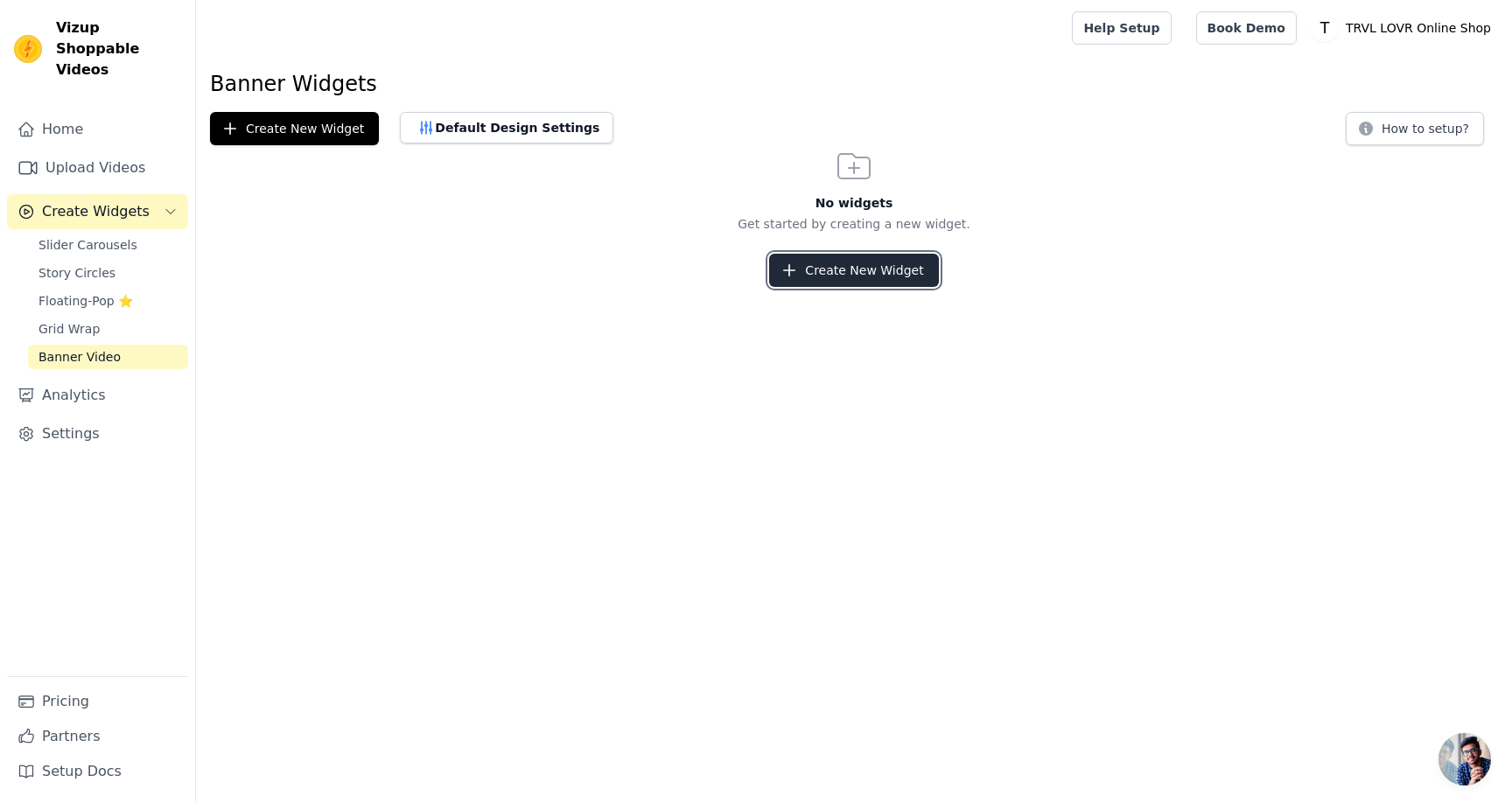
click at [839, 273] on button "Create New Widget" at bounding box center [853, 269] width 169 height 33
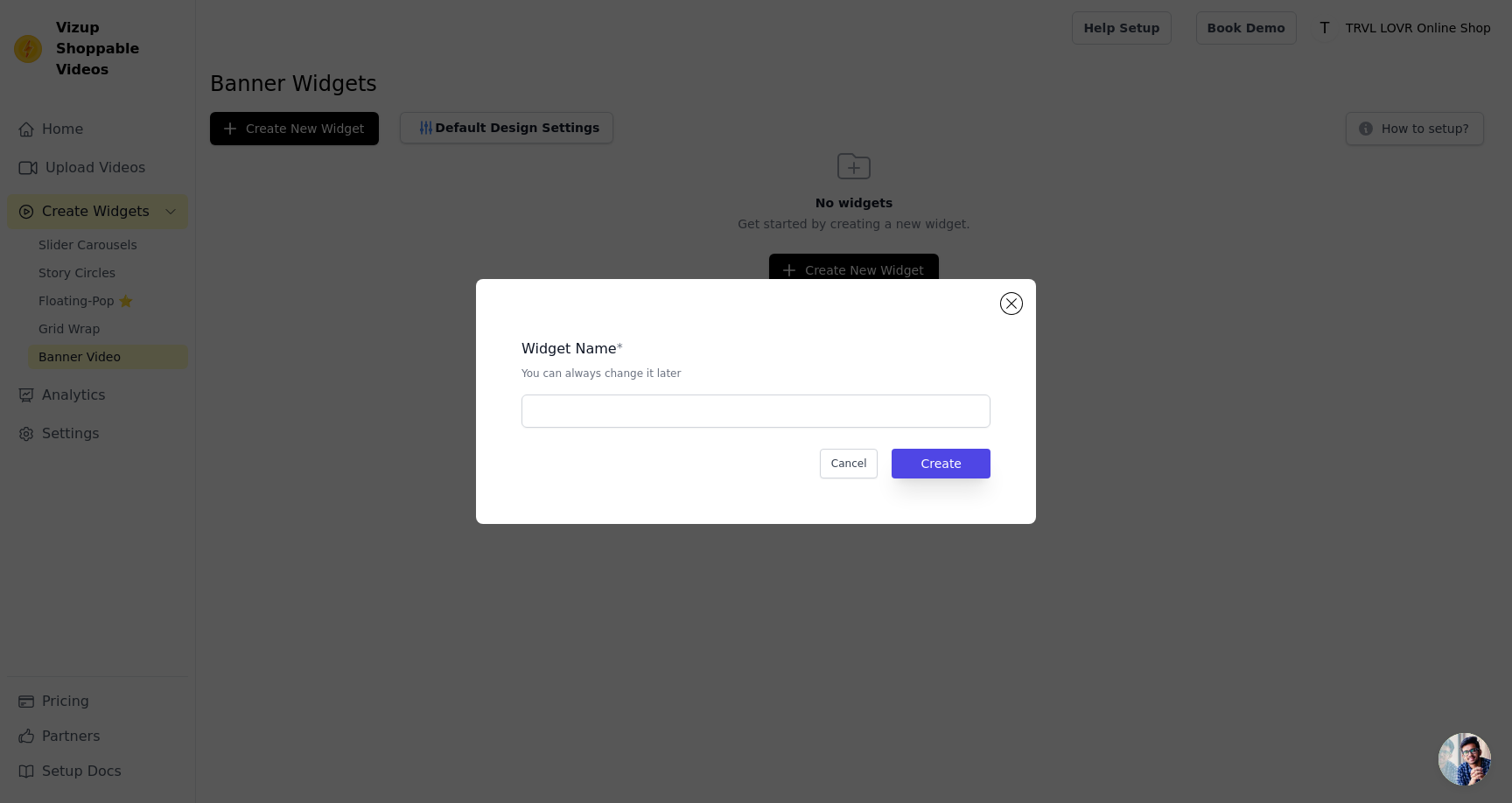
click at [745, 393] on div "Widget Name * You can always change it later" at bounding box center [756, 377] width 469 height 103
click at [751, 410] on input "text" at bounding box center [756, 410] width 469 height 33
paste input "50"
click at [756, 426] on input "50" at bounding box center [756, 410] width 469 height 33
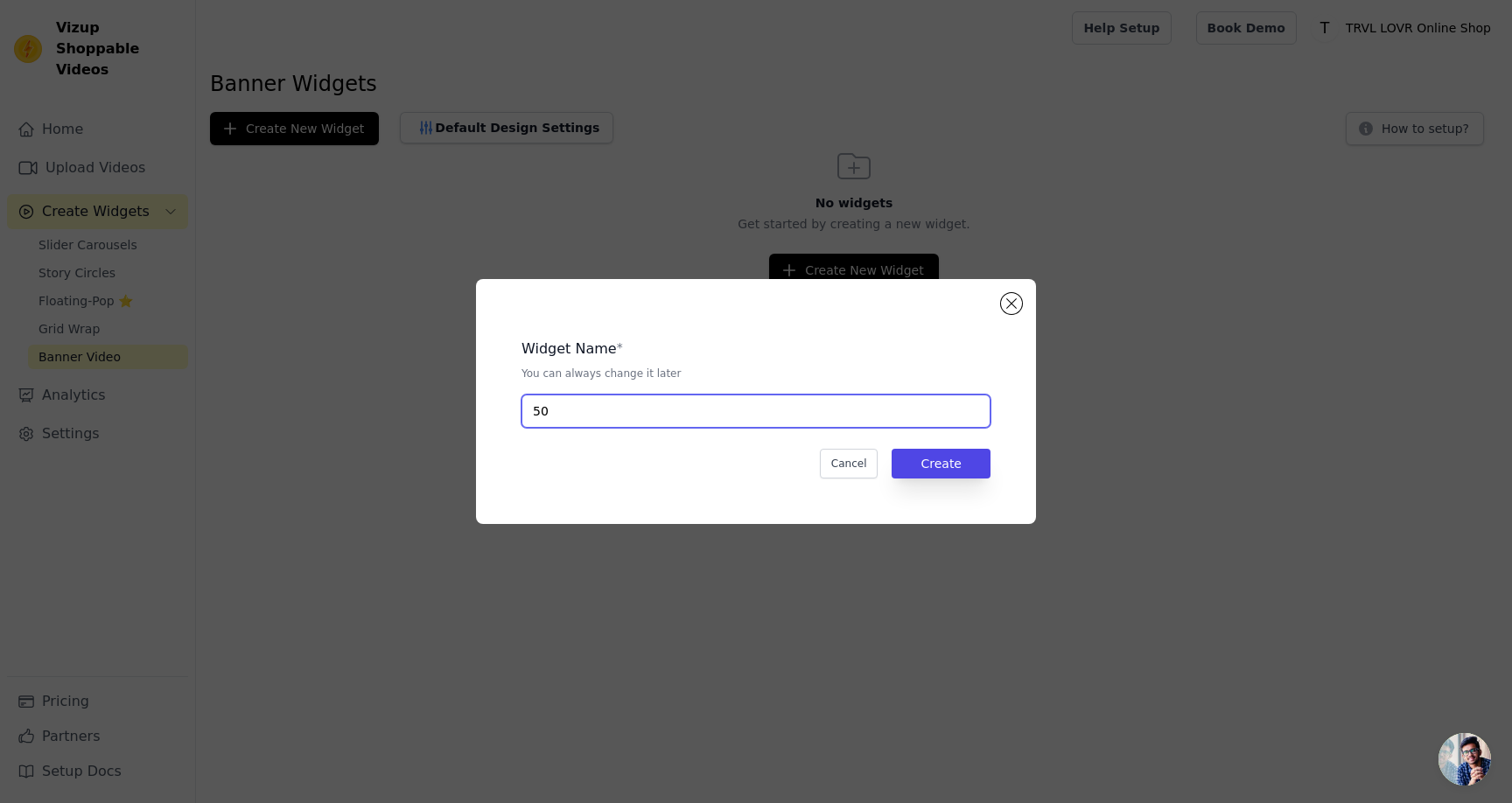
click at [756, 426] on input "50" at bounding box center [756, 410] width 469 height 33
paste input "trvl_lovr_online_shop"
type input "trvl_lovr_online_shop"
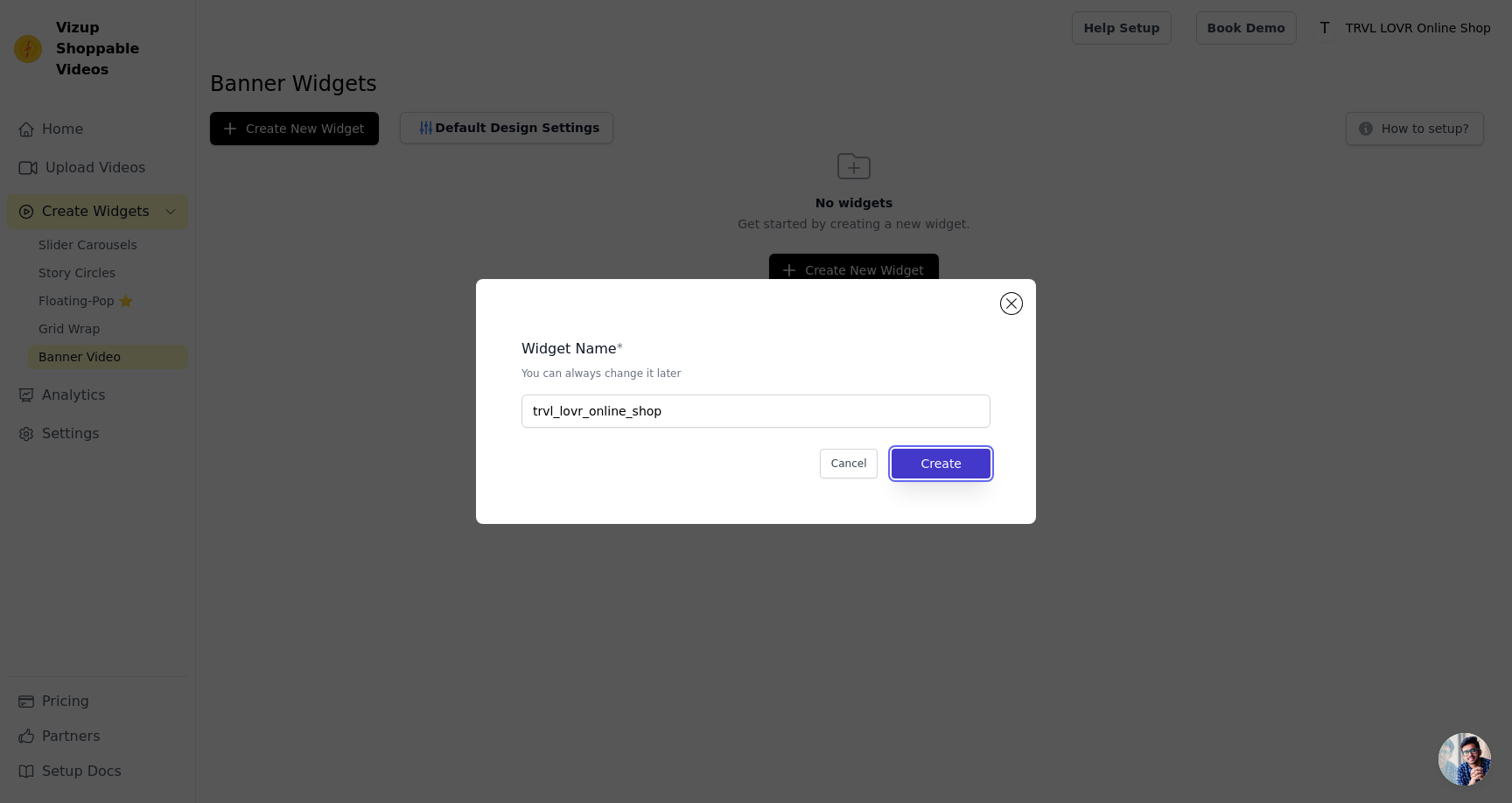
click at [921, 472] on button "Create" at bounding box center [940, 463] width 99 height 29
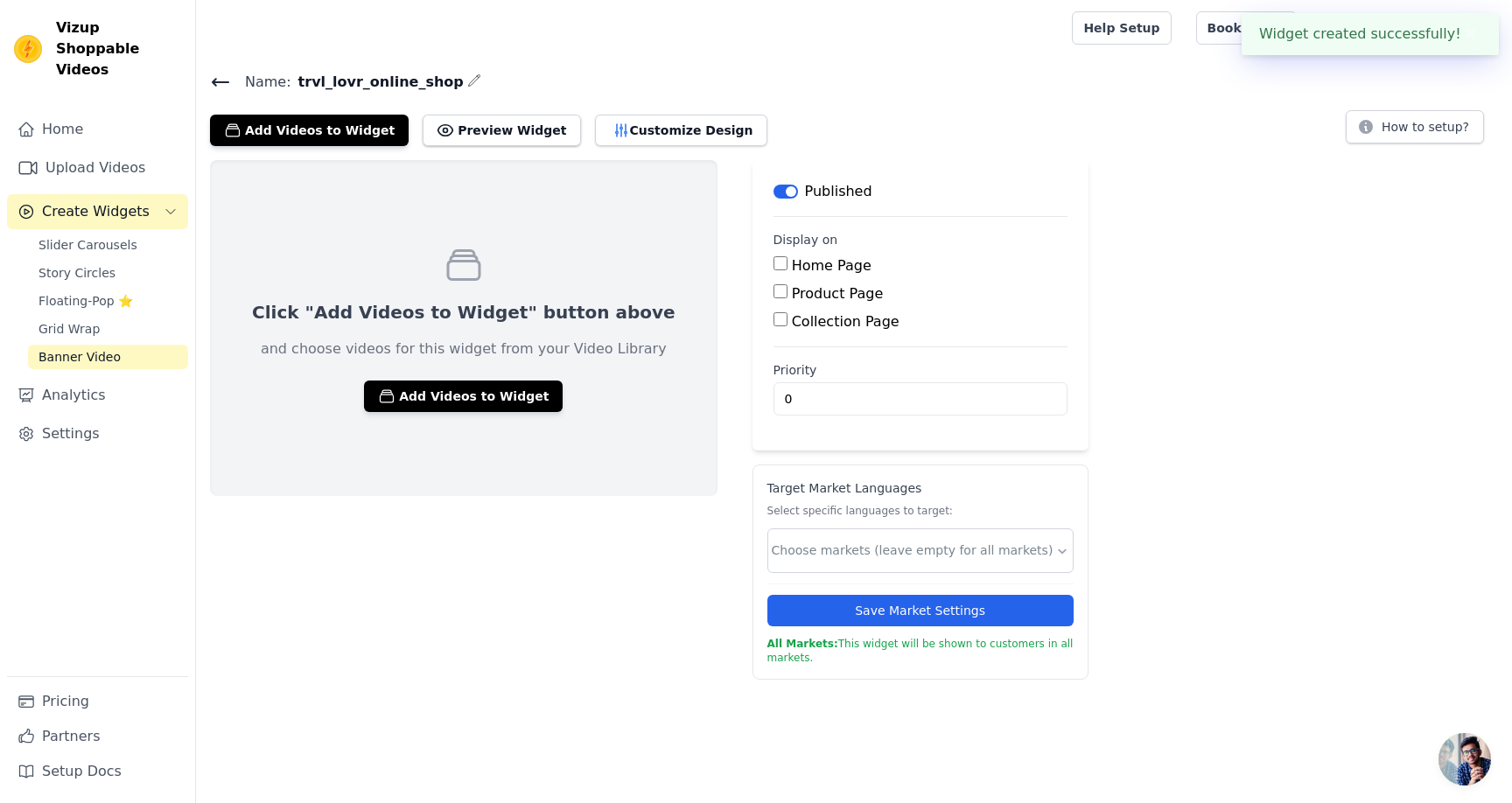
click at [467, 413] on div "Click "Add Videos to Widget" button above and choose videos for this widget fro…" at bounding box center [463, 327] width 508 height 336
click at [479, 399] on button "Add Videos to Widget" at bounding box center [463, 396] width 199 height 31
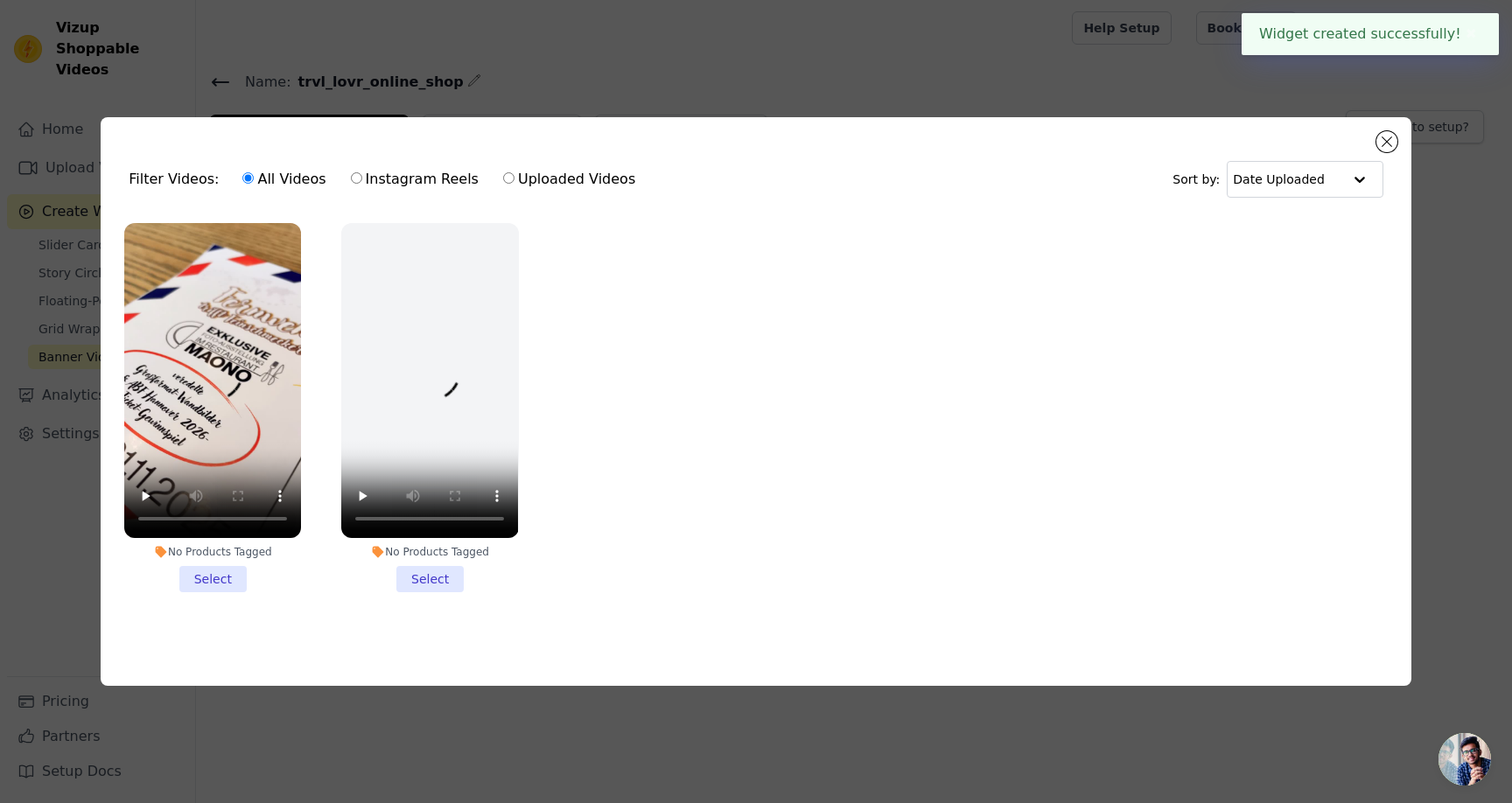
click at [220, 573] on li "No Products Tagged Select" at bounding box center [212, 408] width 177 height 369
click at [0, 0] on input "No Products Tagged Select" at bounding box center [0, 0] width 0 height 0
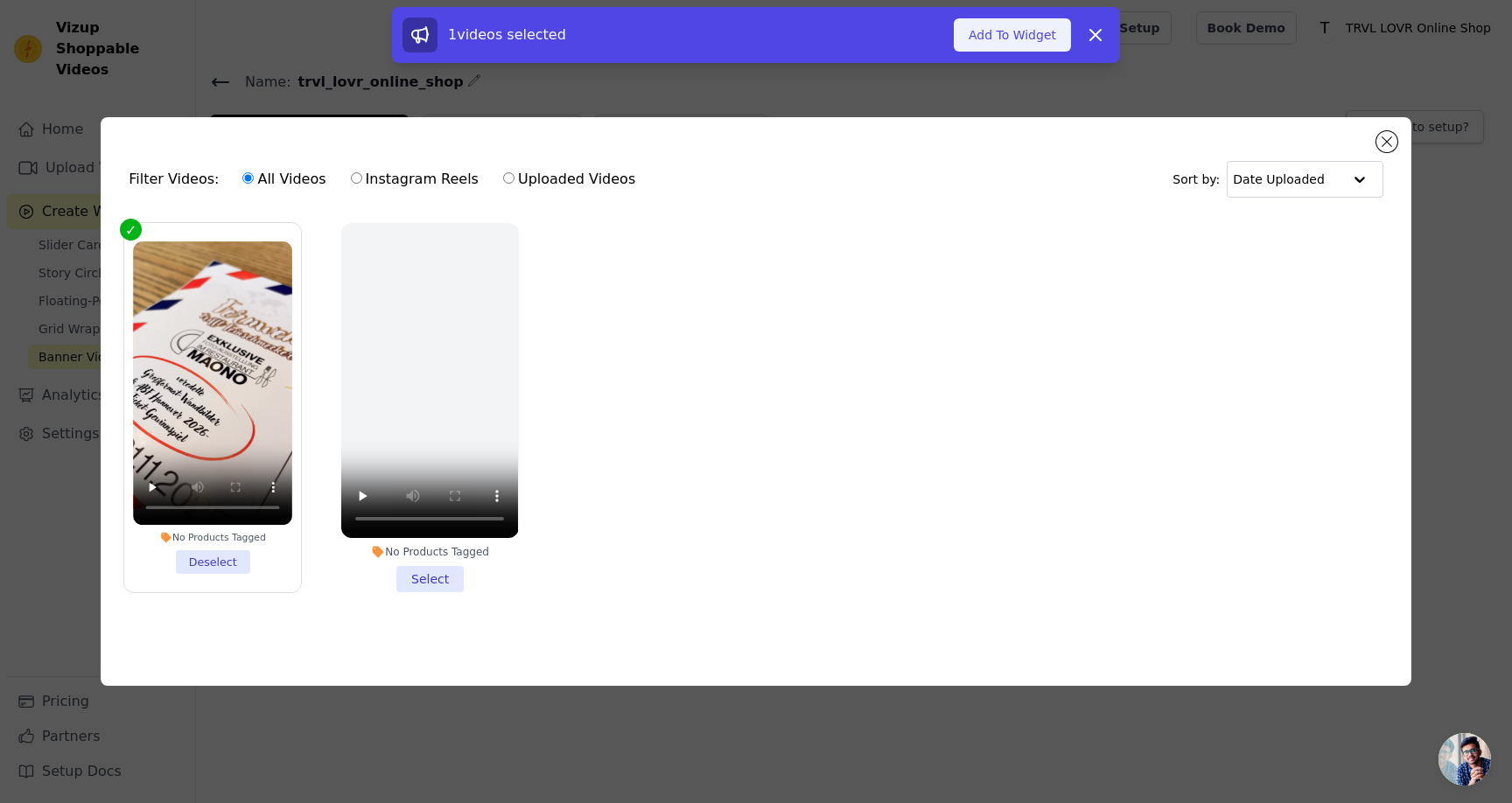
click at [1053, 38] on button "Add To Widget" at bounding box center [1012, 35] width 117 height 33
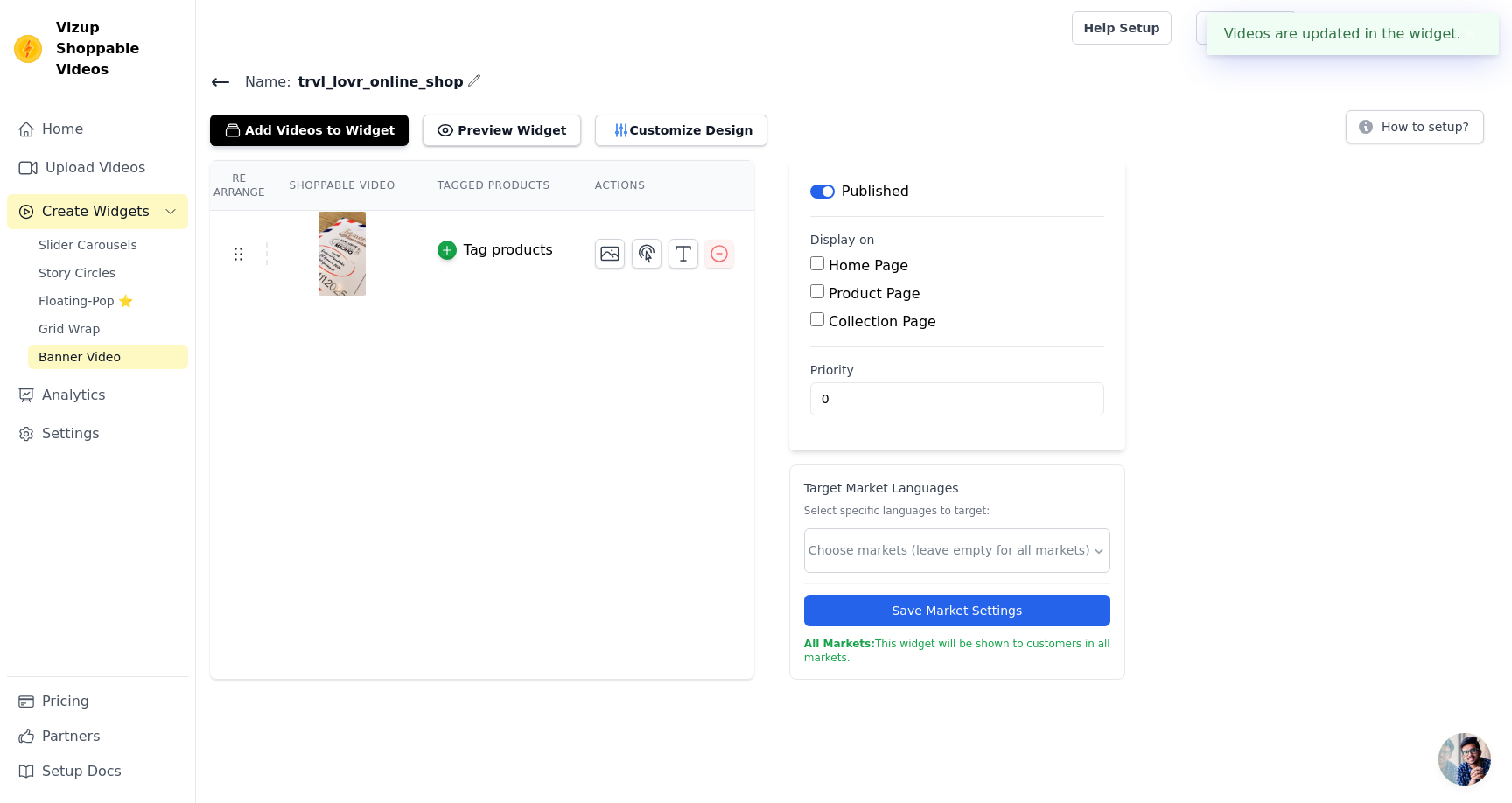
click at [840, 261] on label "Home Page" at bounding box center [868, 265] width 79 height 17
click at [824, 261] on input "Home Page" at bounding box center [817, 263] width 14 height 14
checkbox input "true"
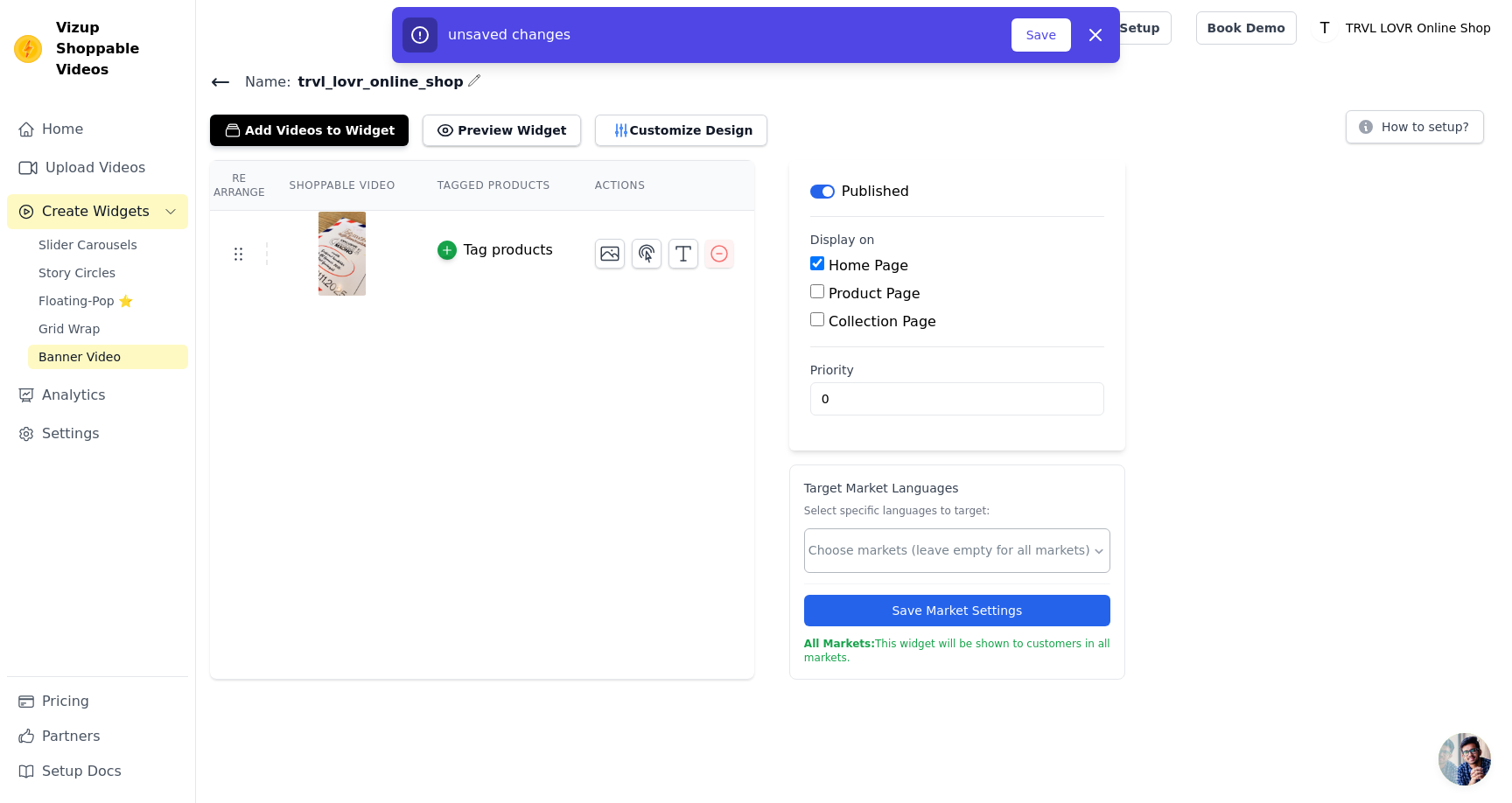
click at [990, 543] on input "text" at bounding box center [950, 551] width 284 height 19
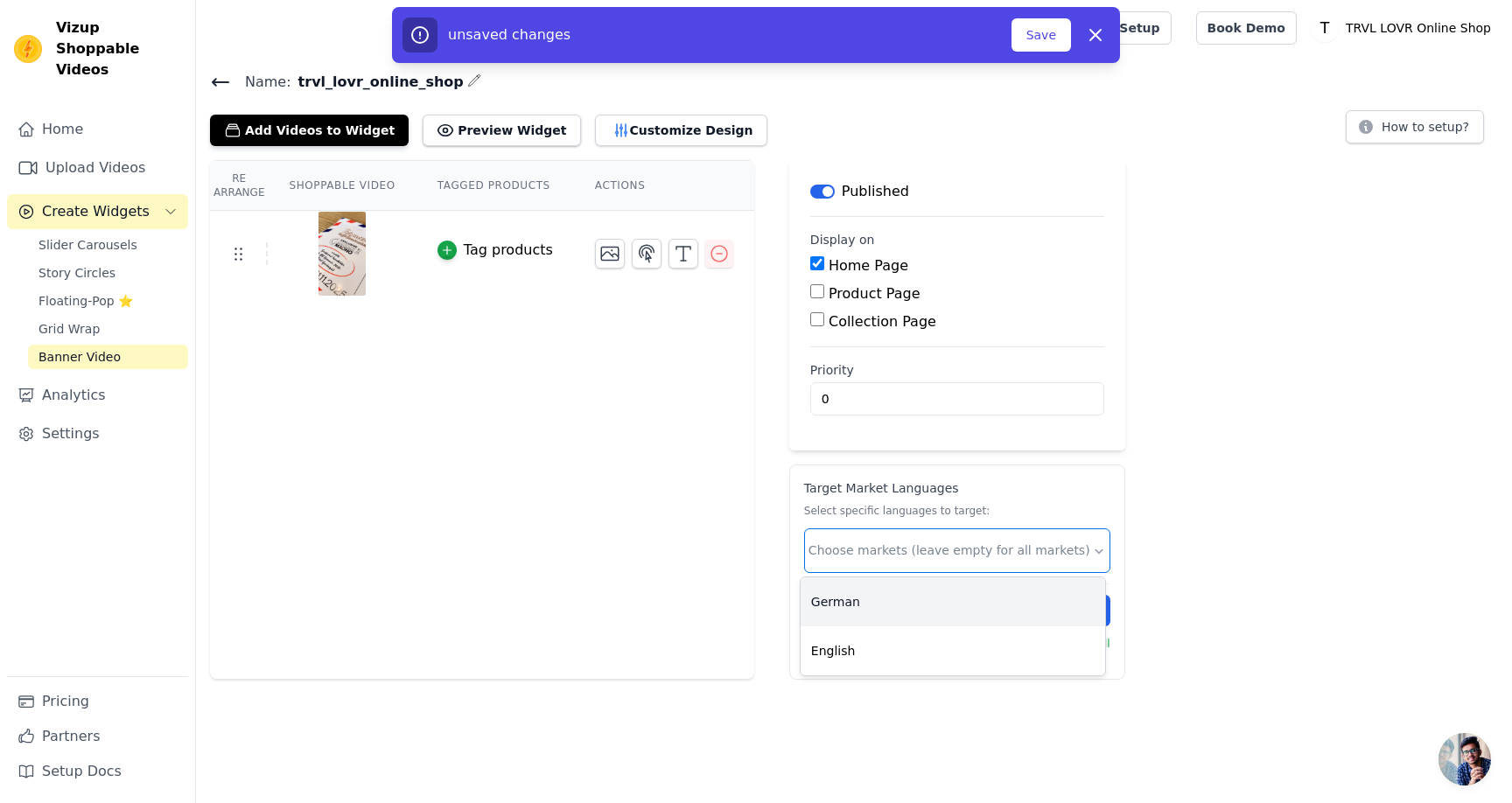
click at [889, 610] on div "German" at bounding box center [952, 601] width 304 height 49
click at [917, 605] on div "English" at bounding box center [952, 601] width 304 height 49
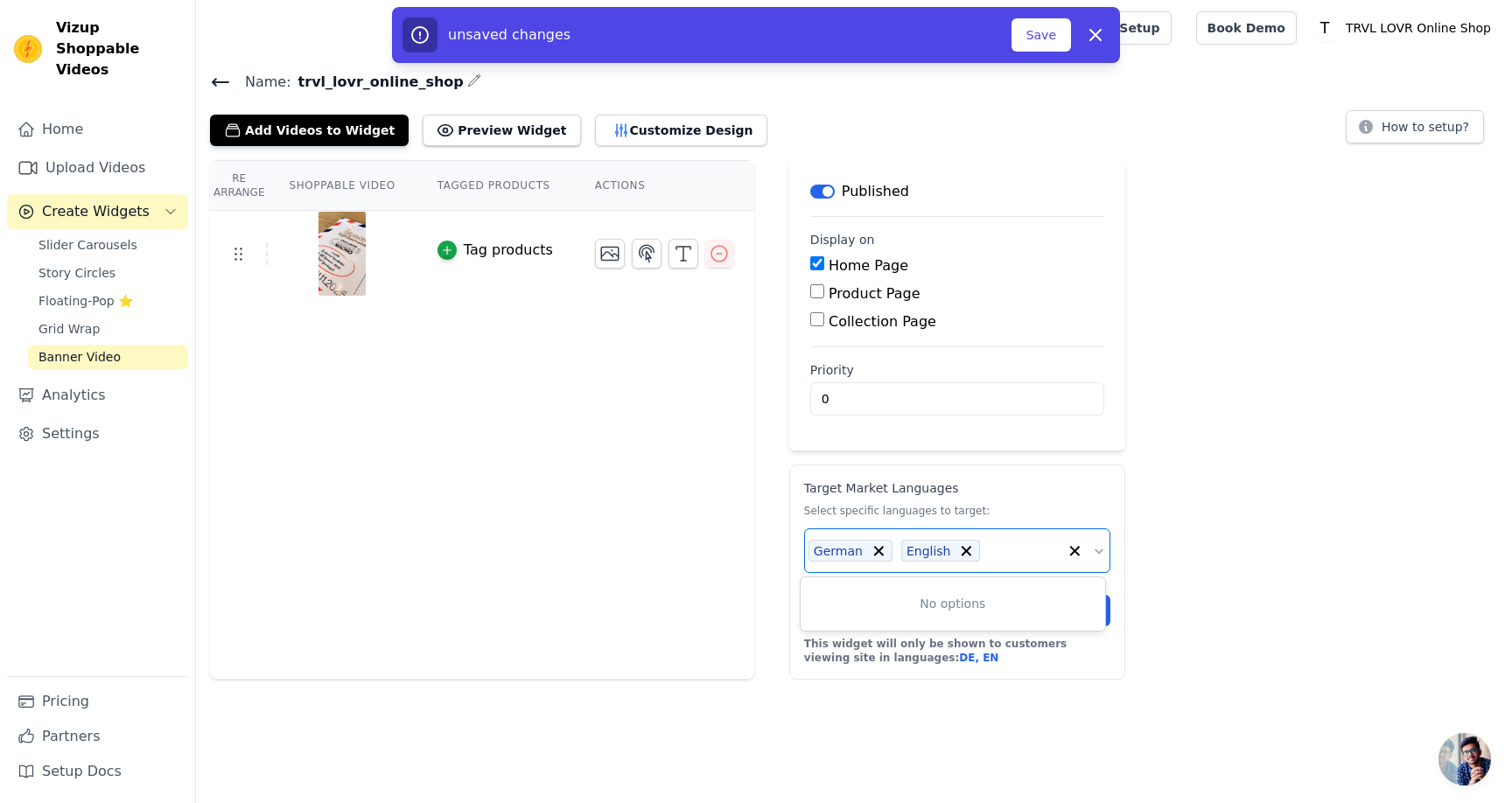
click at [1153, 582] on div "Re Arrange Shoppable Video Tagged Products Actions Tag products Save Videos In …" at bounding box center [854, 419] width 1316 height 520
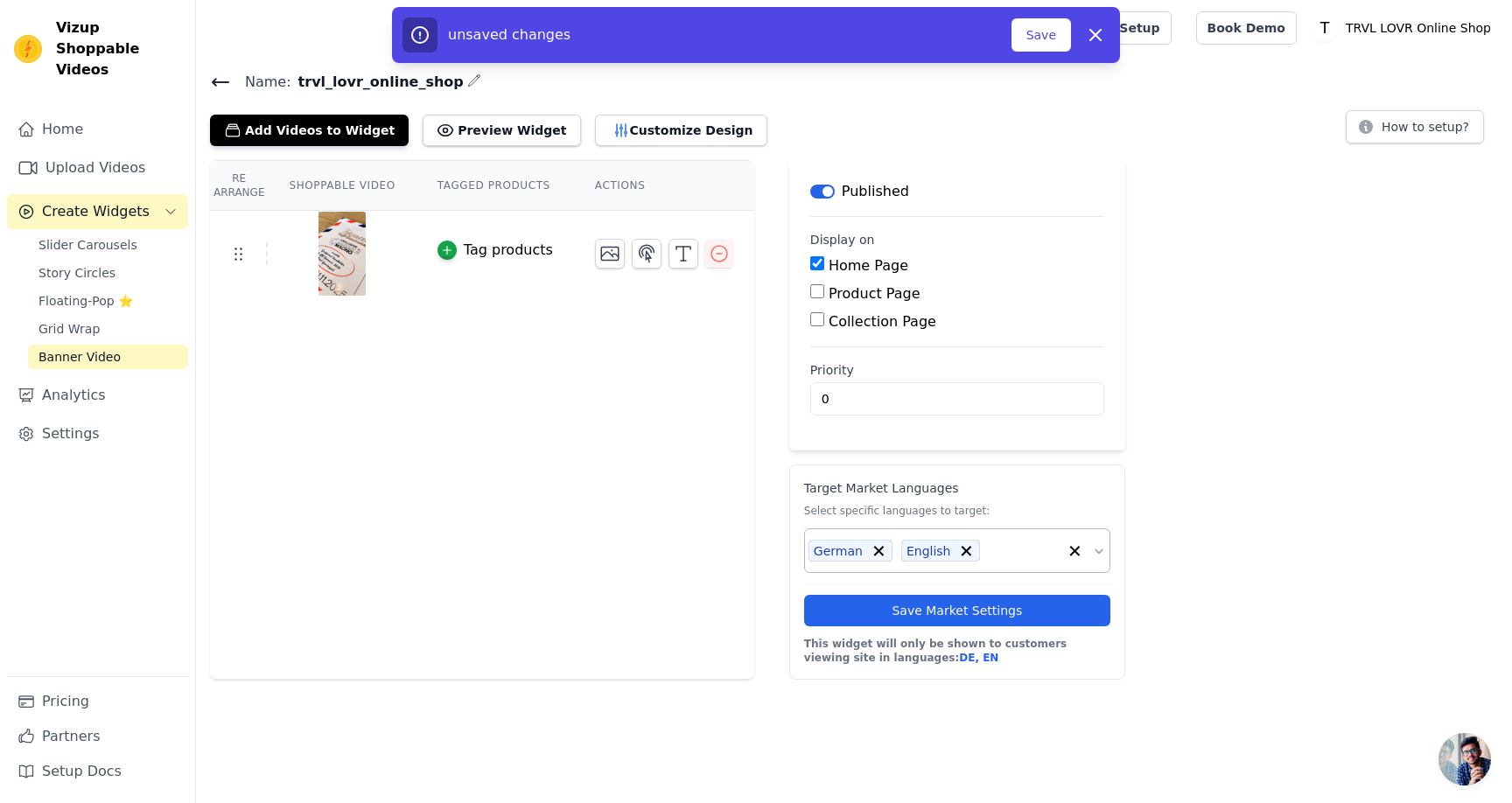
click at [1046, 591] on div "Save Market Settings" at bounding box center [956, 605] width 306 height 43
click at [1052, 607] on button "Save Market Settings" at bounding box center [956, 610] width 306 height 31
click at [1049, 35] on button "Save" at bounding box center [1041, 35] width 60 height 33
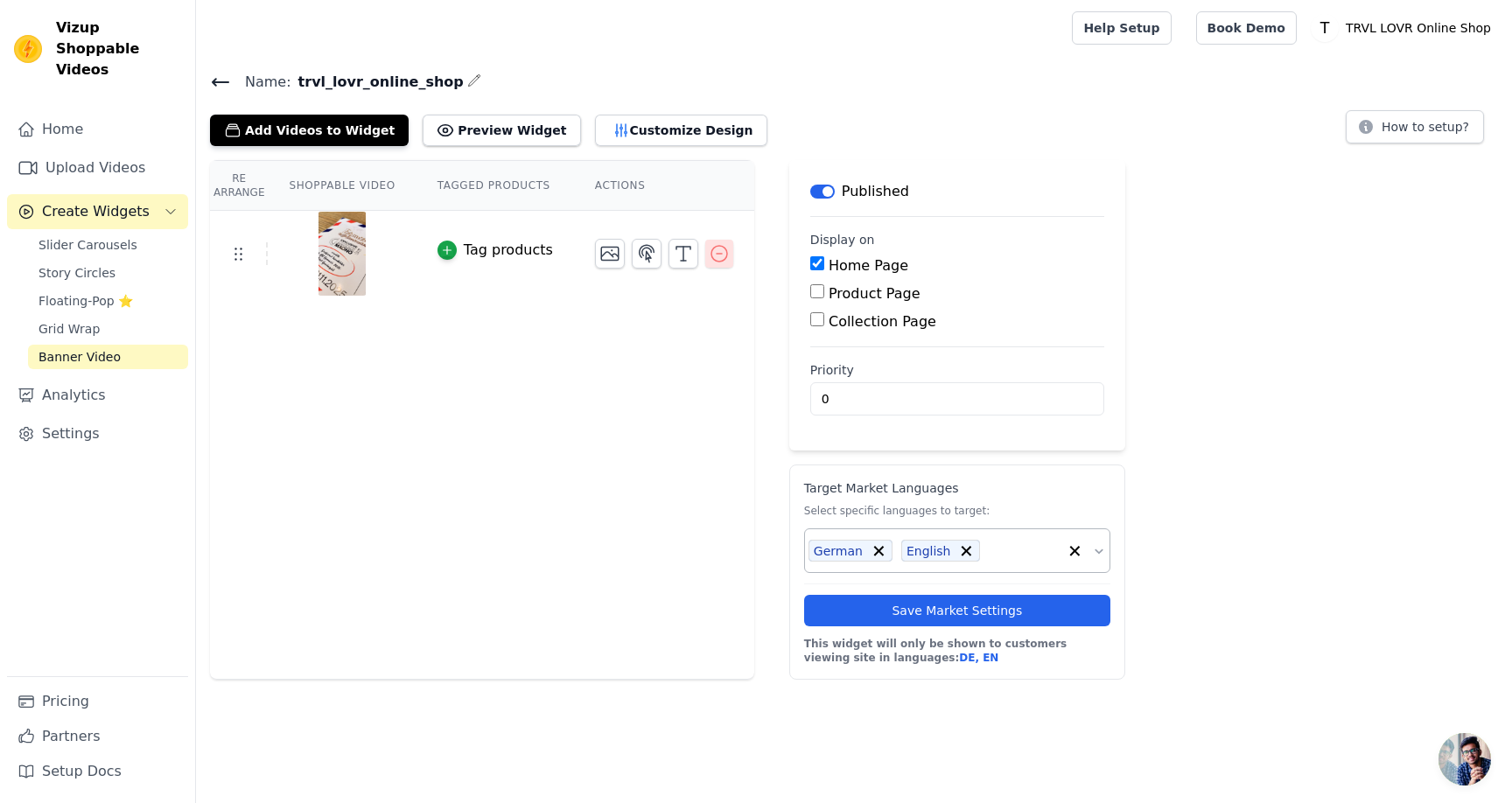
click at [712, 247] on icon "button" at bounding box center [719, 254] width 21 height 21
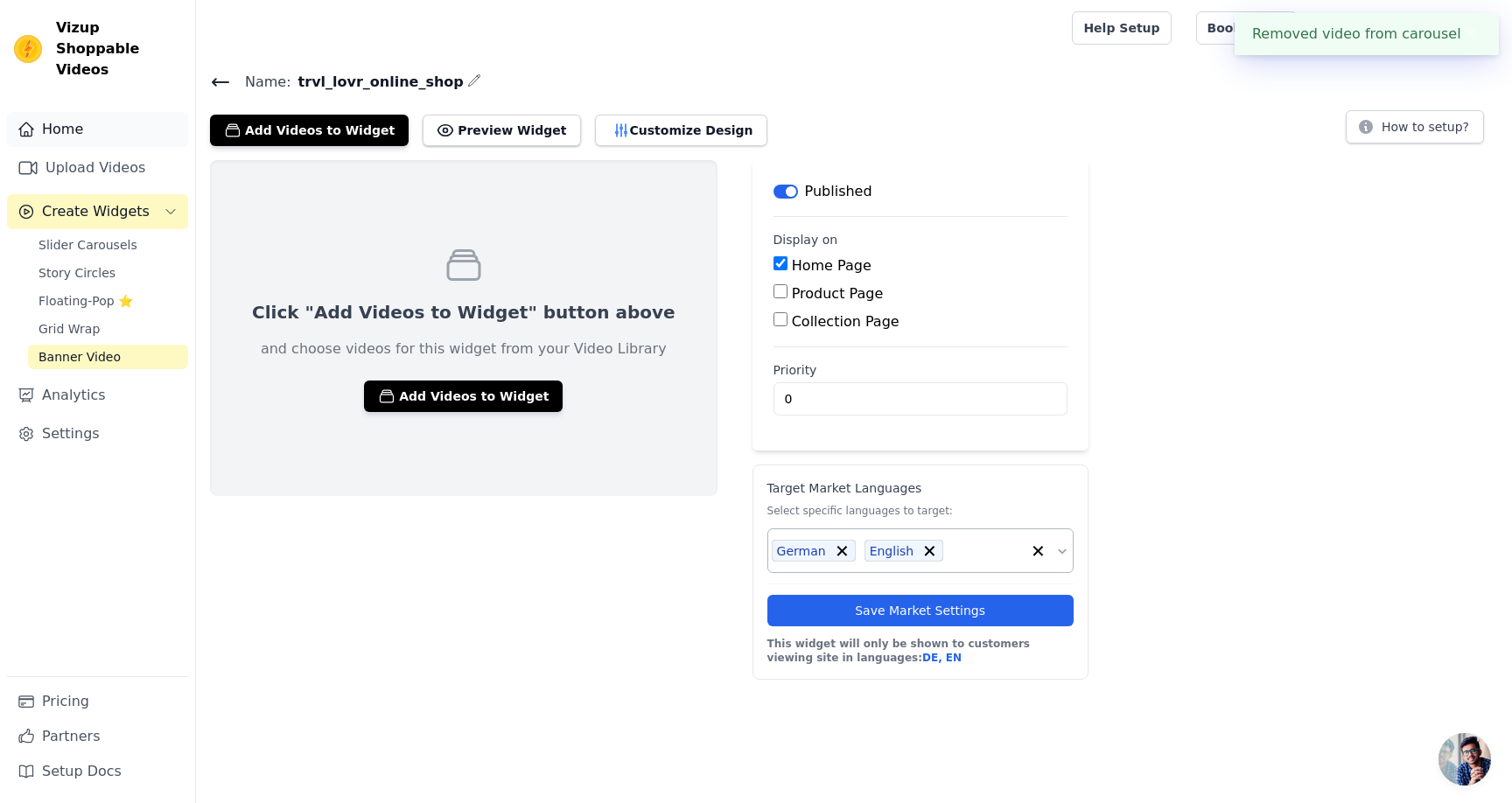
click at [83, 112] on link "Home" at bounding box center [97, 129] width 181 height 35
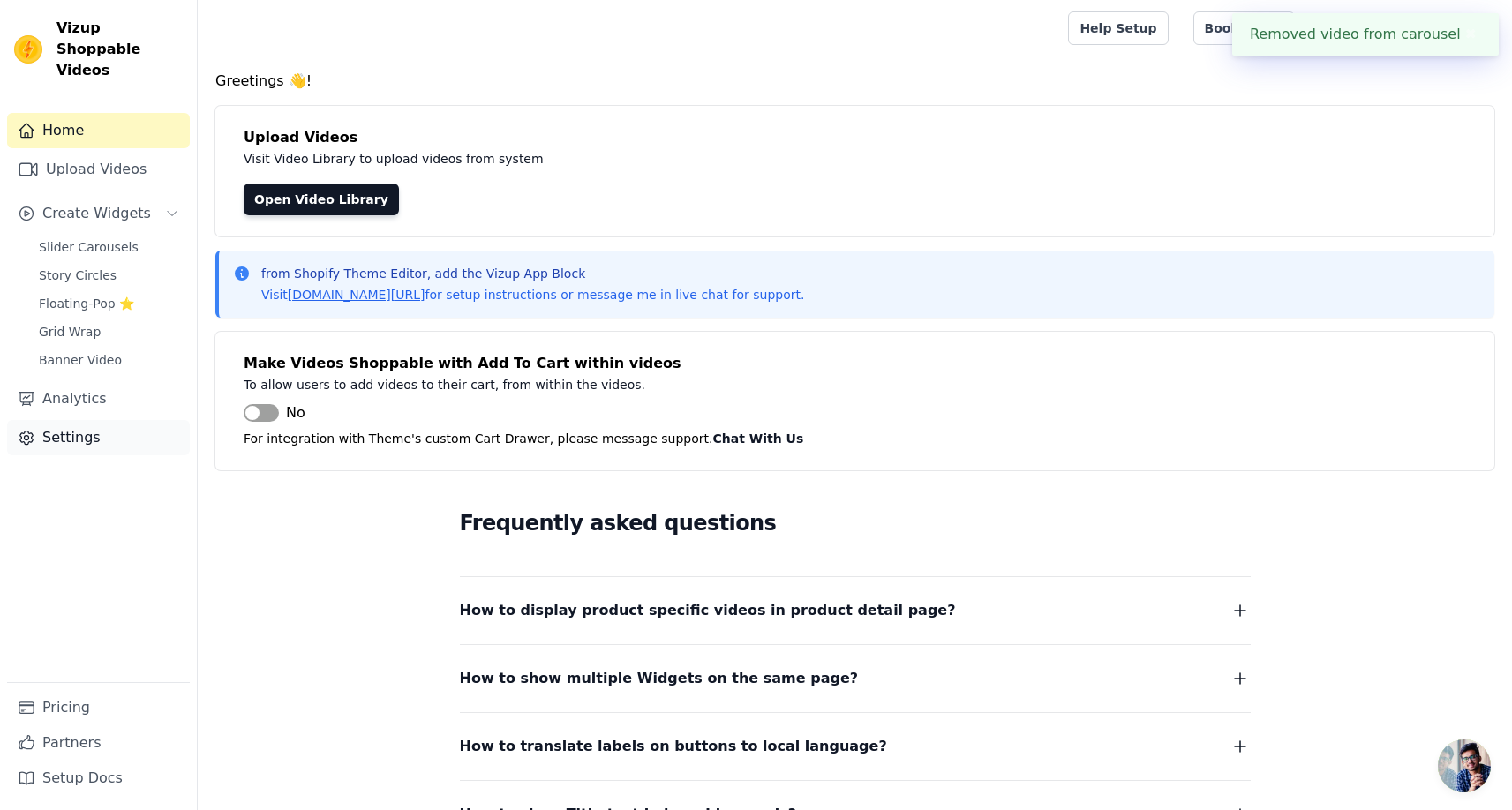
click at [84, 420] on link "Settings" at bounding box center [98, 437] width 183 height 35
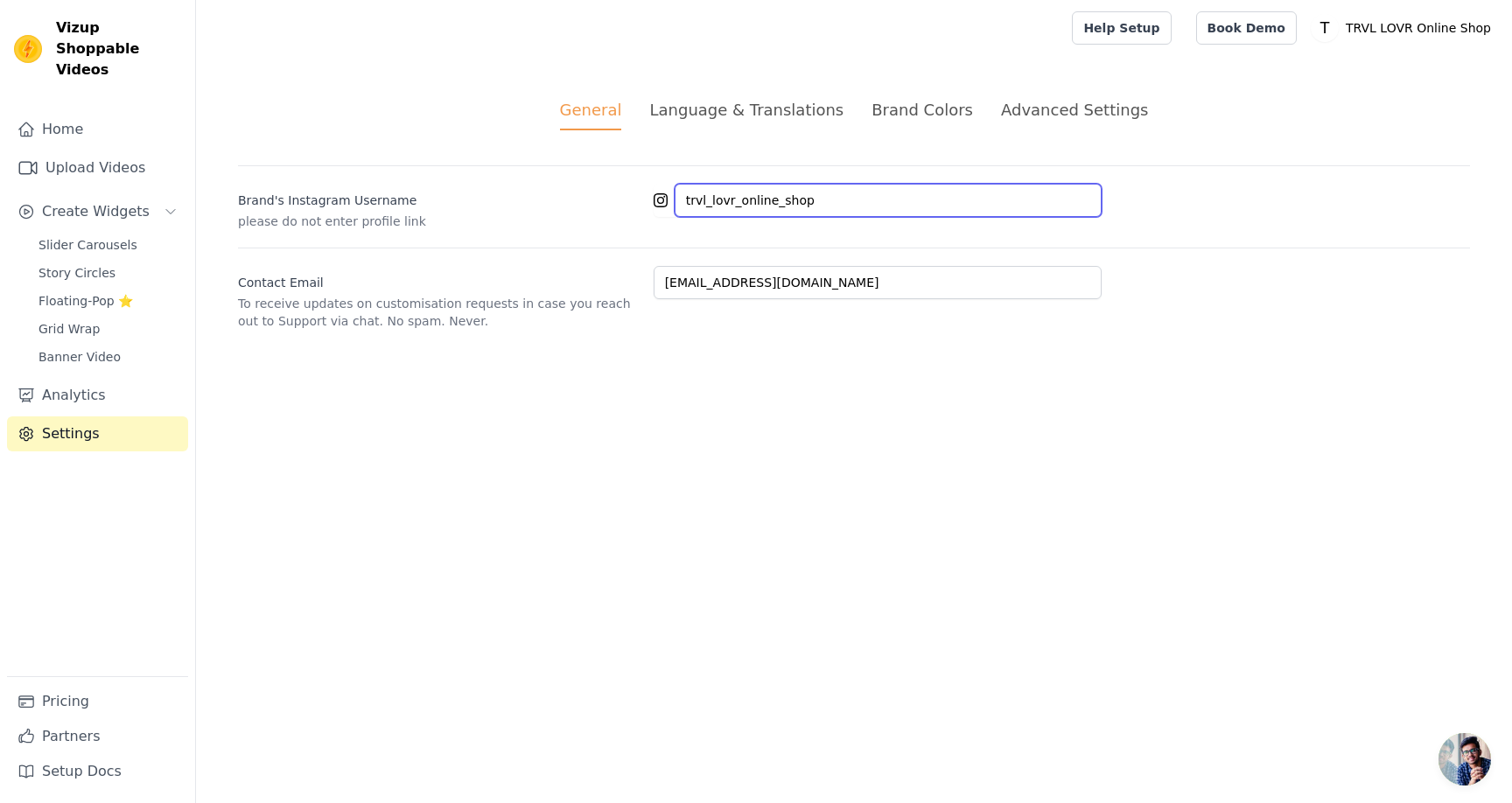
click at [875, 195] on input "trvl_lovr_online_shop" at bounding box center [888, 200] width 427 height 33
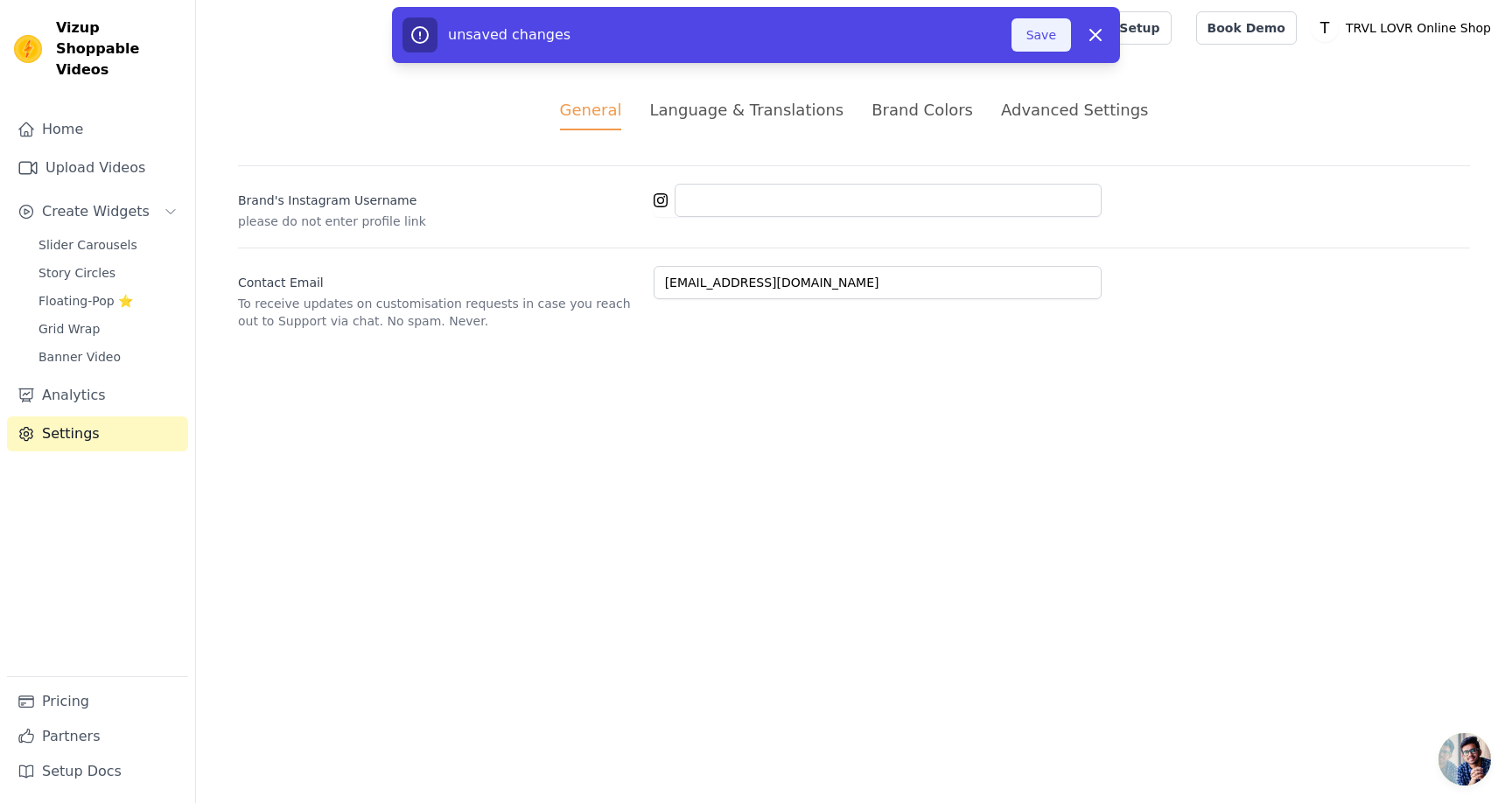
click at [1035, 40] on button "Save" at bounding box center [1041, 35] width 60 height 33
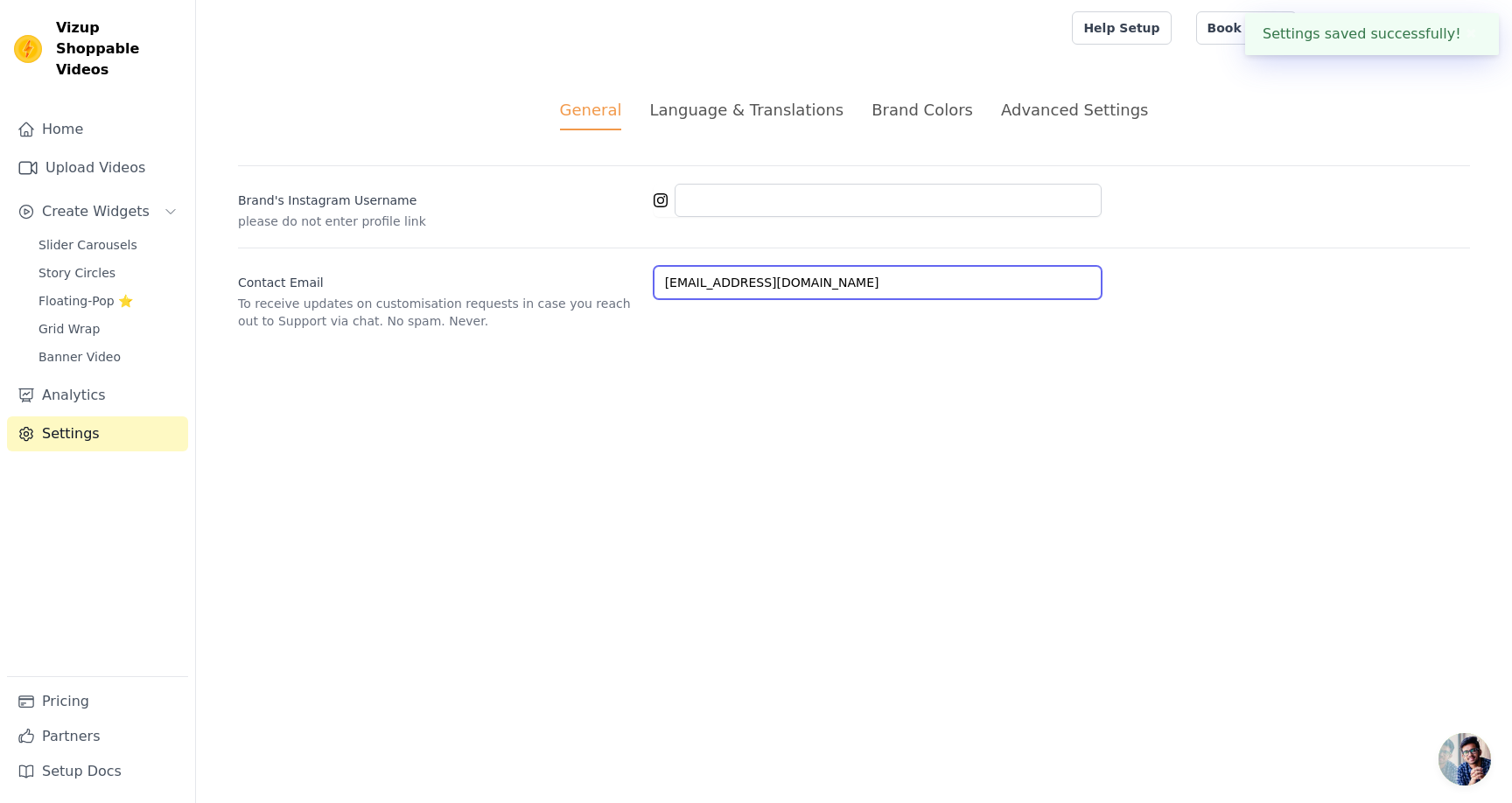
click at [873, 286] on input "contact@trvl-lovr.com" at bounding box center [878, 282] width 448 height 33
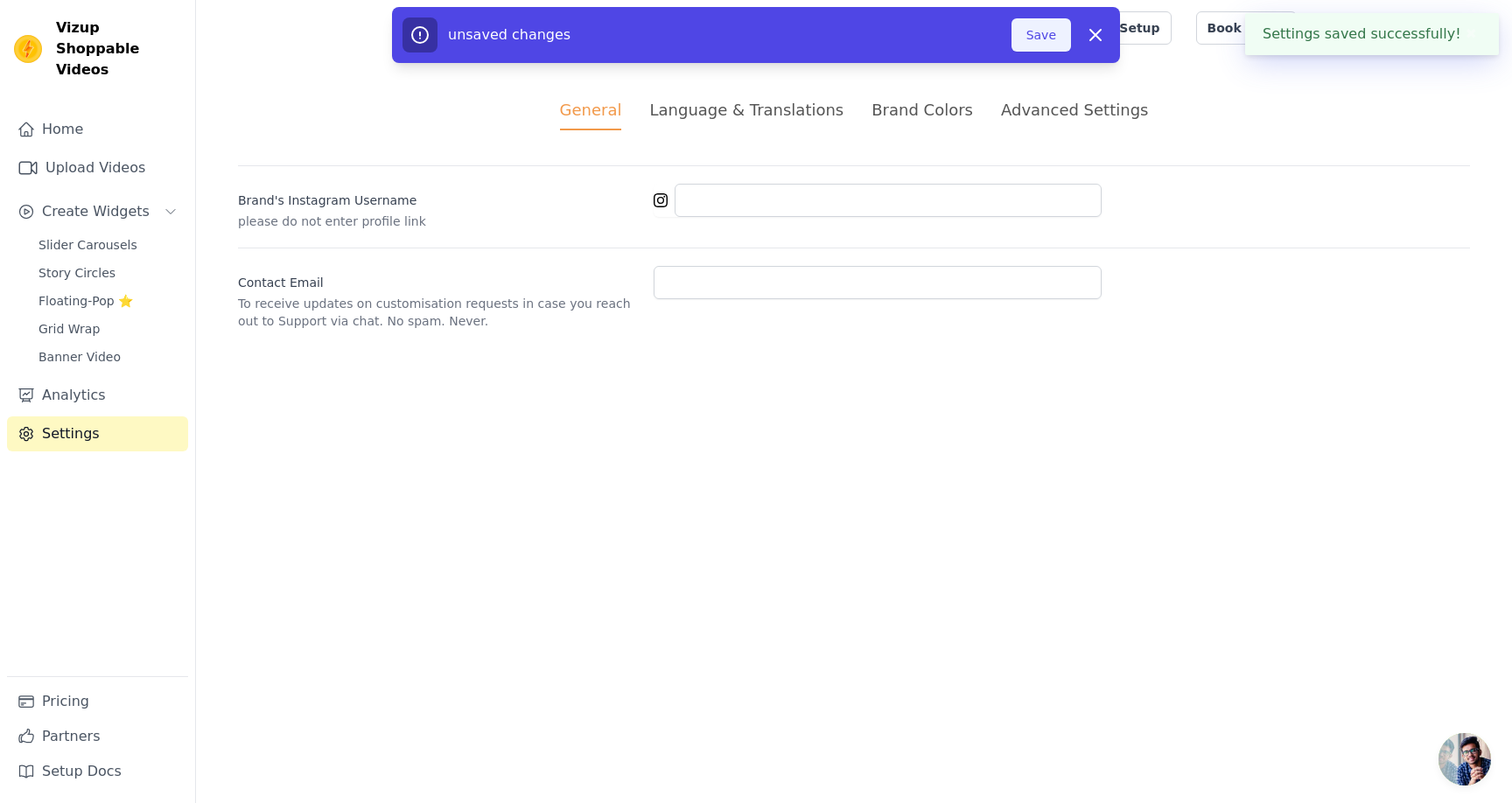
click at [1034, 36] on button "Save" at bounding box center [1041, 35] width 60 height 33
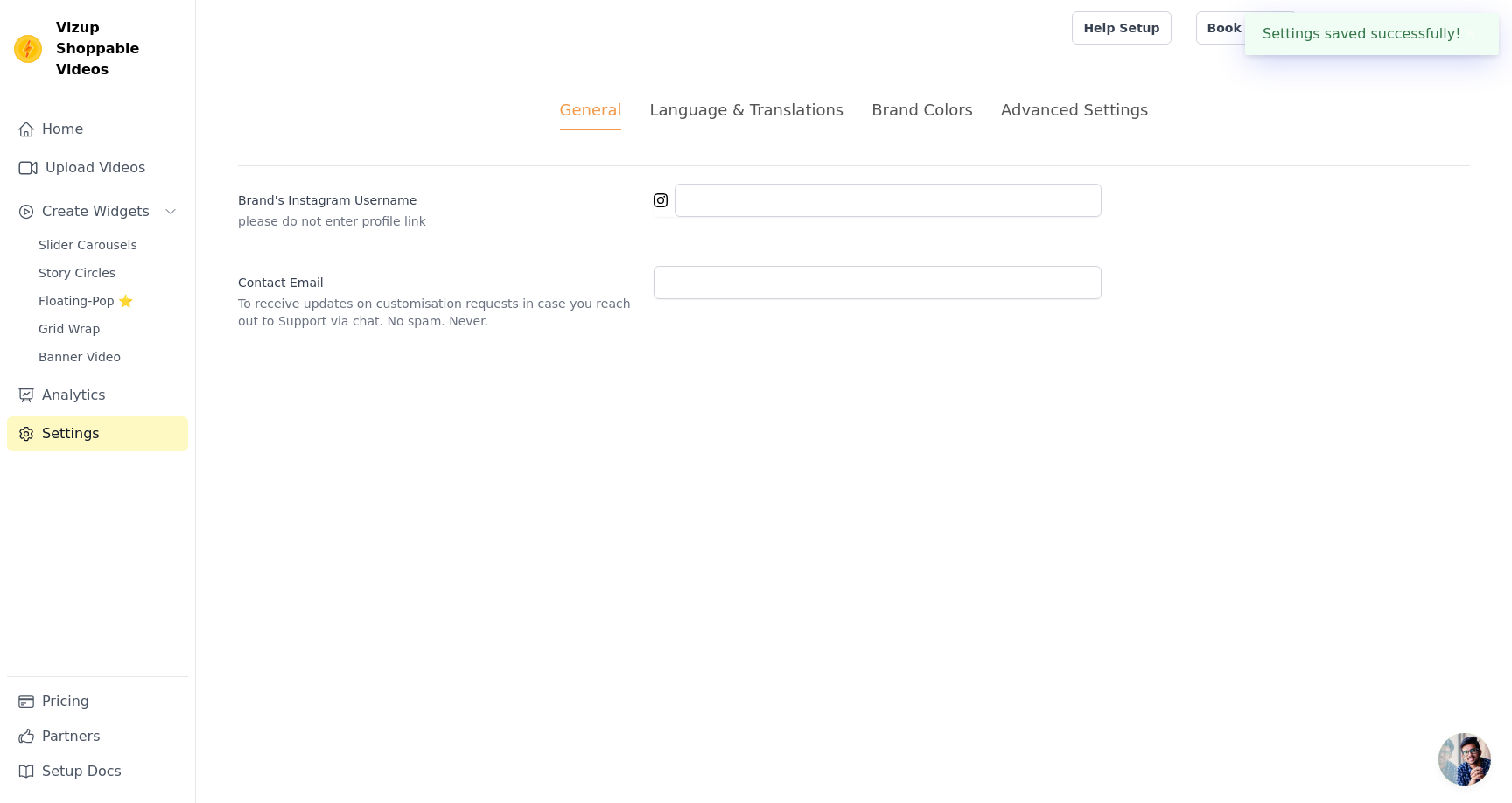
type input "contact@trvl-lovr.com"
click at [102, 348] on span "Banner Video" at bounding box center [79, 357] width 82 height 18
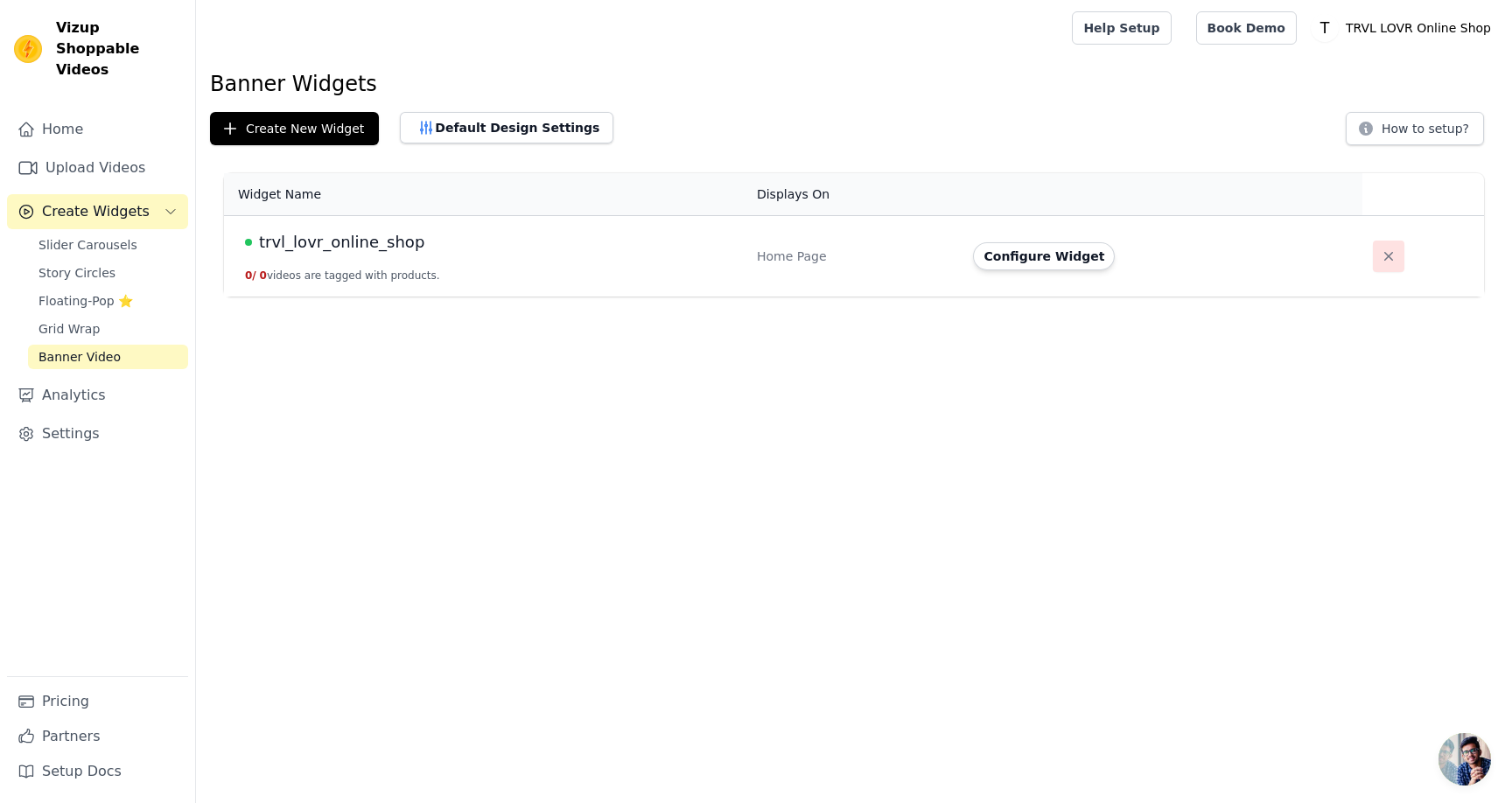
click at [1384, 253] on icon "button" at bounding box center [1388, 256] width 9 height 9
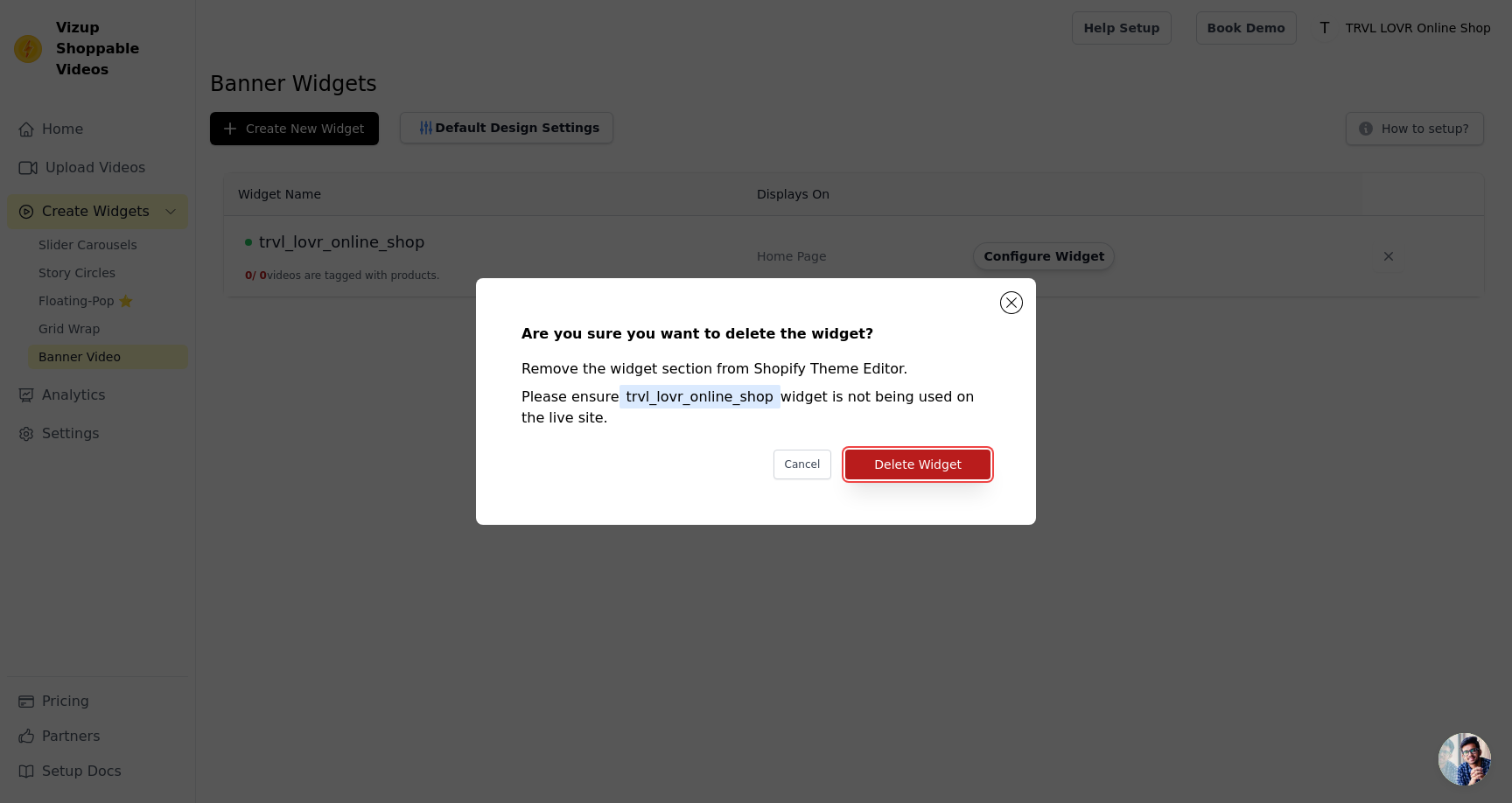
click at [929, 468] on button "Delete Widget" at bounding box center [917, 464] width 145 height 29
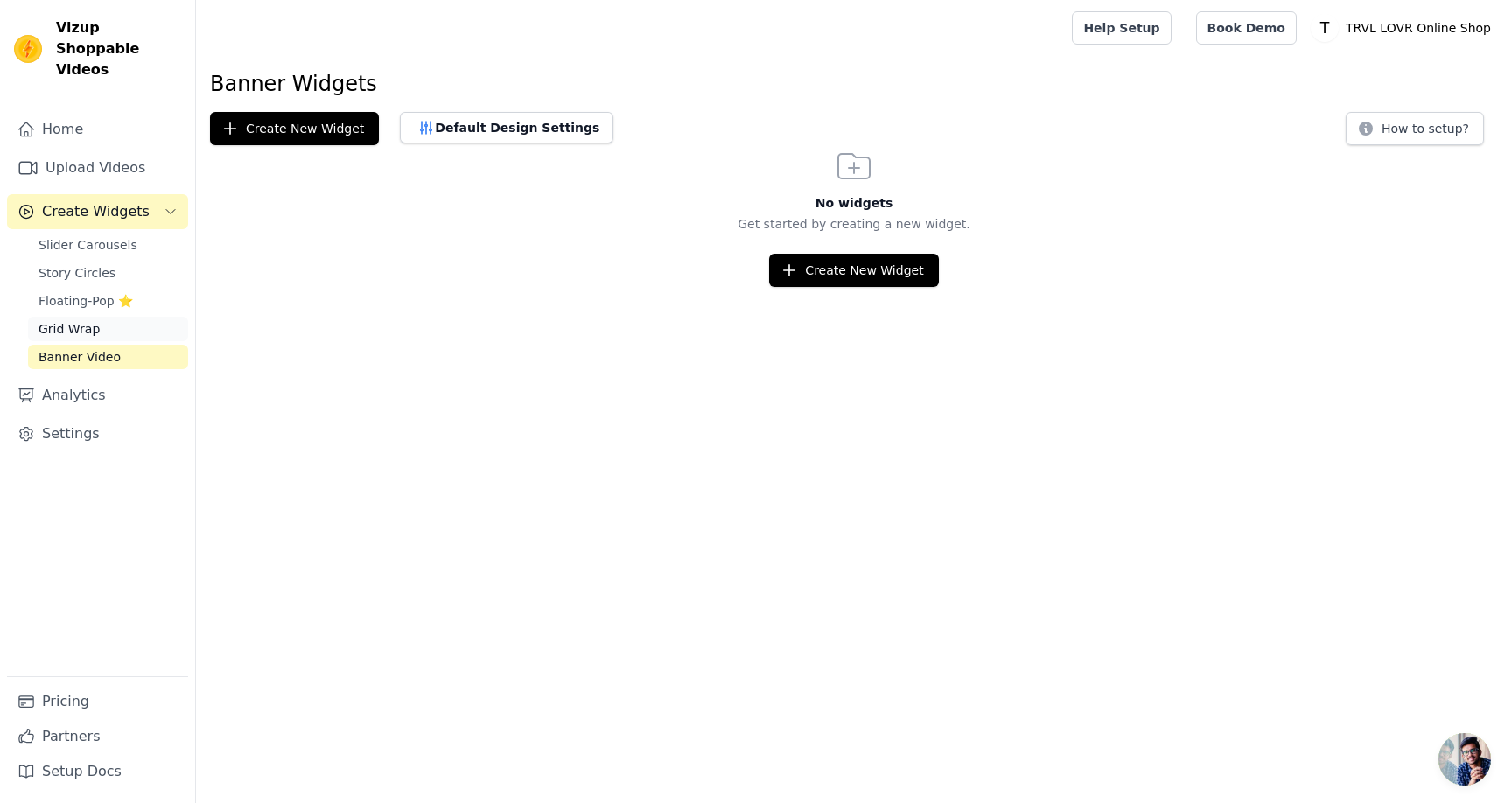
click at [120, 317] on link "Grid Wrap" at bounding box center [107, 328] width 160 height 24
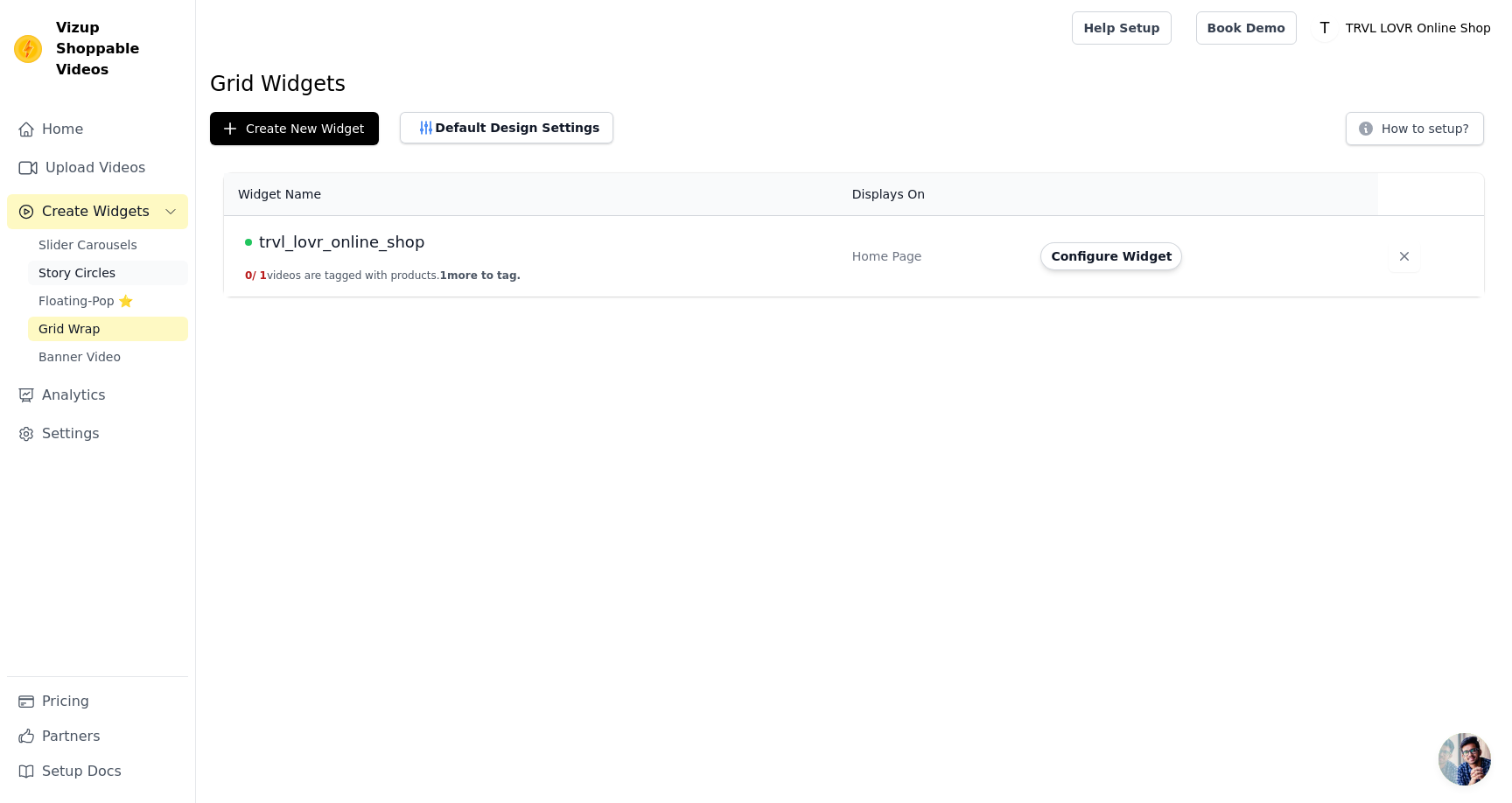
click at [118, 261] on link "Story Circles" at bounding box center [107, 272] width 160 height 24
click at [105, 317] on link "Grid Wrap" at bounding box center [107, 328] width 160 height 24
click at [1410, 252] on button "button" at bounding box center [1403, 256] width 31 height 31
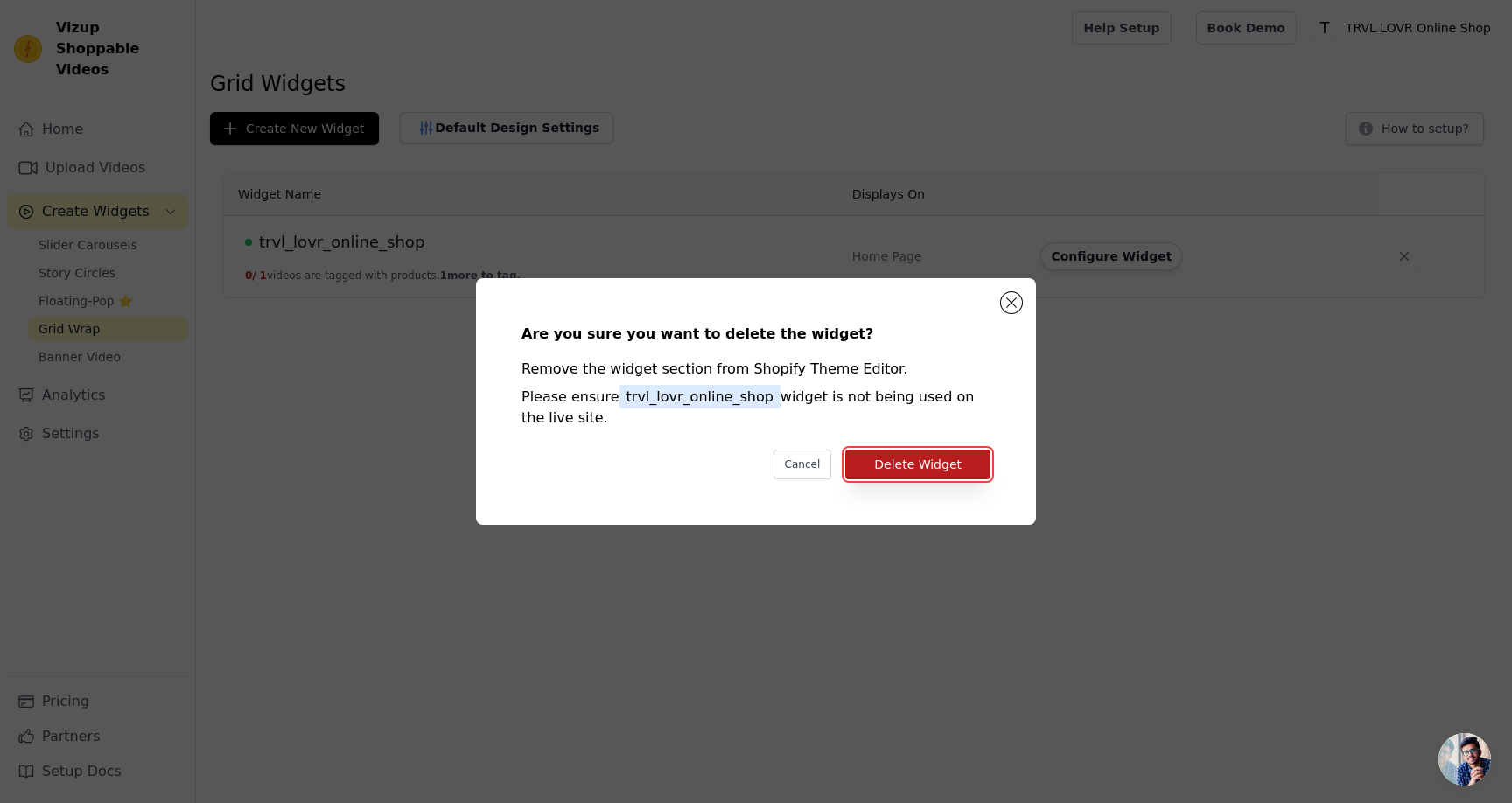
click at [918, 476] on button "Delete Widget" at bounding box center [917, 464] width 145 height 29
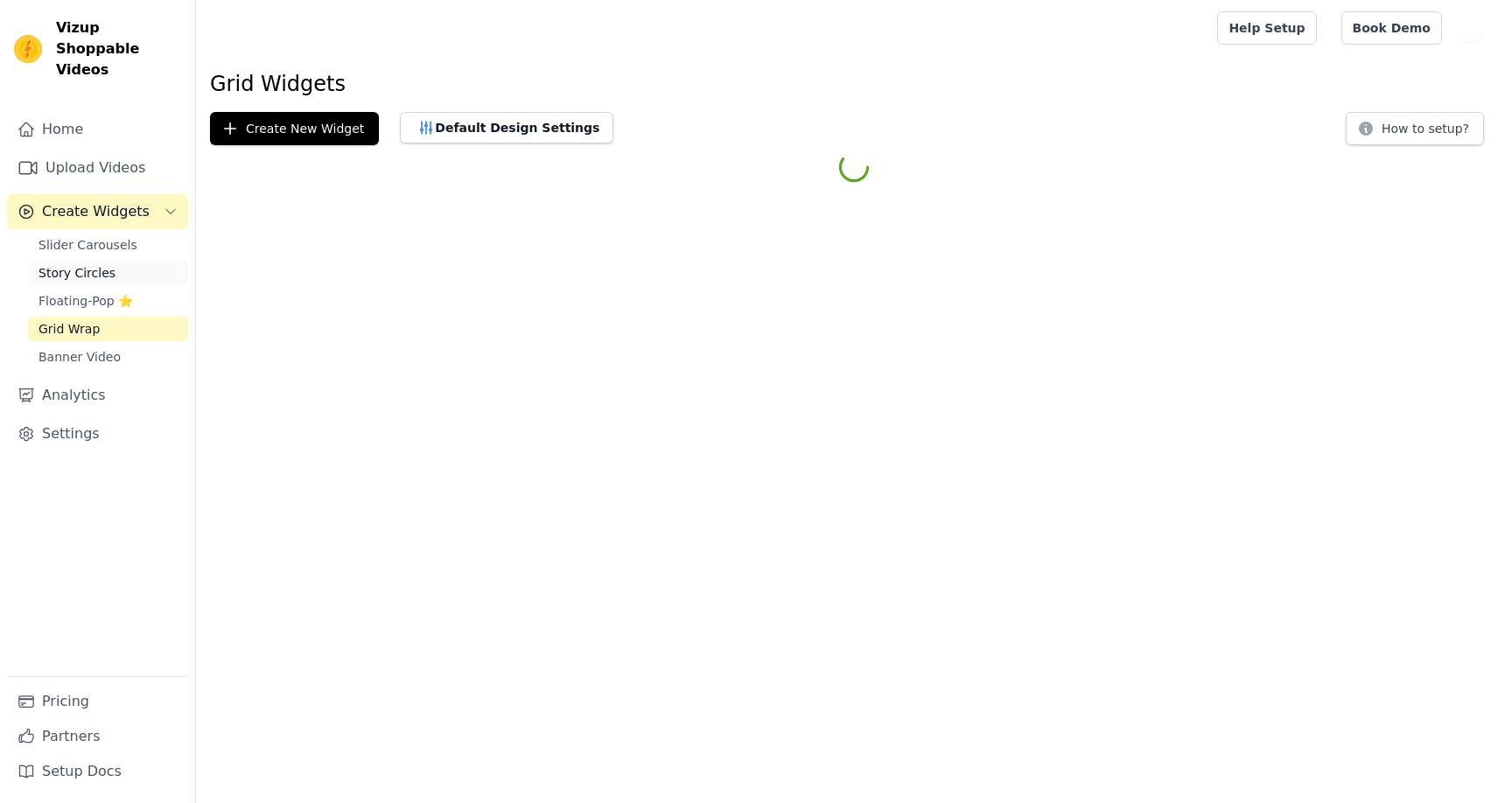
click at [120, 261] on link "Story Circles" at bounding box center [107, 272] width 160 height 24
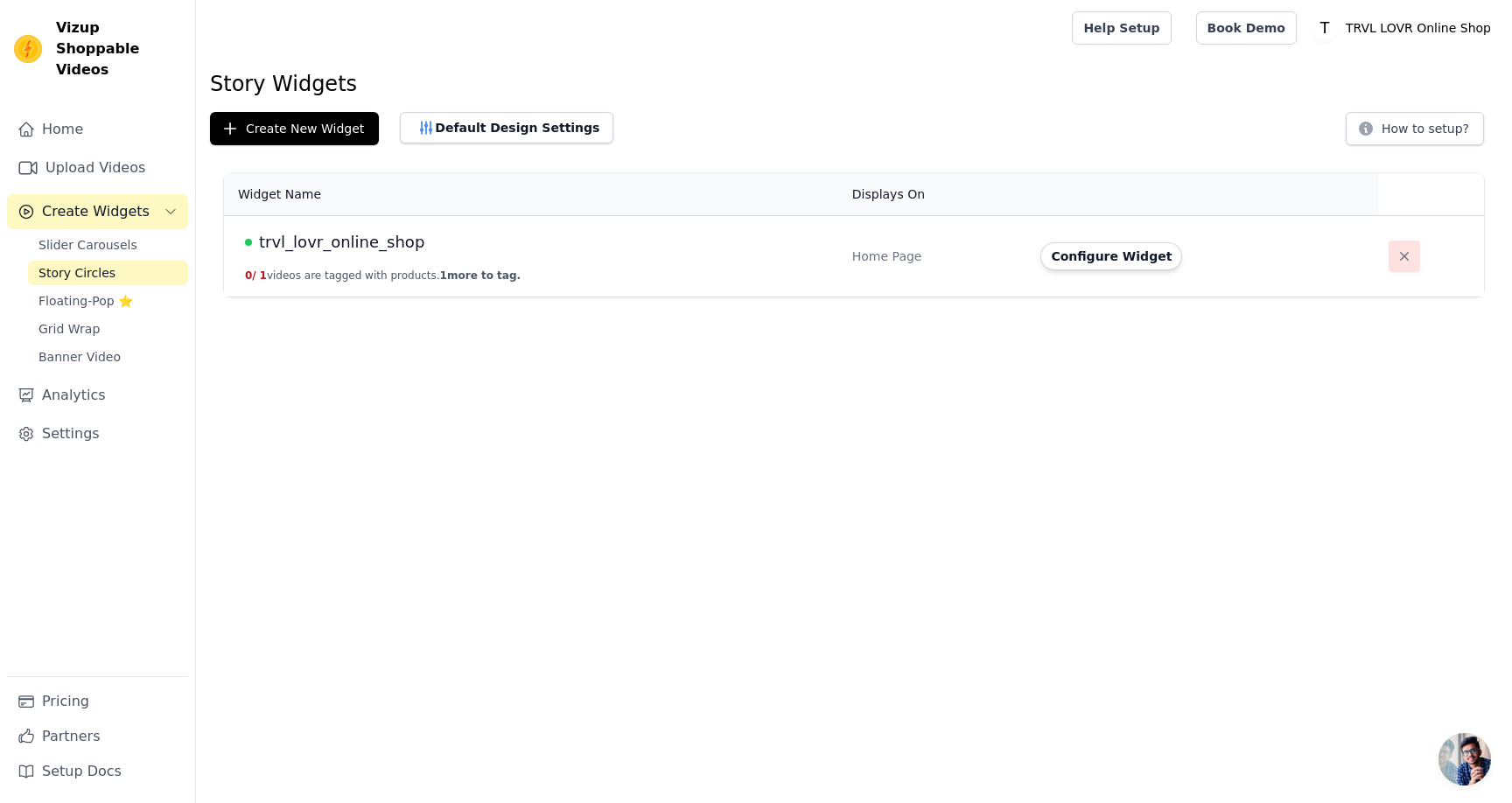
click at [1401, 251] on icon "button" at bounding box center [1404, 257] width 18 height 18
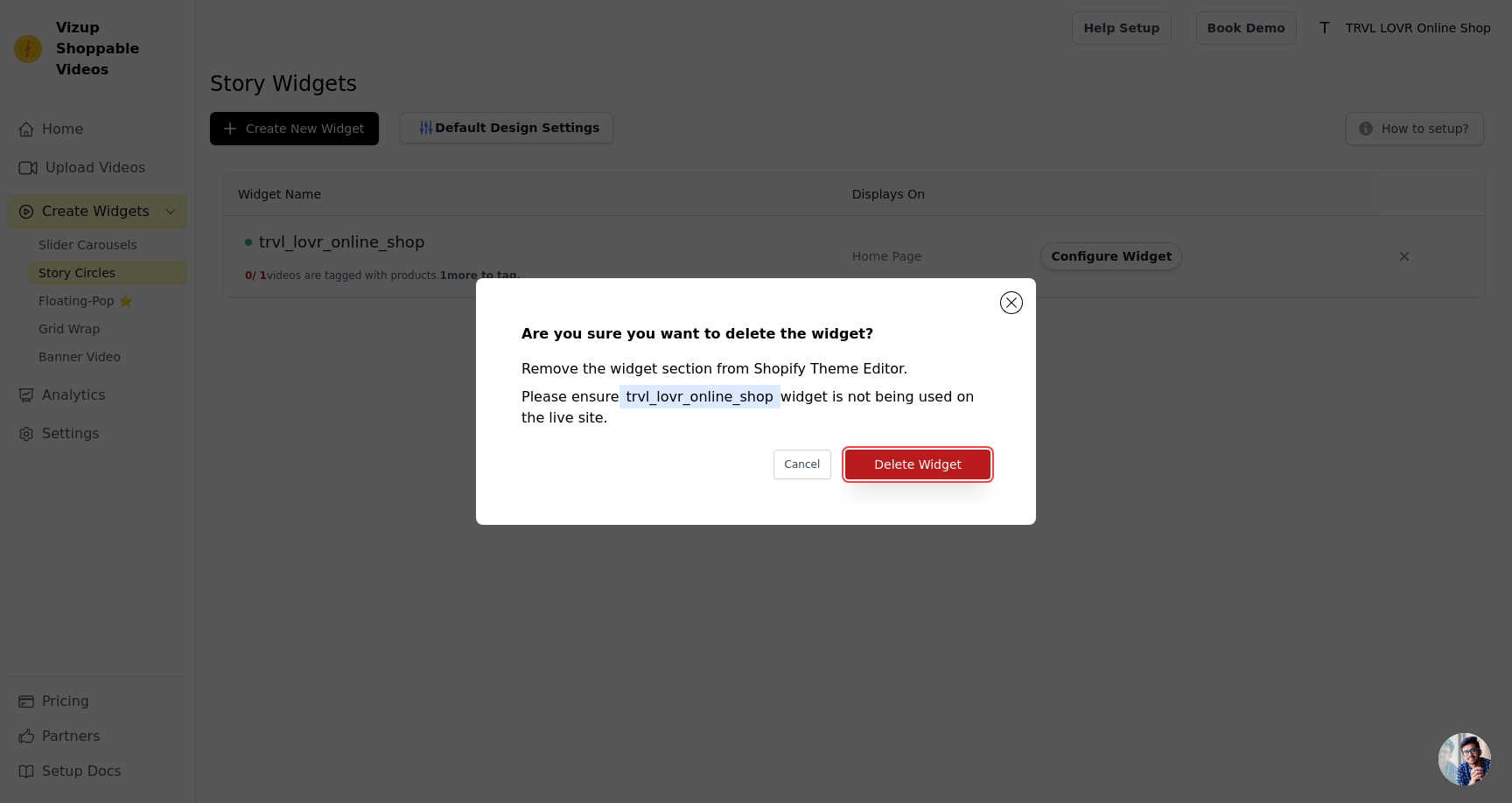
click at [971, 467] on button "Delete Widget" at bounding box center [917, 464] width 145 height 29
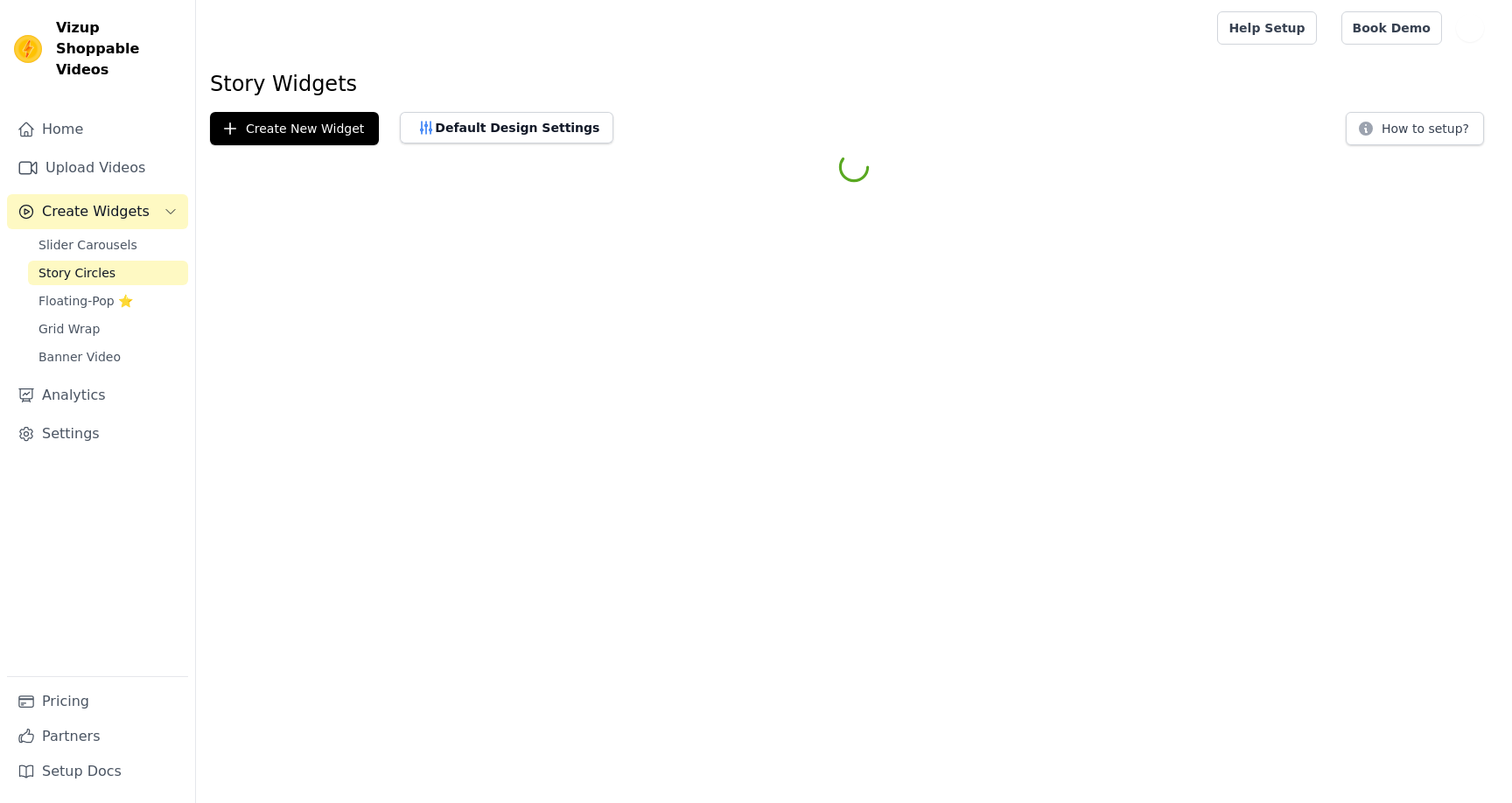
click at [134, 211] on div "Home Upload Videos Create Widgets Slider Carousels Story Circles Floating-Pop ⭐…" at bounding box center [97, 394] width 181 height 565
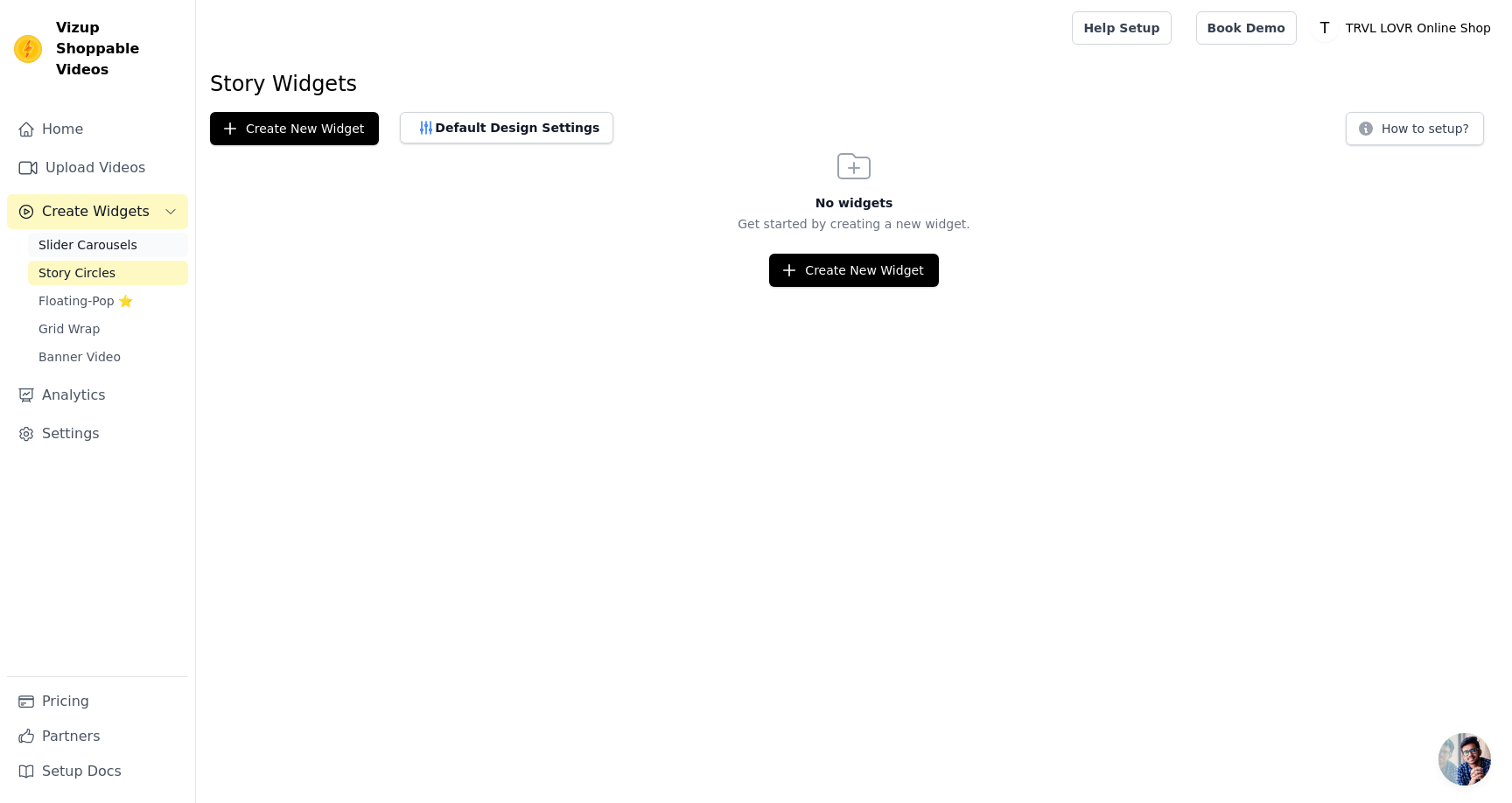
click at [133, 233] on link "Slider Carousels" at bounding box center [107, 244] width 160 height 24
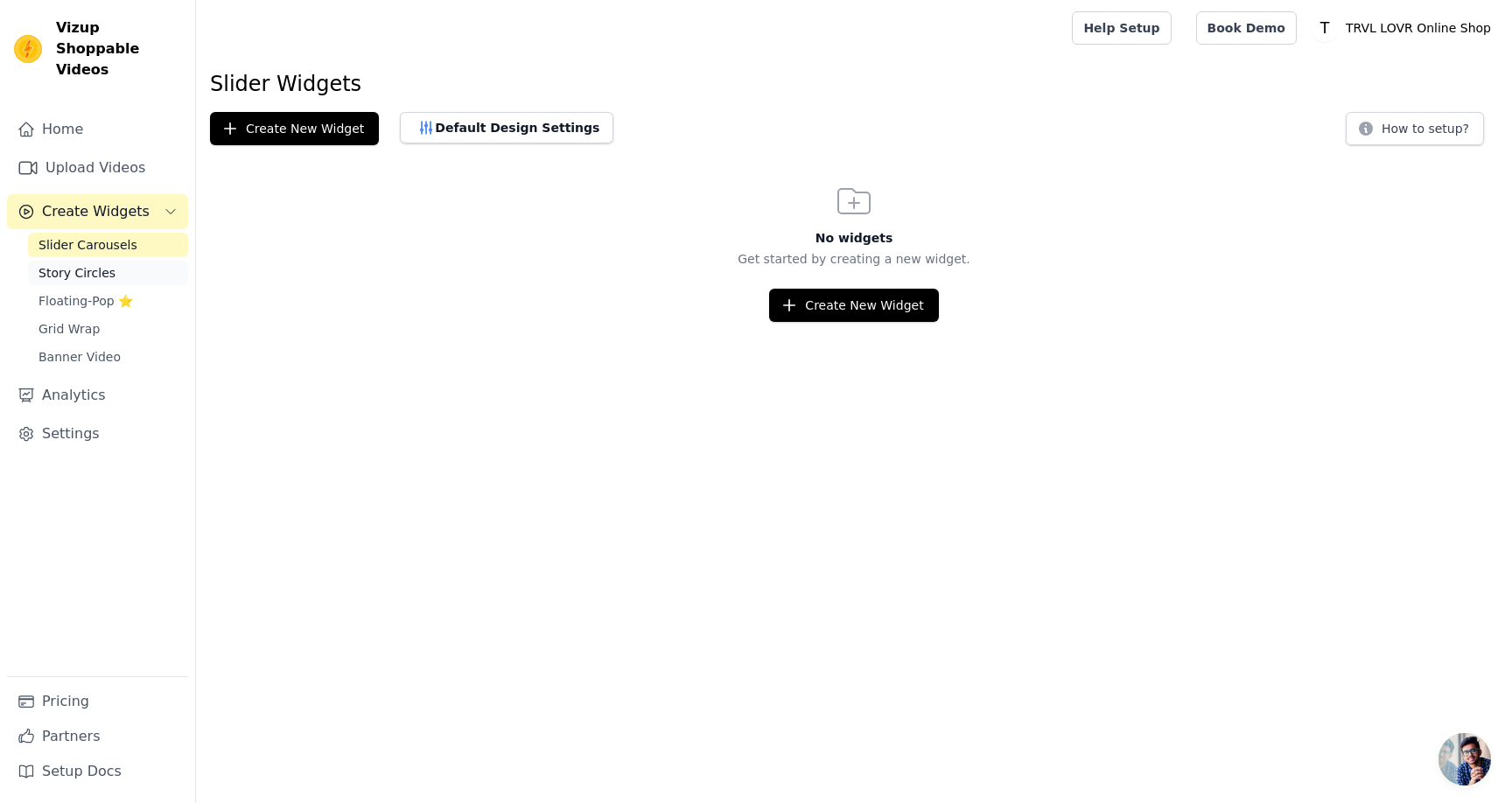
click at [115, 261] on link "Story Circles" at bounding box center [107, 272] width 160 height 24
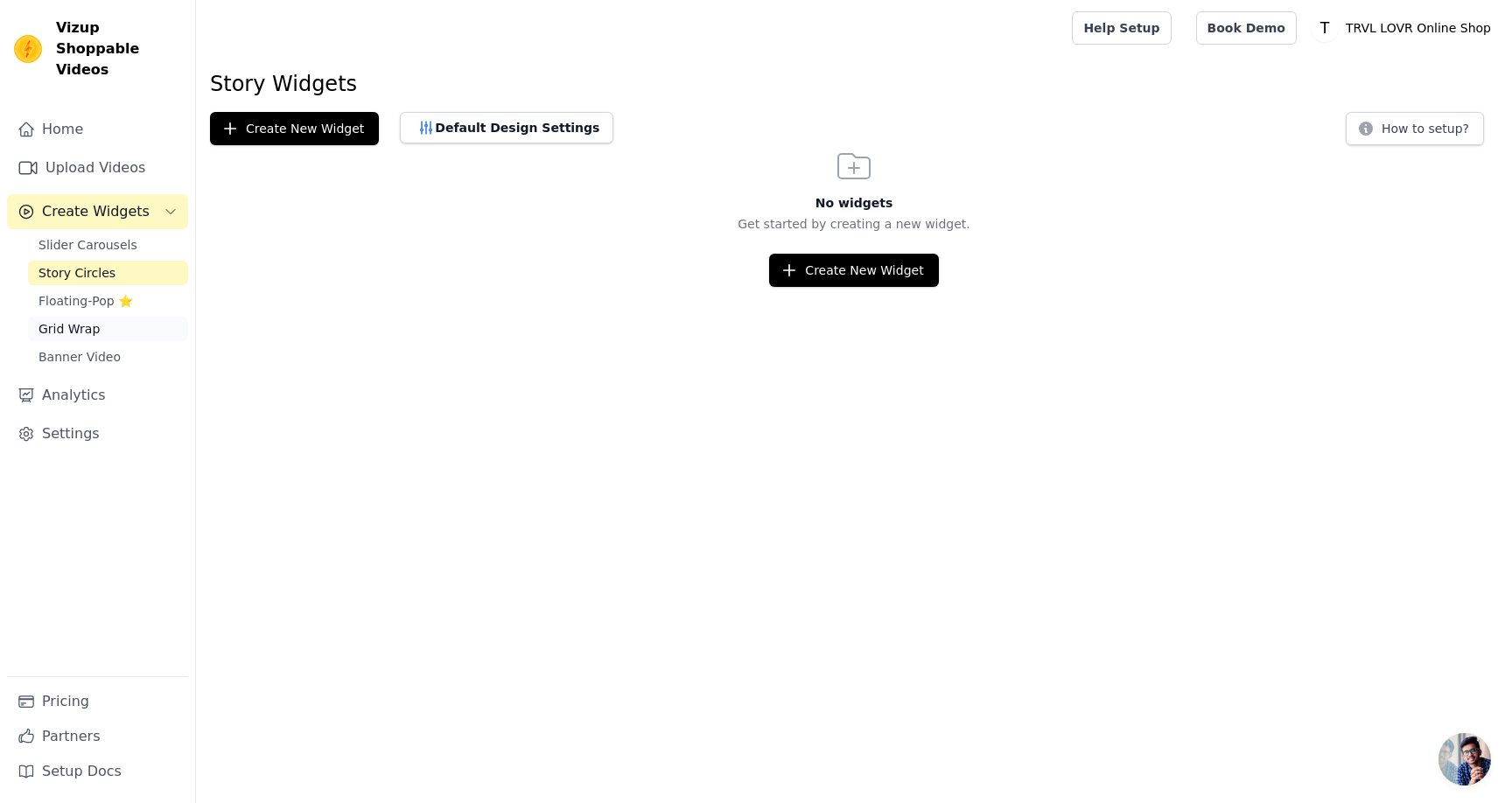
click at [118, 317] on link "Grid Wrap" at bounding box center [107, 328] width 160 height 24
click at [122, 344] on link "Banner Video" at bounding box center [107, 356] width 160 height 24
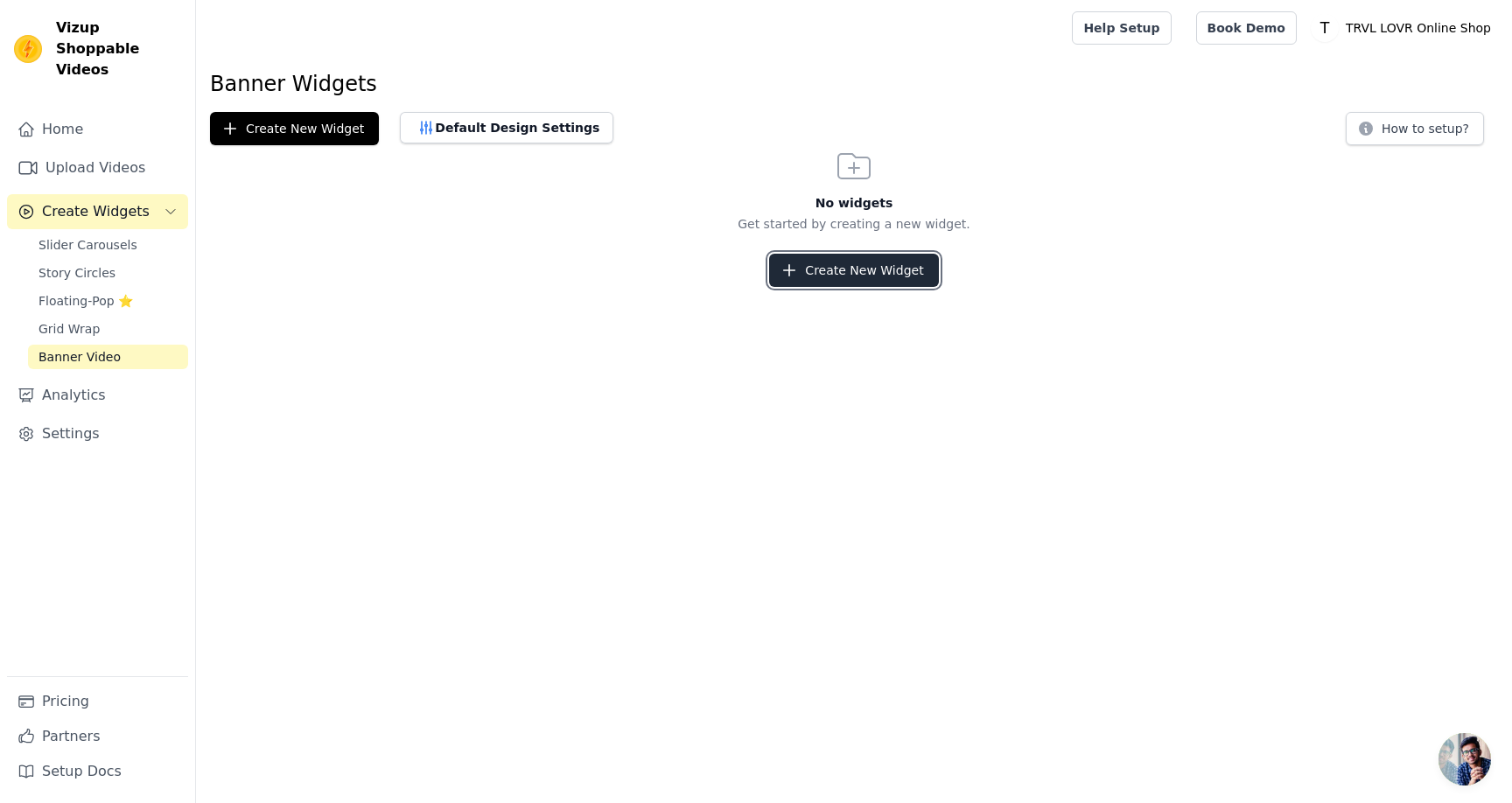
click at [899, 264] on button "Create New Widget" at bounding box center [853, 269] width 169 height 33
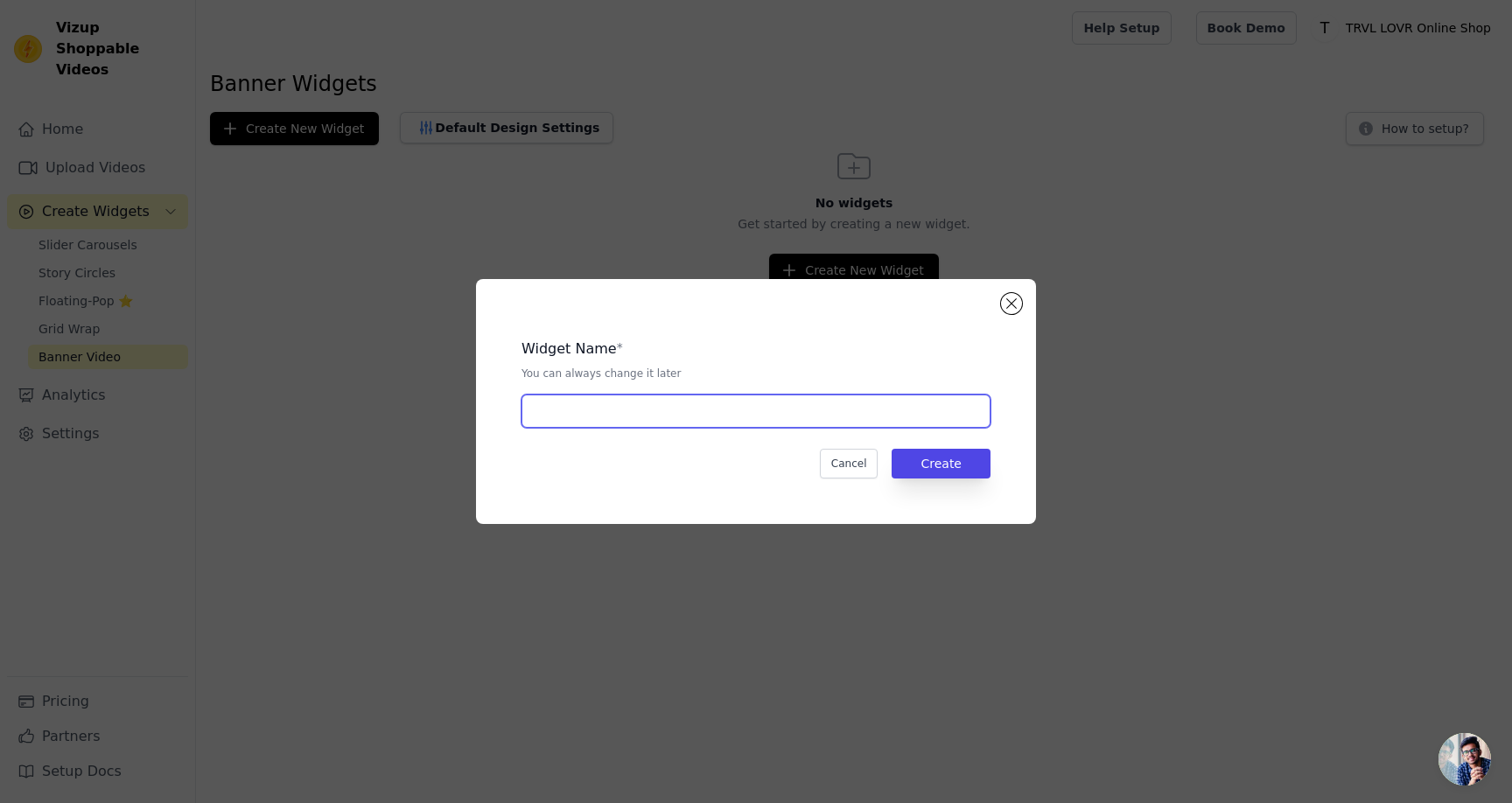
click at [897, 426] on input "text" at bounding box center [756, 410] width 469 height 33
paste input "trvl_lovr_online_shop"
type input "trvl_lovr_online_shop"
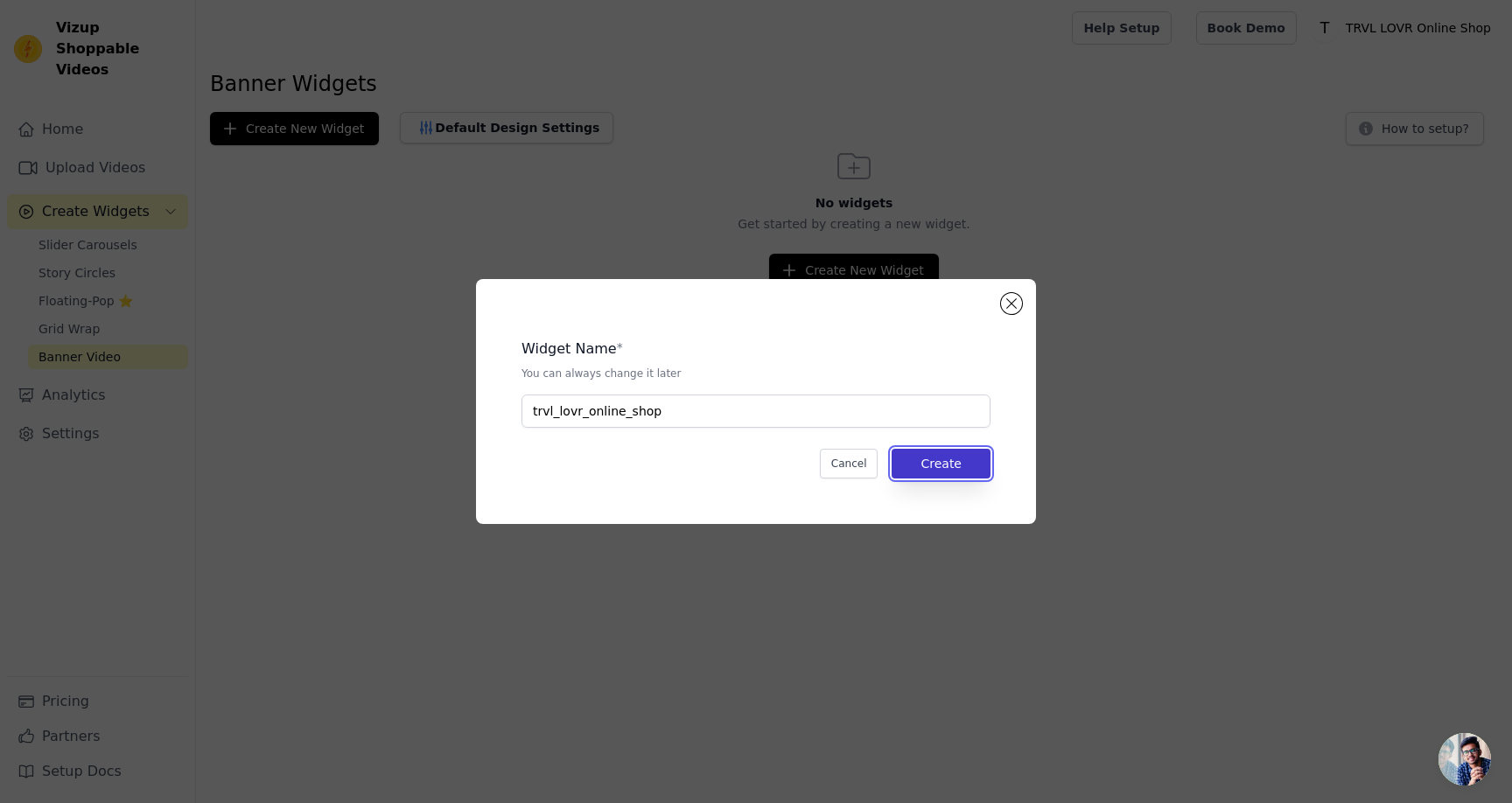
click at [952, 476] on button "Create" at bounding box center [940, 463] width 99 height 29
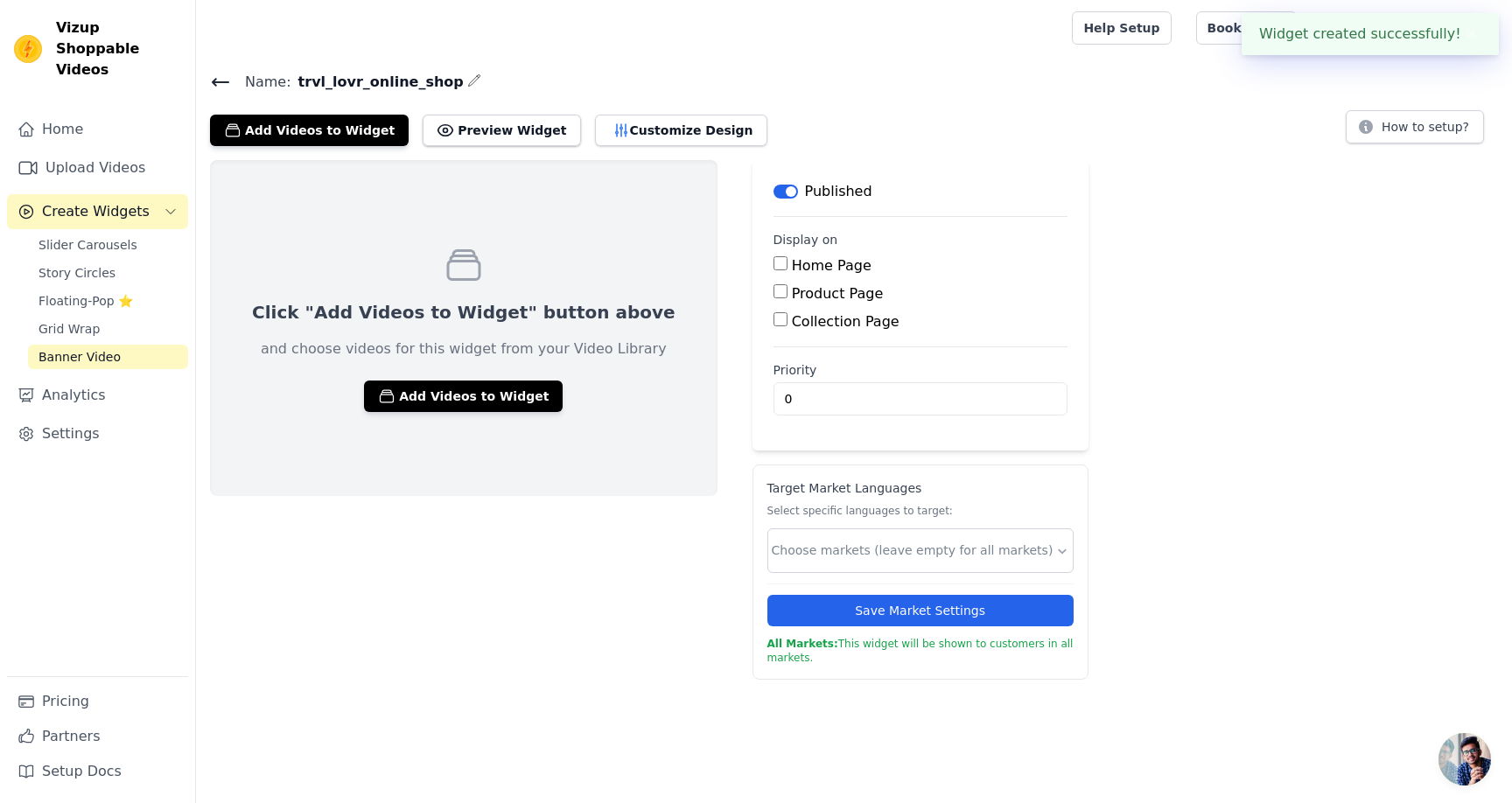
click at [792, 262] on label "Home Page" at bounding box center [831, 265] width 79 height 17
click at [778, 262] on input "Home Page" at bounding box center [781, 263] width 14 height 14
checkbox input "true"
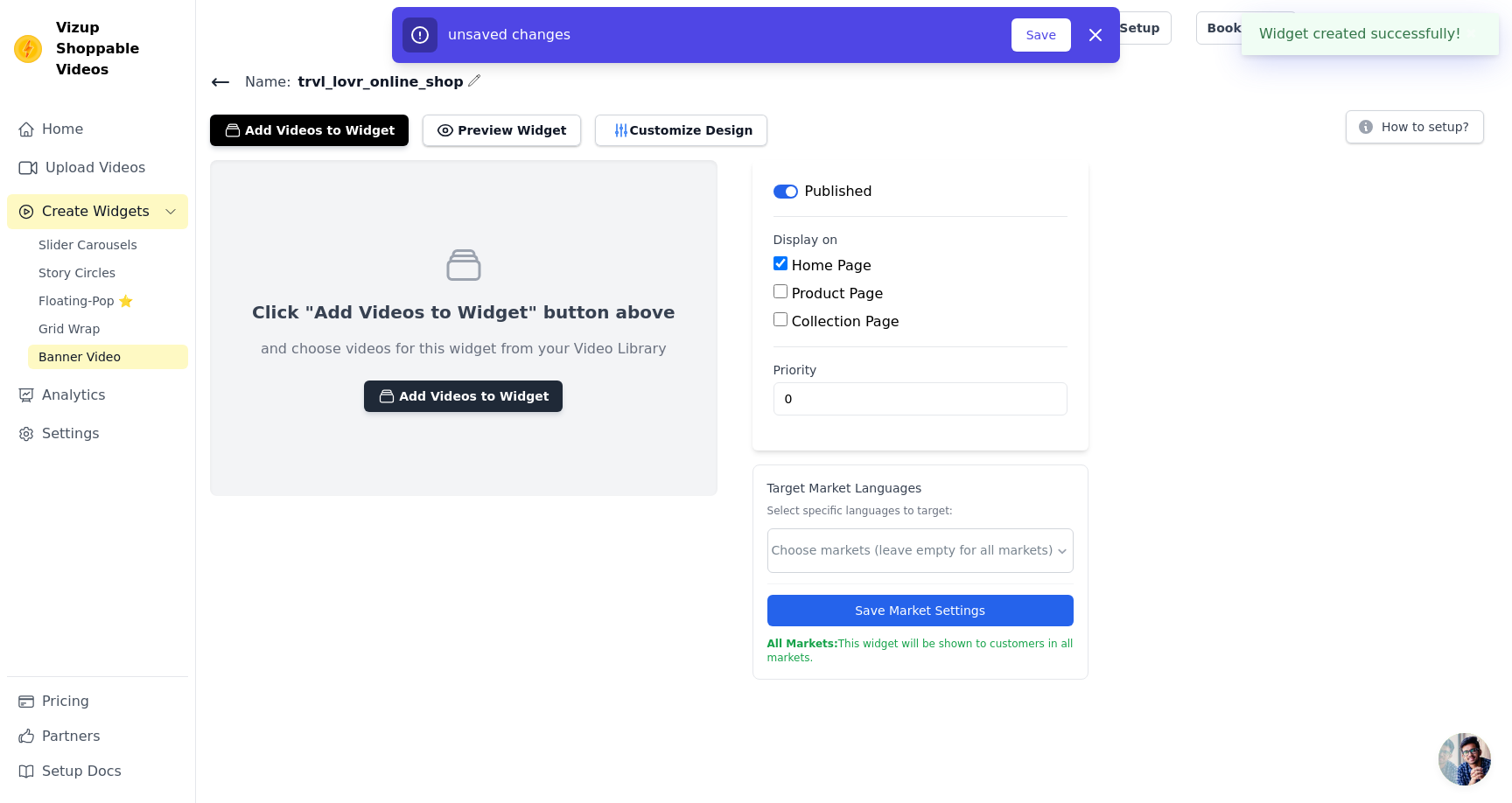
click at [439, 392] on button "Add Videos to Widget" at bounding box center [463, 396] width 199 height 31
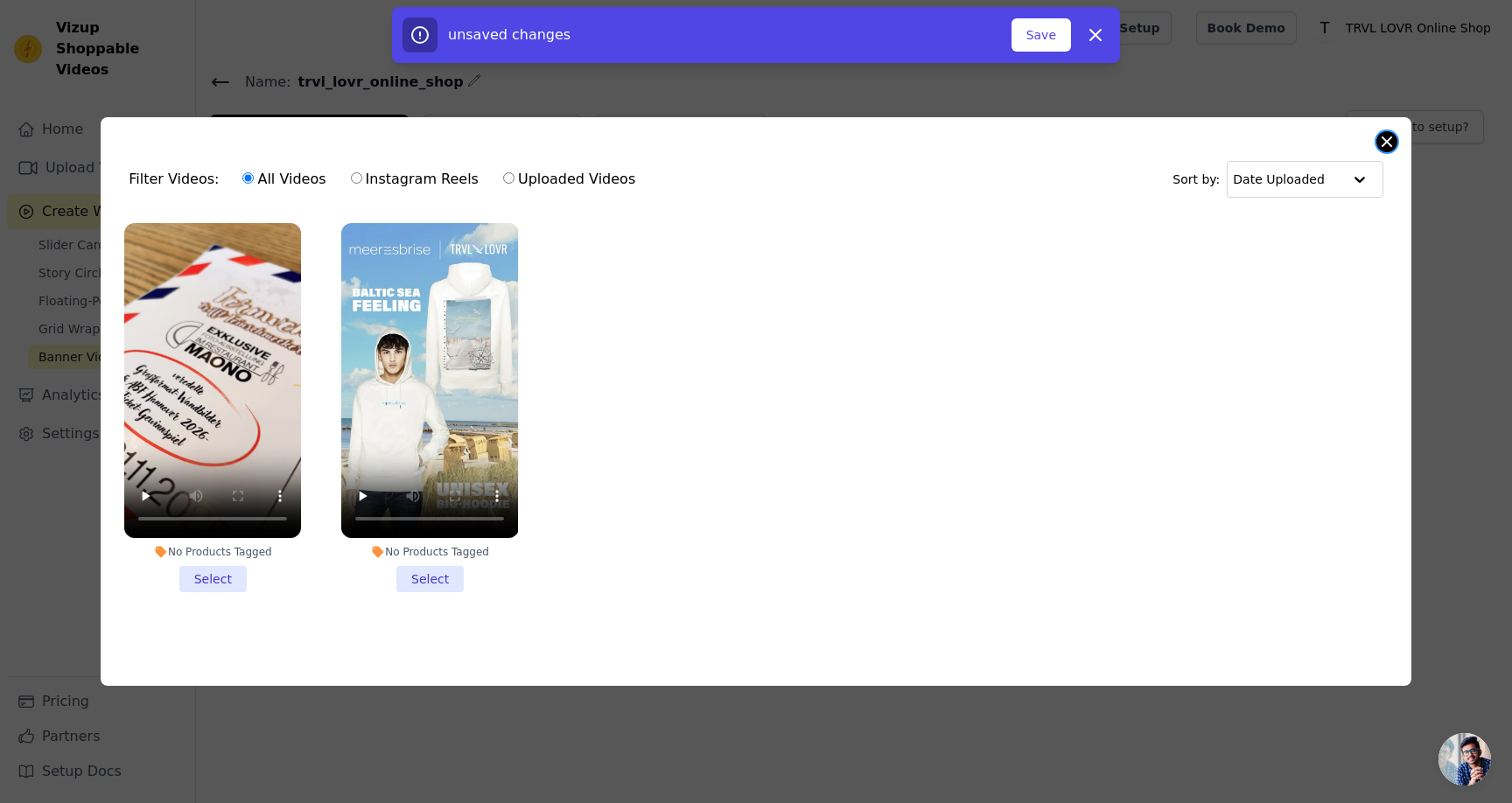
click at [1384, 137] on button "Close modal" at bounding box center [1387, 142] width 21 height 21
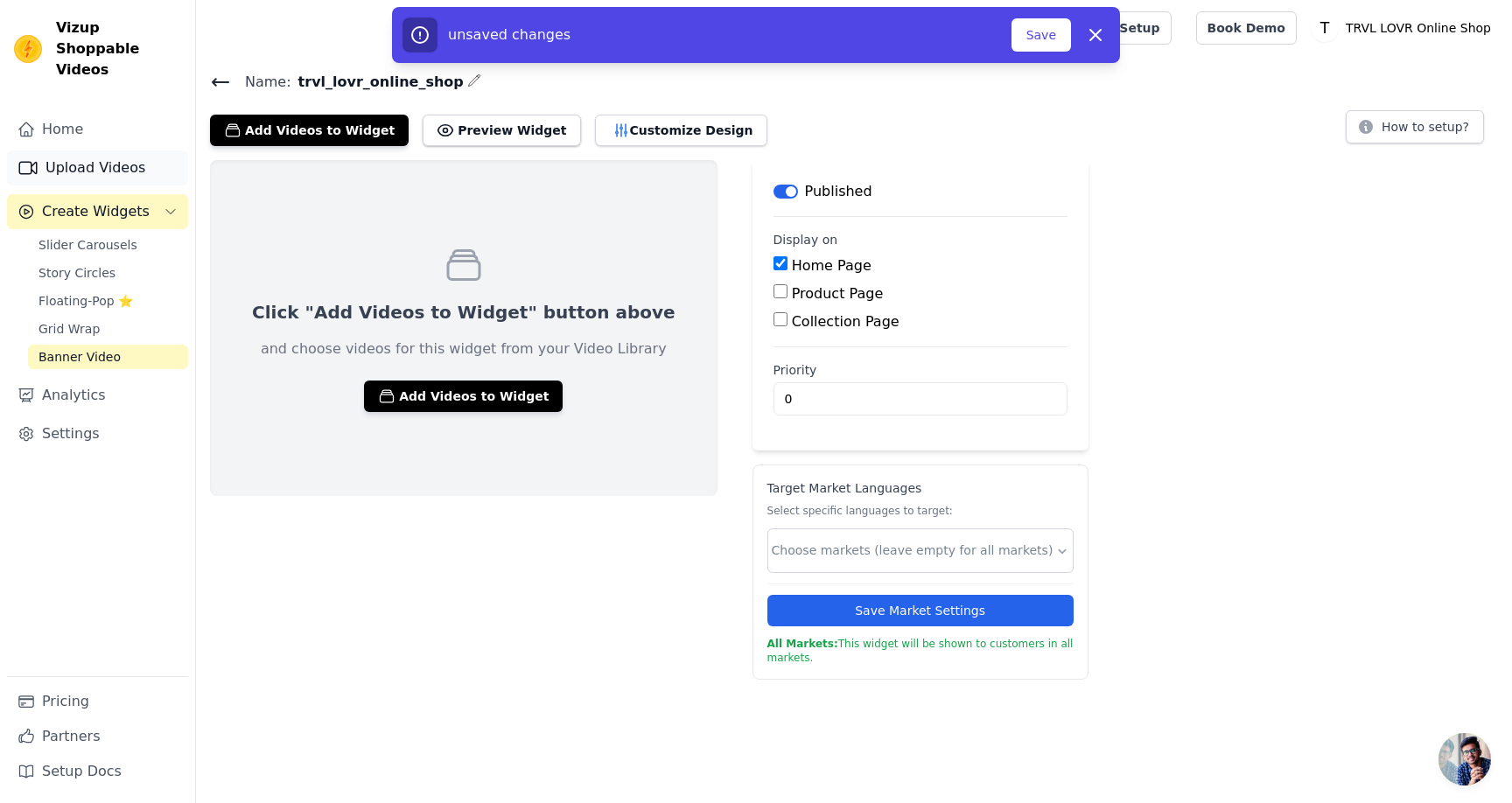
click at [103, 152] on link "Upload Videos" at bounding box center [97, 168] width 181 height 35
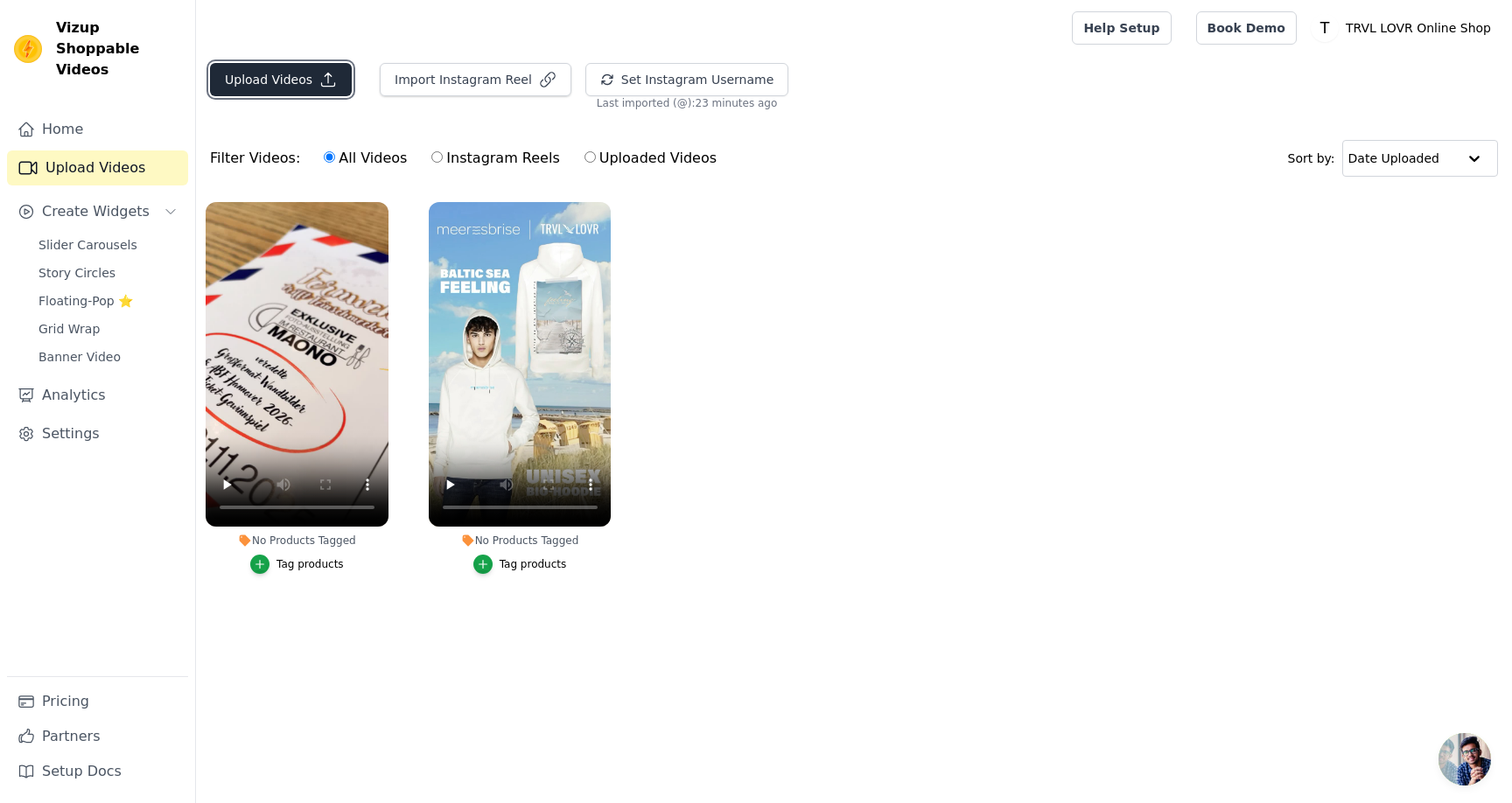
click at [292, 78] on button "Upload Videos" at bounding box center [280, 79] width 142 height 33
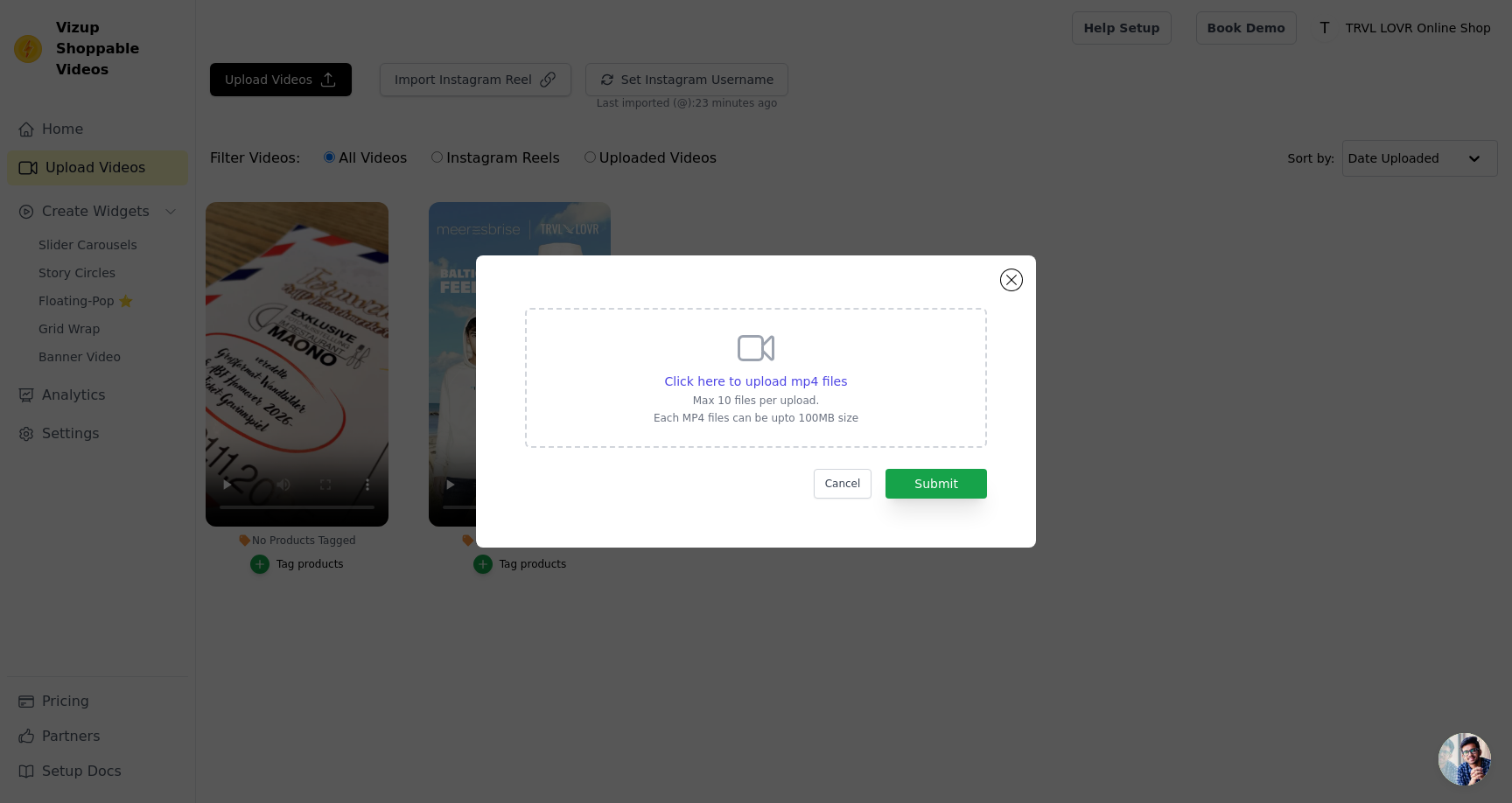
click at [761, 346] on icon at bounding box center [756, 349] width 34 height 23
click at [846, 372] on input "Click here to upload mp4 files Max 10 files per upload. Each MP4 files can be u…" at bounding box center [846, 372] width 1 height 1
type input "C:\fakepath\TLxMAONO2025-CLIP_1080p-hori.mp4"
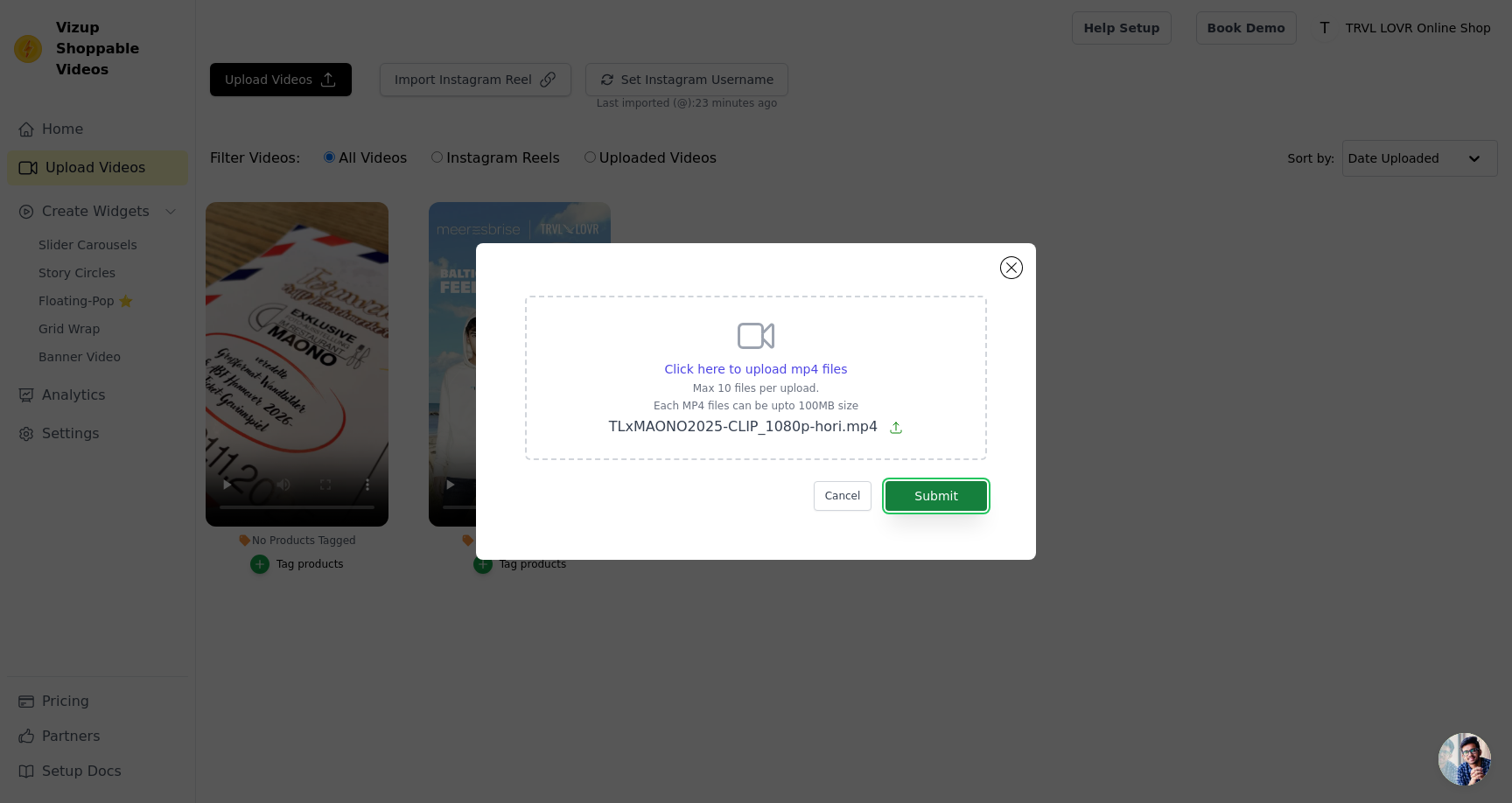
click at [957, 492] on button "Submit" at bounding box center [936, 495] width 102 height 29
click at [853, 501] on button "Cancel" at bounding box center [843, 495] width 59 height 29
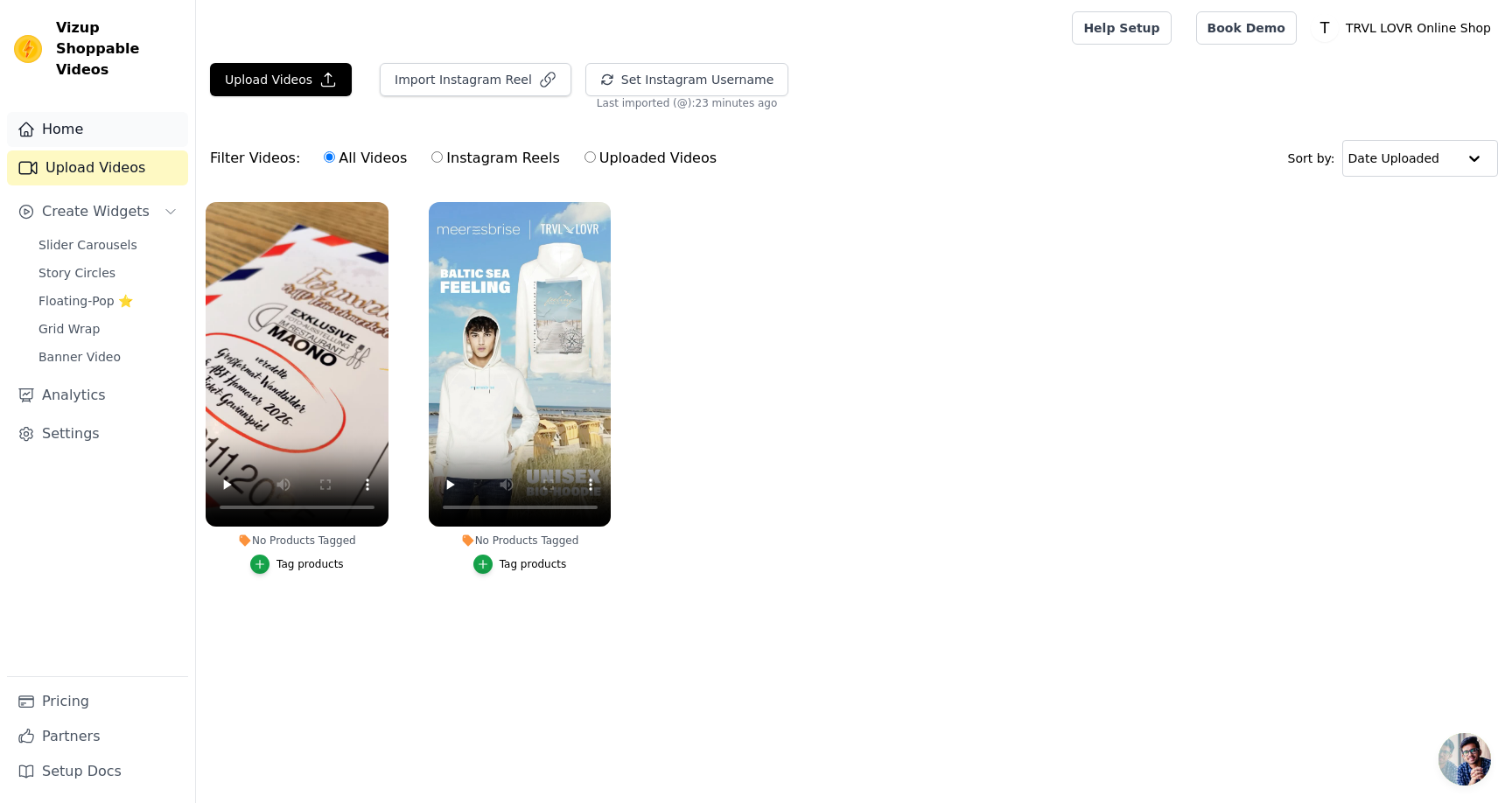
click at [103, 112] on link "Home" at bounding box center [97, 129] width 181 height 35
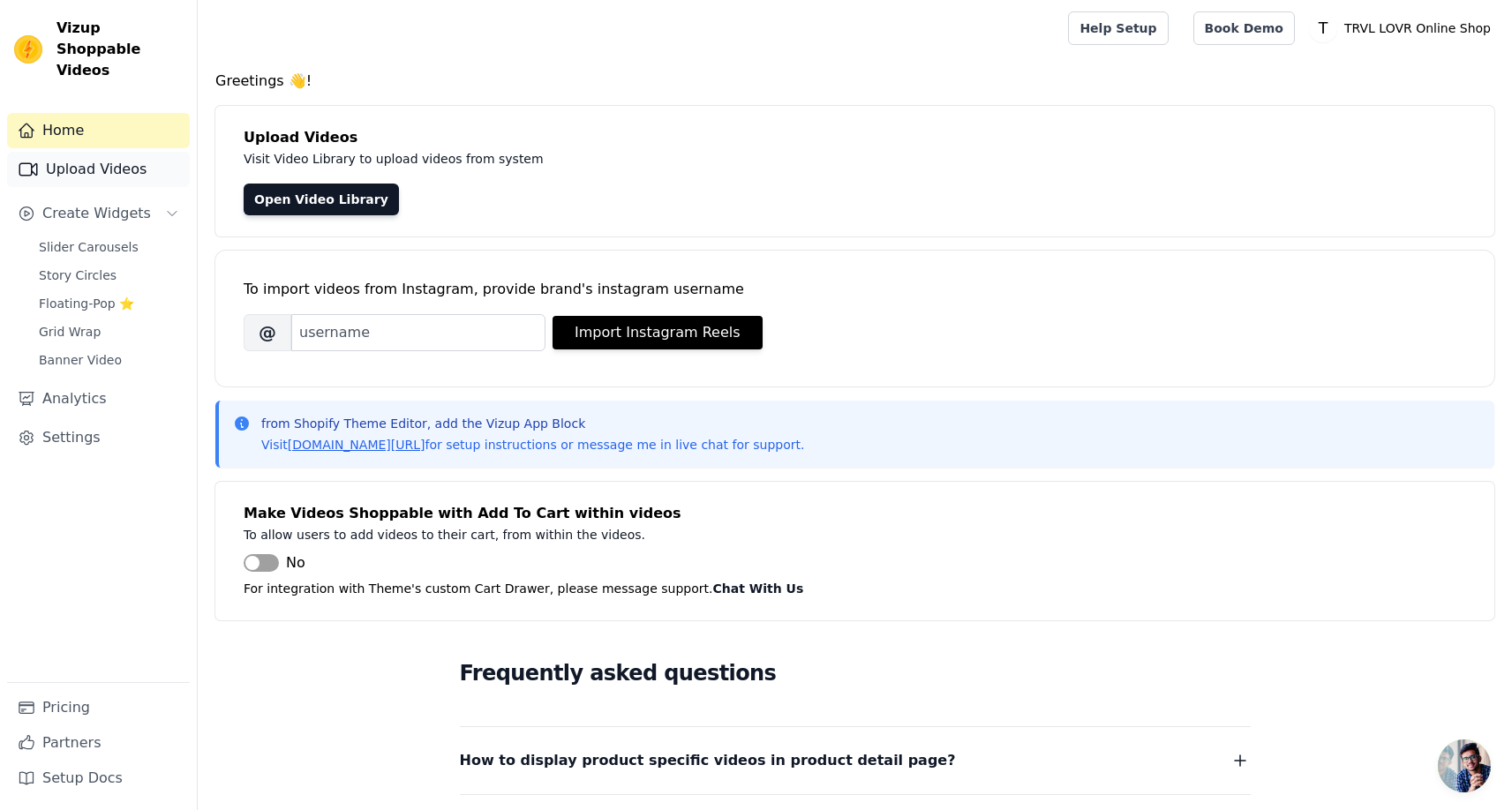
click at [127, 158] on link "Upload Videos" at bounding box center [98, 169] width 183 height 35
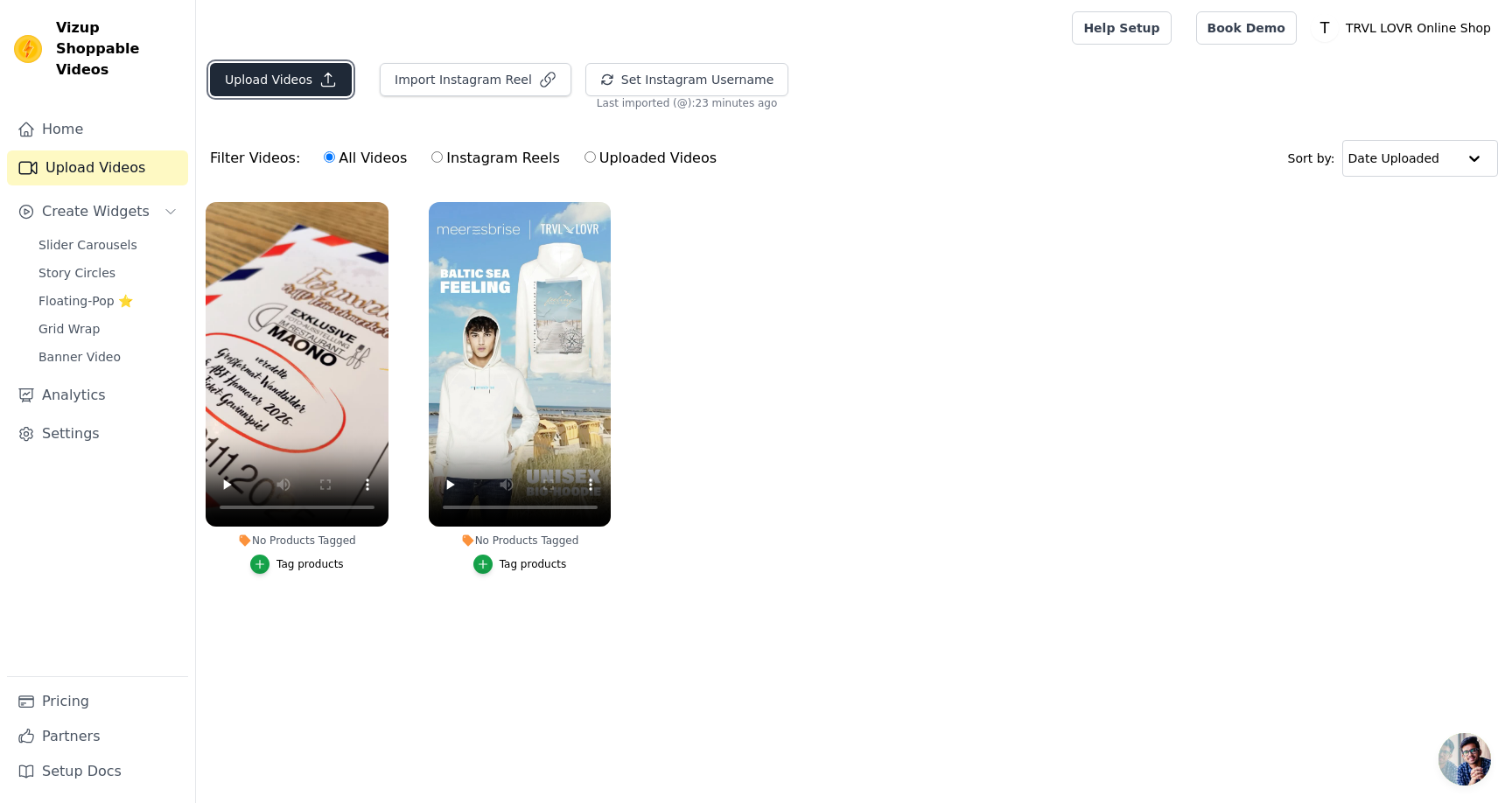
click at [282, 79] on button "Upload Videos" at bounding box center [280, 79] width 142 height 33
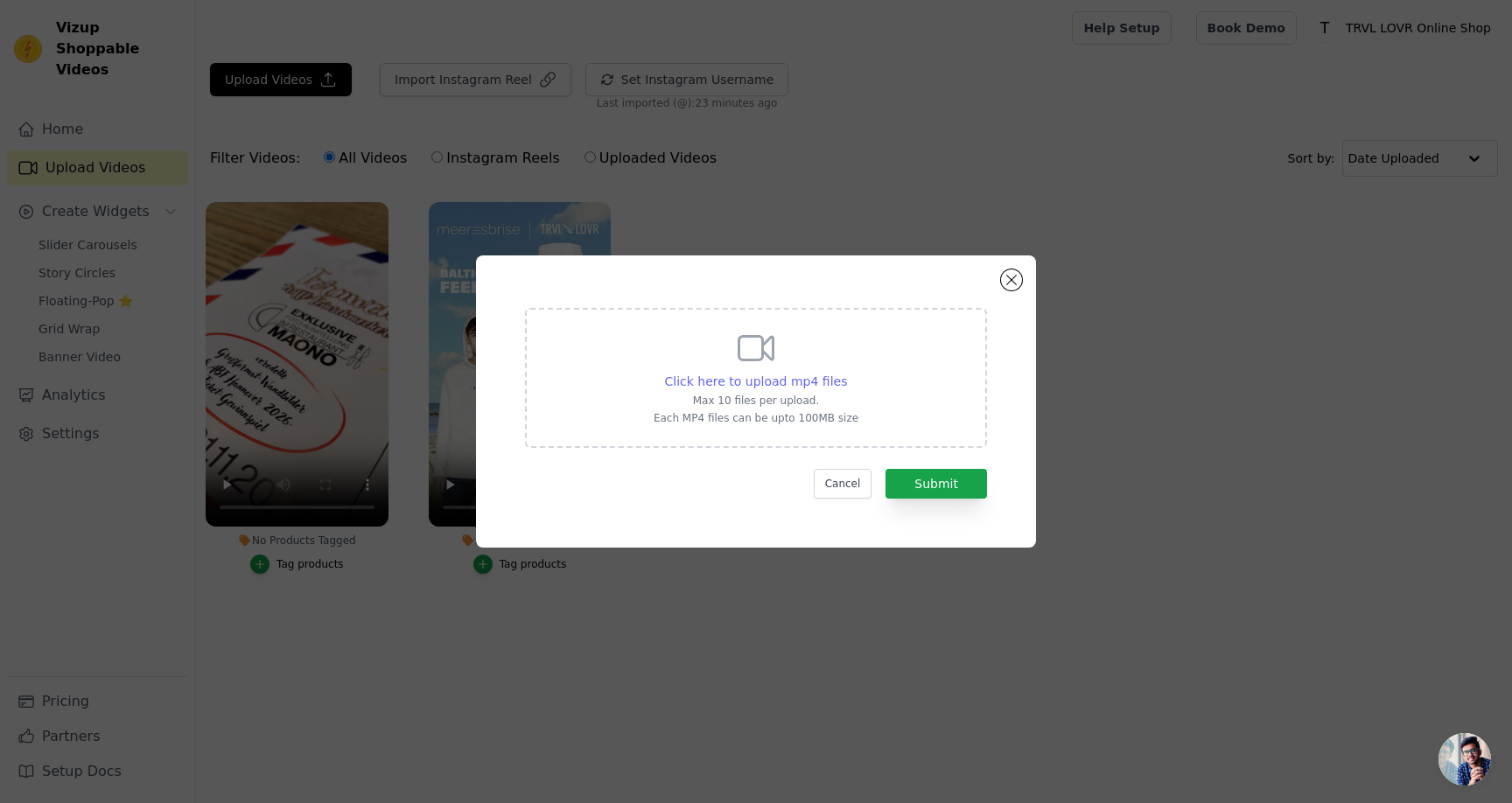
click at [748, 379] on span "Click here to upload mp4 files" at bounding box center [756, 382] width 183 height 14
click at [846, 373] on input "Click here to upload mp4 files Max 10 files per upload. Each MP4 files can be u…" at bounding box center [846, 372] width 1 height 1
click at [829, 385] on span "Click here to upload mp4 files" at bounding box center [756, 382] width 183 height 14
click at [846, 373] on input "Click here to upload mp4 files Max 10 files per upload. Each MP4 files can be u…" at bounding box center [846, 372] width 1 height 1
type input "C:\fakepath\TLxMAONO2025-CLIP_720p-hori.mp4"
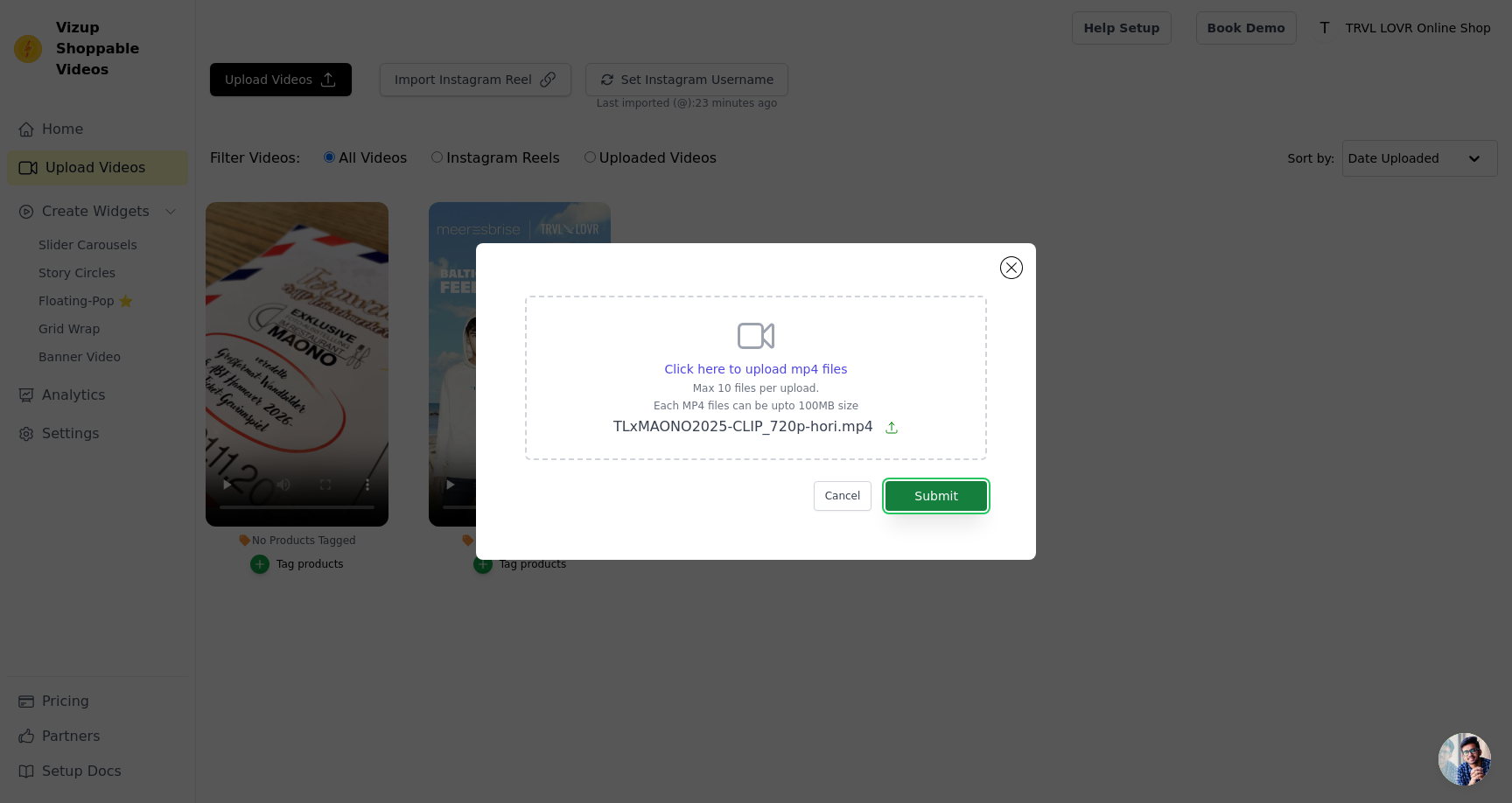
click at [943, 495] on button "Submit" at bounding box center [936, 495] width 102 height 29
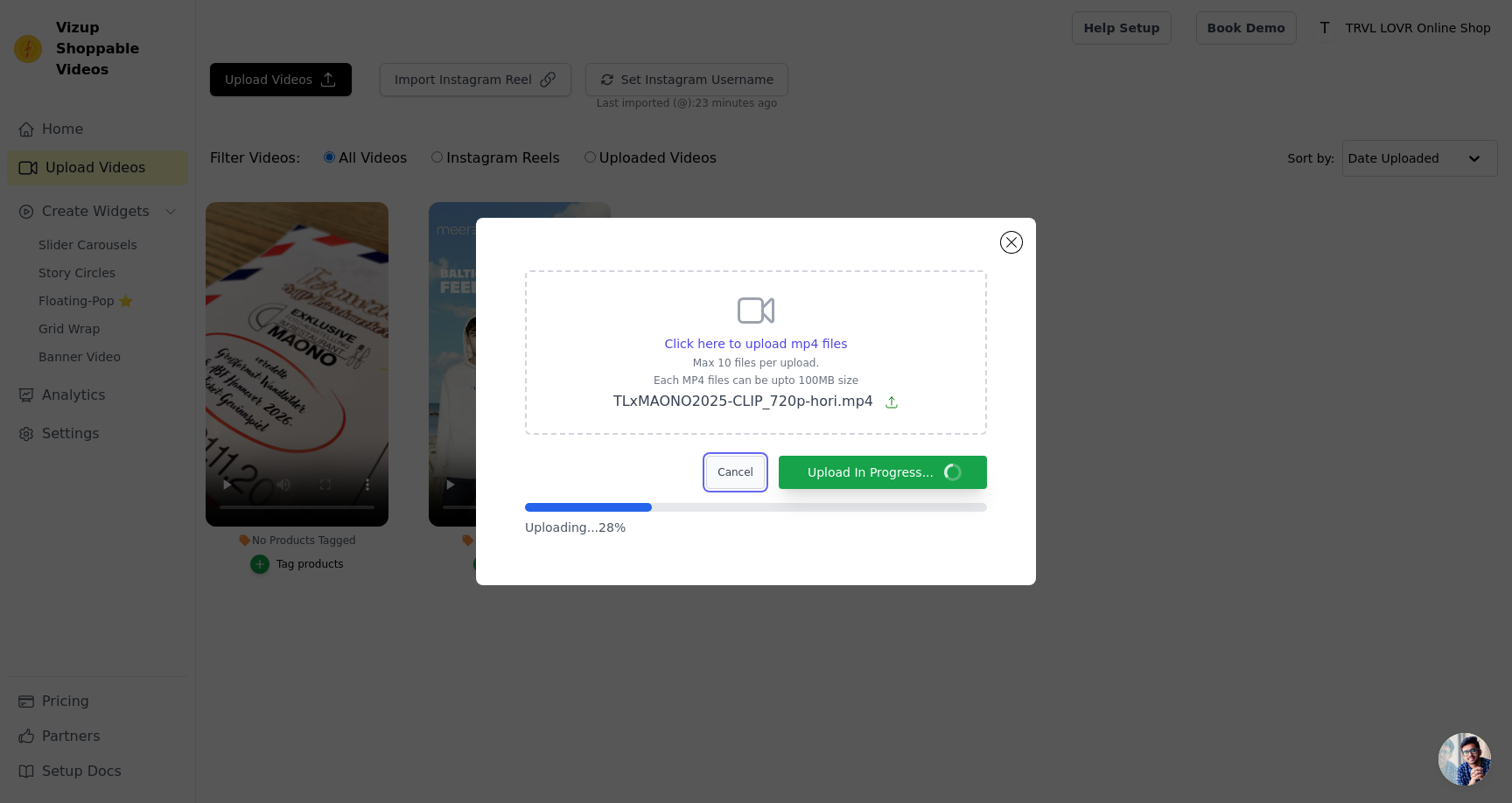
click at [749, 476] on button "Cancel" at bounding box center [735, 472] width 59 height 33
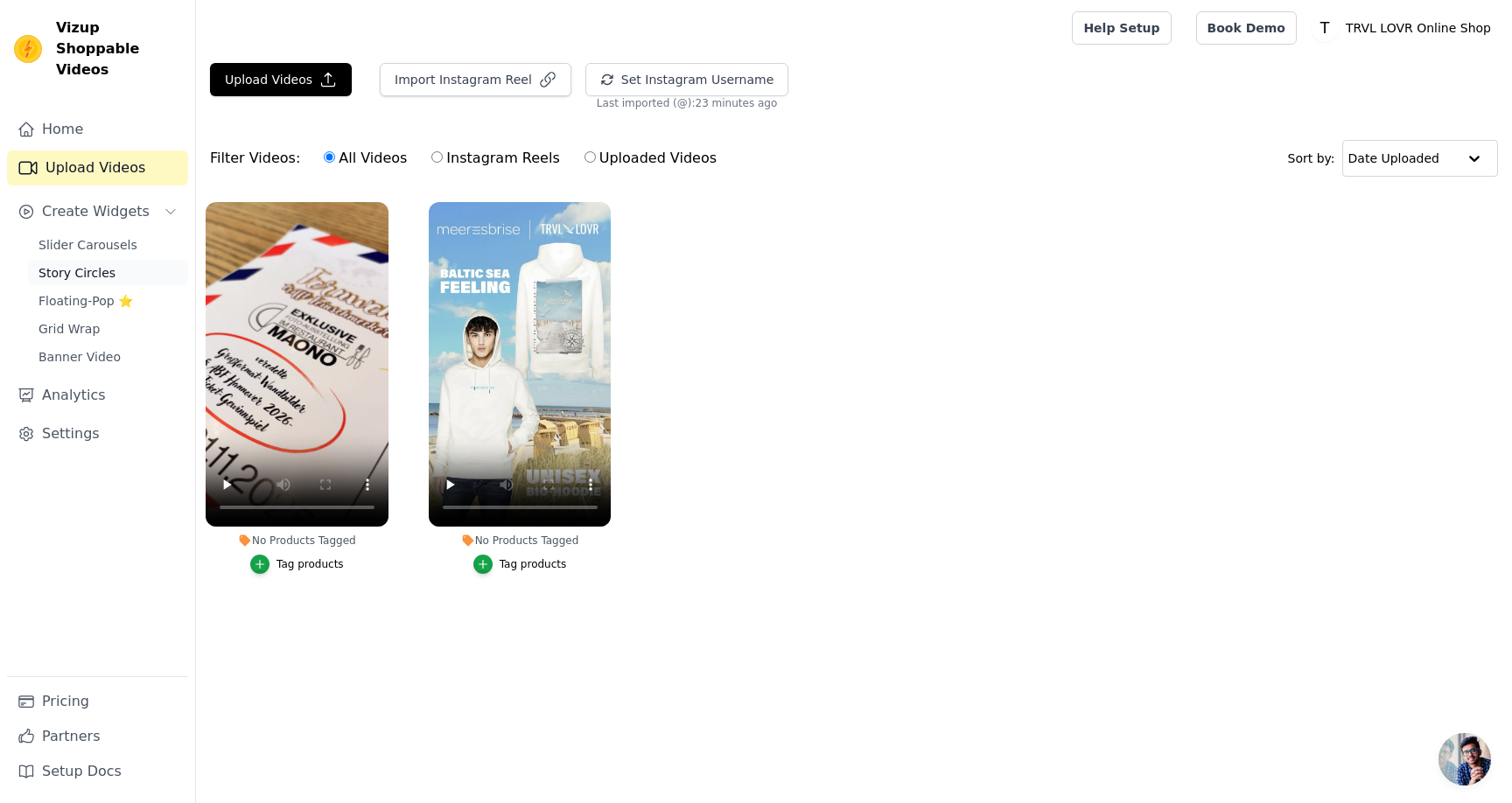
click at [103, 264] on span "Story Circles" at bounding box center [77, 273] width 77 height 18
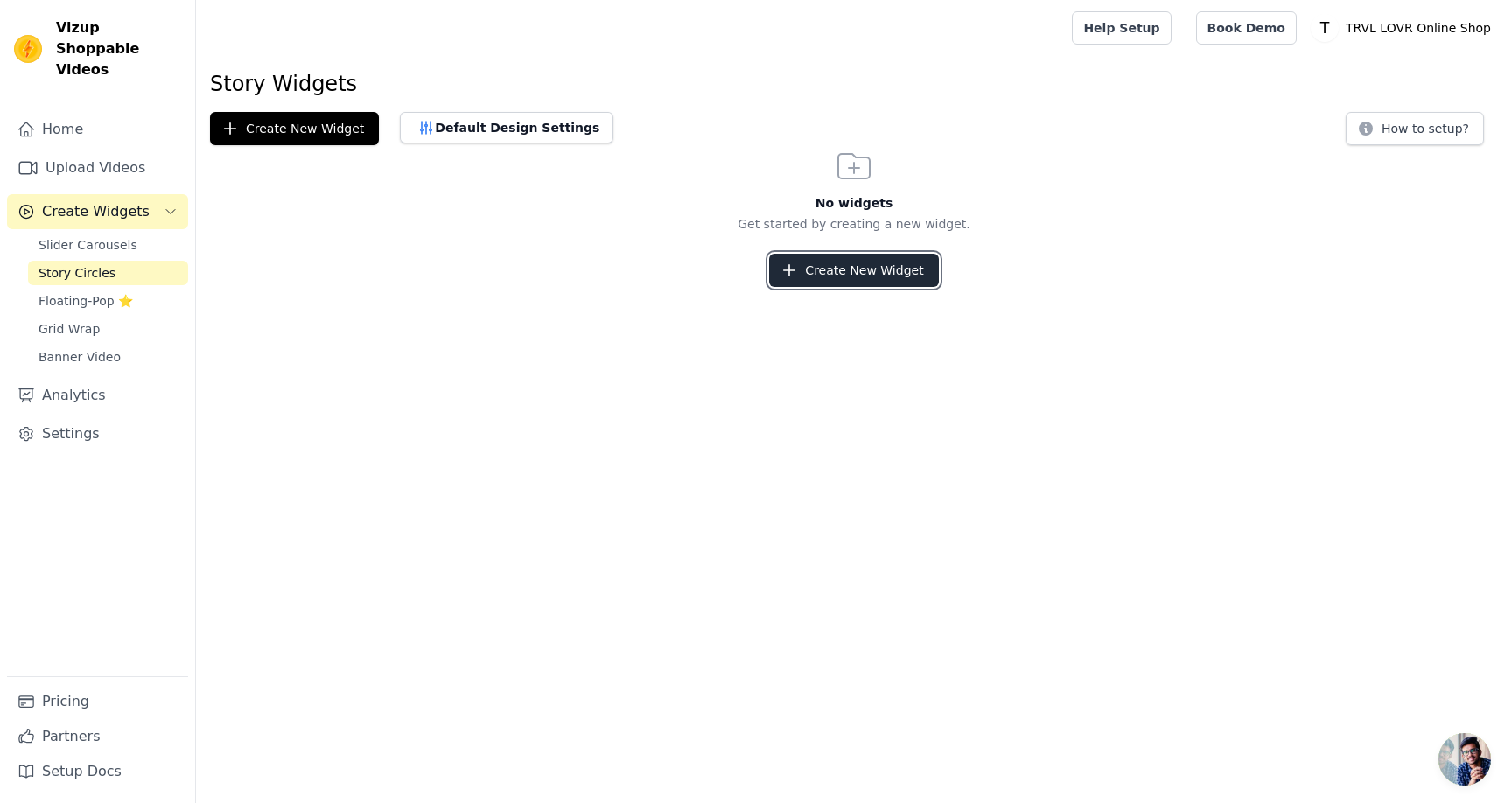
click at [826, 264] on button "Create New Widget" at bounding box center [853, 269] width 169 height 33
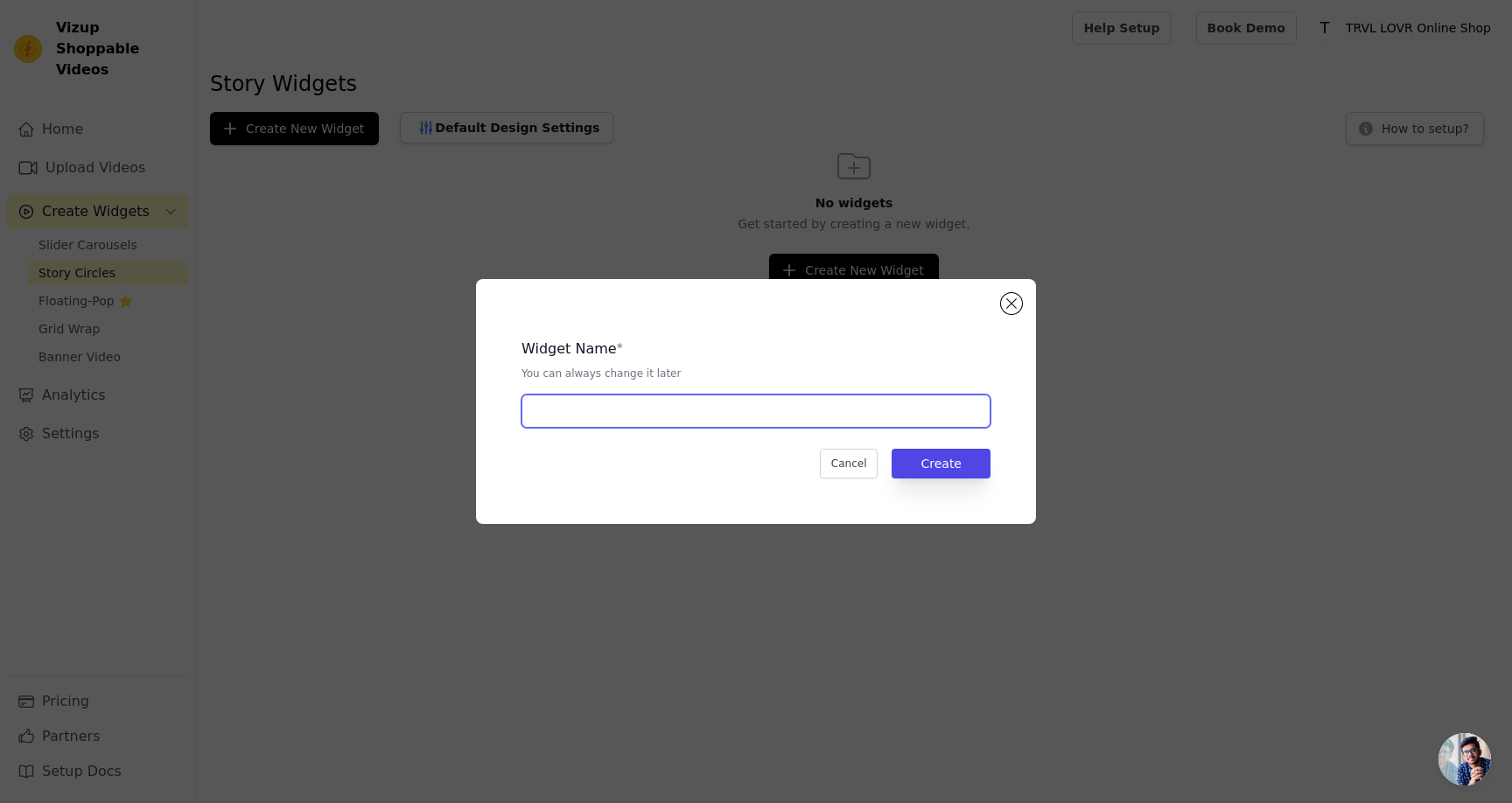
click at [781, 408] on input "text" at bounding box center [756, 410] width 469 height 33
paste input "trvl_lovr_online_shop"
type input "trvl_lovr_online_shop"
click at [963, 478] on div "Widget Name * You can always change it later trvl_lovr_online_shop Cancel Create" at bounding box center [756, 402] width 504 height 189
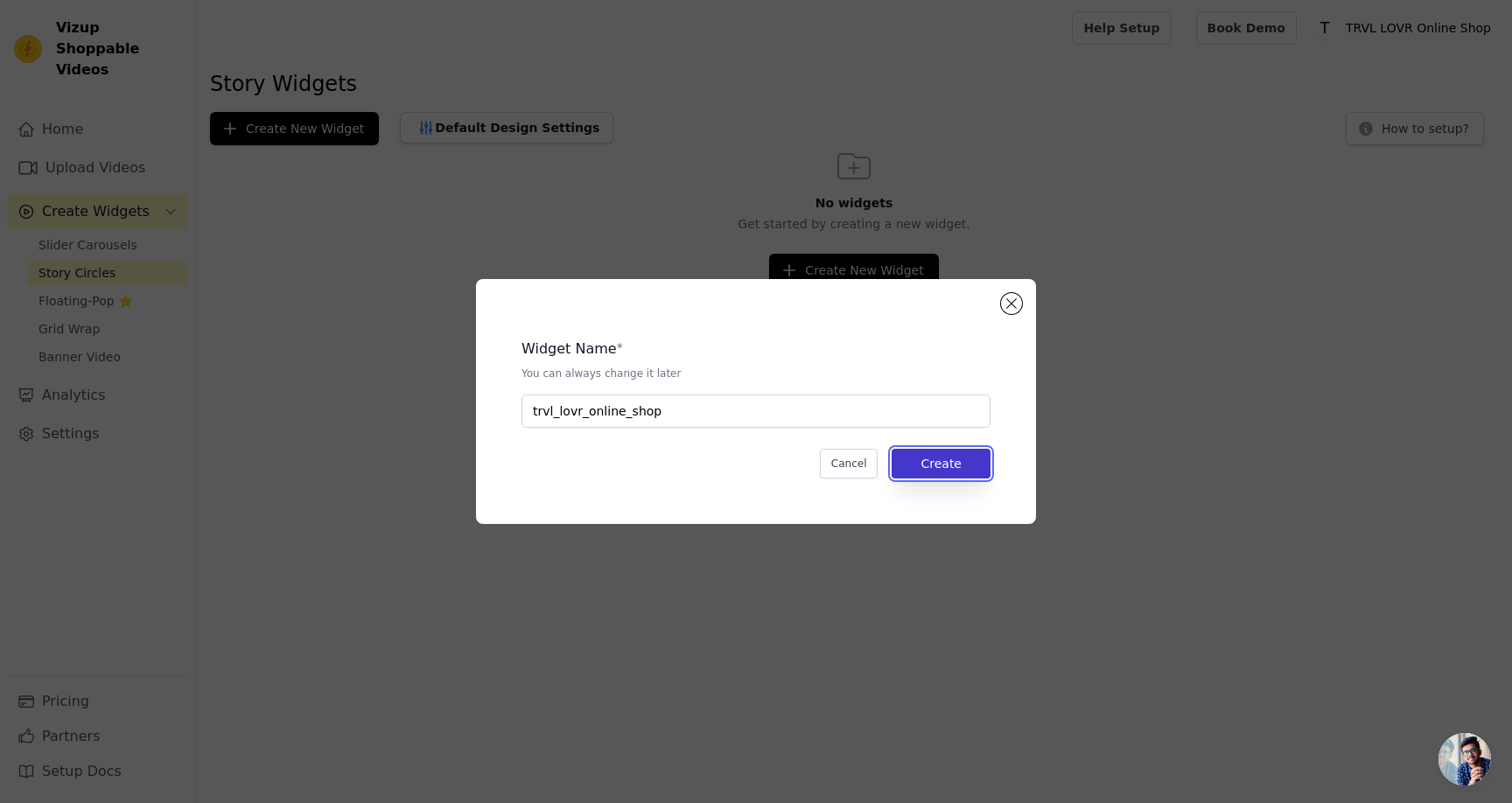
click at [967, 465] on button "Create" at bounding box center [940, 463] width 99 height 29
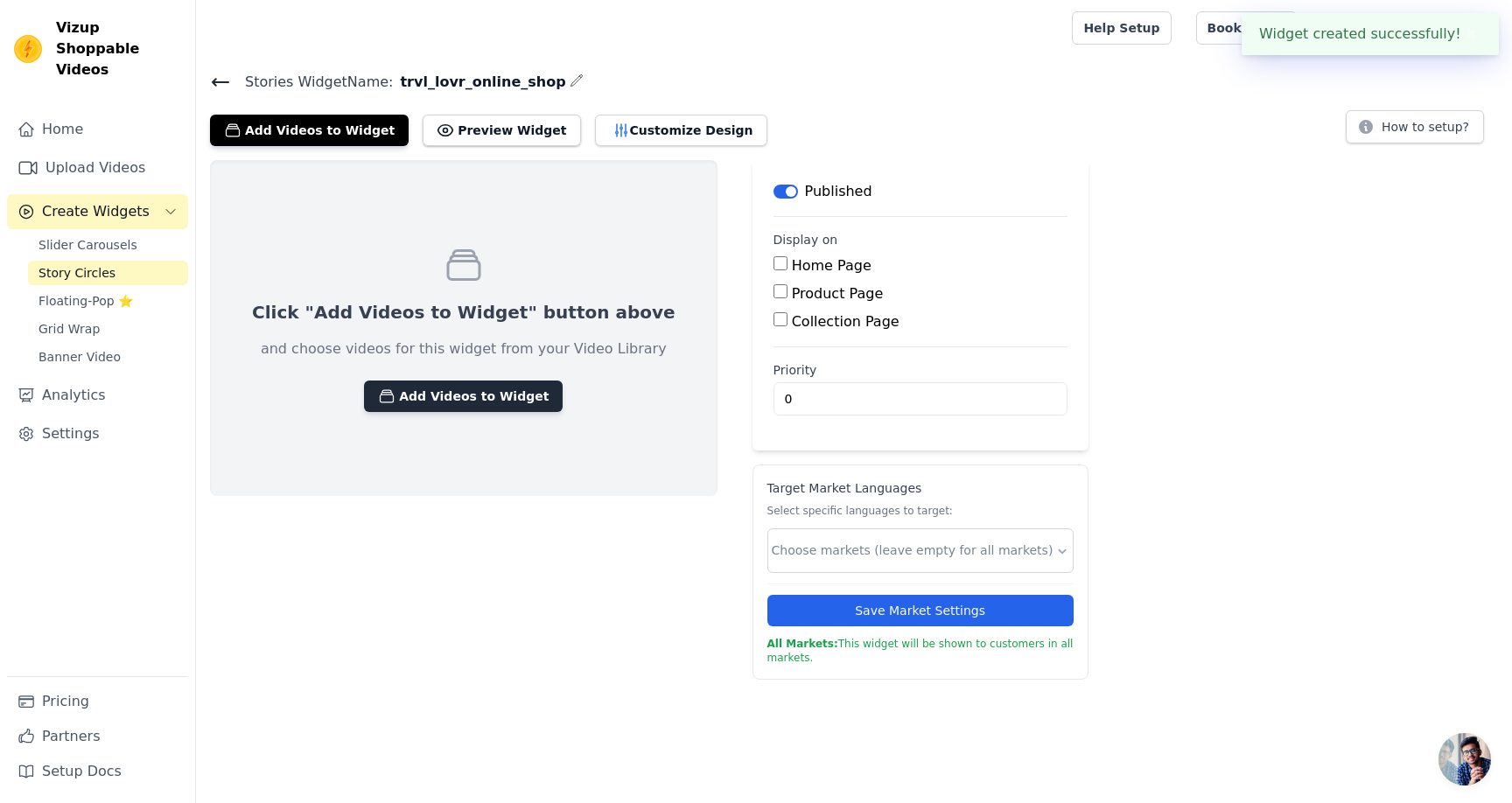
click at [500, 400] on button "Add Videos to Widget" at bounding box center [463, 396] width 199 height 31
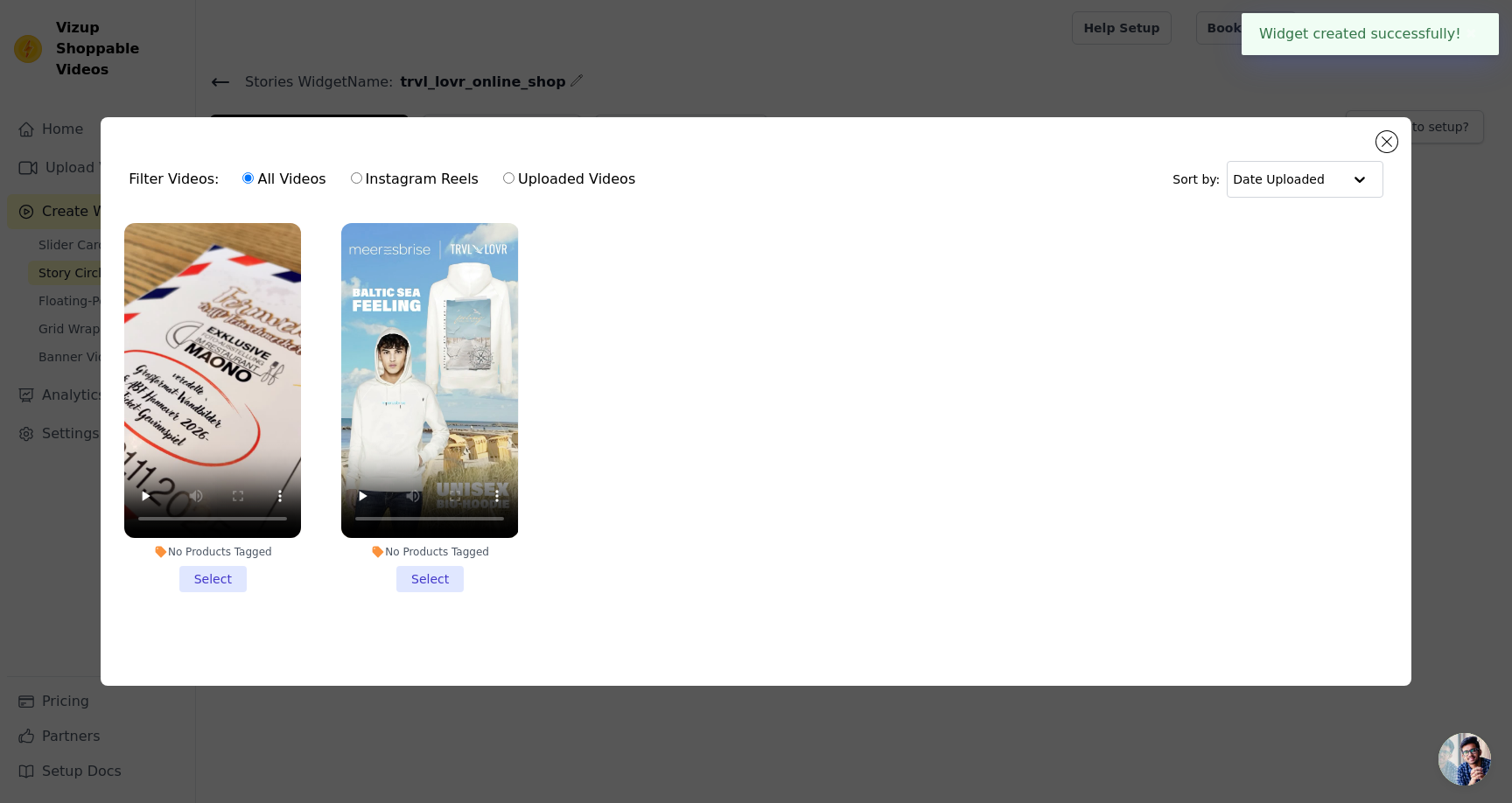
click at [225, 566] on li "No Products Tagged Select" at bounding box center [212, 408] width 177 height 369
click at [0, 0] on input "No Products Tagged Select" at bounding box center [0, 0] width 0 height 0
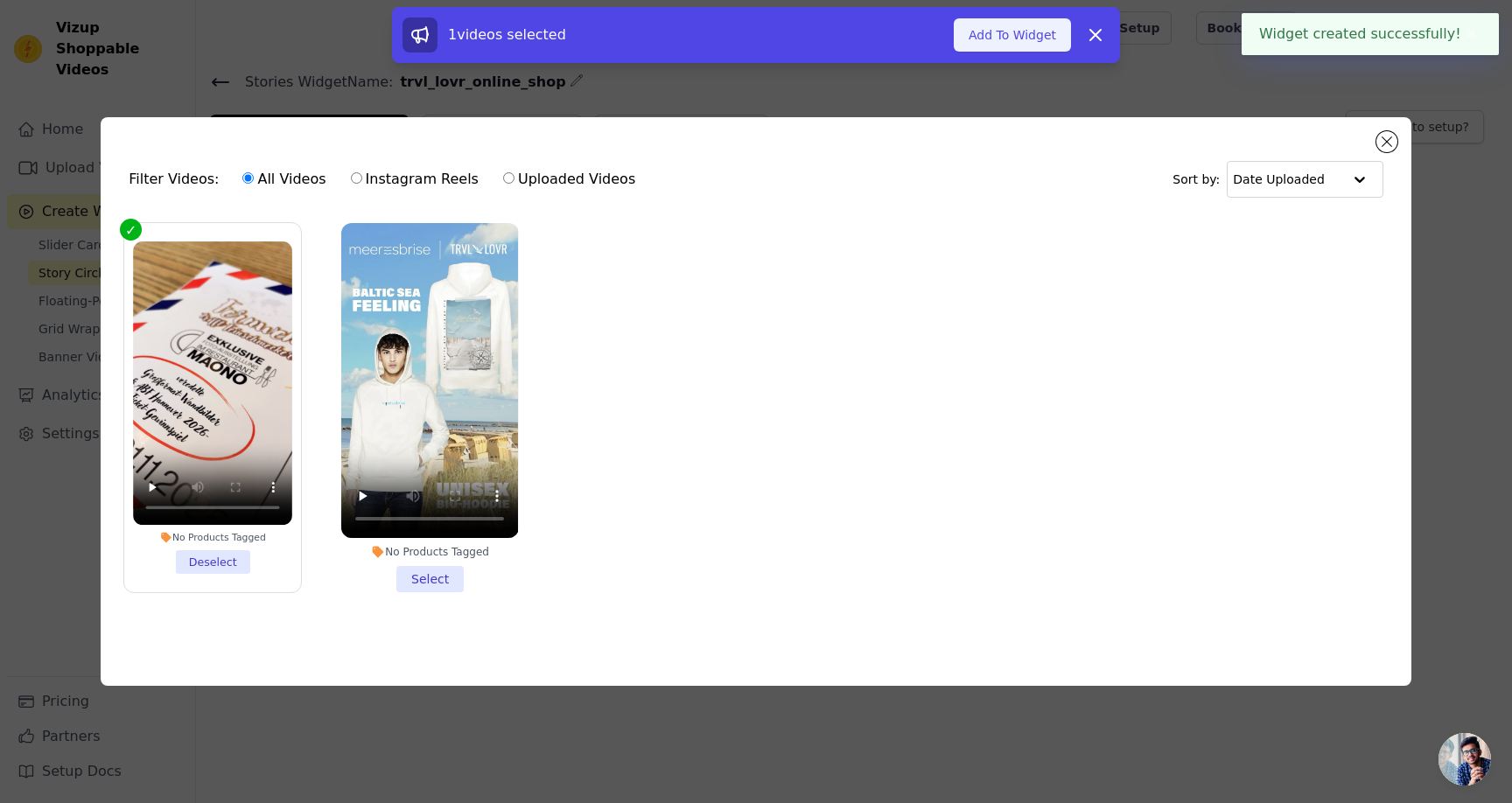
click at [997, 45] on button "Add To Widget" at bounding box center [1012, 35] width 117 height 33
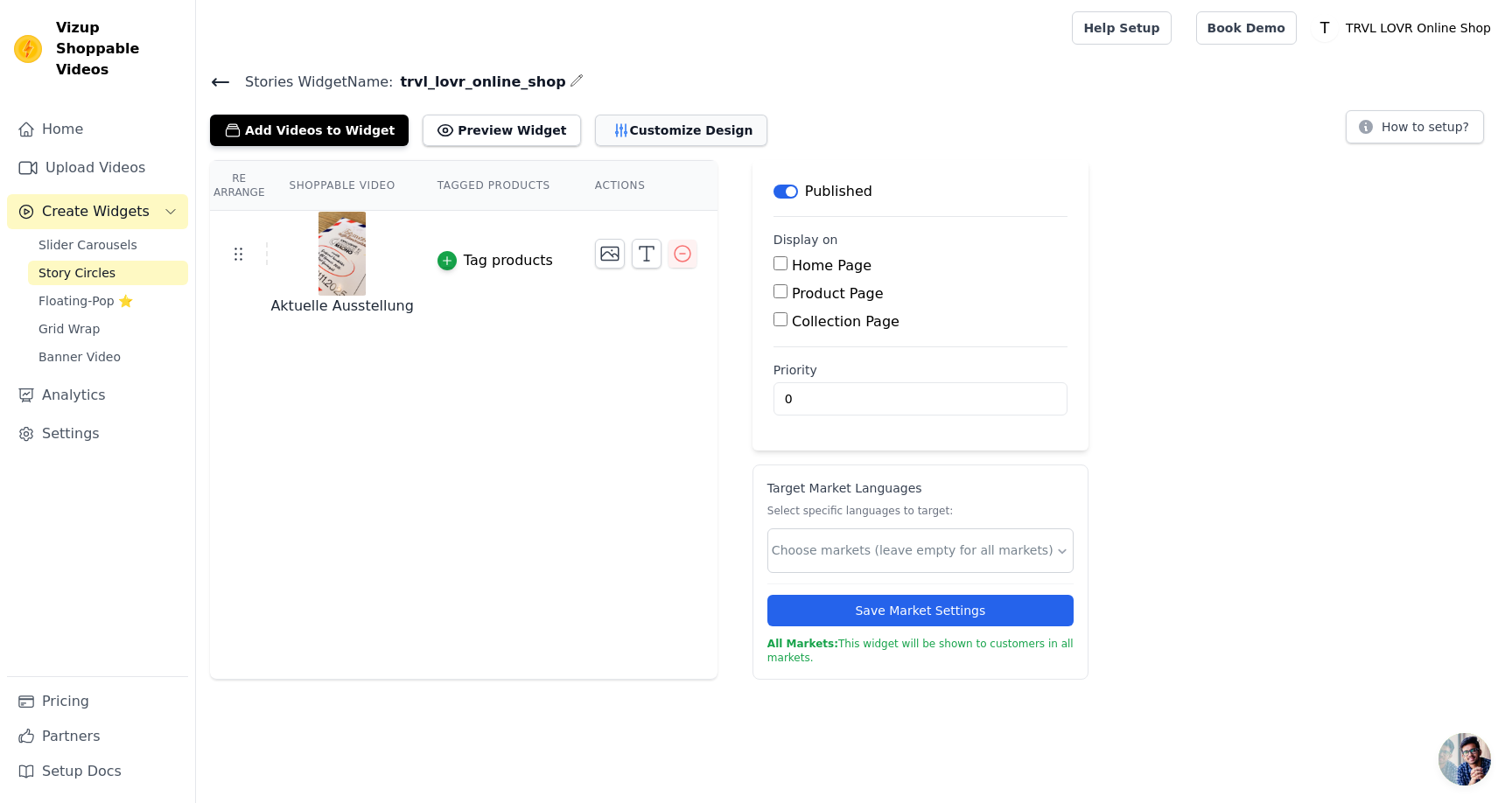
click at [657, 127] on button "Customize Design" at bounding box center [681, 129] width 172 height 31
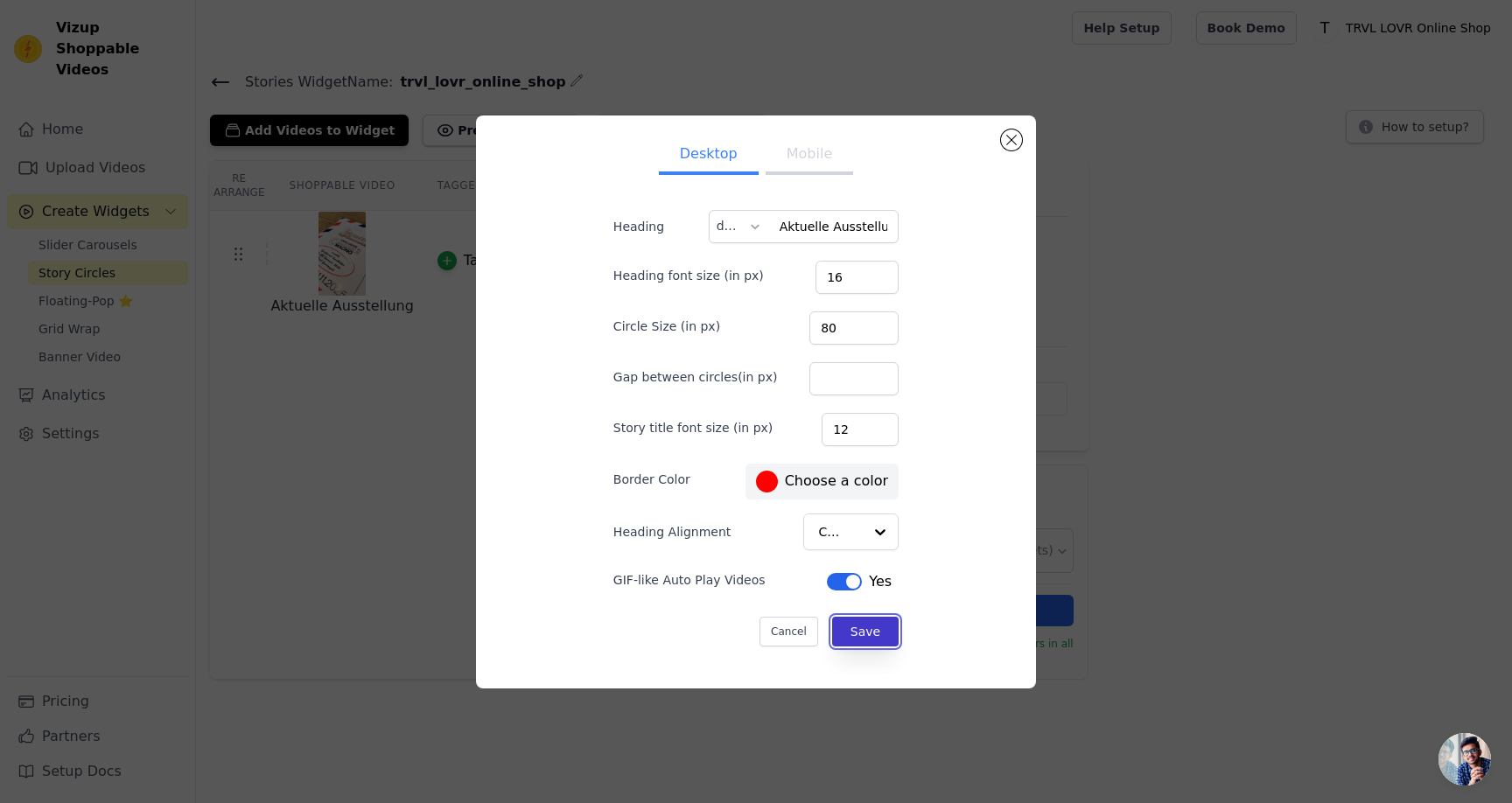
click at [861, 625] on button "Save" at bounding box center [865, 631] width 67 height 29
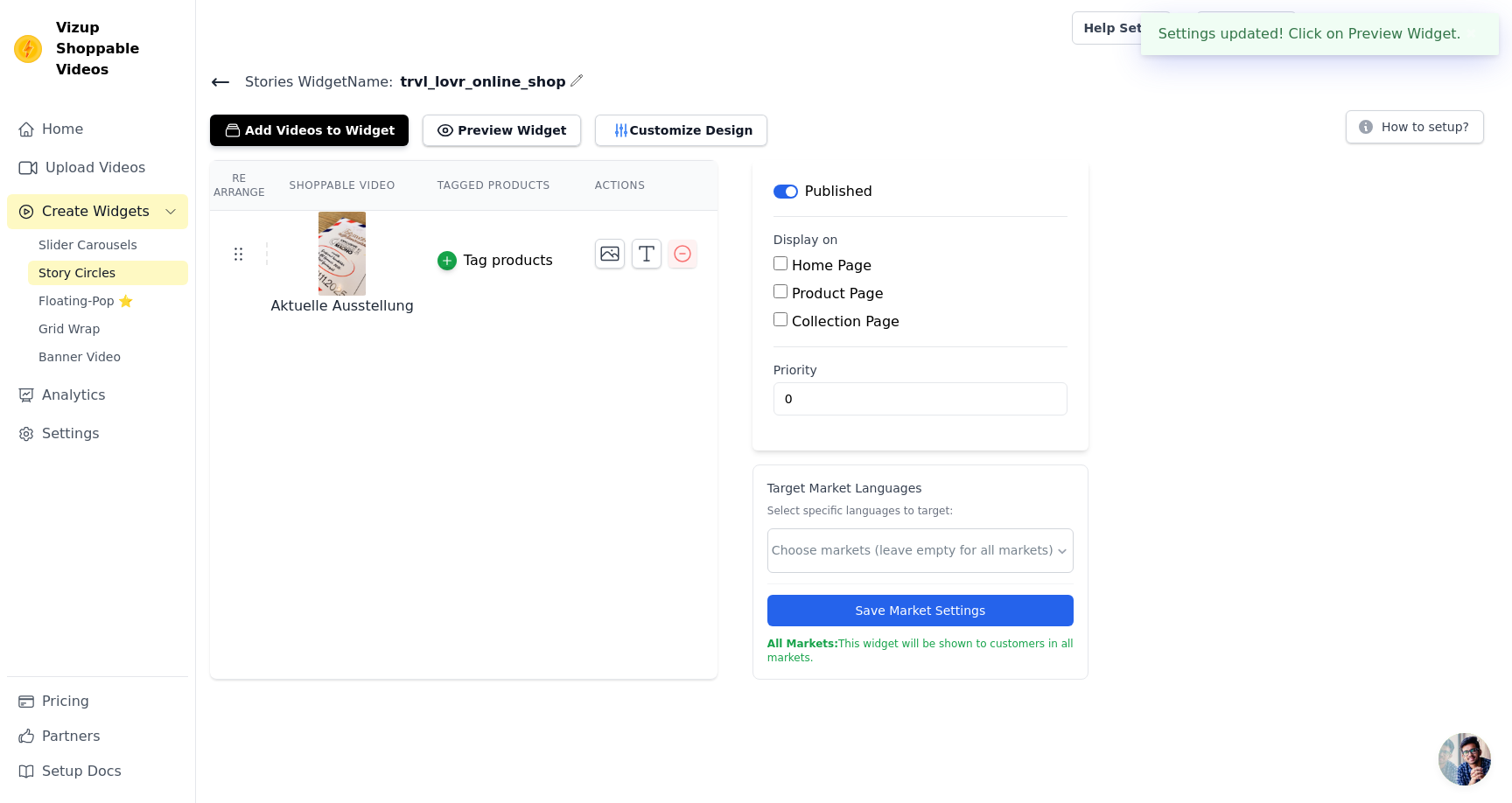
click at [847, 266] on label "Home Page" at bounding box center [831, 265] width 79 height 17
click at [788, 266] on input "Home Page" at bounding box center [781, 263] width 14 height 14
checkbox input "true"
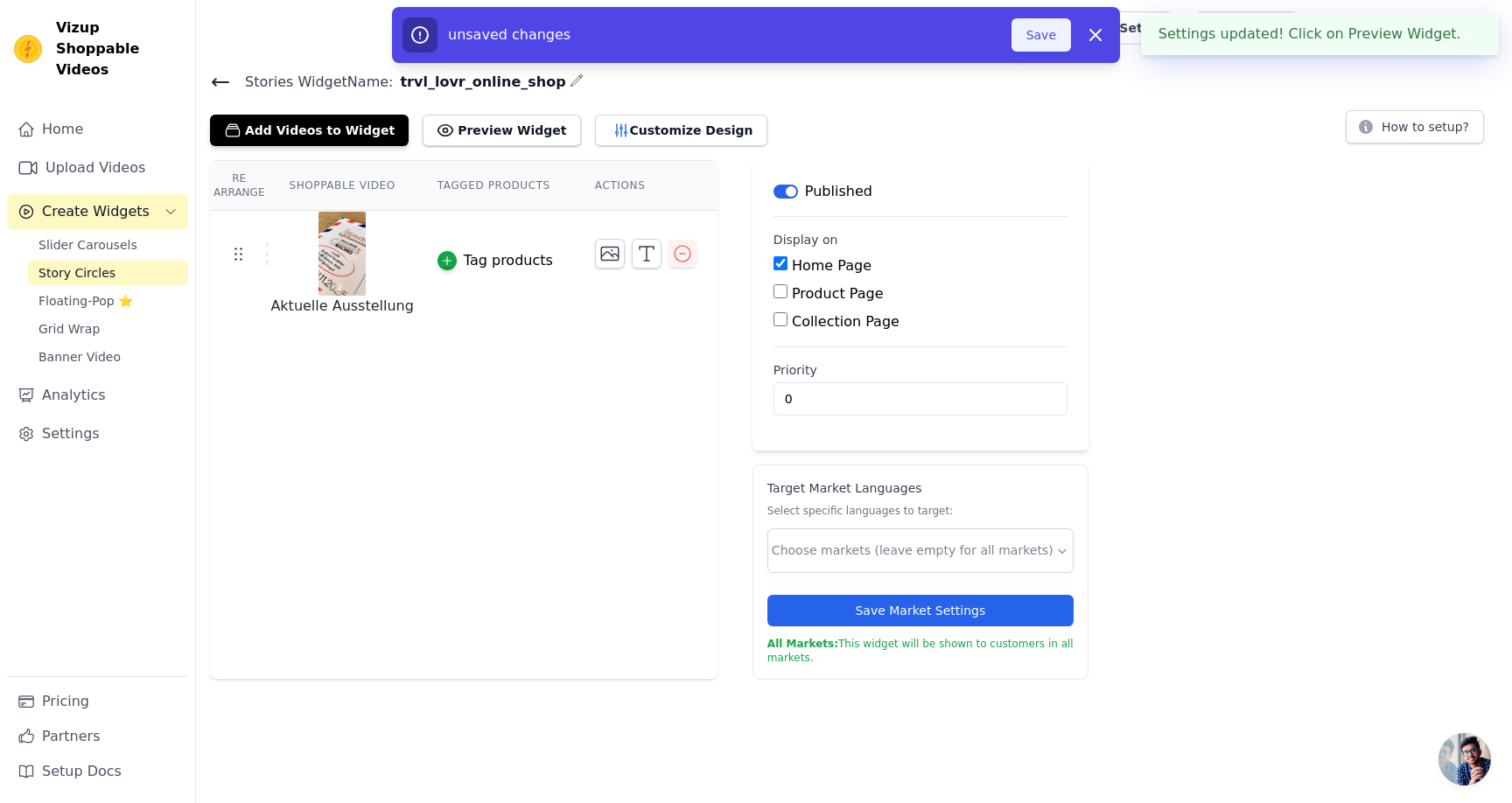
click at [1045, 33] on button "Save" at bounding box center [1041, 35] width 60 height 33
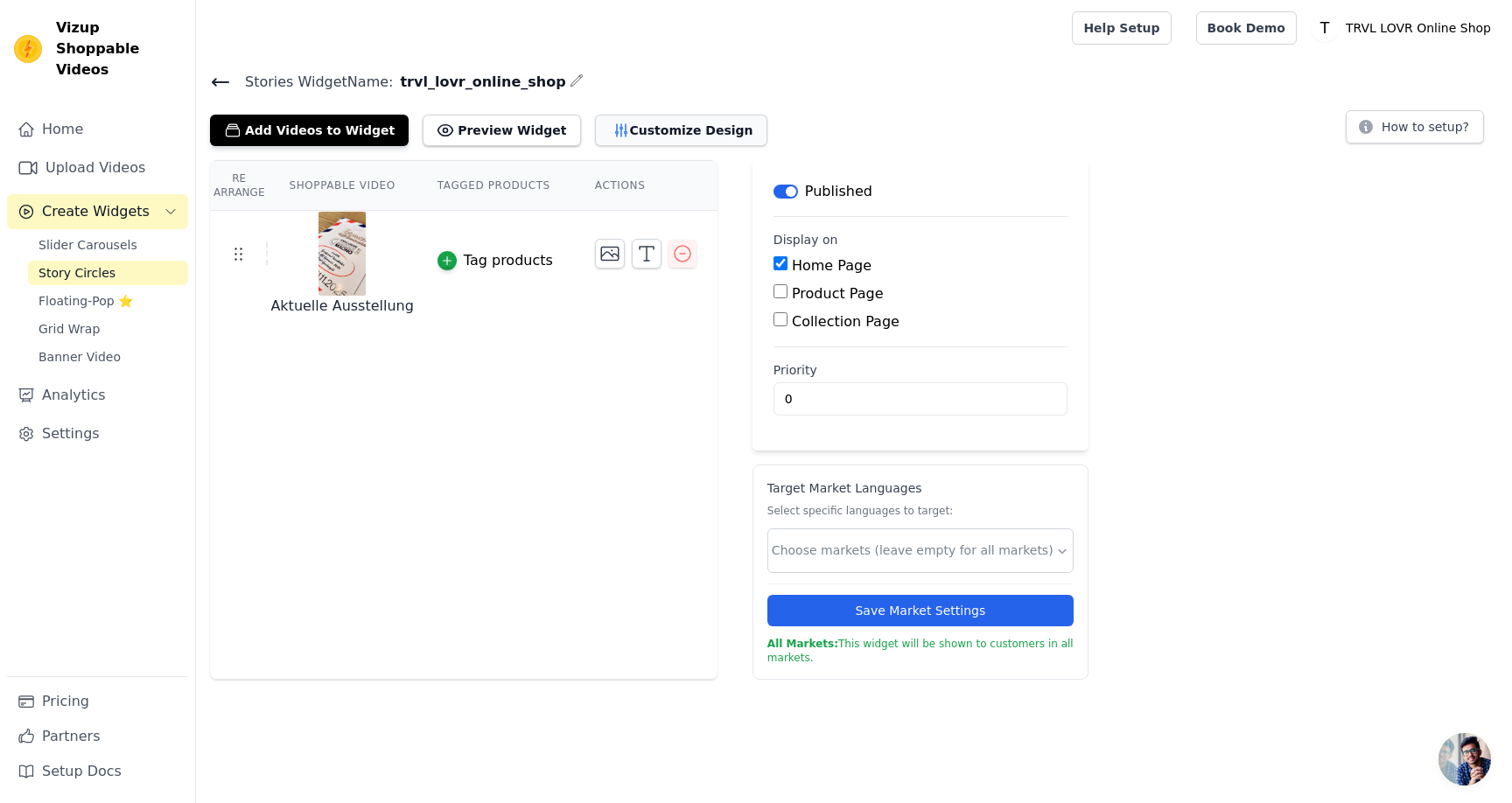
click at [633, 127] on button "Customize Design" at bounding box center [681, 129] width 172 height 31
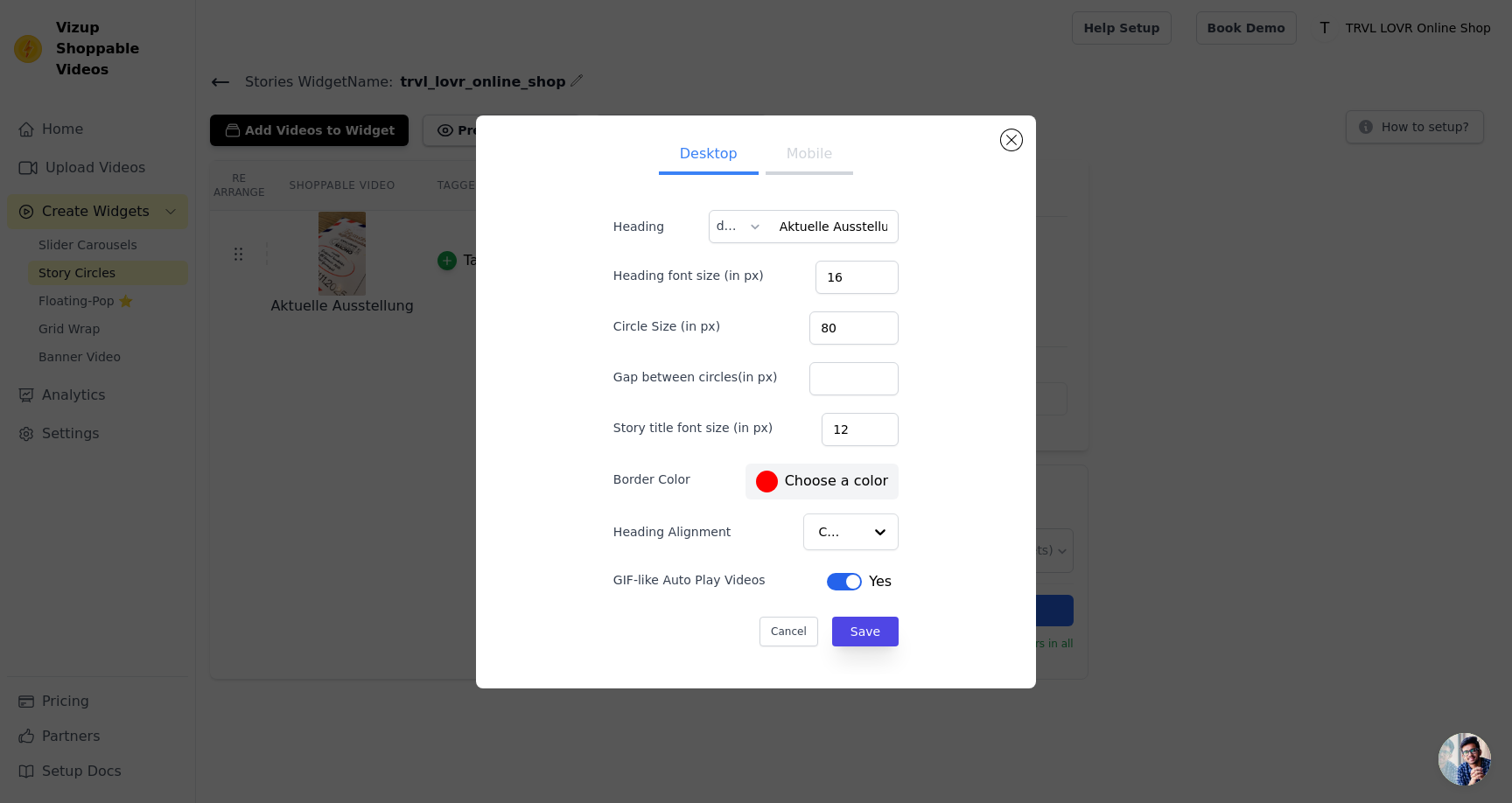
click at [835, 481] on label "#ff0000 Choose a color" at bounding box center [822, 482] width 132 height 22
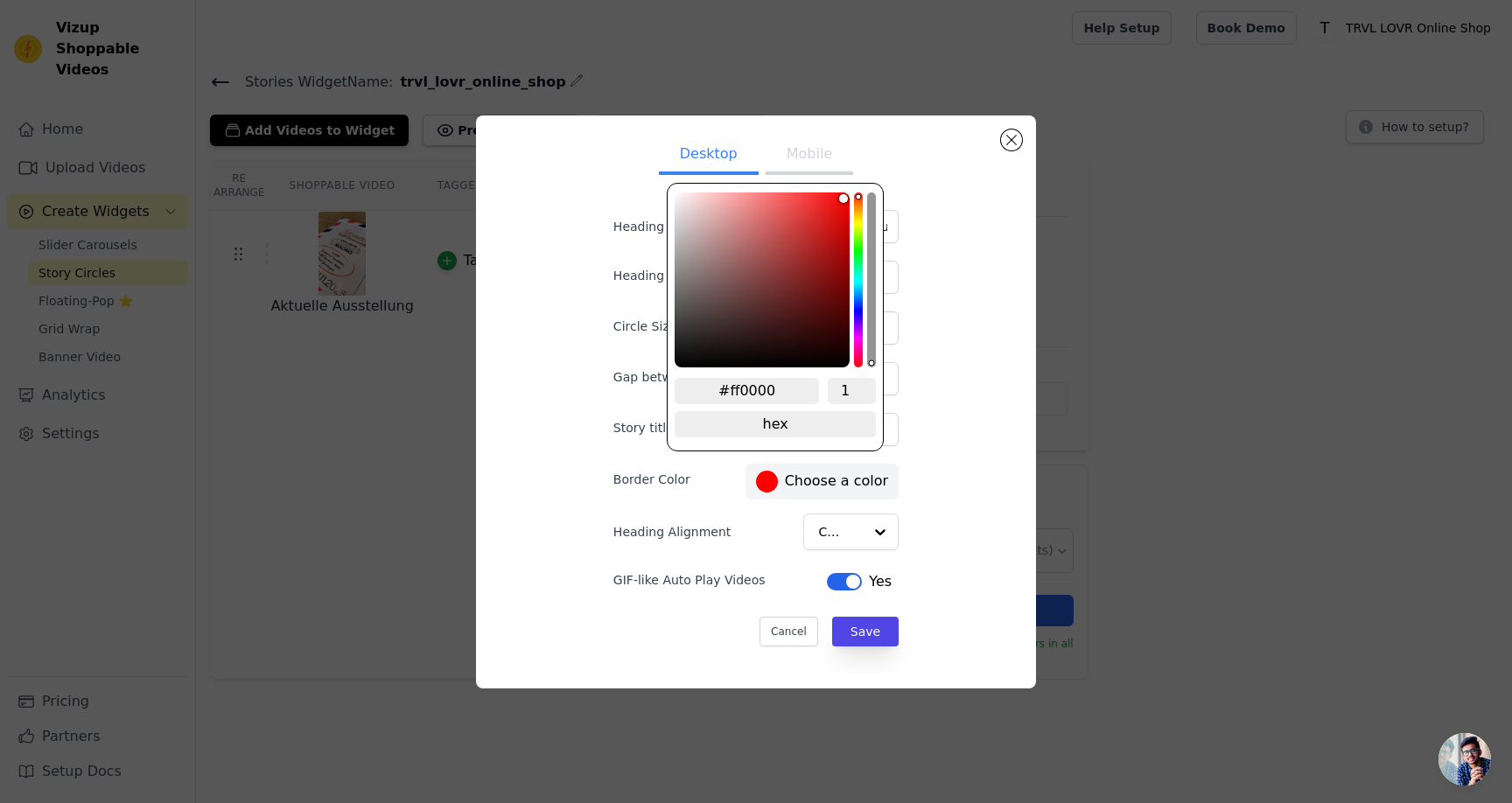
type input "#1eff00"
click at [855, 247] on div "hue channel" at bounding box center [858, 280] width 9 height 175
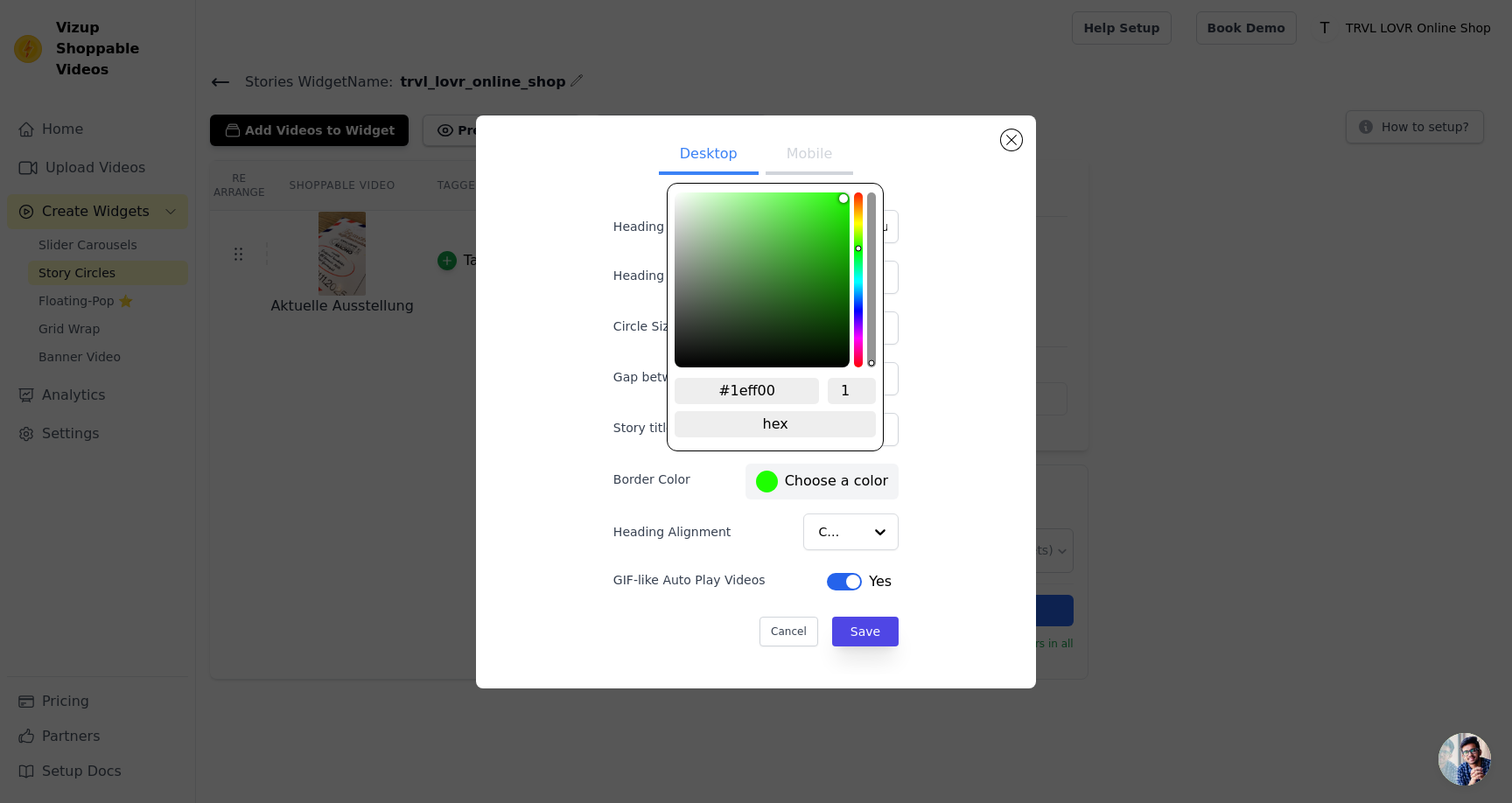
type input "#27c912"
type input "#27c812"
type input "#27c612"
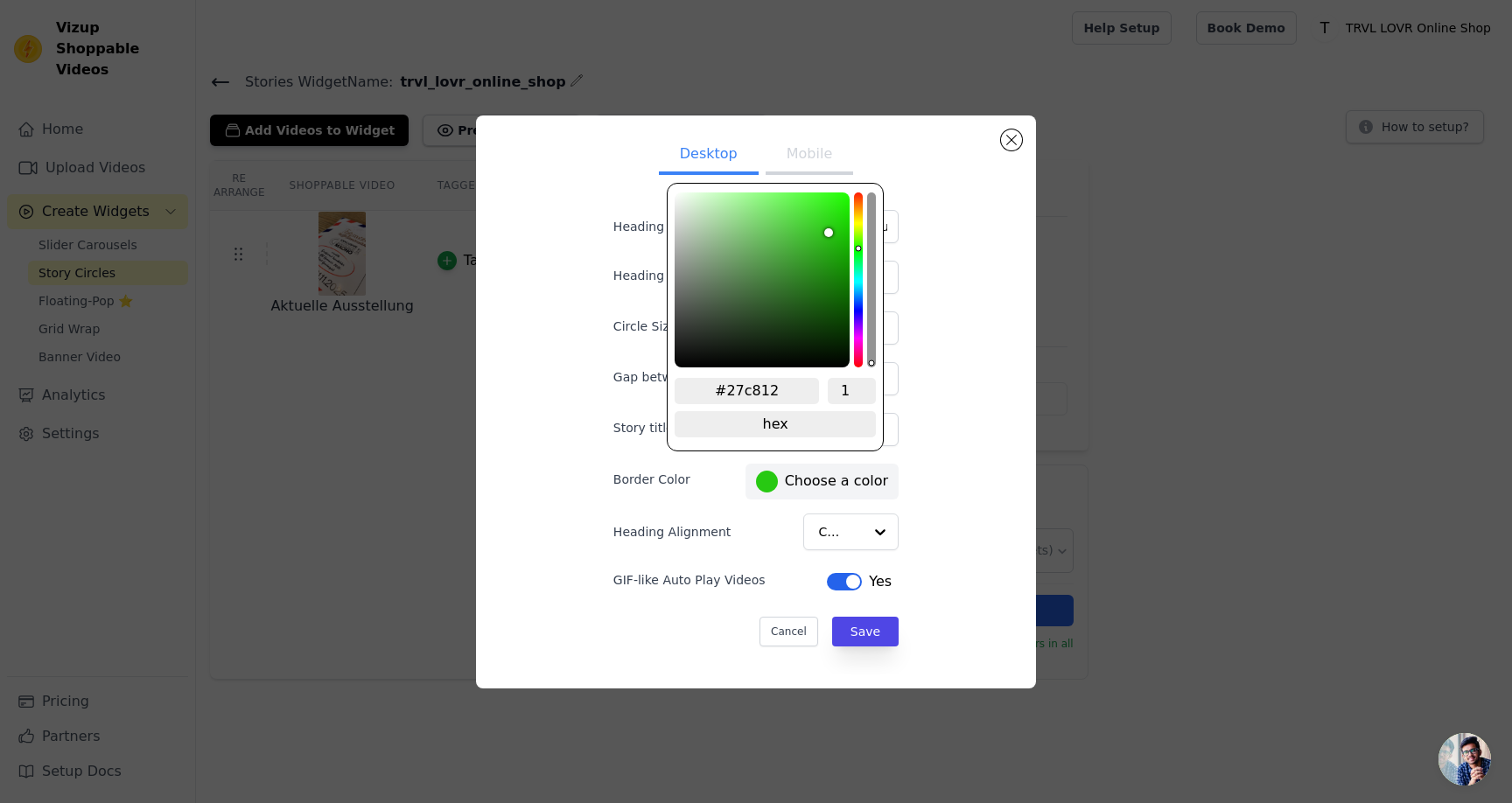
type input "#27c612"
type input "#26c412"
type input "#26c211"
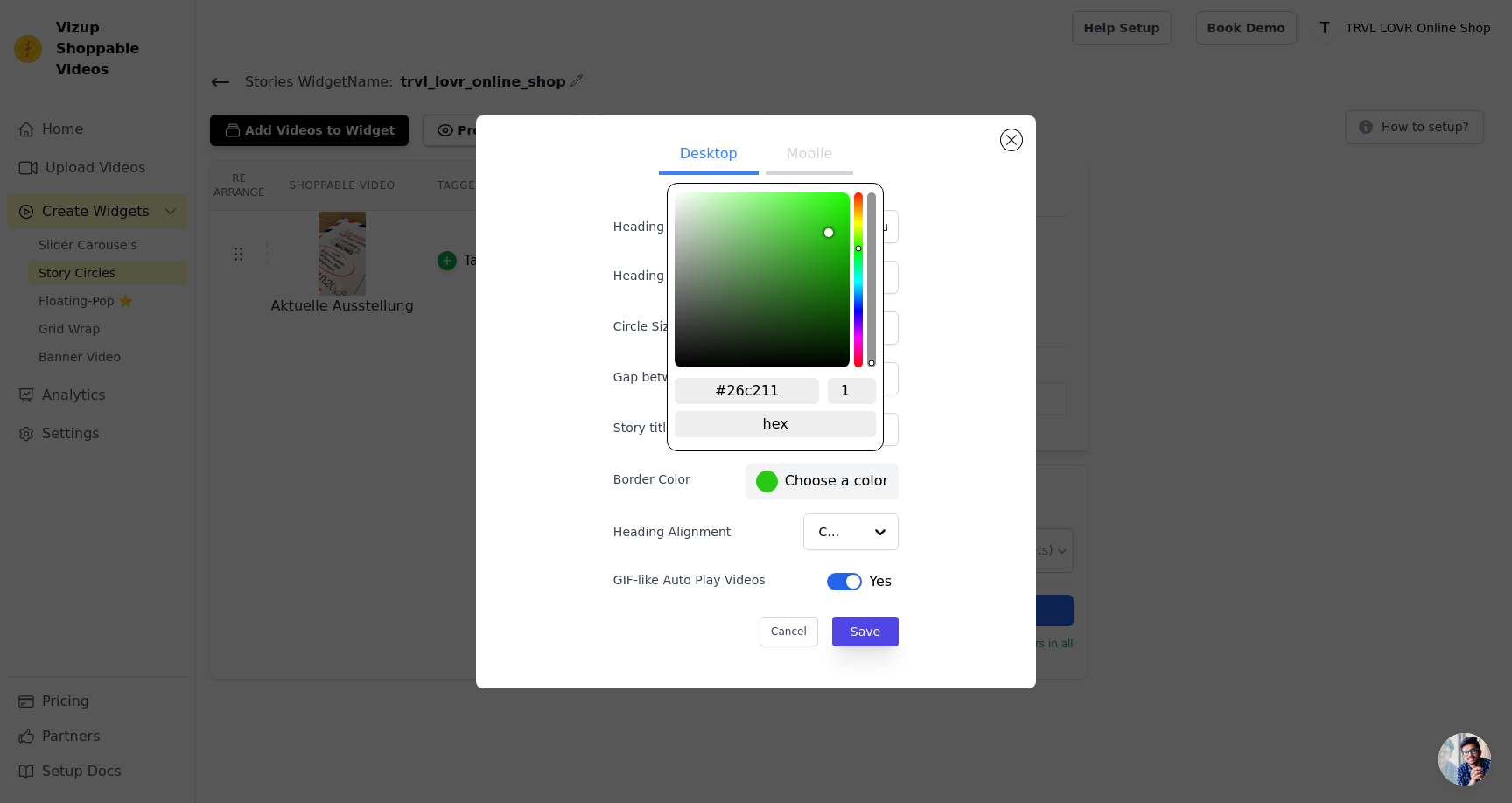
type input "#25c010"
type input "#25bf10"
type input "#23bd0f"
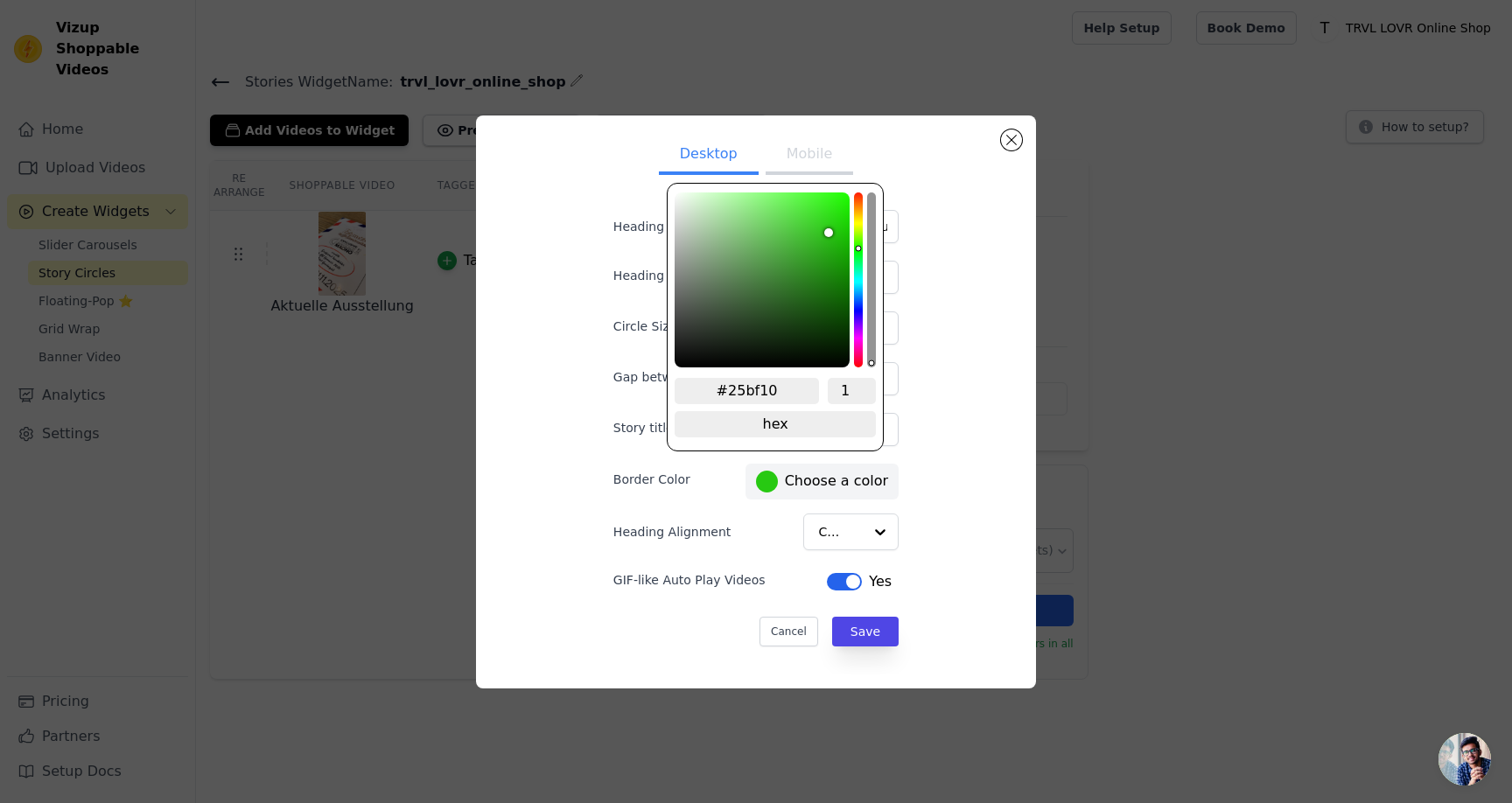
type input "#23bd0f"
type input "#22bc0e"
type input "#22bb0e"
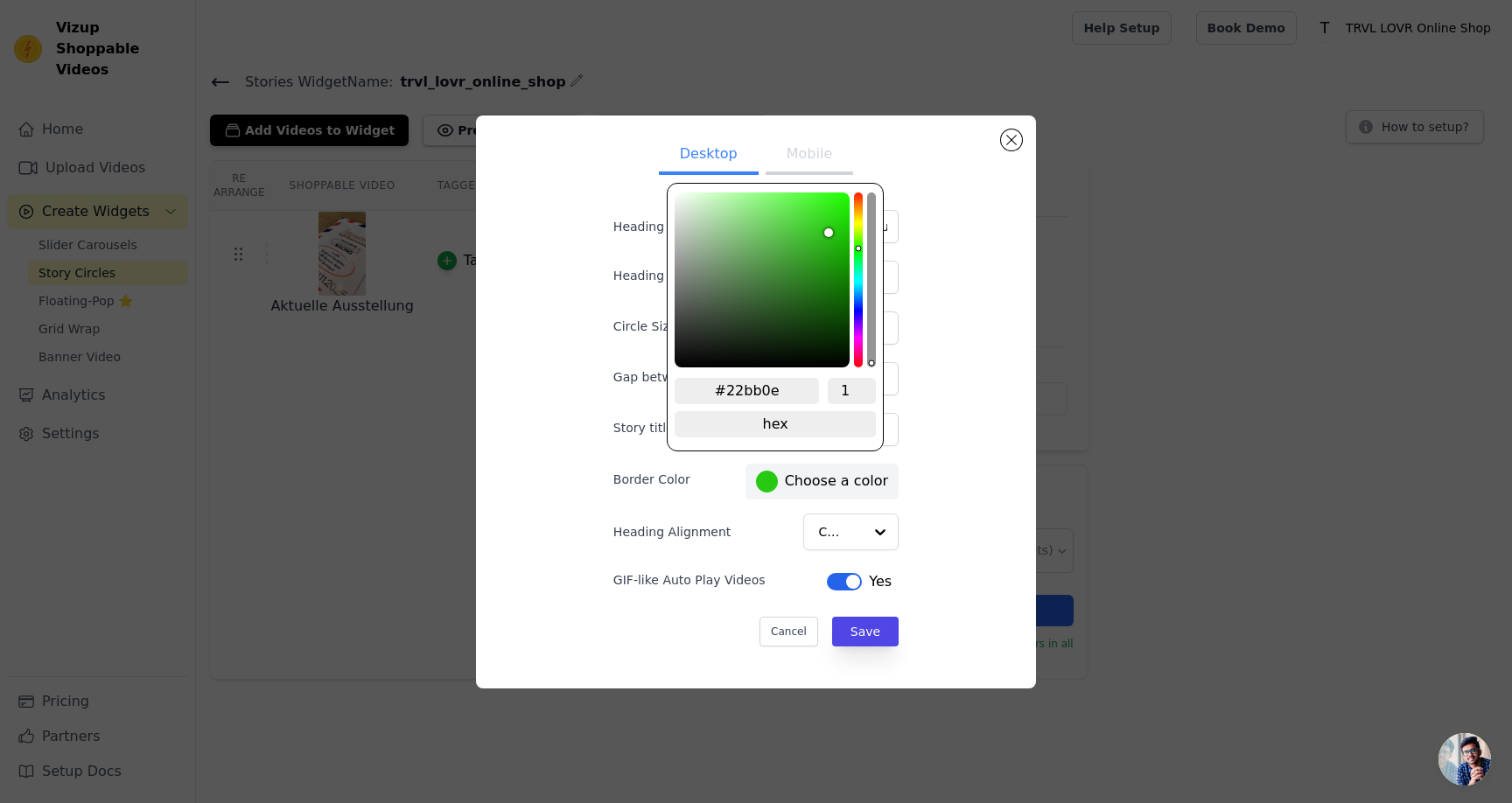
type input "#22ba0e"
type input "#21ba0d"
type input "#21b80d"
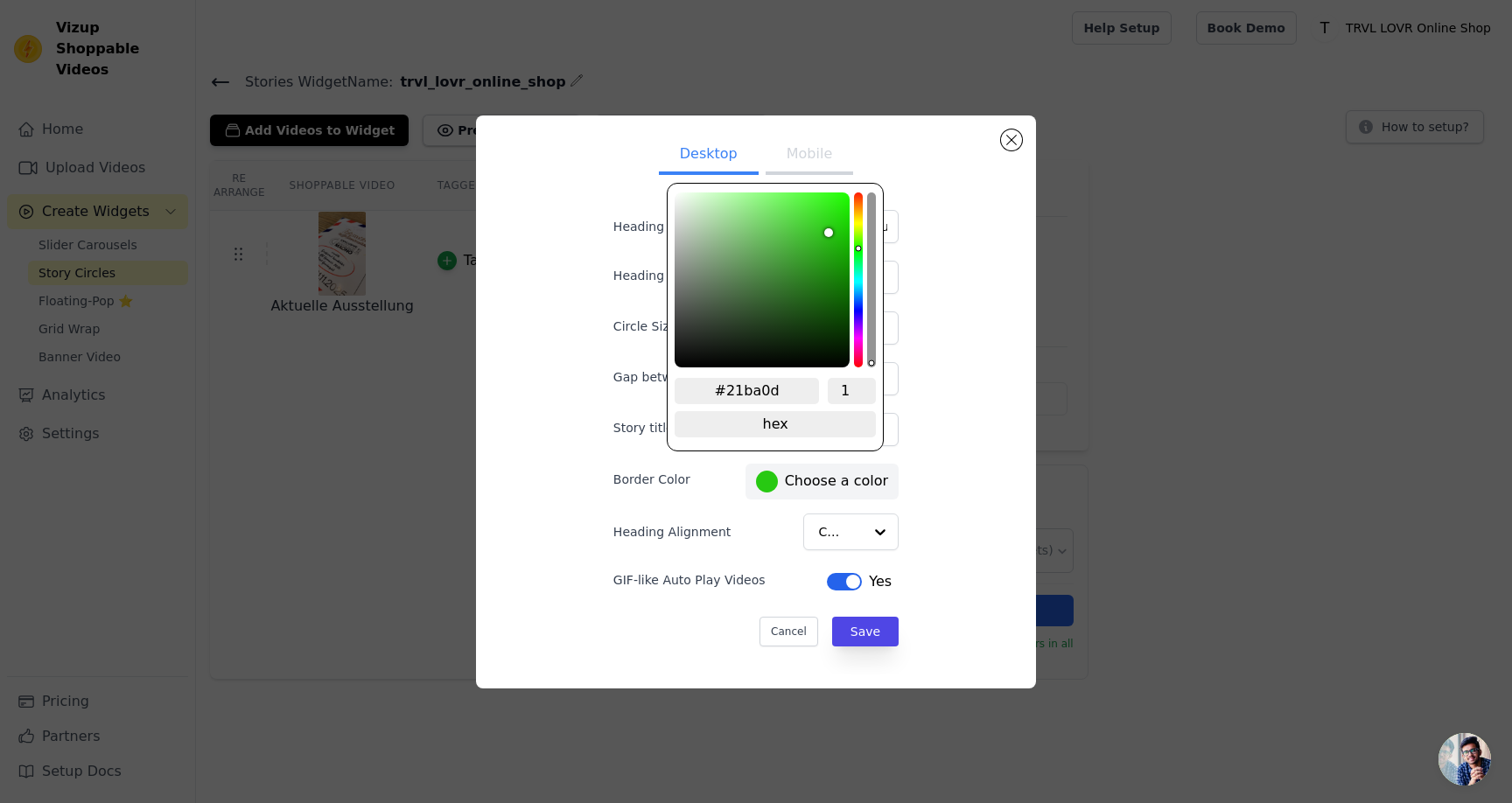
type input "#21b80d"
type input "#20b80c"
type input "#1fb70b"
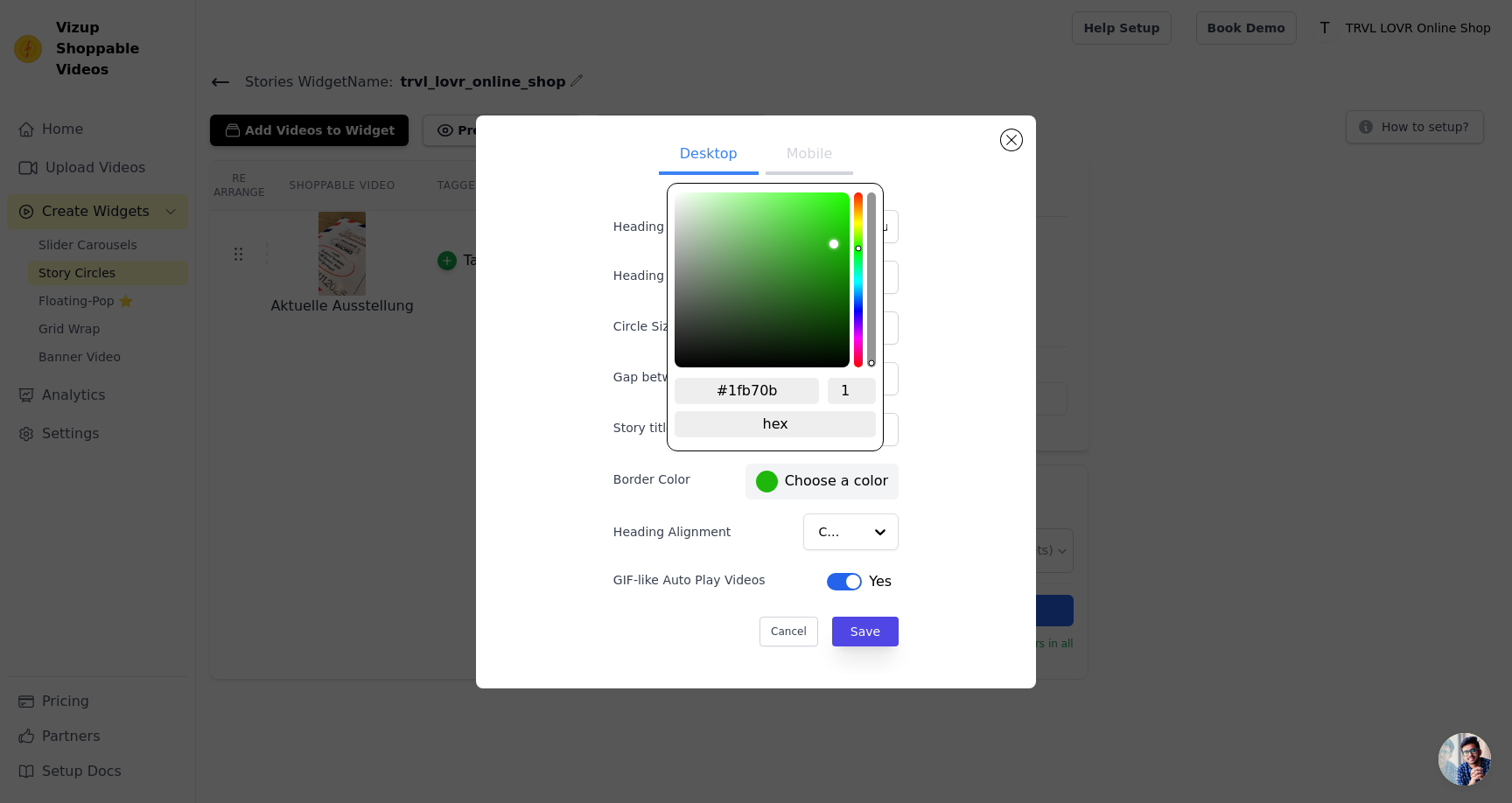
type input "#1eb70a"
type input "#1db709"
type input "#1db708"
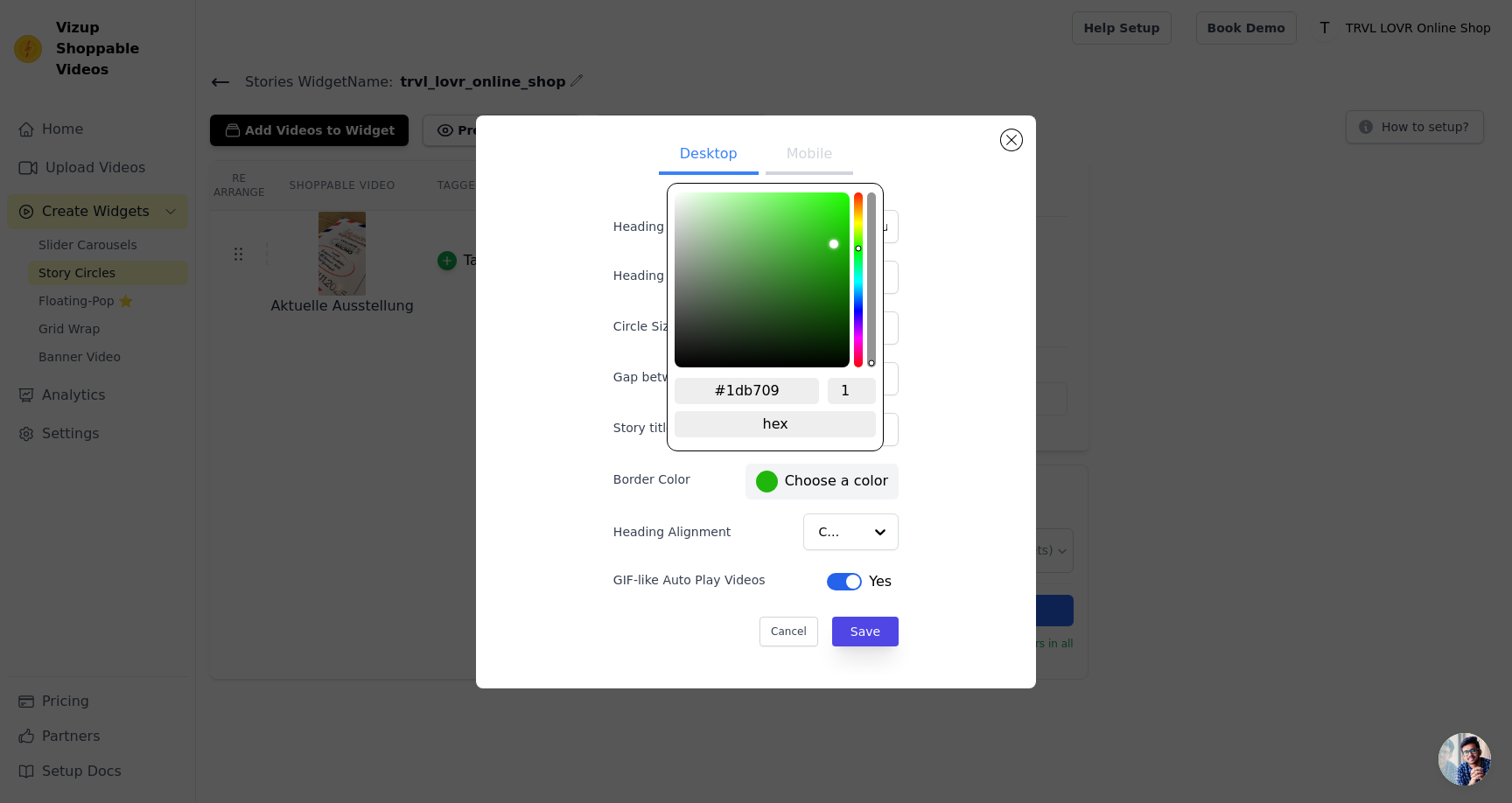
type input "#1db708"
type input "#1cb707"
type input "#1bb606"
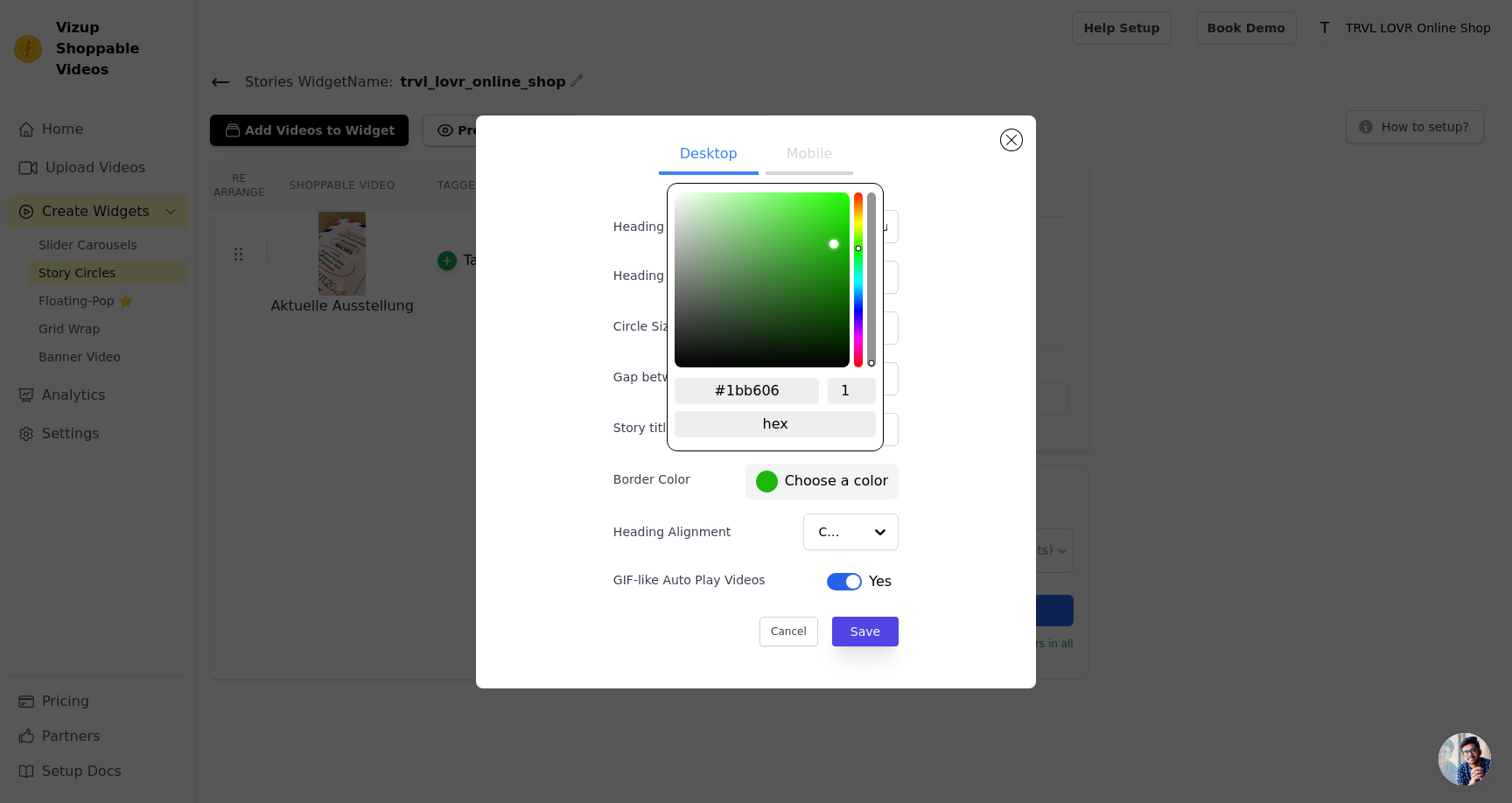
type input "#1ab605"
type input "#19b605"
type input "#18b604"
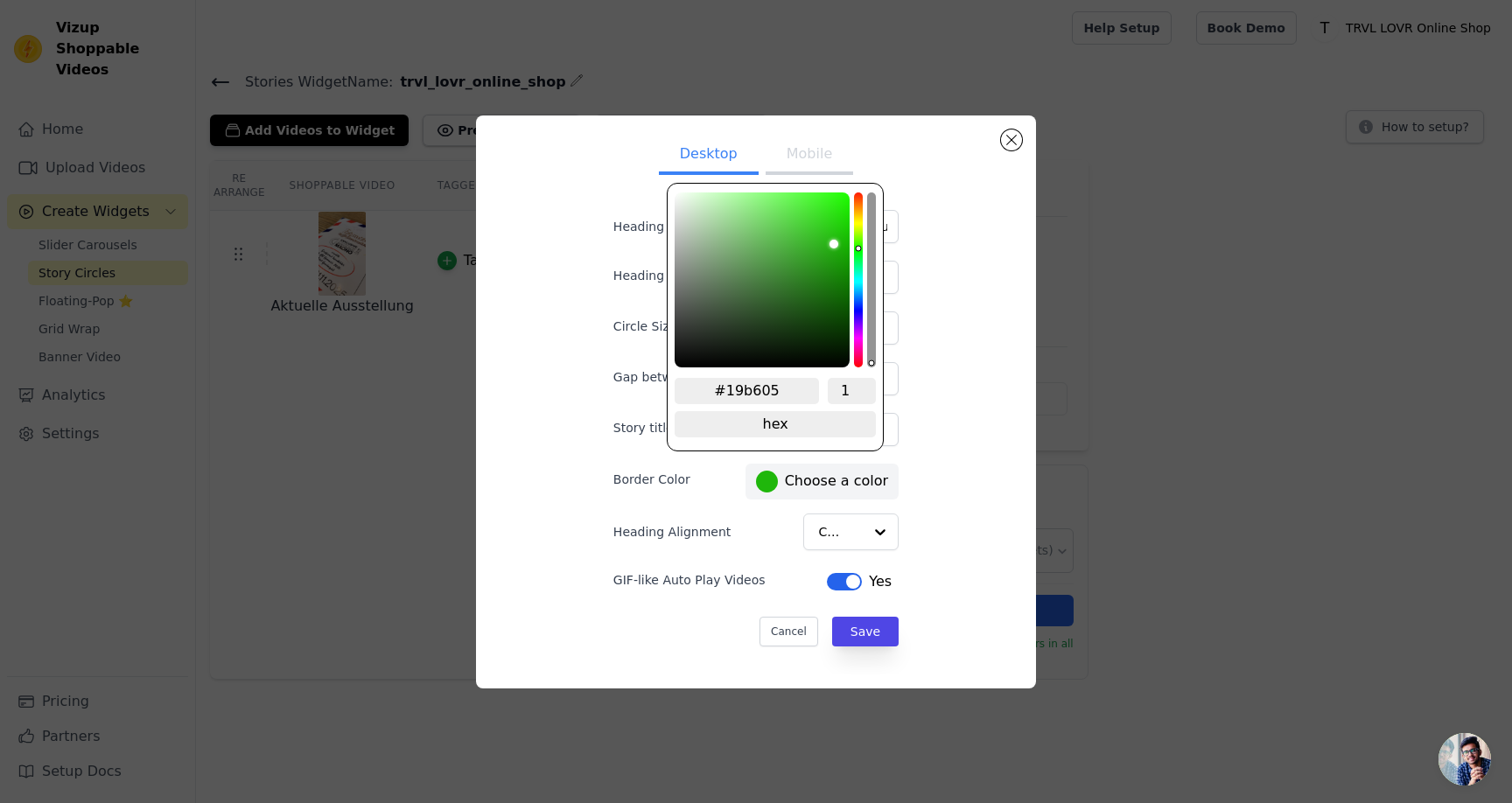
type input "#18b604"
type input "#18b603"
type input "#17b402"
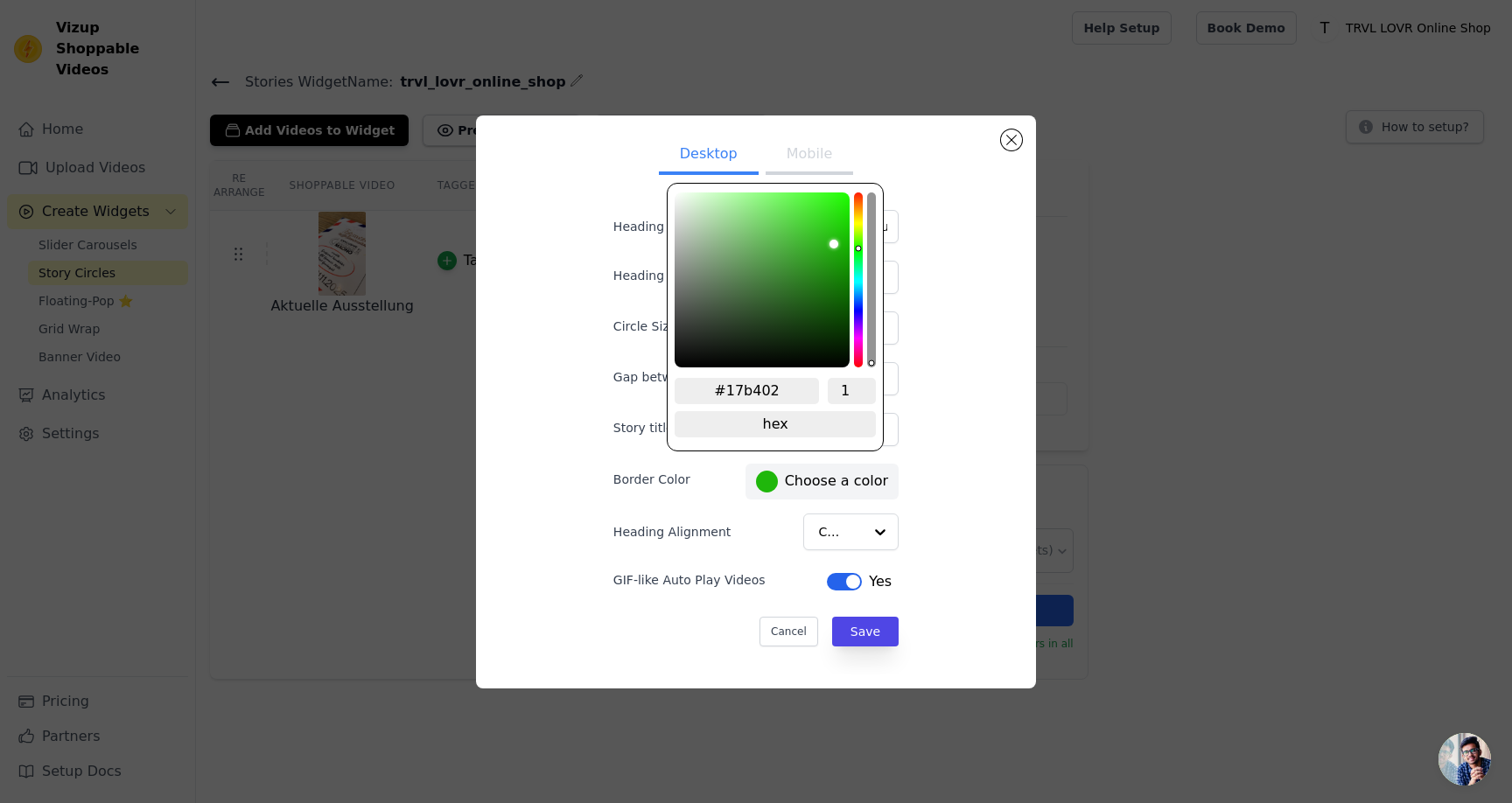
type input "#16b401"
type input "#15b400"
type input "#15b600"
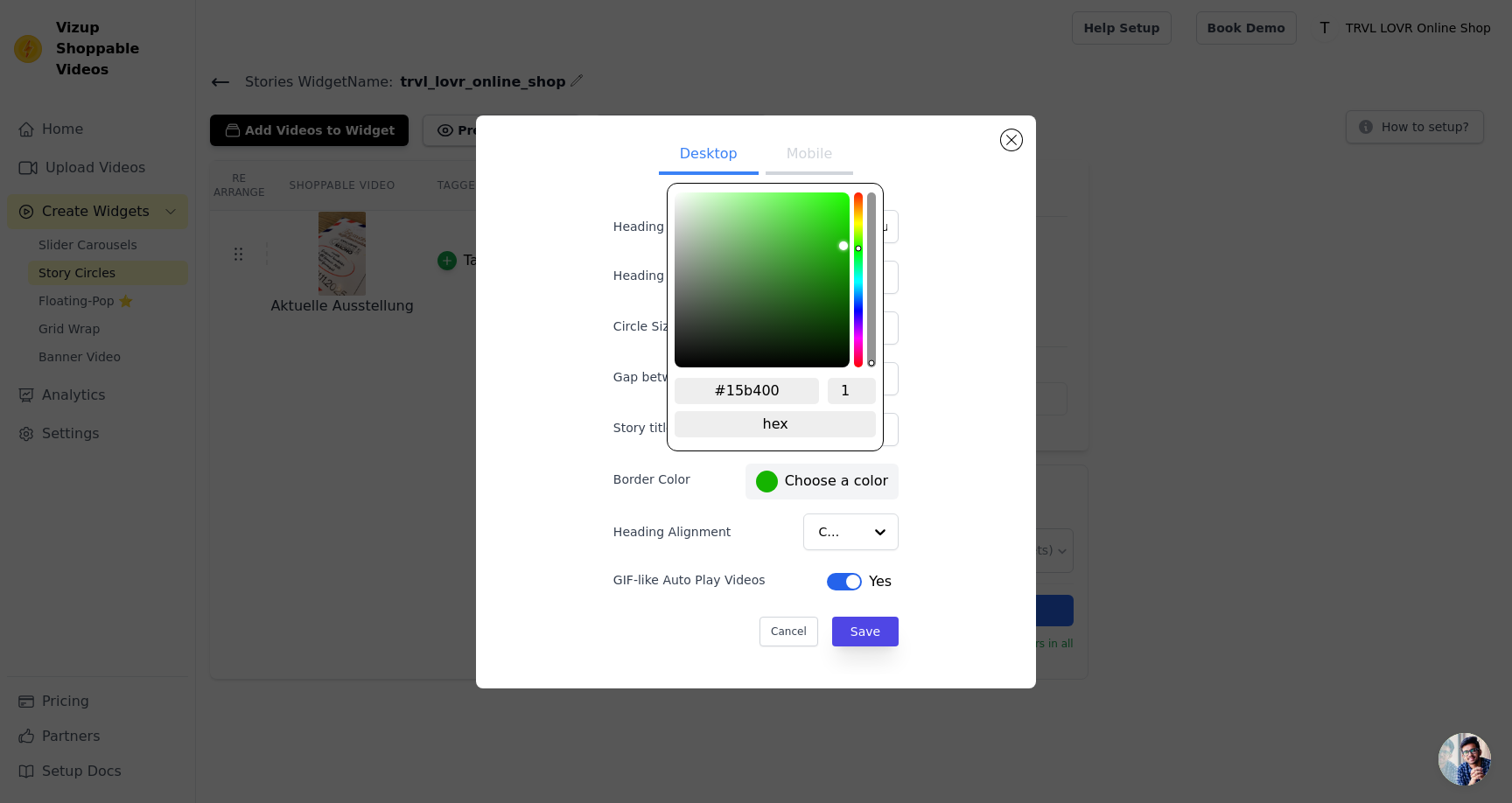
type input "#15b600"
type input "#15b700"
type input "#15b800"
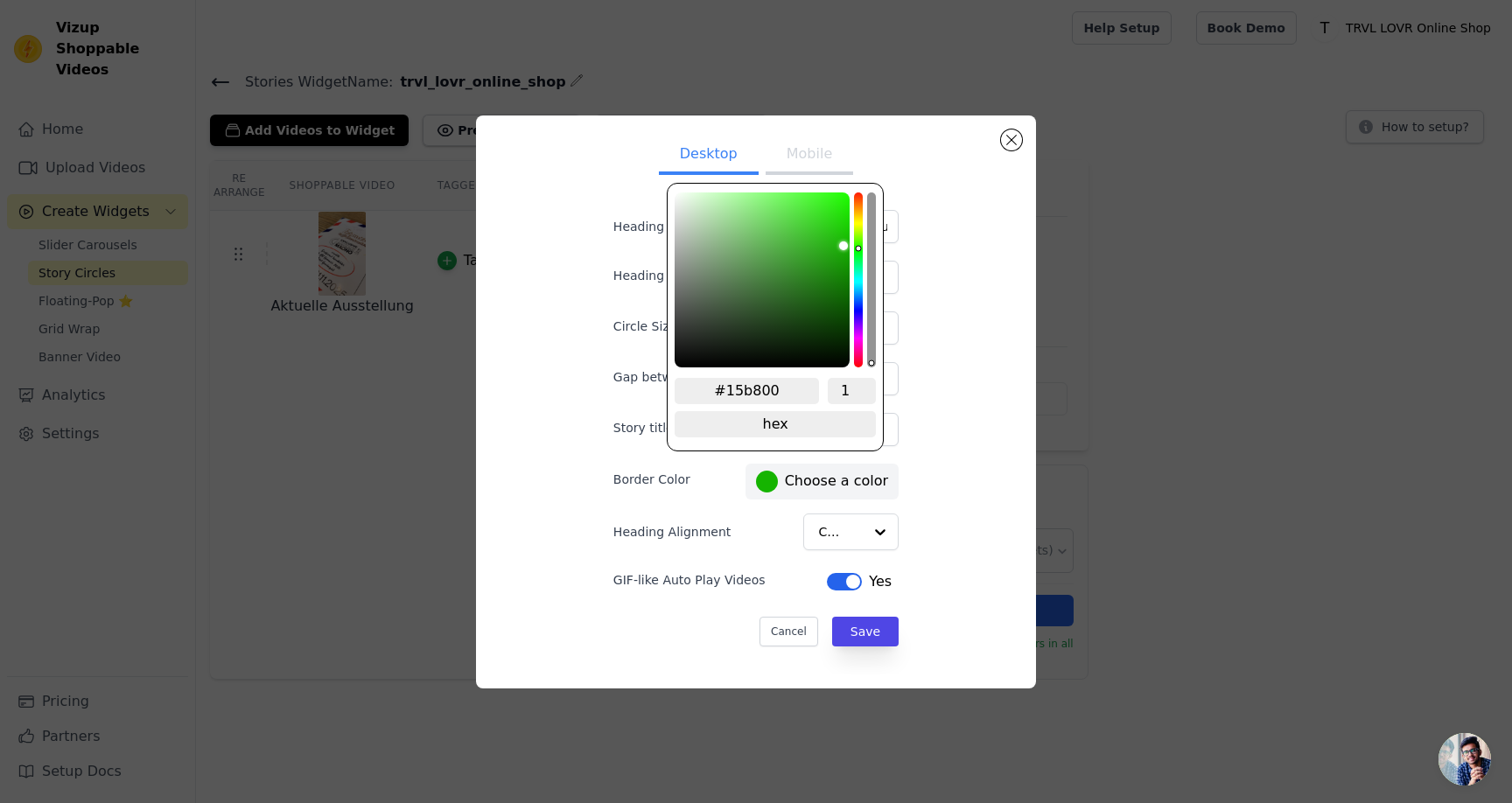
type input "#16ba00"
type input "#16bb00"
type input "#16bc00"
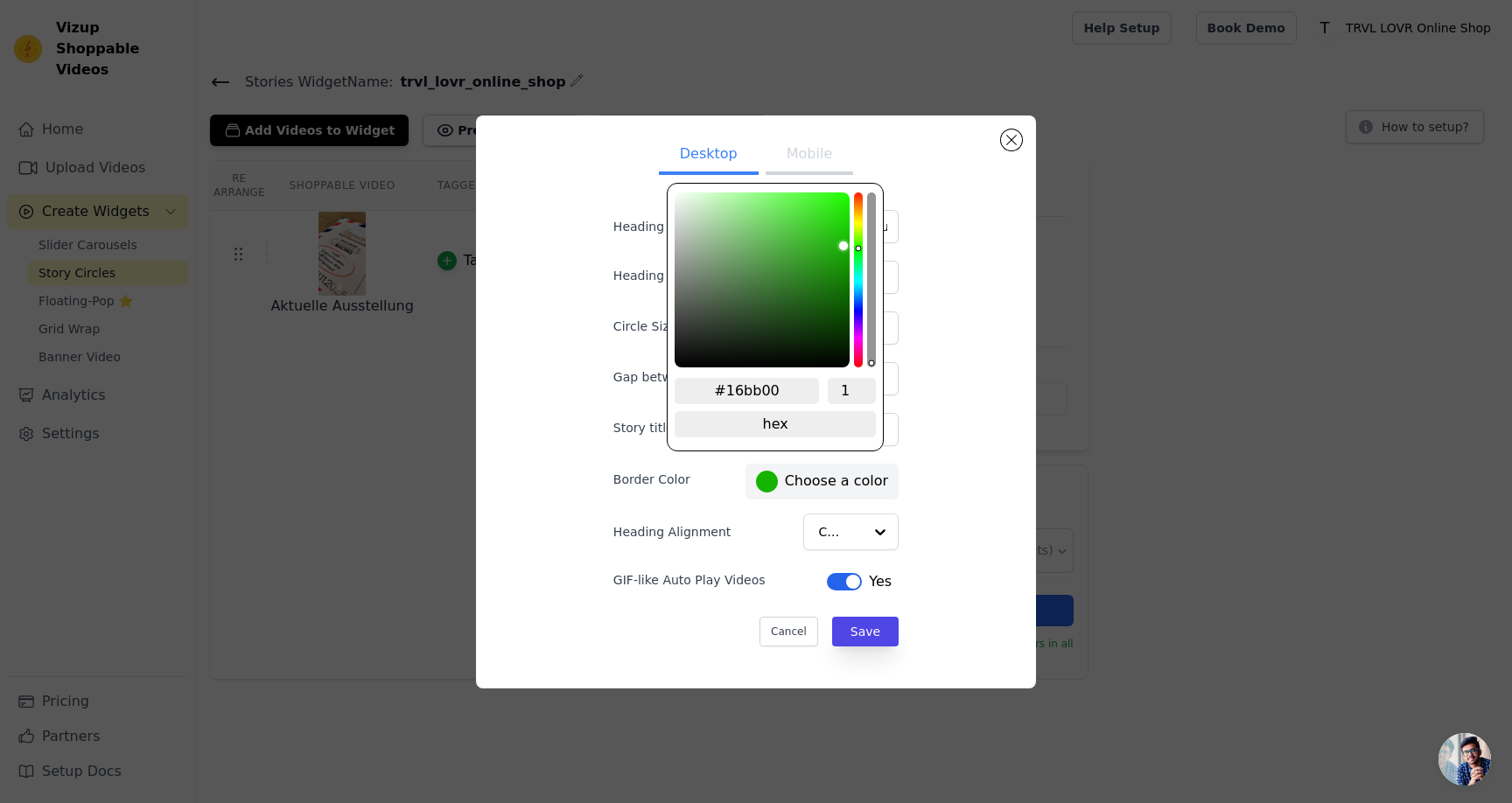
type input "#16bc00"
type input "#16bd00"
type input "#16bf00"
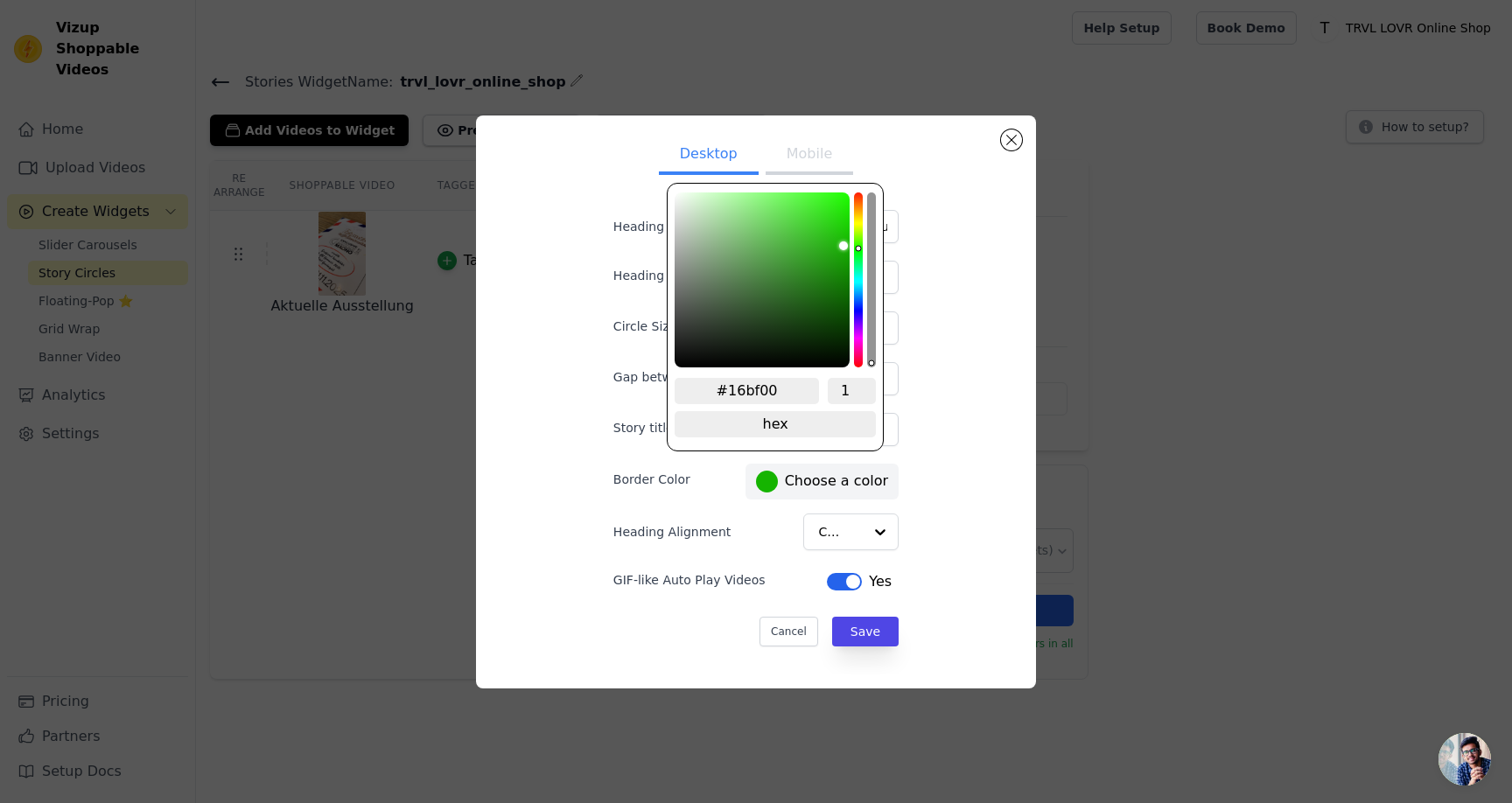
type input "#16c000"
type input "#17c100"
type input "#17c200"
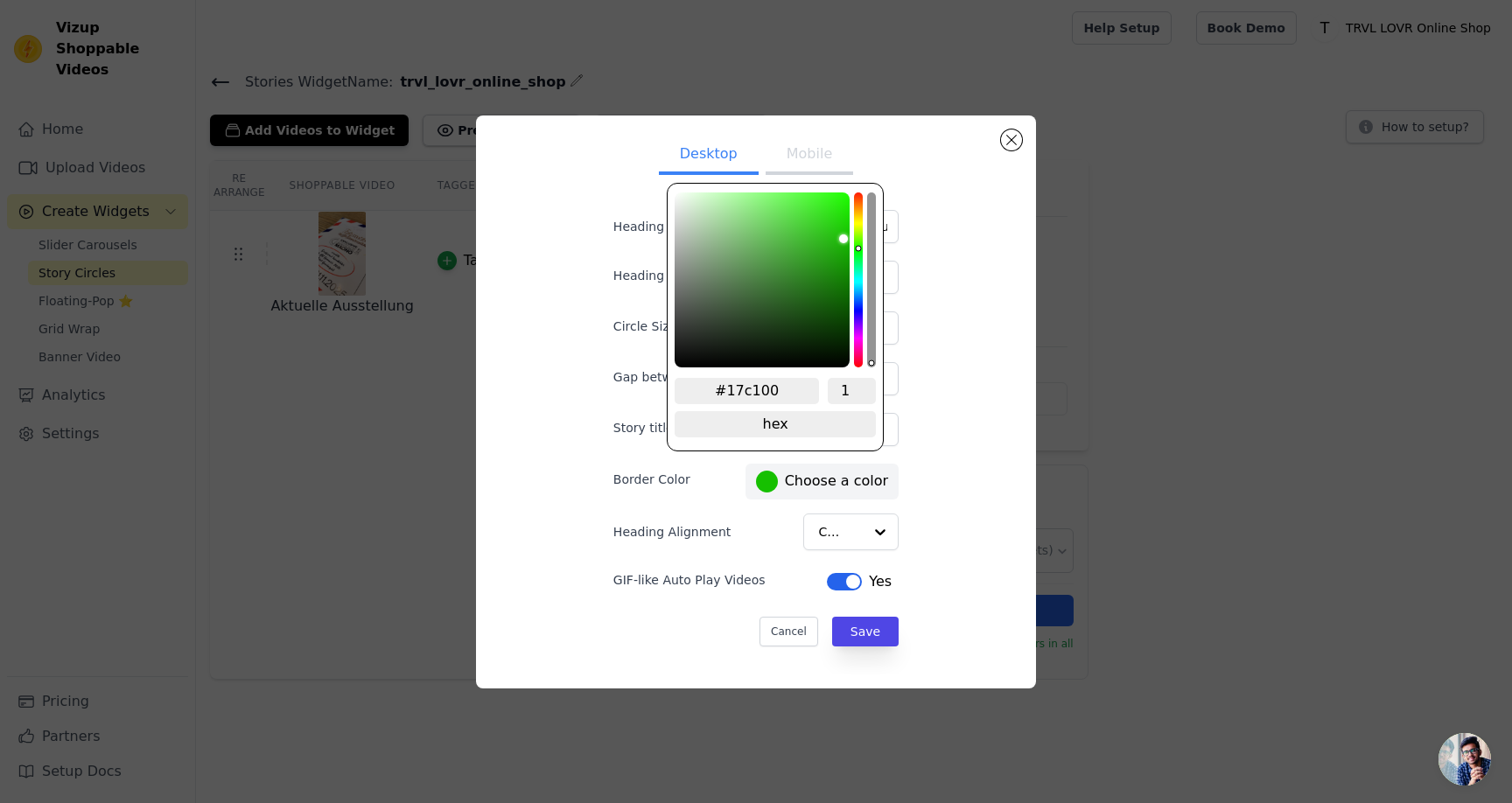
type input "#17c200"
type input "#17c400"
type input "#17c500"
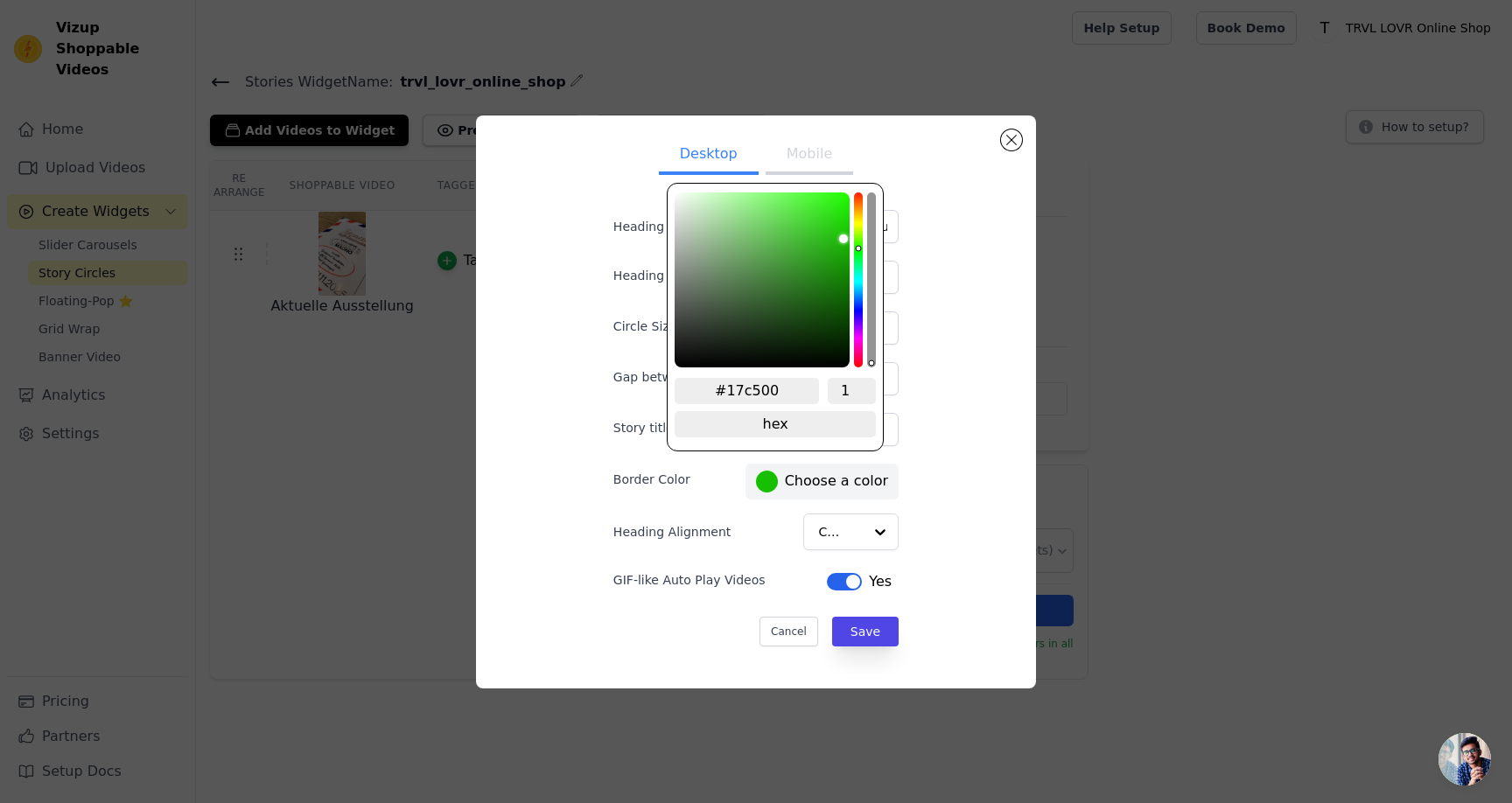
type input "#17c600"
type input "#17c800"
type input "#17c900"
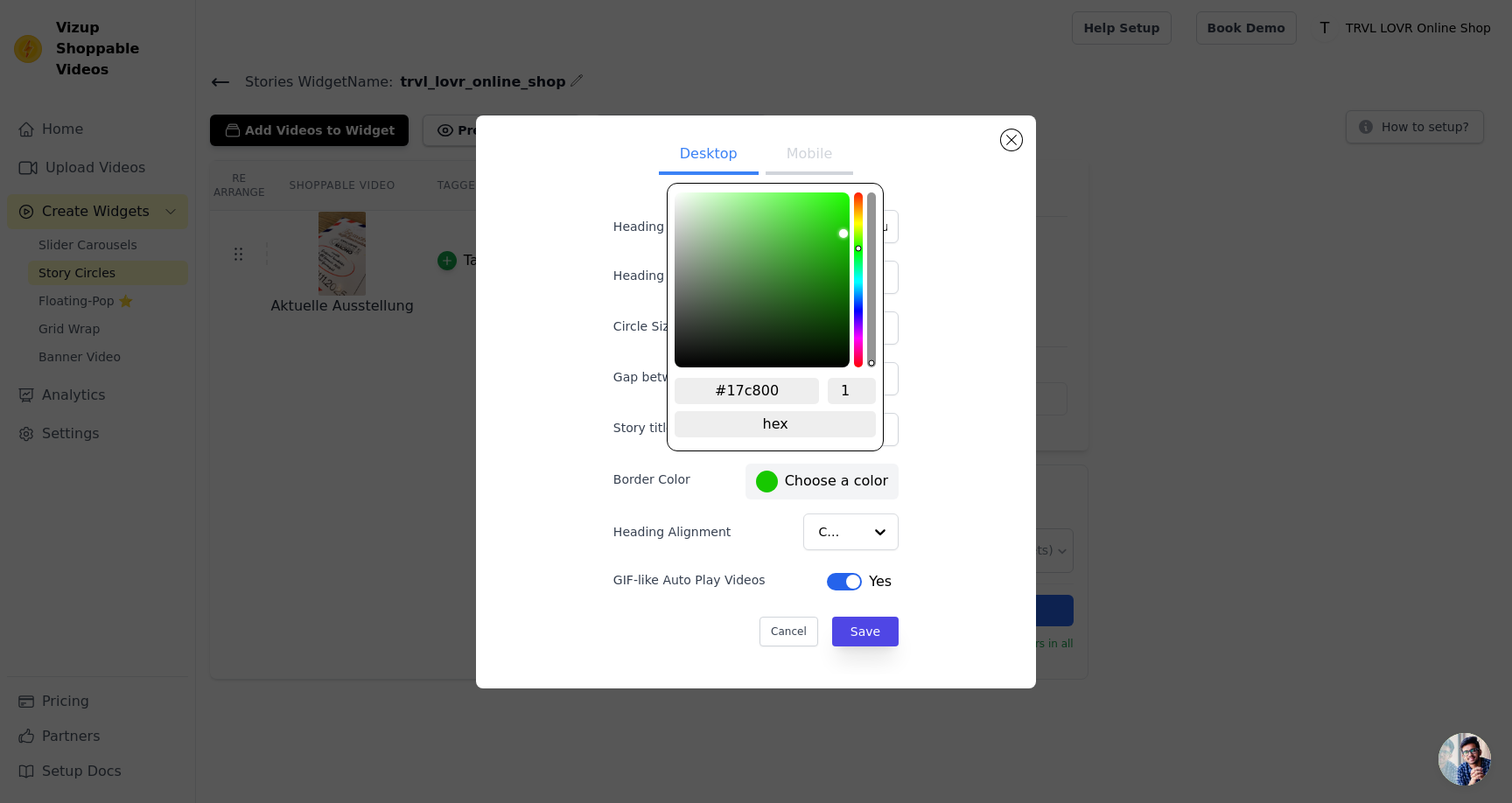
type input "#17c900"
type input "#18ca00"
type input "#18cb00"
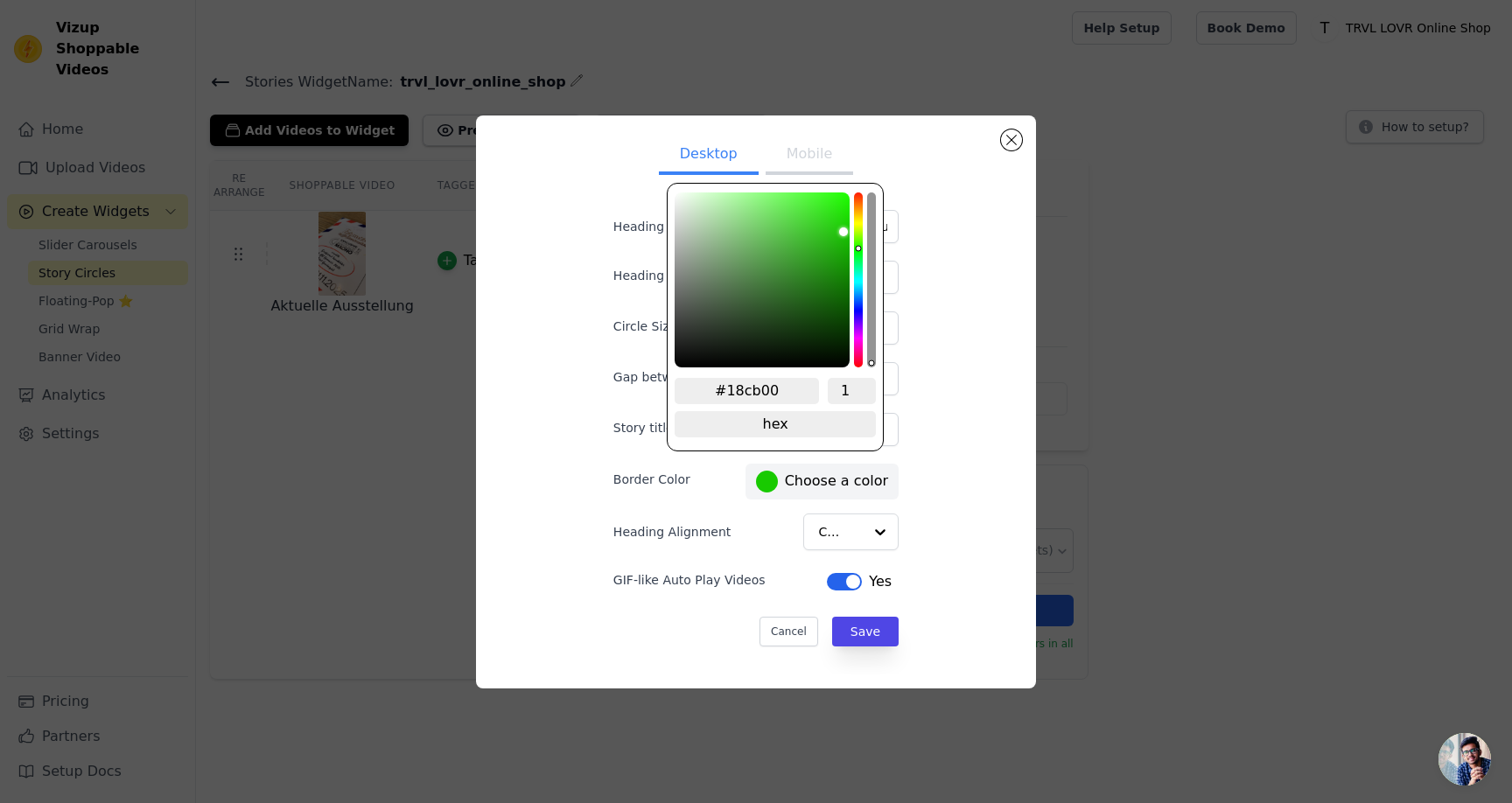
type input "#18cd00"
type input "#18ce00"
type input "#18cf00"
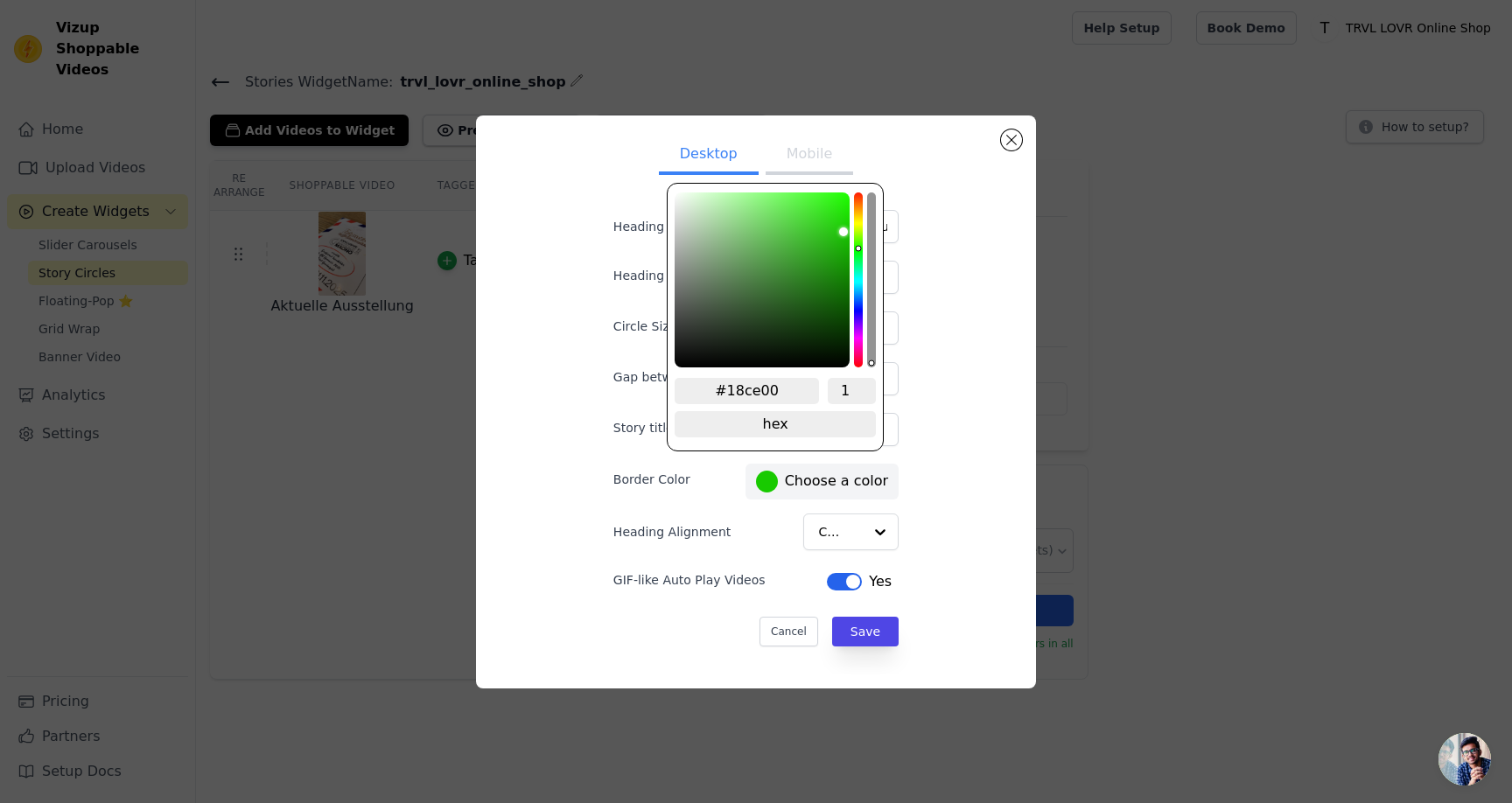
type input "#18cf00"
type input "#18d000"
type input "#18d200"
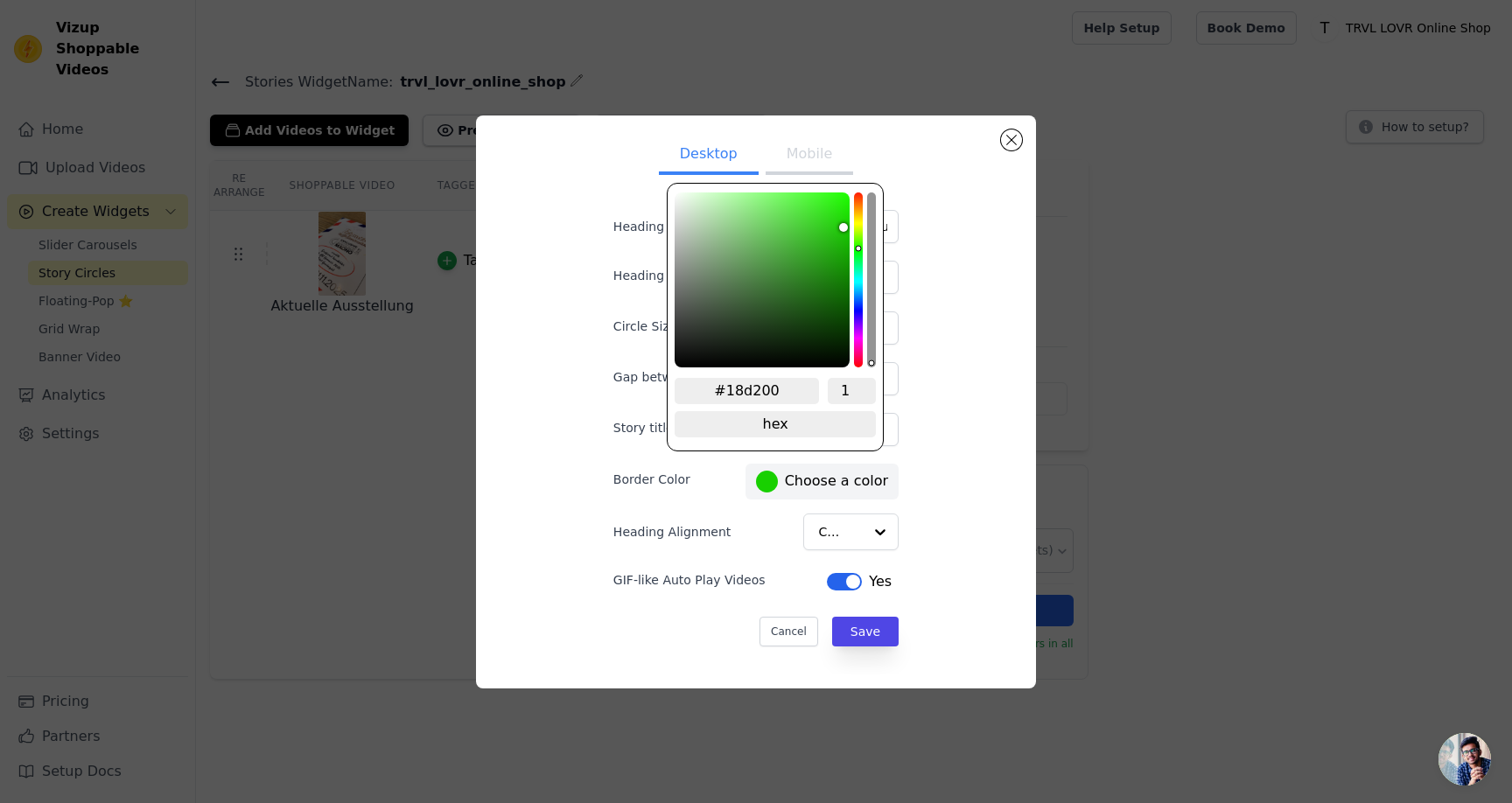
type input "#19d300"
type input "#19d400"
type input "#19d600"
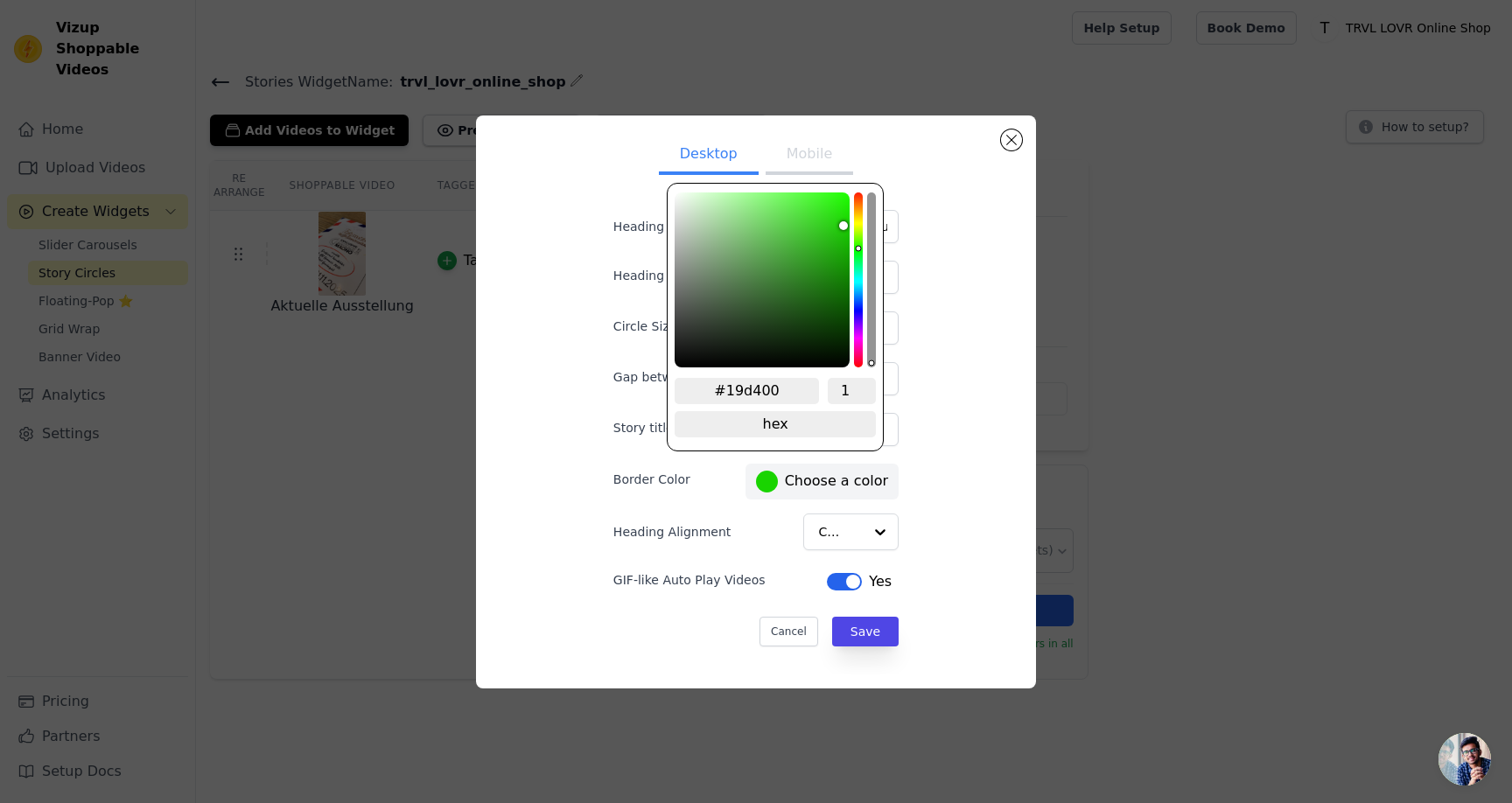
type input "#19d600"
type input "#19d700"
type input "#19d800"
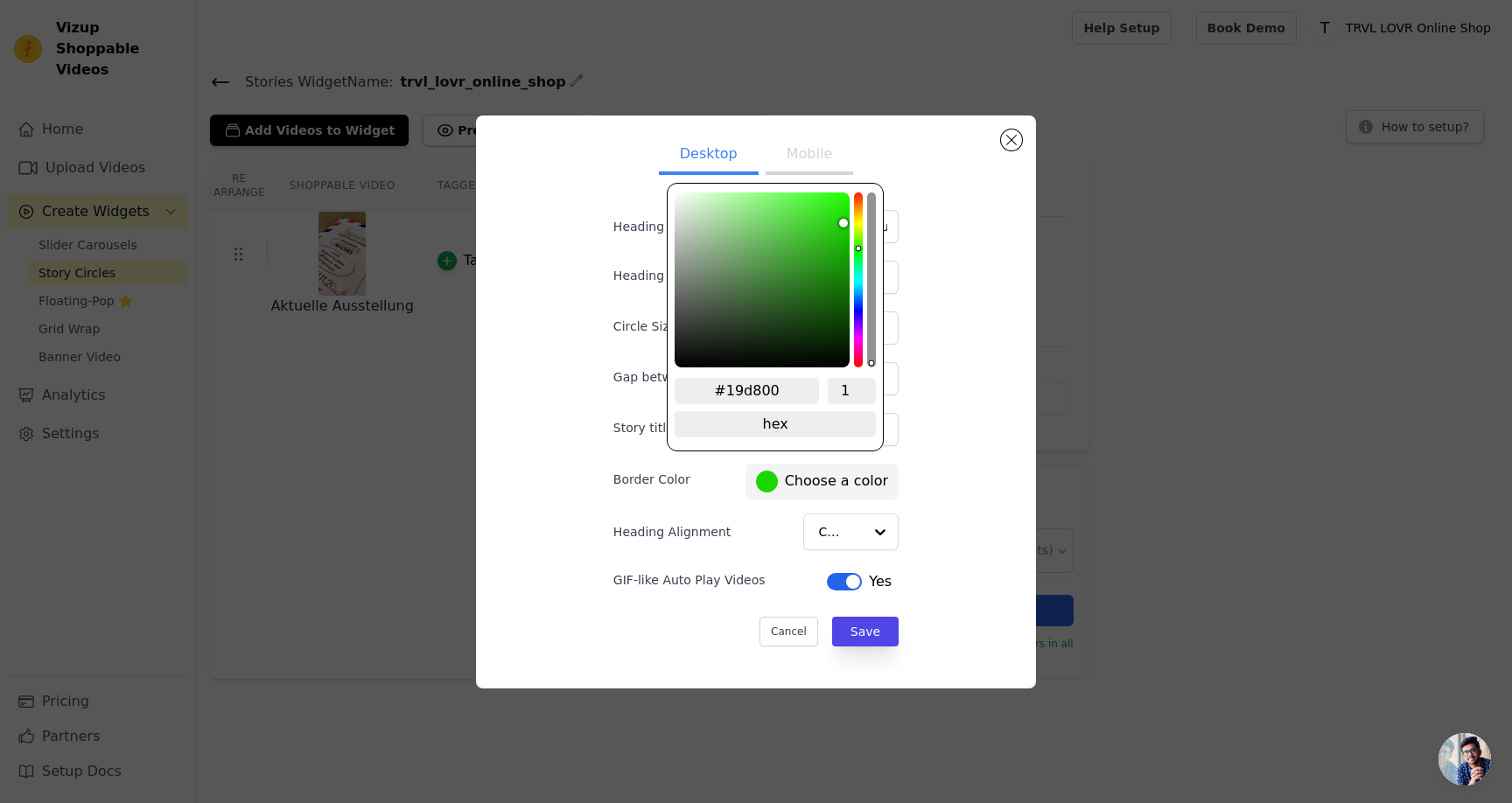
drag, startPoint x: 834, startPoint y: 229, endPoint x: 851, endPoint y: 219, distance: 19.7
click at [851, 219] on div "#19d800 1 hex change to rgb" at bounding box center [774, 317] width 217 height 269
click at [947, 544] on div "Desktop Mobile Heading Aktuelle Ausstellung de Heading font size (in px) 16 Cir…" at bounding box center [756, 402] width 532 height 545
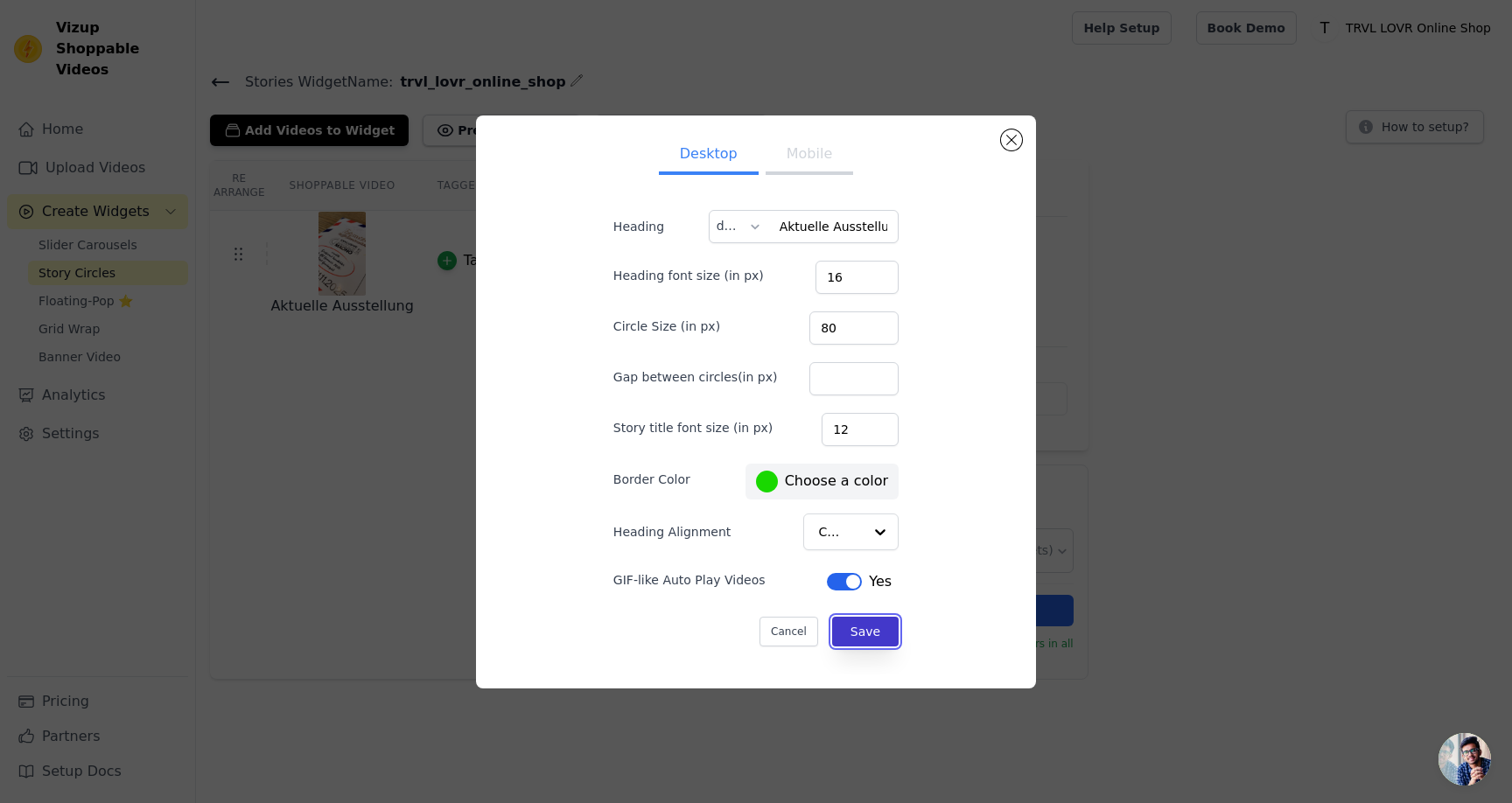
click at [867, 628] on button "Save" at bounding box center [865, 631] width 67 height 29
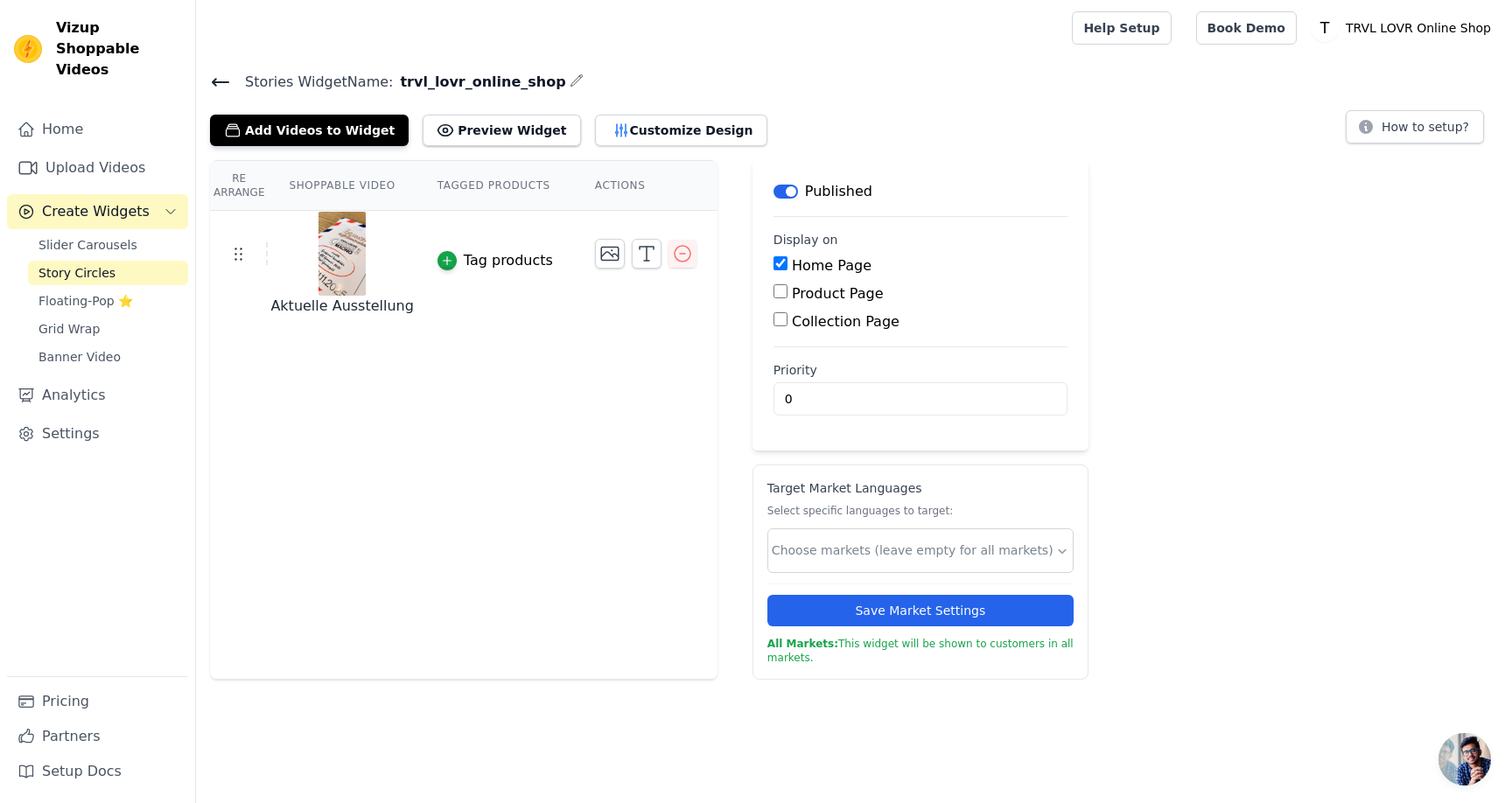
click at [417, 385] on div "Re Arrange Shoppable Video Tagged Products Actions Aktuelle Ausstellung Tag pro…" at bounding box center [463, 419] width 508 height 520
click at [355, 124] on button "Add Videos to Widget" at bounding box center [309, 129] width 199 height 31
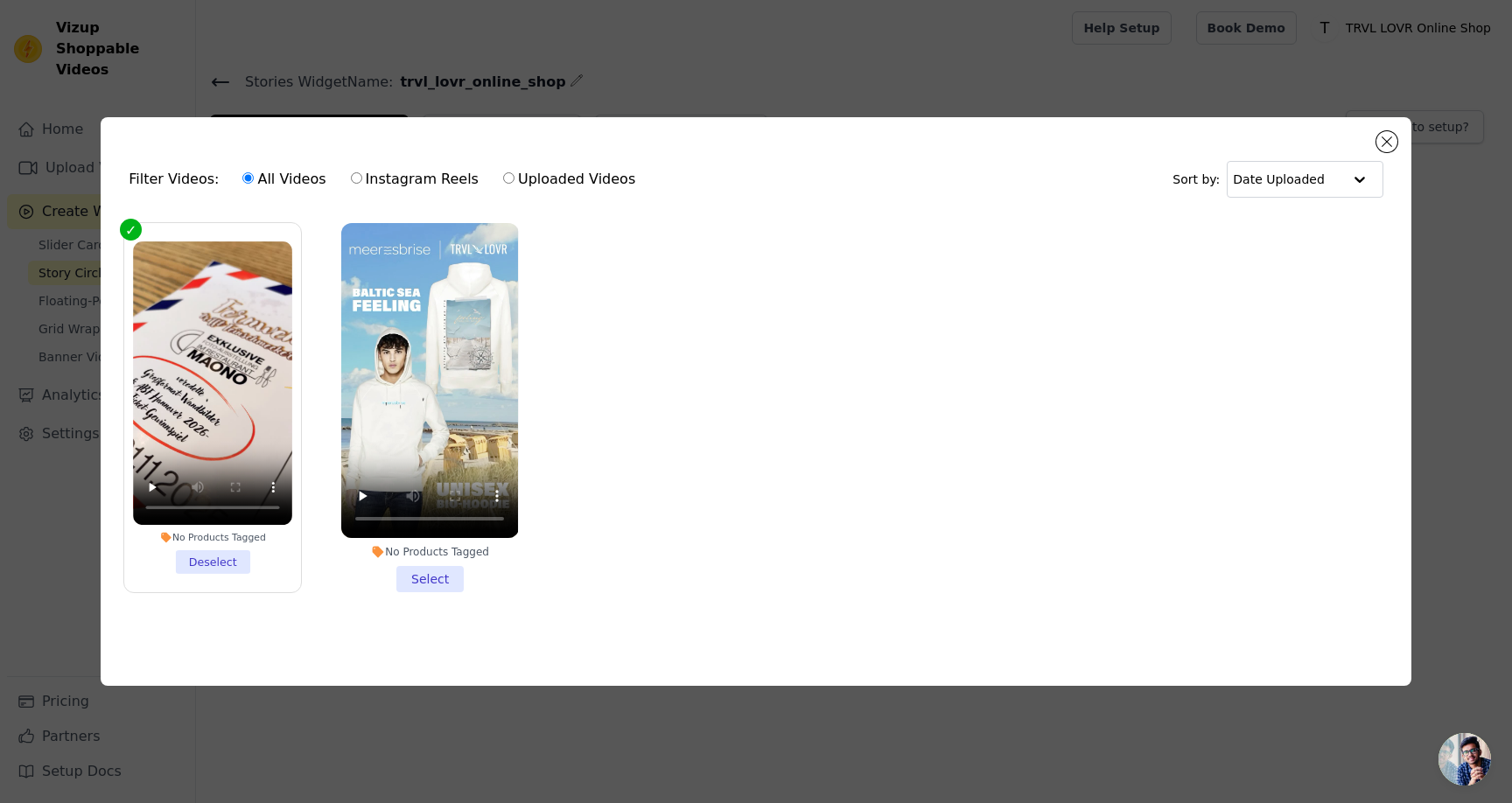
click at [433, 576] on li "No Products Tagged Select" at bounding box center [429, 408] width 177 height 369
click at [0, 0] on input "No Products Tagged Select" at bounding box center [0, 0] width 0 height 0
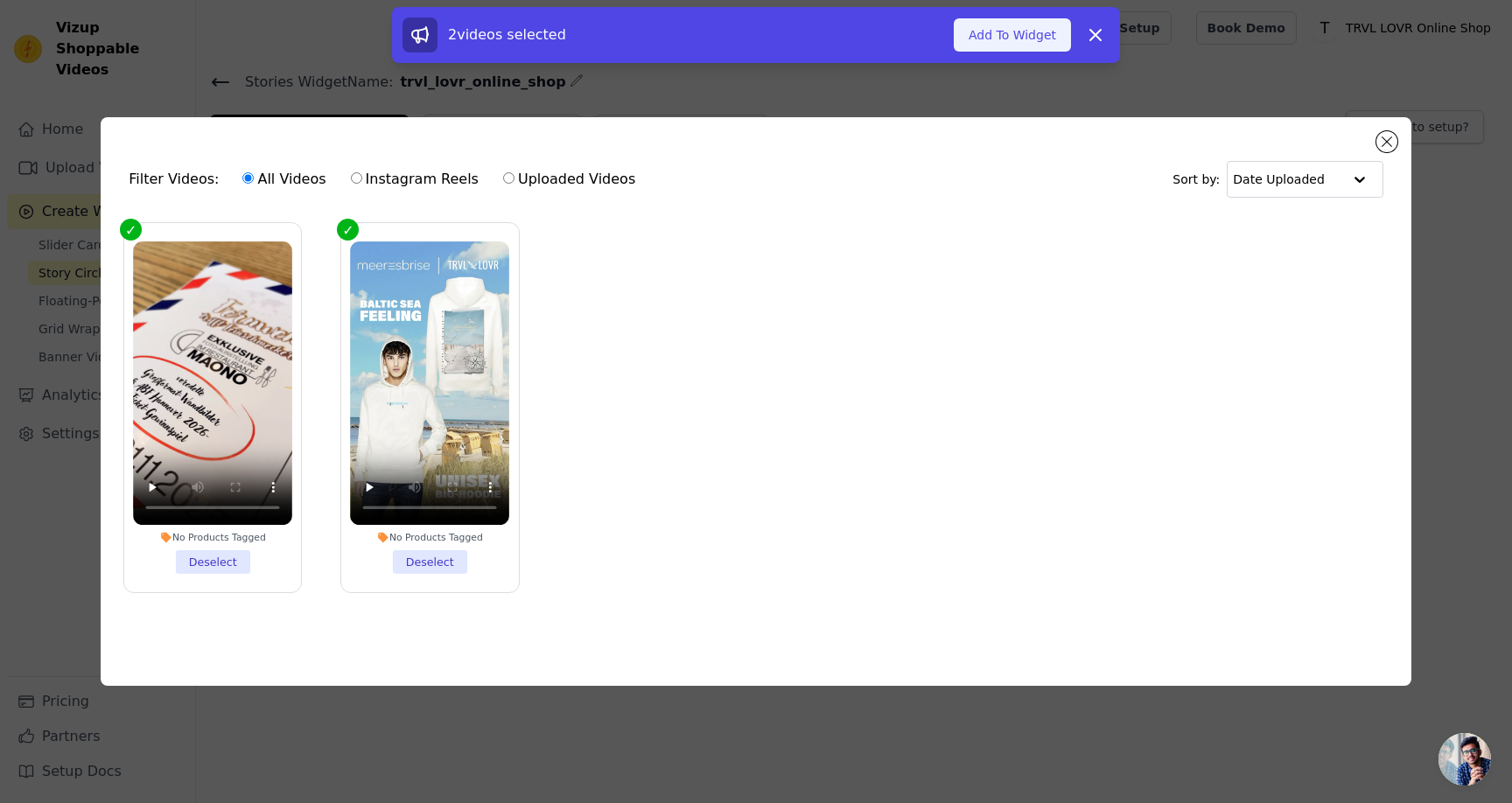
click at [1048, 33] on button "Add To Widget" at bounding box center [1012, 35] width 117 height 33
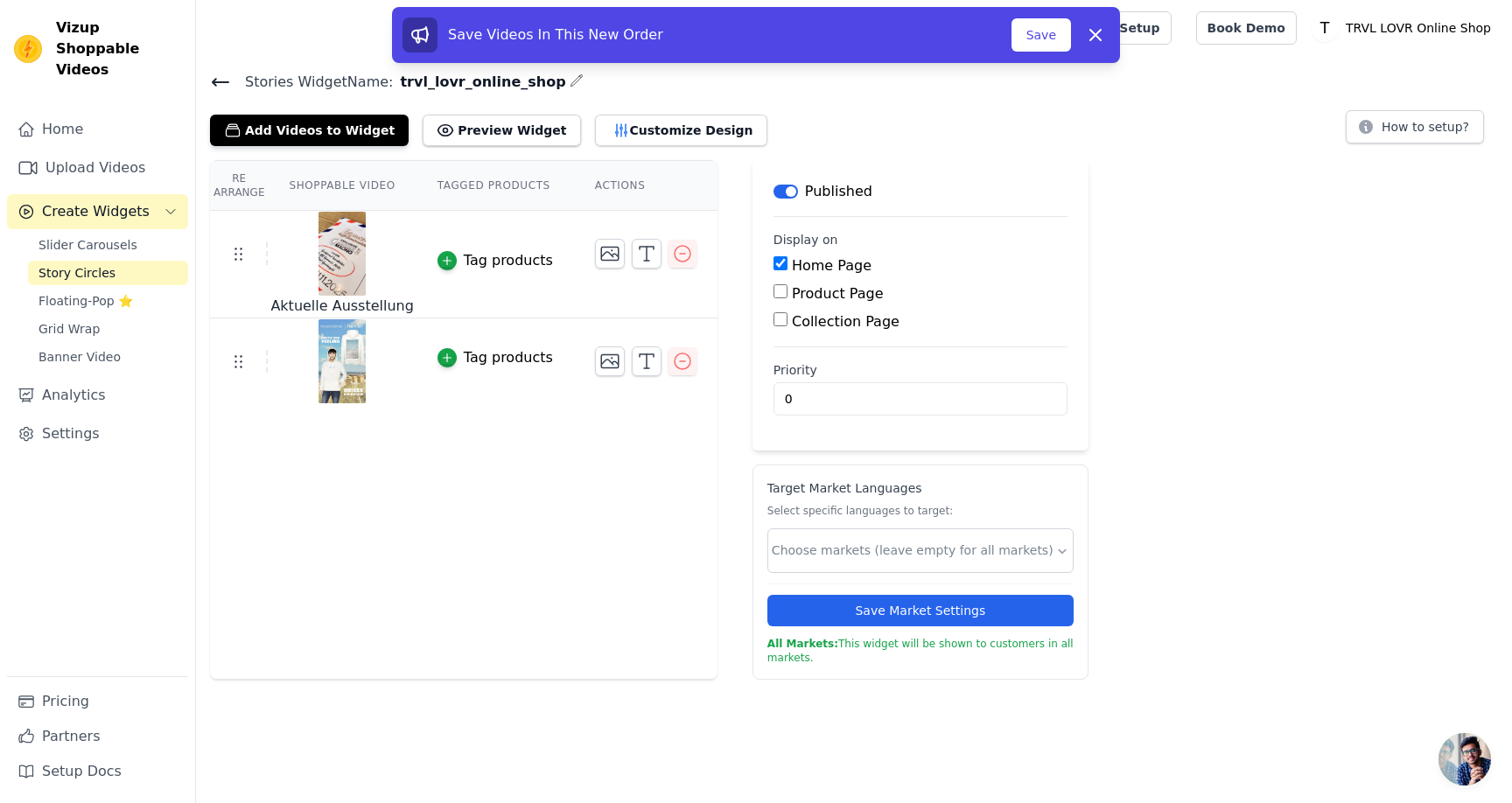
click at [513, 362] on div "Tag products" at bounding box center [508, 358] width 89 height 21
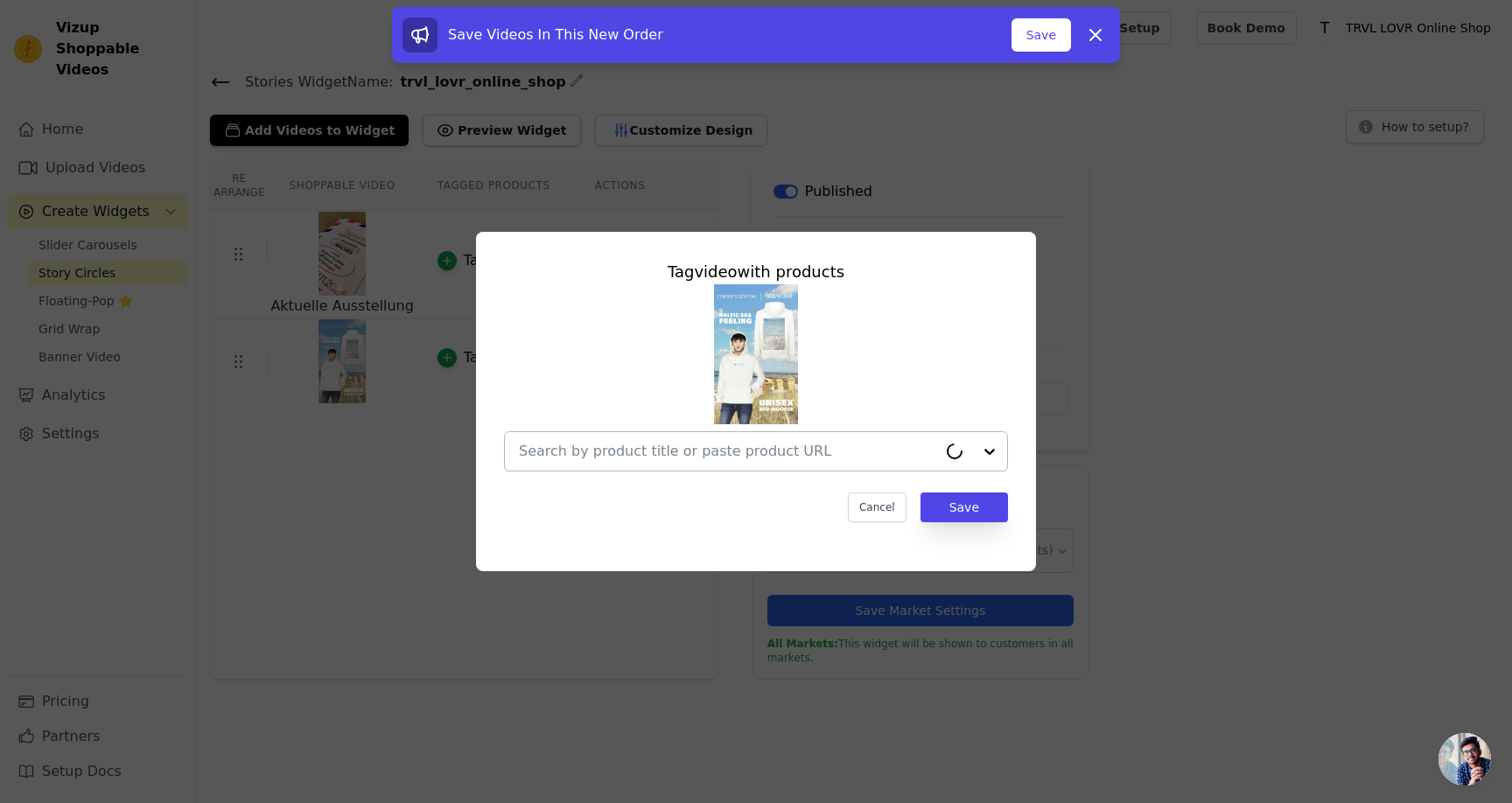
click at [789, 443] on input "text" at bounding box center [728, 451] width 418 height 21
type input "feeling"
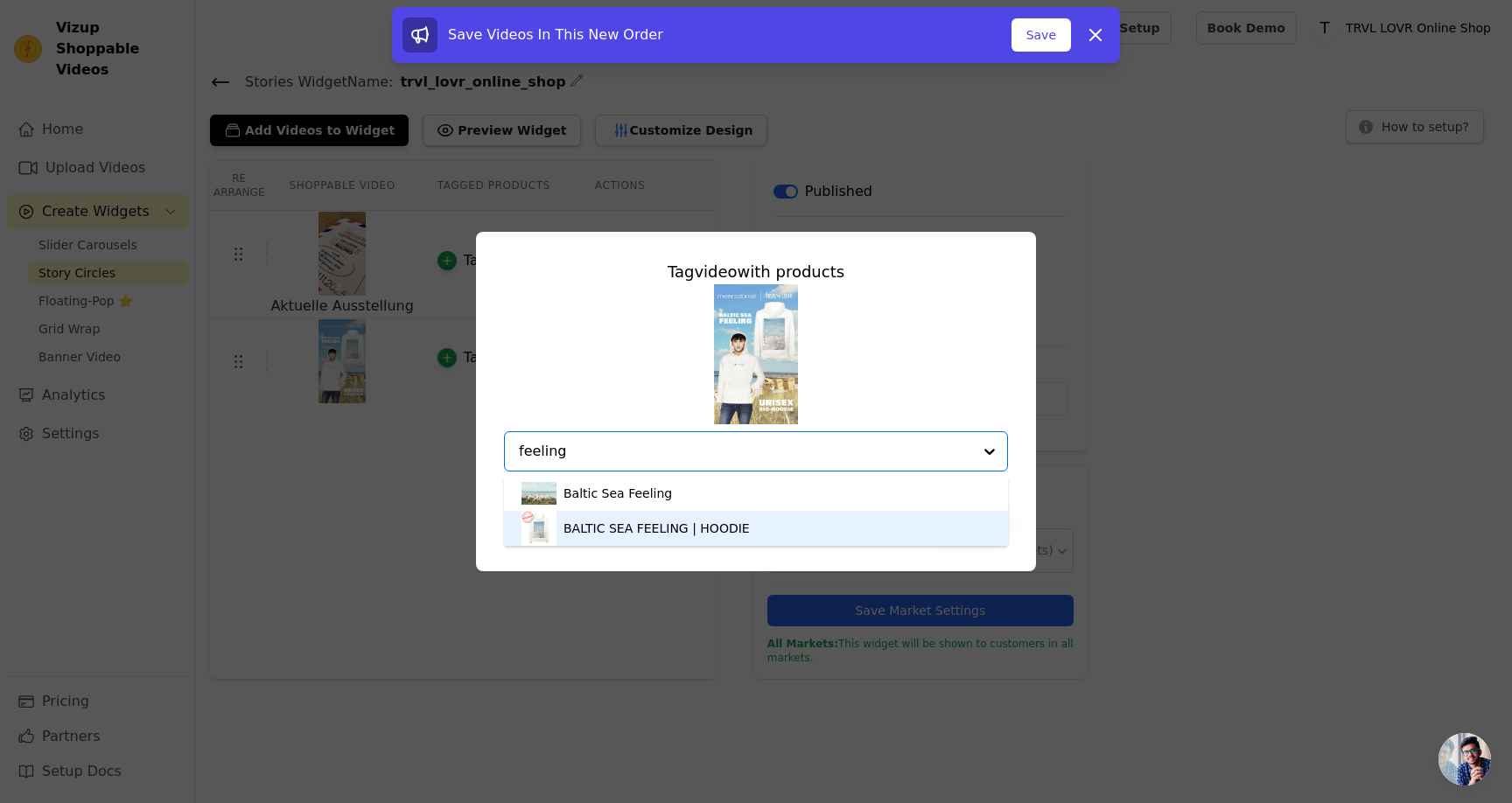
click at [657, 529] on div "BALTIC SEA FEELING | HOODIE" at bounding box center [657, 529] width 186 height 18
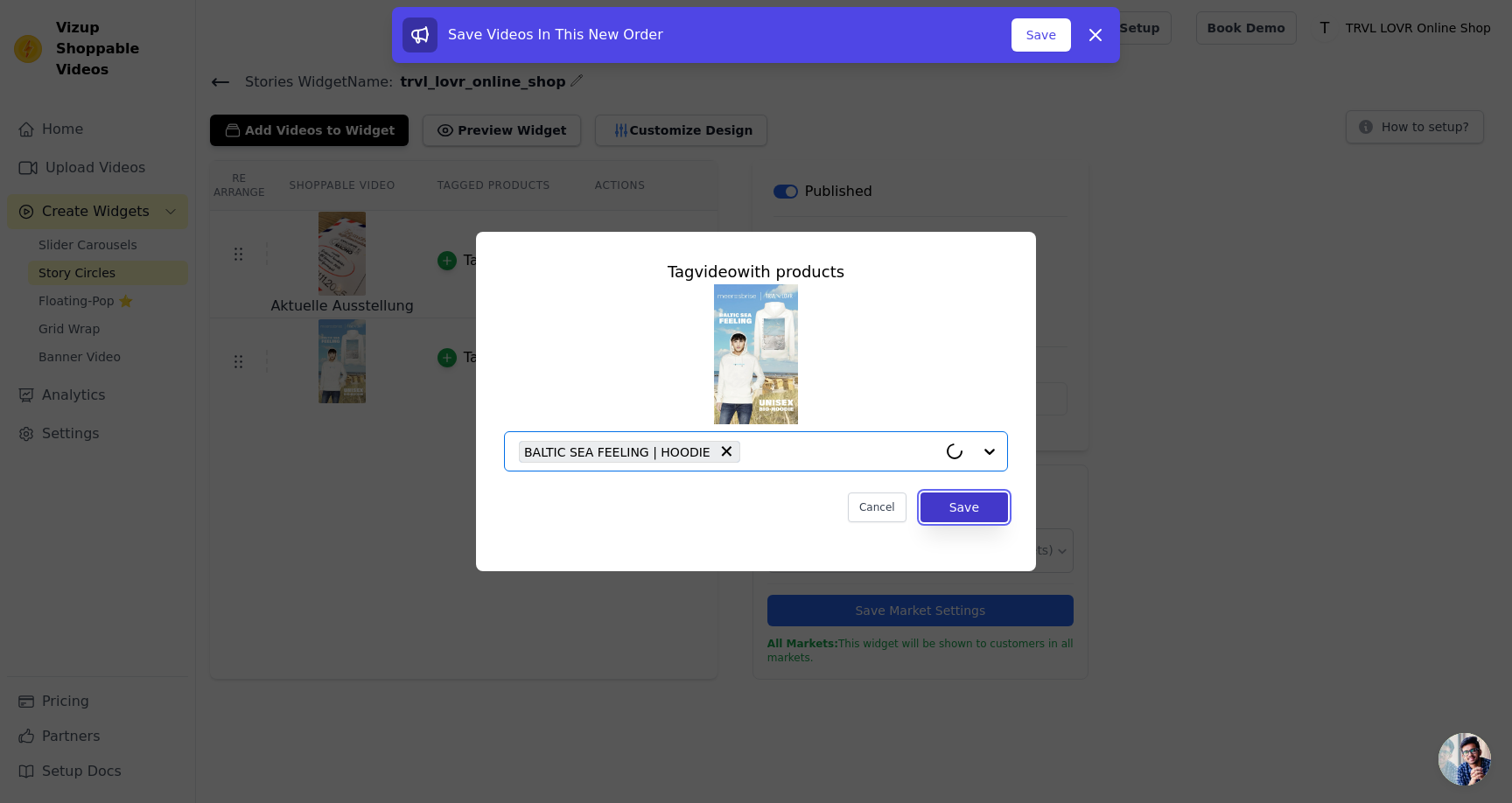
click at [963, 504] on button "Save" at bounding box center [964, 507] width 87 height 29
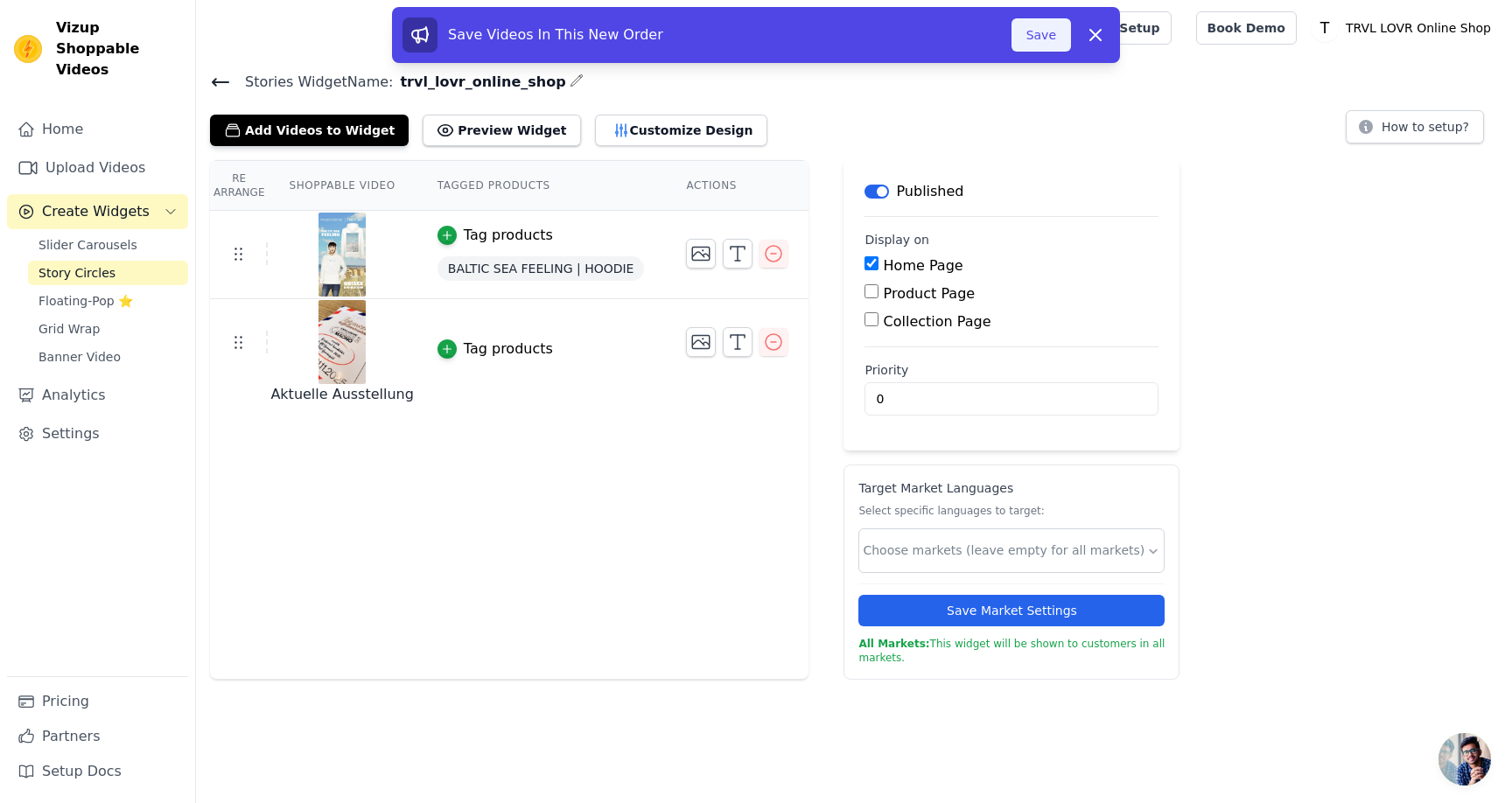
click at [1032, 44] on button "Save" at bounding box center [1041, 35] width 60 height 33
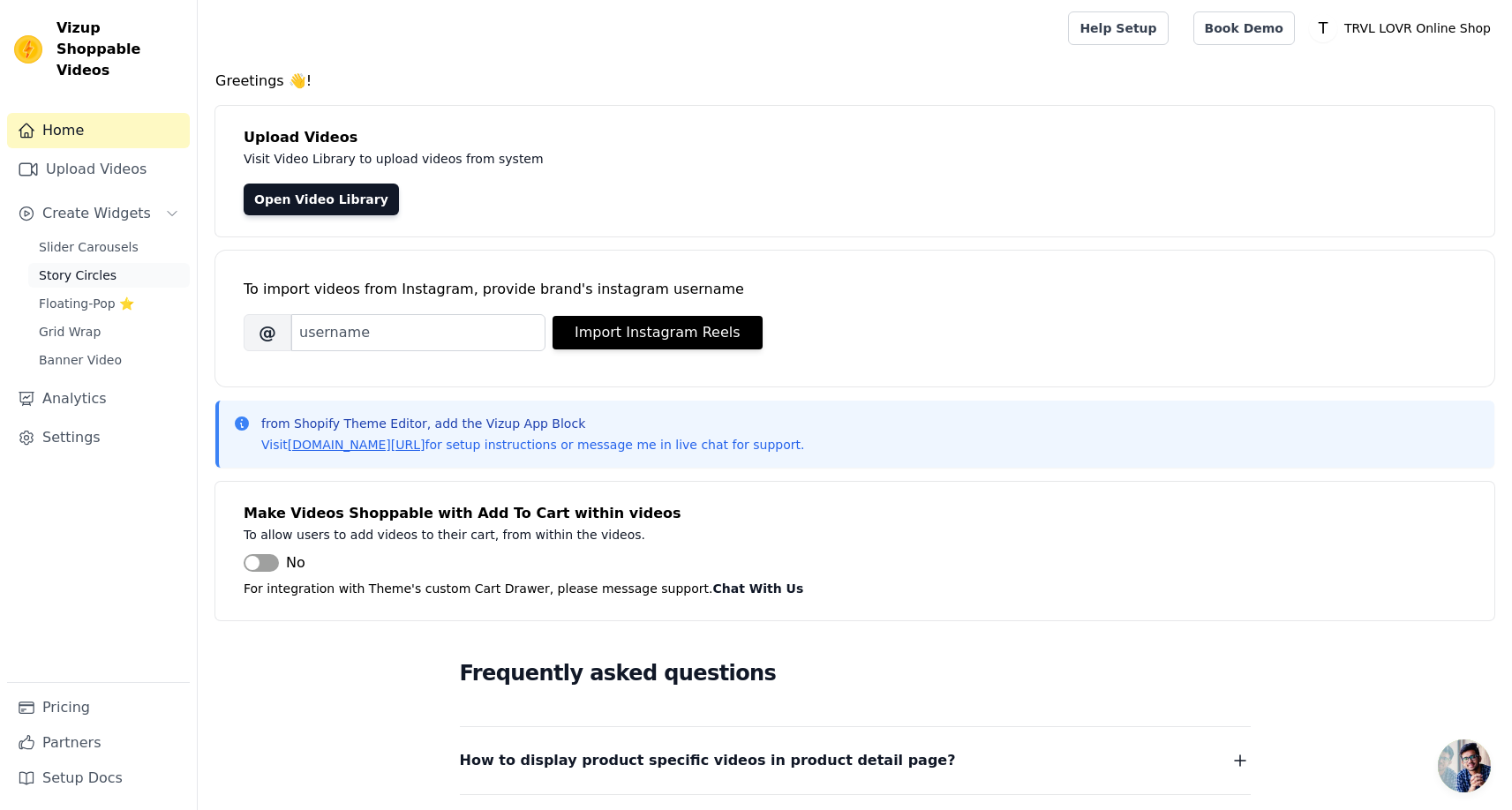
click at [86, 266] on span "Story Circles" at bounding box center [77, 275] width 77 height 18
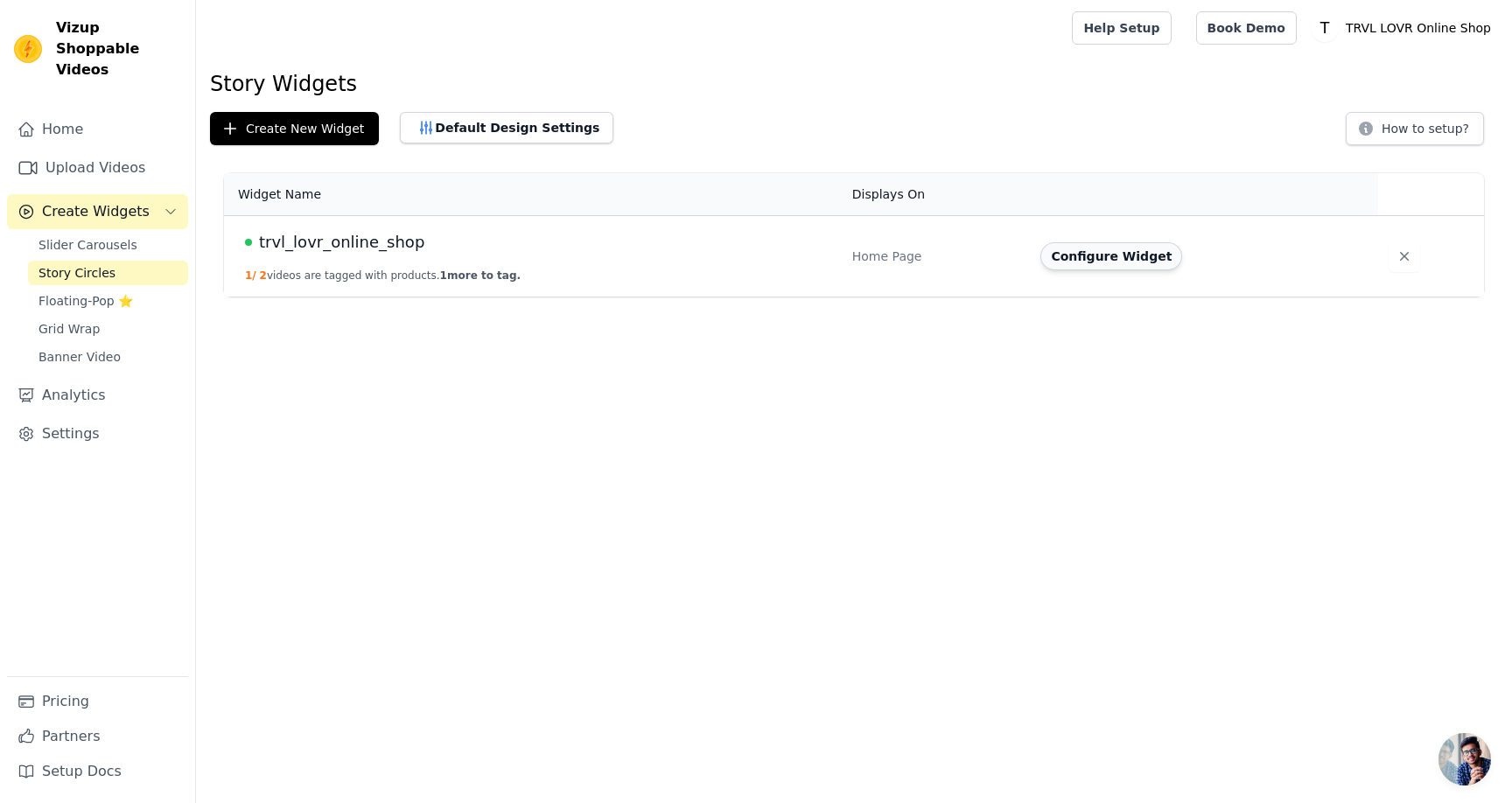
click at [1087, 254] on button "Configure Widget" at bounding box center [1111, 256] width 142 height 28
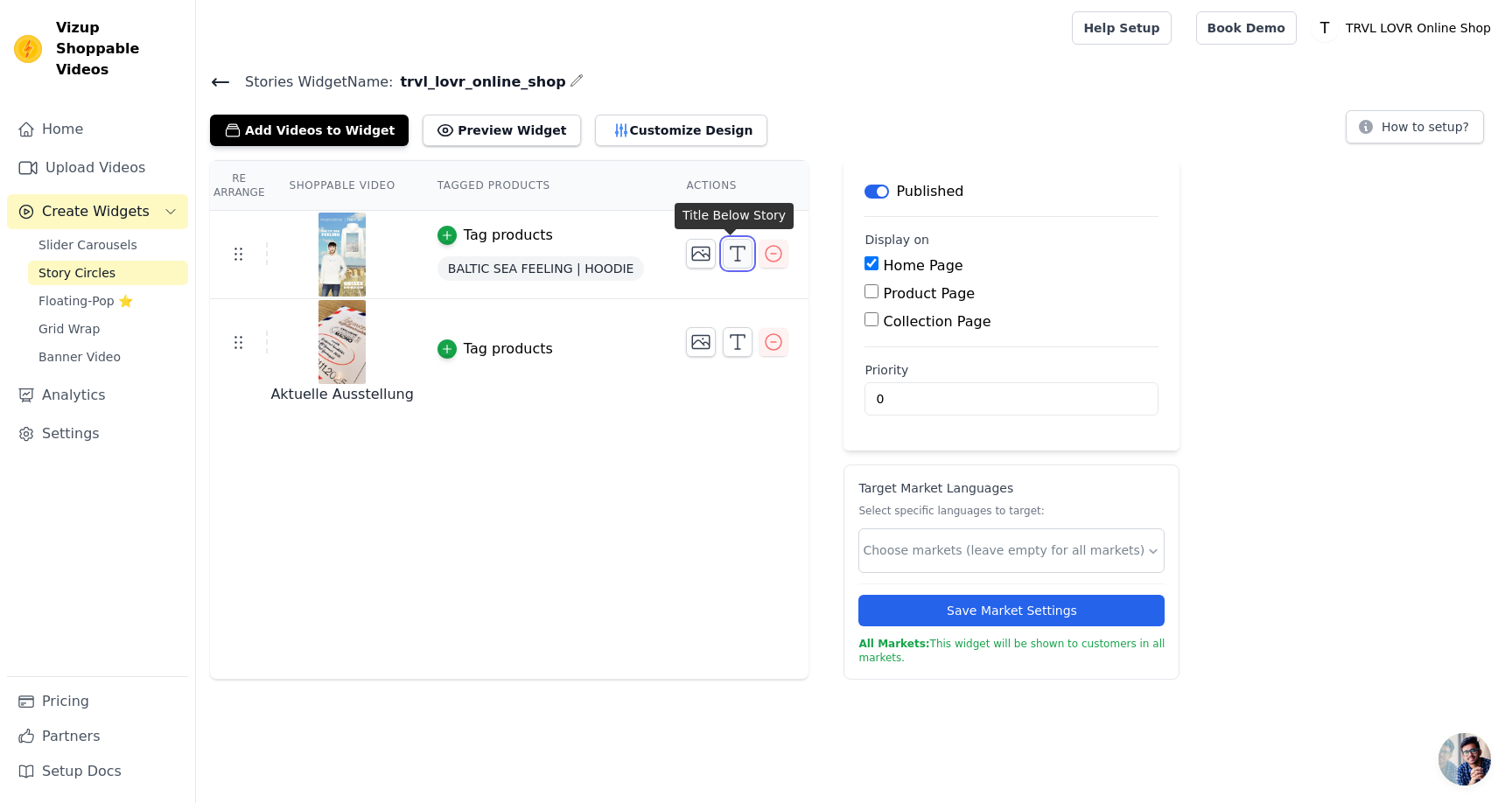
click at [729, 252] on icon "button" at bounding box center [738, 254] width 21 height 21
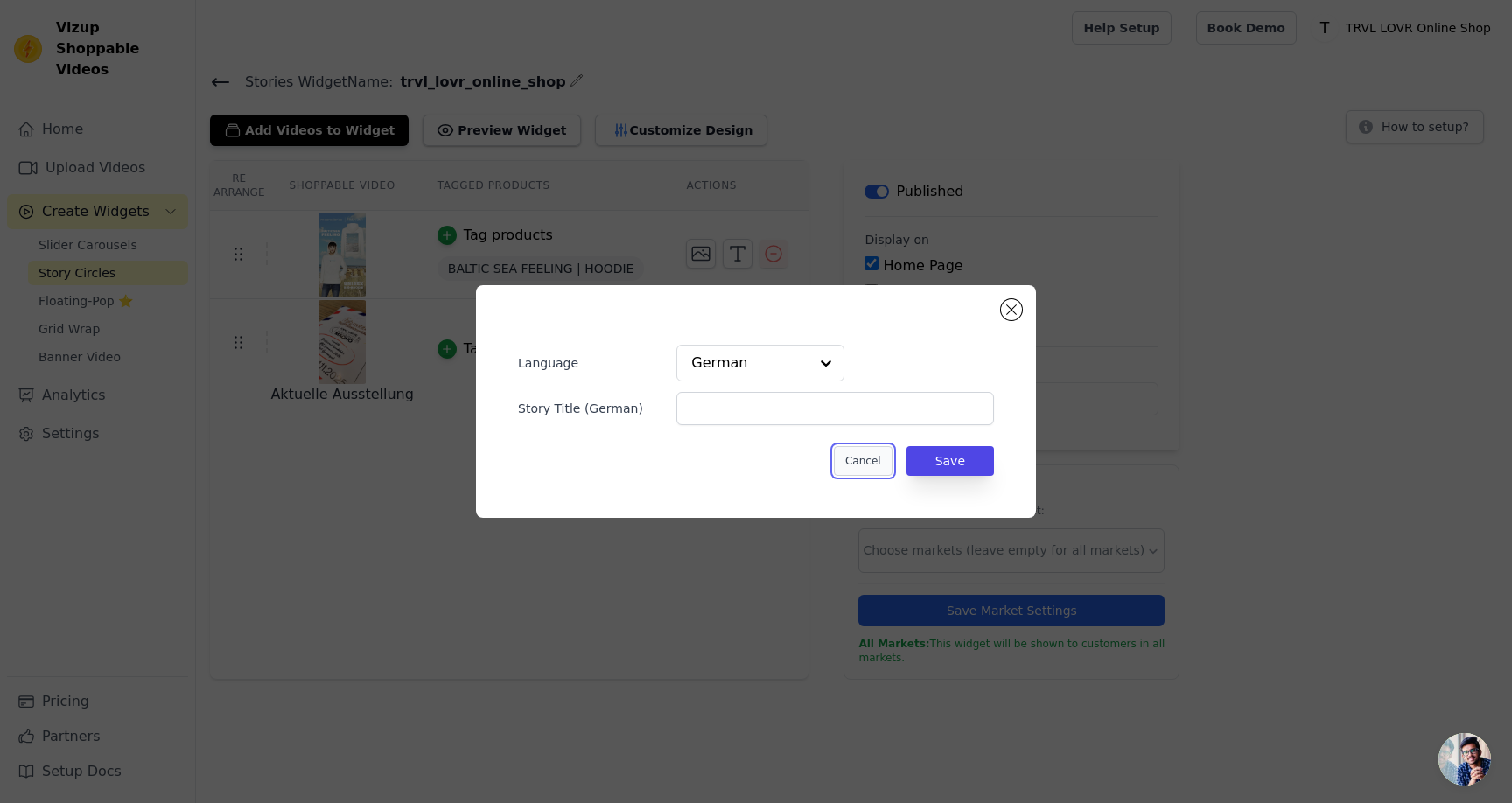
click at [878, 467] on button "Cancel" at bounding box center [863, 460] width 59 height 29
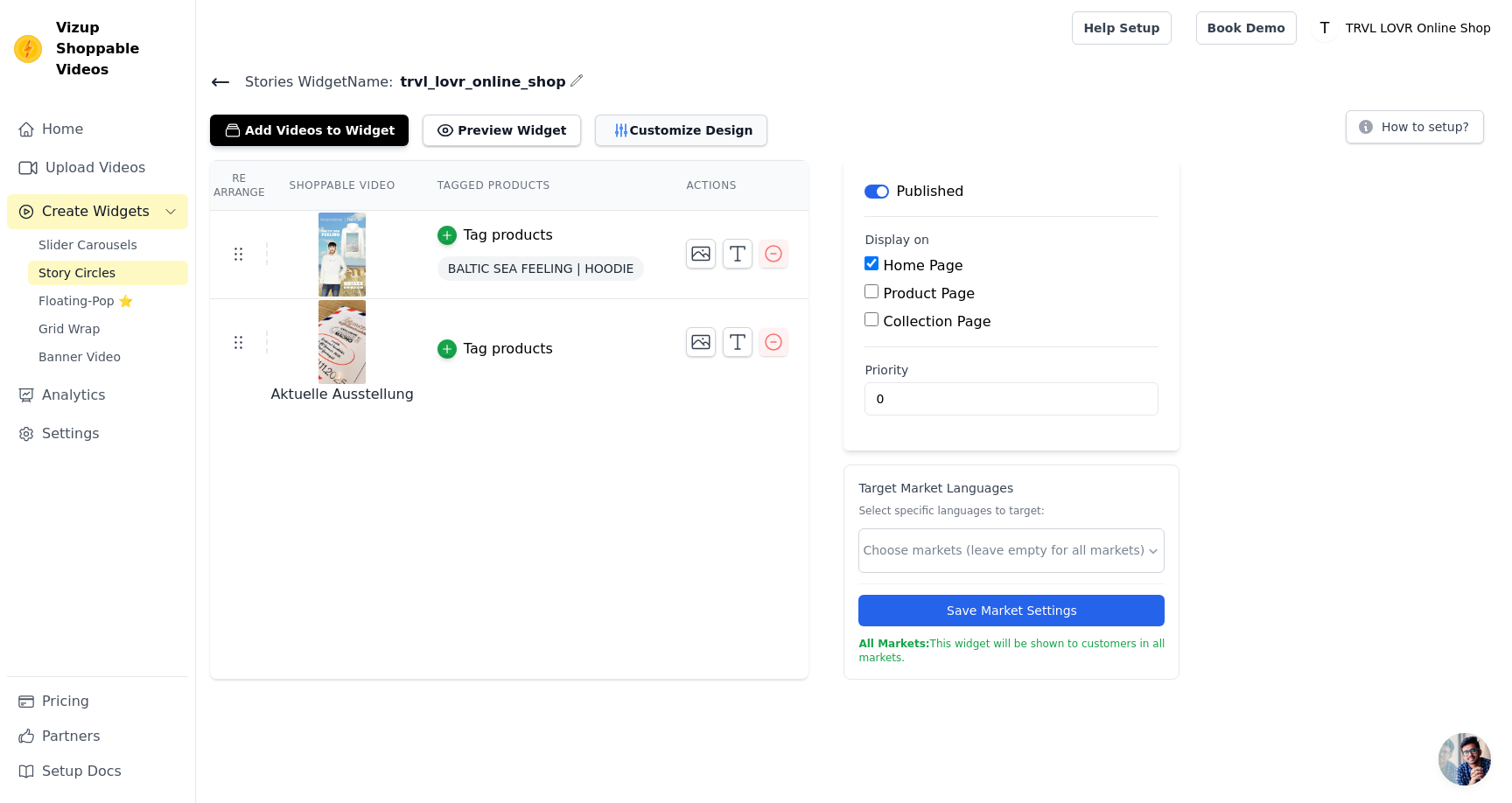
click at [595, 130] on button "Customize Design" at bounding box center [681, 129] width 172 height 31
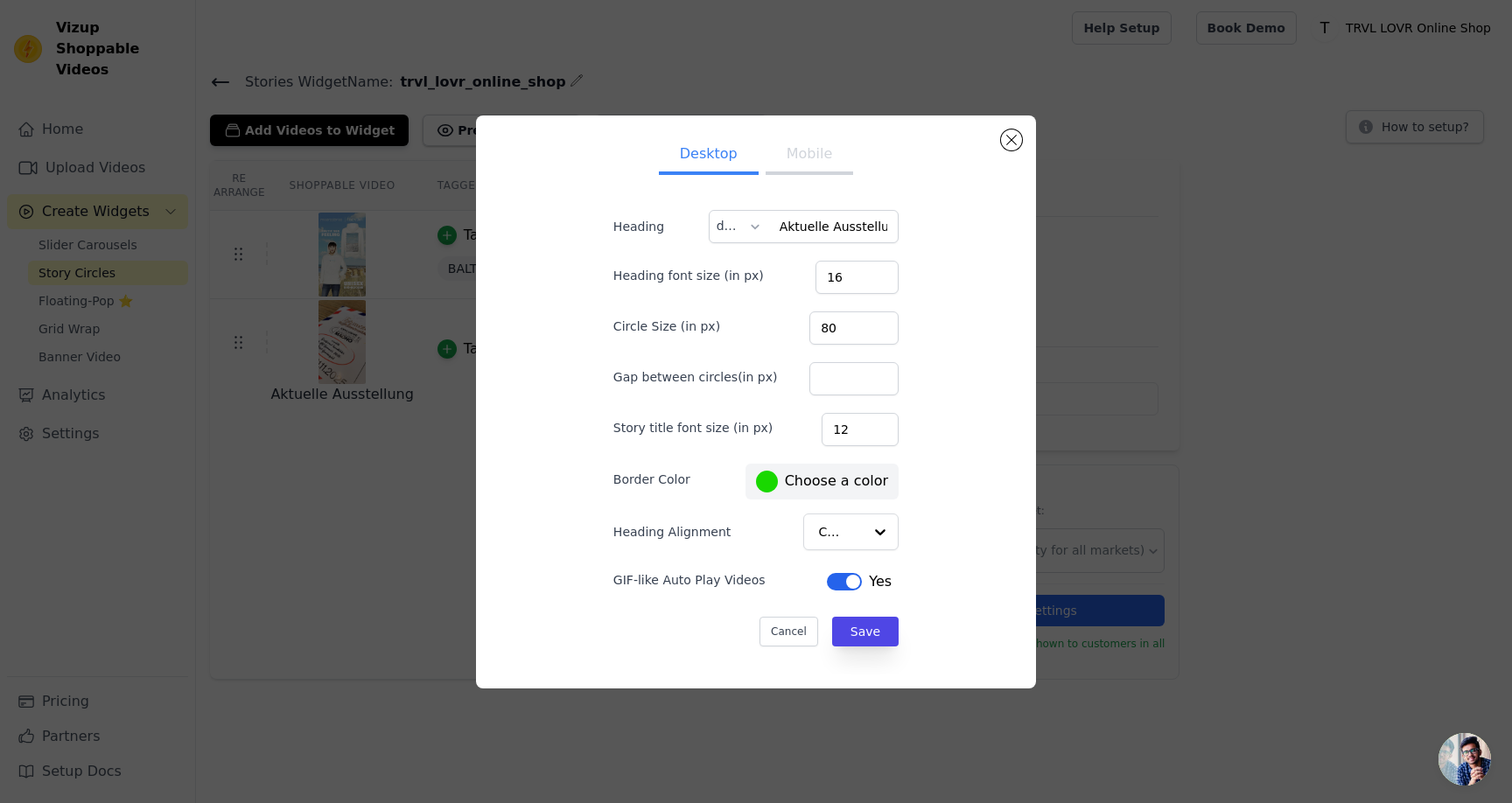
click at [787, 159] on button "Mobile" at bounding box center [809, 155] width 87 height 38
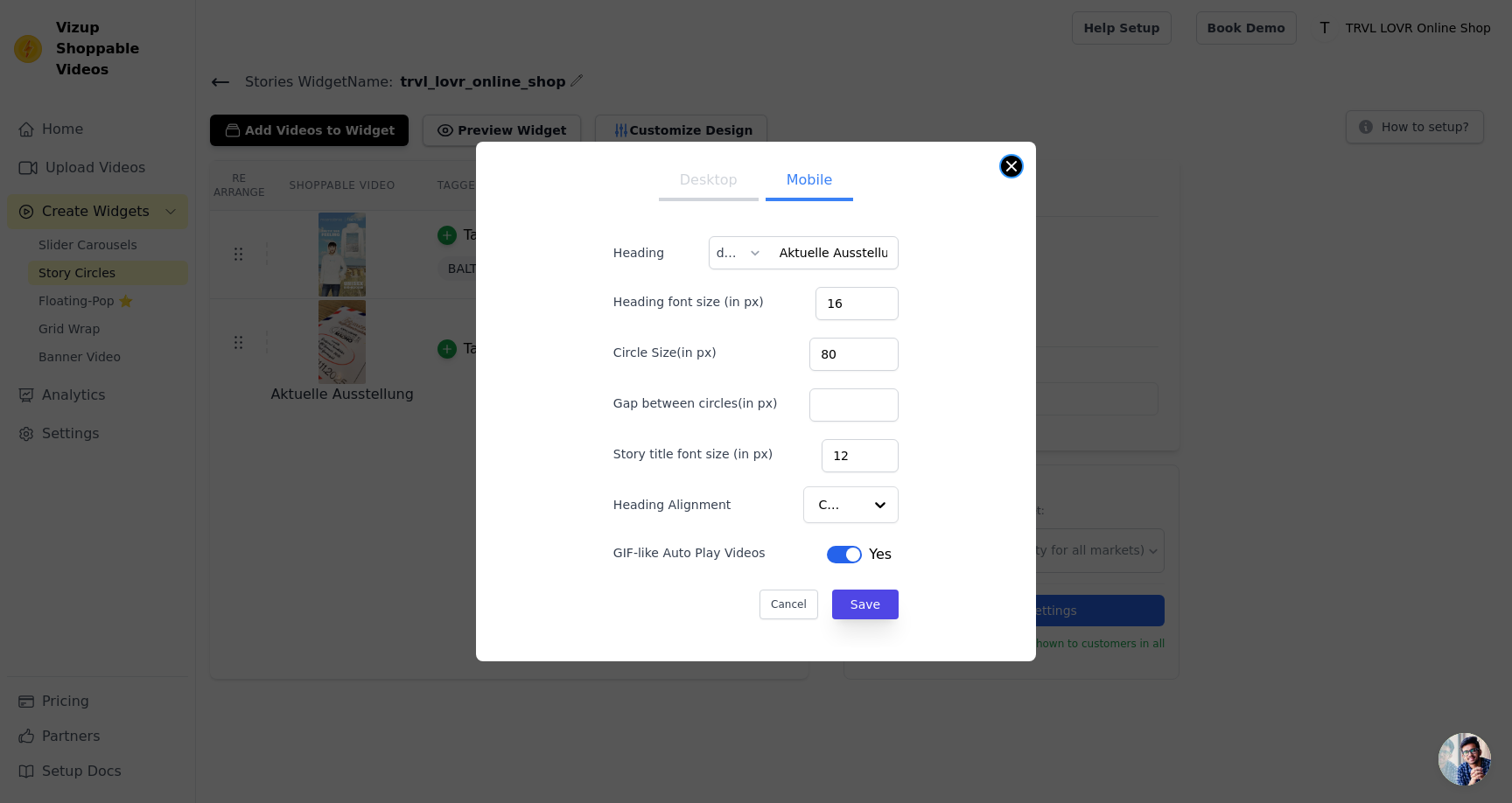
click at [1010, 166] on button "Close modal" at bounding box center [1012, 167] width 21 height 21
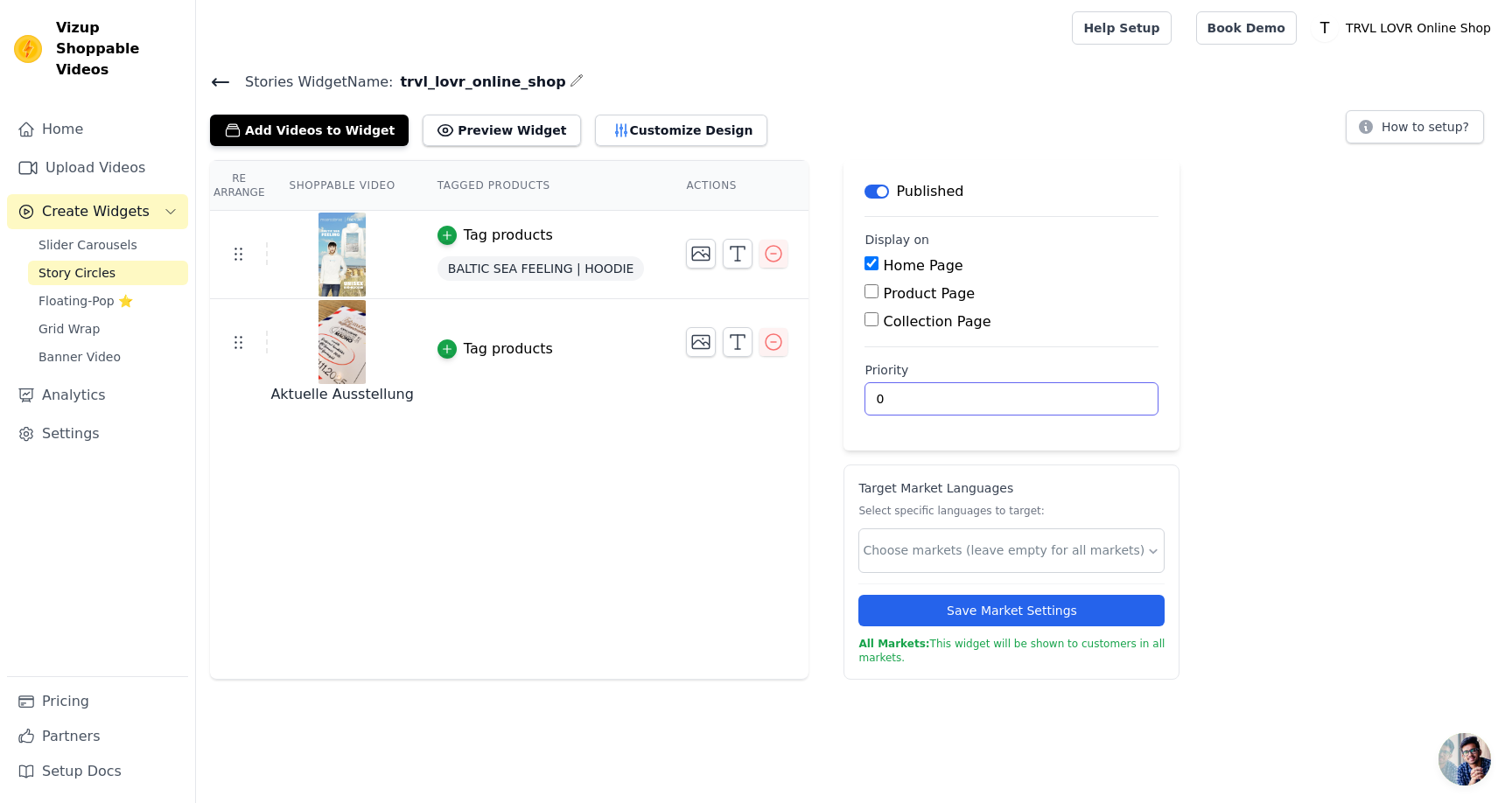
click at [896, 405] on input "0" at bounding box center [1012, 399] width 294 height 33
click at [690, 257] on icon "button" at bounding box center [701, 254] width 21 height 21
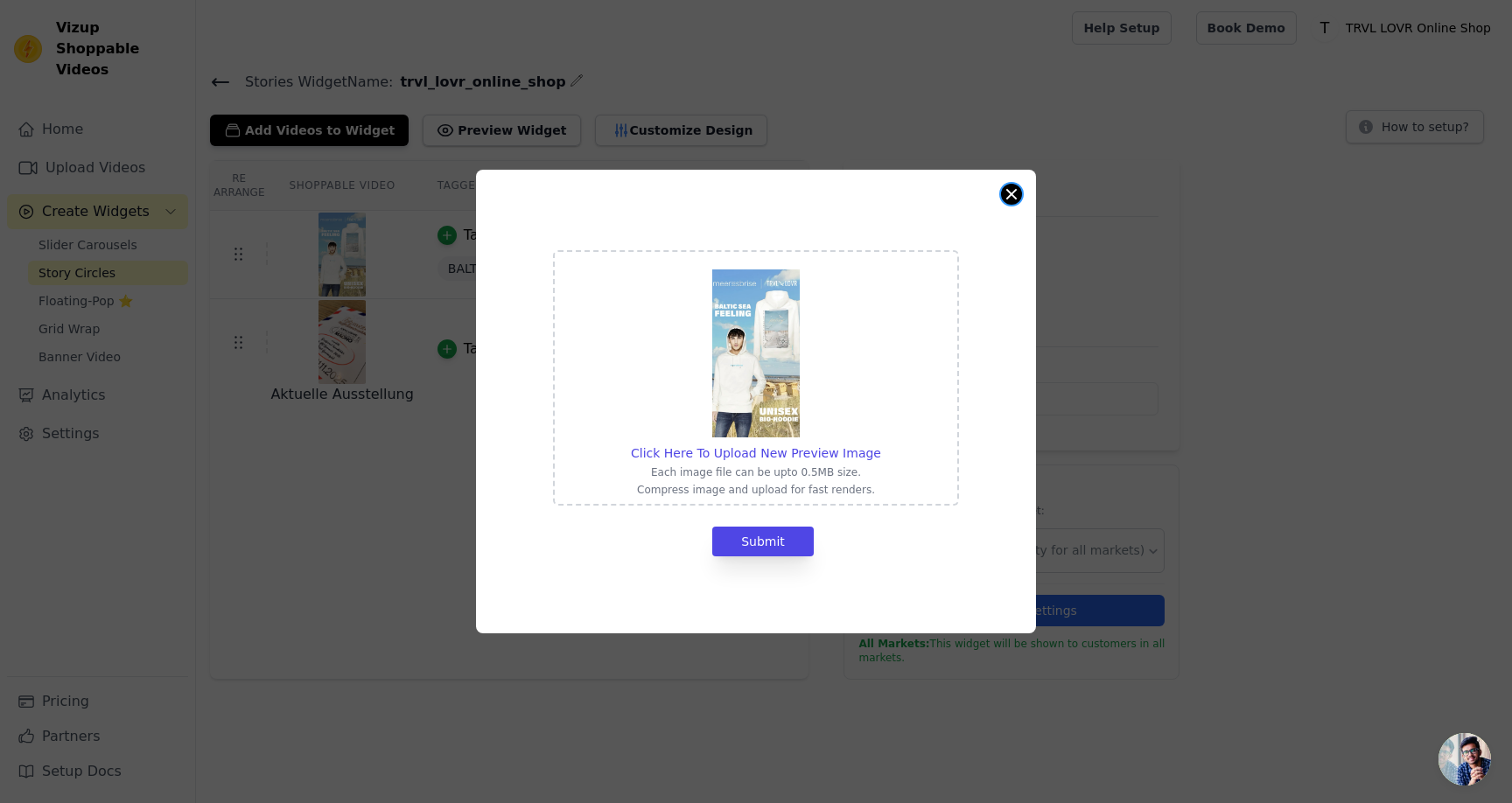
click at [1012, 189] on button "Close modal" at bounding box center [1012, 195] width 21 height 21
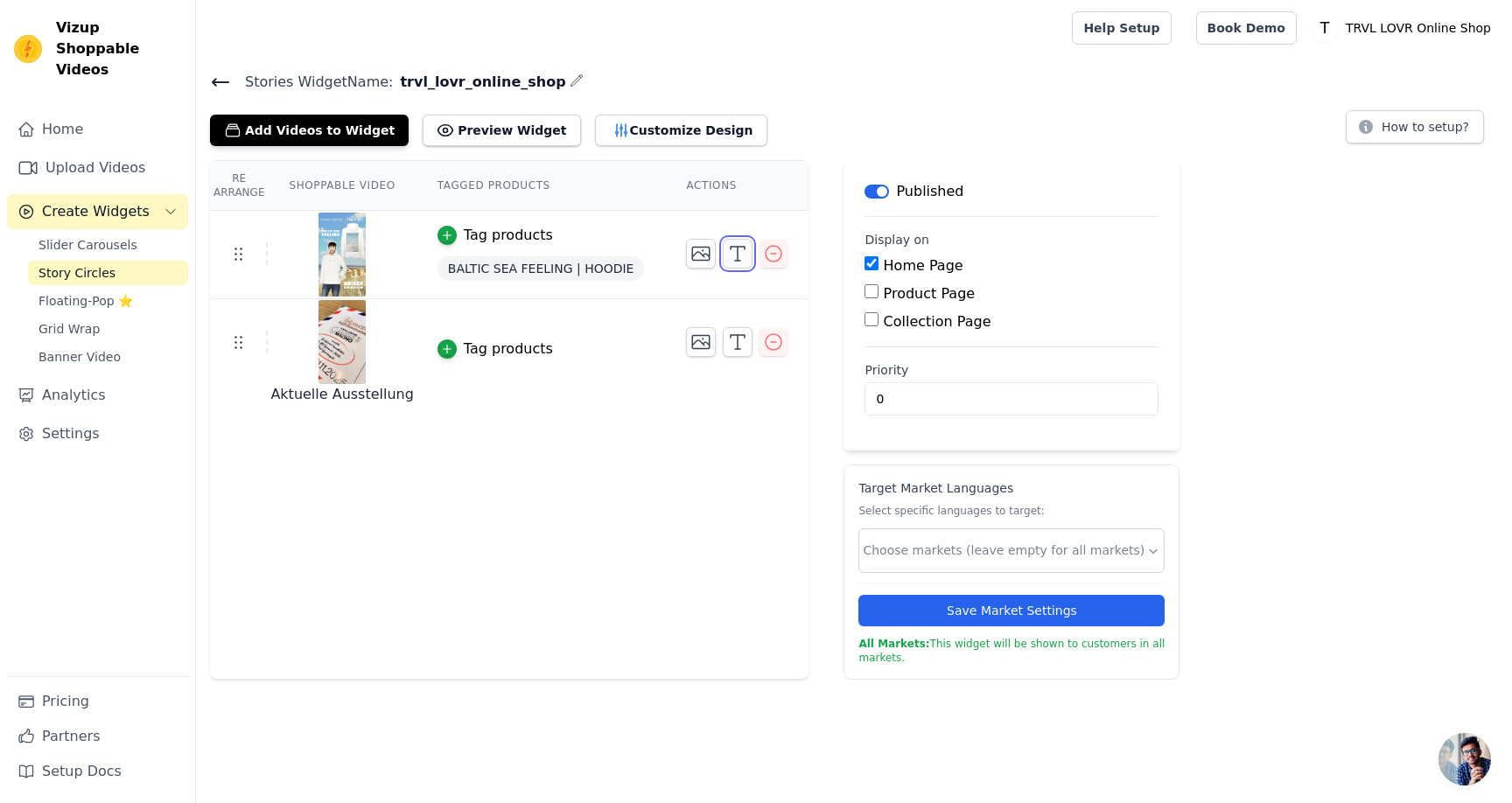
click at [731, 247] on polyline "button" at bounding box center [738, 248] width 14 height 3
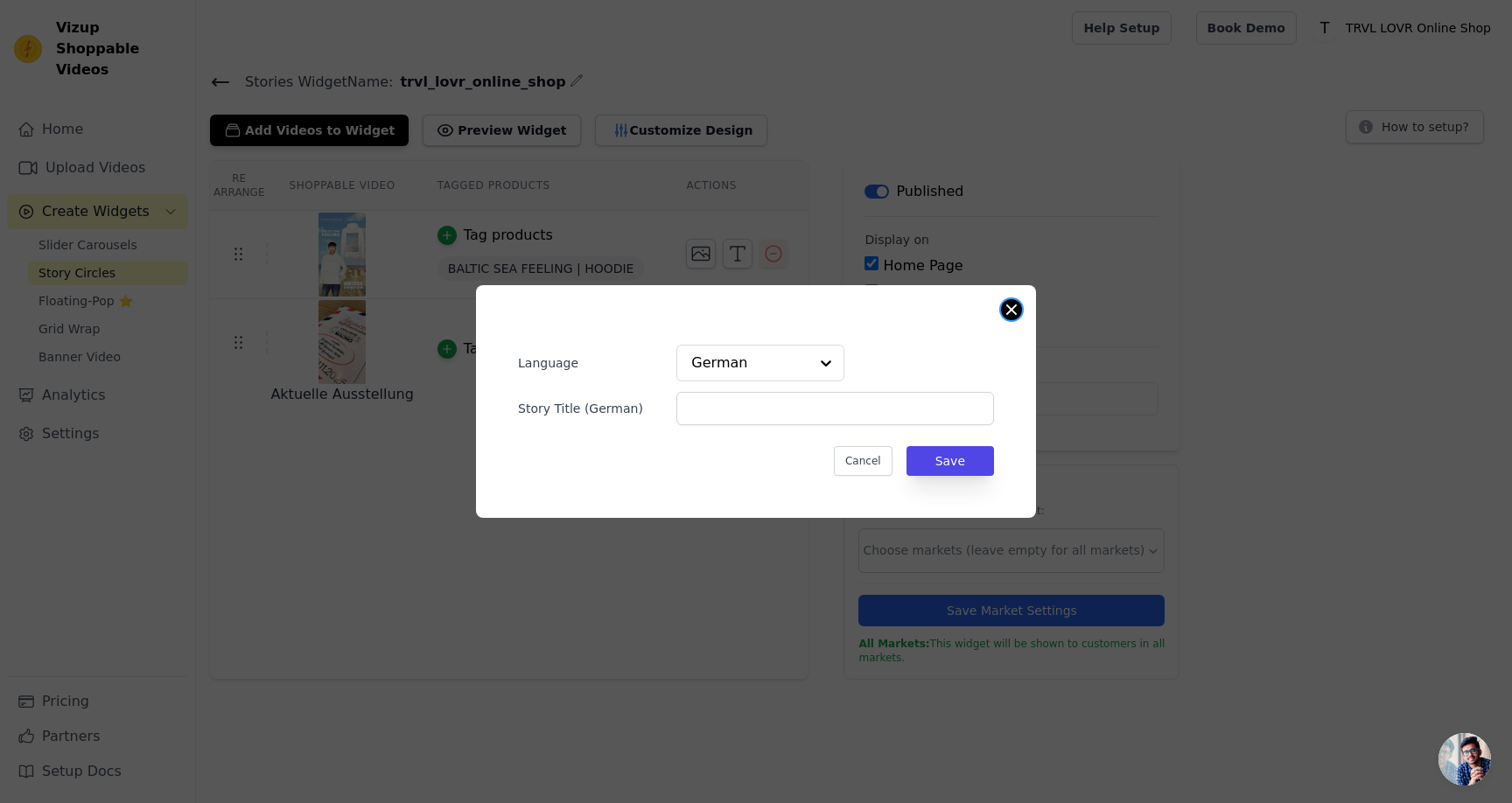
click at [1012, 313] on button "Close modal" at bounding box center [1012, 310] width 21 height 21
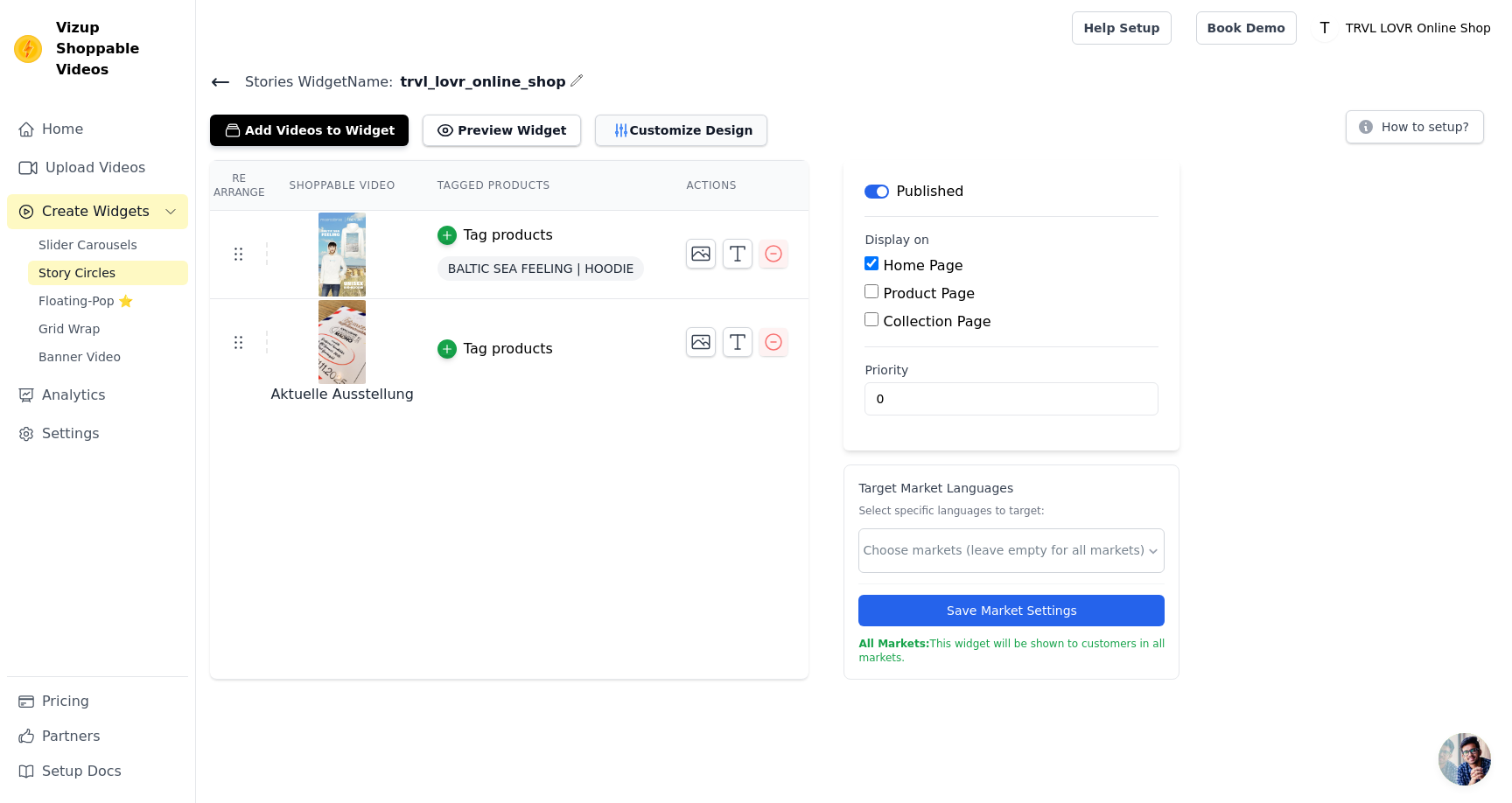
click at [627, 137] on button "Customize Design" at bounding box center [681, 129] width 172 height 31
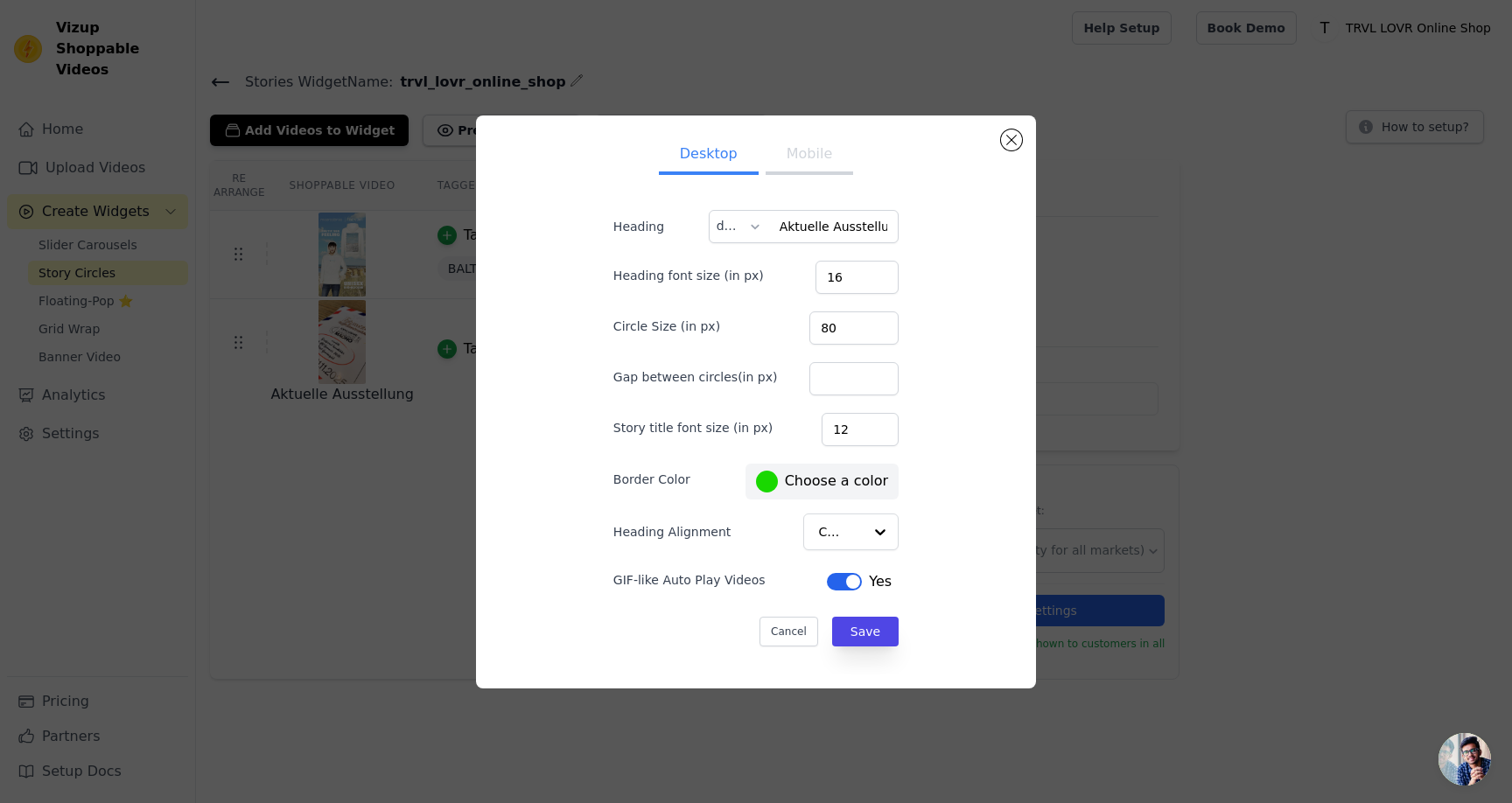
click at [809, 153] on button "Mobile" at bounding box center [809, 155] width 87 height 38
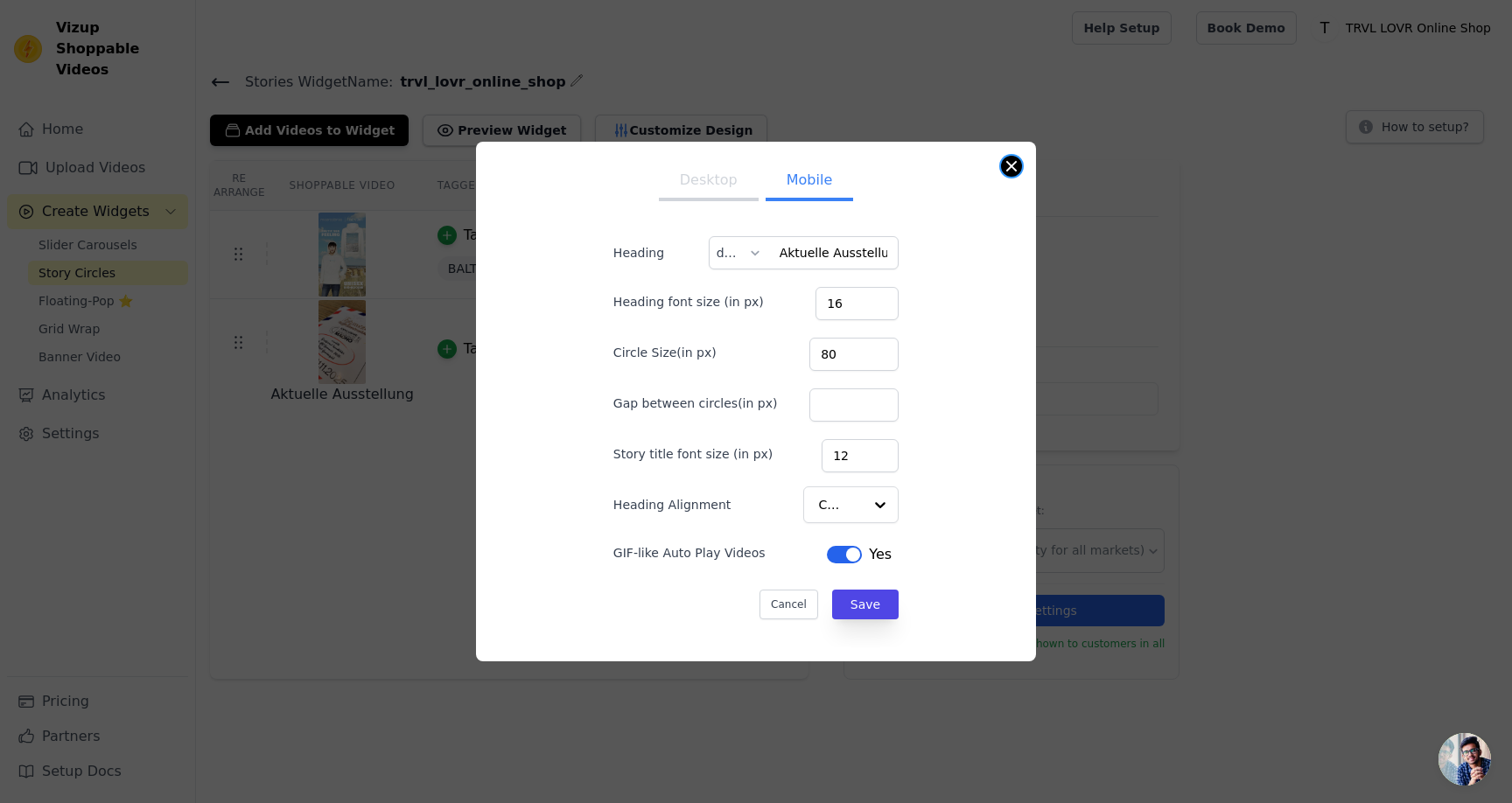
click at [1012, 164] on button "Close modal" at bounding box center [1012, 167] width 21 height 21
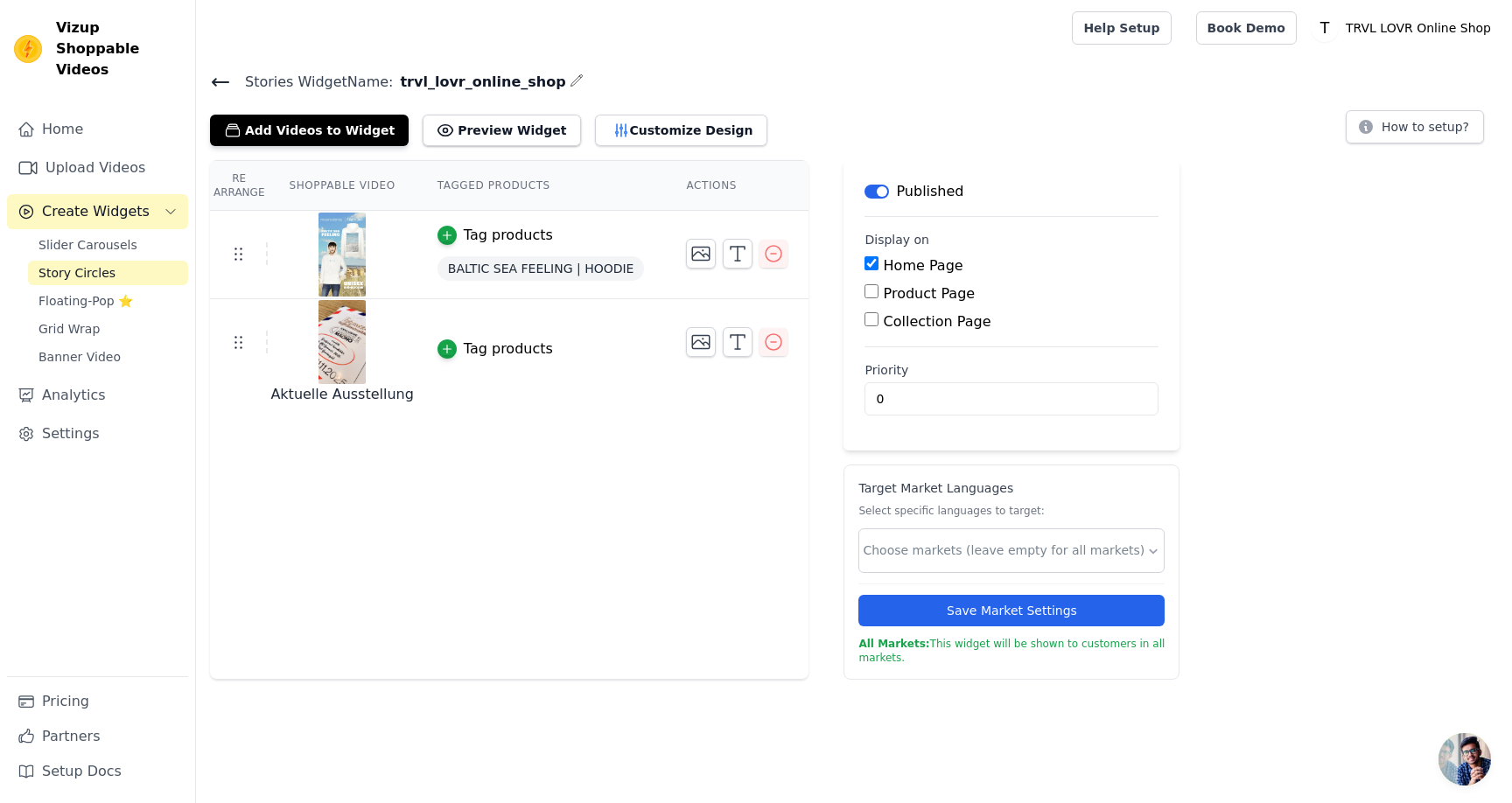
click at [508, 267] on span "BALTIC SEA FEELING | HOODIE" at bounding box center [541, 268] width 207 height 24
click at [513, 236] on div "Tag products" at bounding box center [508, 236] width 89 height 21
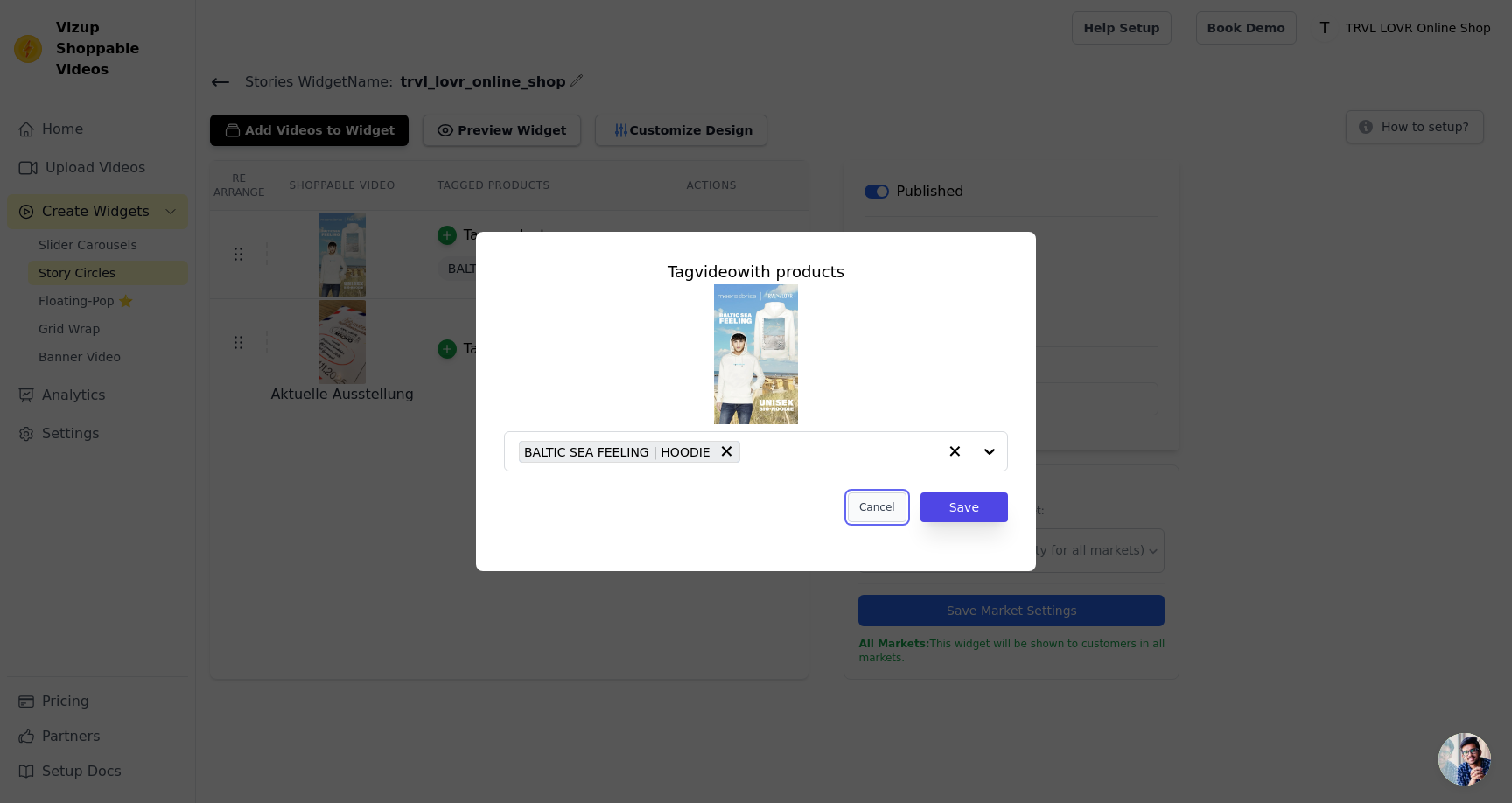
click at [888, 507] on button "Cancel" at bounding box center [877, 507] width 59 height 29
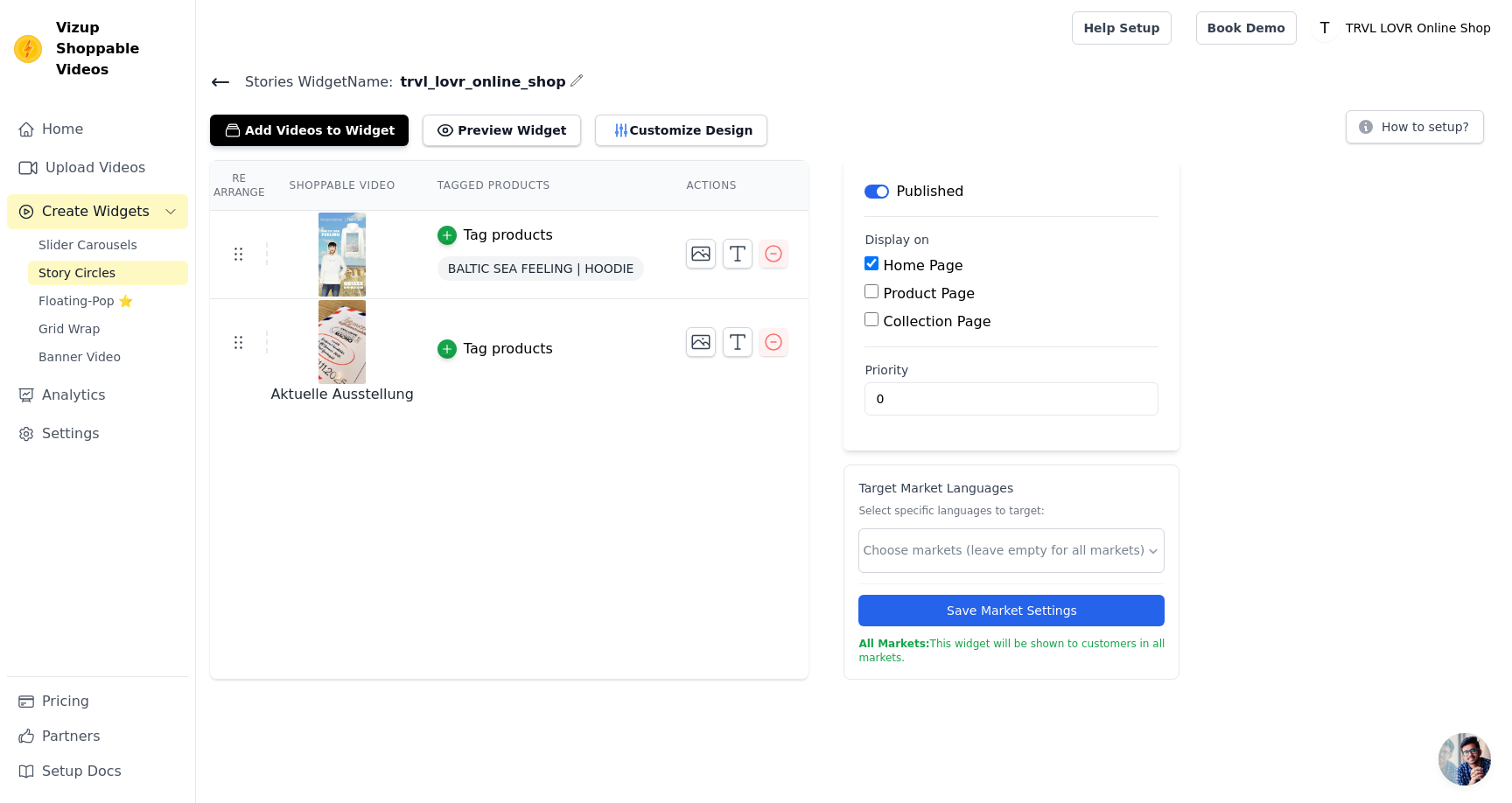
click at [331, 258] on img at bounding box center [342, 254] width 49 height 84
click at [263, 252] on td at bounding box center [238, 253] width 58 height 22
click at [316, 251] on div at bounding box center [342, 254] width 146 height 84
click at [519, 269] on span "BALTIC SEA FEELING | HOODIE" at bounding box center [541, 268] width 207 height 24
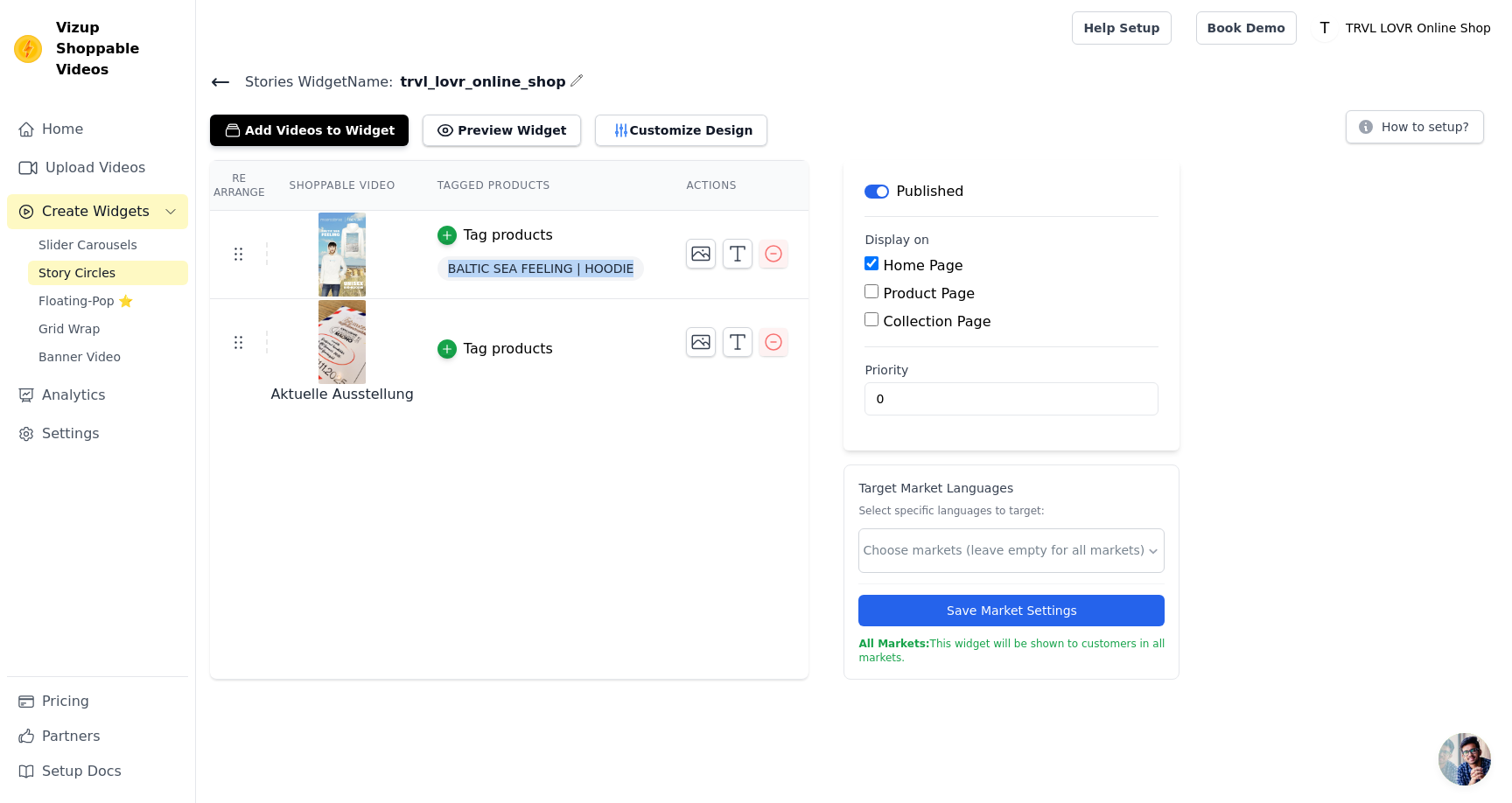
click at [519, 269] on span "BALTIC SEA FEELING | HOODIE" at bounding box center [541, 268] width 207 height 24
click at [647, 289] on td "Tag products BALTIC SEA FEELING | HOODIE" at bounding box center [541, 254] width 249 height 88
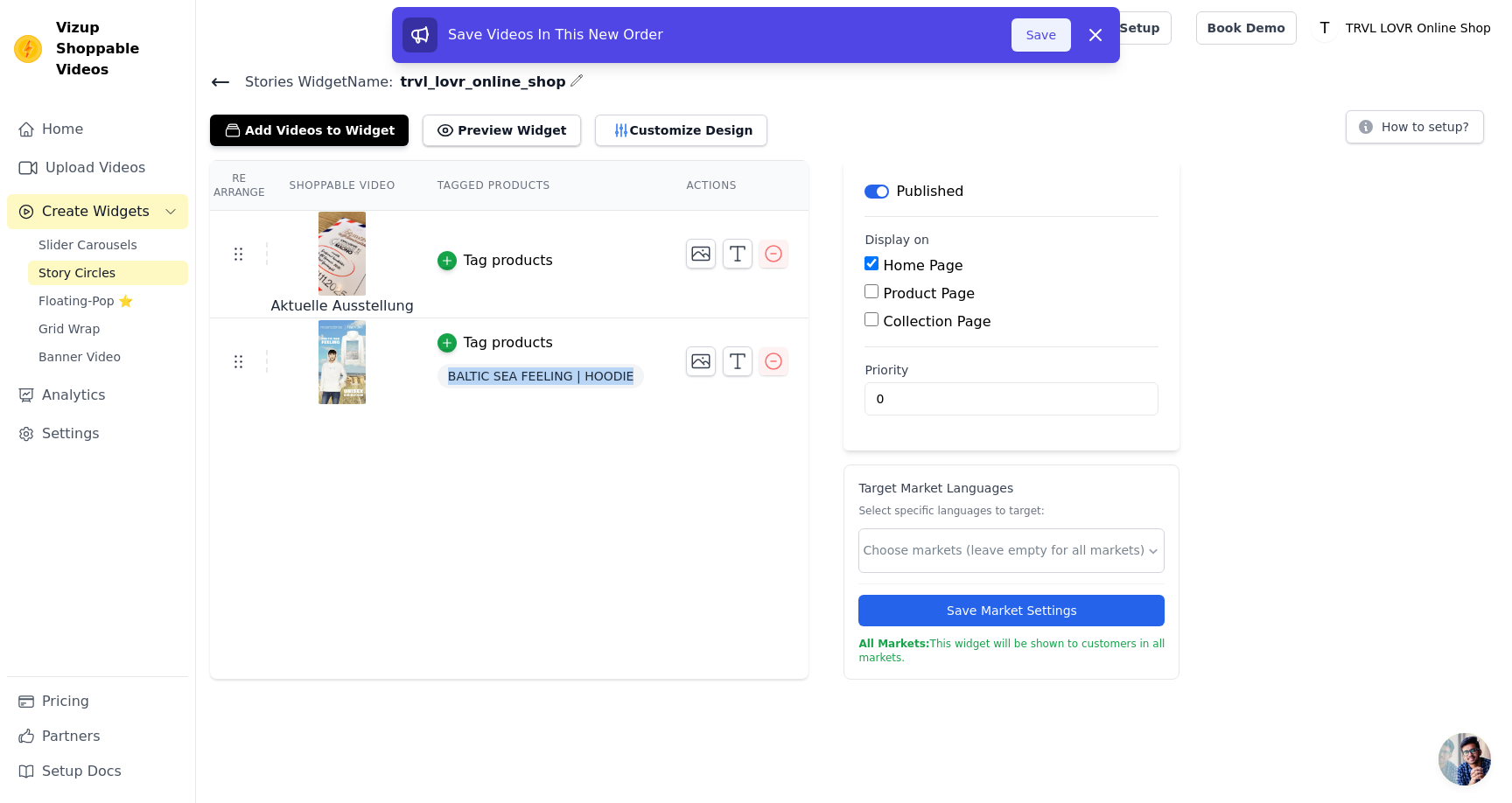
click at [1060, 31] on button "Save" at bounding box center [1041, 35] width 60 height 33
